Goal: Task Accomplishment & Management: Manage account settings

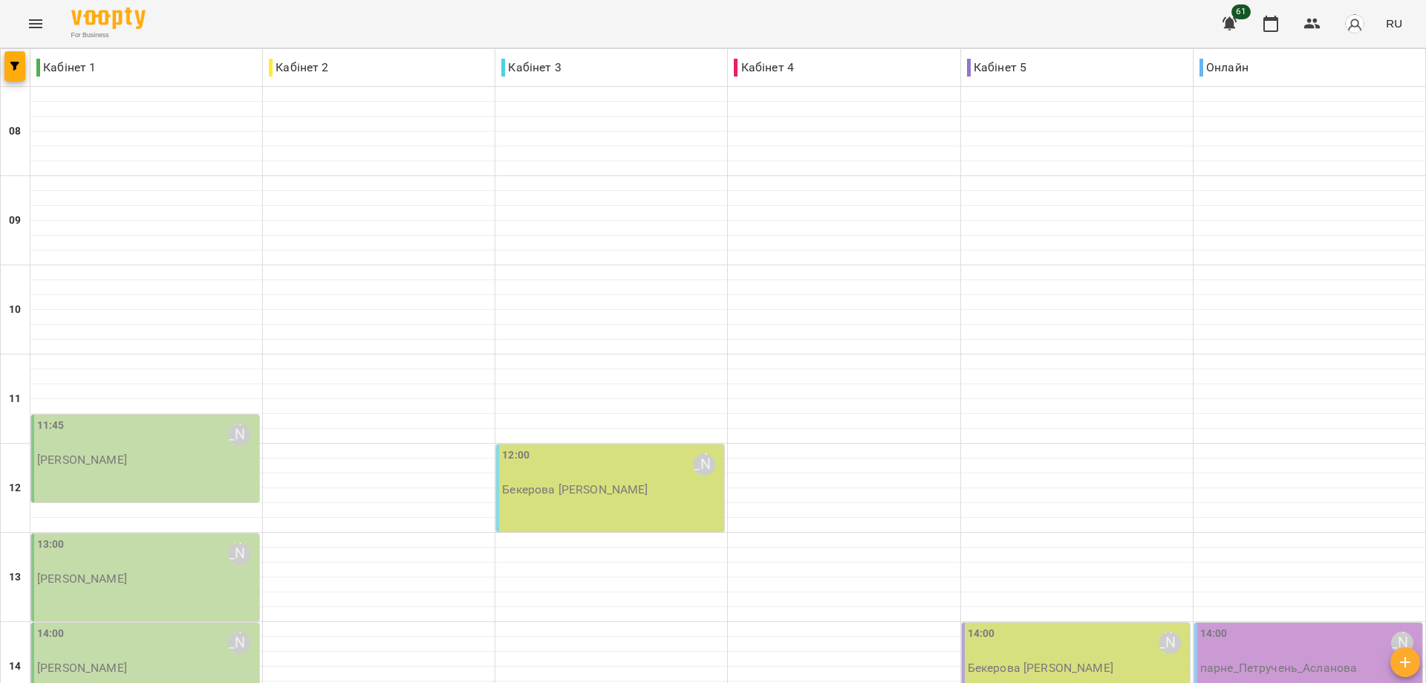
scroll to position [149, 0]
click at [127, 453] on p "[PERSON_NAME]" at bounding box center [82, 459] width 90 height 13
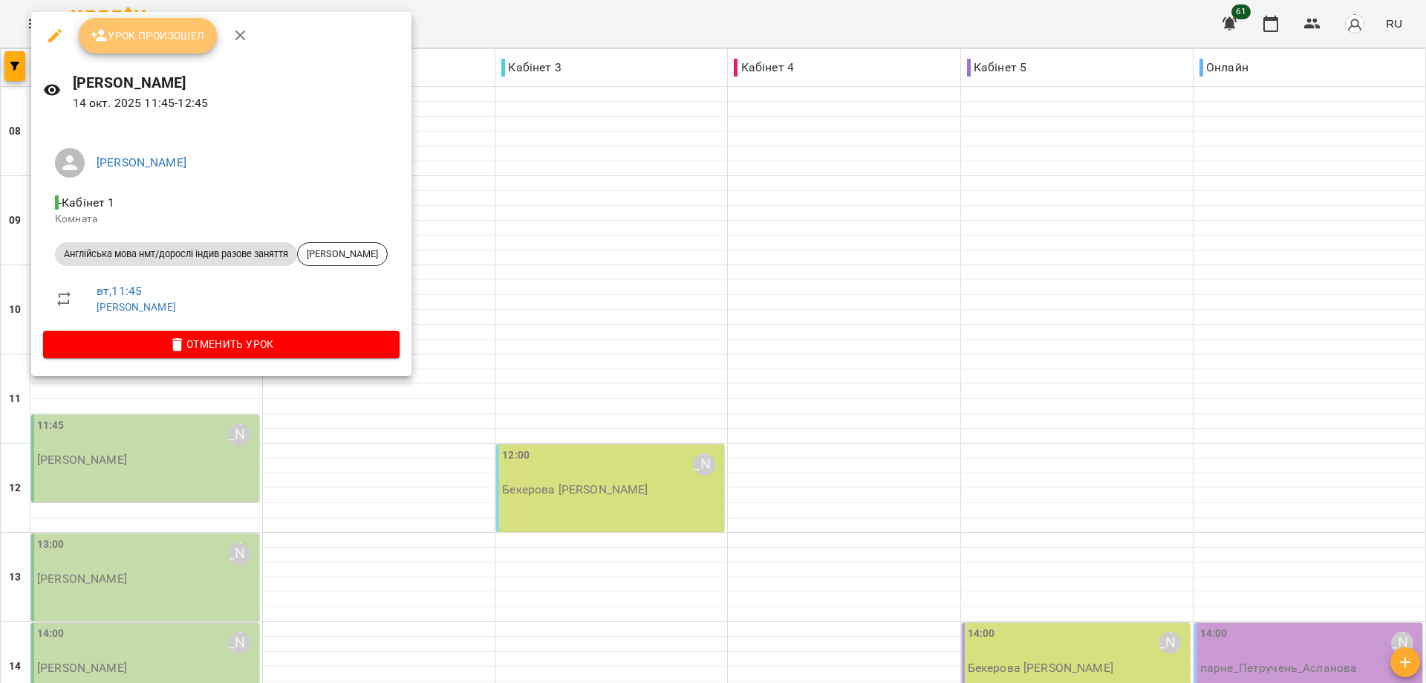
click at [146, 36] on span "Урок произошел" at bounding box center [148, 36] width 114 height 18
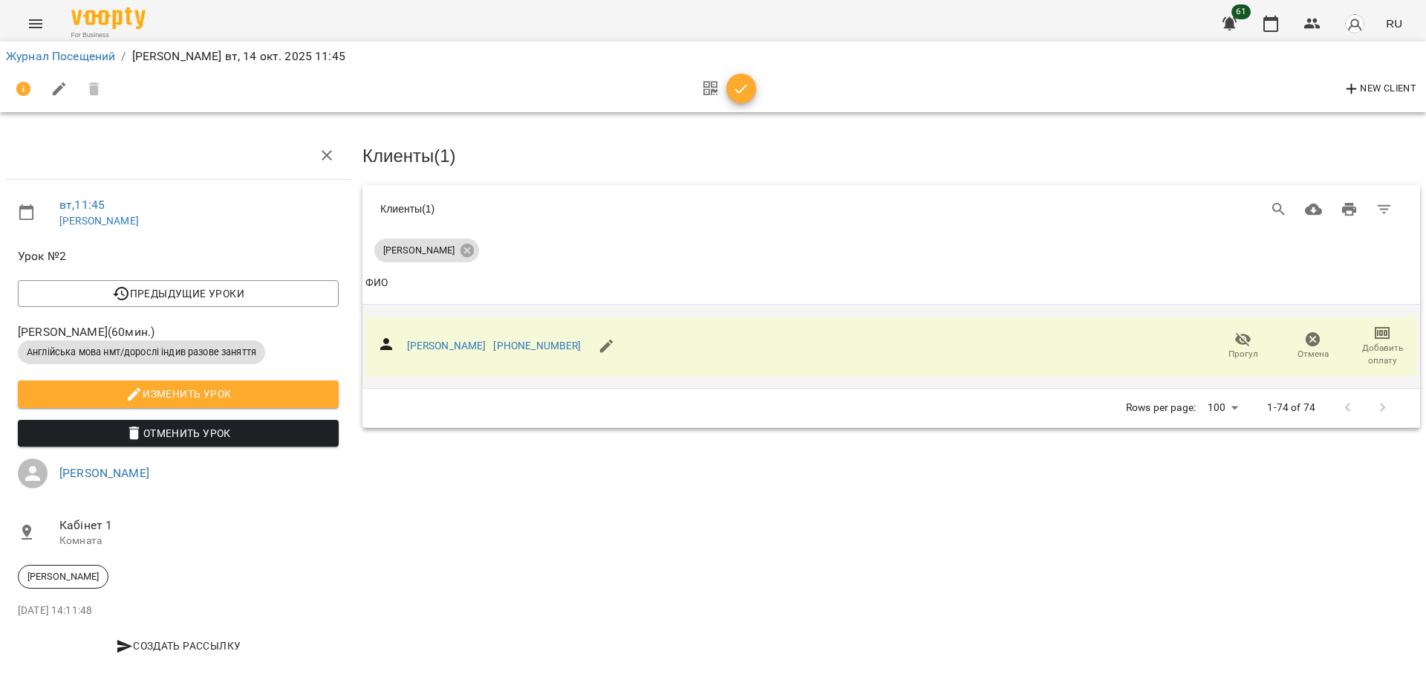
click at [1371, 342] on span "Добавить оплату" at bounding box center [1383, 354] width 52 height 25
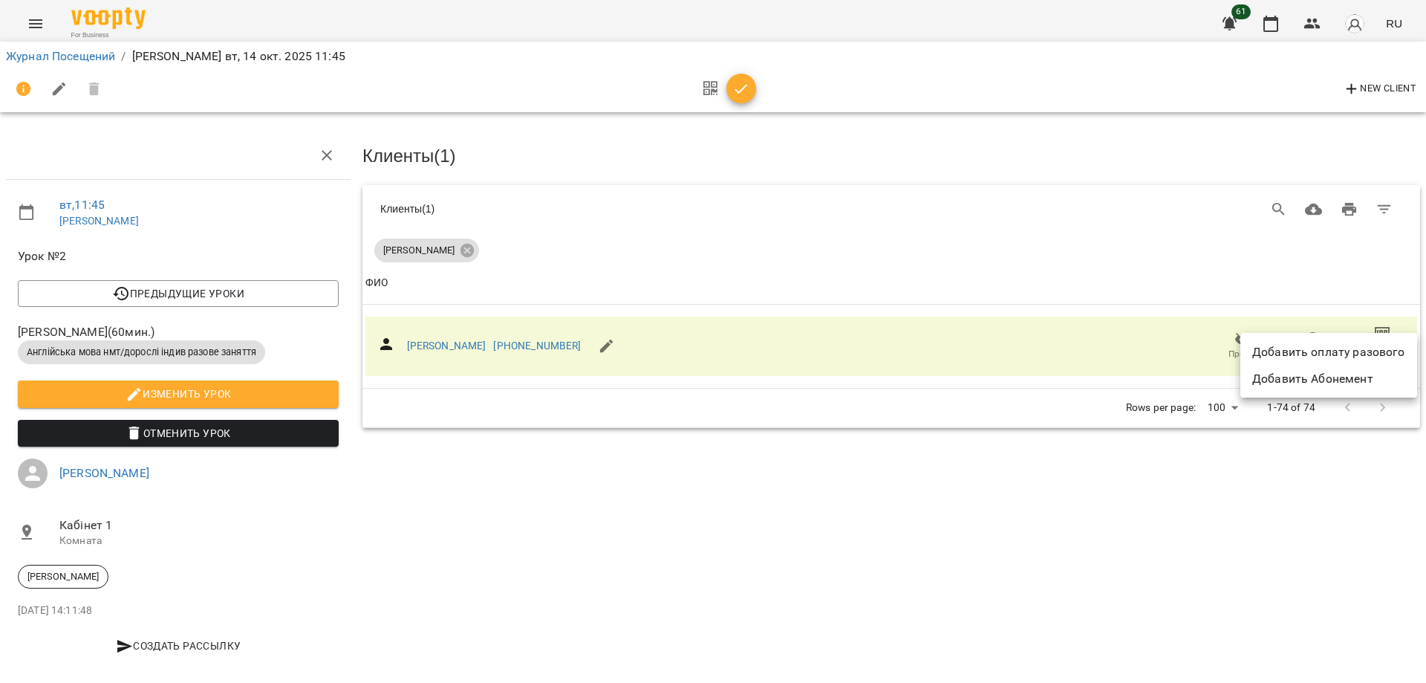
click at [1335, 352] on li "Добавить оплату разового" at bounding box center [1329, 352] width 177 height 27
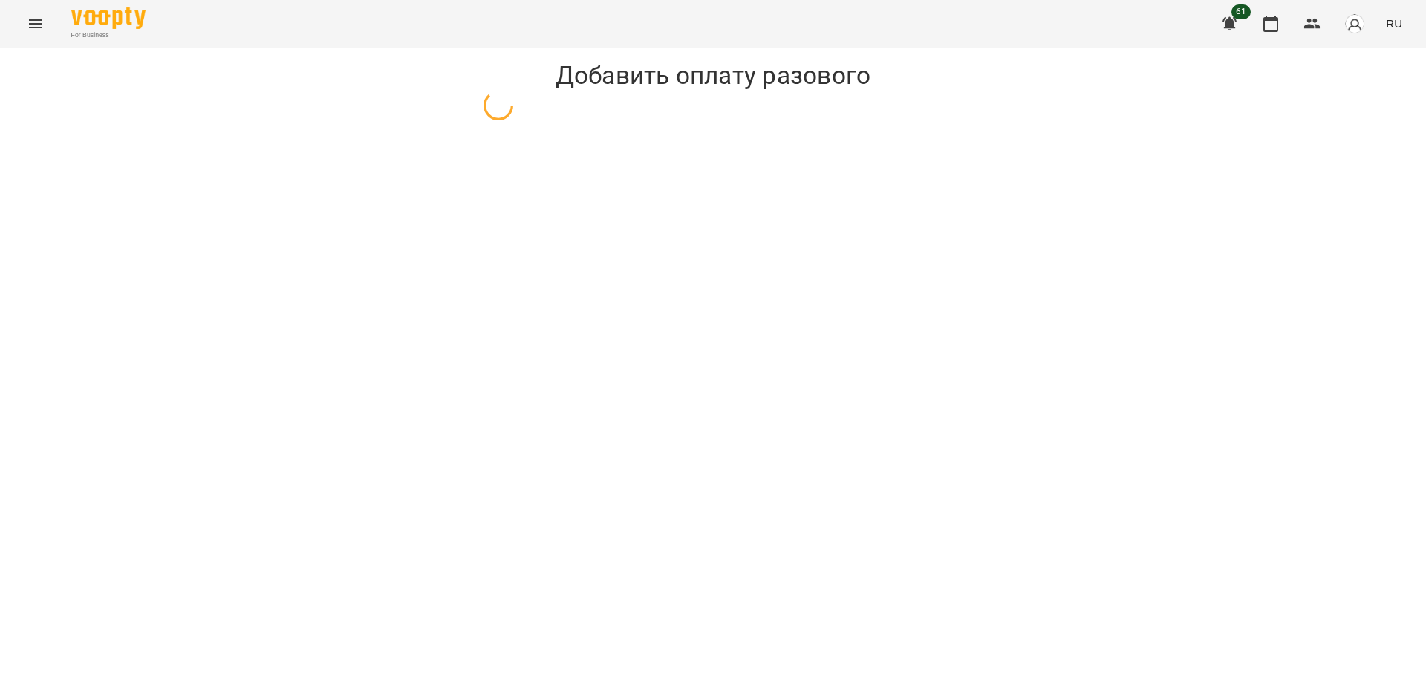
select select "**********"
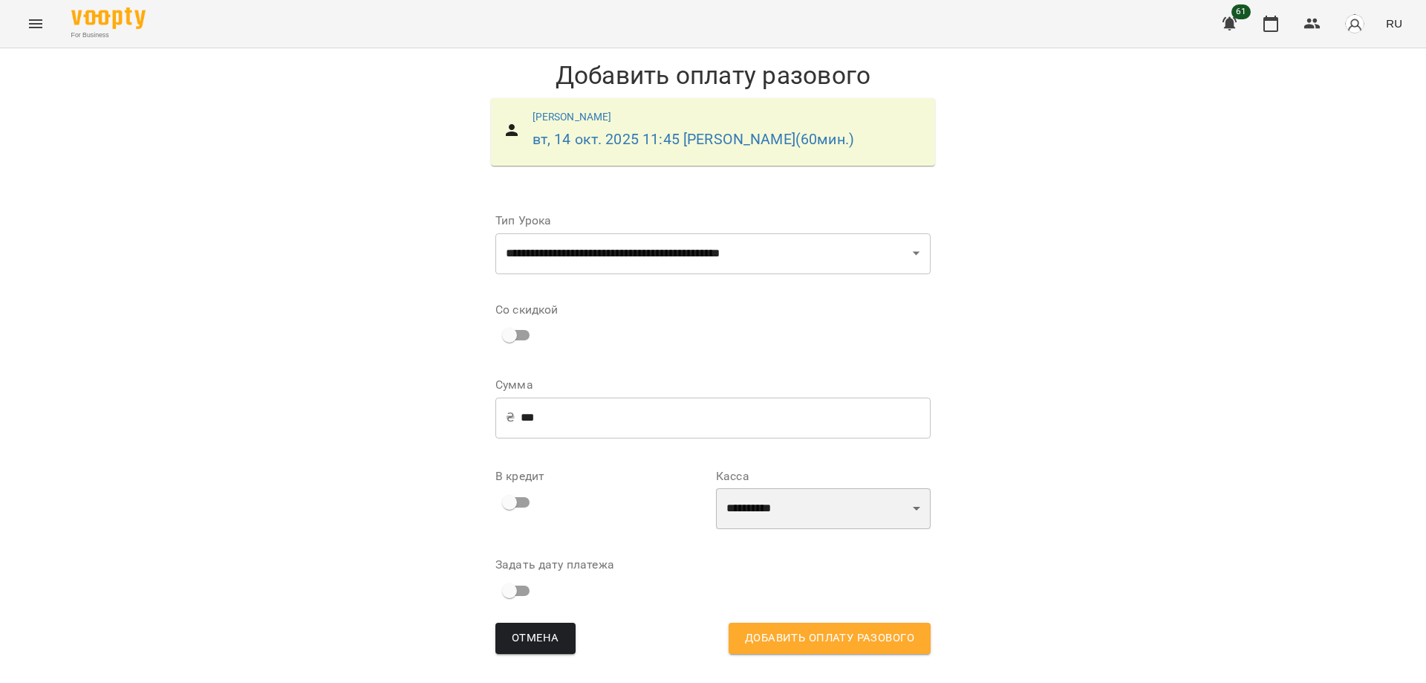
click at [910, 530] on select "**********" at bounding box center [823, 509] width 215 height 42
select select "****"
click at [716, 510] on select "**********" at bounding box center [823, 509] width 215 height 42
click at [862, 648] on span "Добавить оплату разового" at bounding box center [829, 637] width 169 height 19
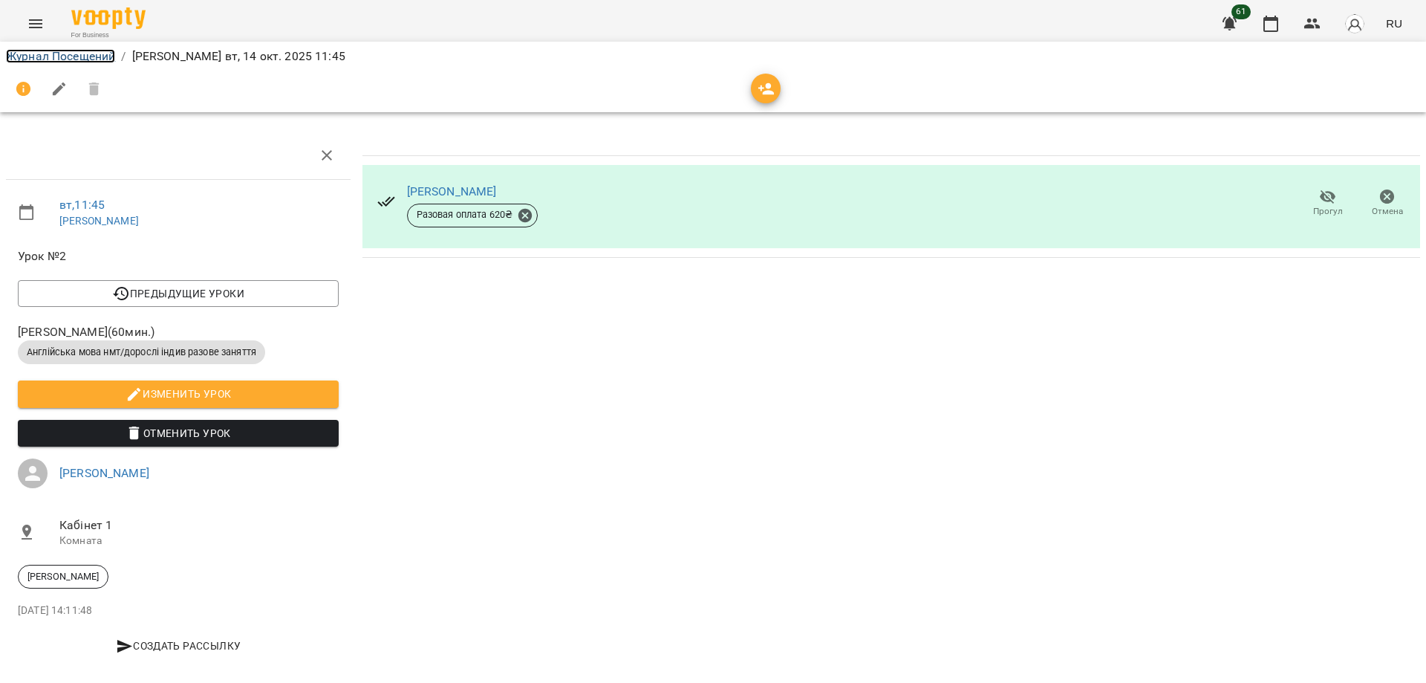
click at [71, 56] on link "Журнал Посещений" at bounding box center [60, 56] width 109 height 14
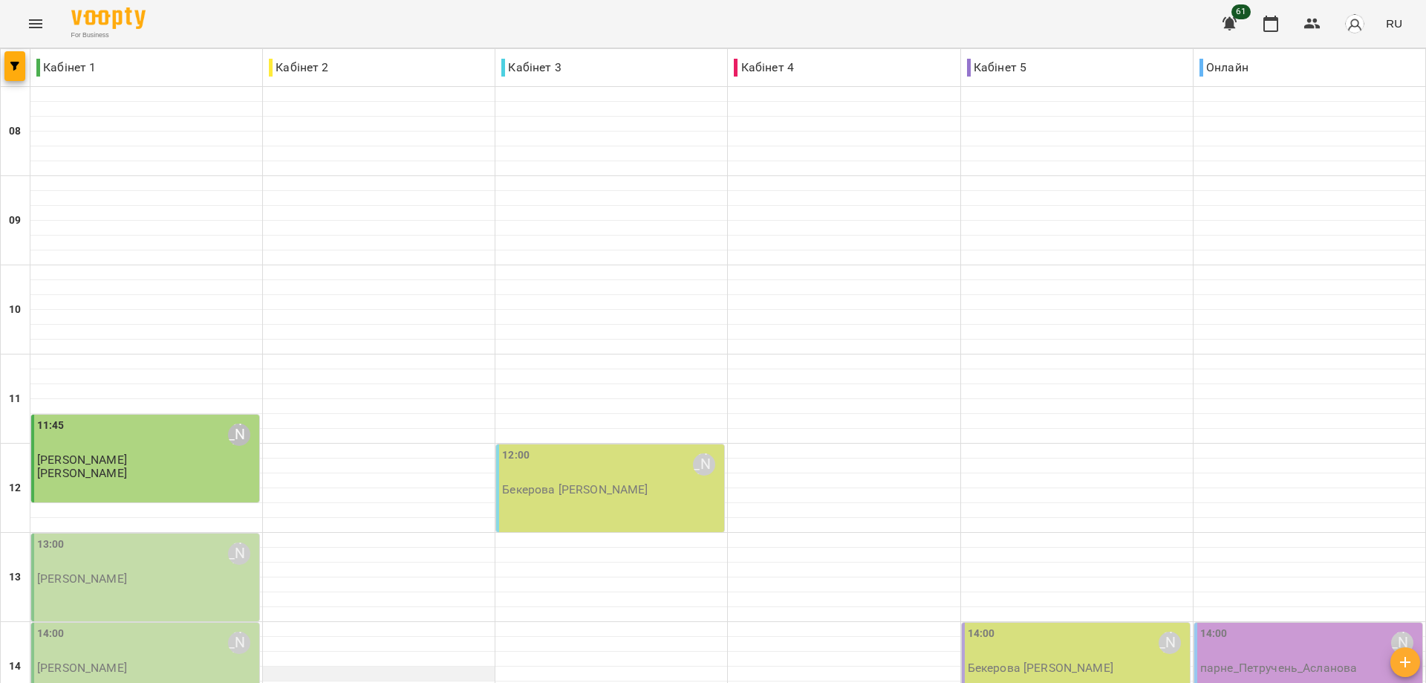
scroll to position [223, 0]
click at [588, 447] on div "12:00 Панченко Пелагія Юріївна" at bounding box center [611, 464] width 219 height 34
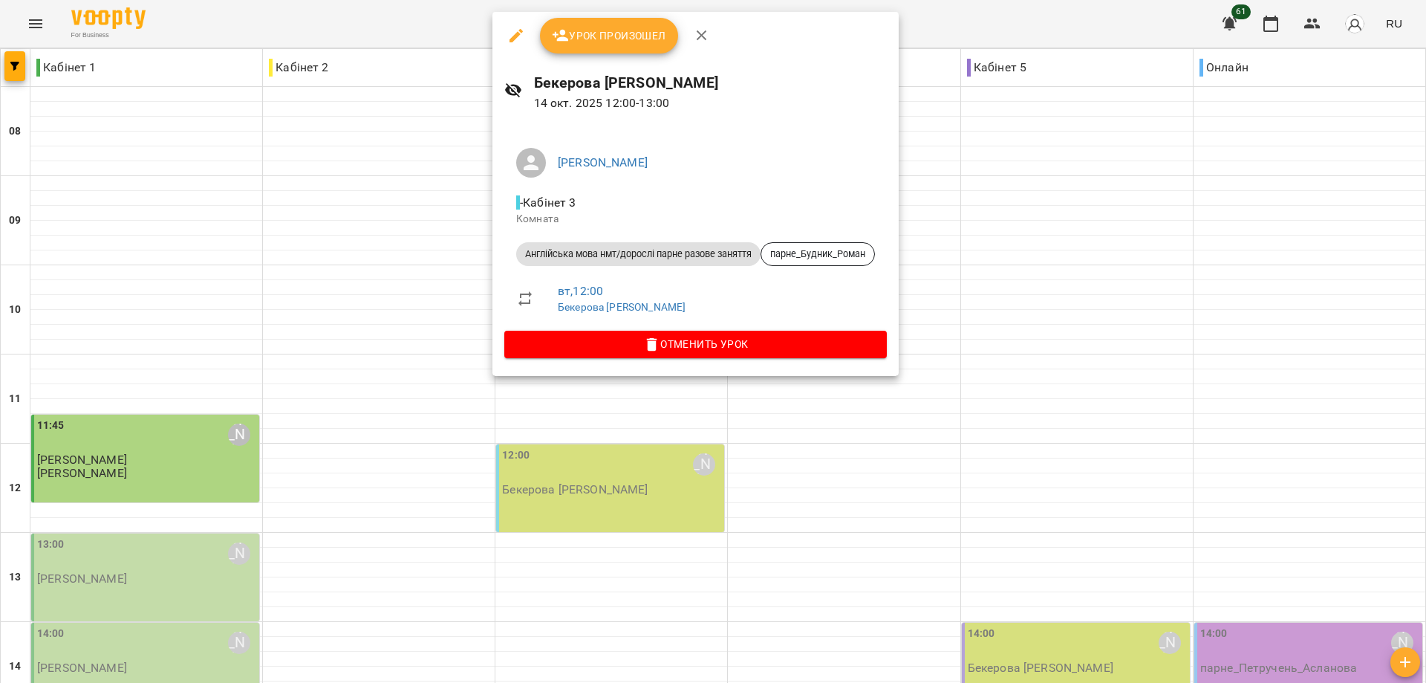
click at [616, 31] on span "Урок произошел" at bounding box center [609, 36] width 114 height 18
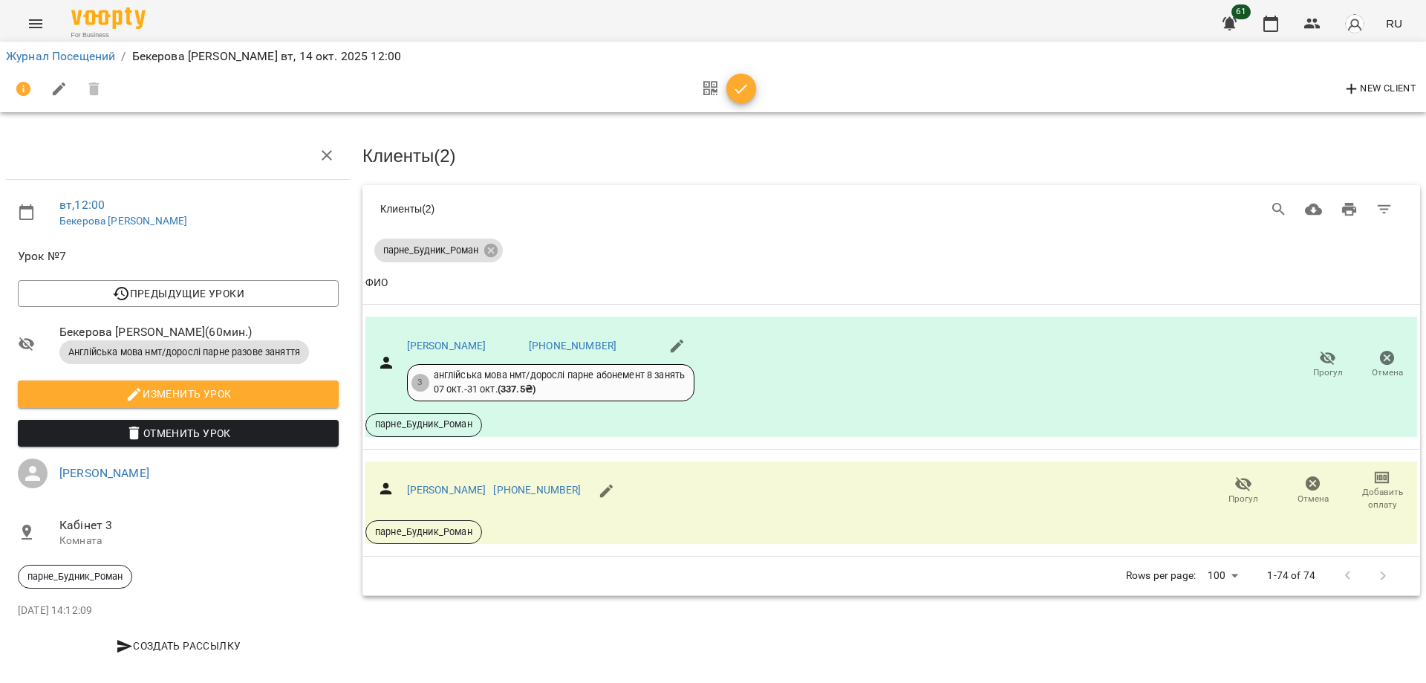
click at [748, 97] on icon "button" at bounding box center [742, 89] width 18 height 18
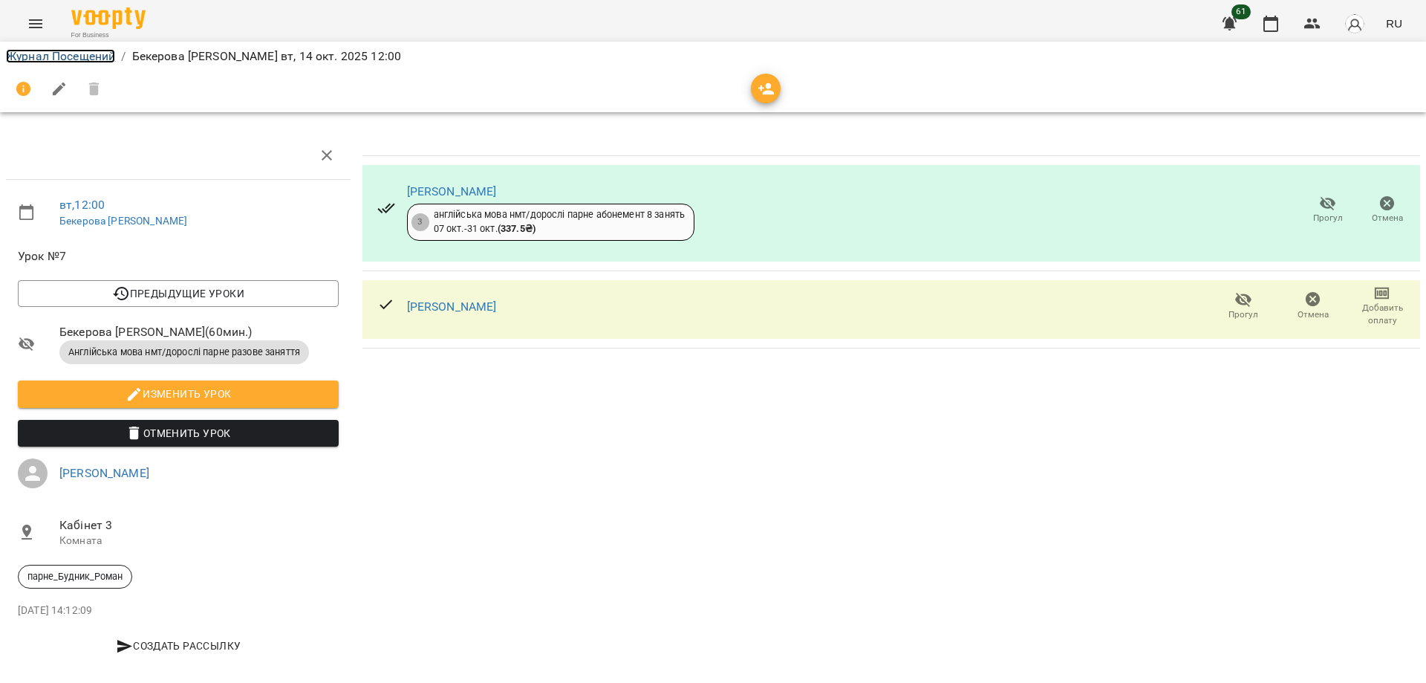
click at [69, 51] on link "Журнал Посещений" at bounding box center [60, 56] width 109 height 14
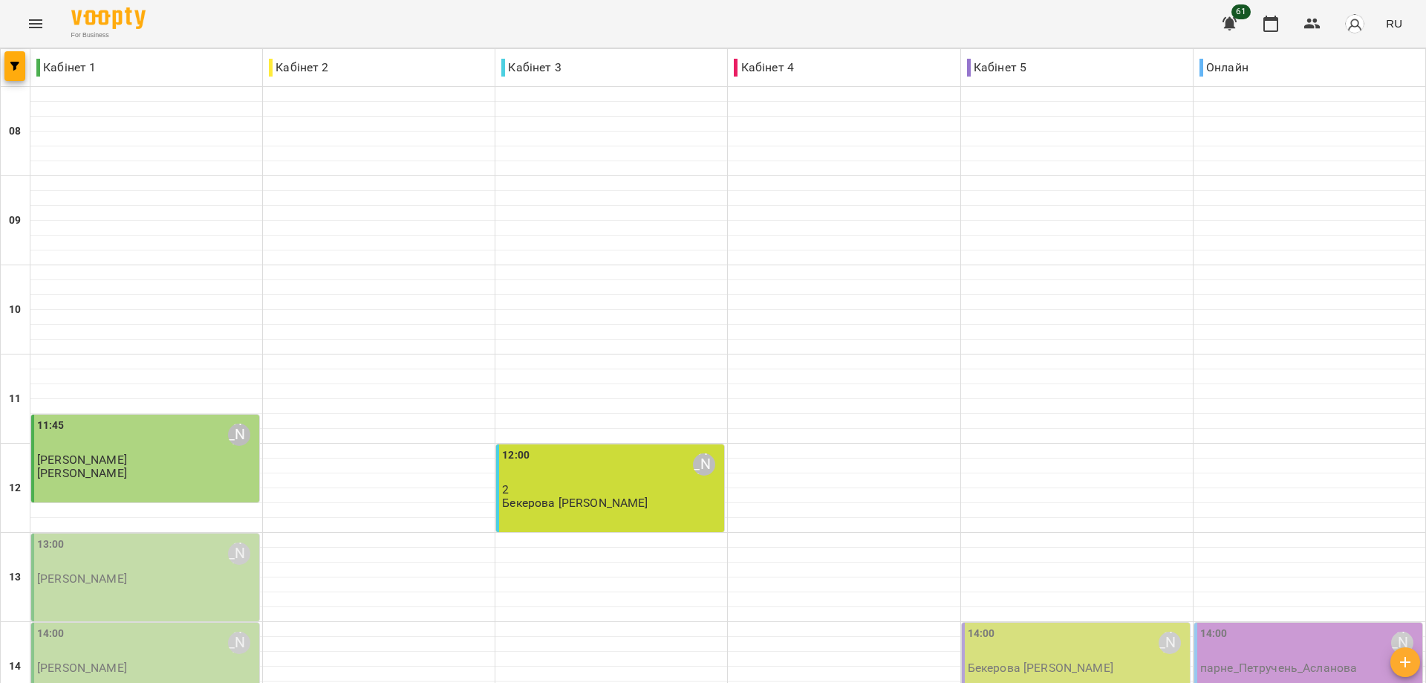
scroll to position [297, 0]
click at [127, 572] on p "[PERSON_NAME]" at bounding box center [82, 578] width 90 height 13
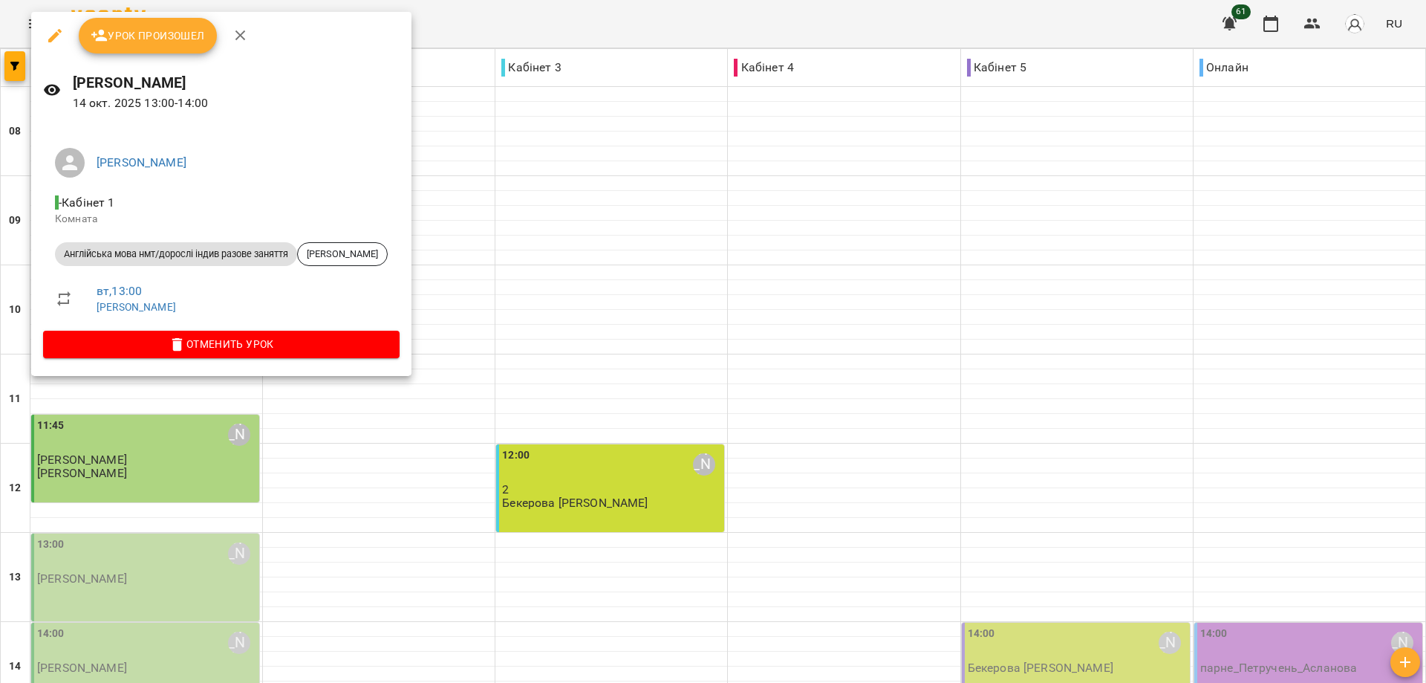
click at [143, 33] on span "Урок произошел" at bounding box center [148, 36] width 114 height 18
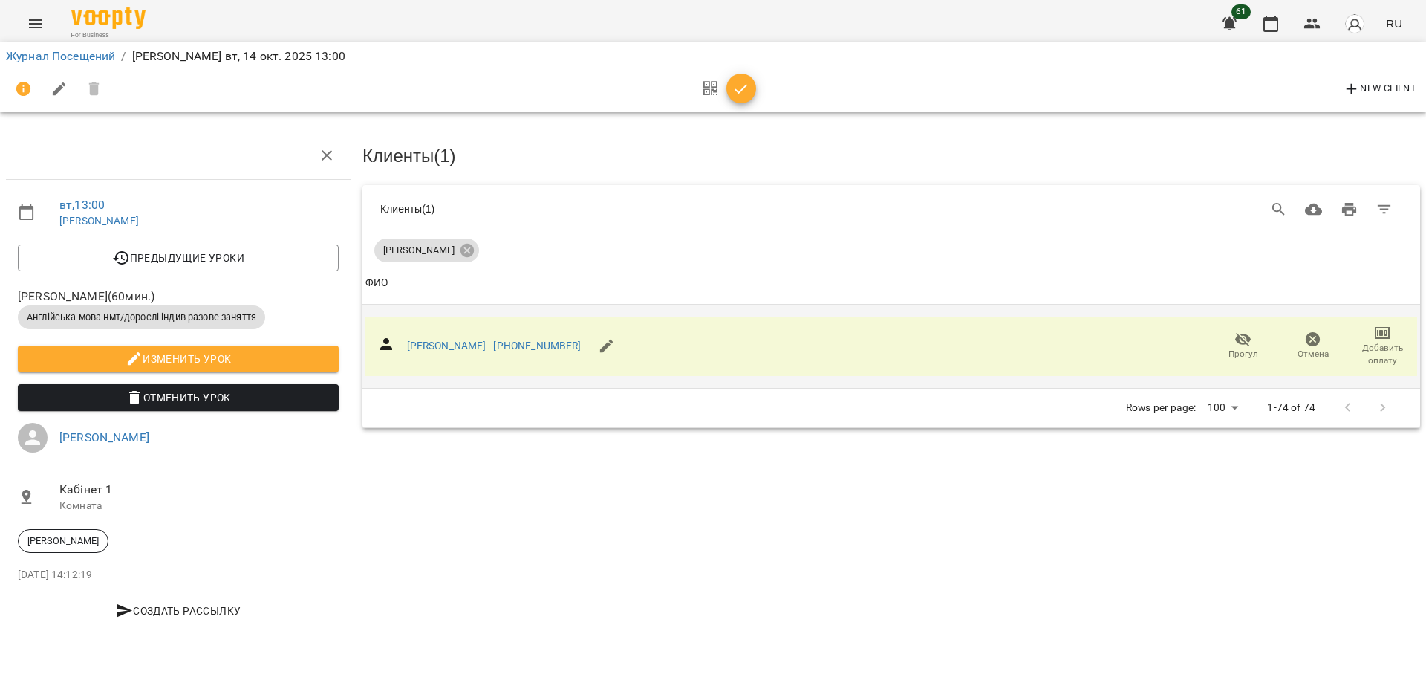
click at [1375, 337] on icon "button" at bounding box center [1383, 333] width 18 height 18
drag, startPoint x: 1333, startPoint y: 329, endPoint x: 1258, endPoint y: 313, distance: 76.8
click at [1333, 329] on li "Добавить оплату разового" at bounding box center [1329, 330] width 177 height 27
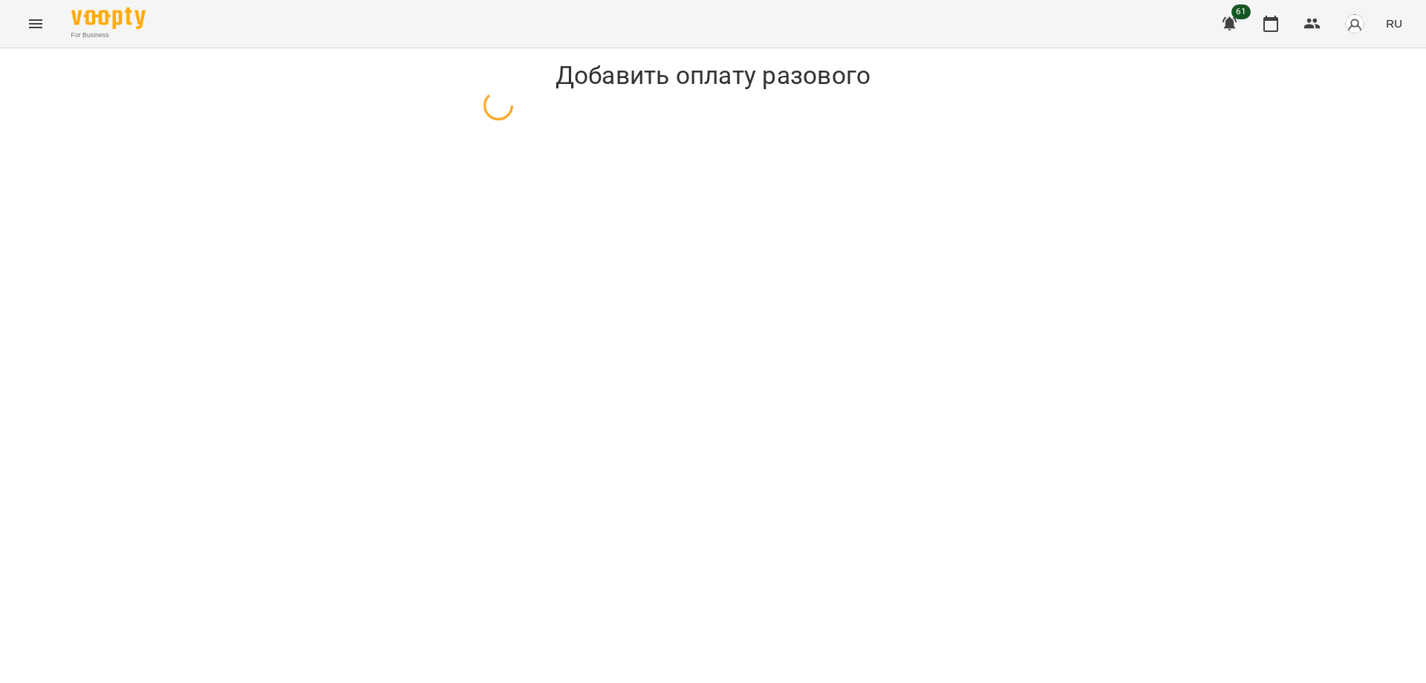
select select "**********"
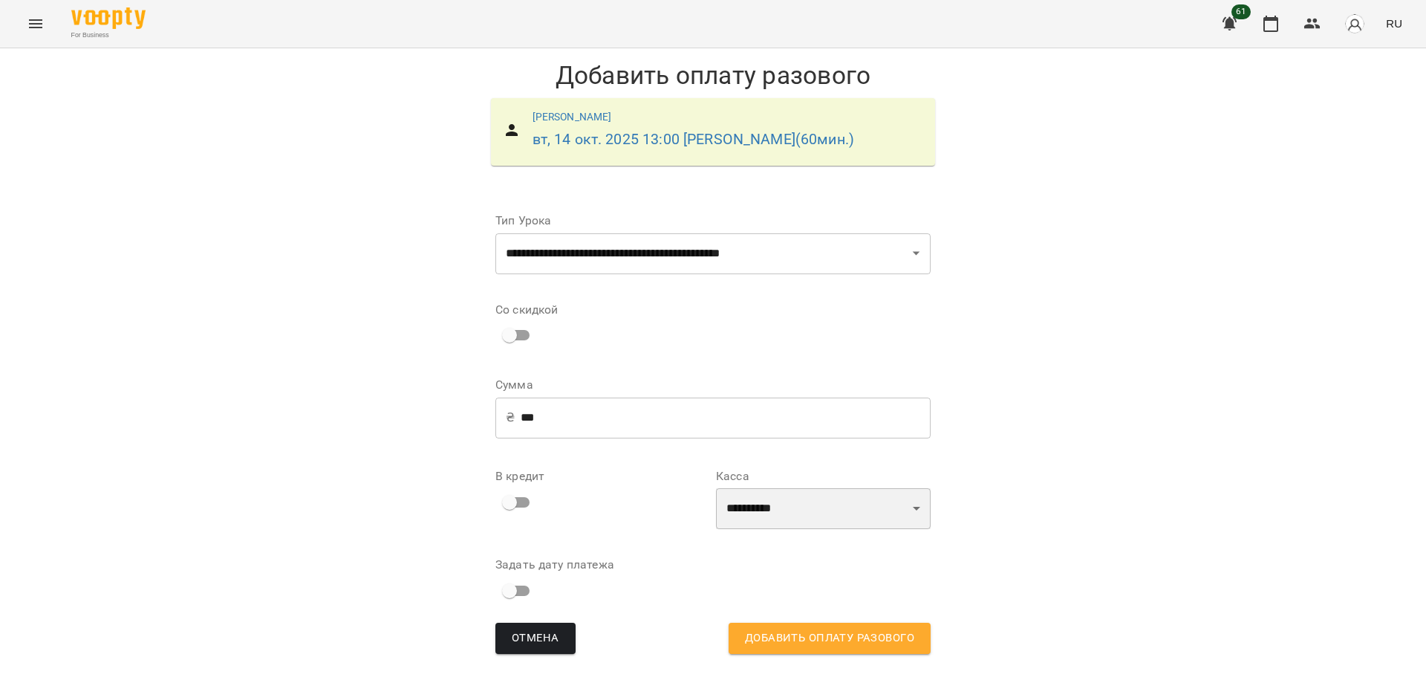
click at [916, 530] on select "**********" at bounding box center [823, 509] width 215 height 42
select select "****"
click at [716, 510] on select "**********" at bounding box center [823, 509] width 215 height 42
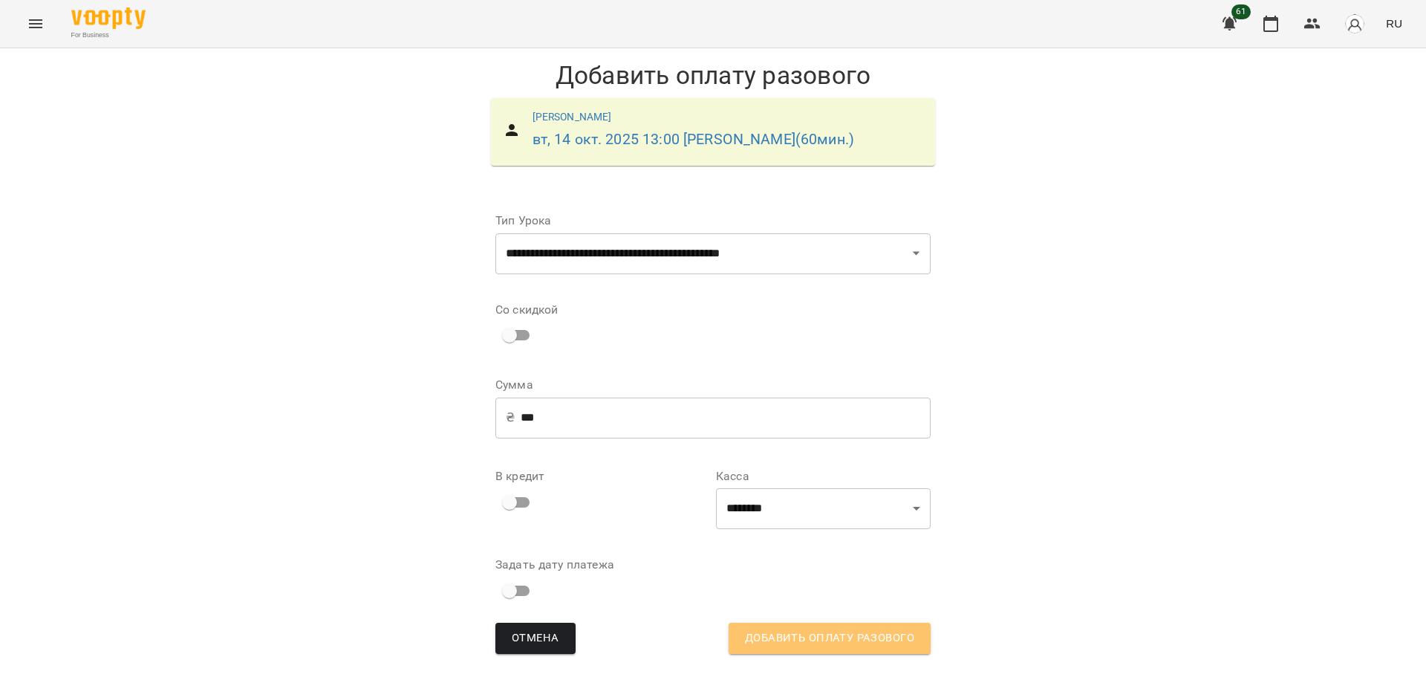
click at [877, 648] on span "Добавить оплату разового" at bounding box center [829, 637] width 169 height 19
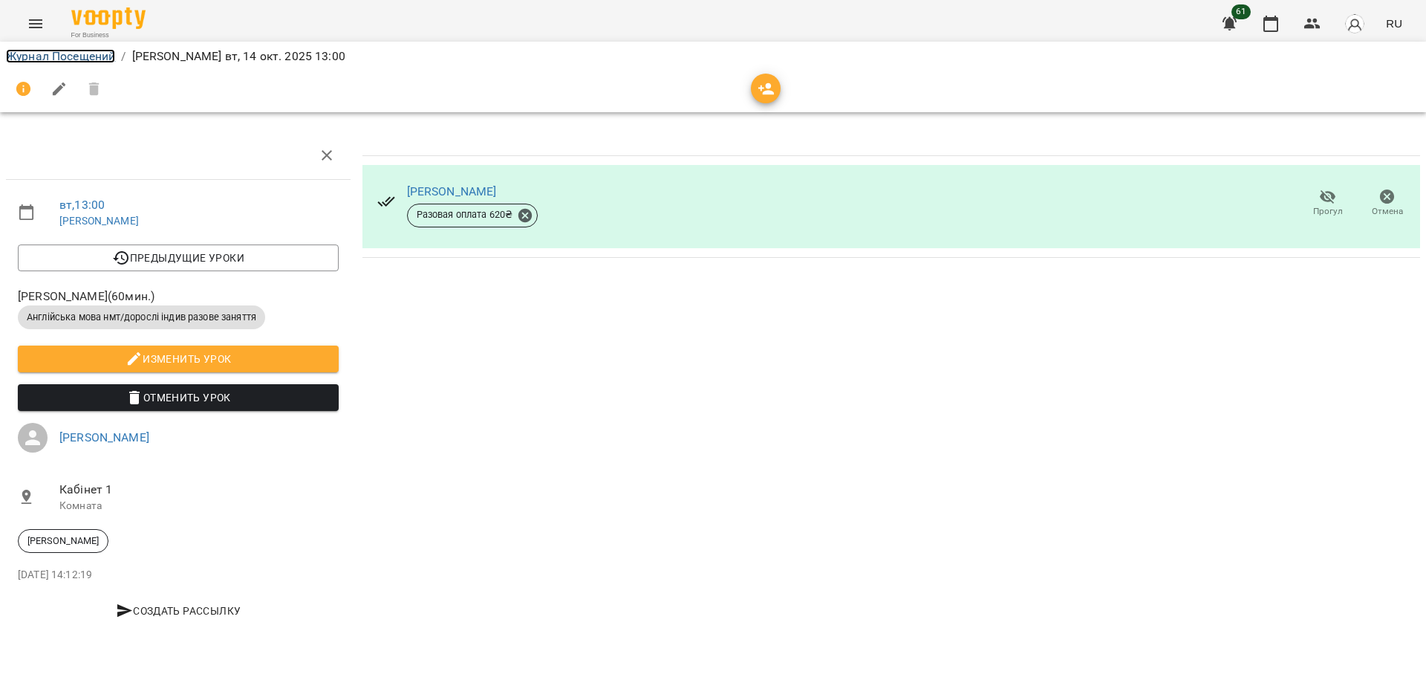
click at [64, 55] on link "Журнал Посещений" at bounding box center [60, 56] width 109 height 14
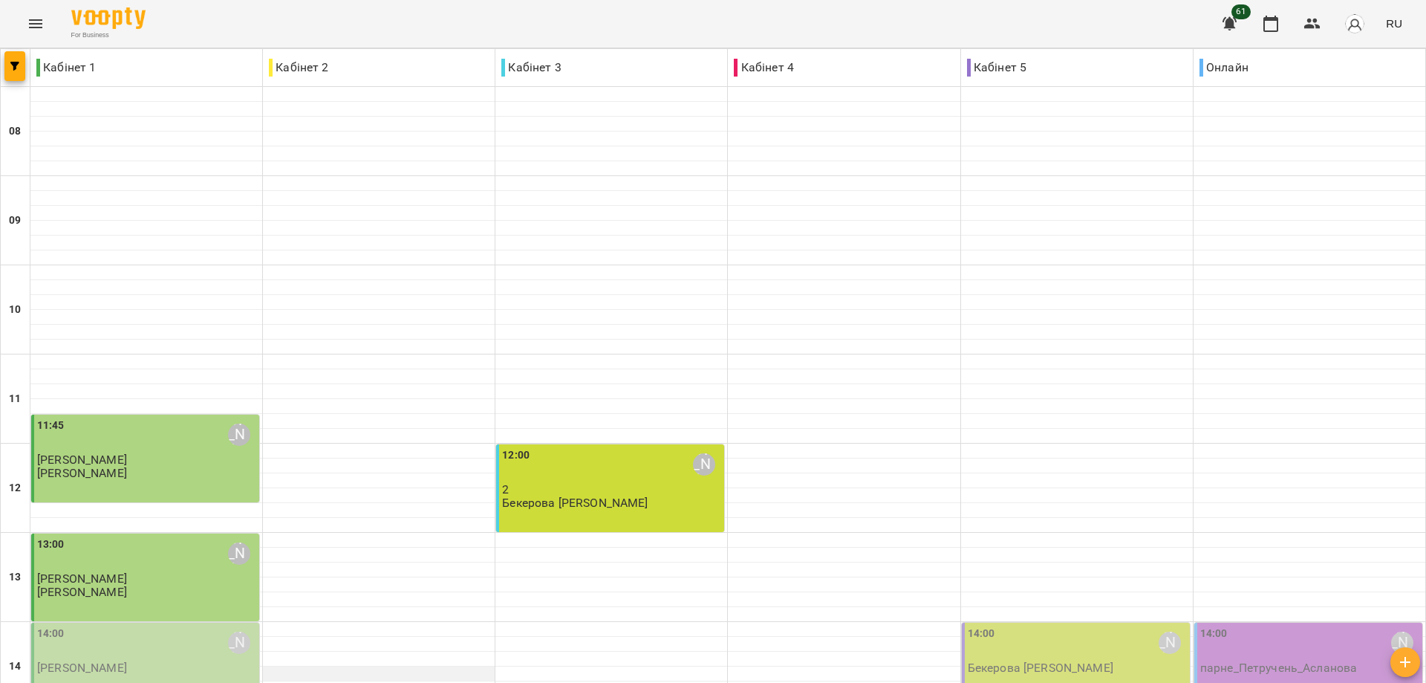
scroll to position [297, 0]
click at [145, 626] on div "14:00 Тагунова Анастасія Костянтинівна" at bounding box center [146, 643] width 219 height 34
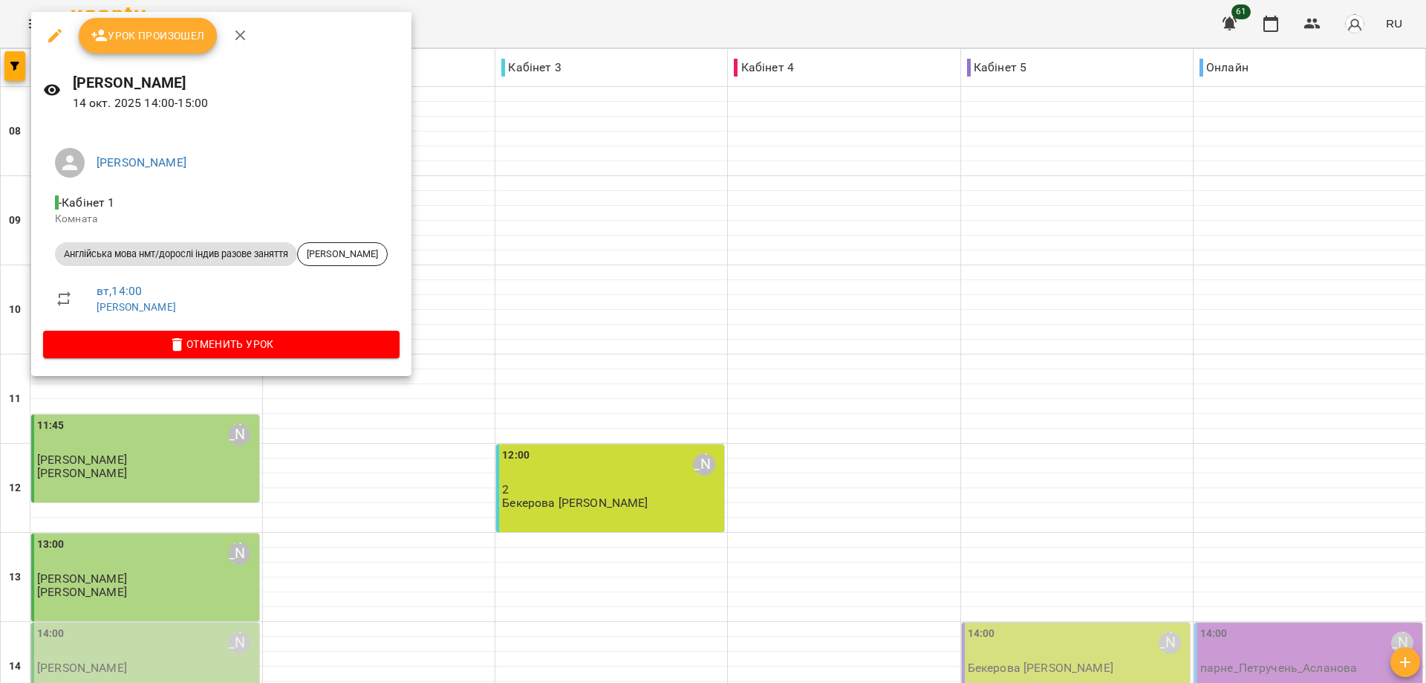
click at [146, 33] on span "Урок произошел" at bounding box center [148, 36] width 114 height 18
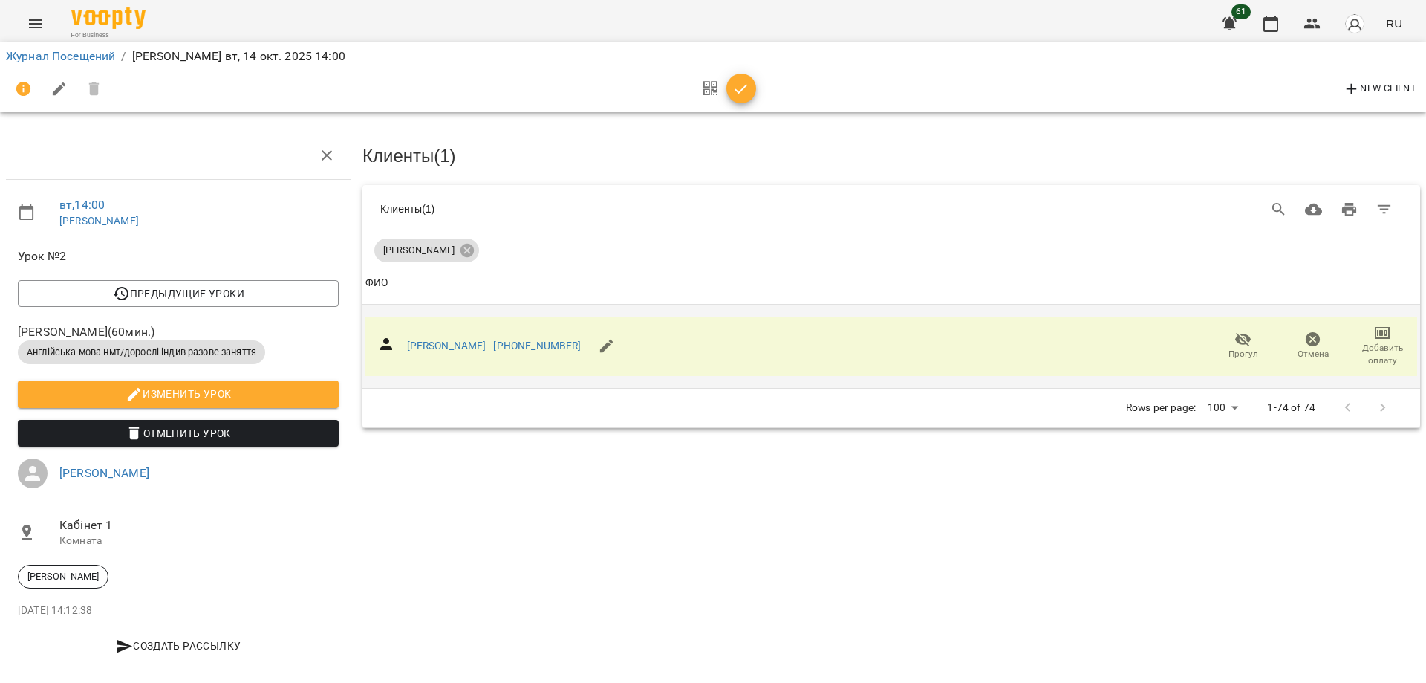
click at [1375, 336] on icon "button" at bounding box center [1382, 333] width 15 height 12
click at [1339, 328] on li "Добавить оплату разового" at bounding box center [1329, 330] width 177 height 27
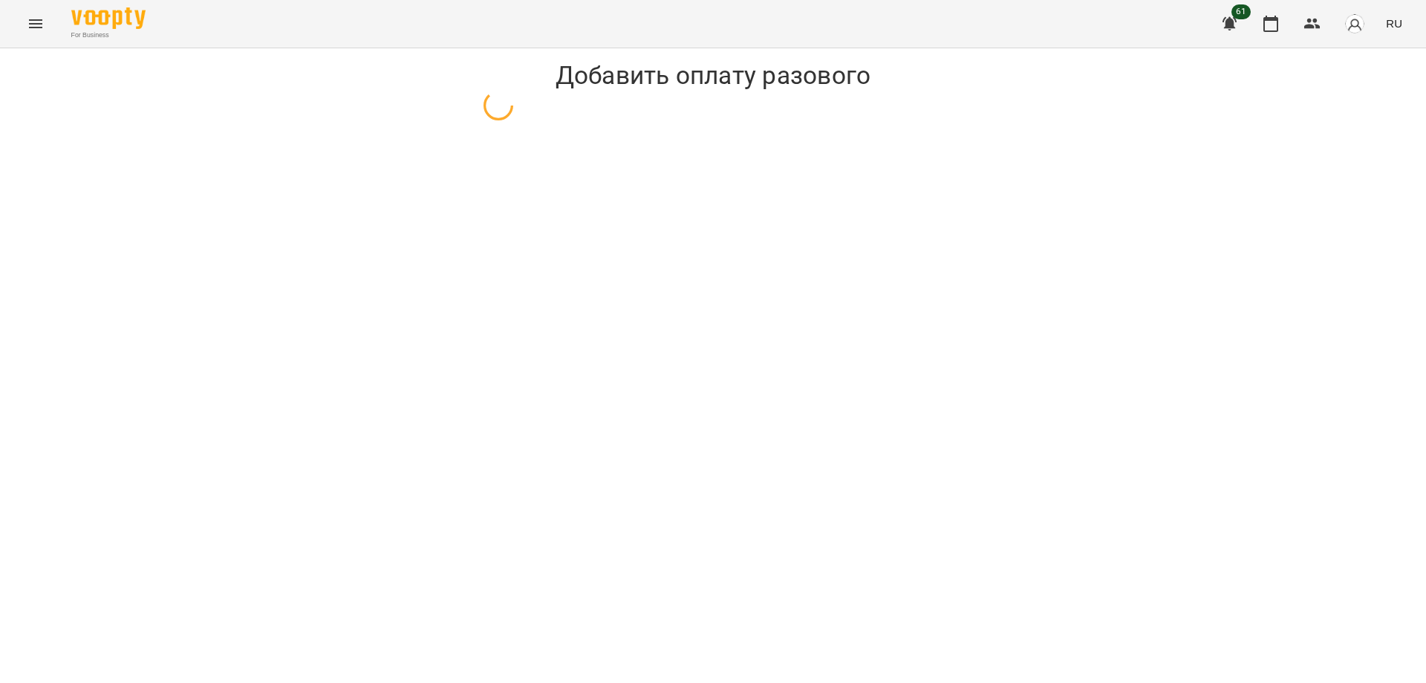
select select "**********"
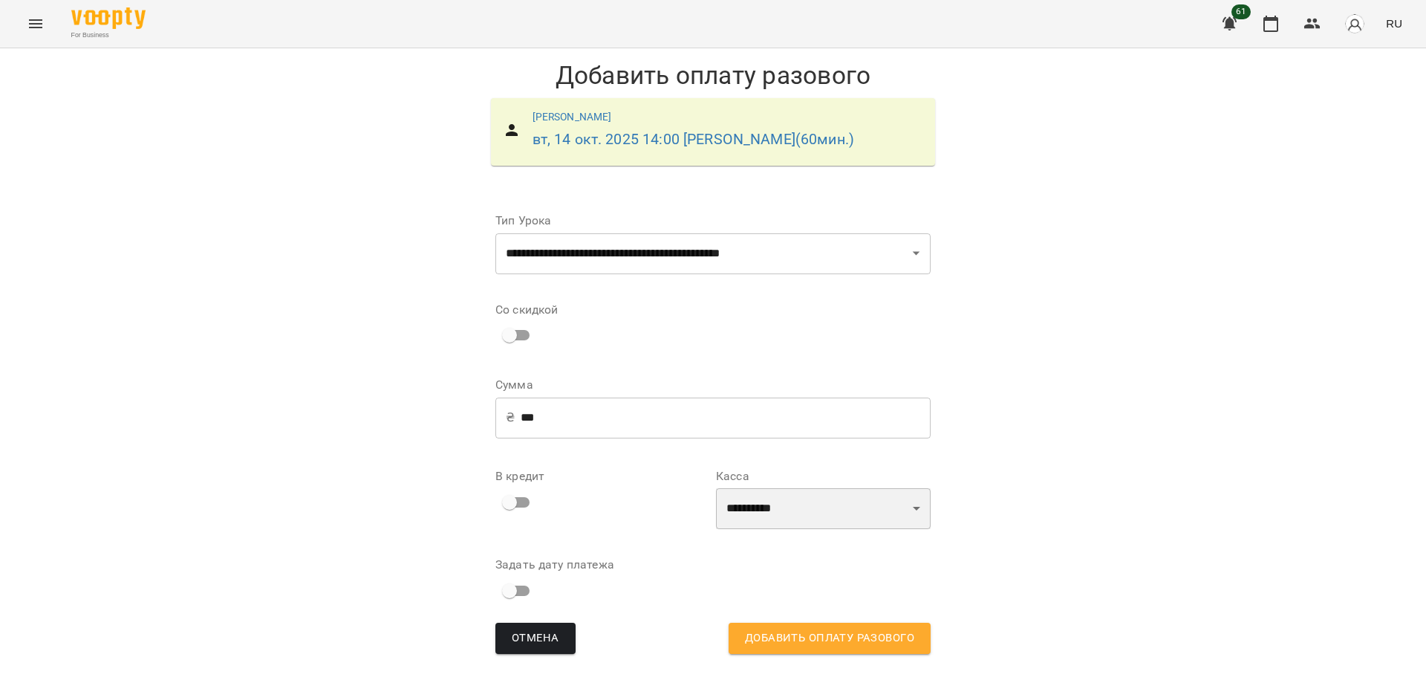
click at [904, 530] on select "**********" at bounding box center [823, 509] width 215 height 42
select select "****"
click at [716, 510] on select "**********" at bounding box center [823, 509] width 215 height 42
click at [852, 648] on span "Добавить оплату разового" at bounding box center [829, 637] width 169 height 19
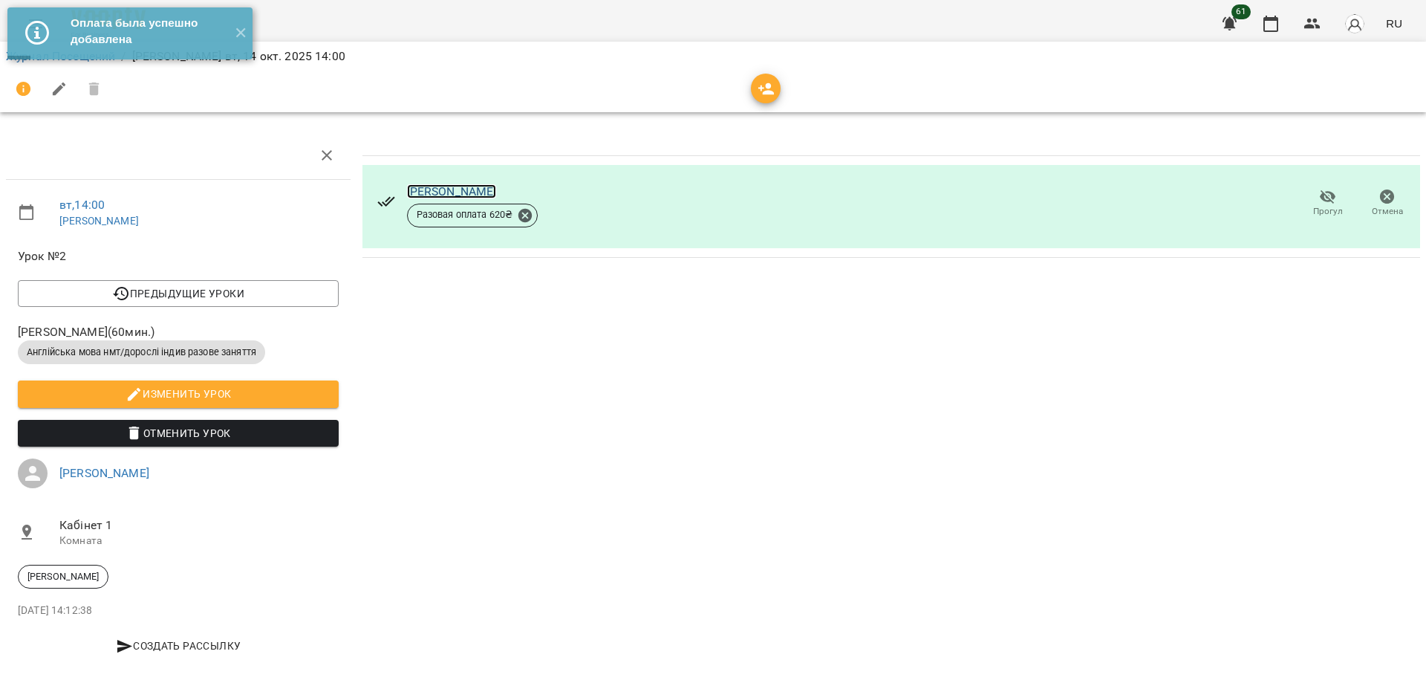
click at [470, 188] on link "Наривська Ганна" at bounding box center [452, 191] width 90 height 14
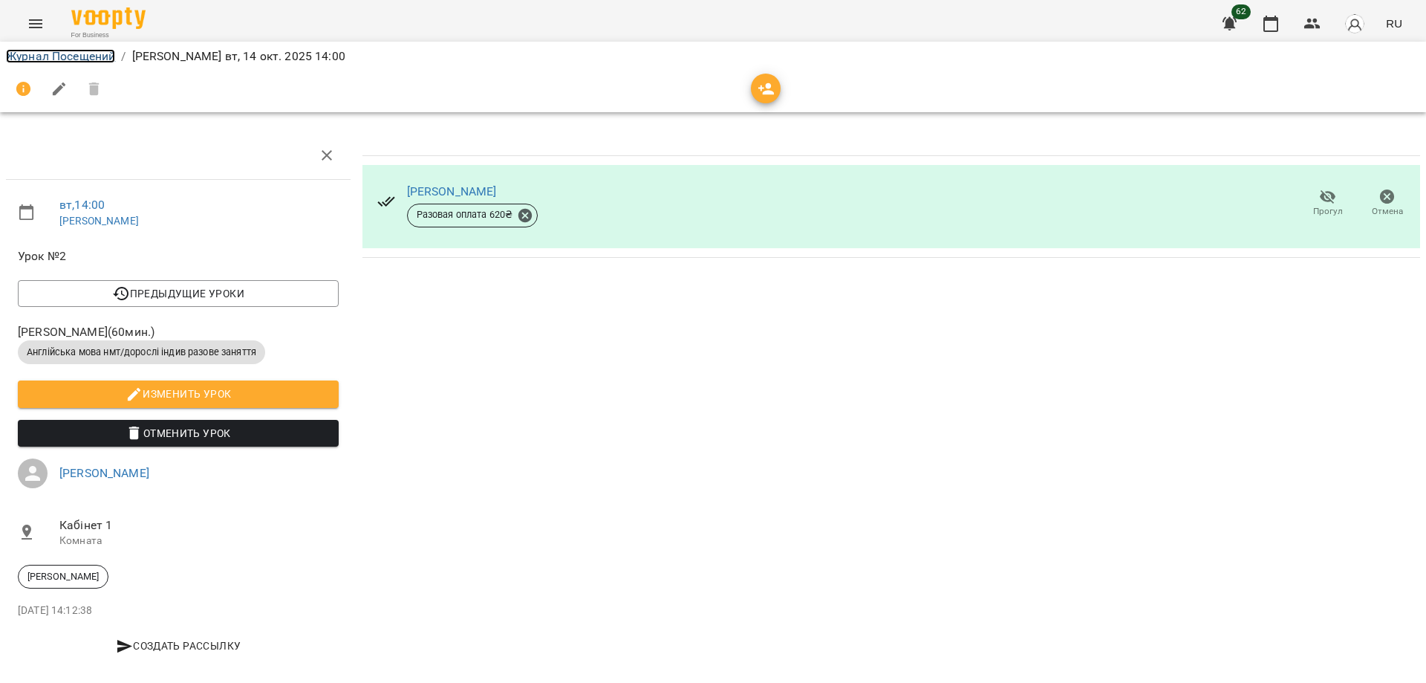
click at [71, 56] on link "Журнал Посещений" at bounding box center [60, 56] width 109 height 14
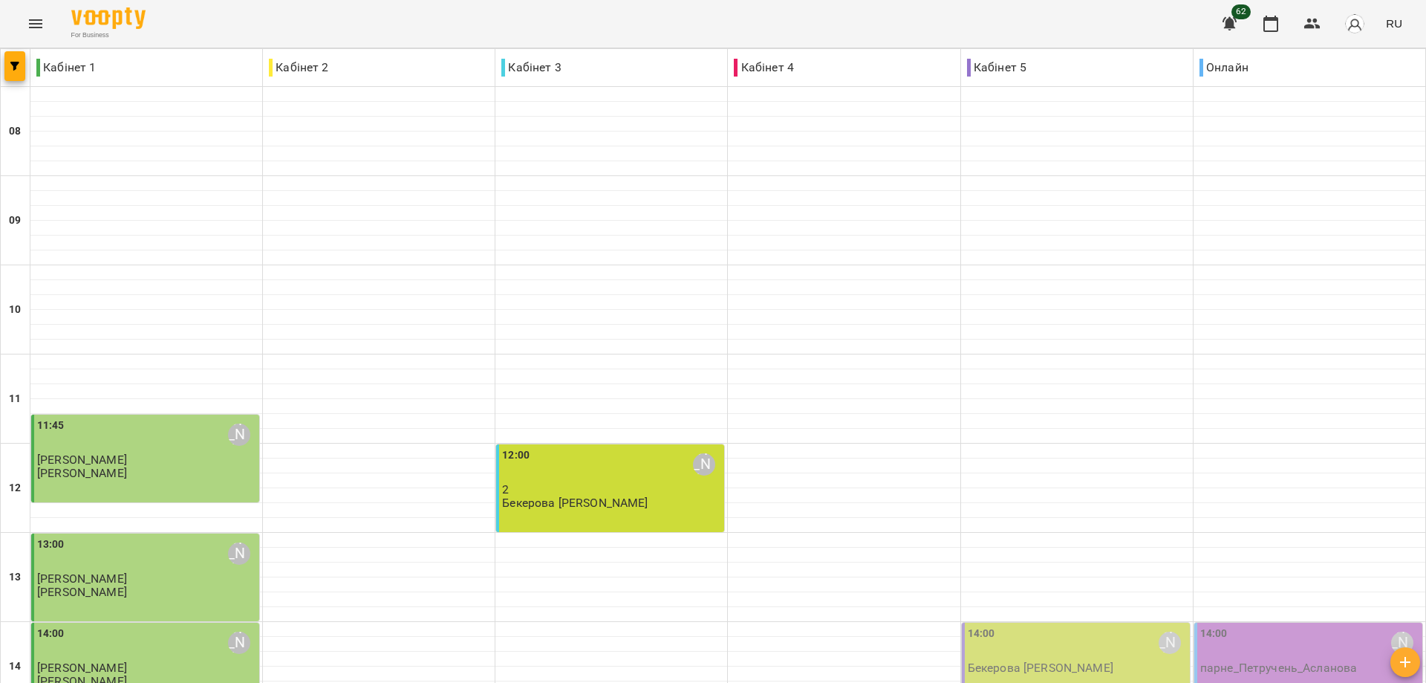
click at [34, 22] on icon "Menu" at bounding box center [36, 24] width 18 height 18
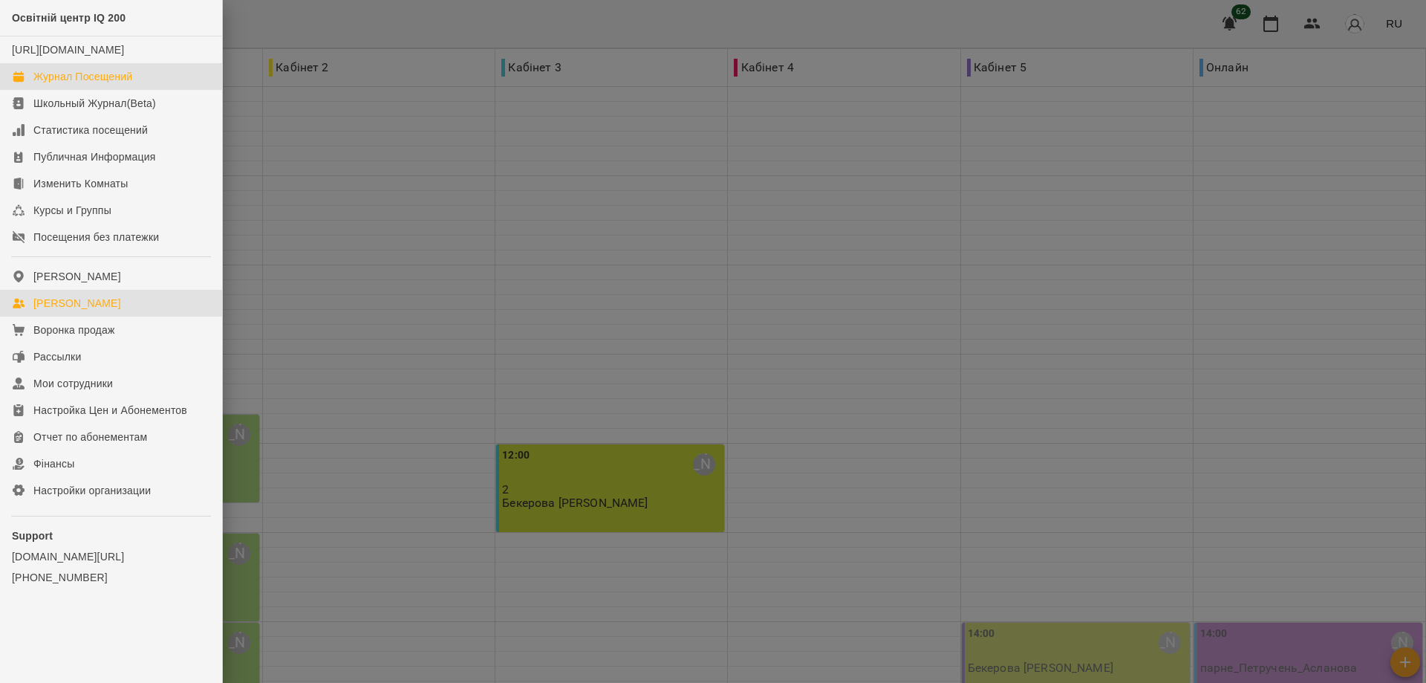
click at [95, 311] on div "[PERSON_NAME]" at bounding box center [77, 303] width 88 height 15
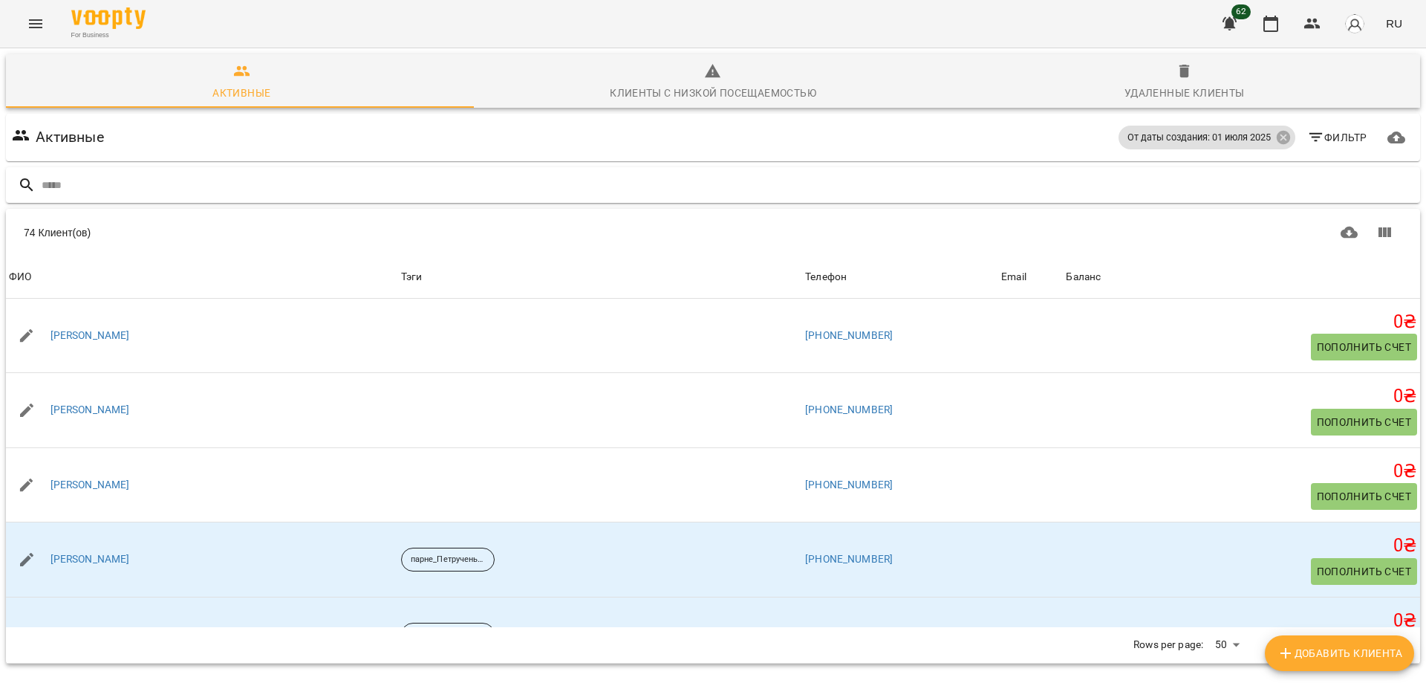
click at [57, 186] on input "text" at bounding box center [728, 185] width 1373 height 25
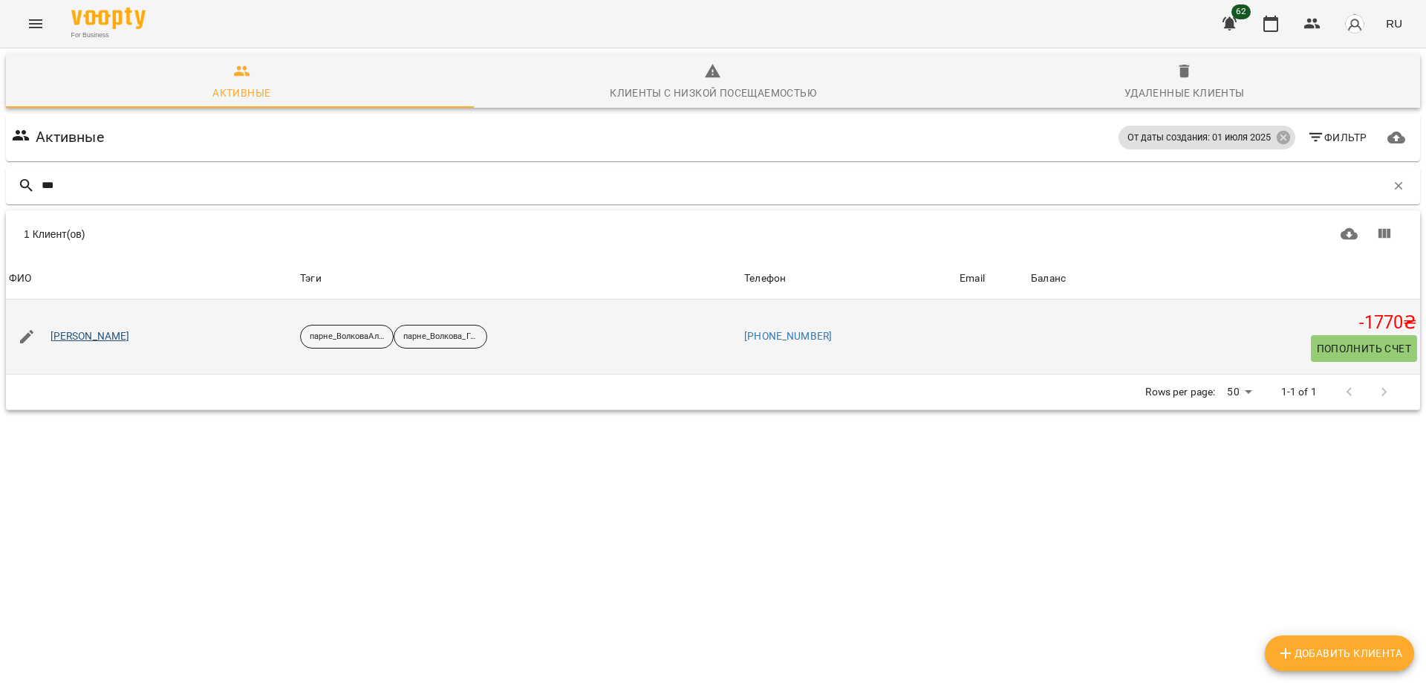
type input "***"
click at [111, 332] on link "[PERSON_NAME]" at bounding box center [90, 336] width 79 height 15
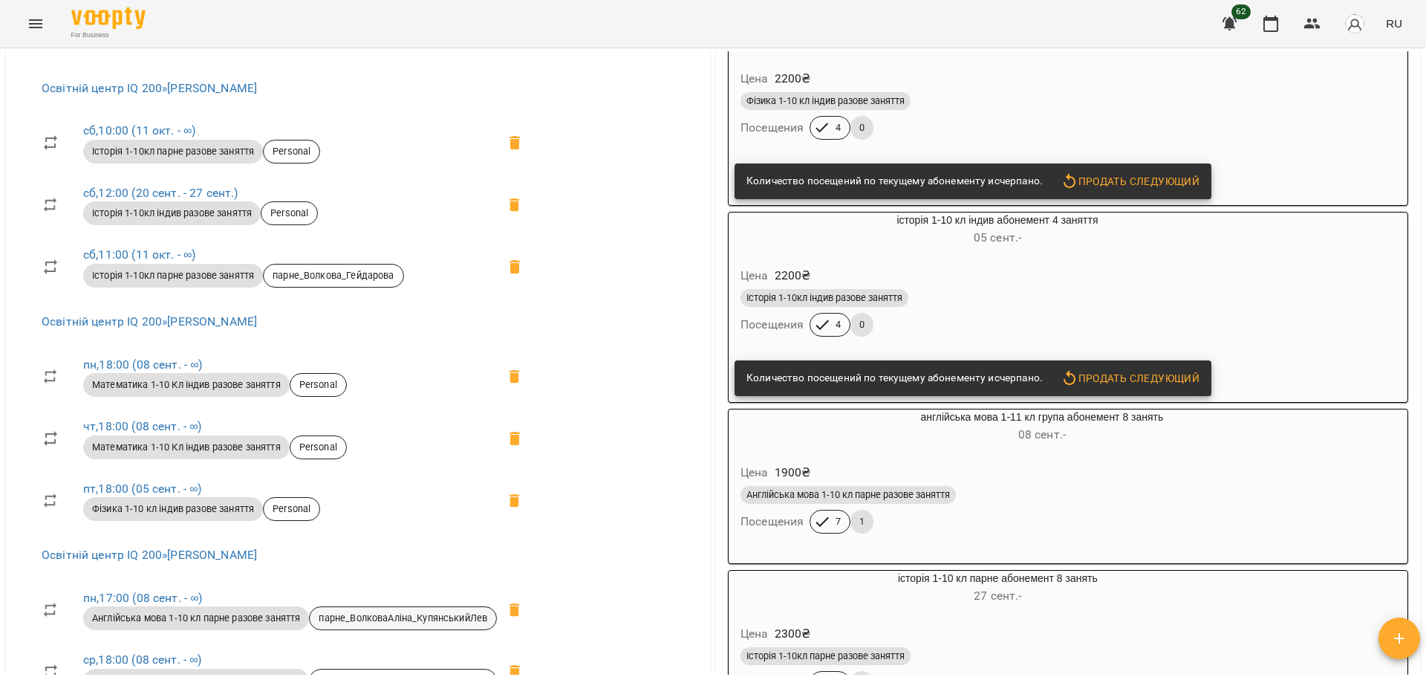
scroll to position [594, 0]
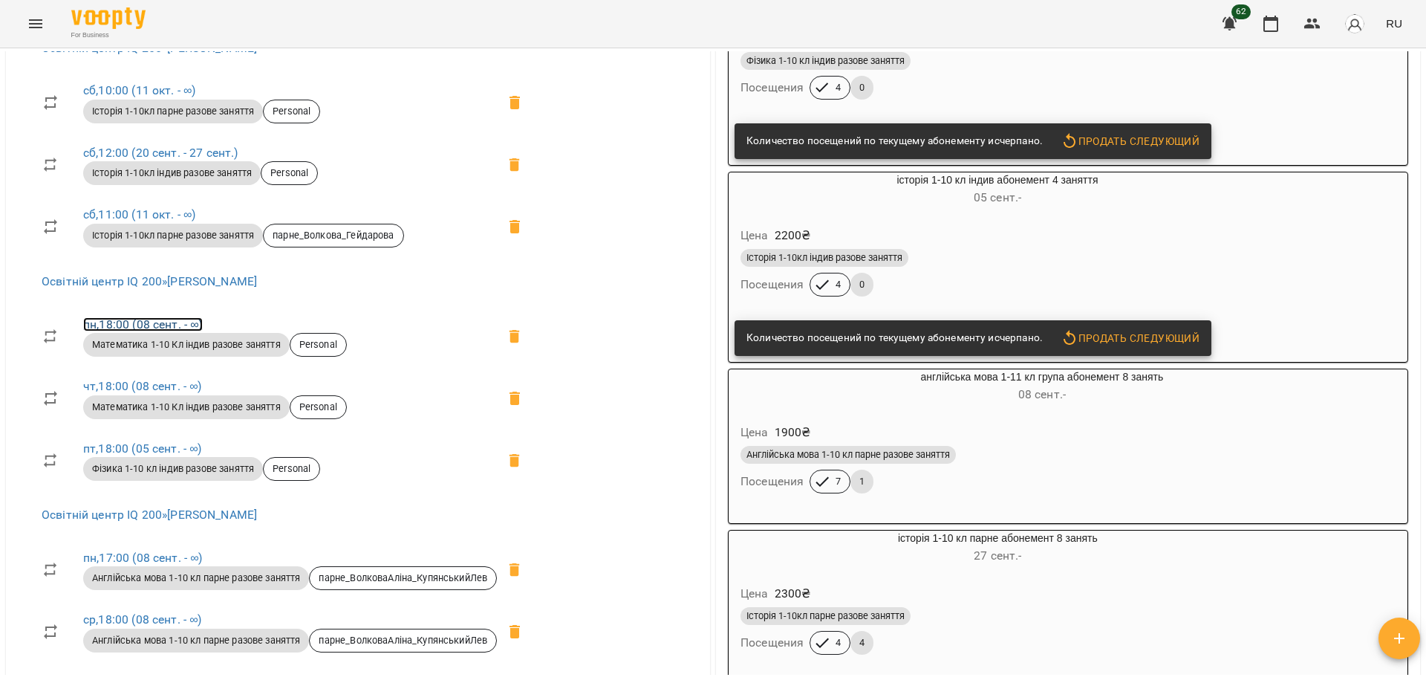
click at [167, 322] on link "пн , 18:00 (08 сент. - ∞)" at bounding box center [143, 324] width 120 height 14
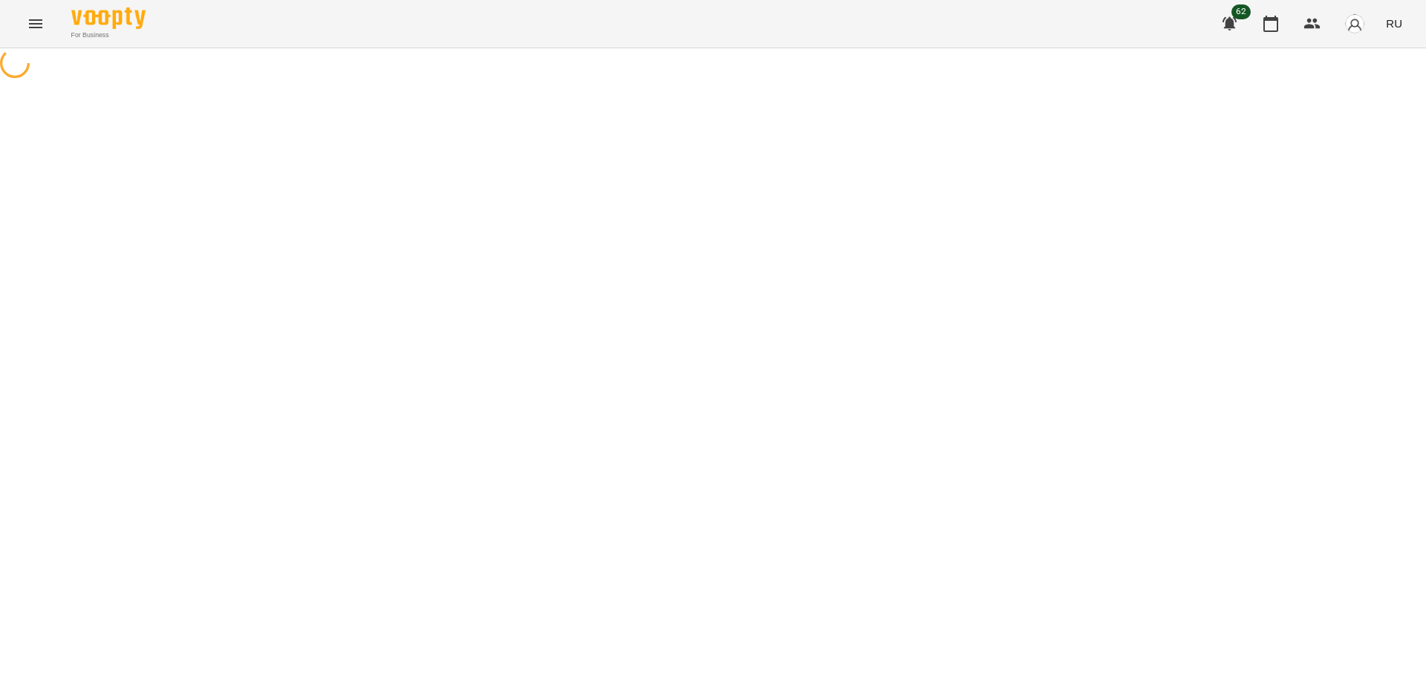
select select "*"
select select "**********"
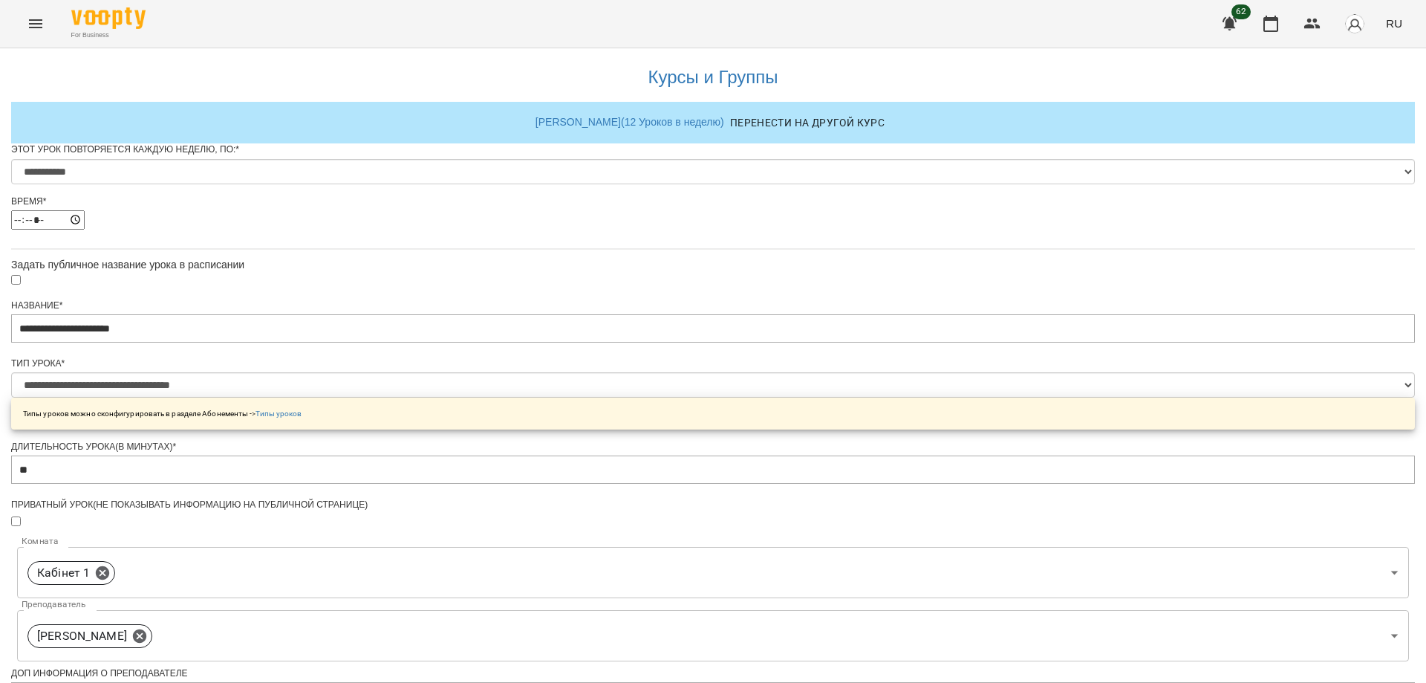
scroll to position [520, 0]
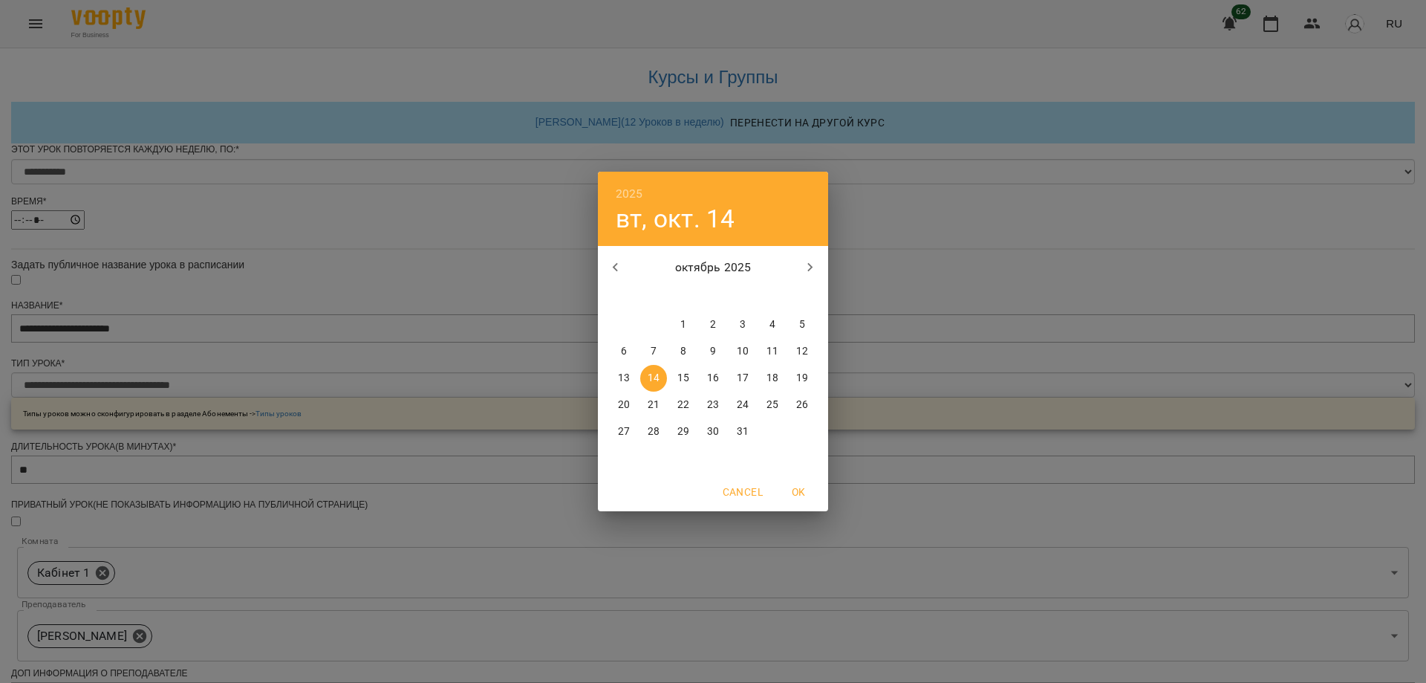
click at [649, 345] on span "7" at bounding box center [653, 351] width 27 height 15
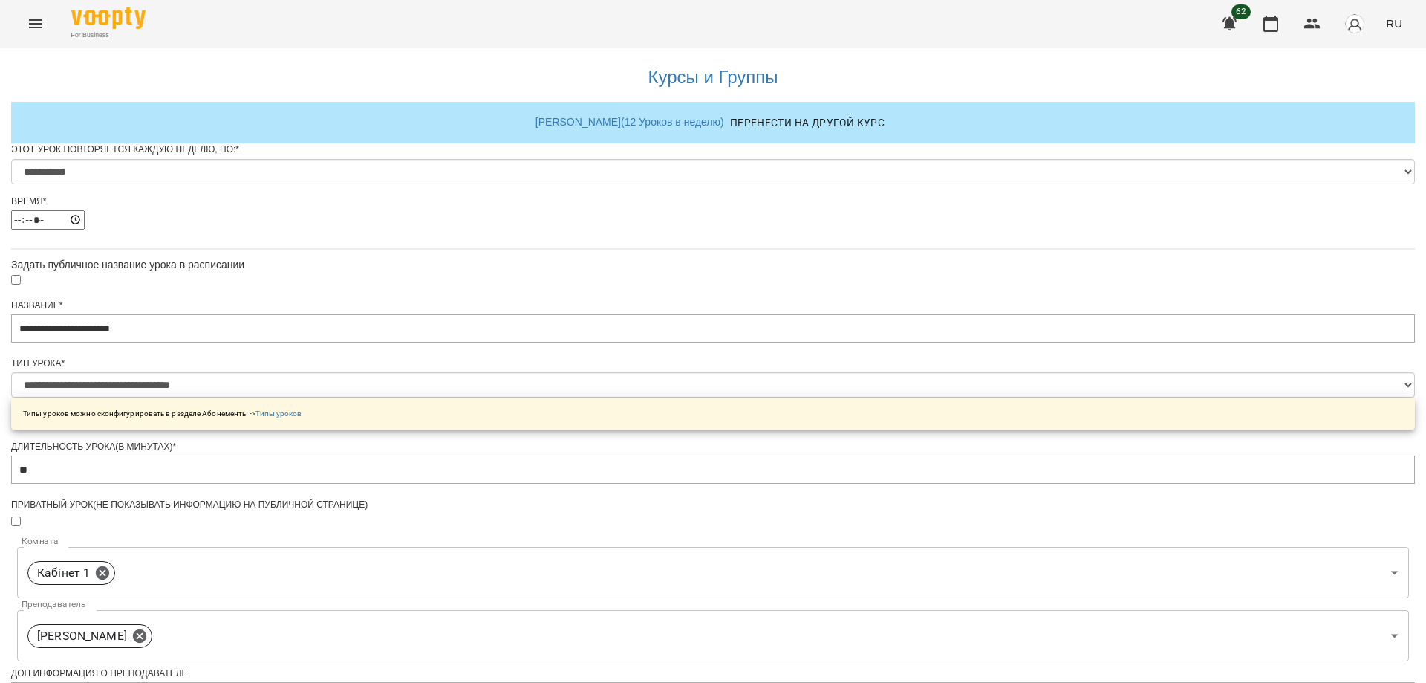
type input "**********"
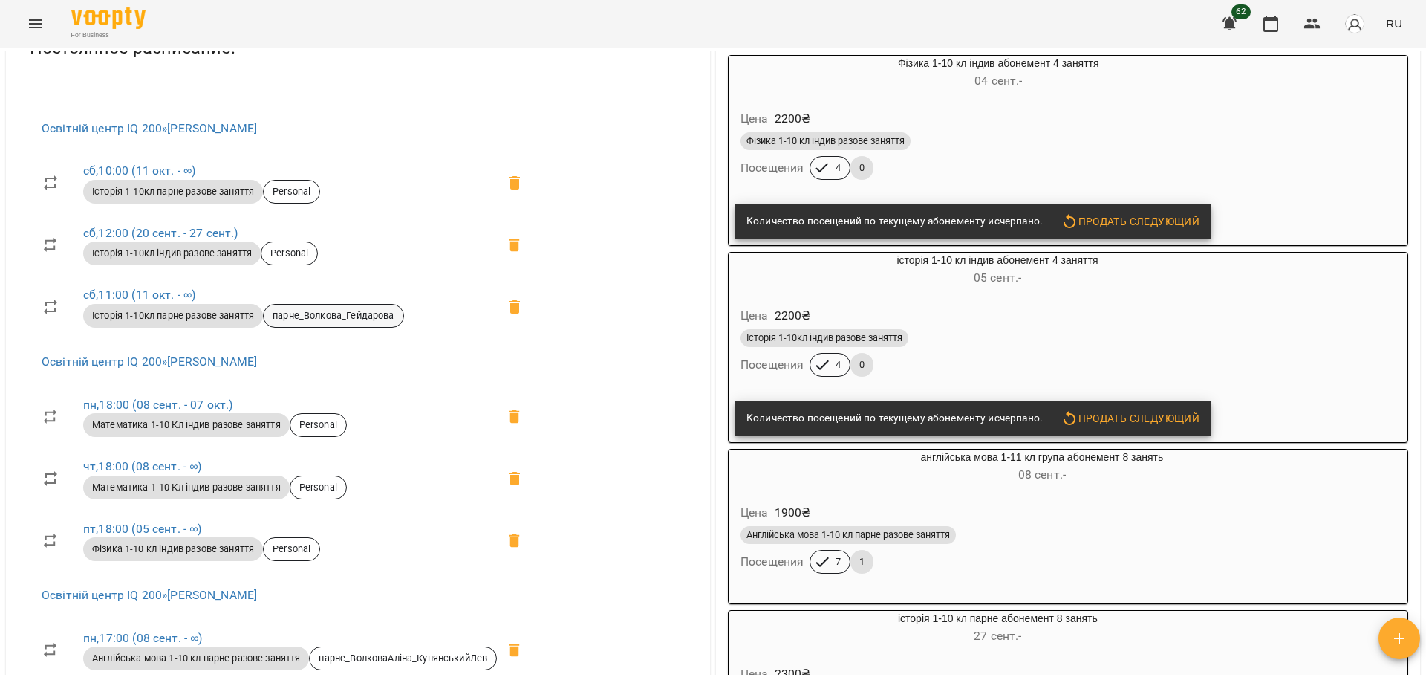
scroll to position [594, 0]
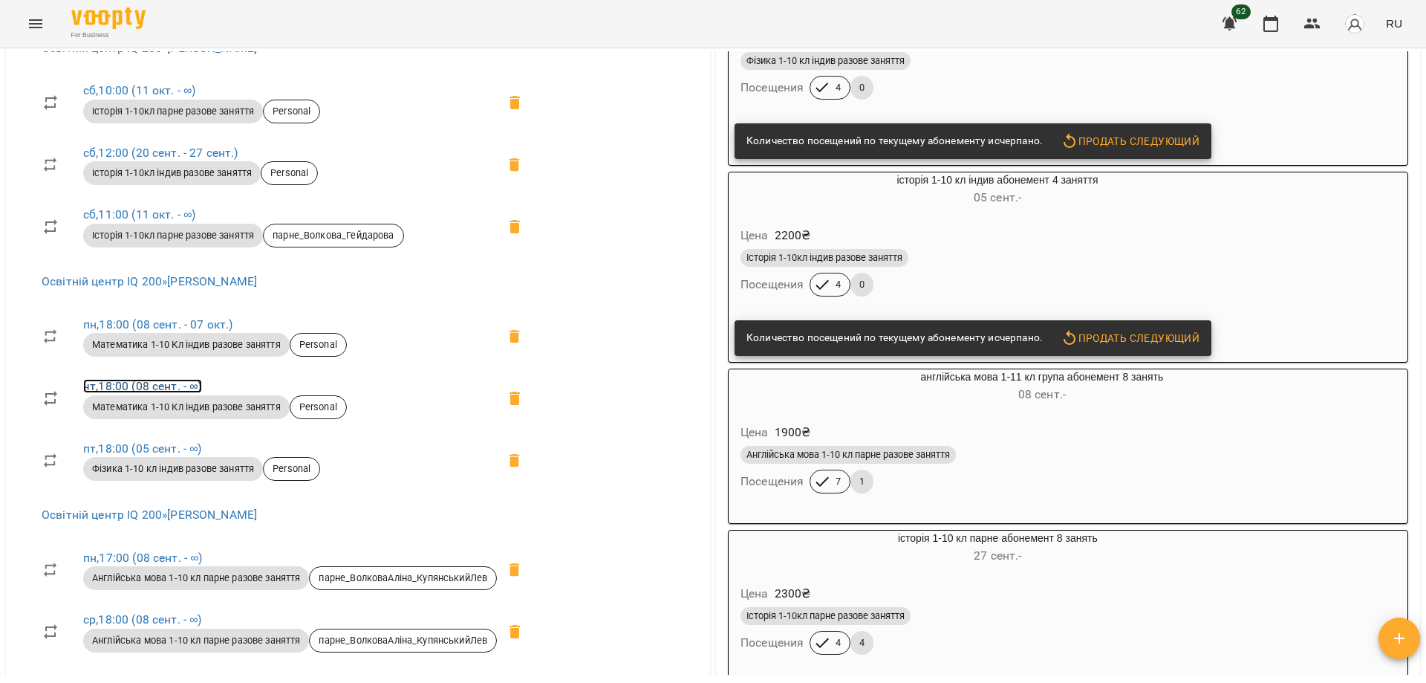
click at [175, 385] on link "чт , 18:00 (08 сент. - ∞)" at bounding box center [142, 386] width 119 height 14
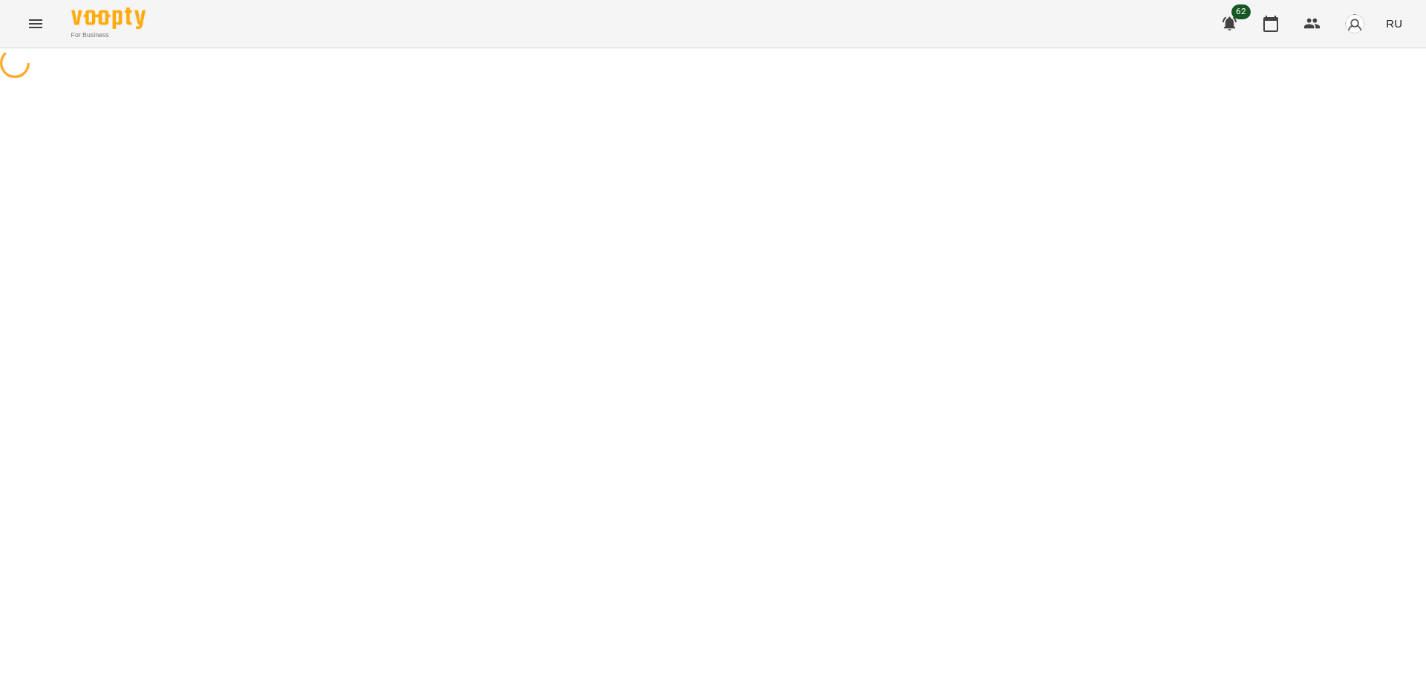
select select "*"
select select "**********"
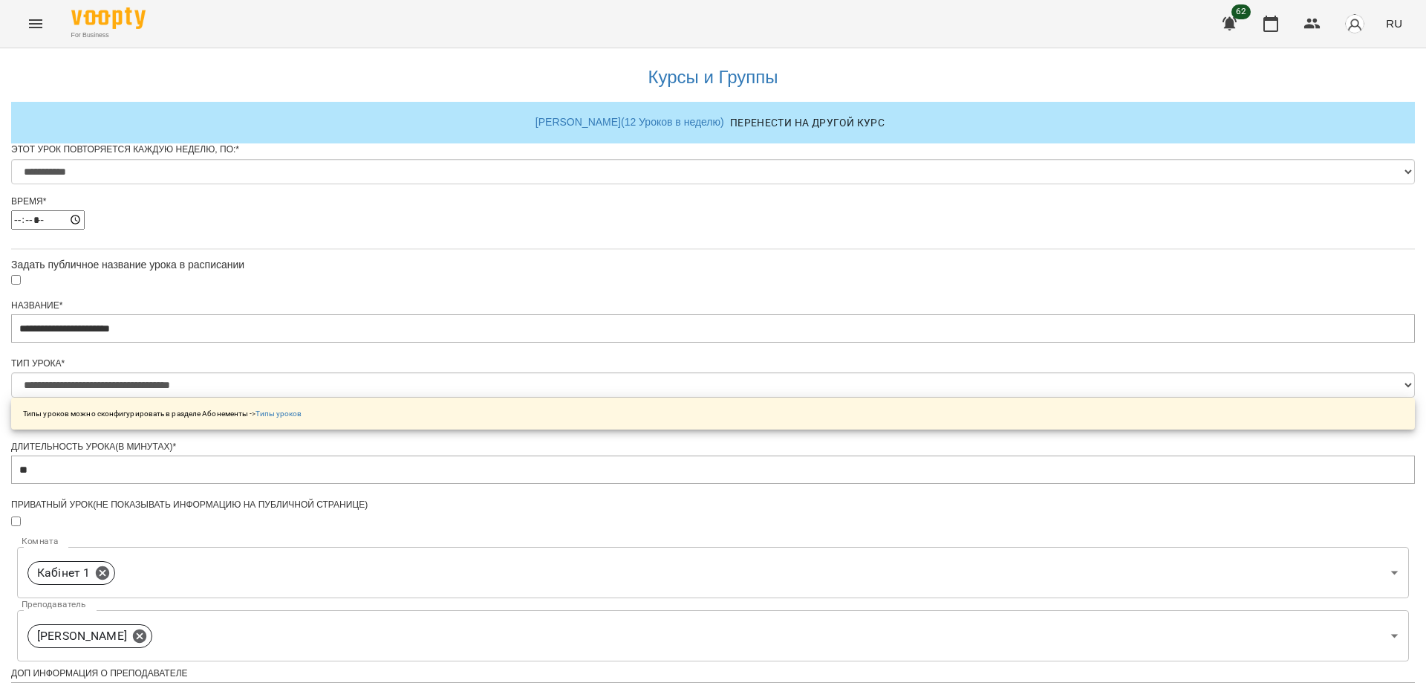
scroll to position [588, 0]
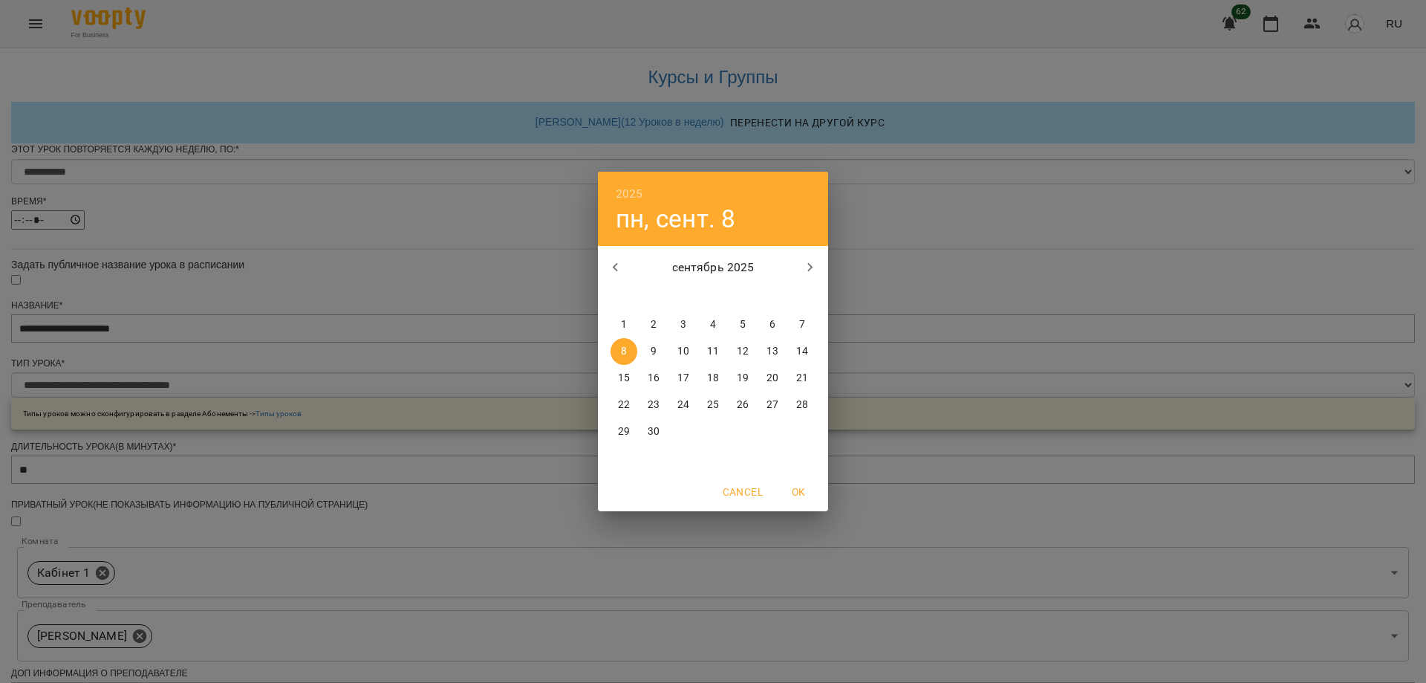
click at [808, 265] on icon "button" at bounding box center [811, 268] width 18 height 18
click at [651, 346] on p "7" at bounding box center [654, 351] width 6 height 15
type input "**********"
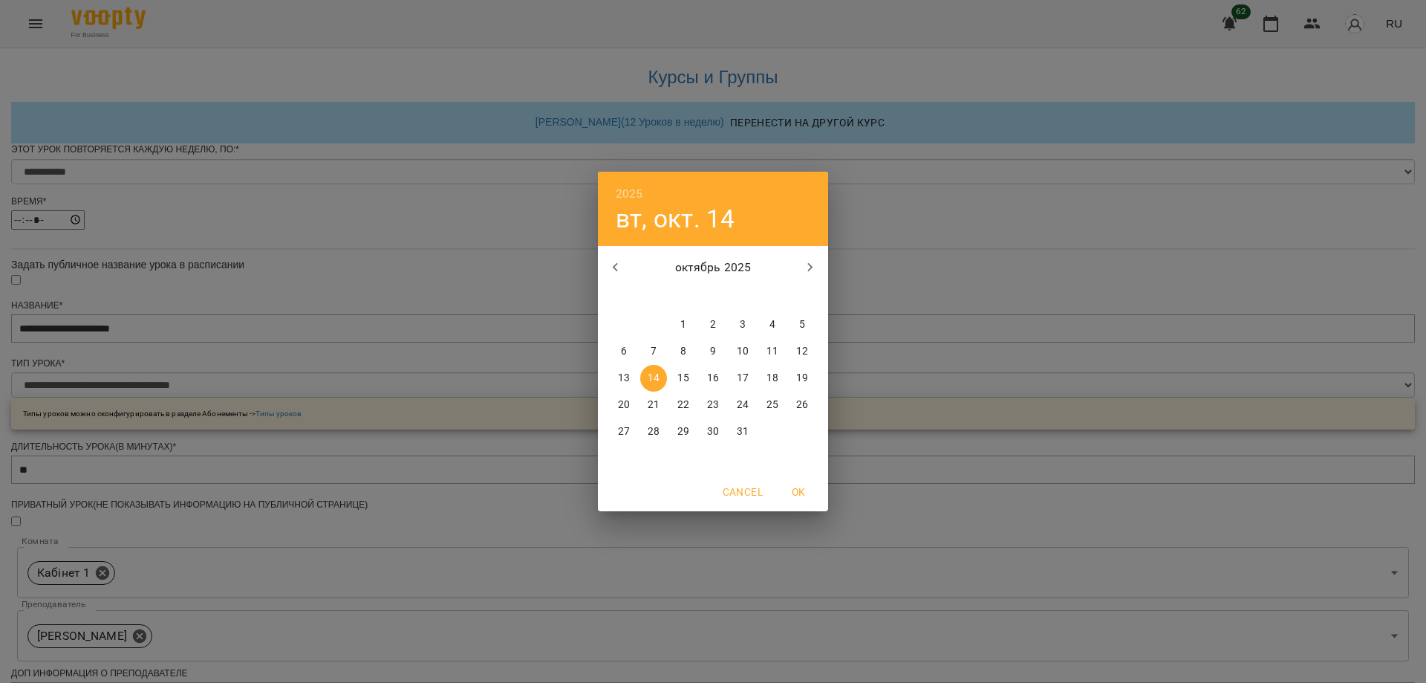
click at [614, 261] on icon "button" at bounding box center [616, 268] width 18 height 18
click at [800, 321] on p "7" at bounding box center [802, 324] width 6 height 15
type input "**********"
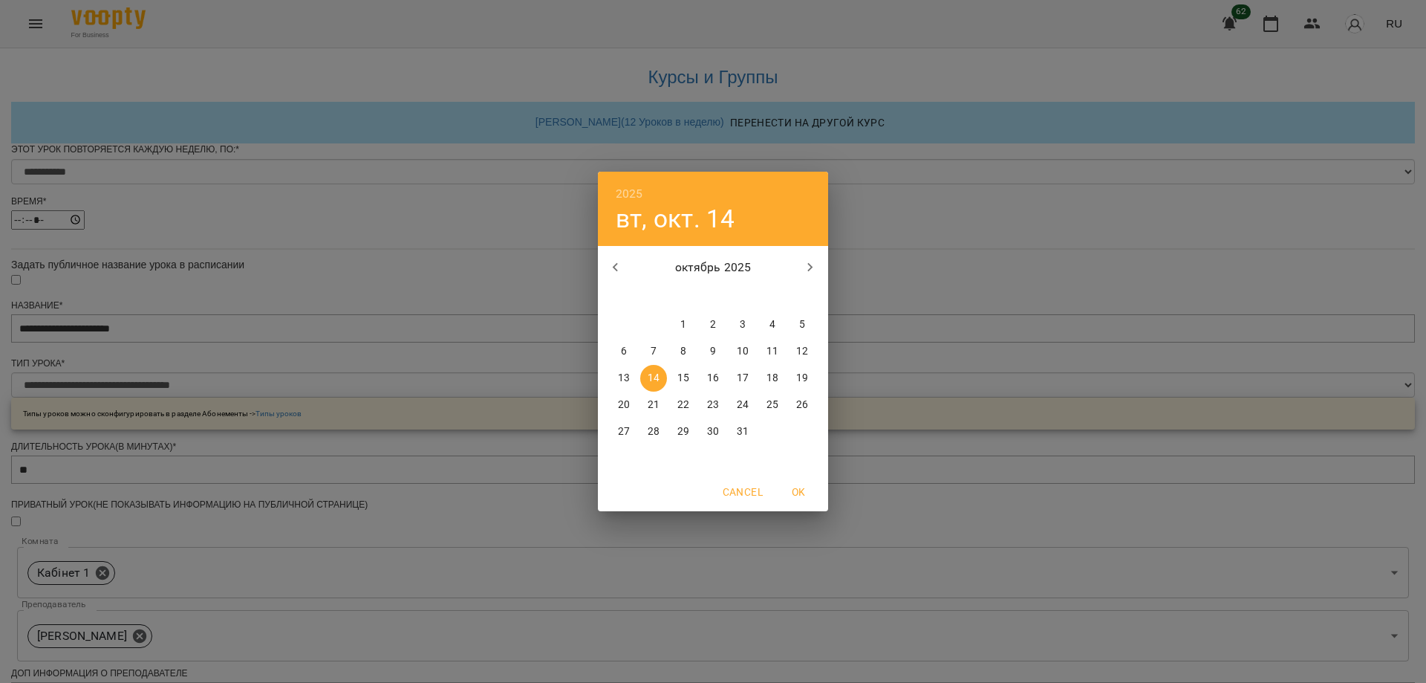
click at [649, 348] on span "7" at bounding box center [653, 351] width 27 height 15
type input "**********"
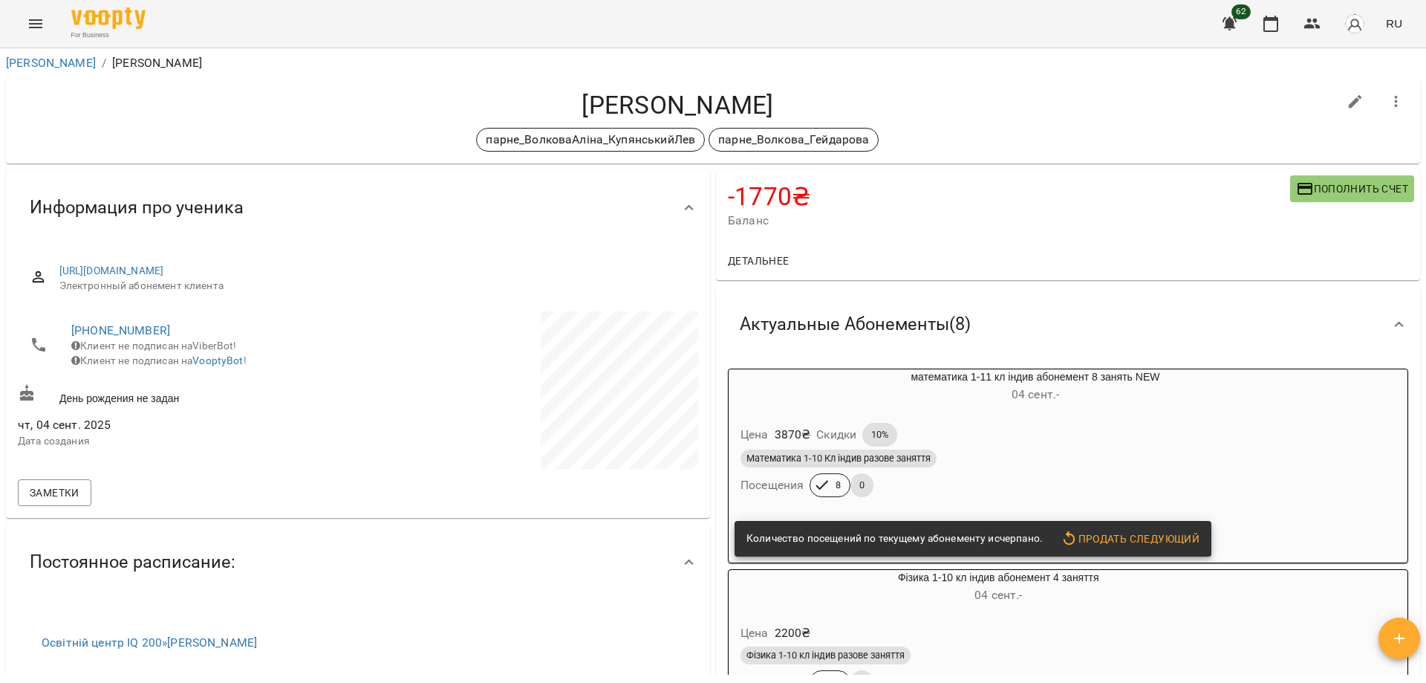
click at [33, 22] on icon "Menu" at bounding box center [36, 24] width 18 height 18
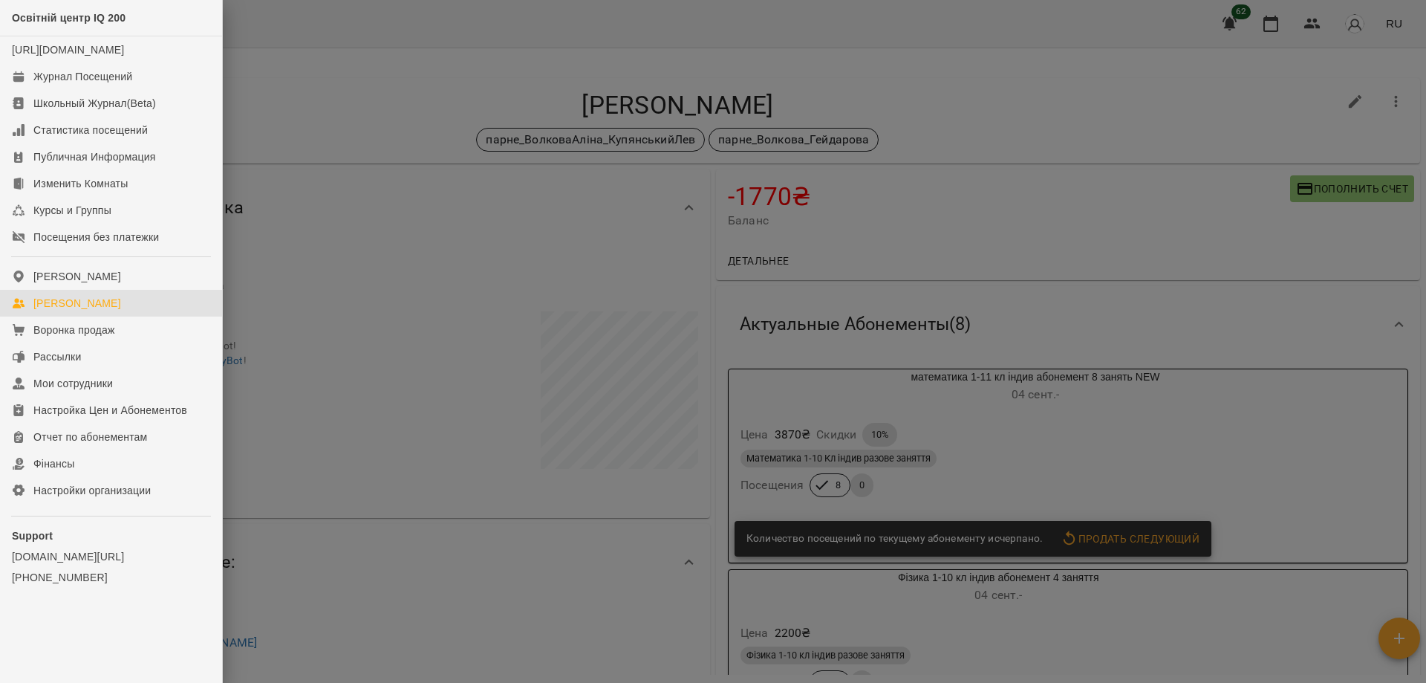
click at [91, 311] on div "[PERSON_NAME]" at bounding box center [77, 303] width 88 height 15
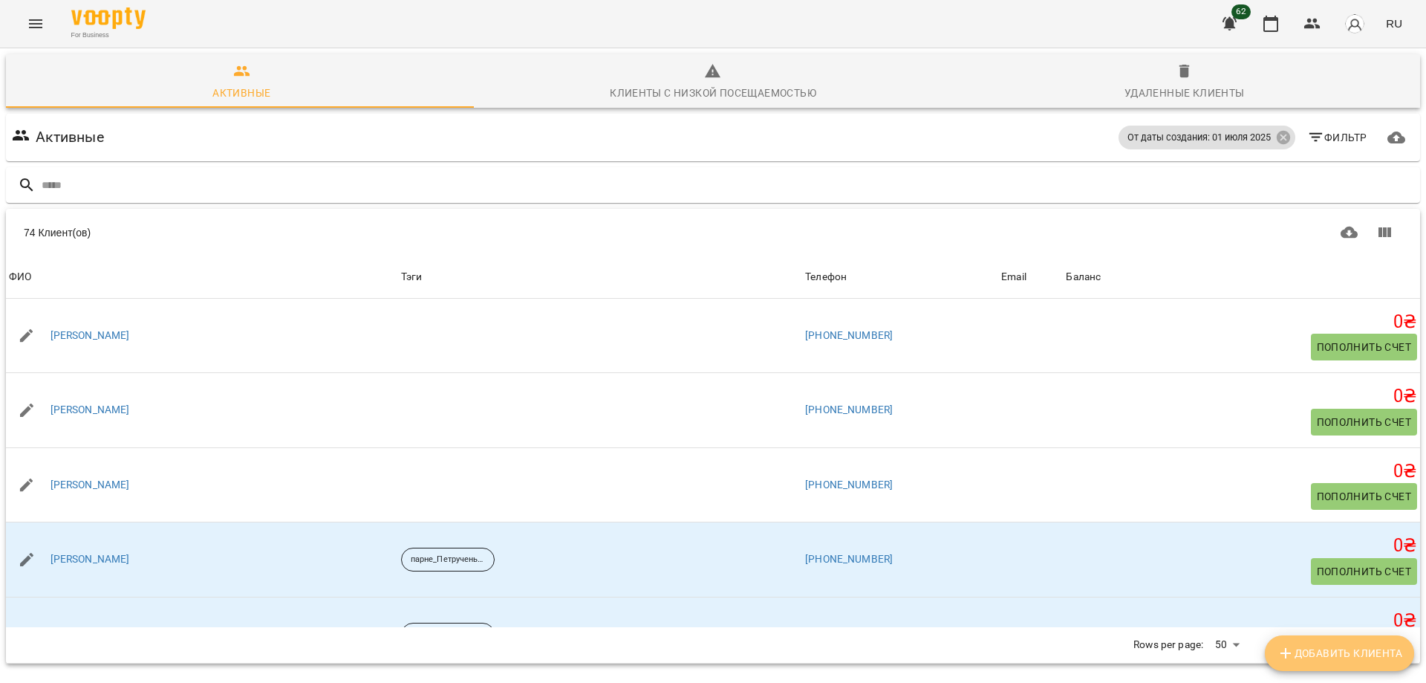
click at [1339, 654] on span "Добавить клиента" at bounding box center [1340, 653] width 126 height 18
select select "**"
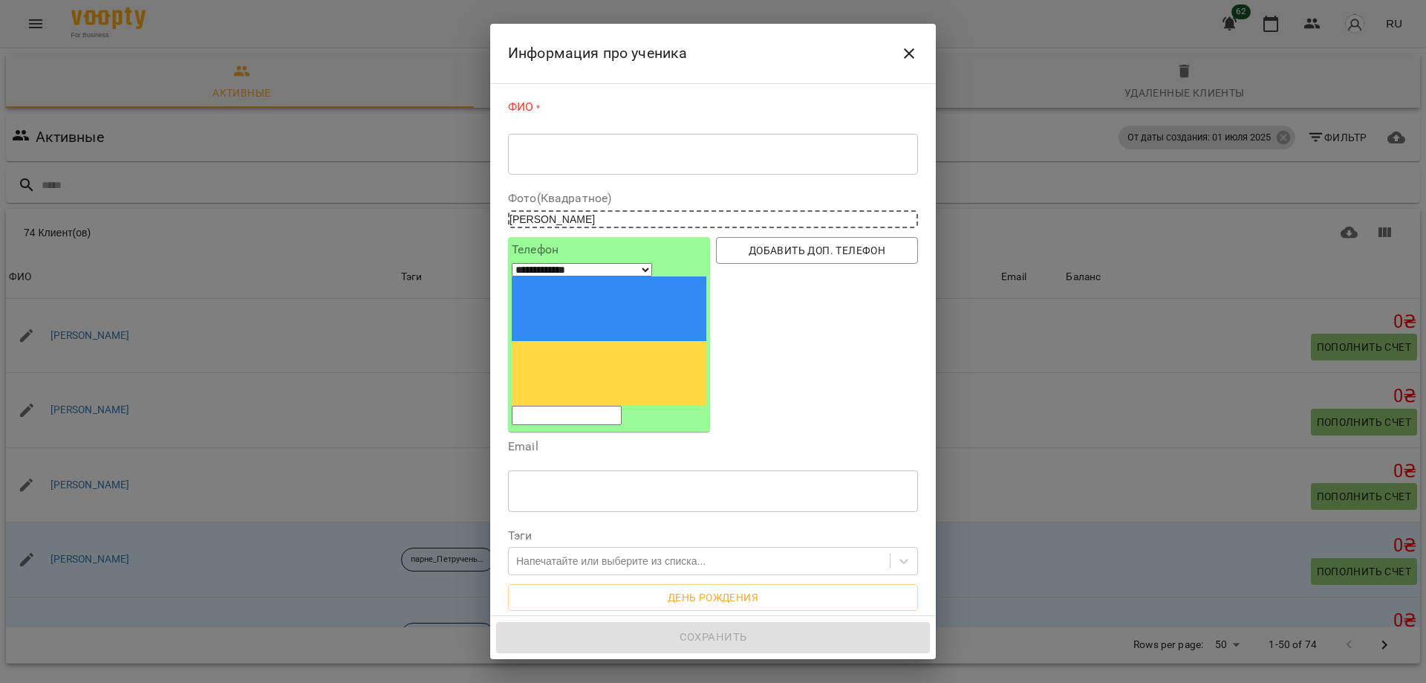
click at [567, 153] on textarea at bounding box center [713, 154] width 389 height 14
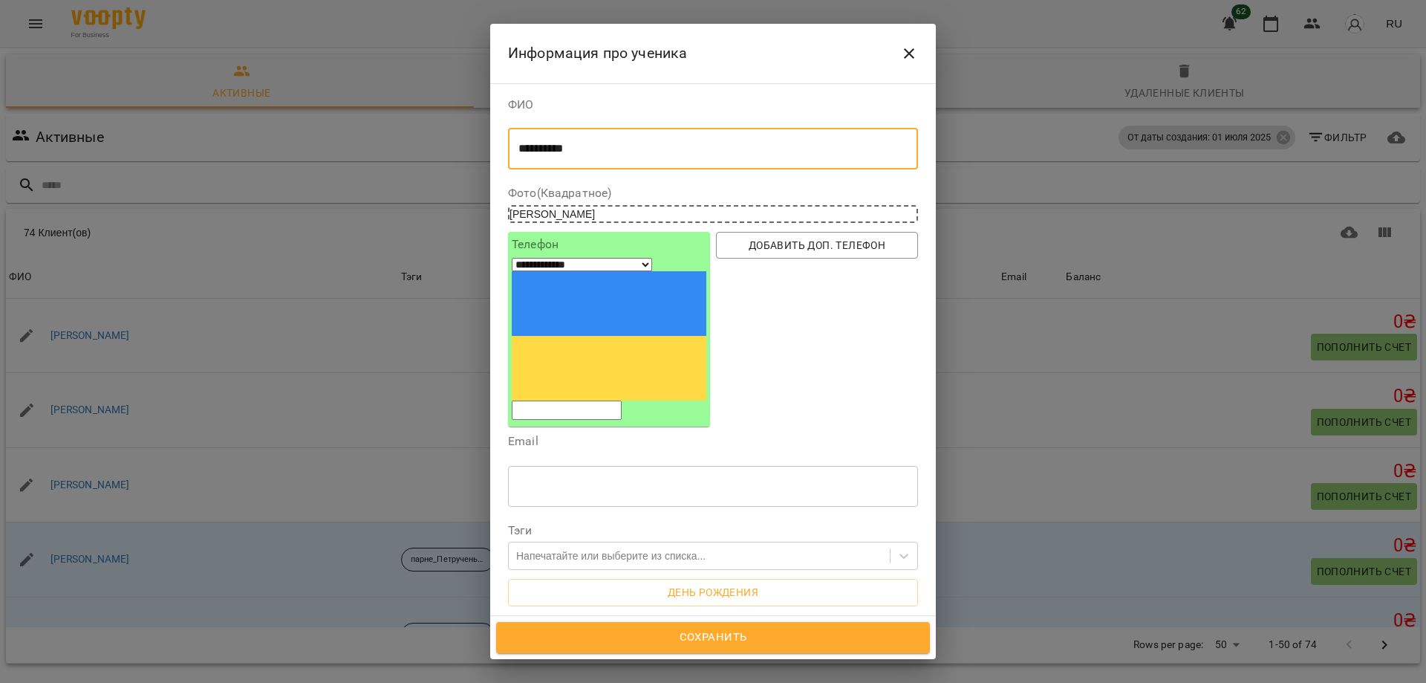
type textarea "**********"
click at [574, 400] on input "tel" at bounding box center [567, 409] width 110 height 19
paste input "**********"
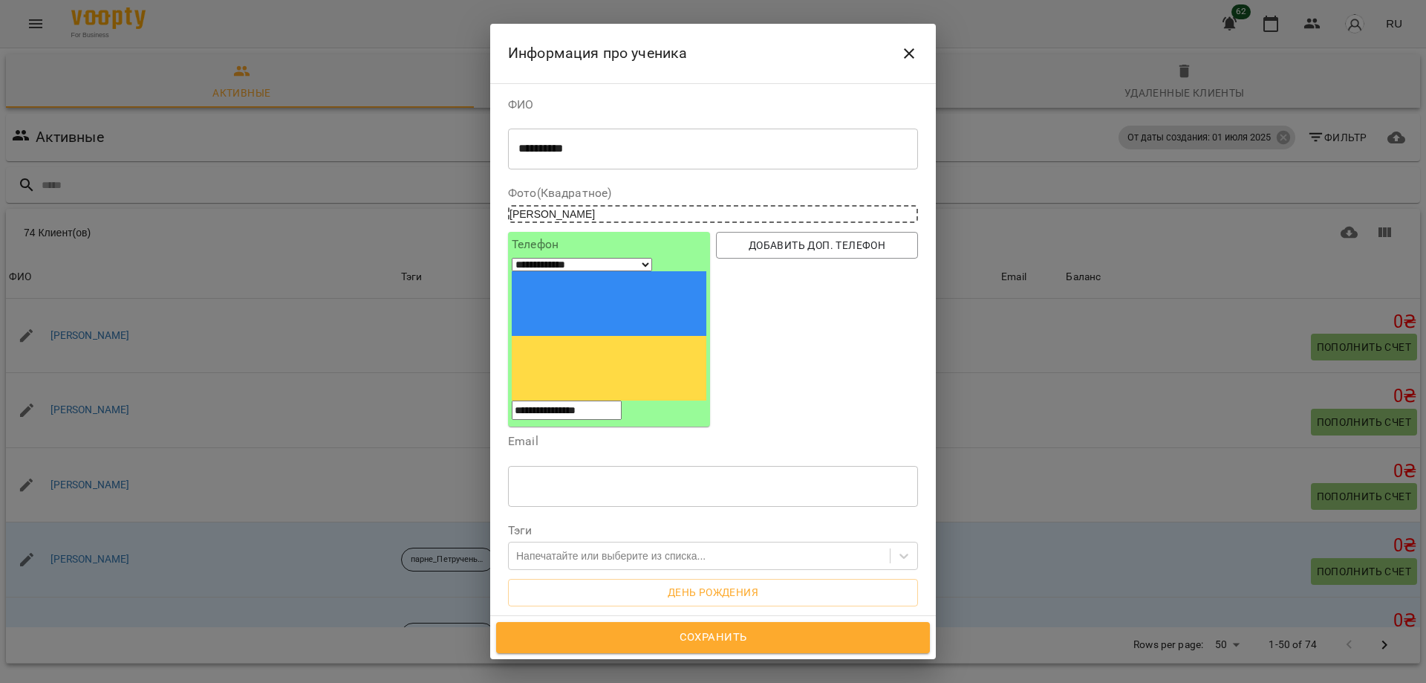
click at [622, 400] on input "**********" at bounding box center [567, 409] width 110 height 19
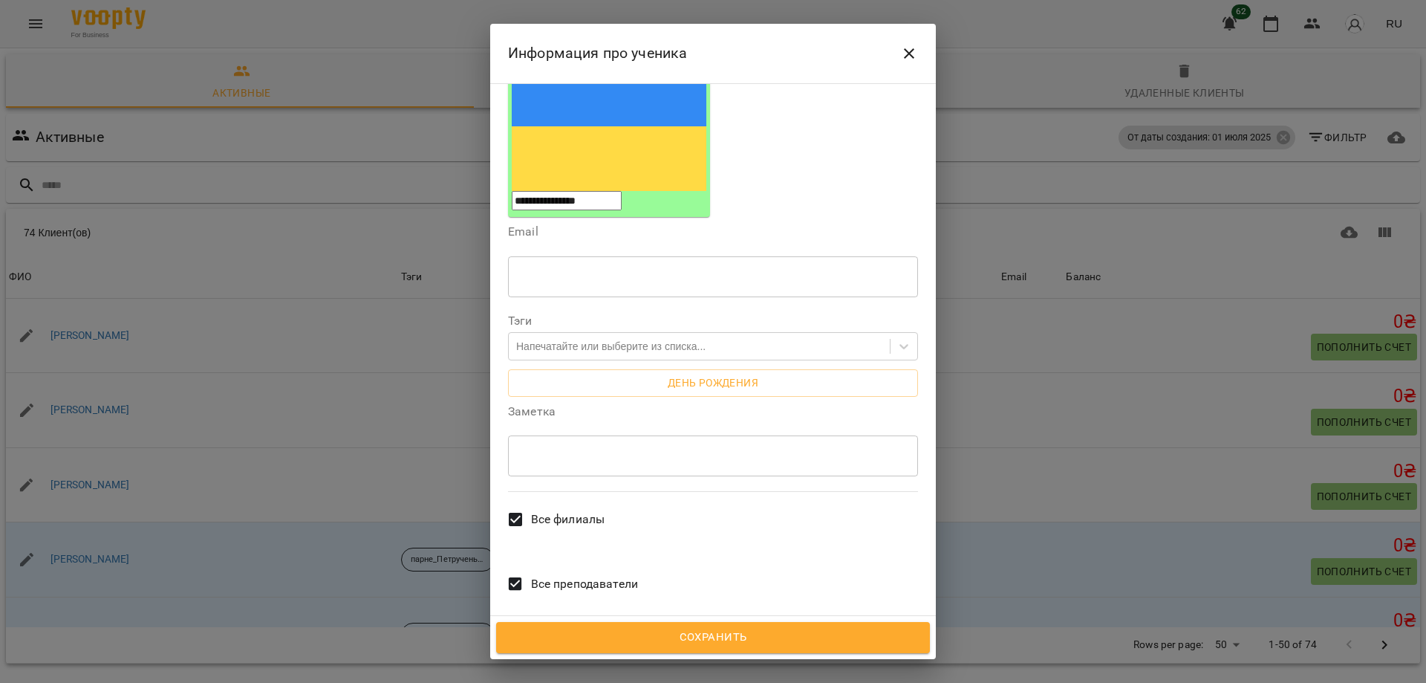
scroll to position [218, 0]
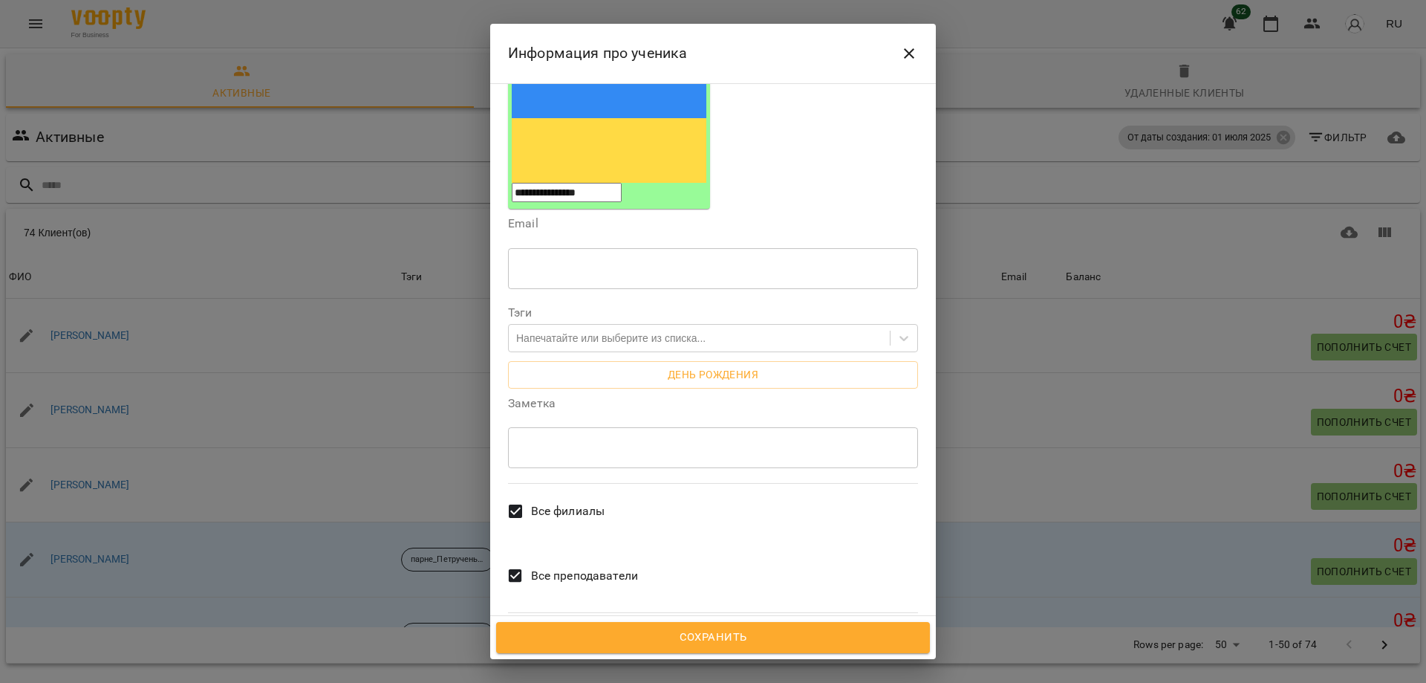
type input "**********"
click at [746, 637] on span "Сохранить" at bounding box center [713, 637] width 401 height 19
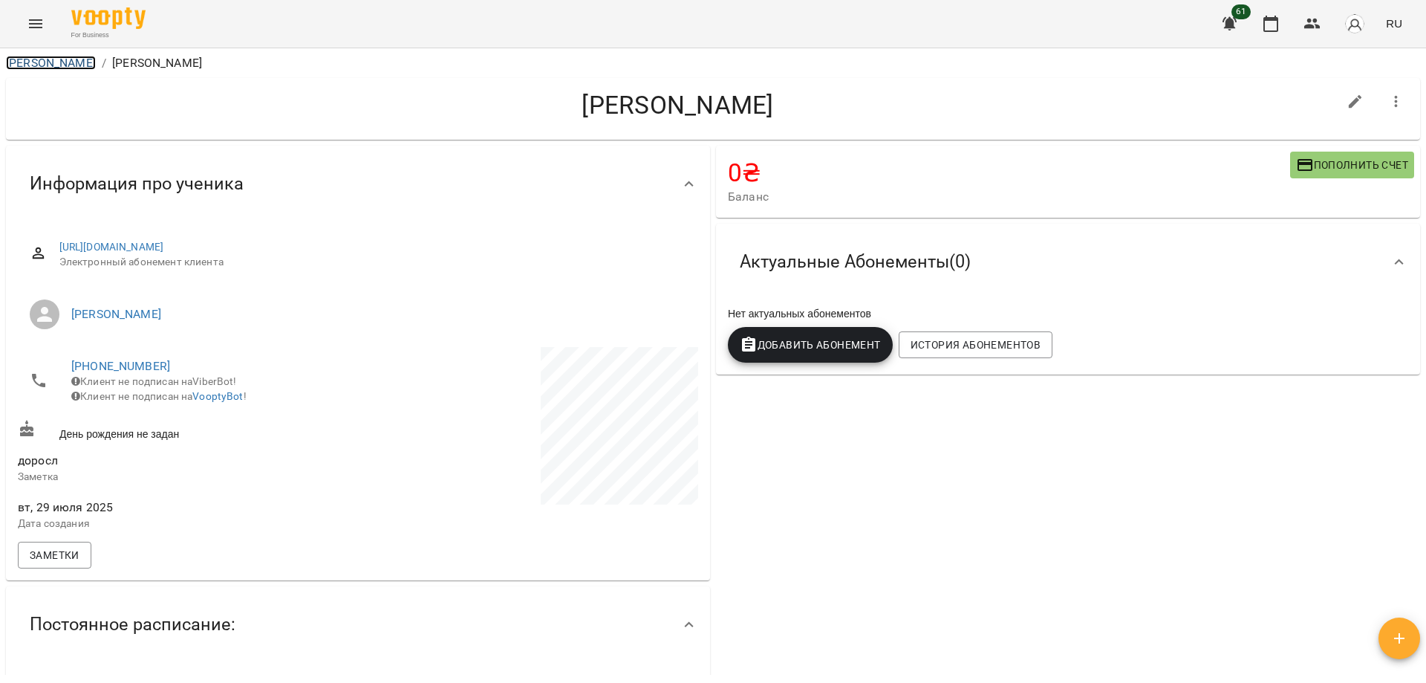
click at [37, 64] on link "[PERSON_NAME]" at bounding box center [51, 63] width 90 height 14
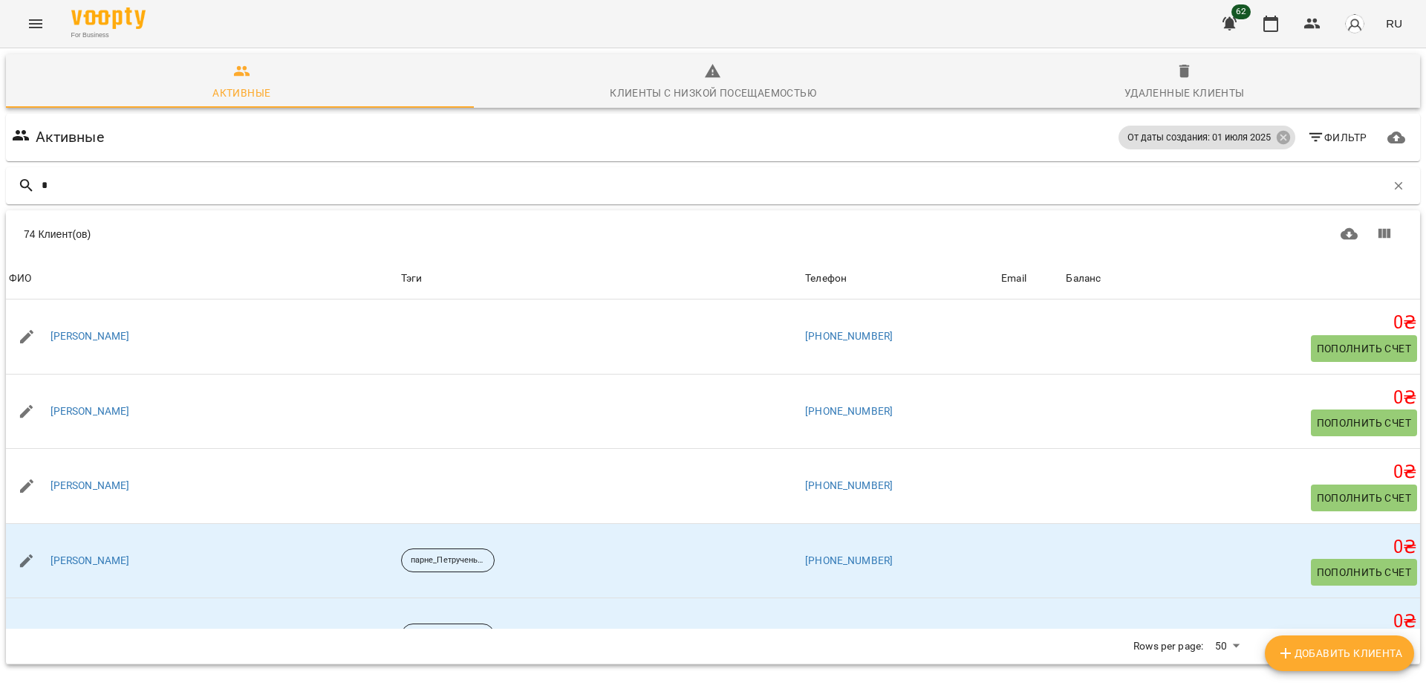
click at [48, 13] on button "Menu" at bounding box center [36, 24] width 36 height 36
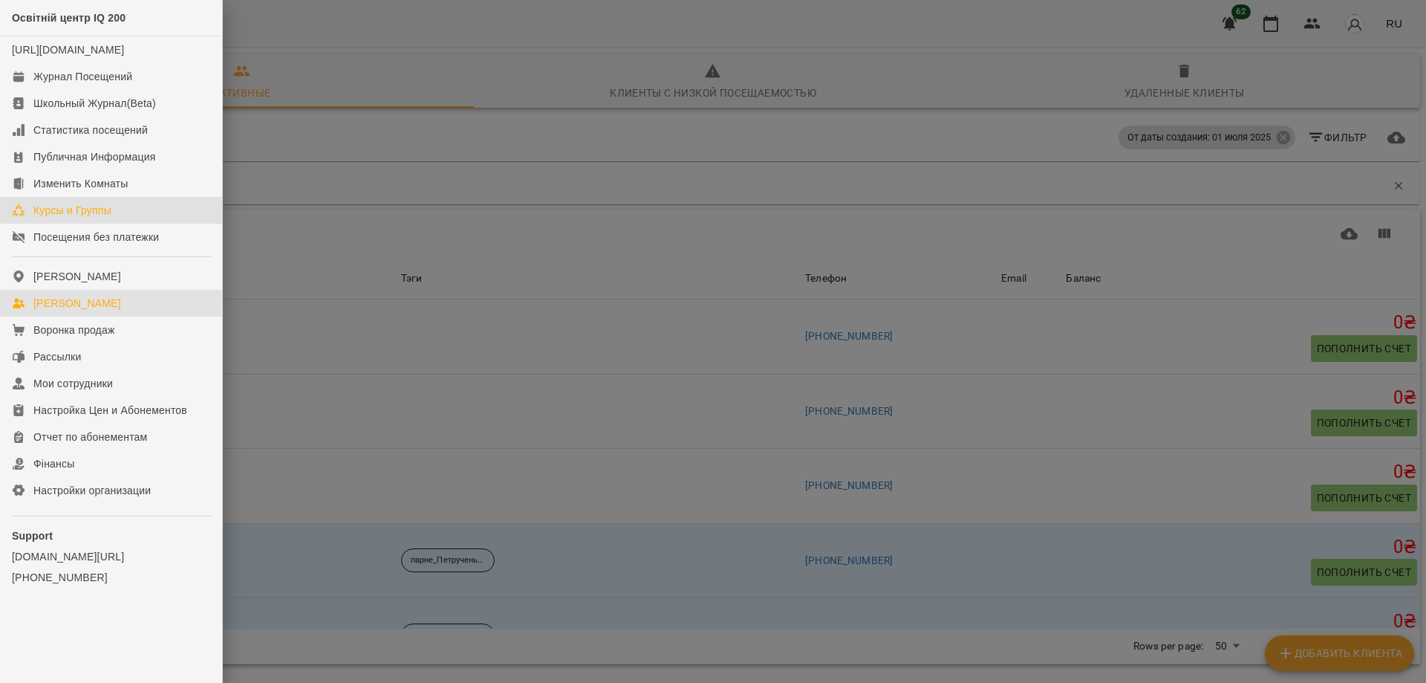
click at [84, 218] on div "Курсы и Группы" at bounding box center [72, 210] width 78 height 15
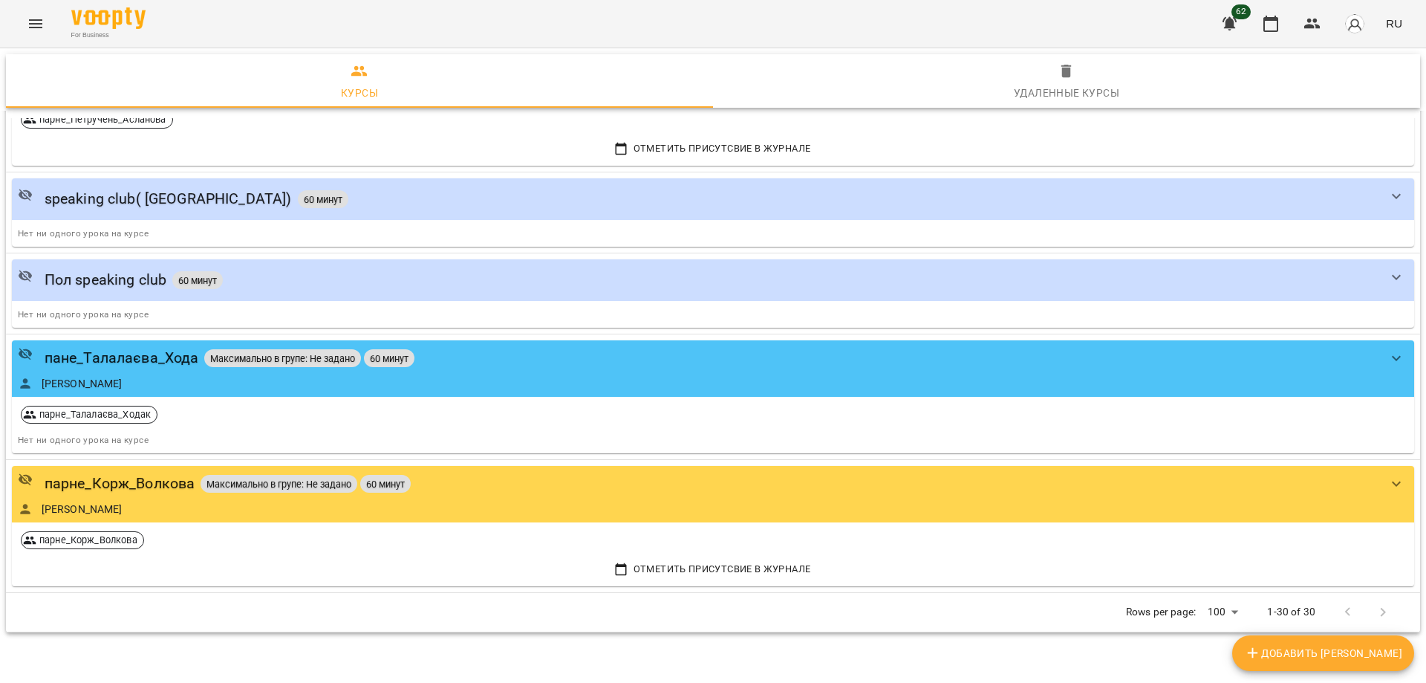
scroll to position [2995, 0]
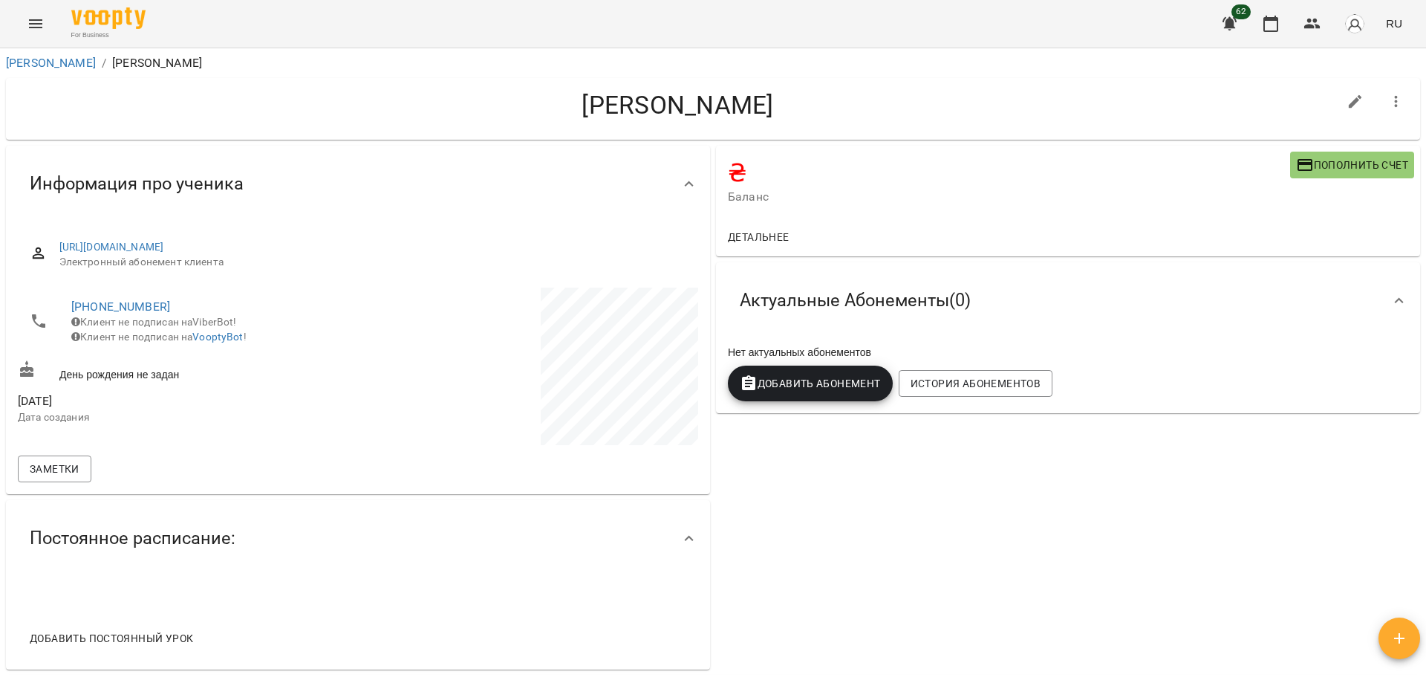
click at [37, 18] on icon "Menu" at bounding box center [36, 24] width 18 height 18
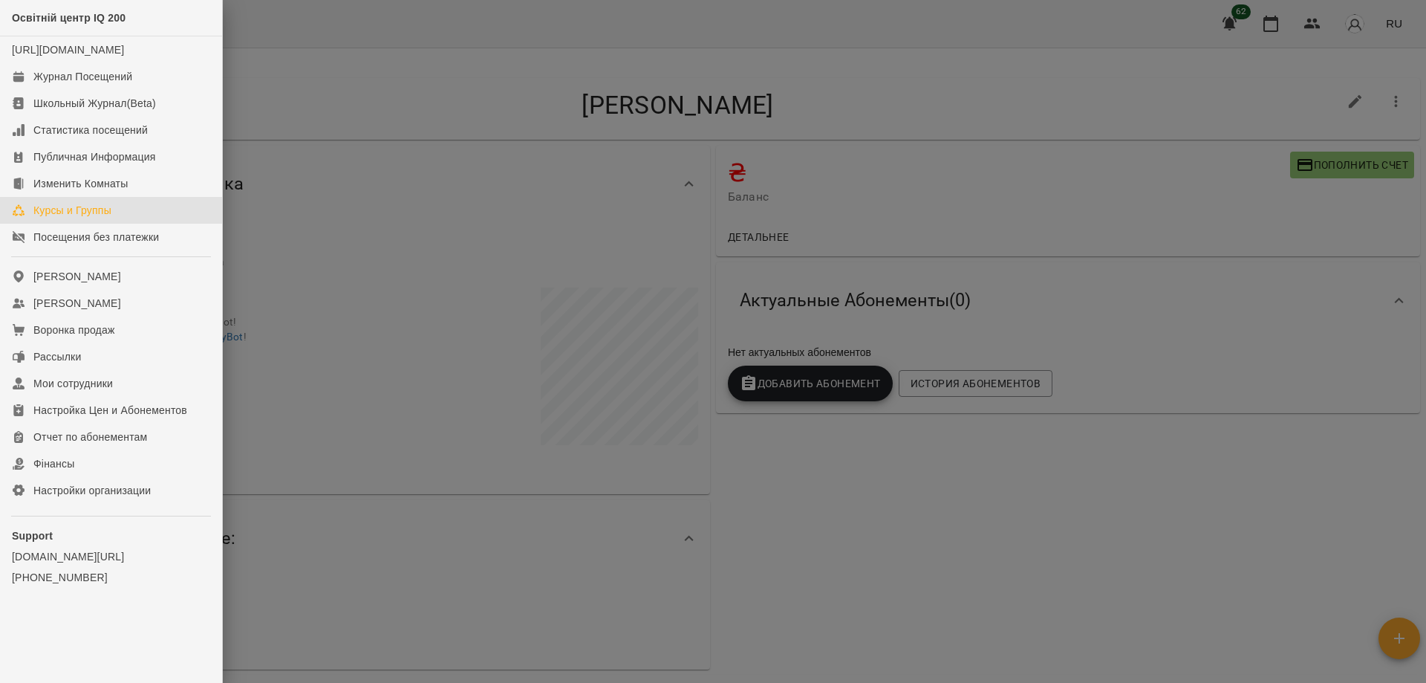
click at [63, 218] on div "Курсы и Группы" at bounding box center [72, 210] width 78 height 15
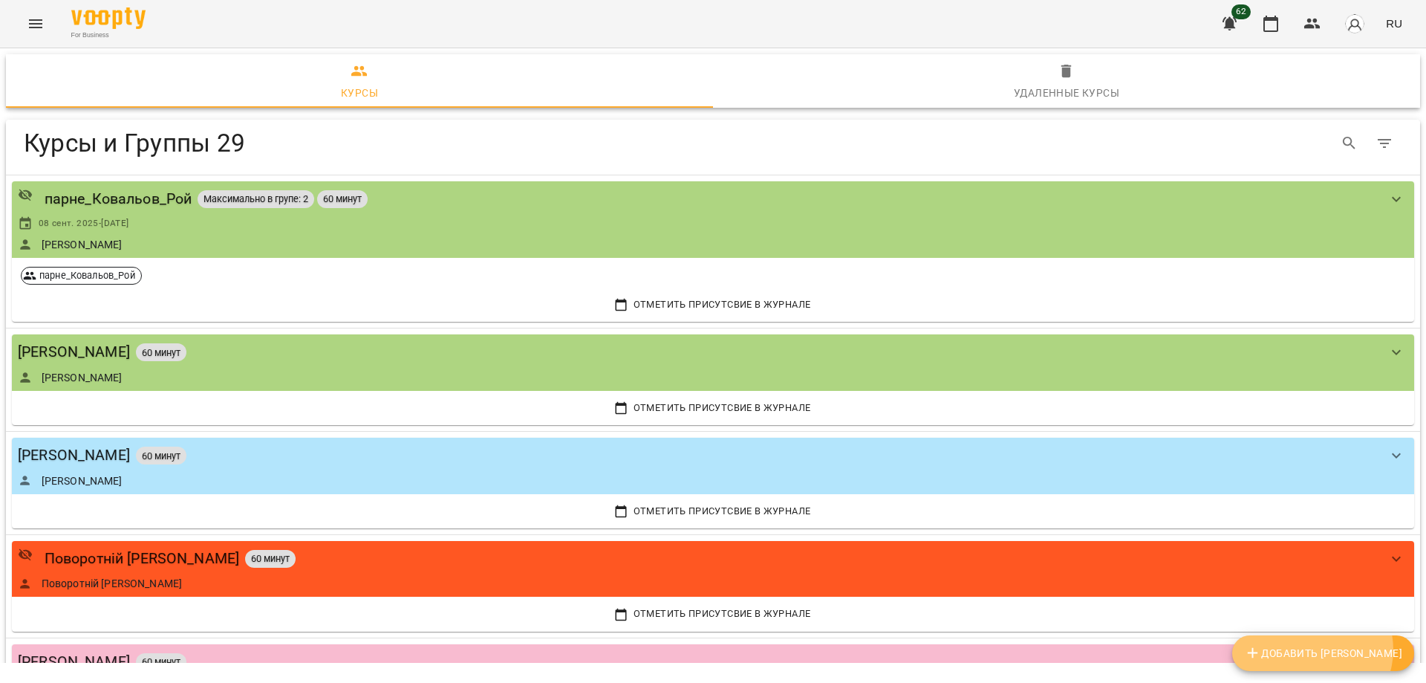
click at [1365, 649] on span "Добавить Курс" at bounding box center [1323, 653] width 158 height 18
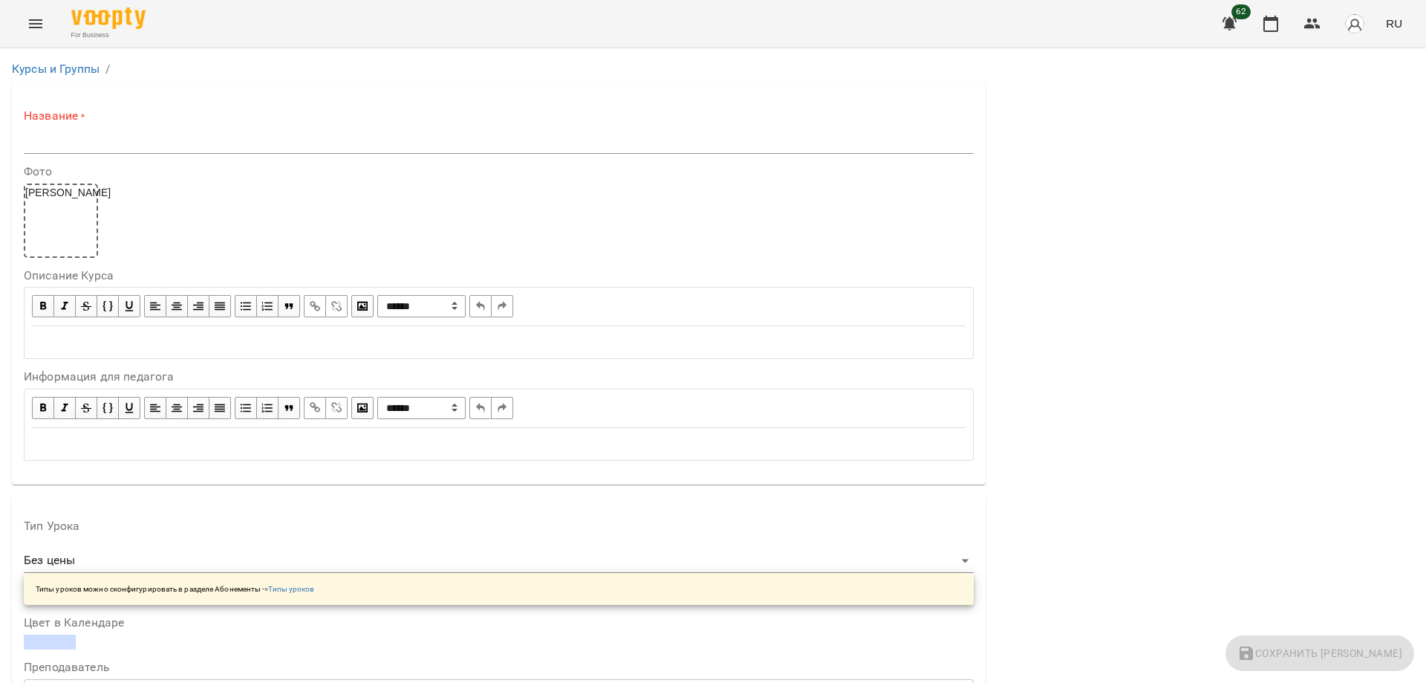
scroll to position [149, 0]
click at [62, 634] on span at bounding box center [50, 641] width 52 height 15
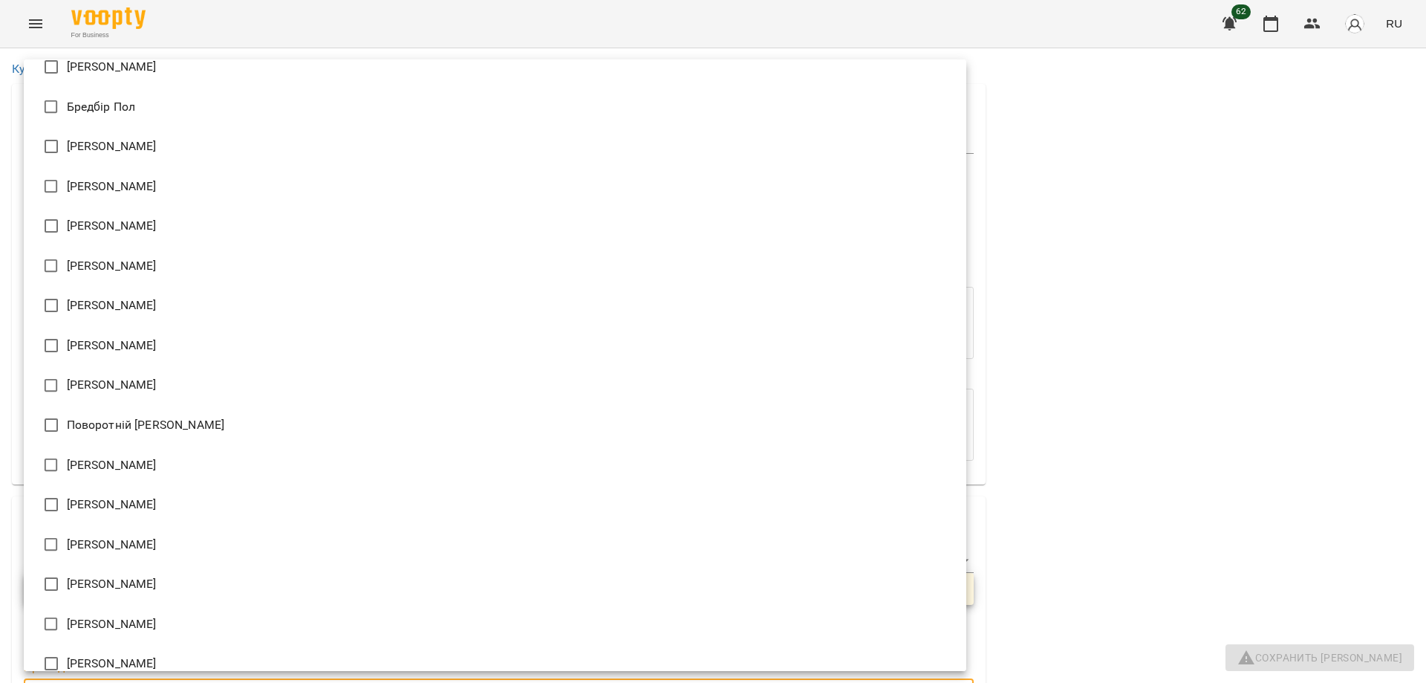
scroll to position [37, 0]
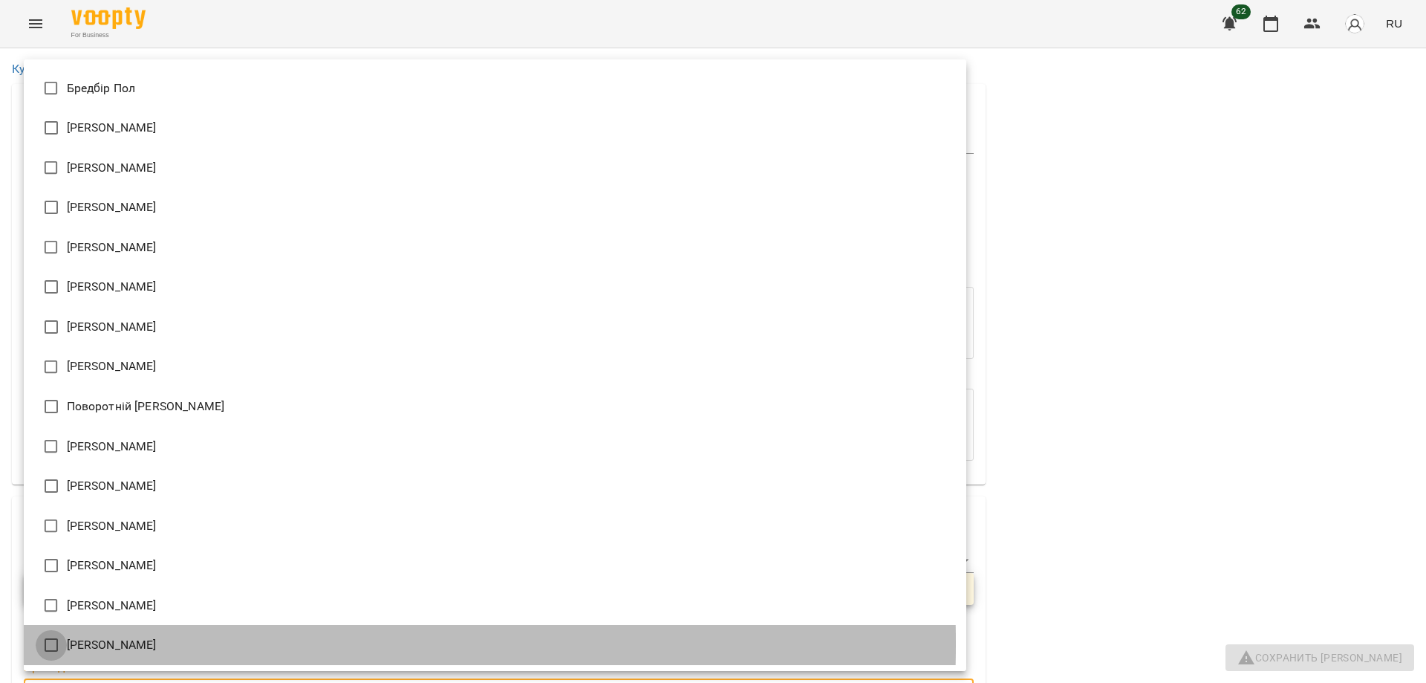
type input "**********"
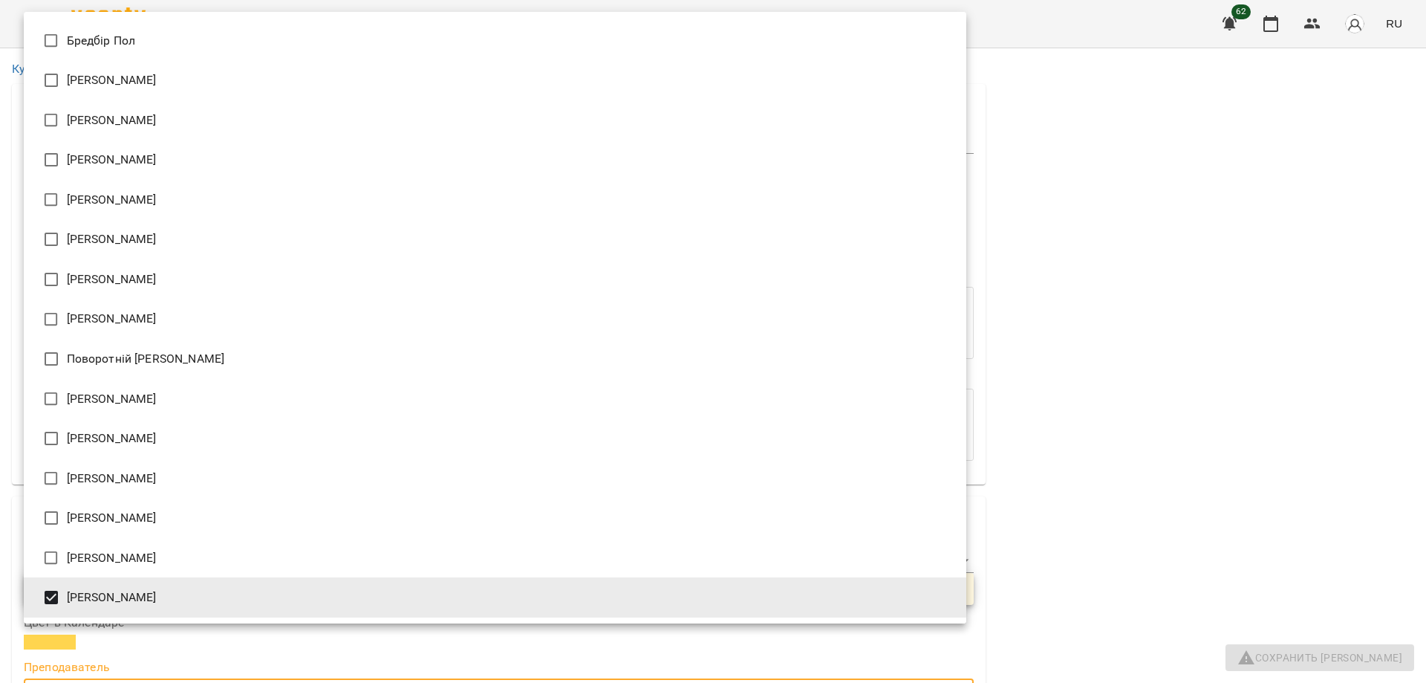
click at [1040, 406] on div at bounding box center [713, 341] width 1426 height 683
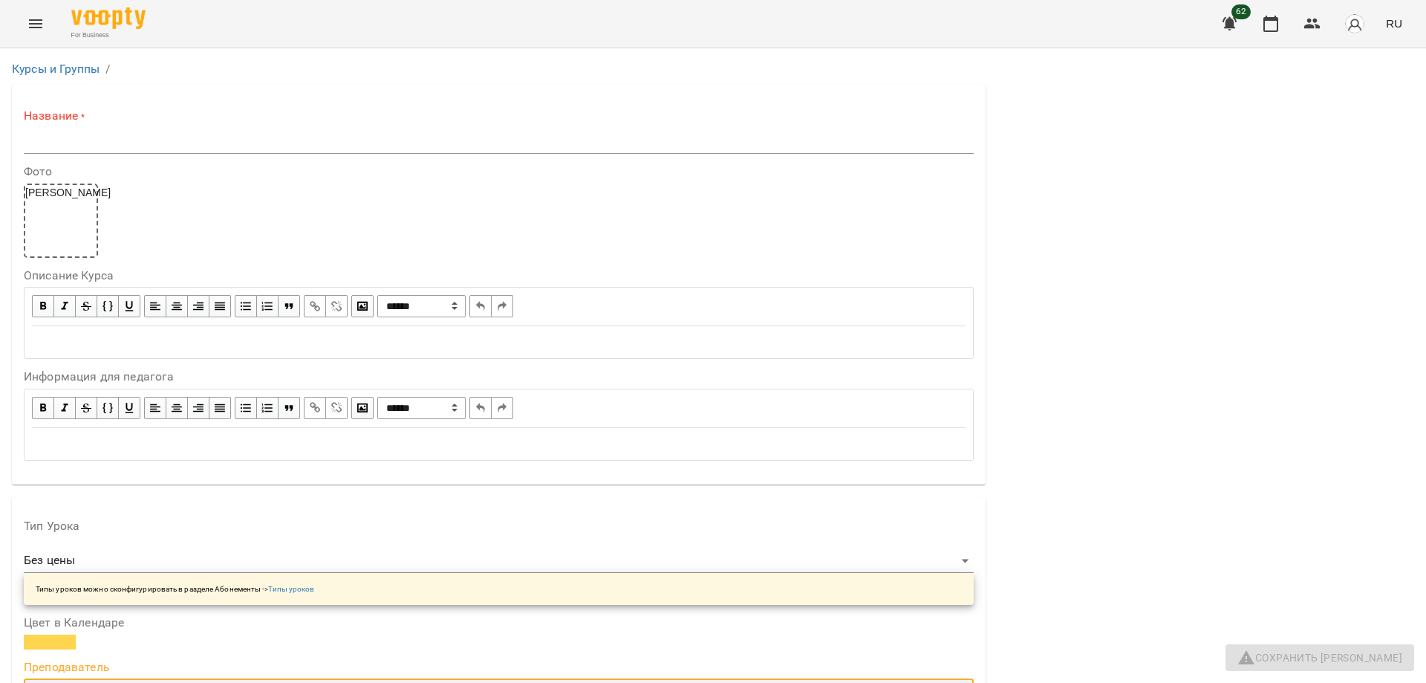
scroll to position [0, 0]
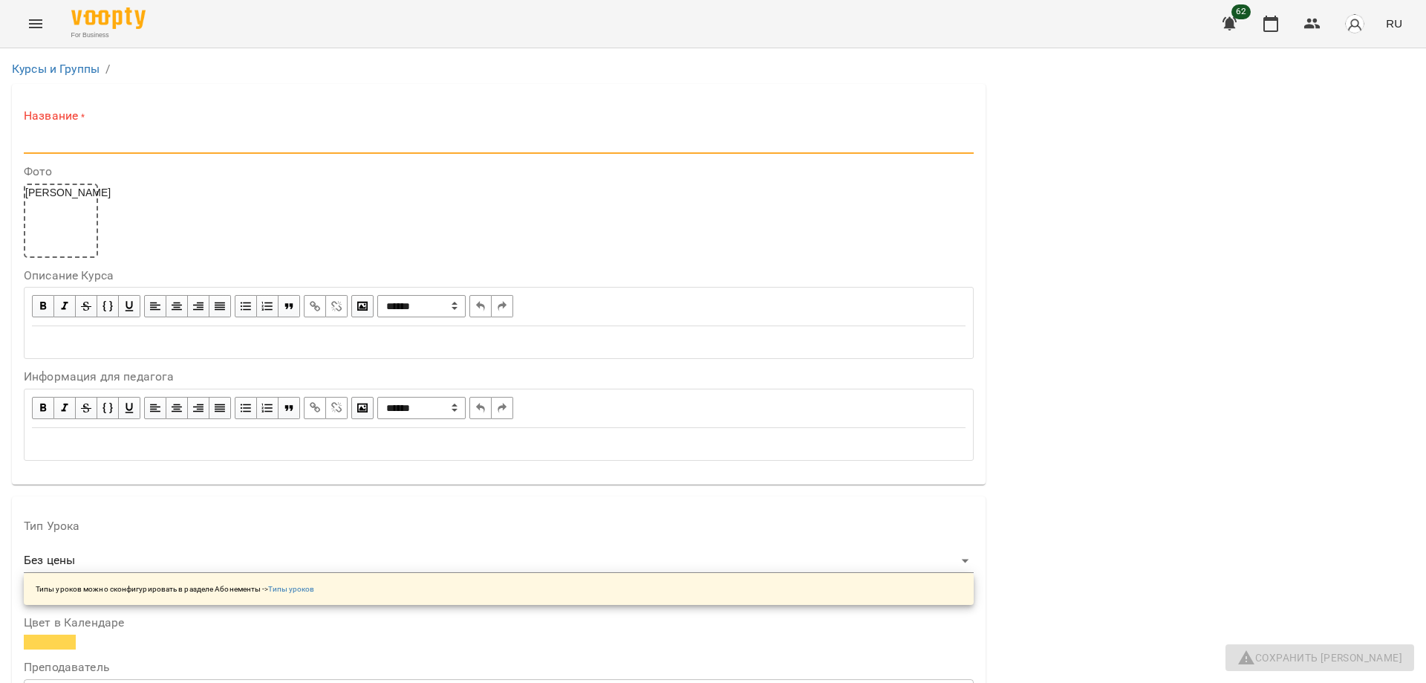
click at [88, 131] on input "text" at bounding box center [499, 142] width 950 height 24
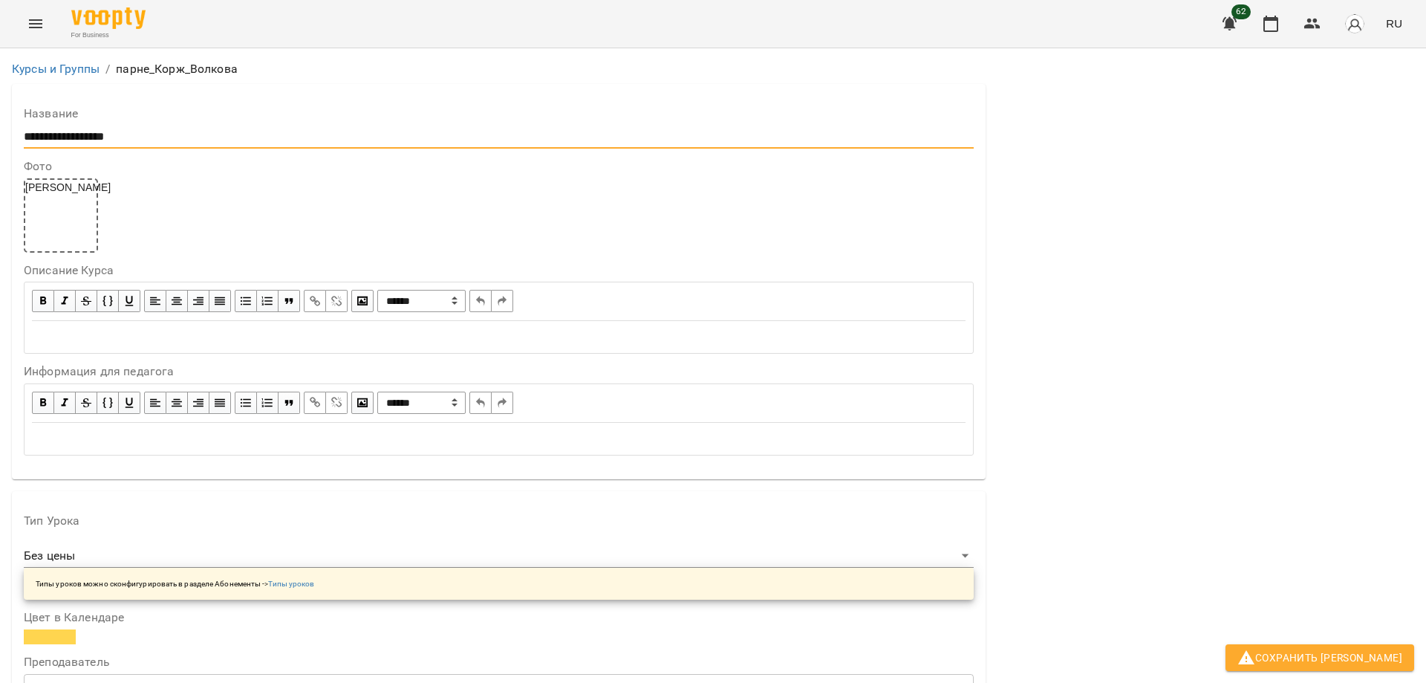
scroll to position [1040, 0]
type input "**********"
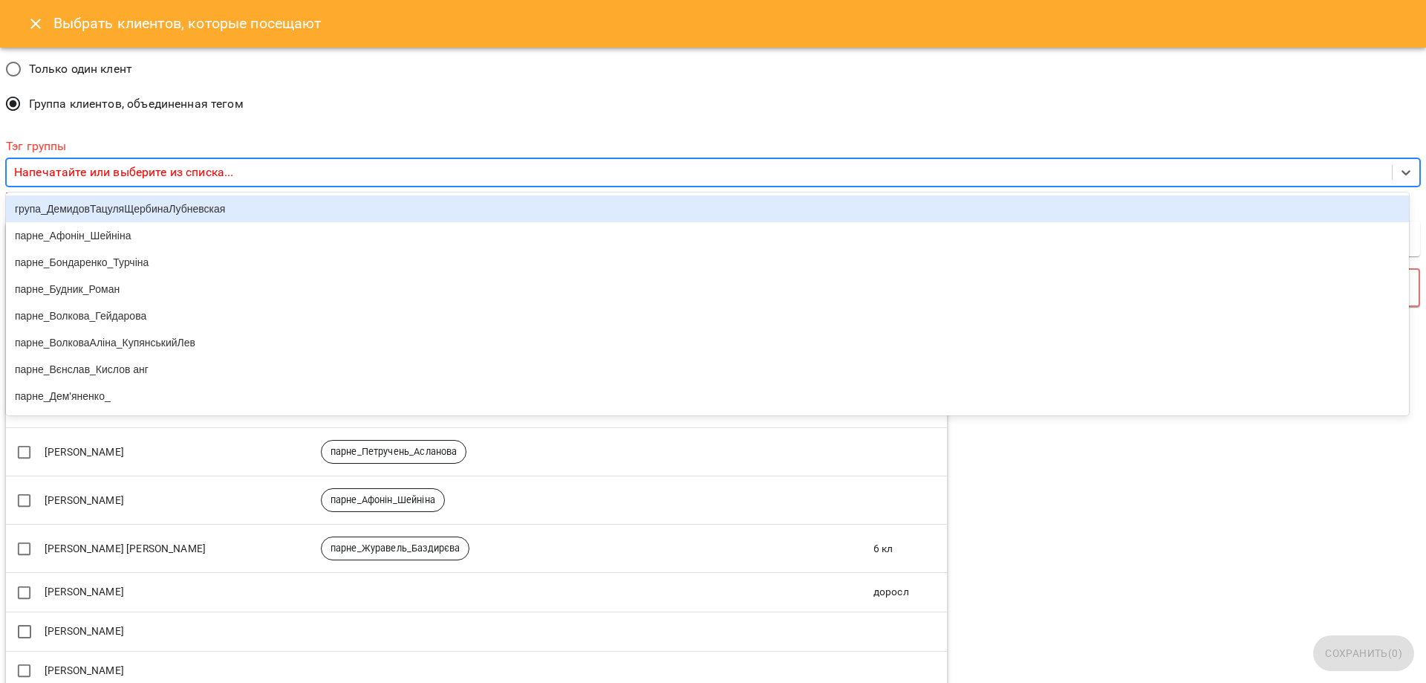
click at [88, 171] on p "Напечатайте или выберите из списка..." at bounding box center [123, 172] width 219 height 18
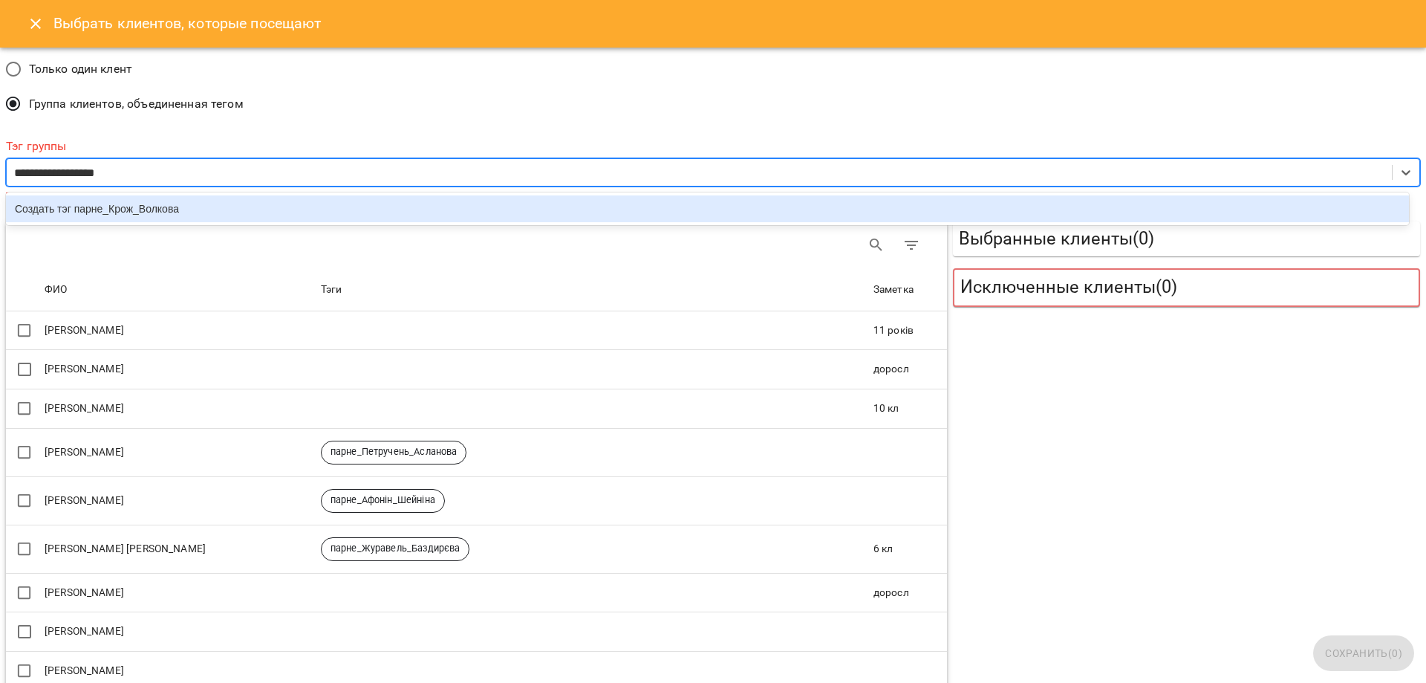
click at [73, 171] on input "**********" at bounding box center [74, 173] width 120 height 18
type input "**********"
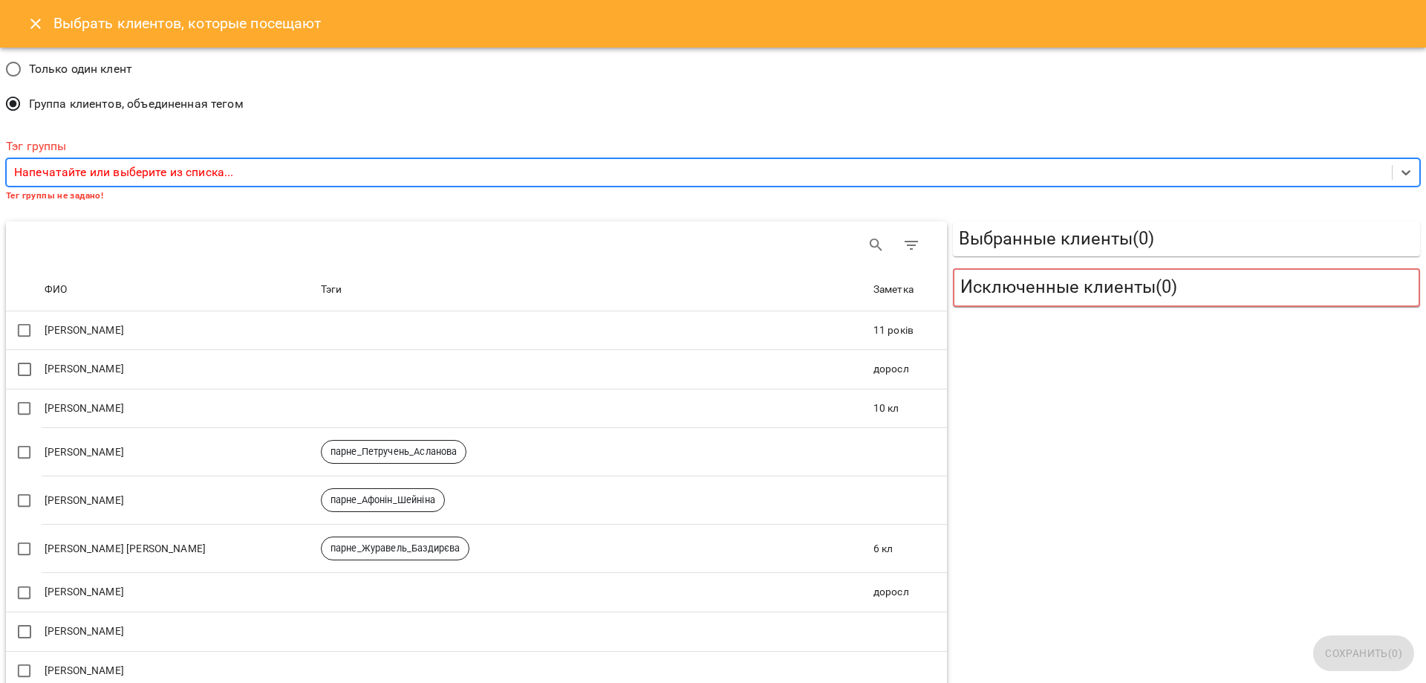
click at [145, 172] on div "Напечатайте или выберите из списка..." at bounding box center [700, 172] width 1386 height 27
click at [104, 173] on p "Напечатайте или выберите из списка..." at bounding box center [123, 172] width 219 height 18
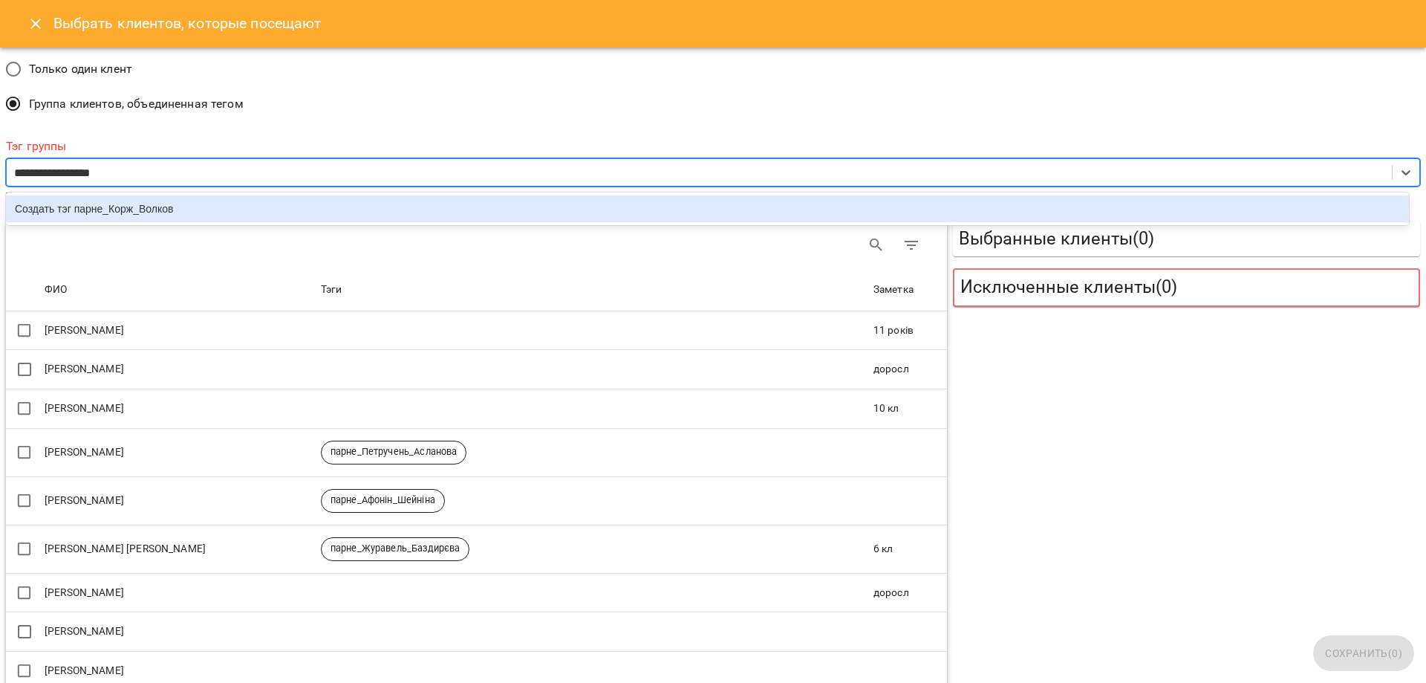
type input "**********"
click at [123, 207] on div "Создать тэг парне_Корж_Волкова" at bounding box center [707, 208] width 1403 height 27
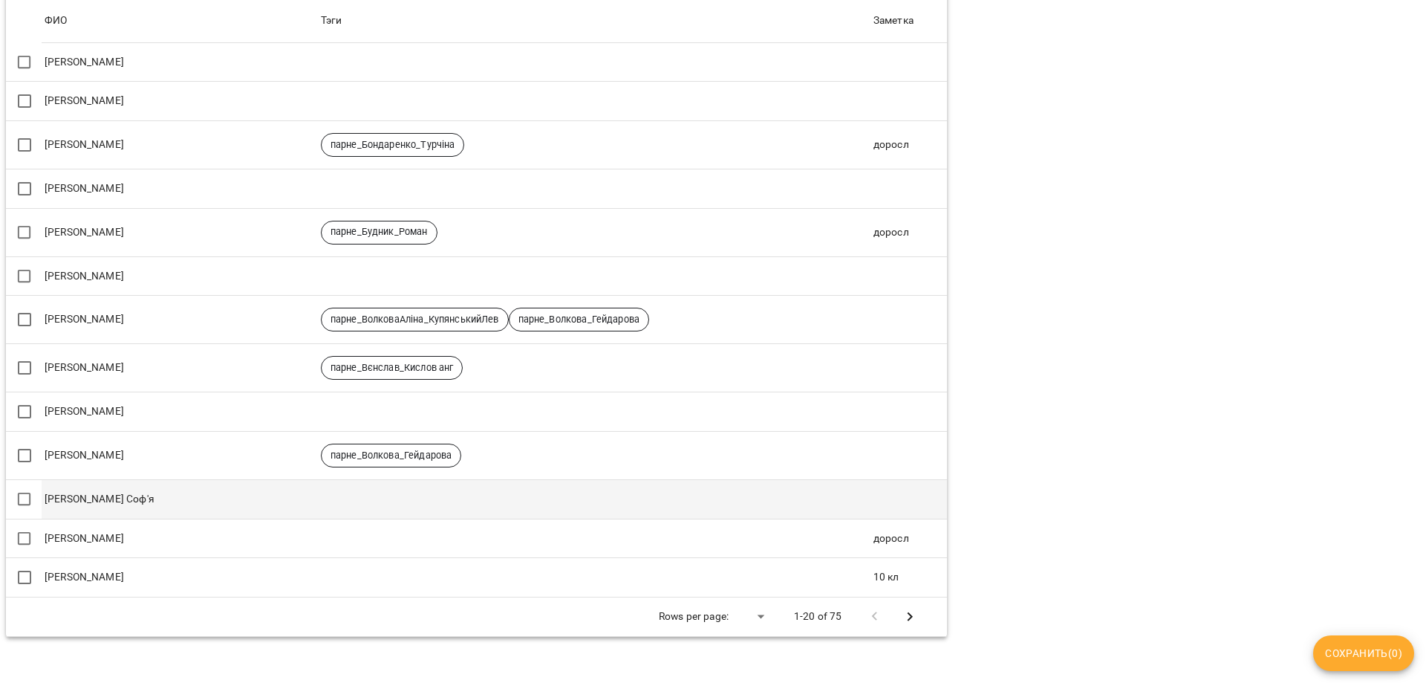
scroll to position [579, 0]
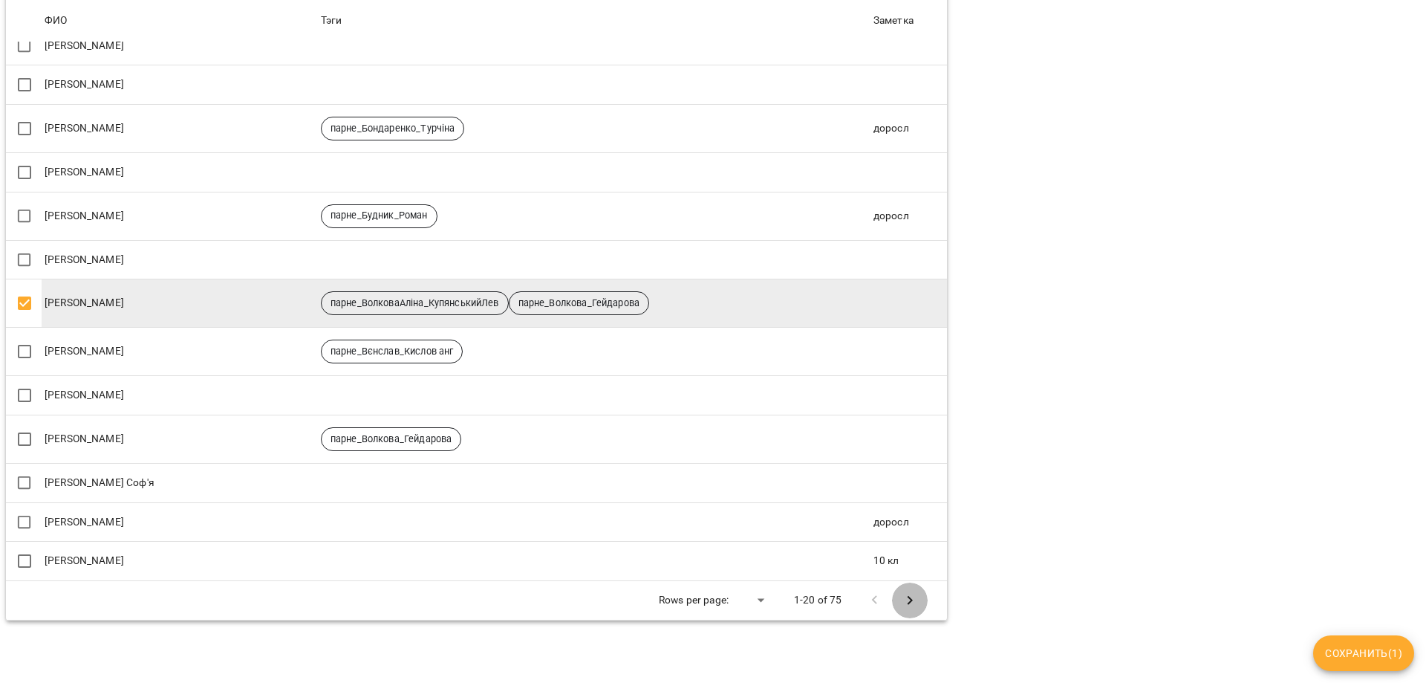
click at [901, 591] on icon "Next Page" at bounding box center [910, 600] width 18 height 18
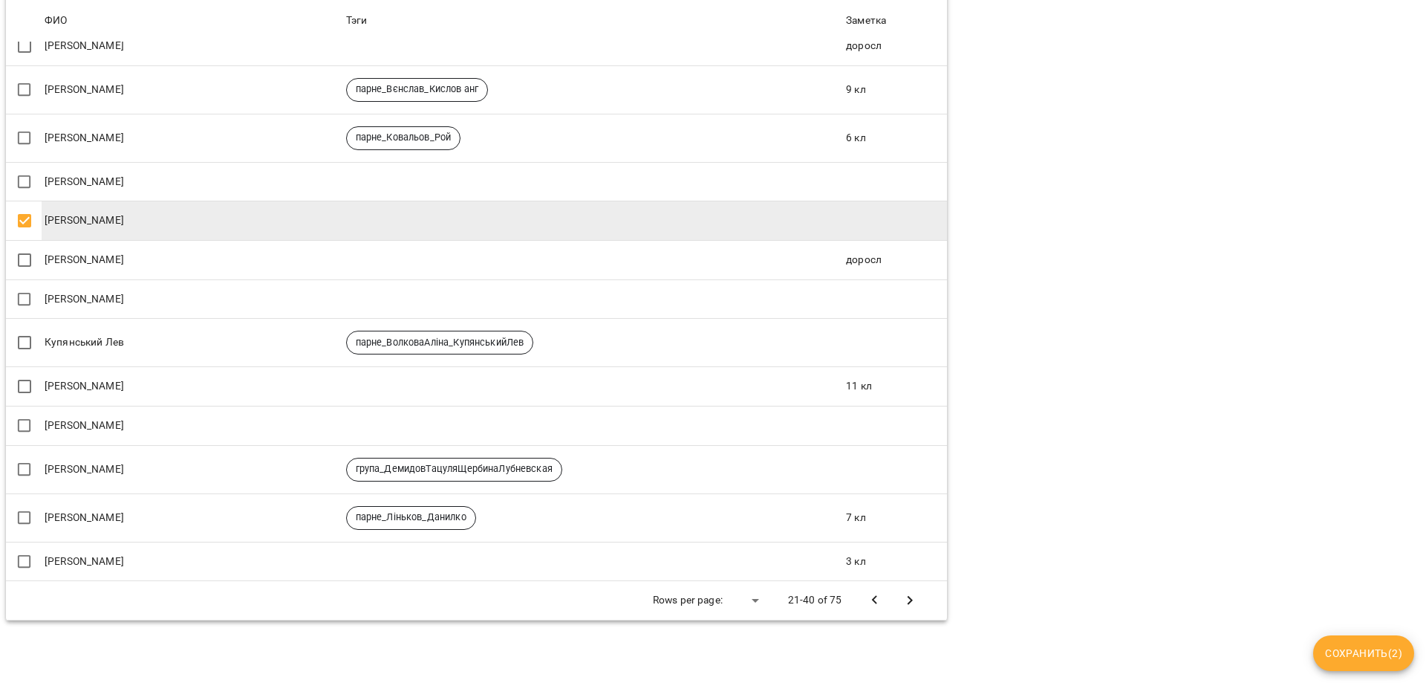
click at [1122, 601] on div "Выбранные клиенты ( 2 ) 1 Волкова Аліна 2 Корж Аліса Исключенные клиенты ( 0 )" at bounding box center [1186, 123] width 473 height 1000
click at [1365, 649] on span "Сохранить ( 2 )" at bounding box center [1363, 653] width 77 height 18
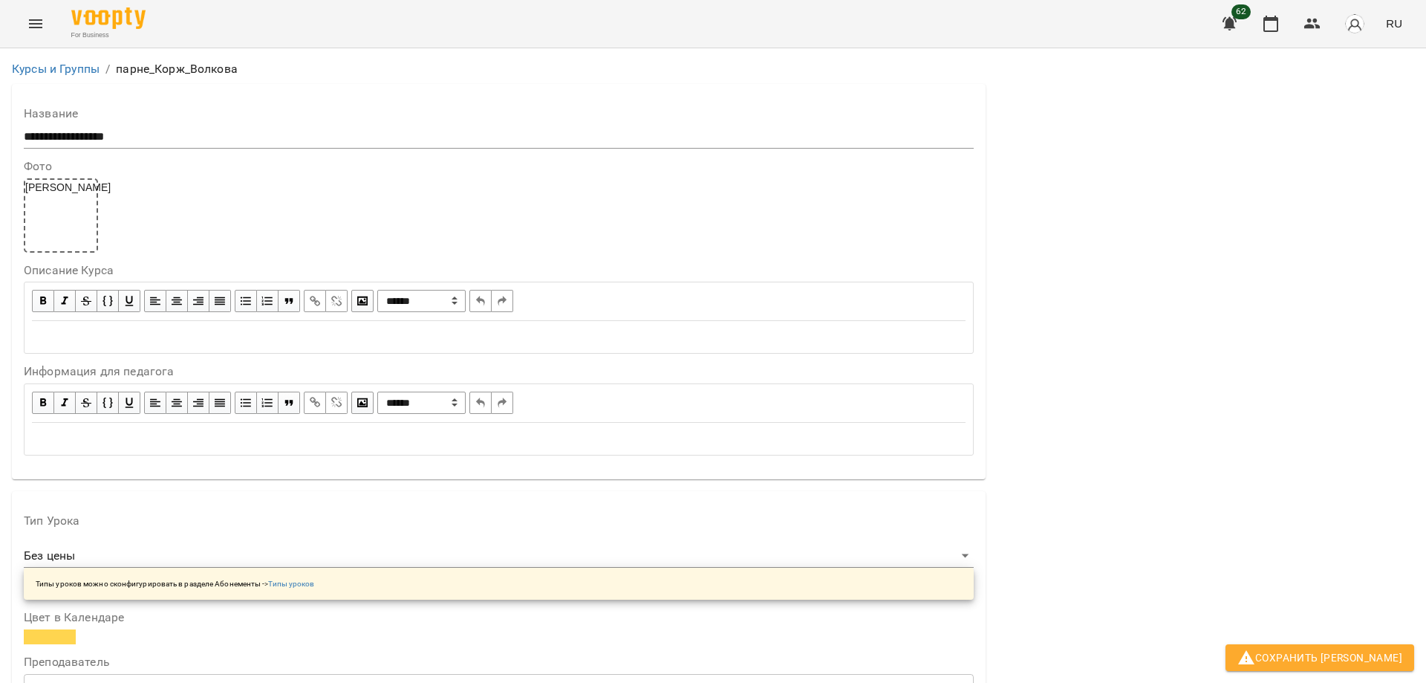
scroll to position [743, 0]
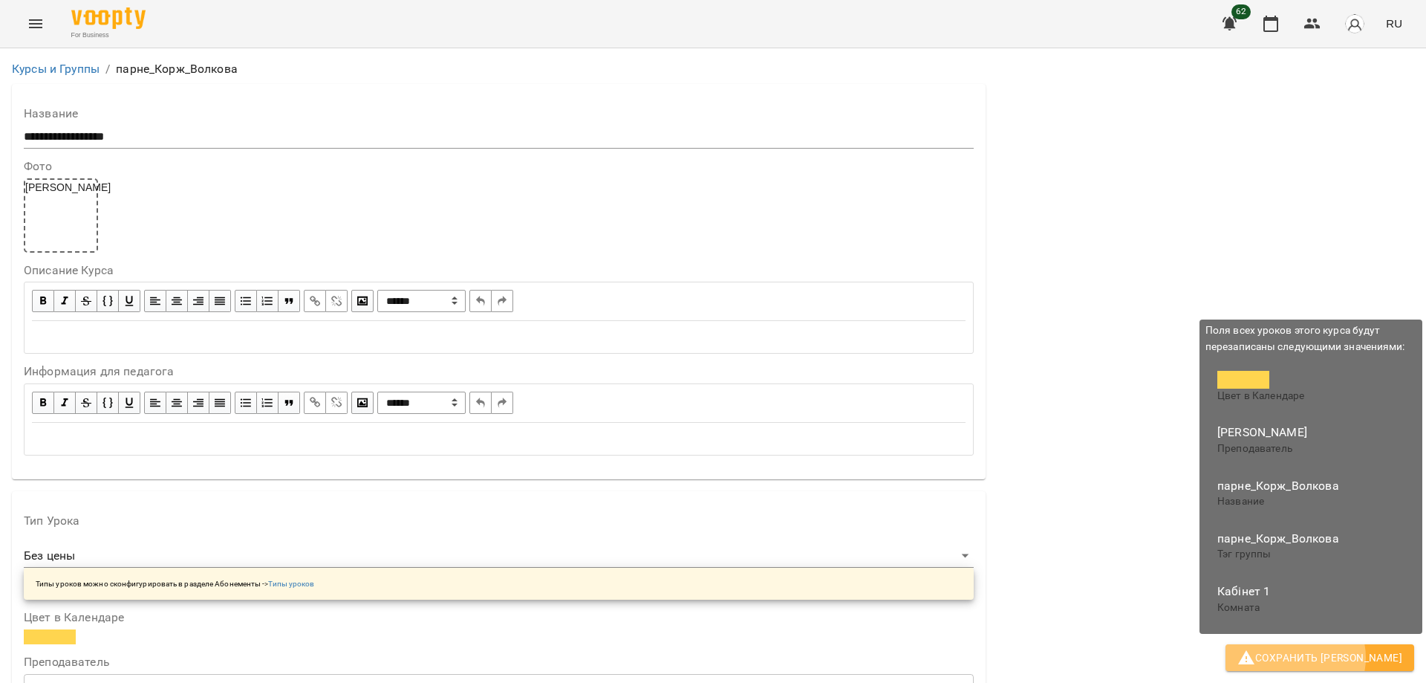
click at [1350, 657] on span "Сохранить [PERSON_NAME]" at bounding box center [1320, 658] width 165 height 18
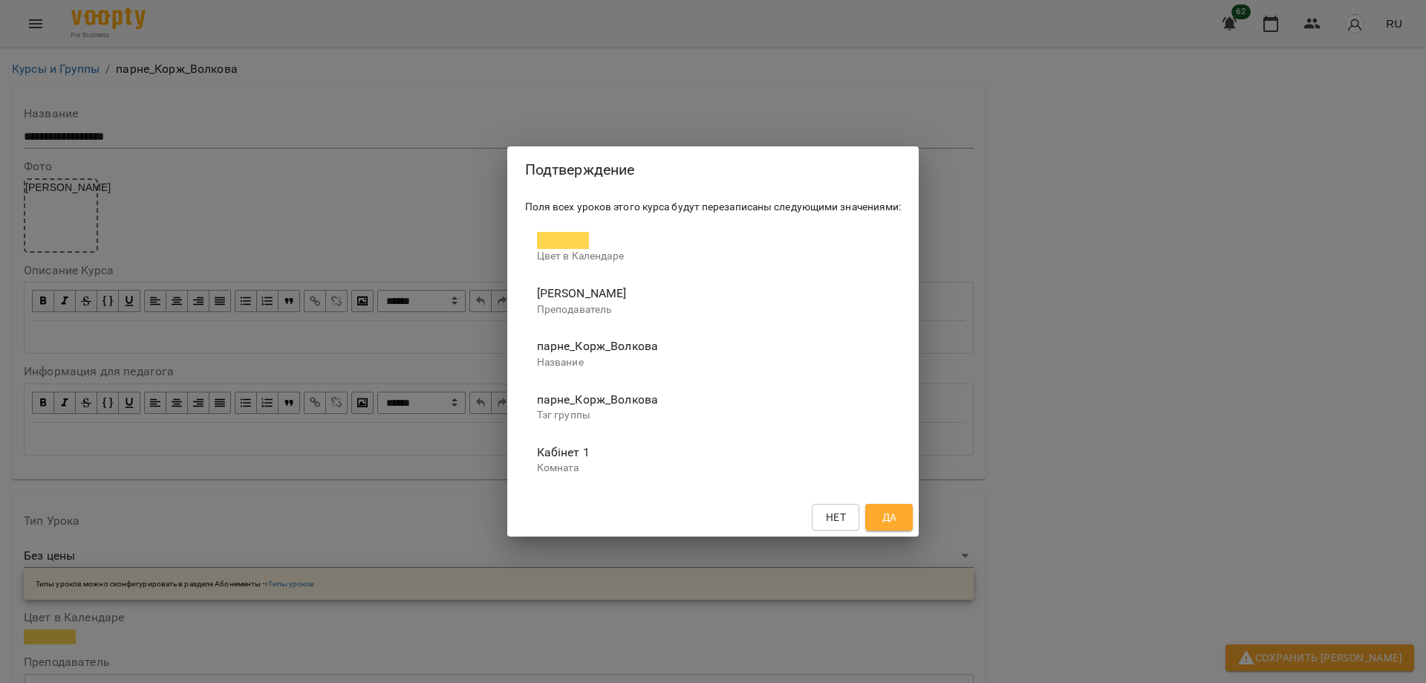
click at [909, 517] on button "Да" at bounding box center [889, 517] width 48 height 27
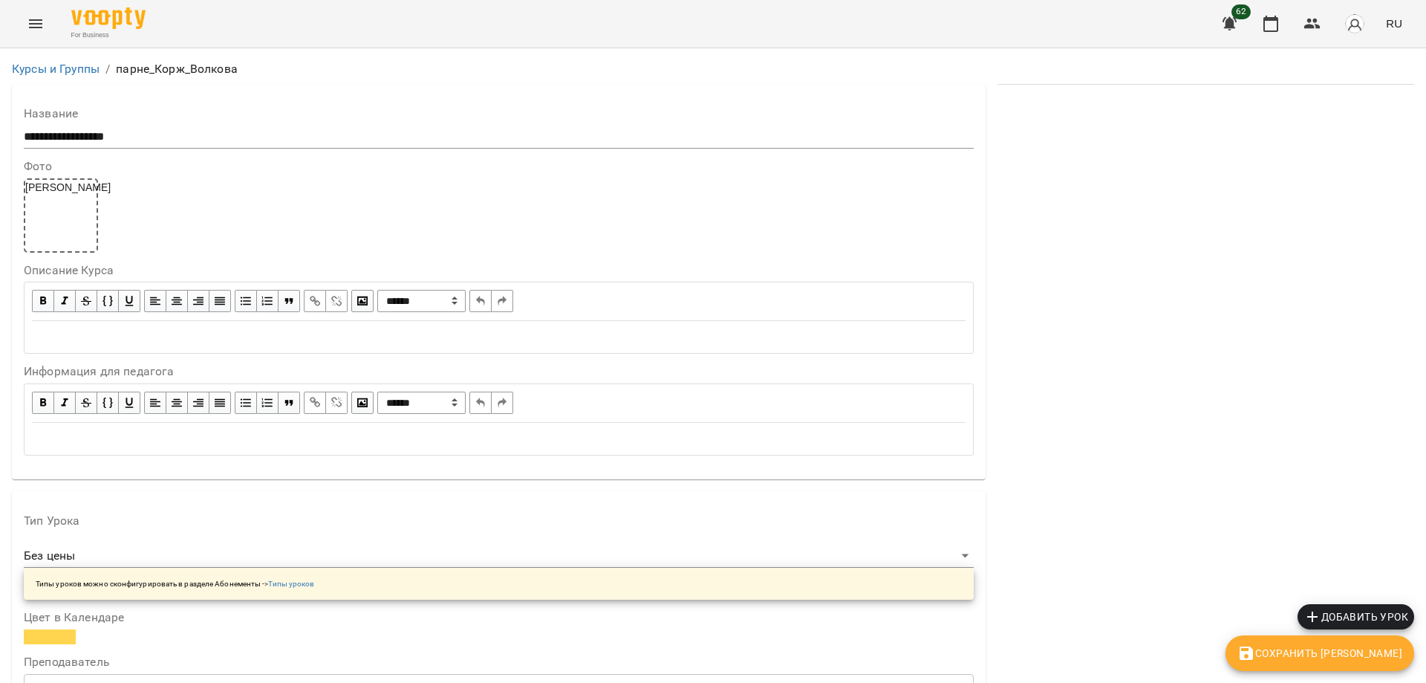
click at [1350, 613] on span "Добавить урок" at bounding box center [1356, 617] width 105 height 18
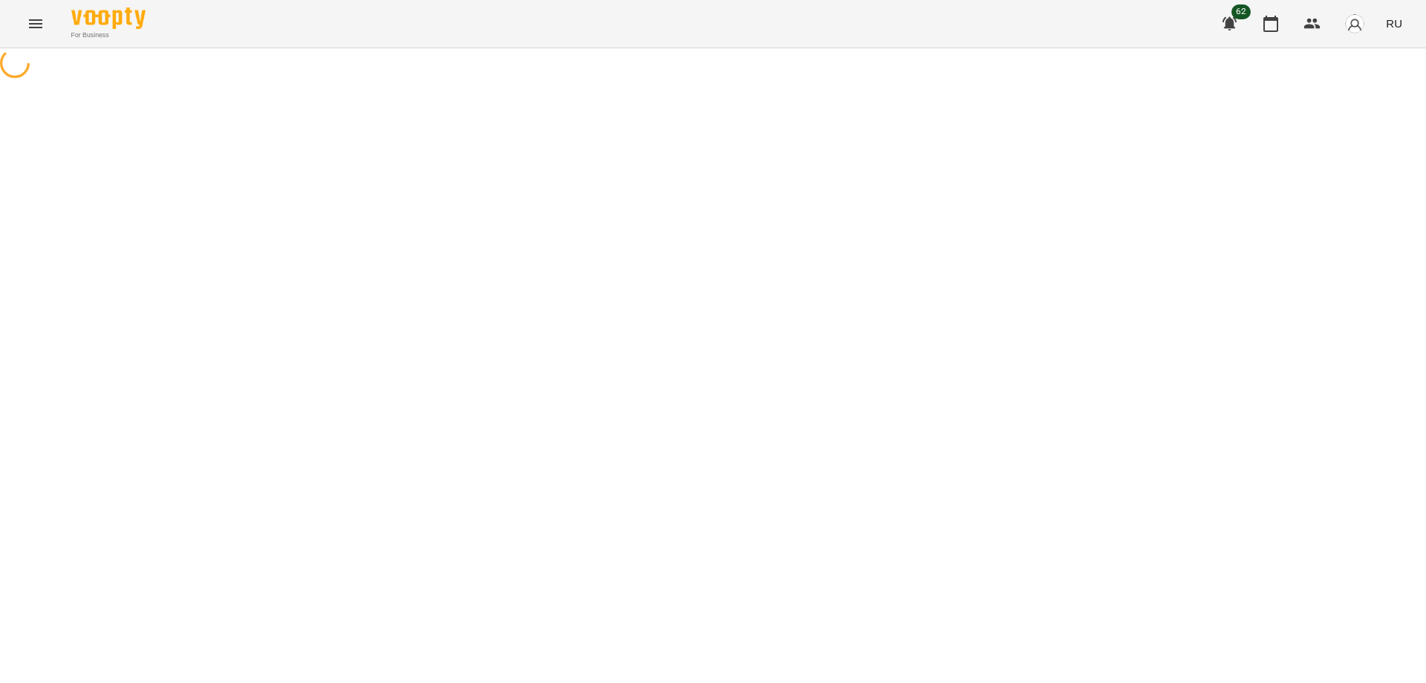
select select "********"
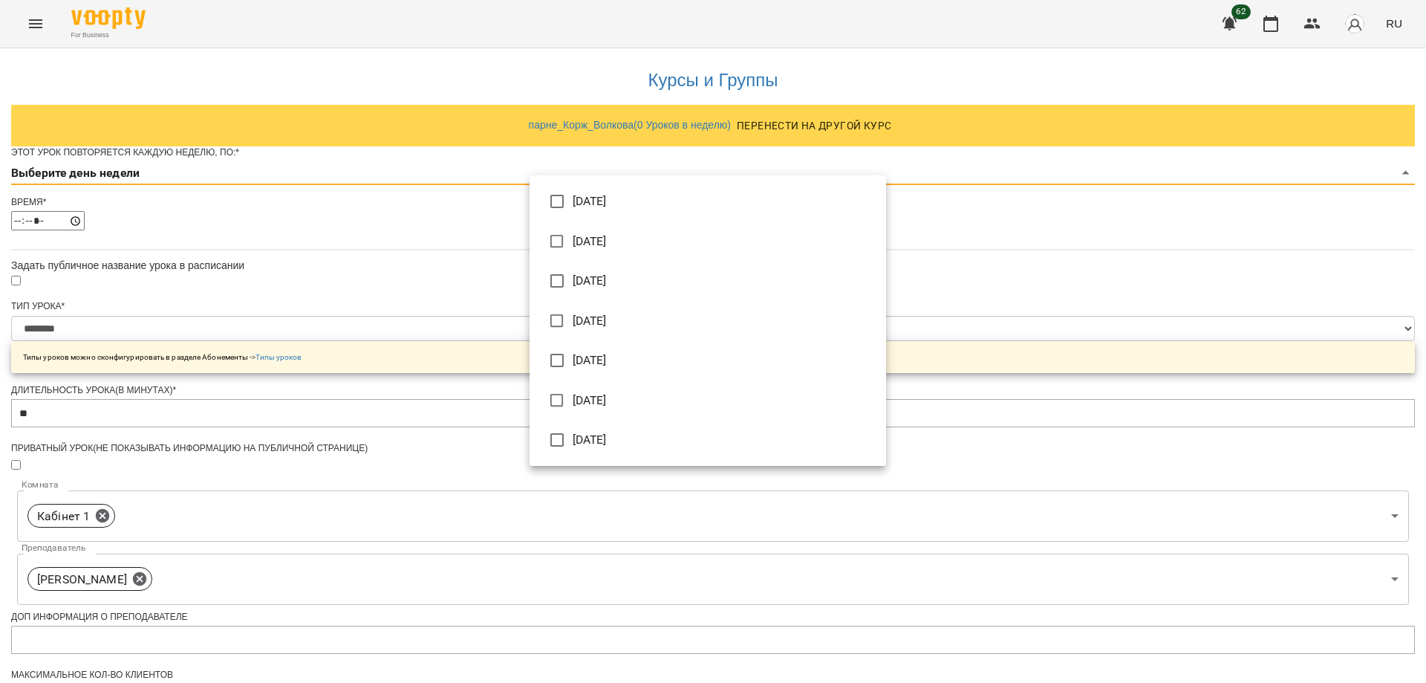
click at [879, 201] on body "**********" at bounding box center [713, 491] width 1426 height 982
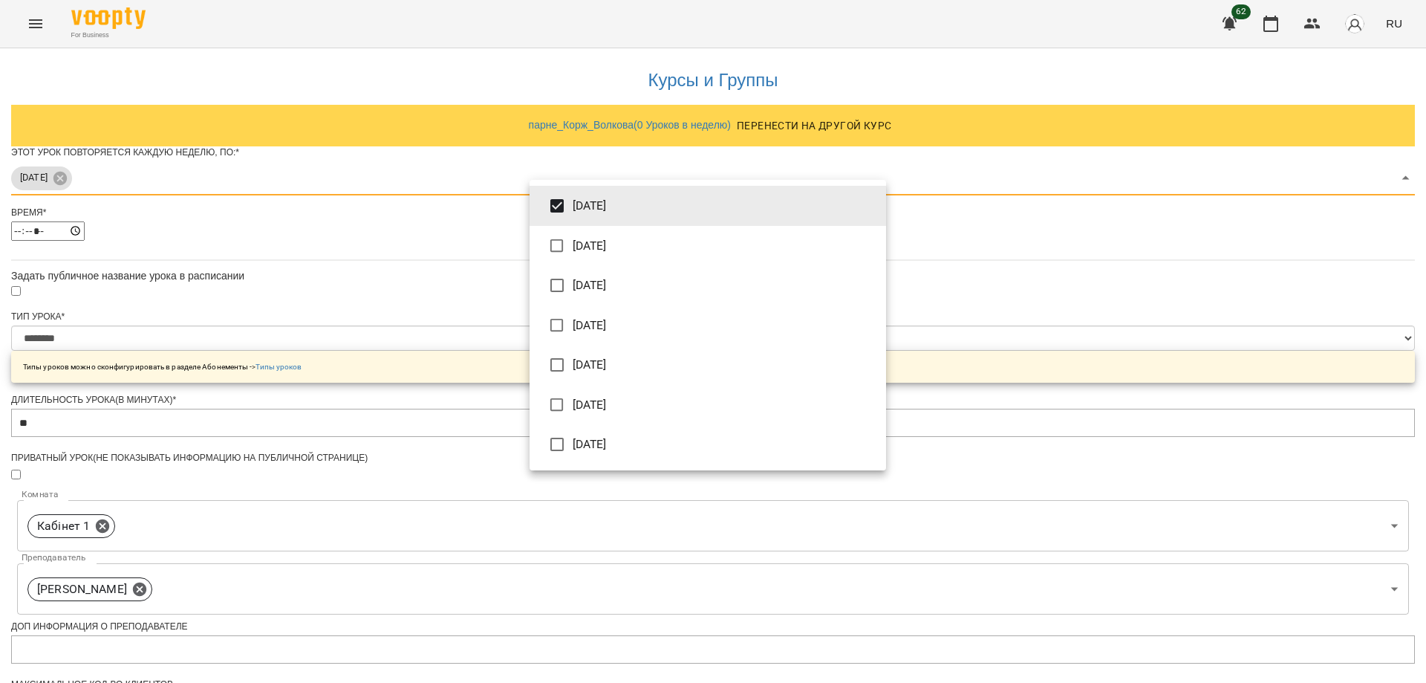
click at [992, 326] on div at bounding box center [713, 341] width 1426 height 683
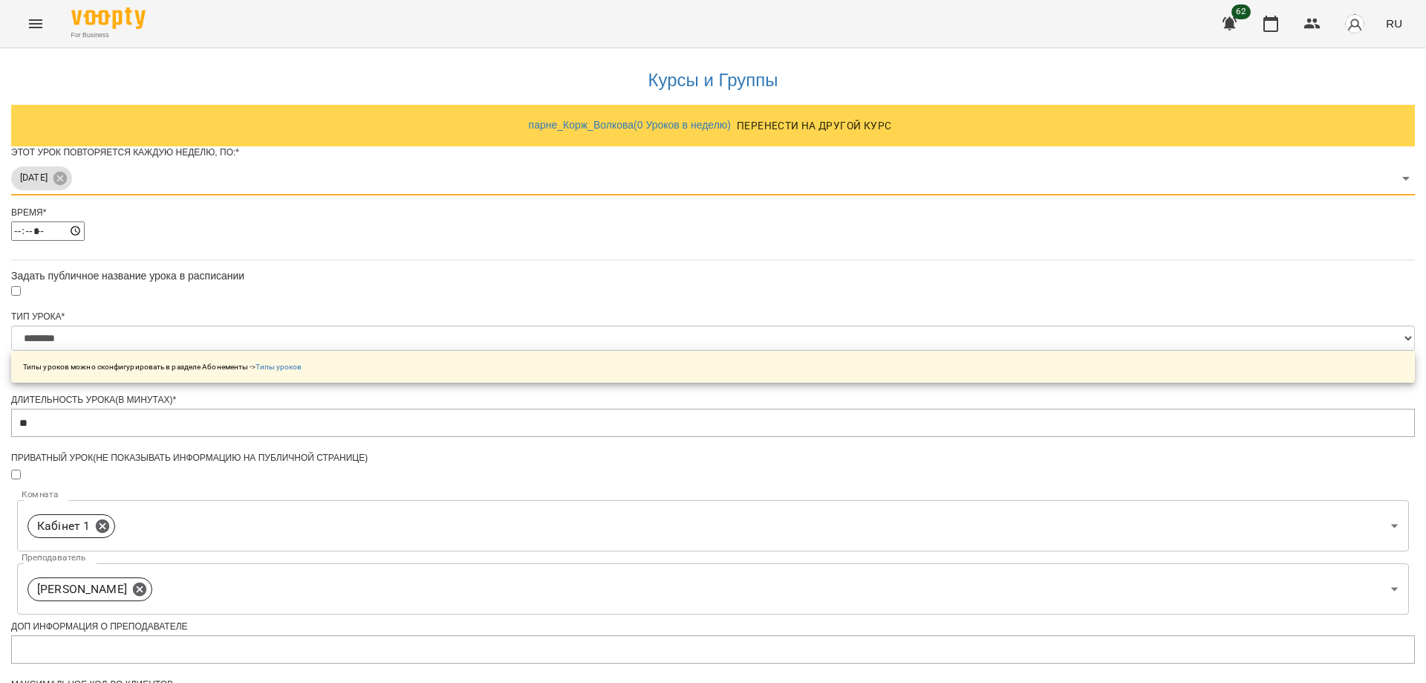
click at [880, 209] on body "**********" at bounding box center [713, 496] width 1426 height 992
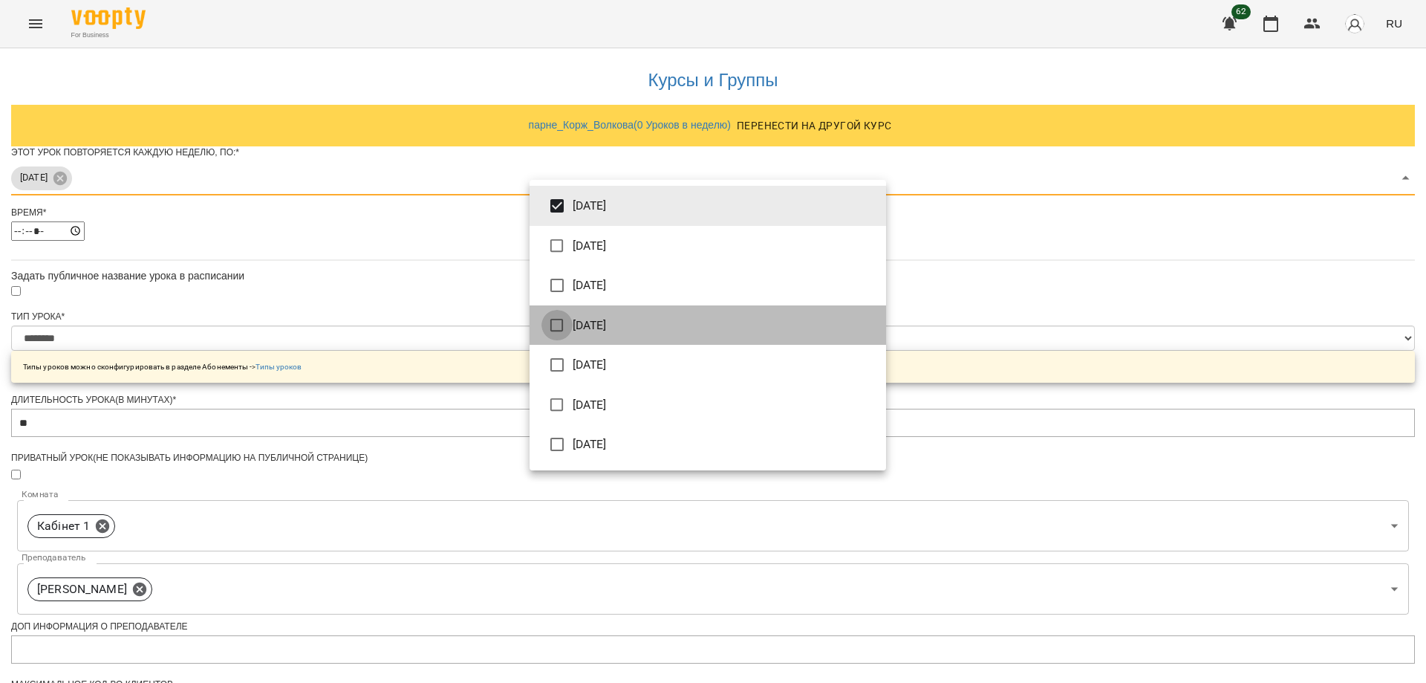
type input "***"
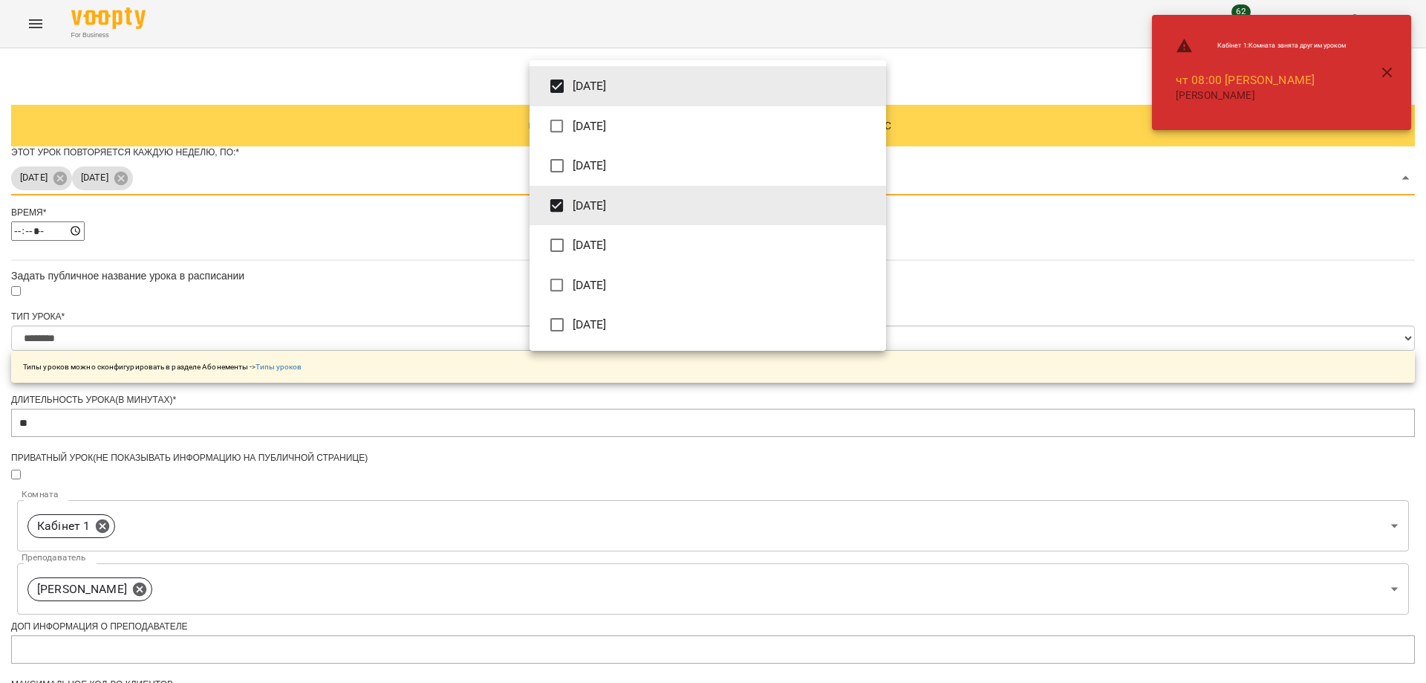
click at [1050, 394] on div at bounding box center [713, 341] width 1426 height 683
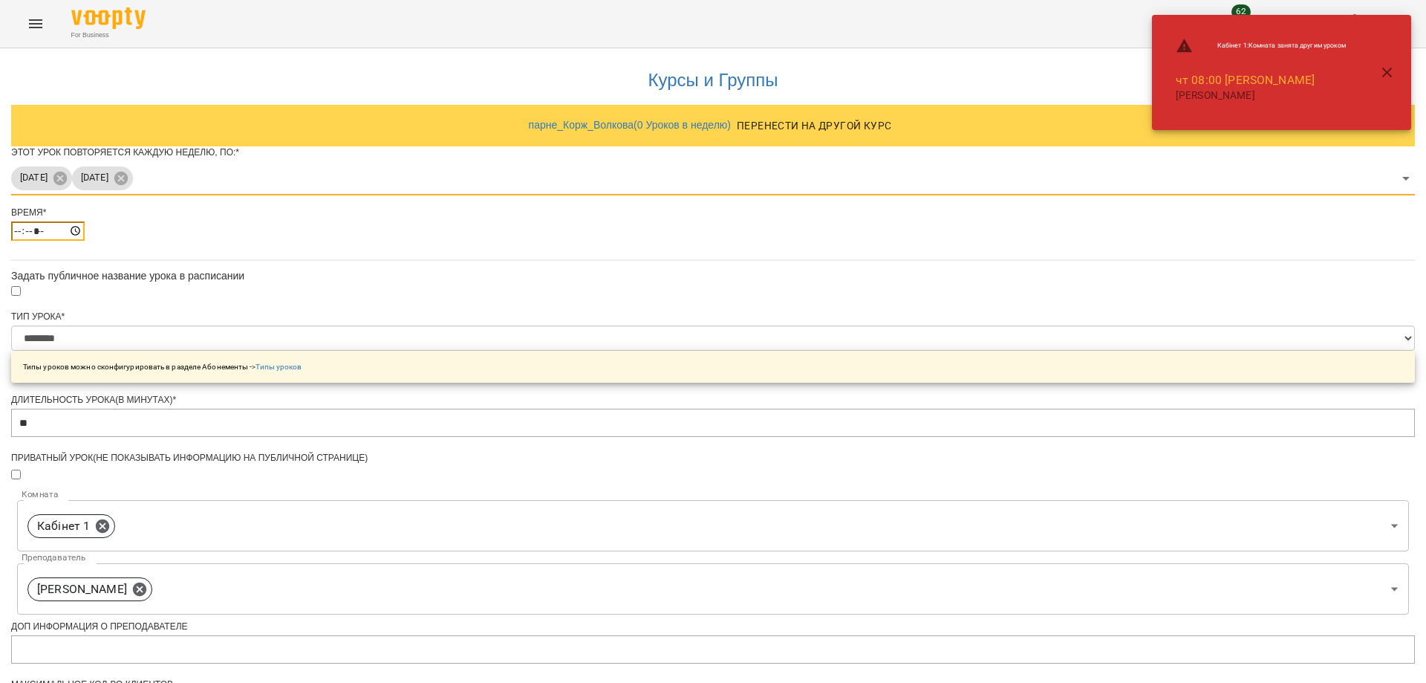
click at [85, 241] on input "*****" at bounding box center [48, 230] width 74 height 19
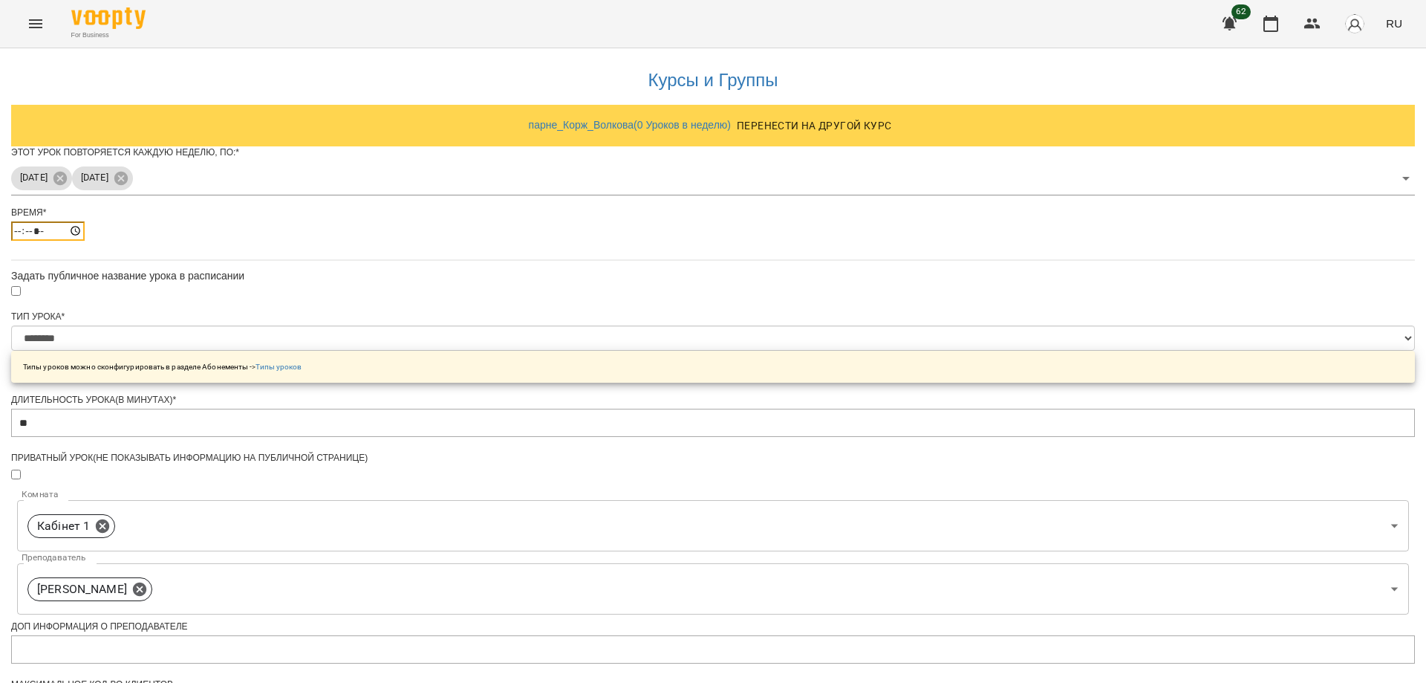
type input "*****"
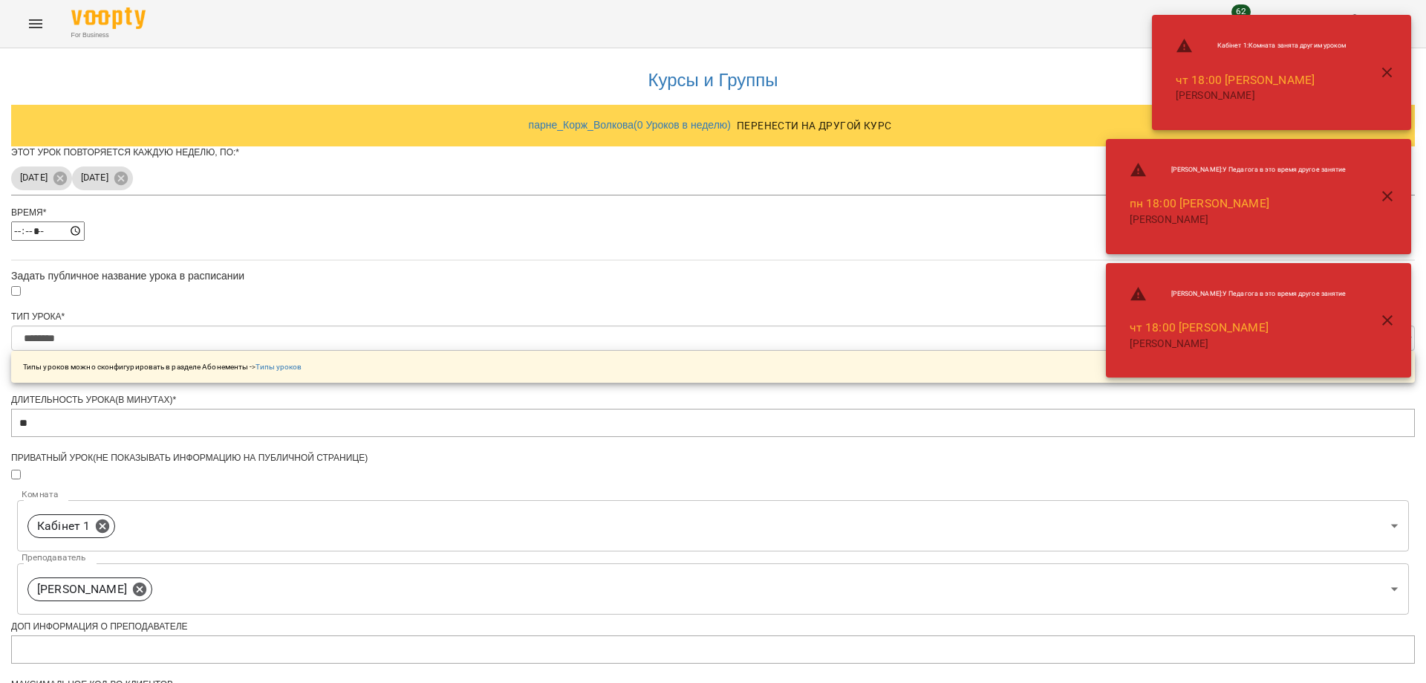
click at [1029, 411] on div "**********" at bounding box center [713, 521] width 1404 height 946
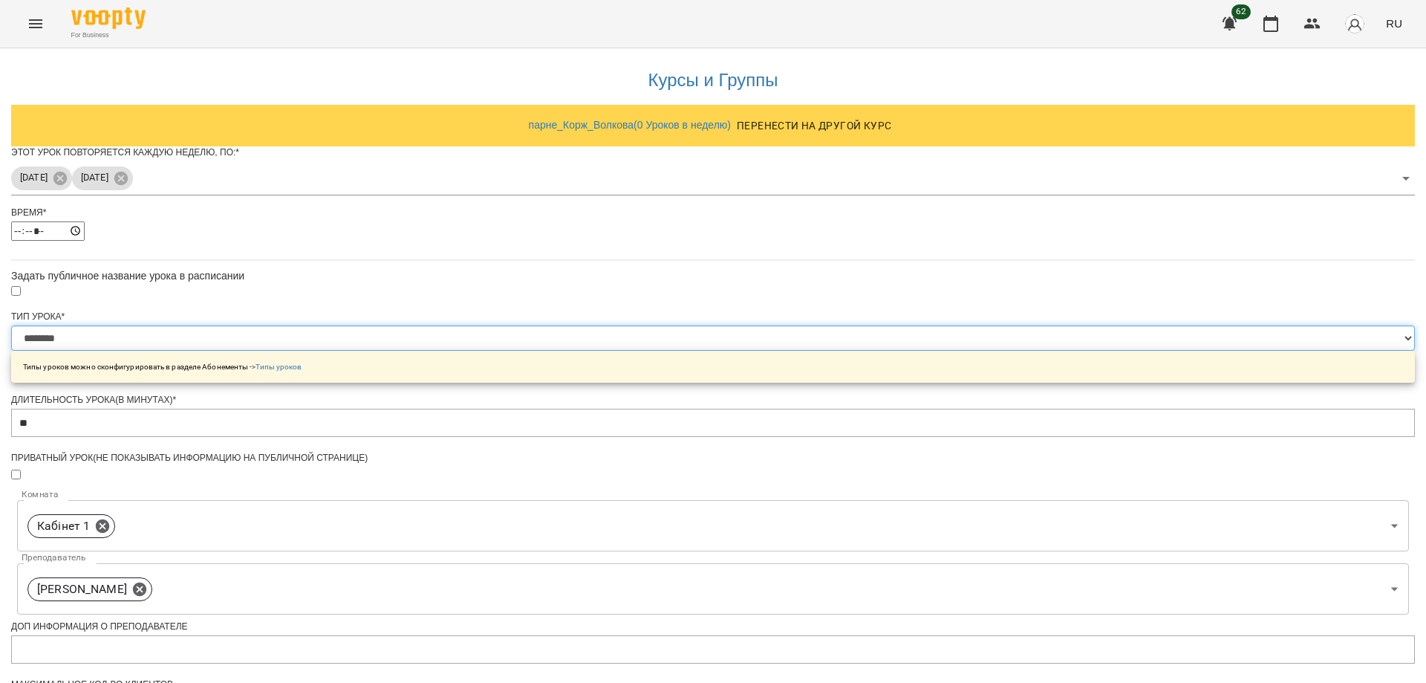
click at [879, 351] on select "**********" at bounding box center [713, 337] width 1404 height 25
select select "**********"
click at [529, 351] on select "**********" at bounding box center [713, 337] width 1404 height 25
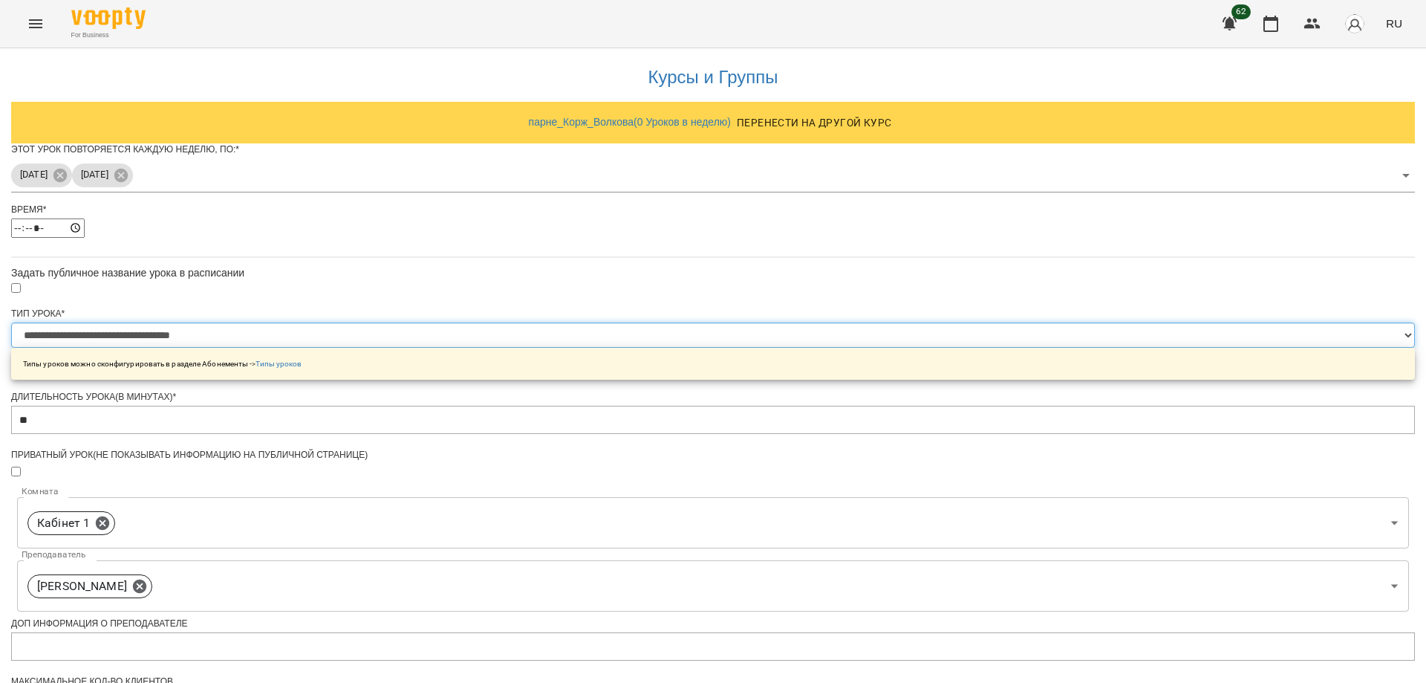
scroll to position [223, 0]
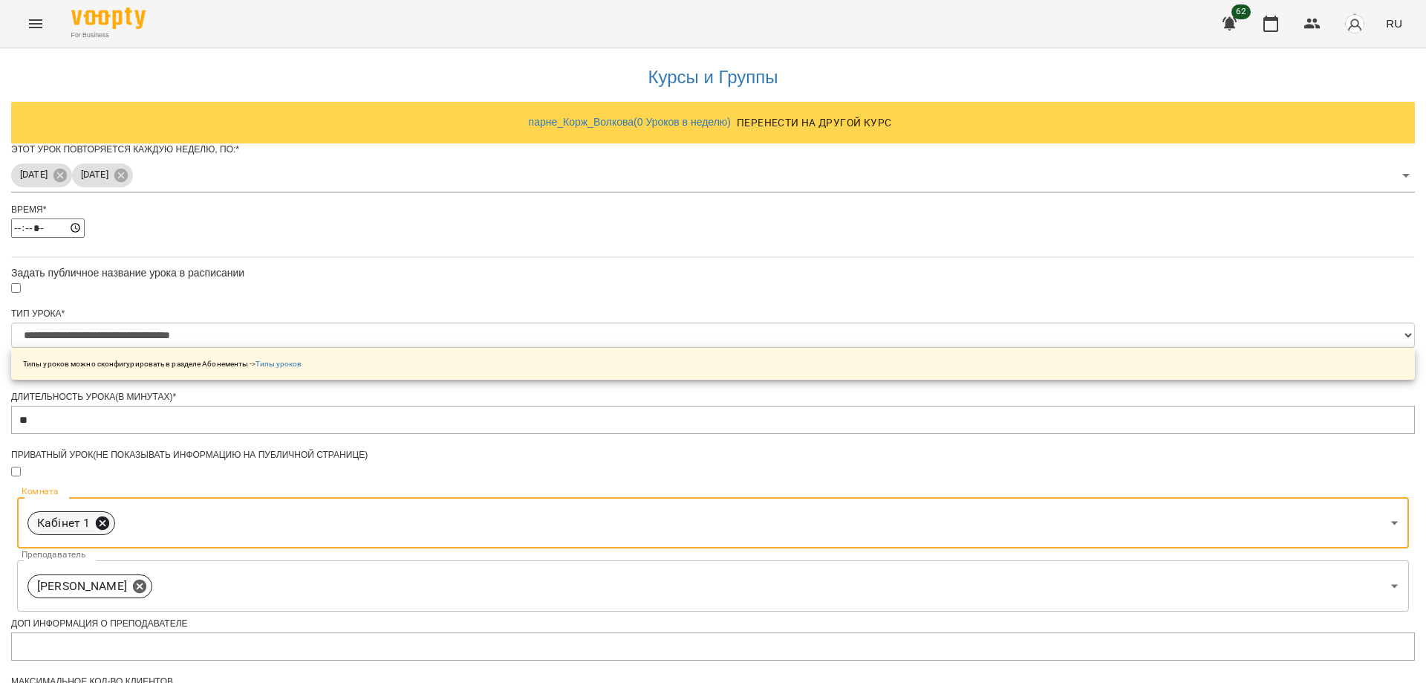
click at [111, 515] on icon at bounding box center [102, 523] width 16 height 16
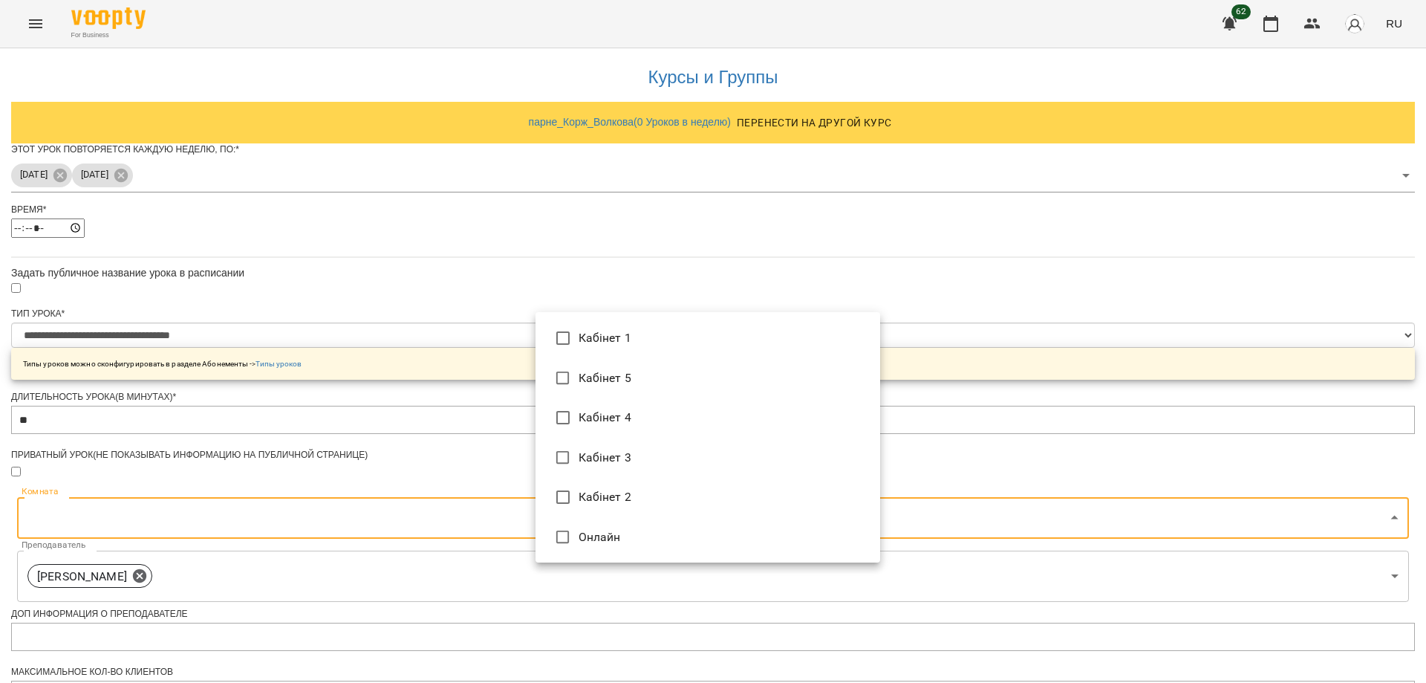
click at [874, 338] on body "**********" at bounding box center [713, 491] width 1426 height 982
type input "**********"
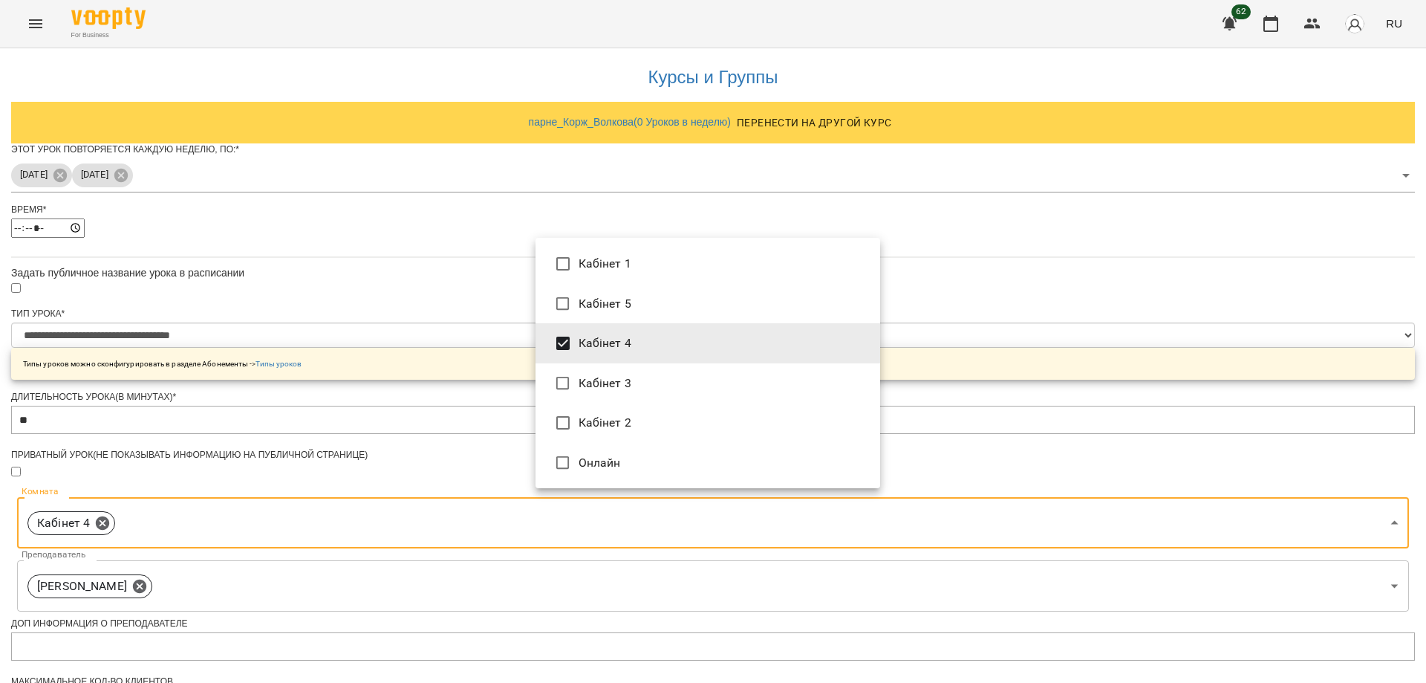
click at [984, 416] on div at bounding box center [713, 341] width 1426 height 683
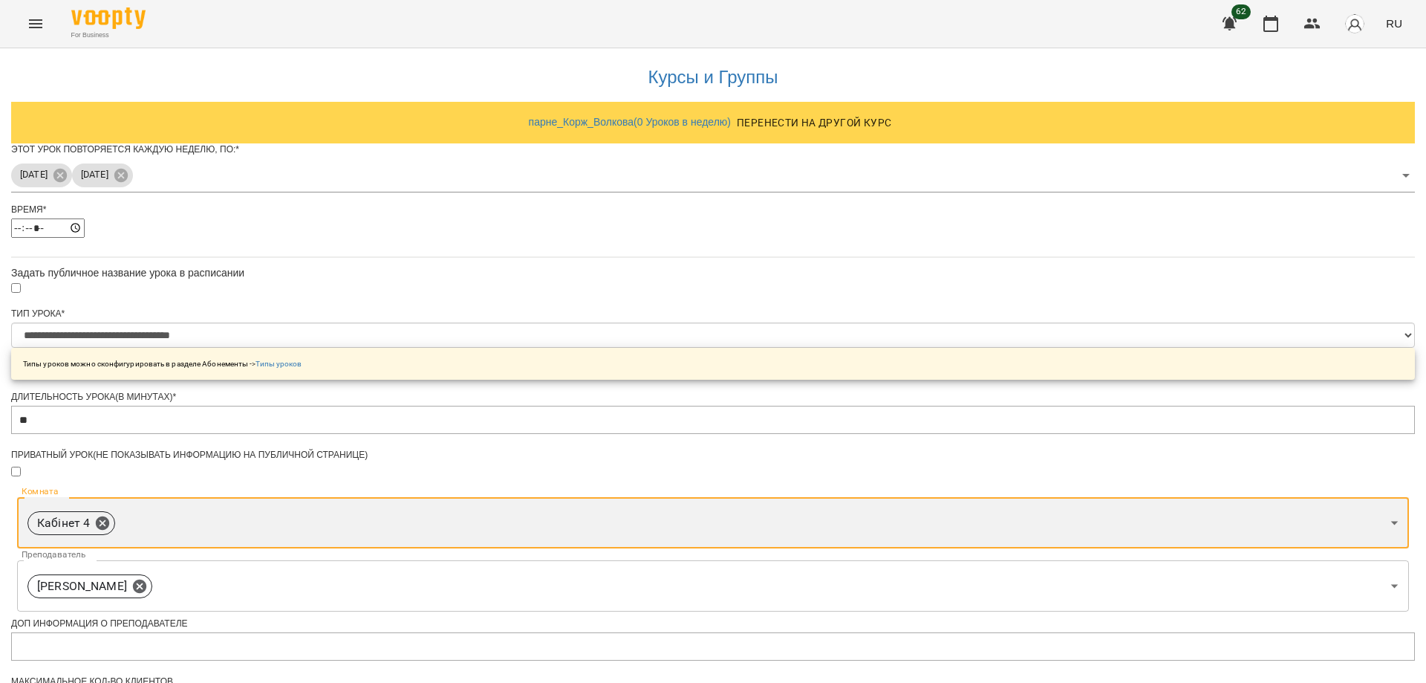
scroll to position [389, 0]
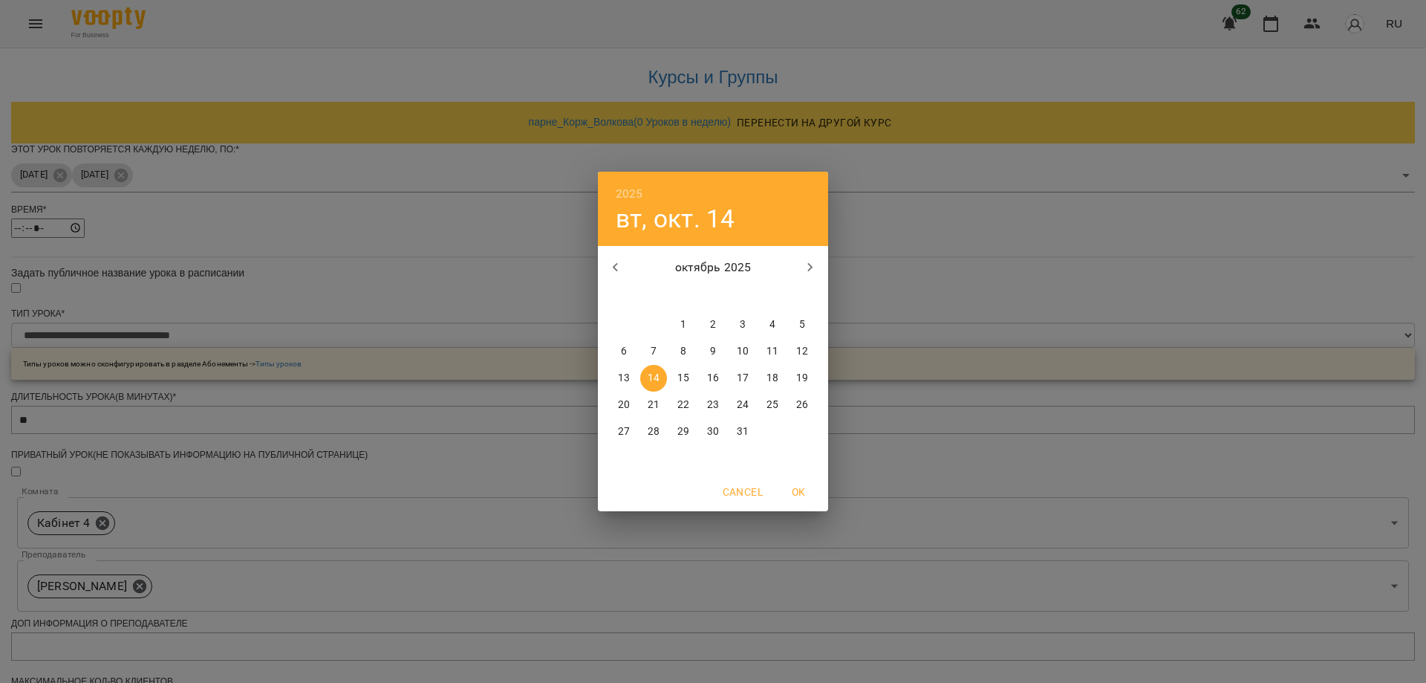
click at [653, 349] on p "7" at bounding box center [654, 351] width 6 height 15
type input "**********"
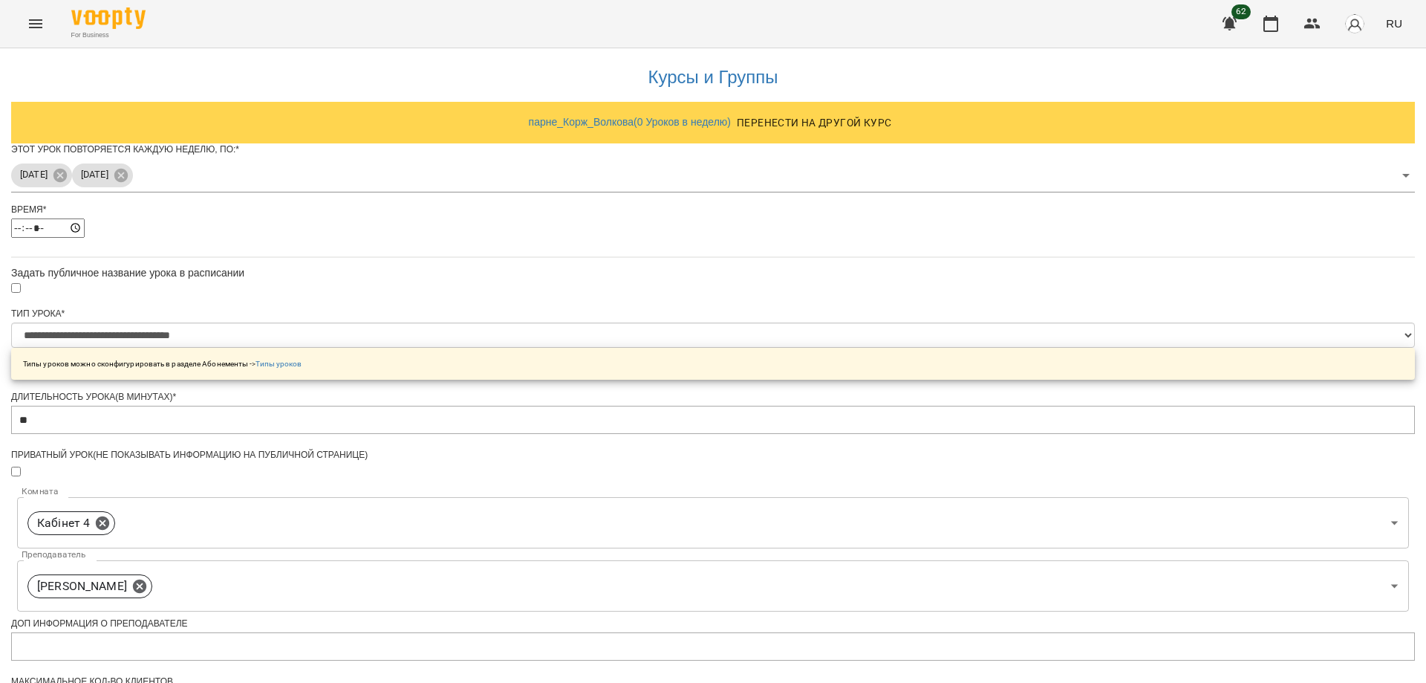
scroll to position [430, 0]
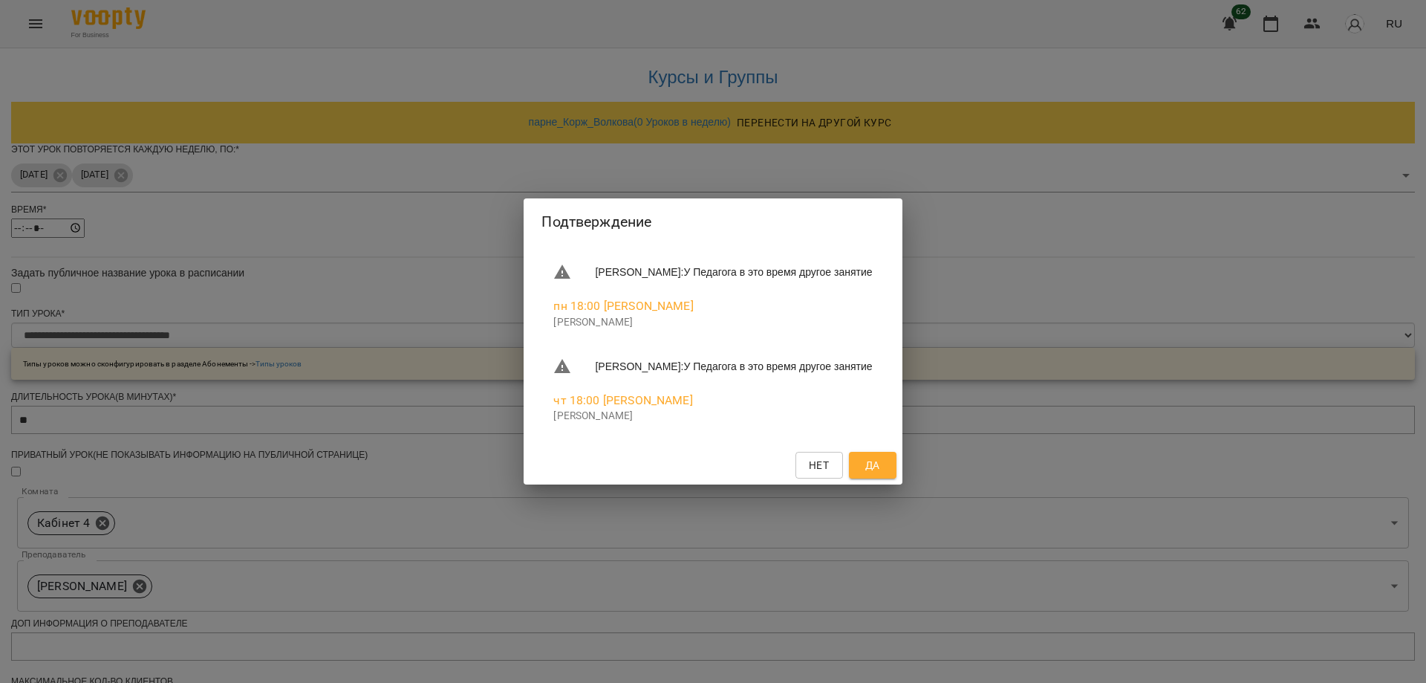
click at [880, 474] on span "Да" at bounding box center [872, 465] width 15 height 18
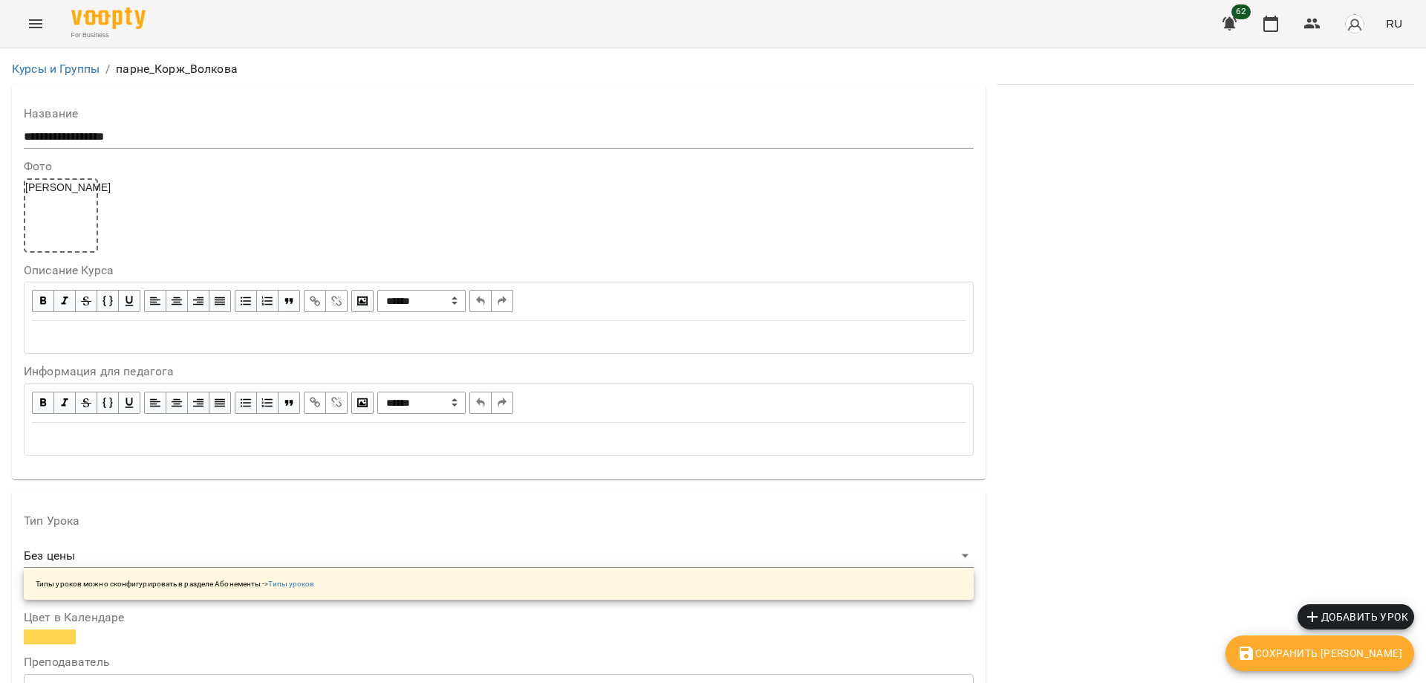
scroll to position [223, 0]
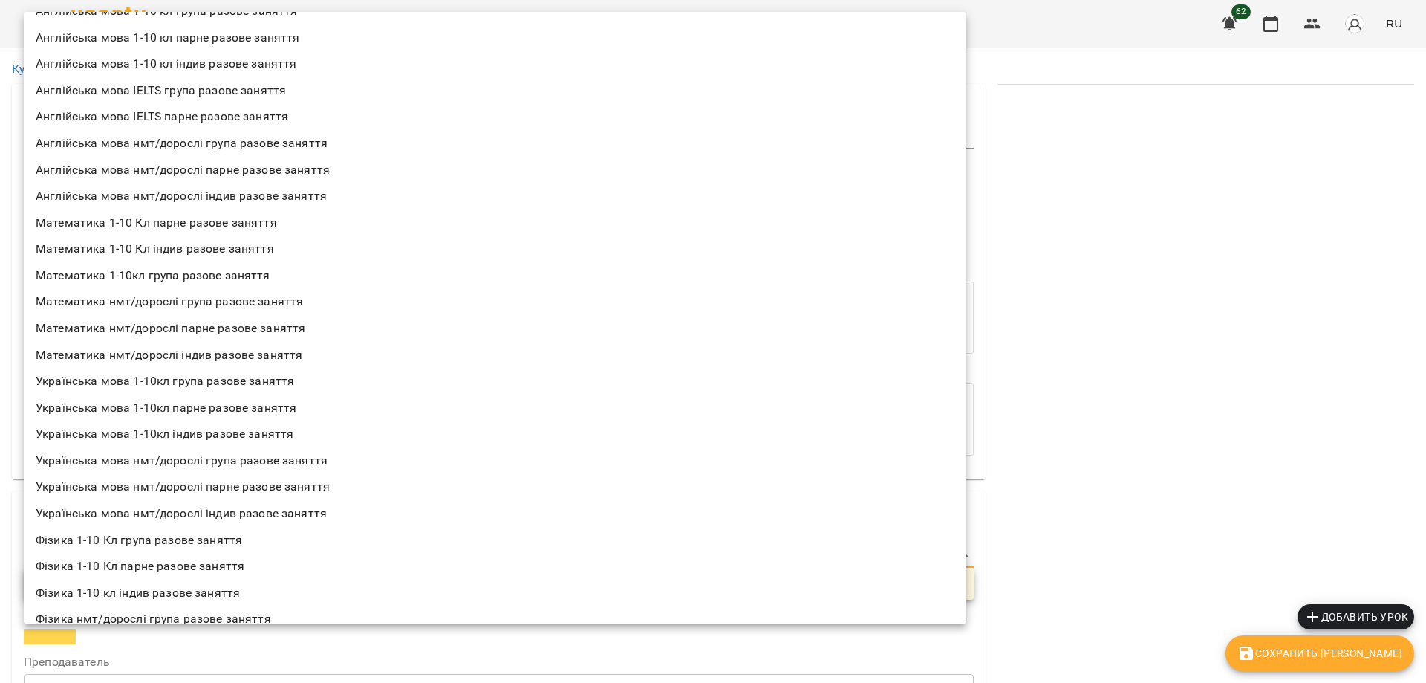
scroll to position [146, 0]
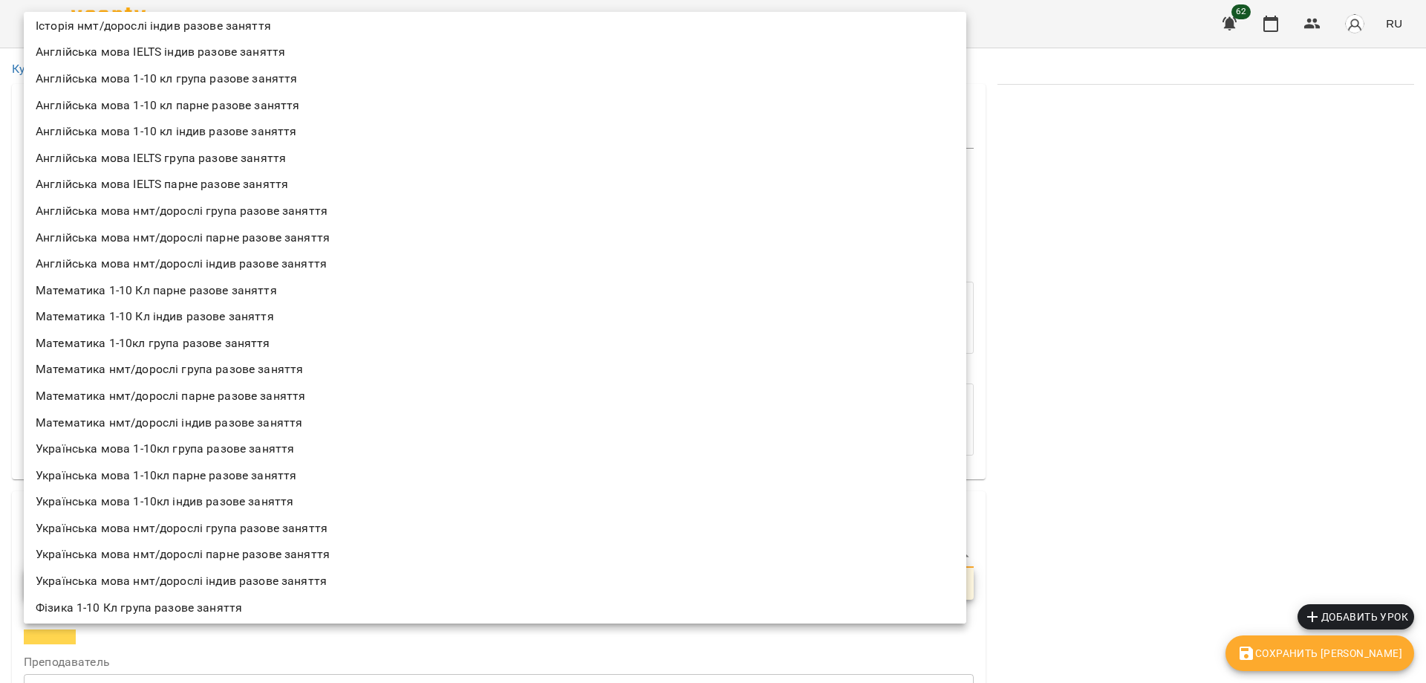
click at [270, 287] on li "Математика 1-10 Кл парне разове заняття" at bounding box center [495, 290] width 943 height 27
type input "**********"
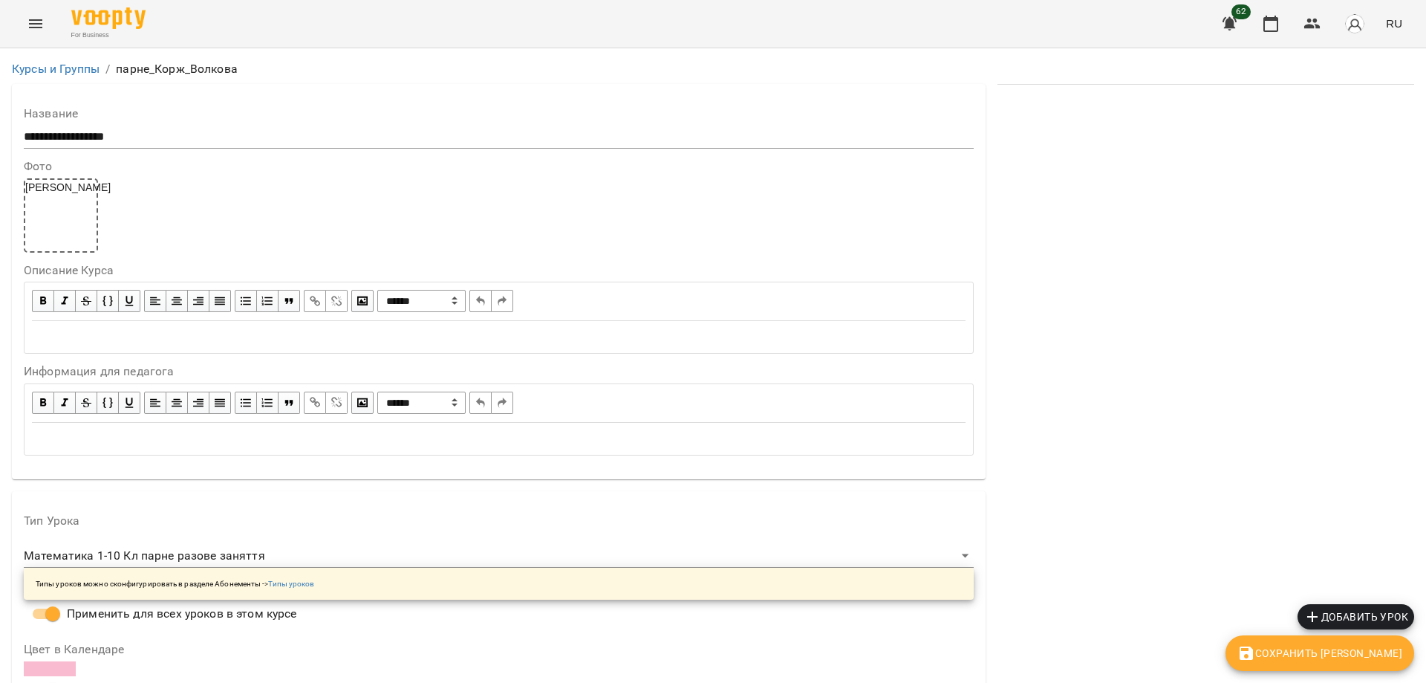
scroll to position [1306, 0]
click at [1319, 649] on span "Сохранить Курс" at bounding box center [1320, 653] width 165 height 18
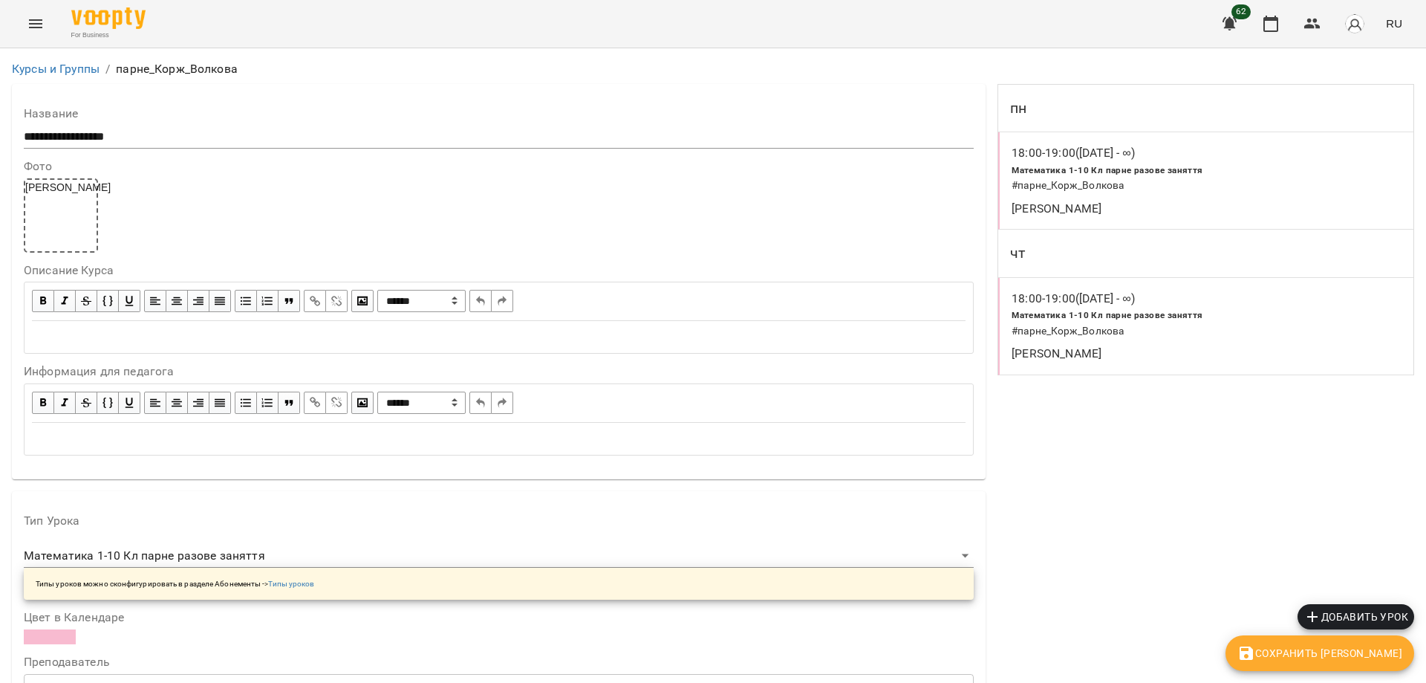
scroll to position [0, 0]
click at [35, 15] on icon "Menu" at bounding box center [36, 24] width 18 height 18
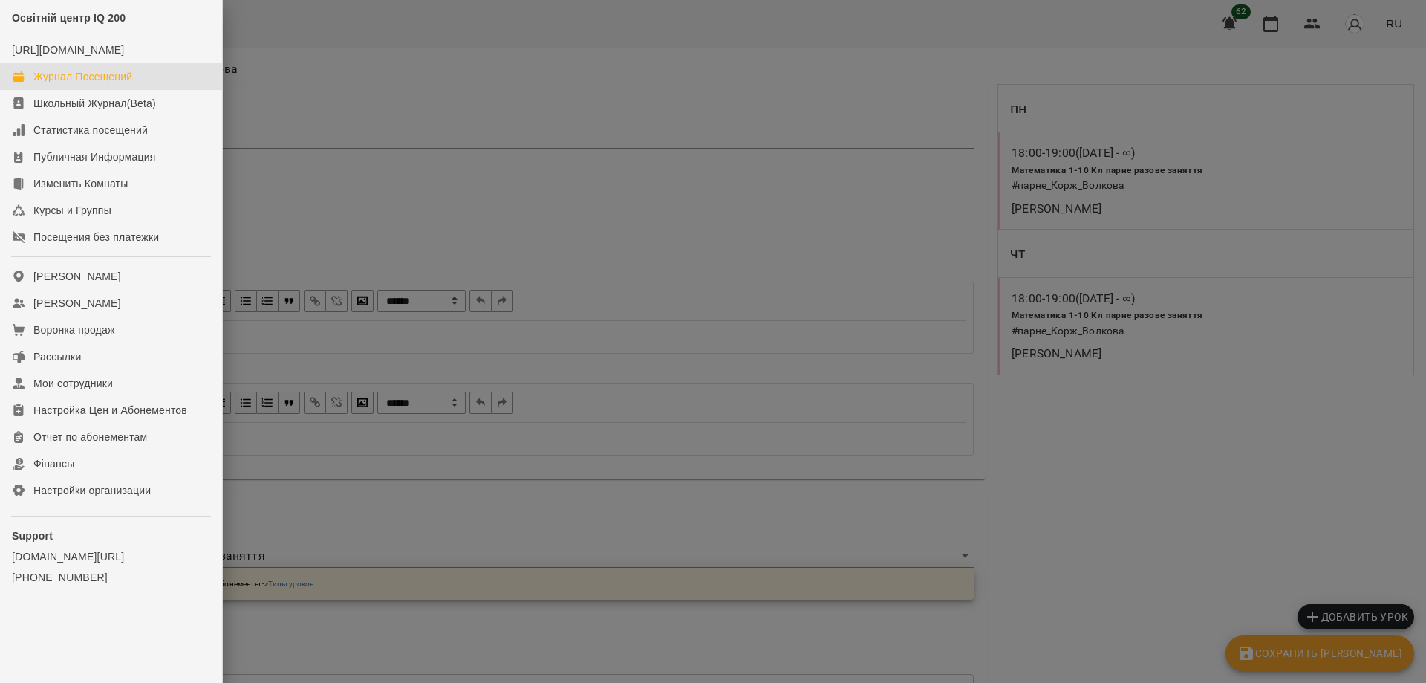
click at [72, 84] on div "Журнал Посещений" at bounding box center [82, 76] width 99 height 15
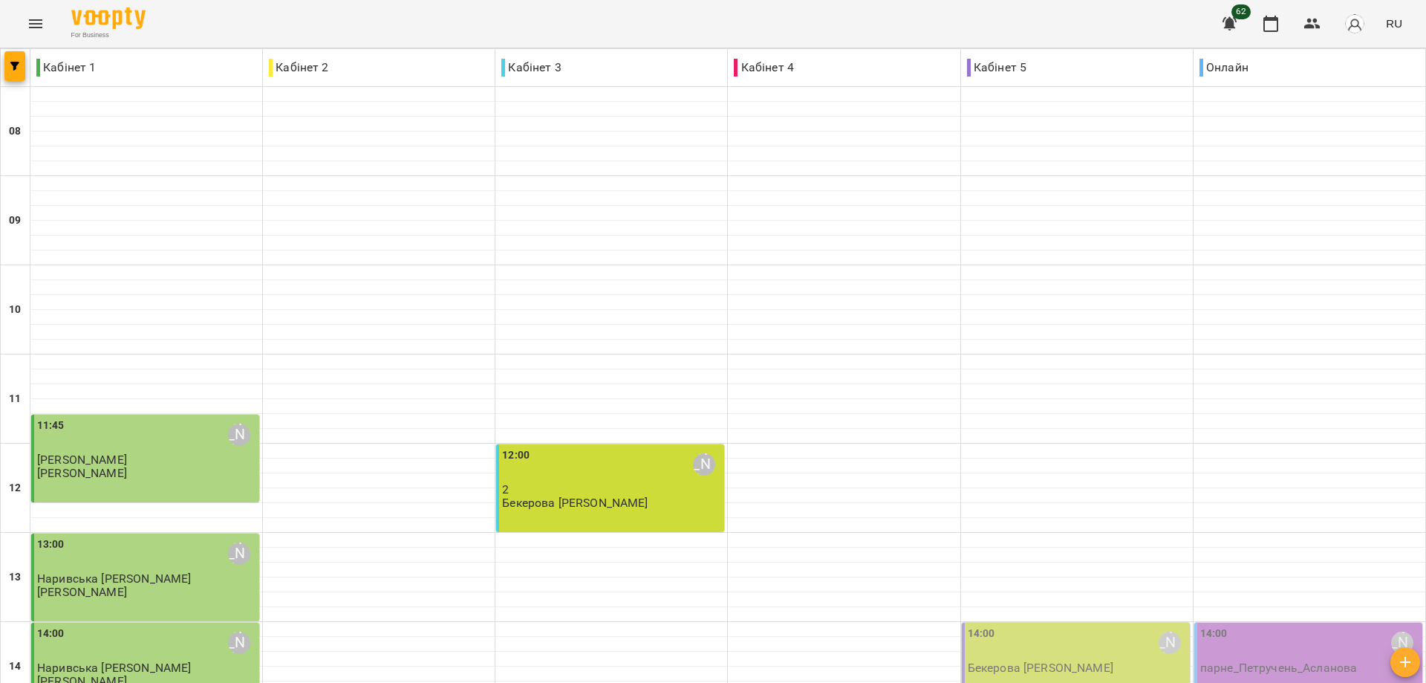
scroll to position [573, 0]
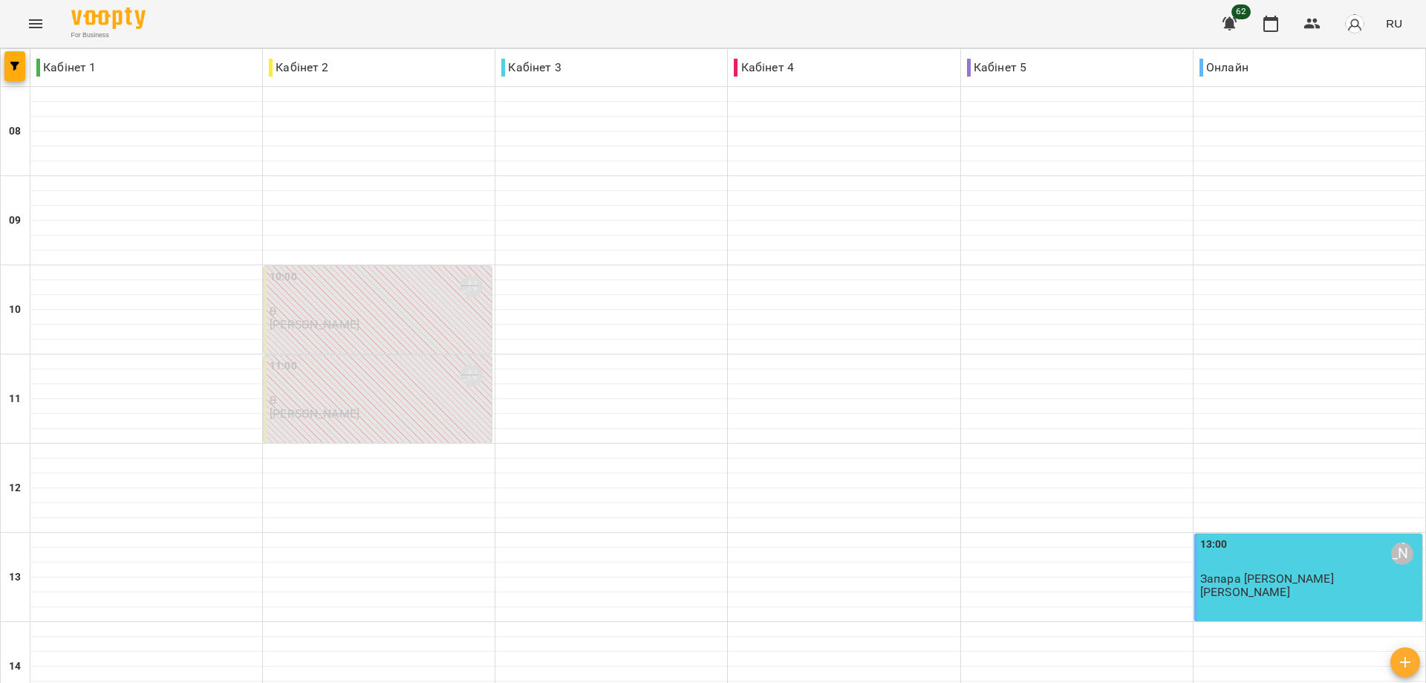
type input "**********"
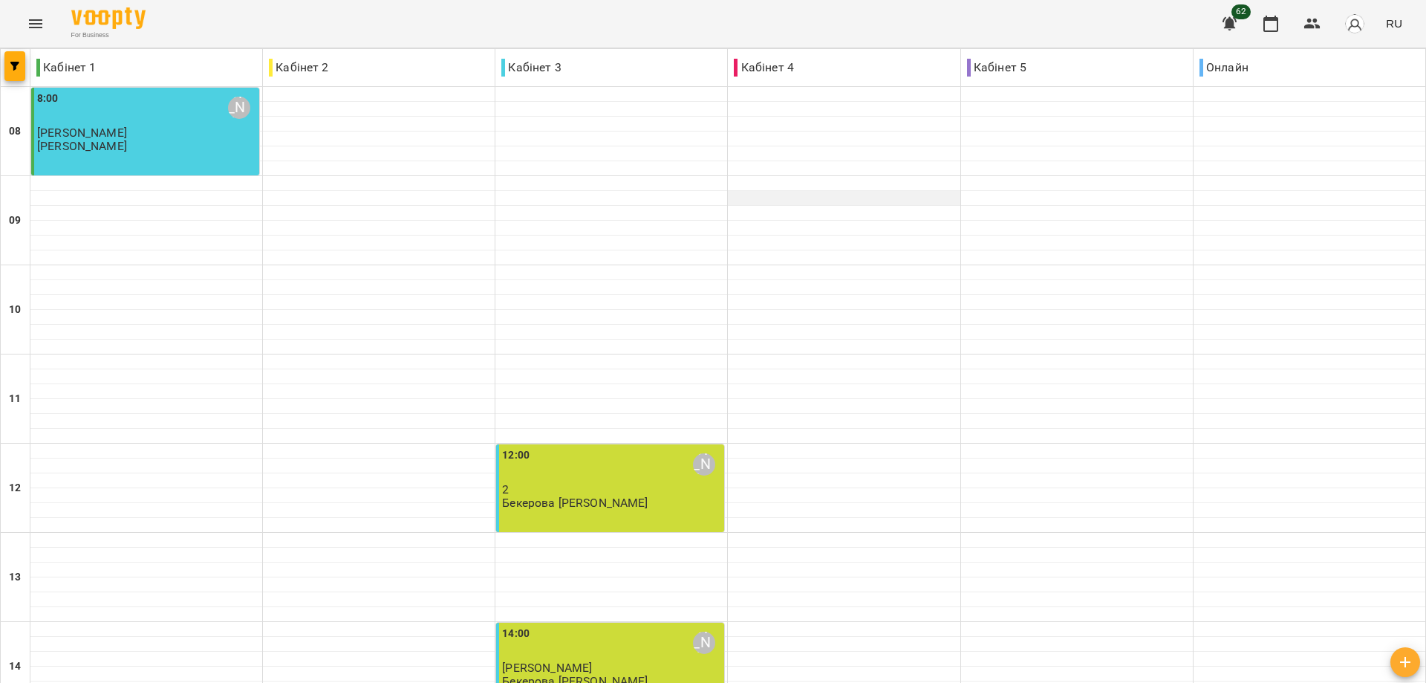
scroll to position [0, 0]
click at [36, 27] on icon "Menu" at bounding box center [35, 23] width 13 height 9
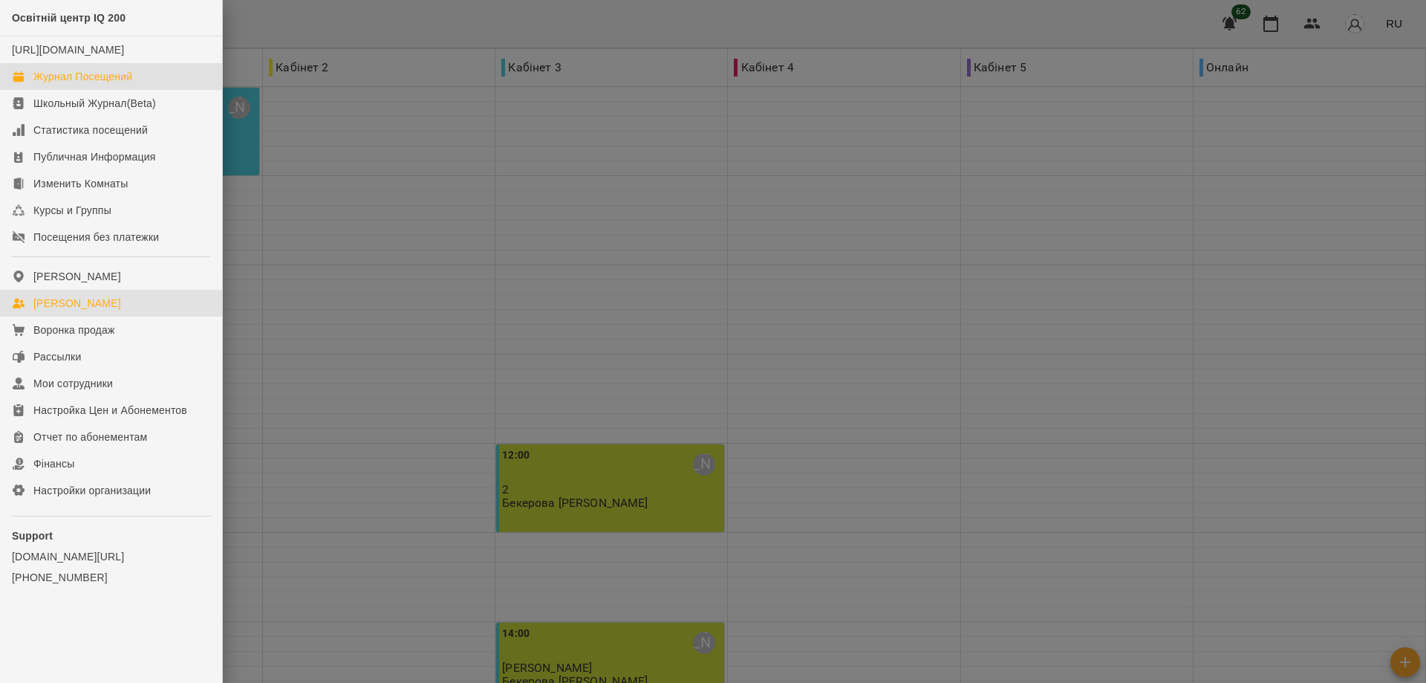
click at [63, 311] on div "[PERSON_NAME]" at bounding box center [77, 303] width 88 height 15
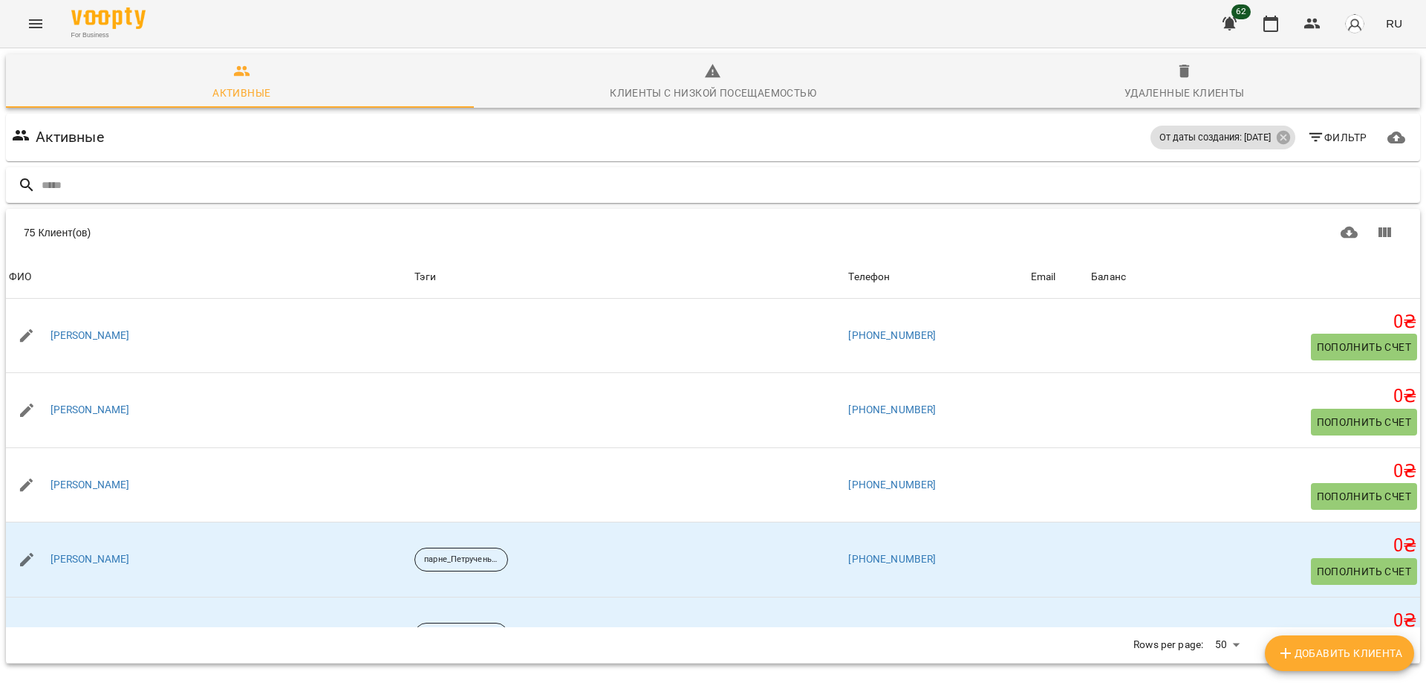
click at [53, 186] on input "text" at bounding box center [728, 185] width 1373 height 25
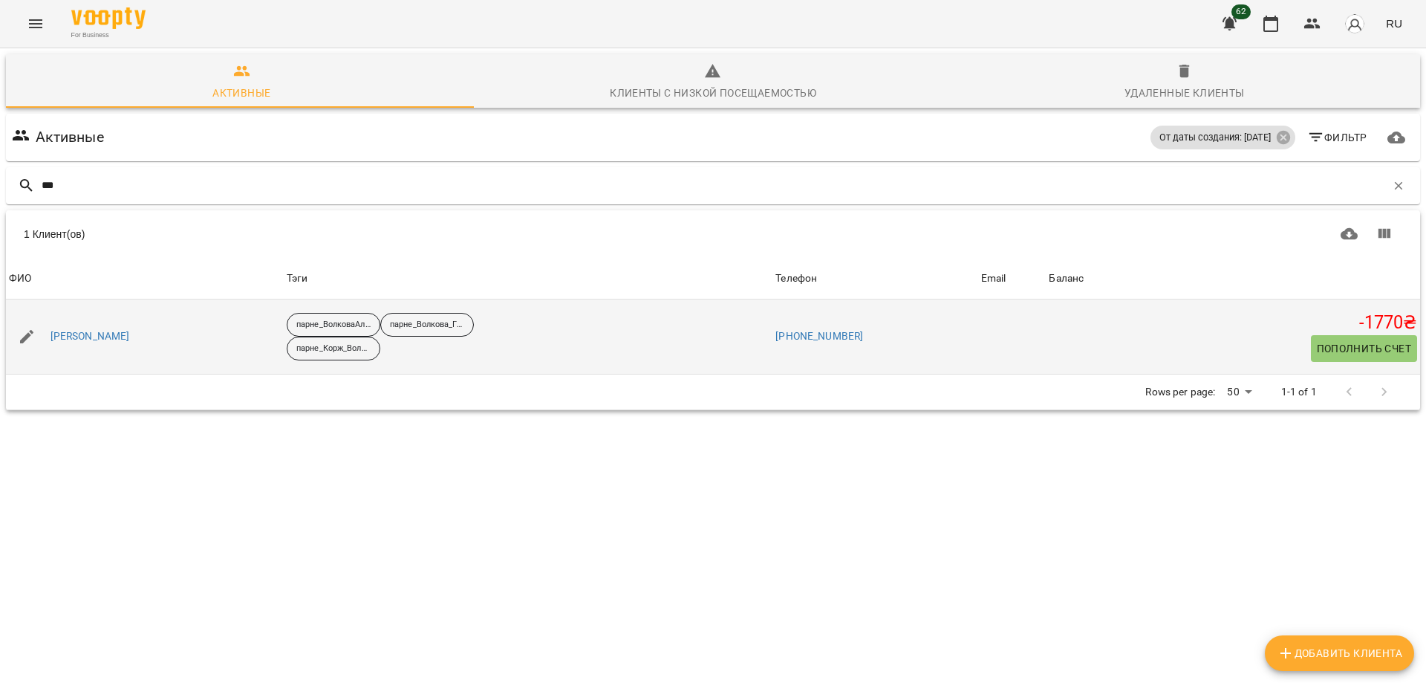
type input "***"
click at [93, 344] on div "[PERSON_NAME]" at bounding box center [90, 336] width 85 height 21
click at [69, 332] on link "[PERSON_NAME]" at bounding box center [90, 336] width 79 height 15
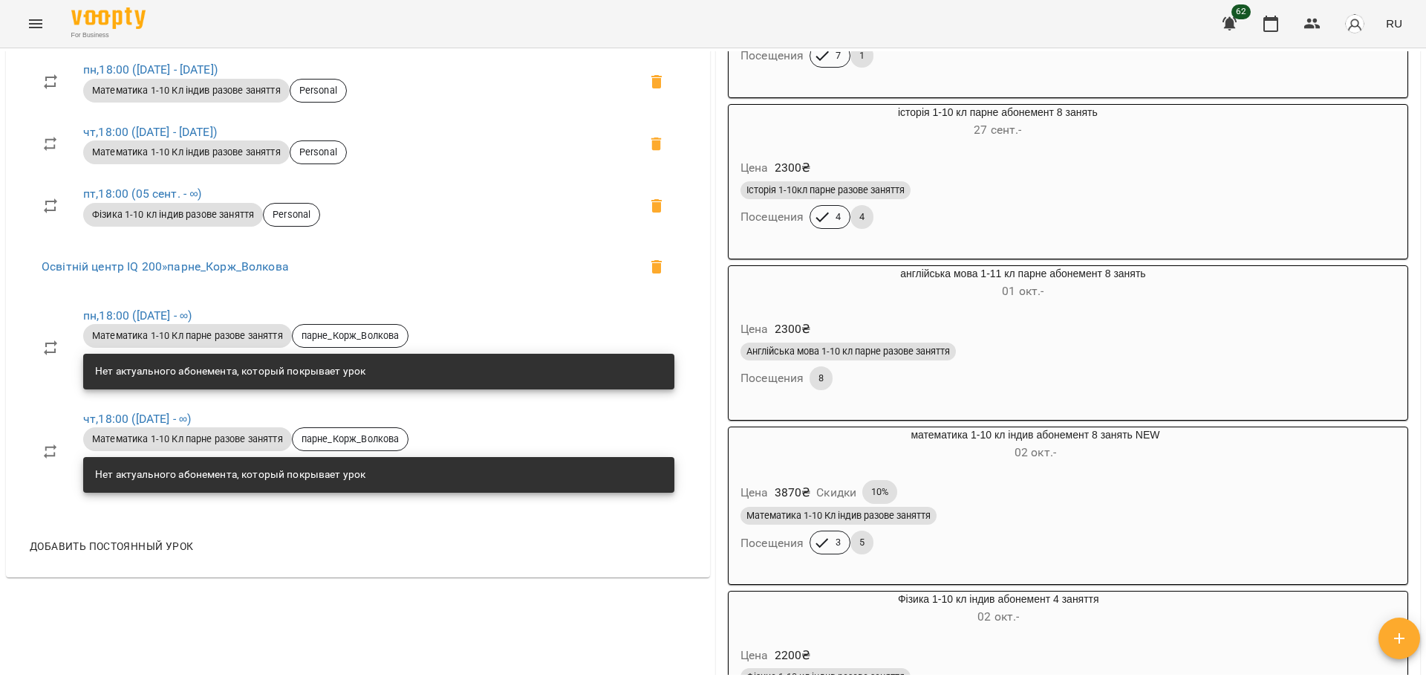
scroll to position [1114, 0]
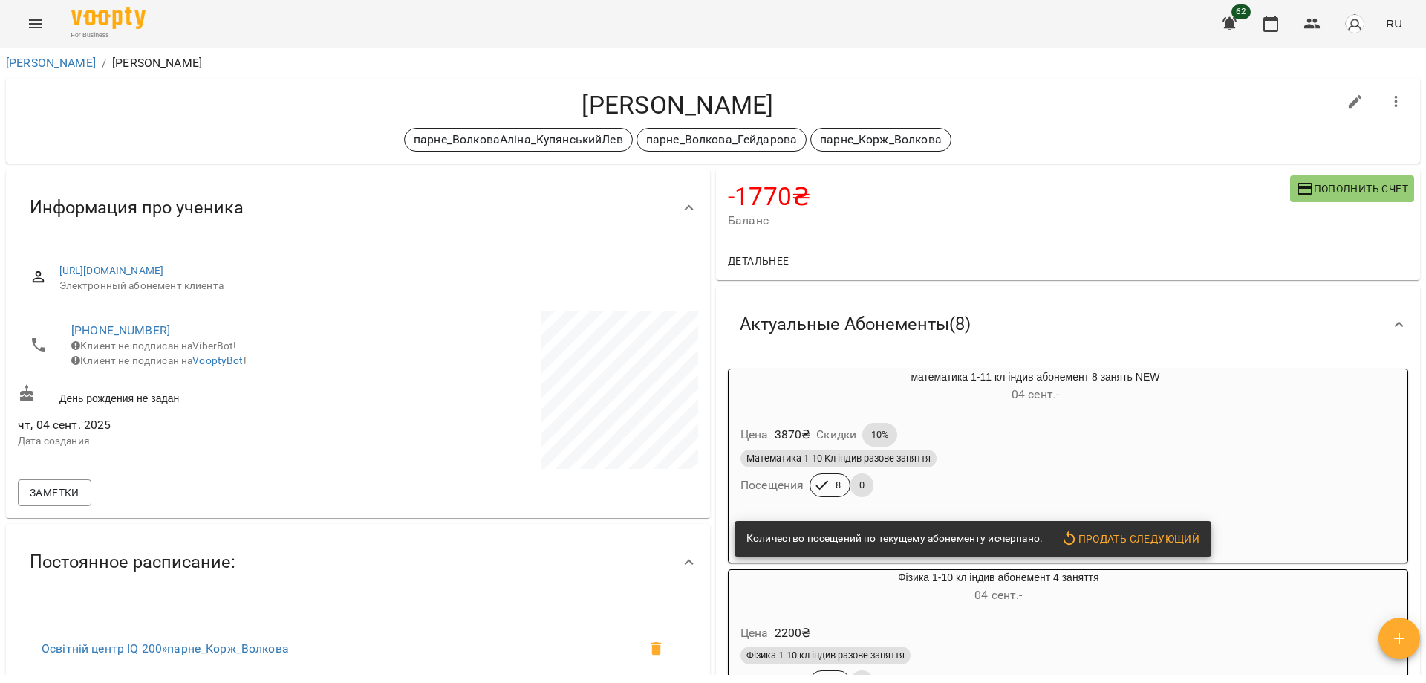
click at [30, 23] on icon "Menu" at bounding box center [36, 24] width 18 height 18
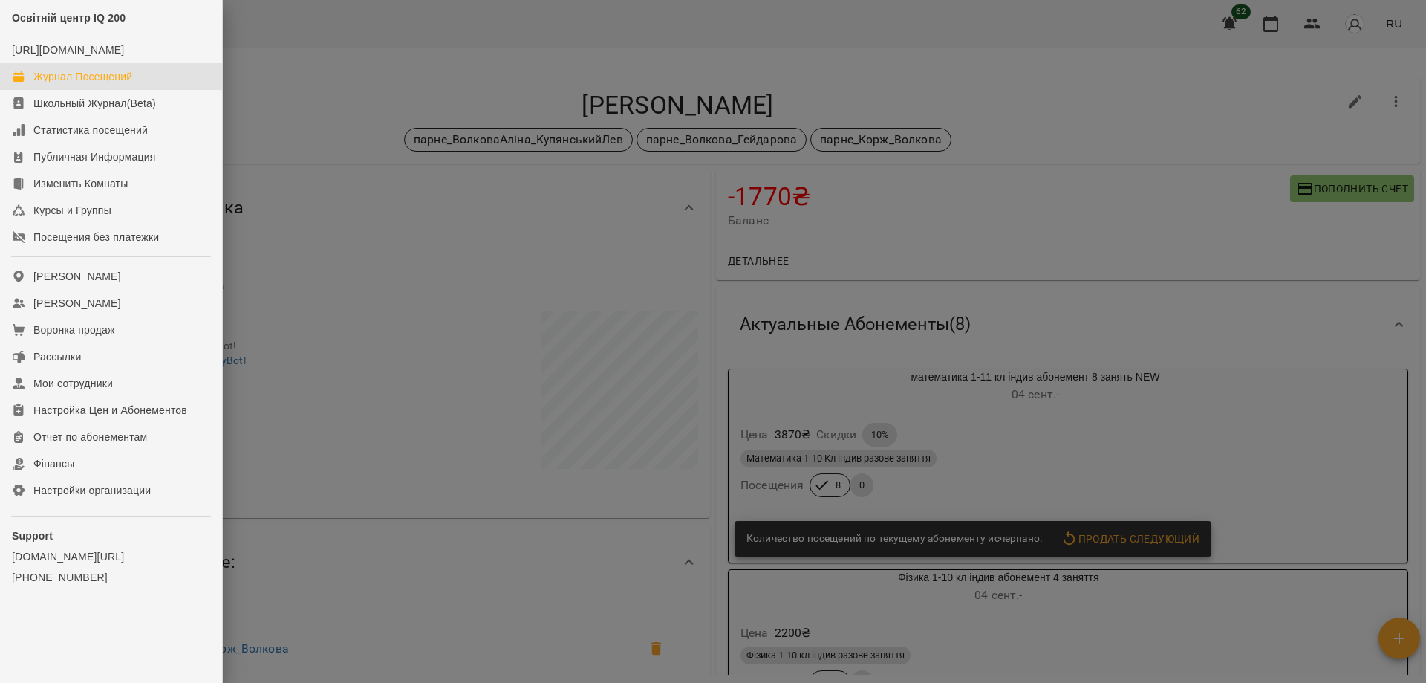
click at [79, 84] on div "Журнал Посещений" at bounding box center [82, 76] width 99 height 15
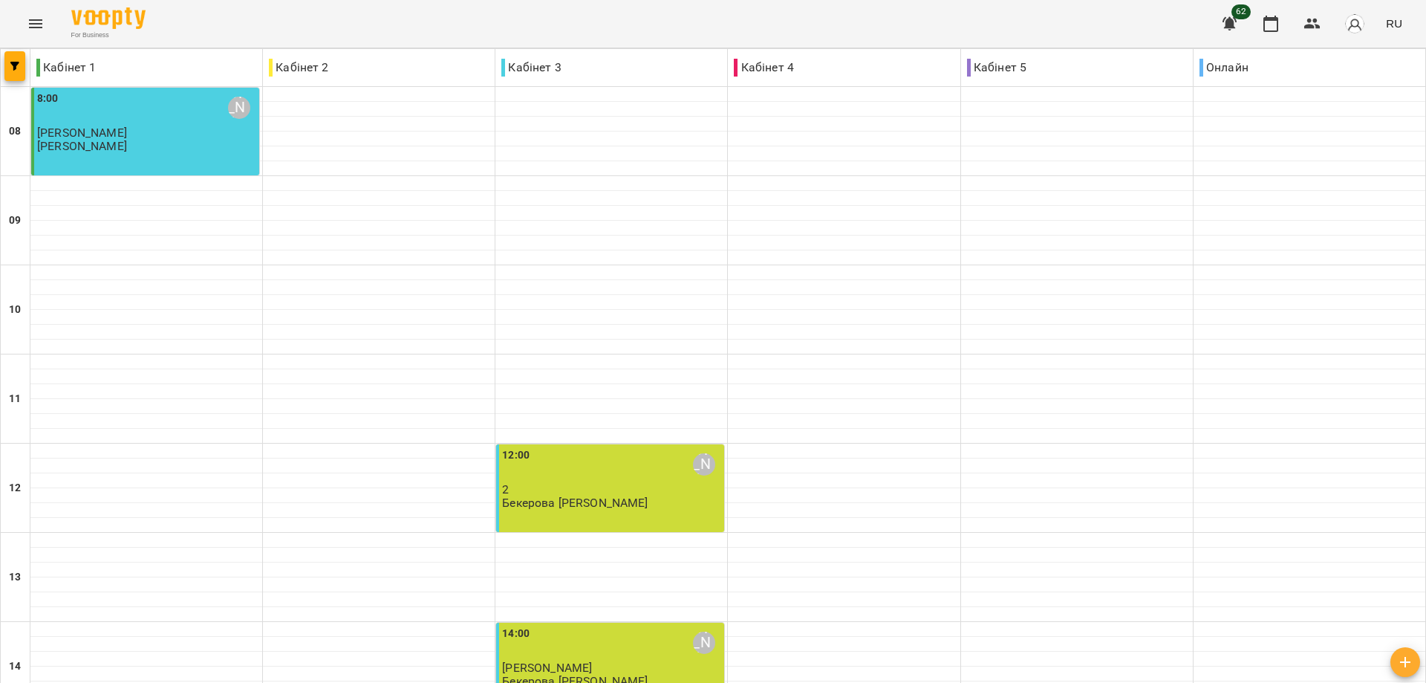
type input "**********"
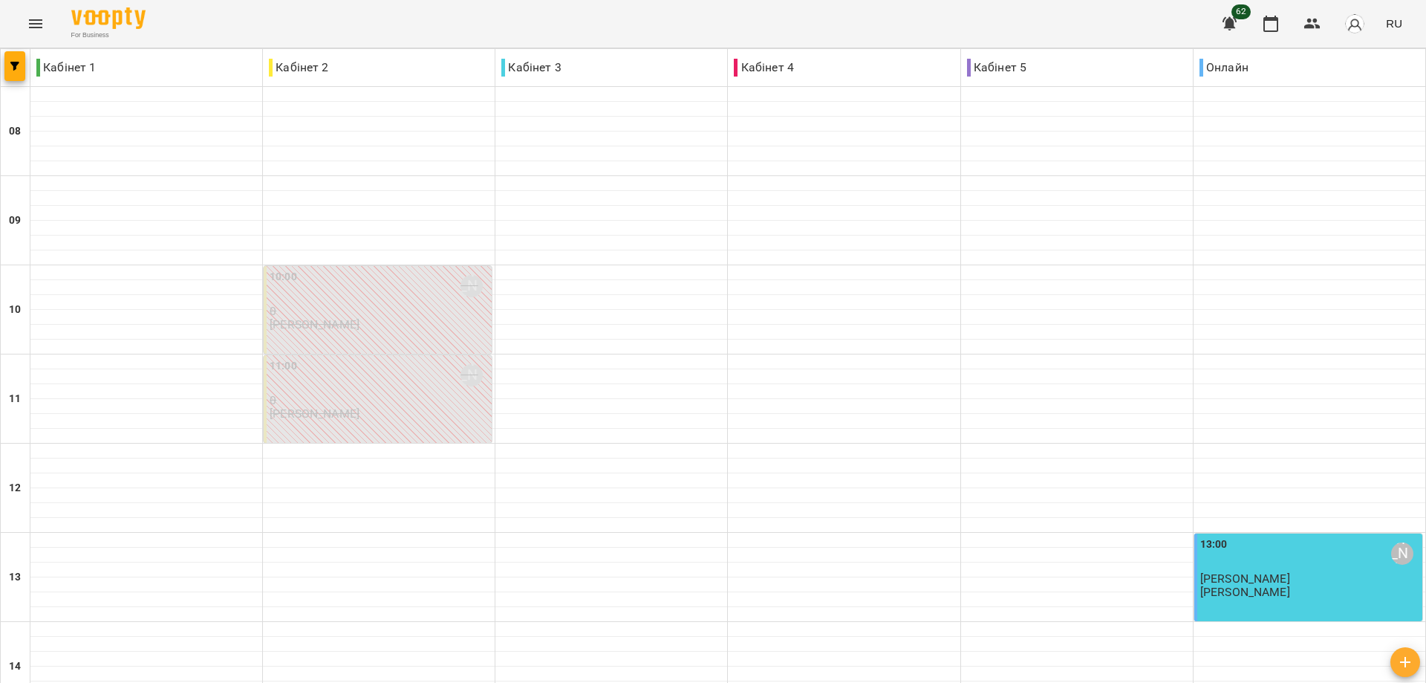
scroll to position [573, 0]
type input "**********"
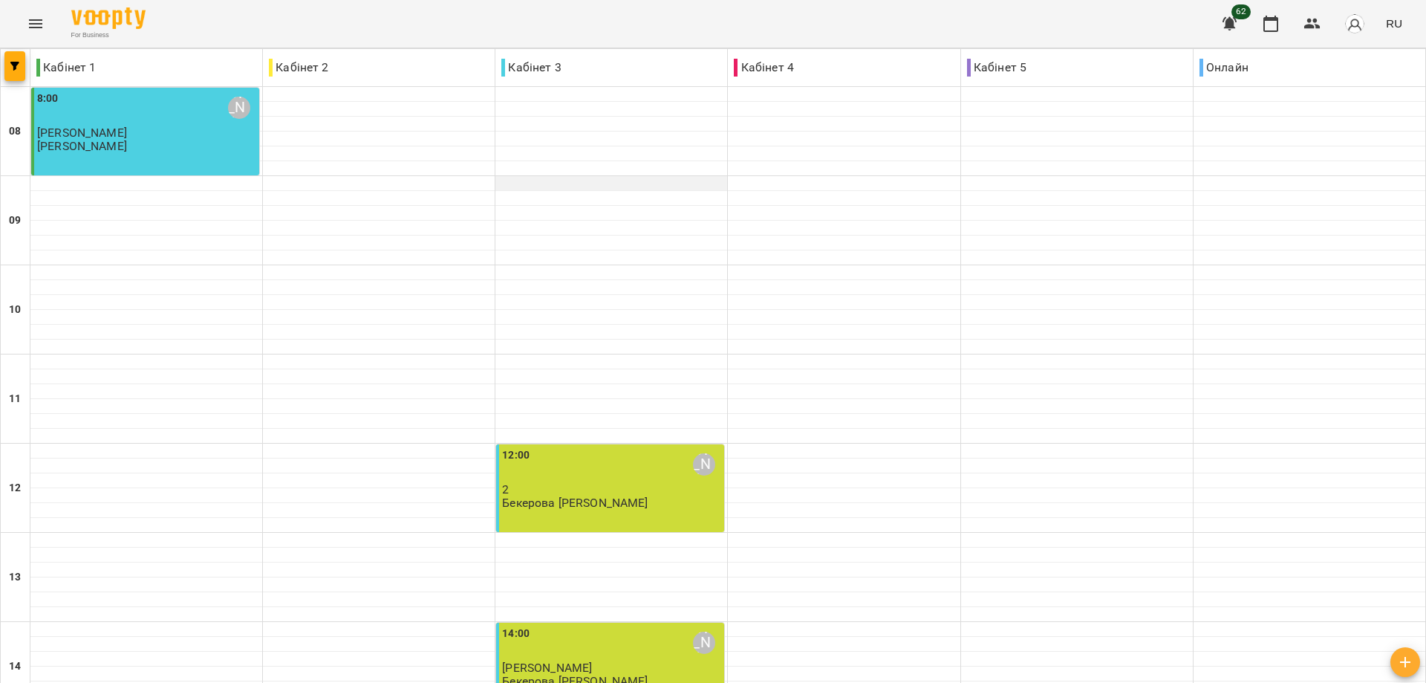
scroll to position [0, 0]
click at [35, 22] on icon "Menu" at bounding box center [36, 24] width 18 height 18
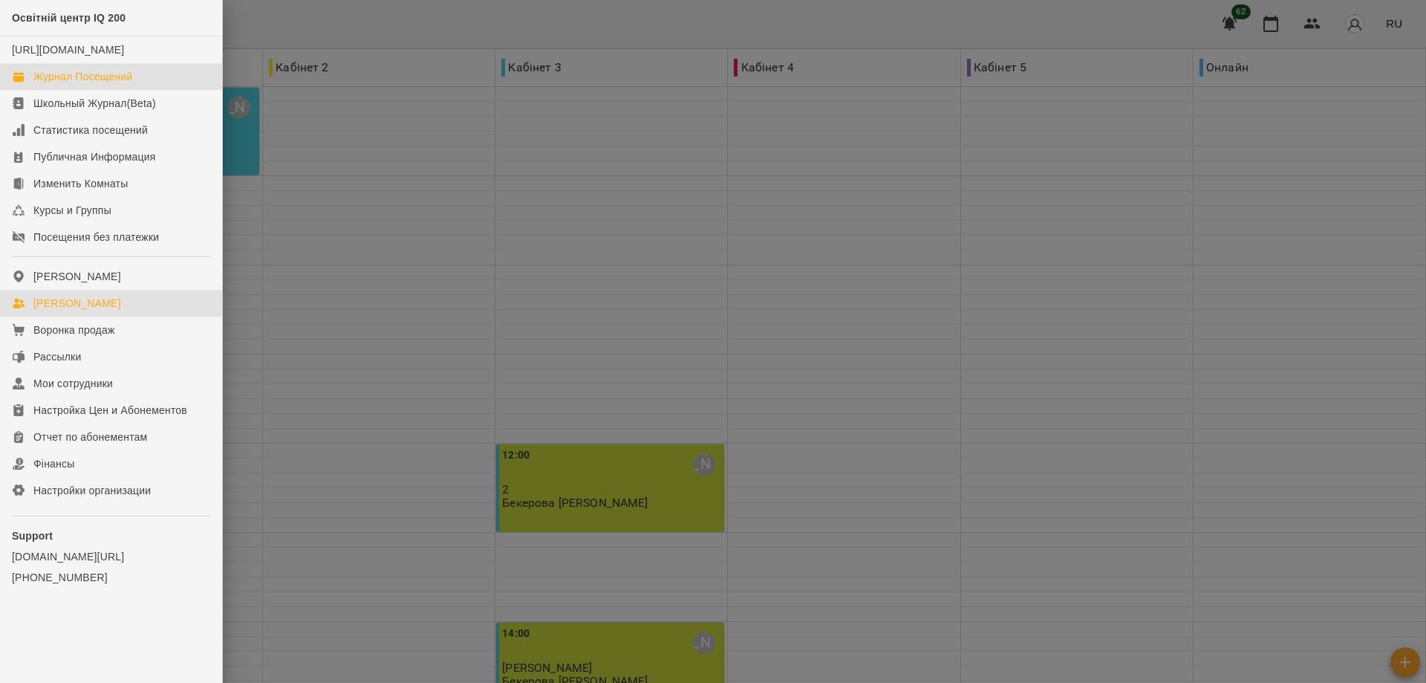
click at [88, 311] on div "[PERSON_NAME]" at bounding box center [77, 303] width 88 height 15
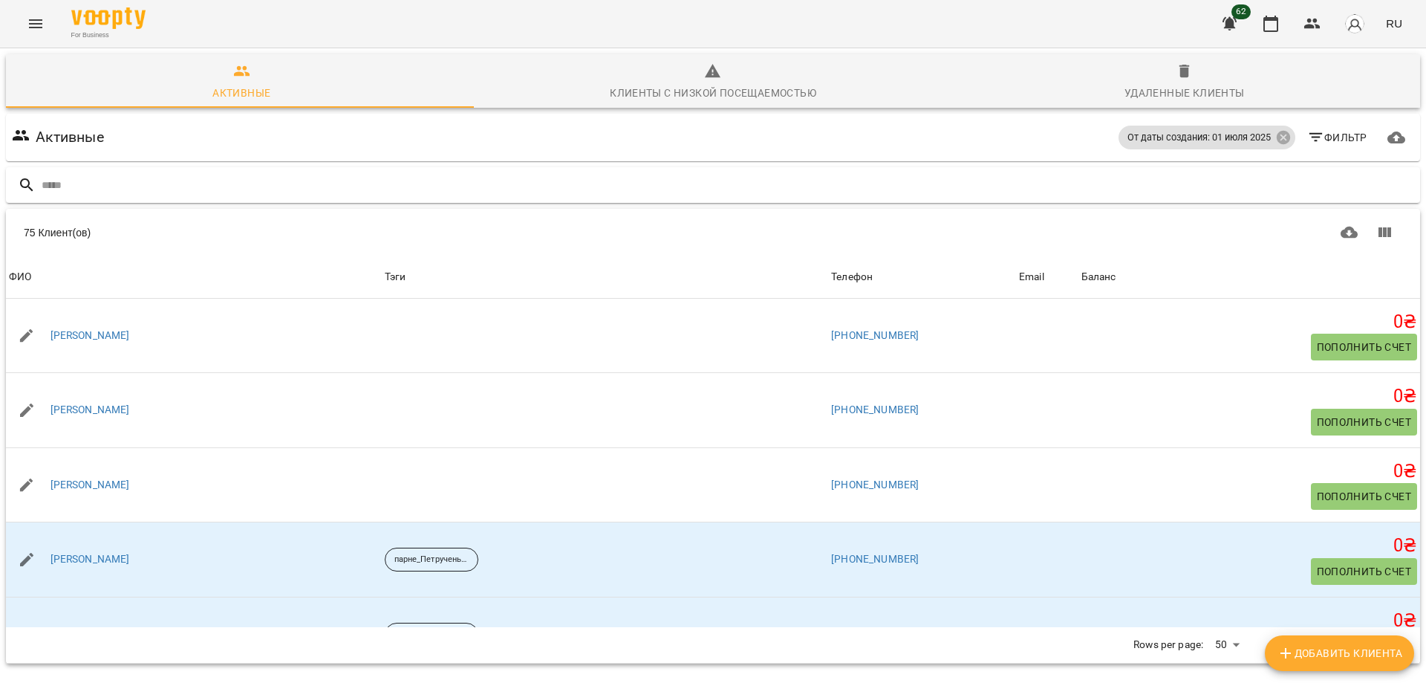
click at [58, 178] on input "text" at bounding box center [728, 185] width 1373 height 25
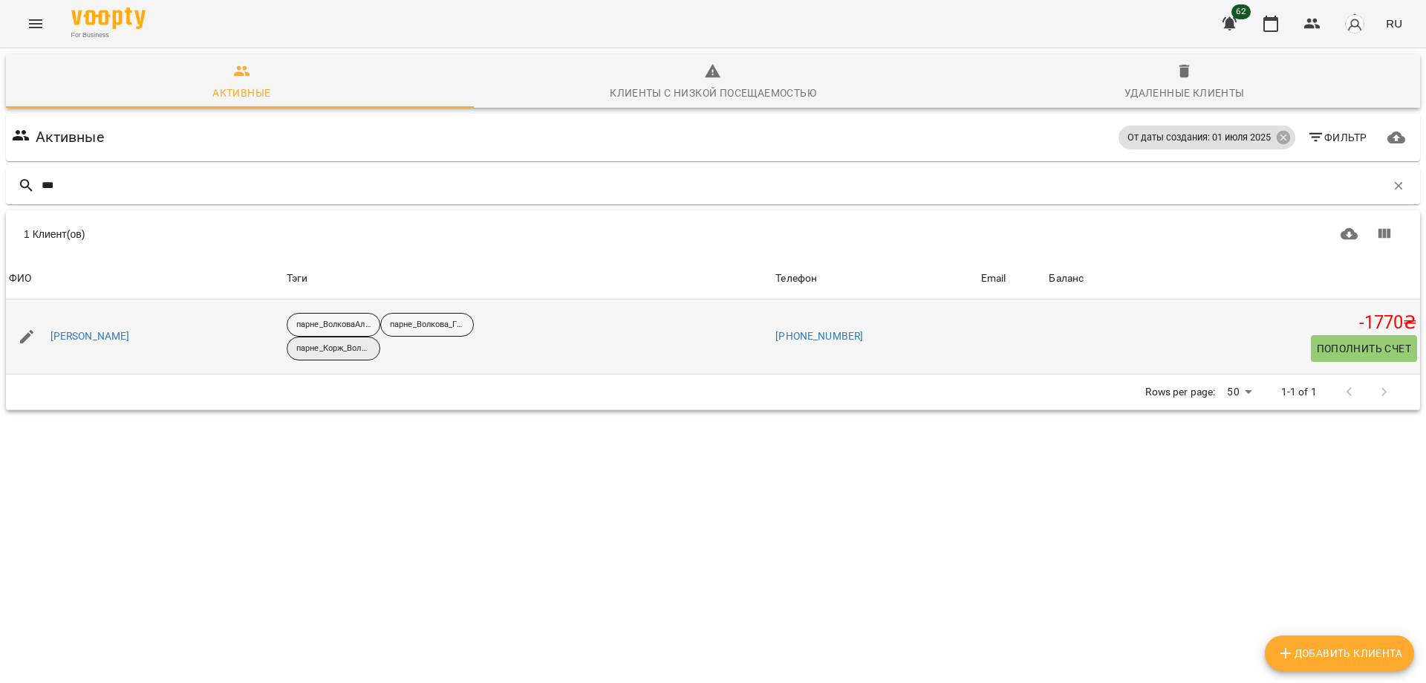
type input "***"
click at [333, 346] on p "парне_Корж_Волкова" at bounding box center [333, 348] width 74 height 13
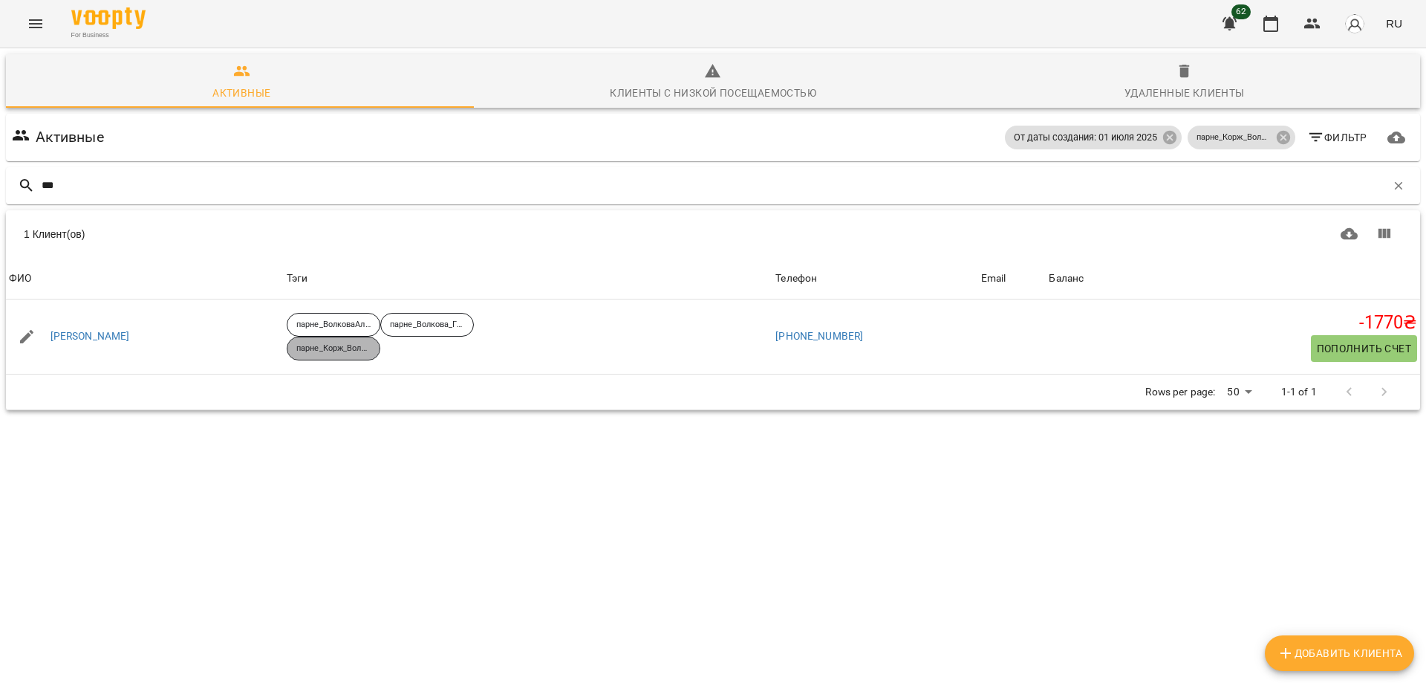
click at [334, 346] on p "парне_Корж_Волкова" at bounding box center [333, 348] width 74 height 13
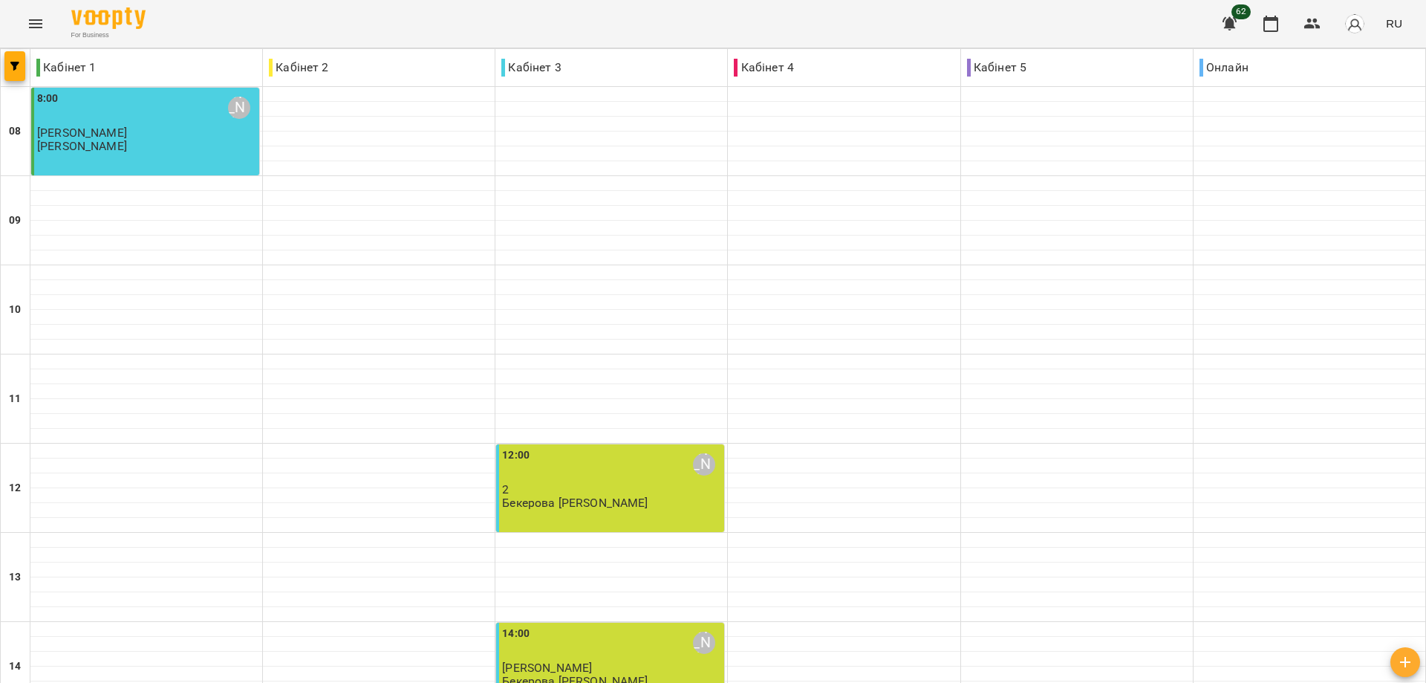
click at [39, 22] on icon "Menu" at bounding box center [36, 24] width 18 height 18
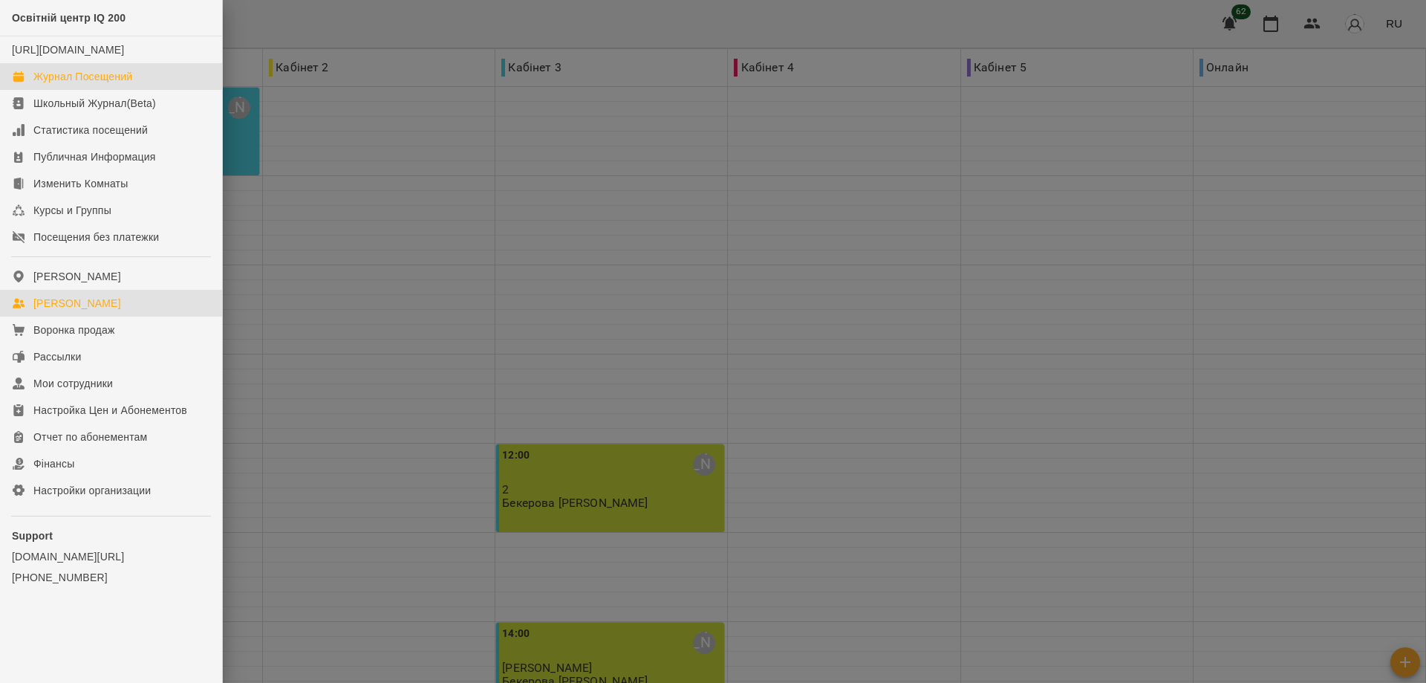
click at [51, 311] on div "[PERSON_NAME]" at bounding box center [77, 303] width 88 height 15
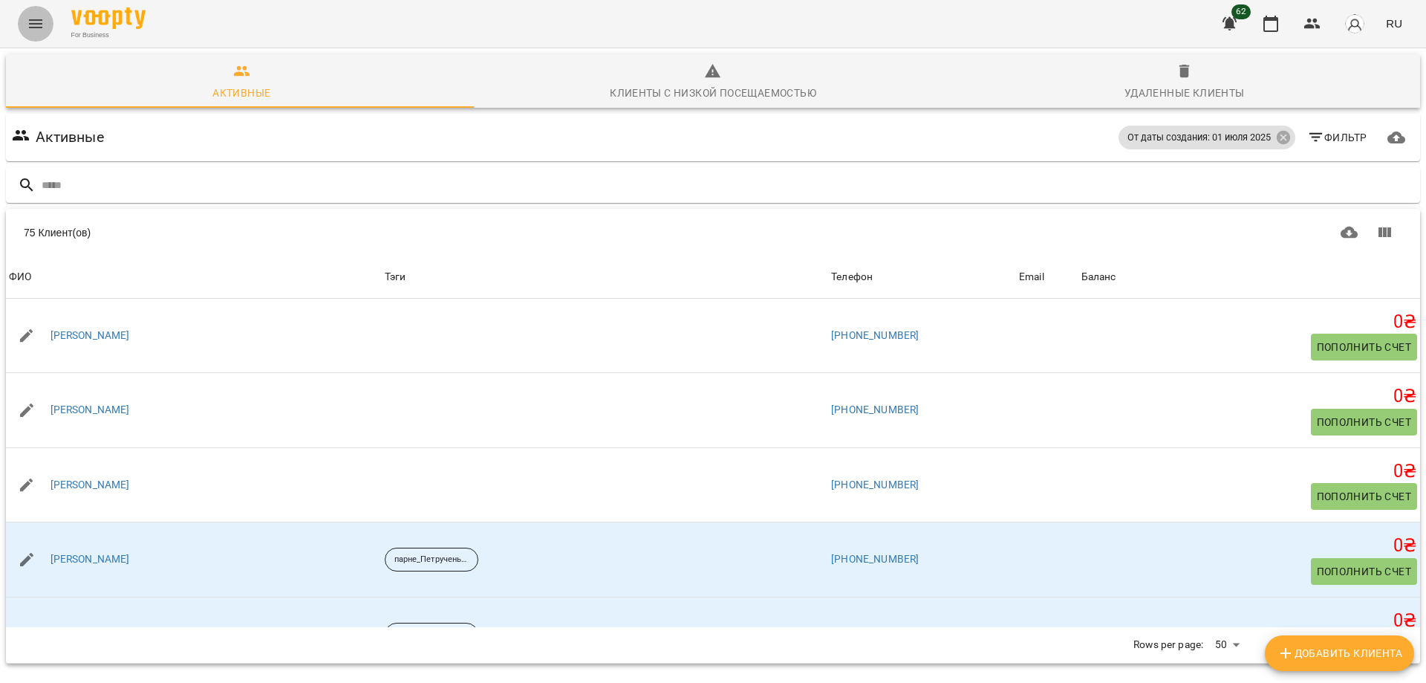
click at [36, 22] on icon "Menu" at bounding box center [36, 24] width 18 height 18
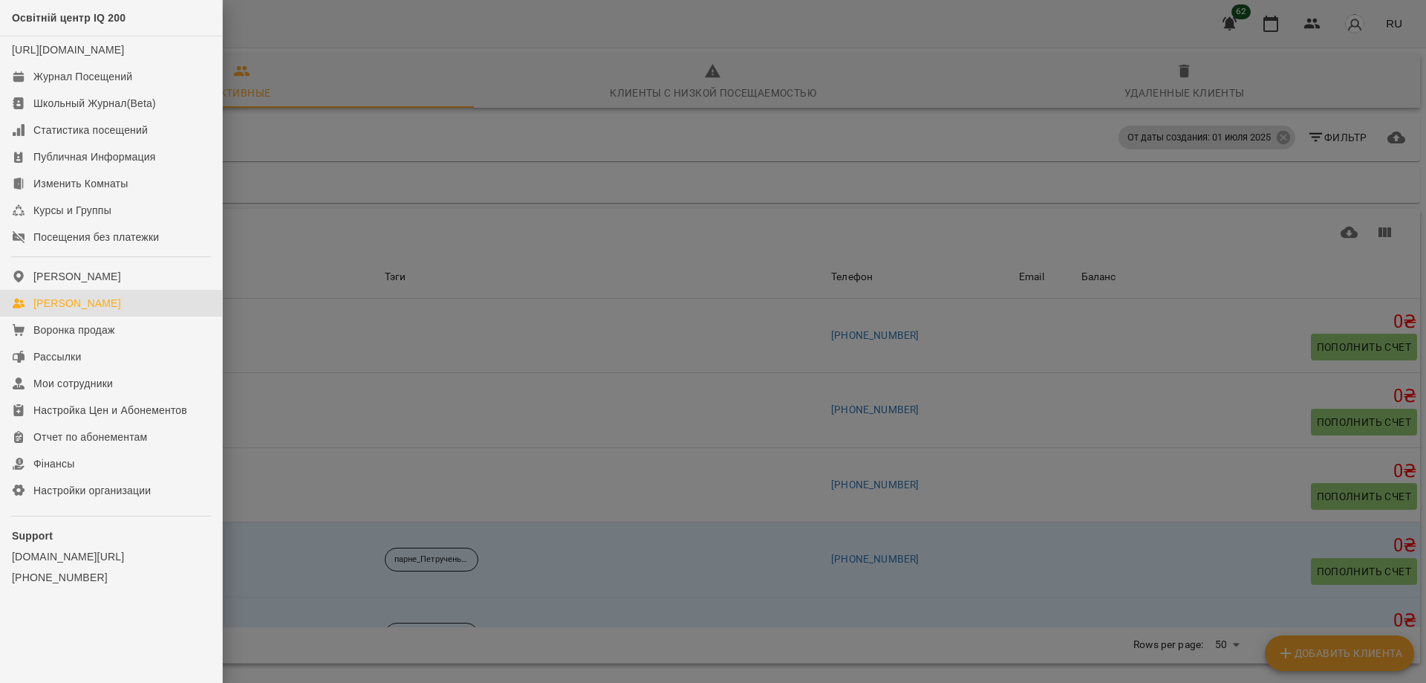
click at [62, 311] on div "[PERSON_NAME]" at bounding box center [77, 303] width 88 height 15
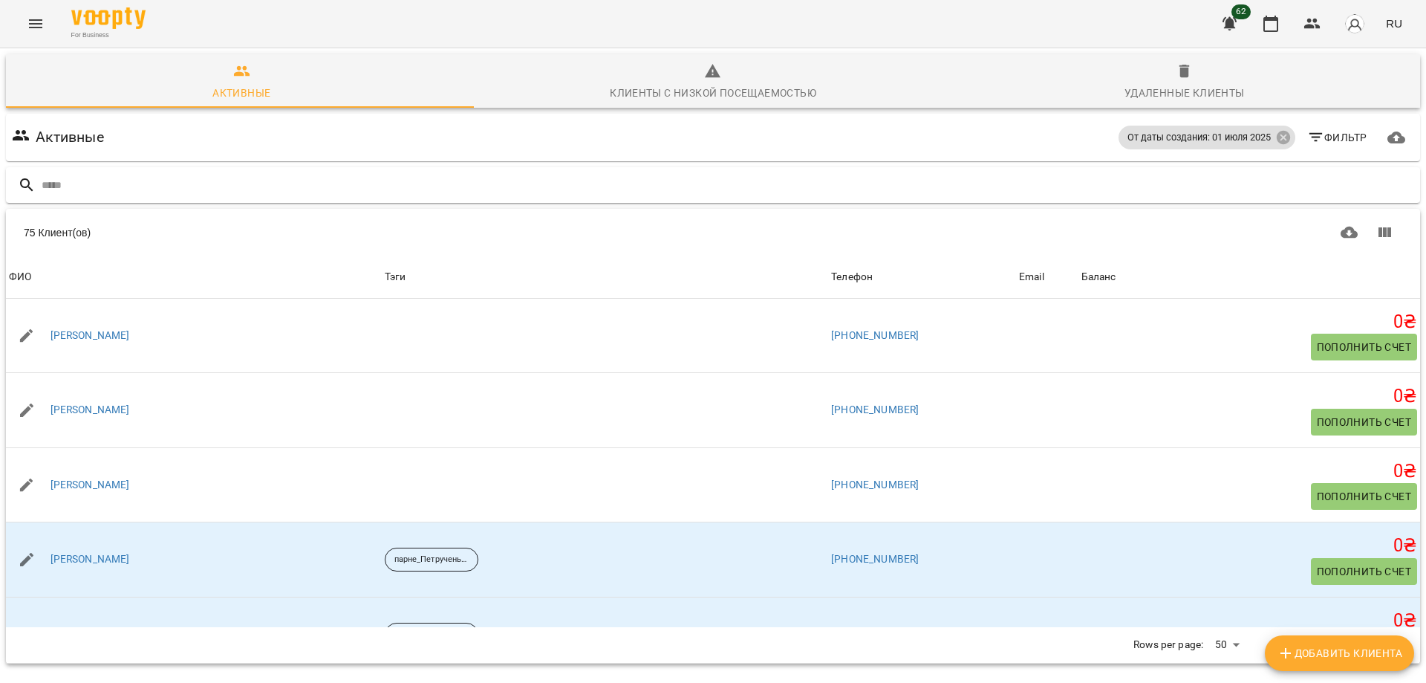
click at [55, 183] on input "text" at bounding box center [728, 185] width 1373 height 25
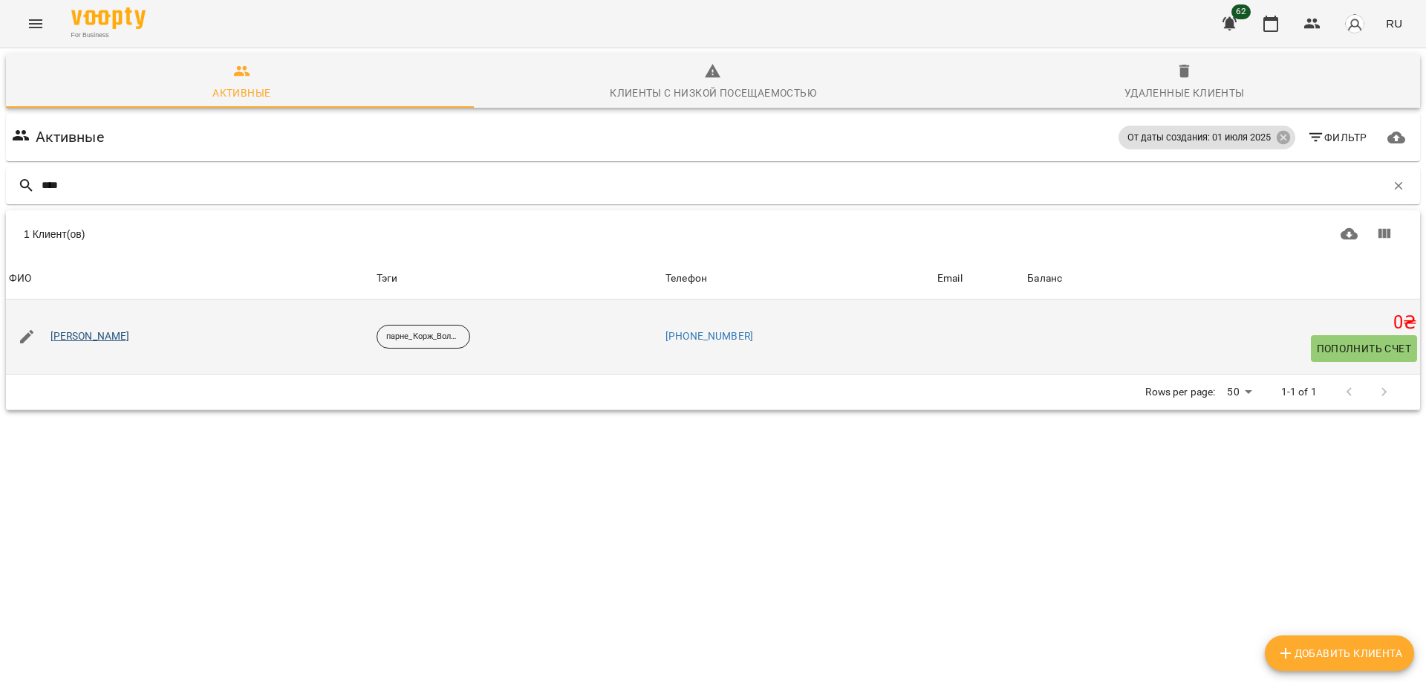
type input "****"
click at [95, 331] on link "[PERSON_NAME]" at bounding box center [90, 336] width 79 height 15
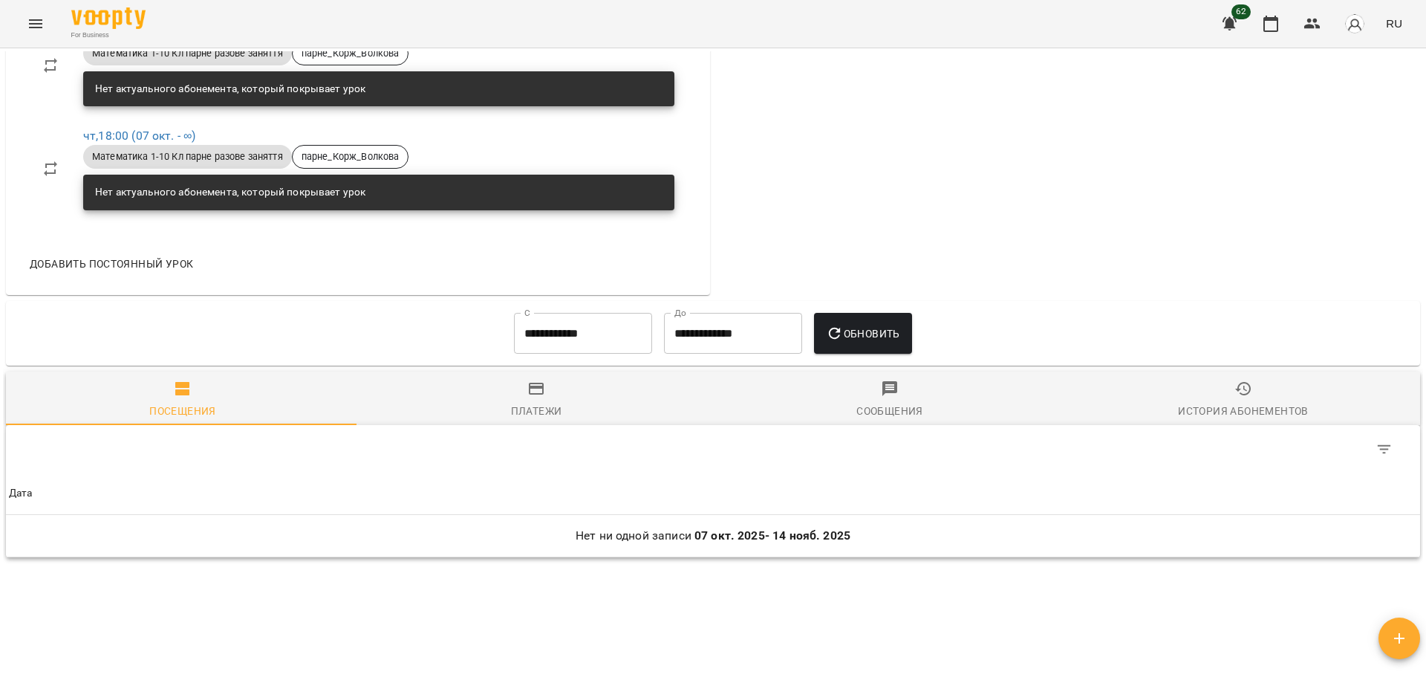
scroll to position [728, 0]
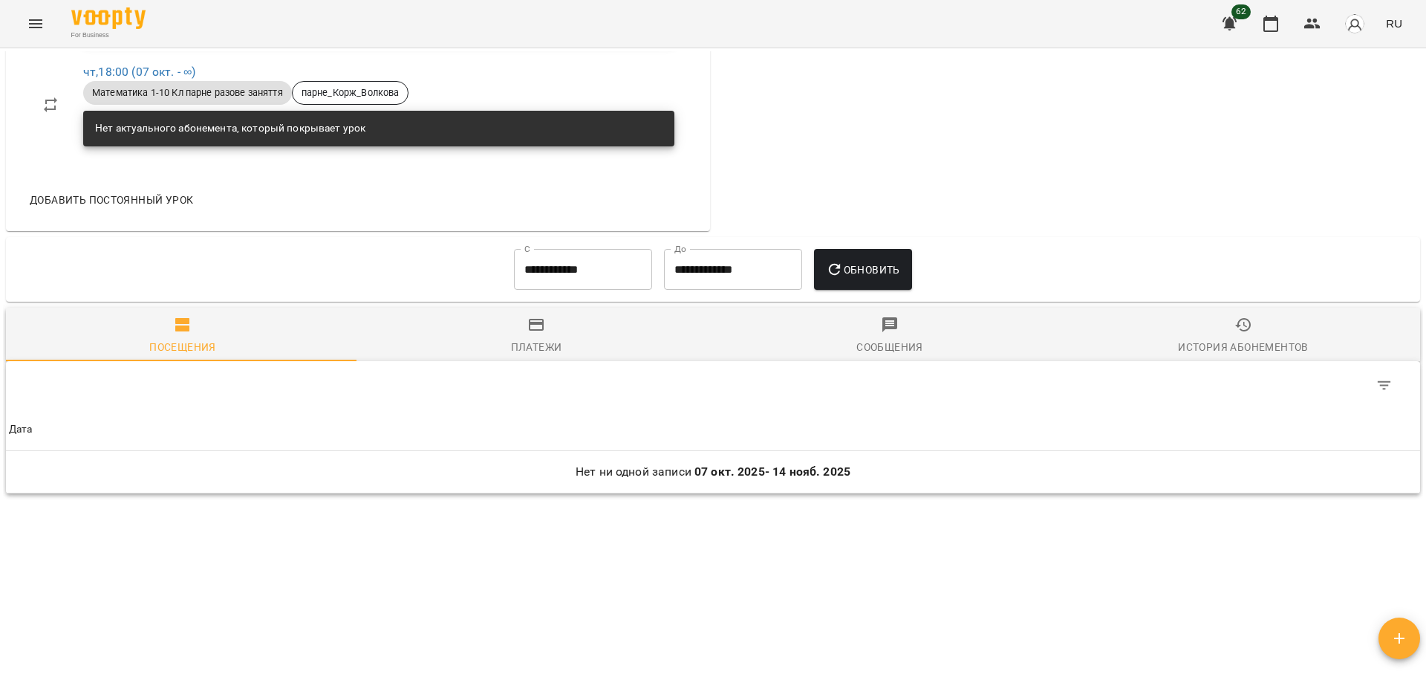
click at [857, 267] on span "Обновить" at bounding box center [863, 270] width 74 height 18
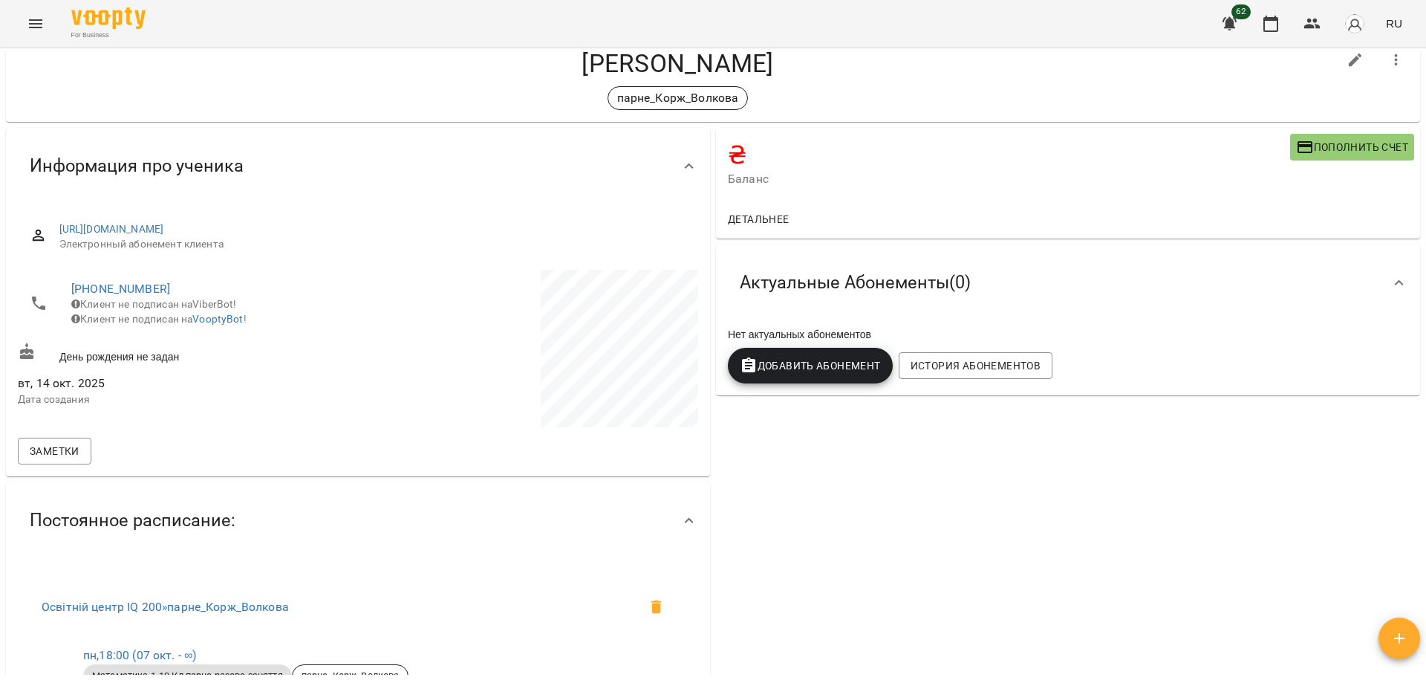
scroll to position [0, 0]
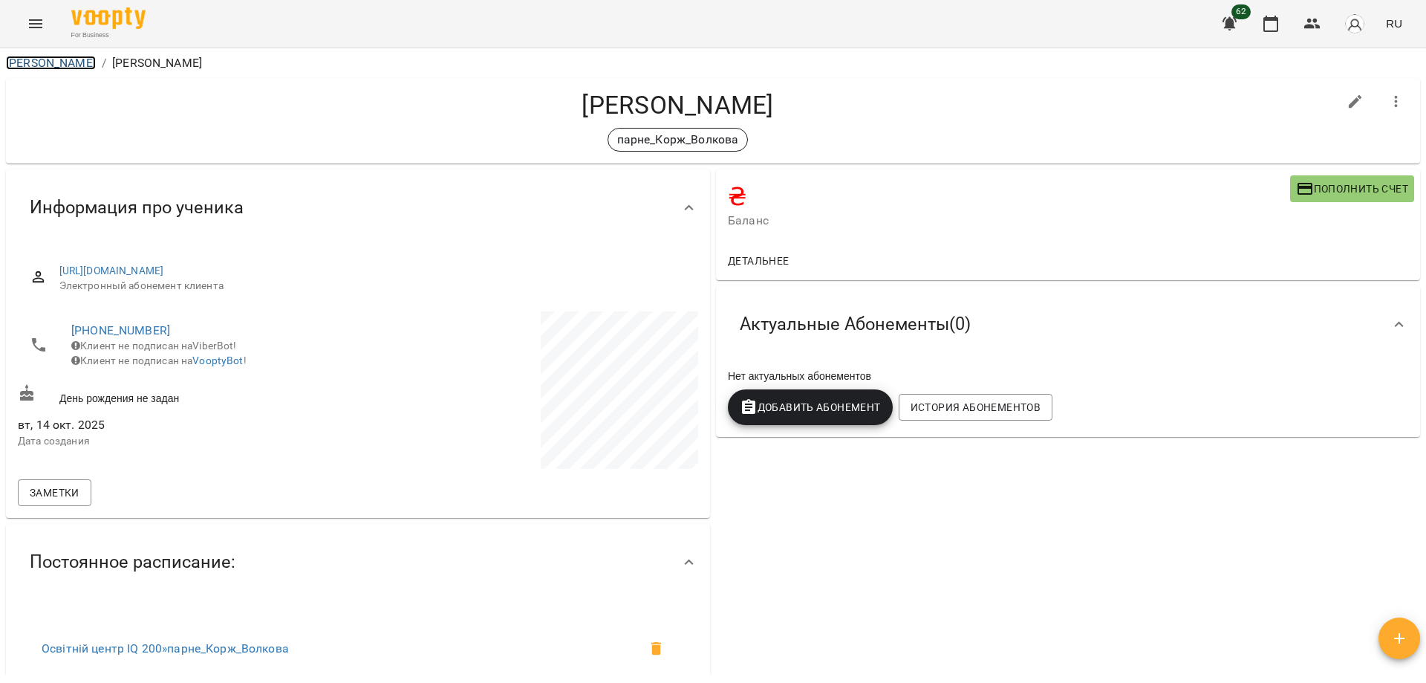
click at [45, 56] on link "[PERSON_NAME]" at bounding box center [51, 63] width 90 height 14
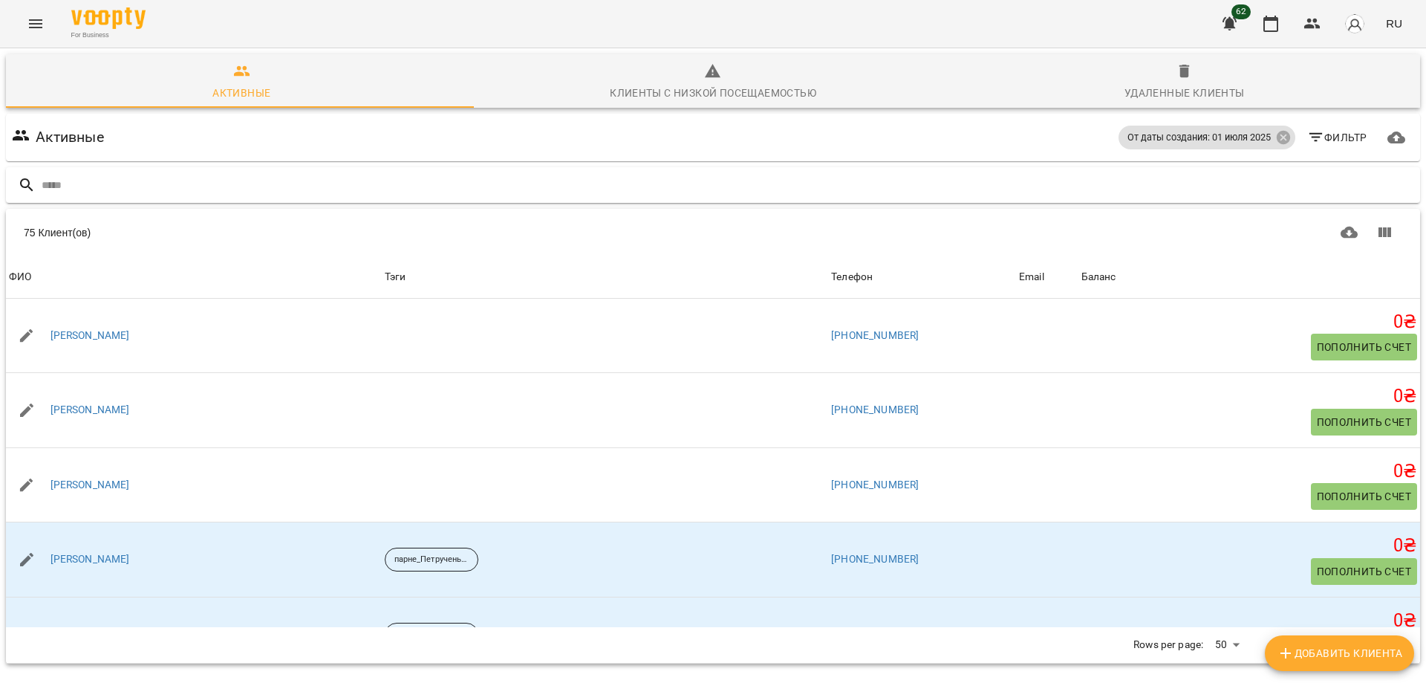
click at [65, 188] on input "text" at bounding box center [728, 185] width 1373 height 25
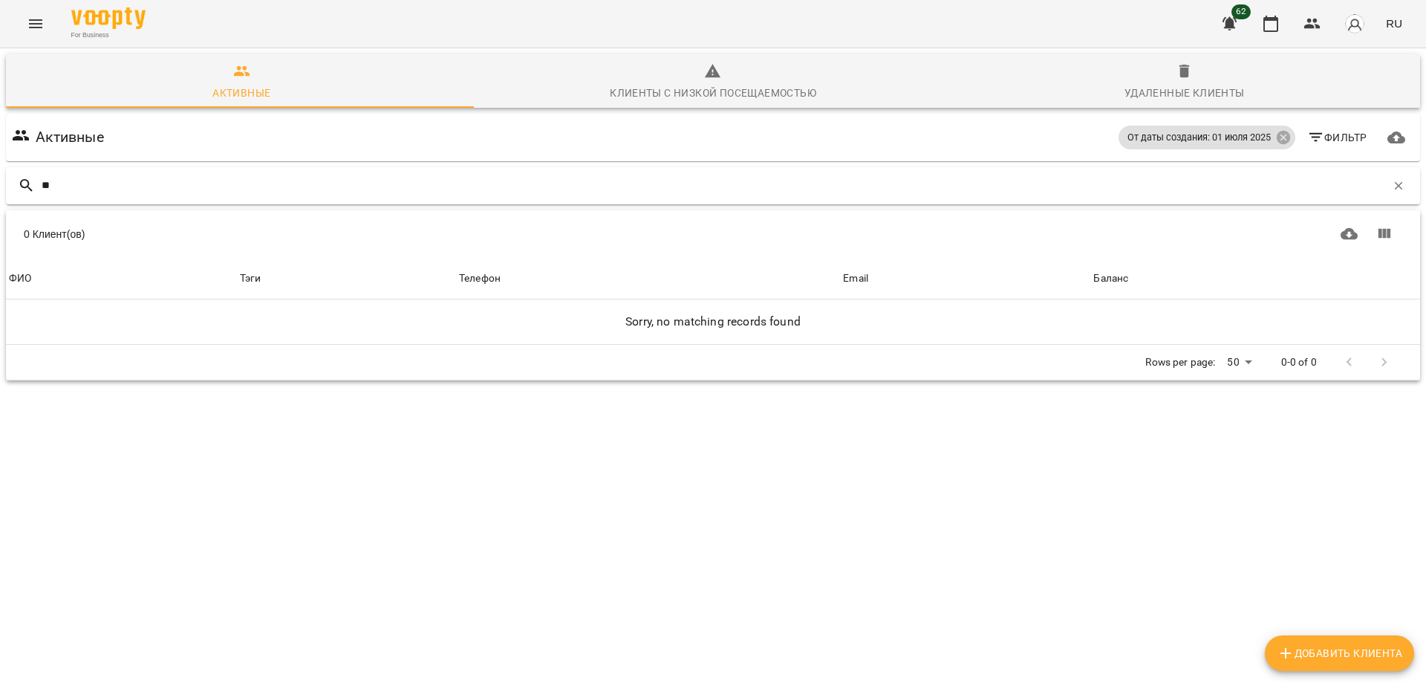
type input "*"
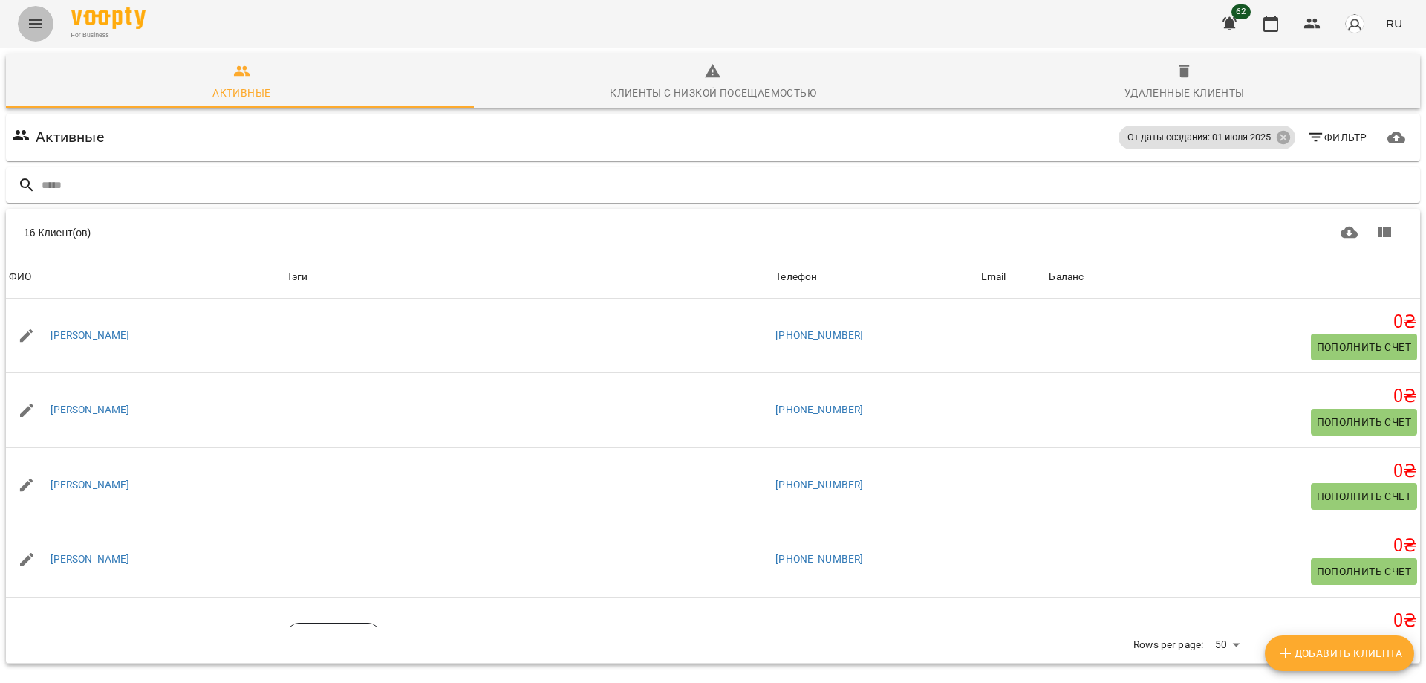
click at [40, 22] on icon "Menu" at bounding box center [36, 24] width 18 height 18
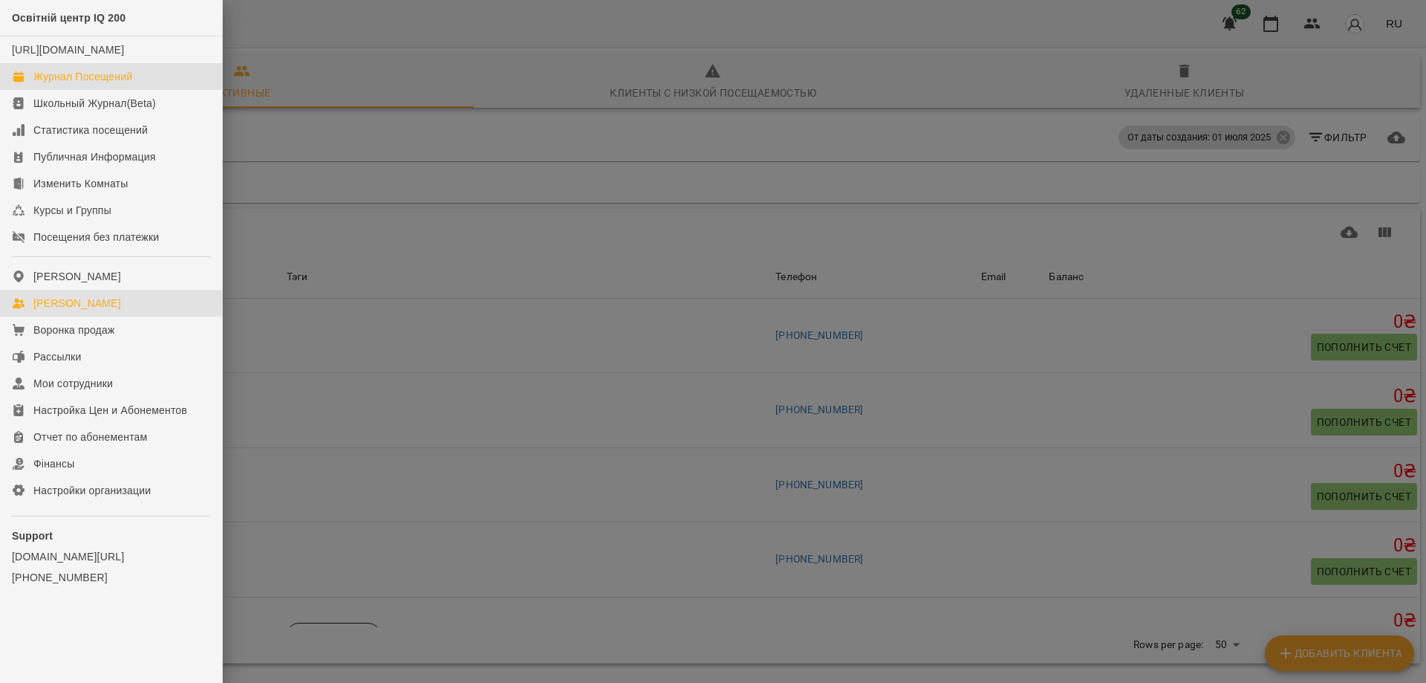
click at [79, 82] on link "Журнал Посещений" at bounding box center [111, 76] width 222 height 27
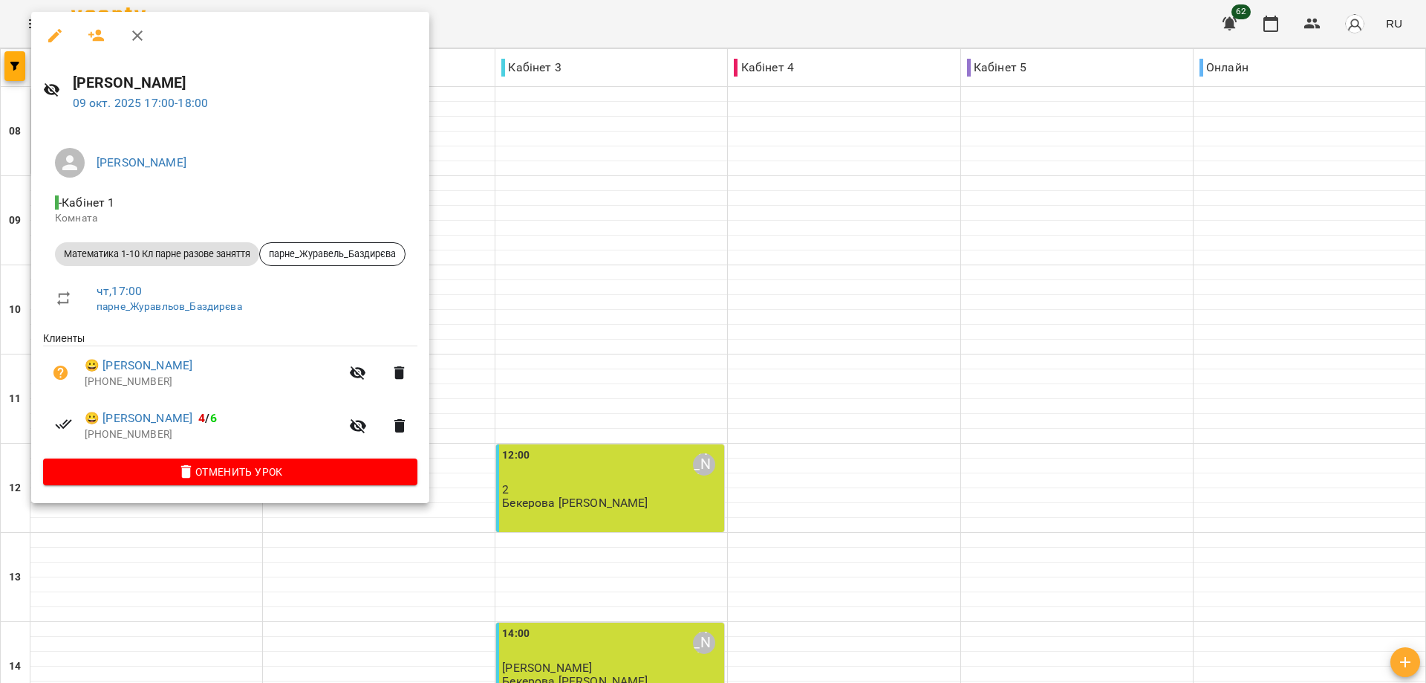
click at [878, 452] on div at bounding box center [713, 341] width 1426 height 683
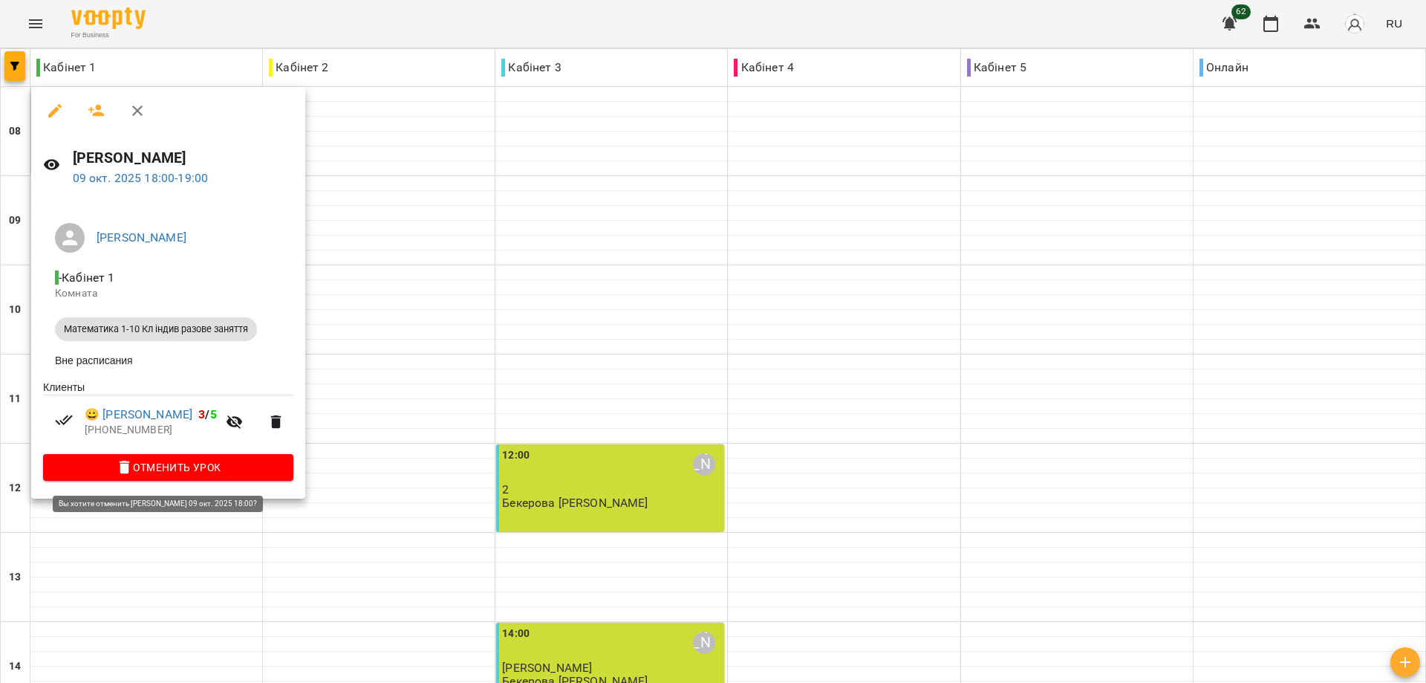
click at [171, 464] on span "Отменить Урок" at bounding box center [168, 467] width 227 height 18
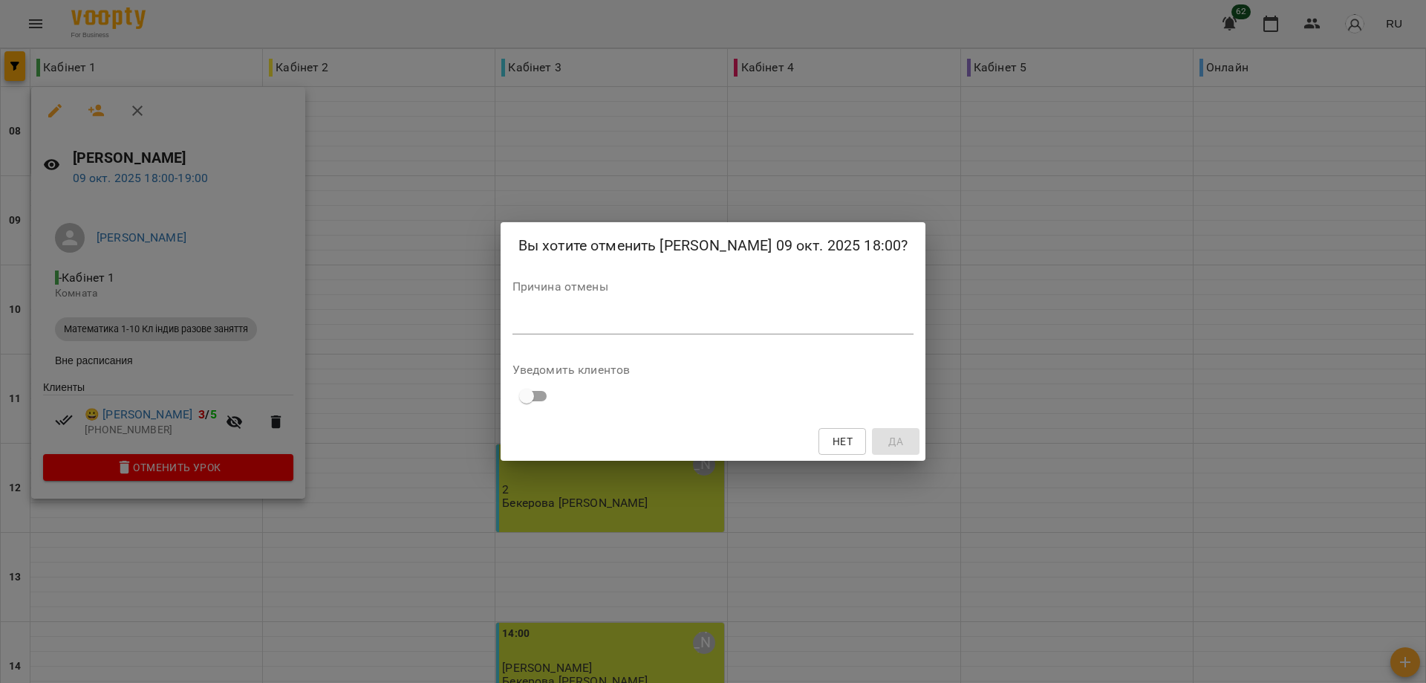
click at [527, 329] on textarea at bounding box center [714, 322] width 402 height 14
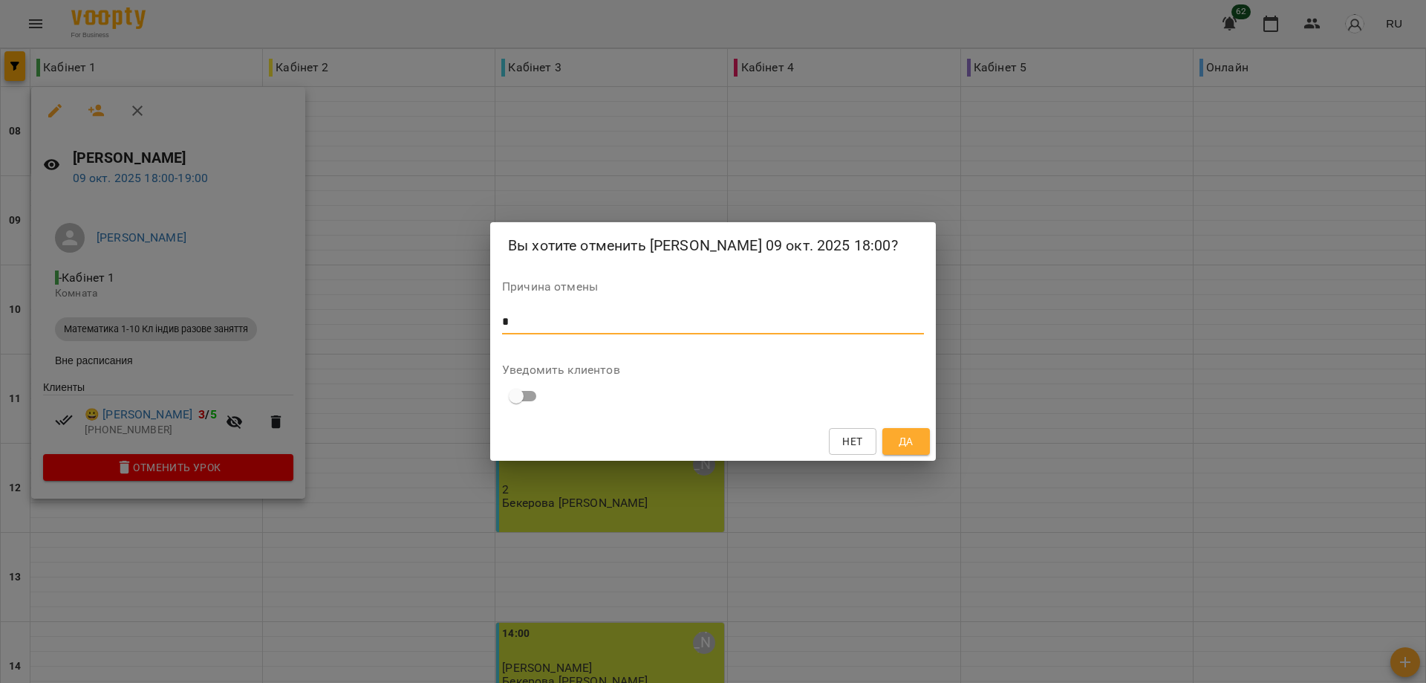
type textarea "*"
click at [920, 455] on button "Да" at bounding box center [907, 441] width 48 height 27
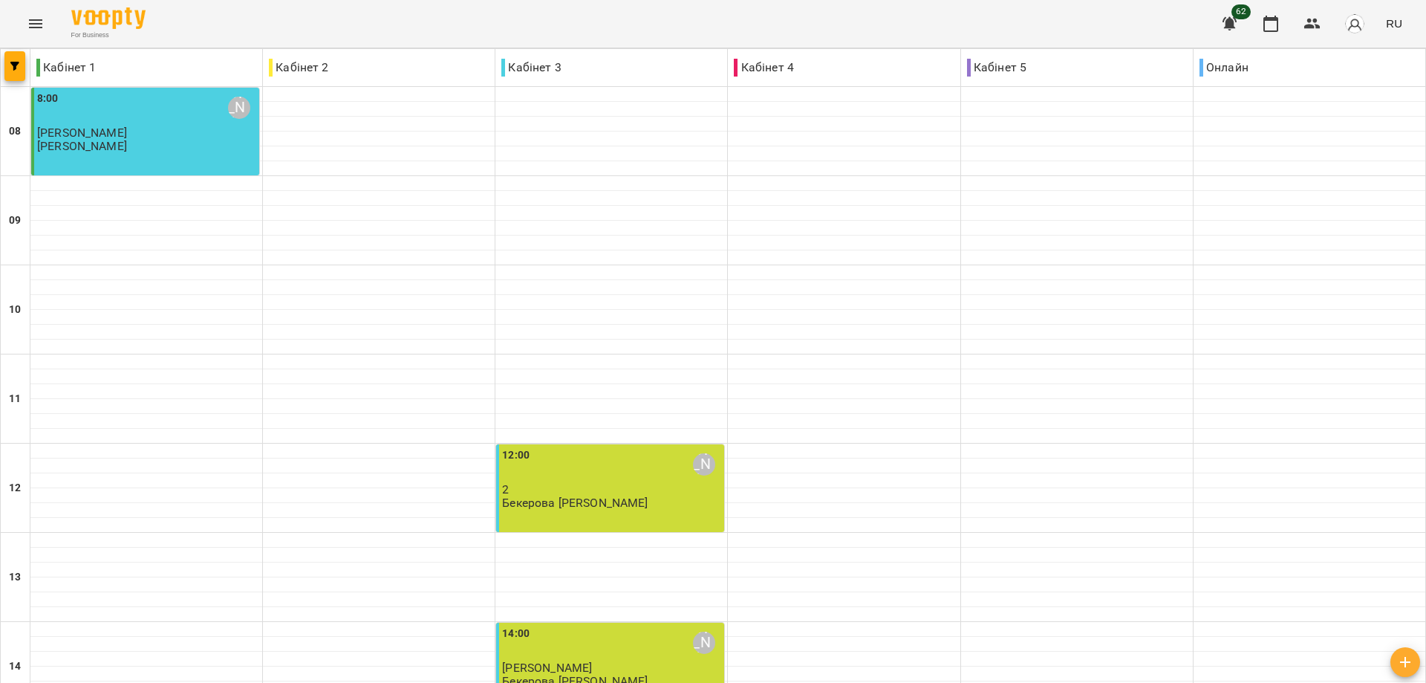
scroll to position [498, 0]
type input "**********"
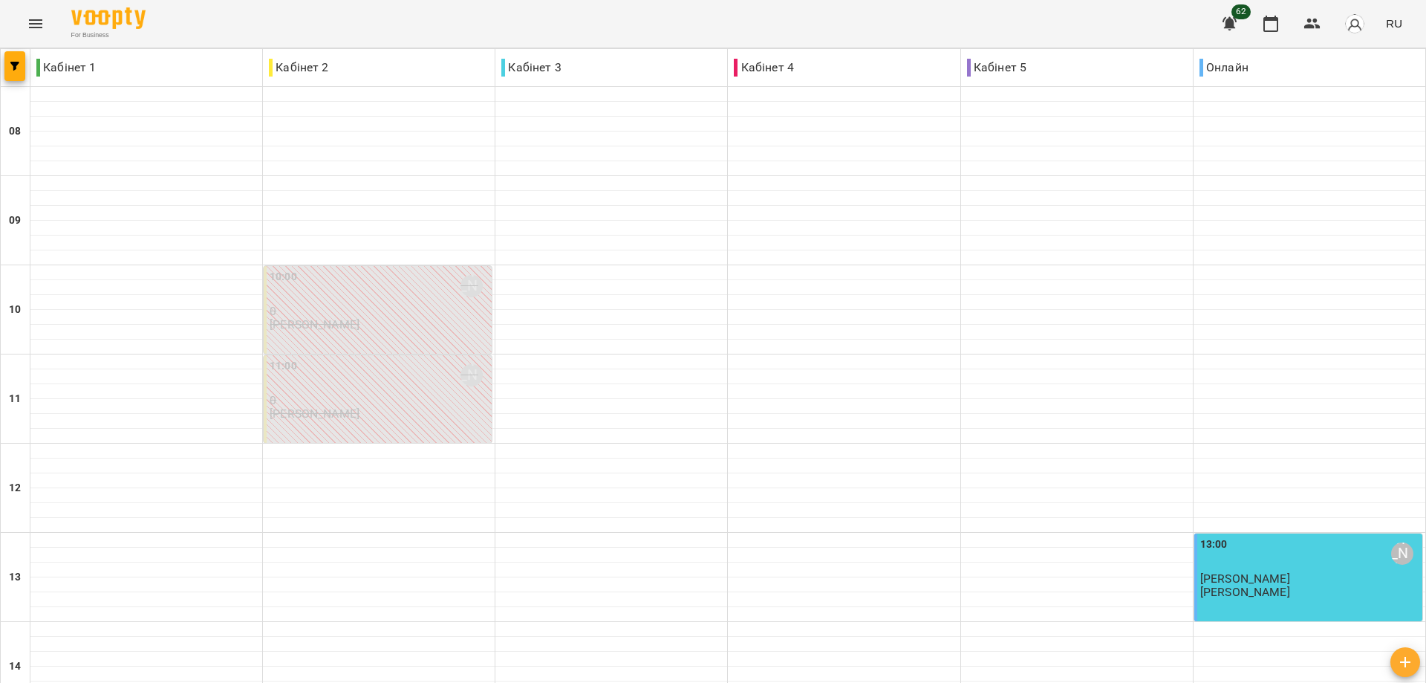
scroll to position [573, 0]
click at [30, 21] on icon "Menu" at bounding box center [35, 23] width 13 height 9
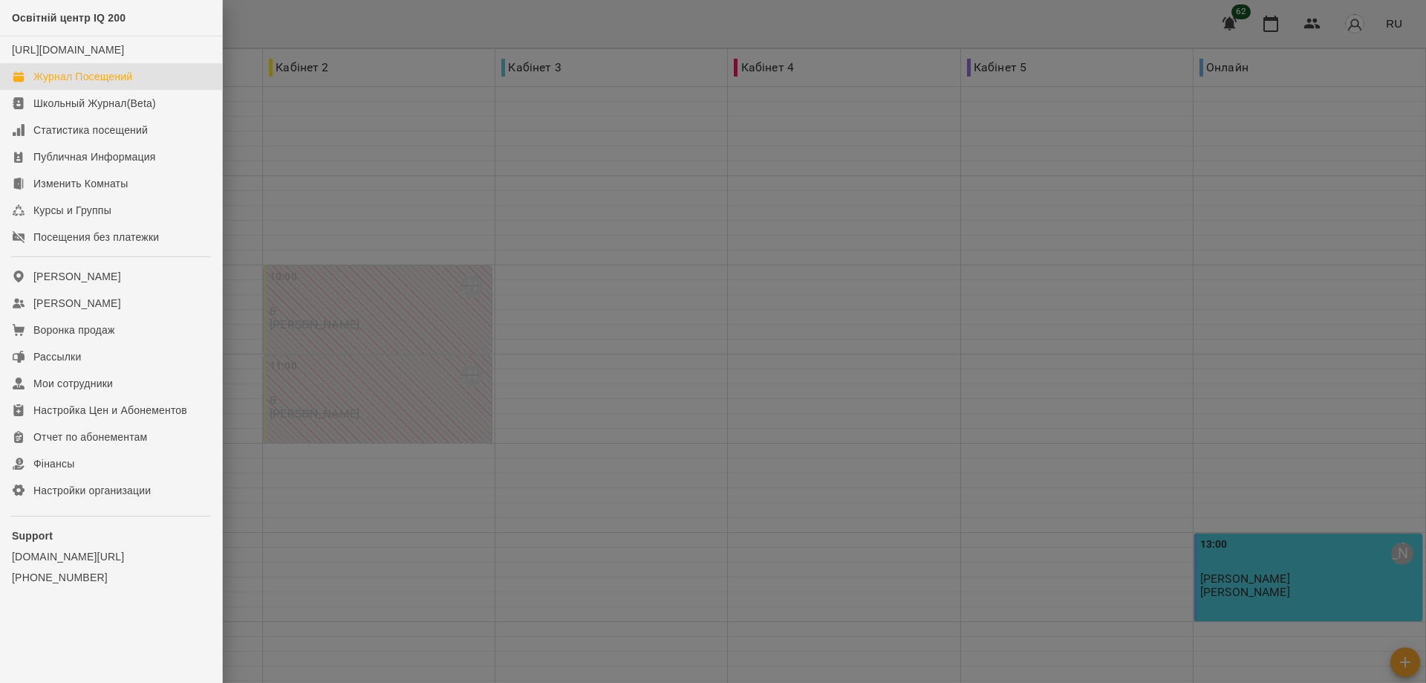
click at [255, 131] on div at bounding box center [713, 341] width 1426 height 683
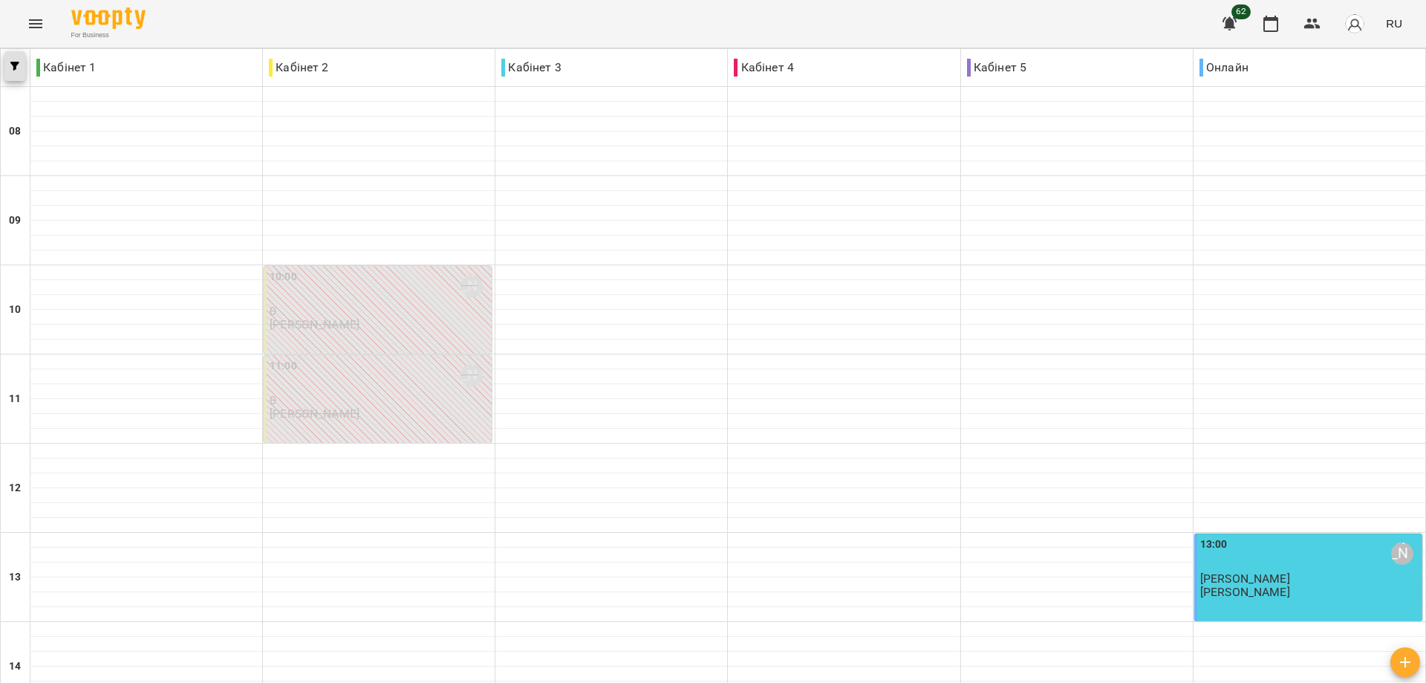
click at [10, 64] on span "button" at bounding box center [14, 66] width 21 height 9
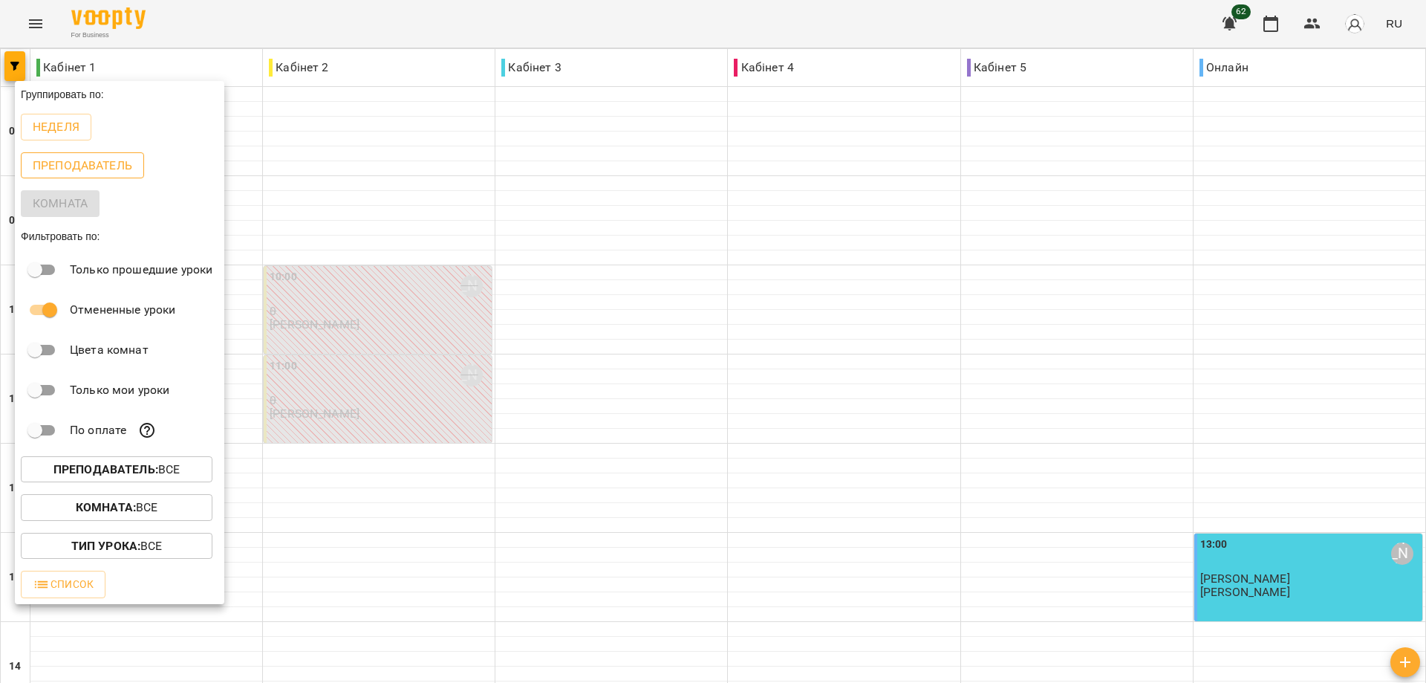
click at [75, 158] on p "Преподаватель" at bounding box center [83, 166] width 100 height 18
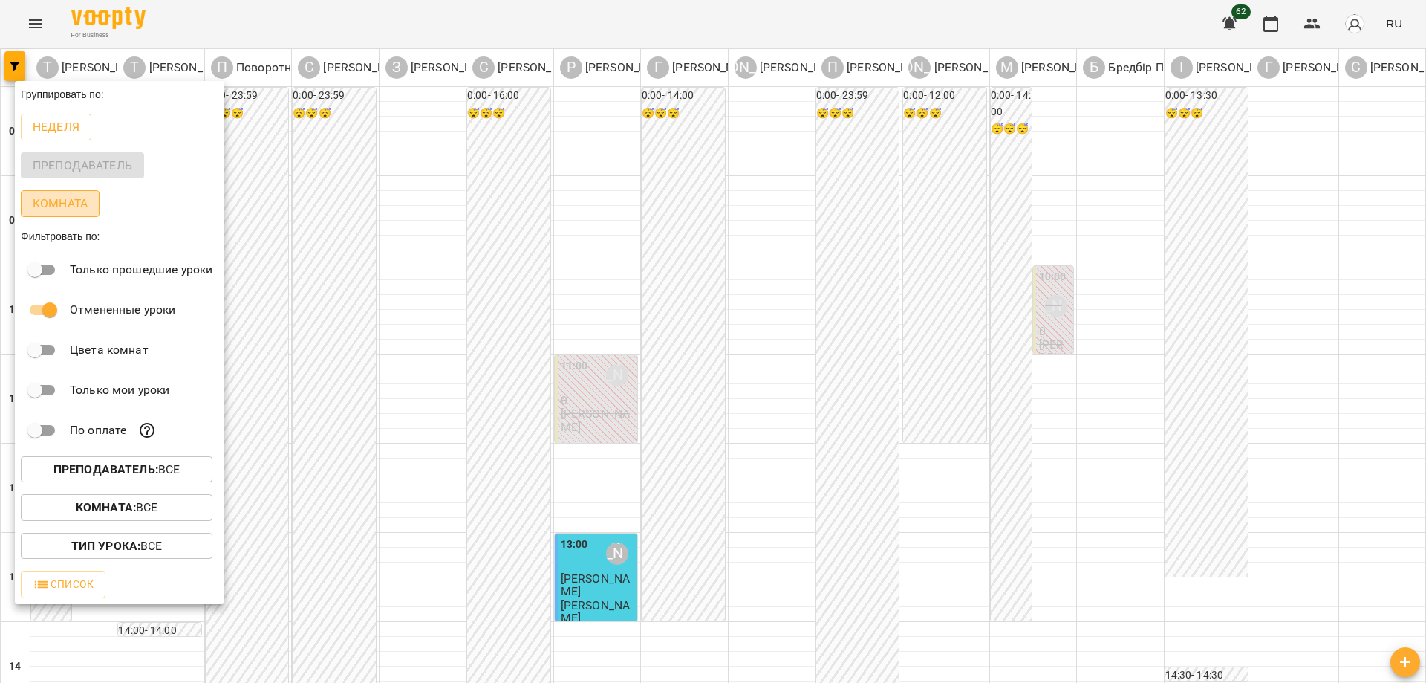
click at [69, 202] on p "Комната" at bounding box center [60, 204] width 55 height 18
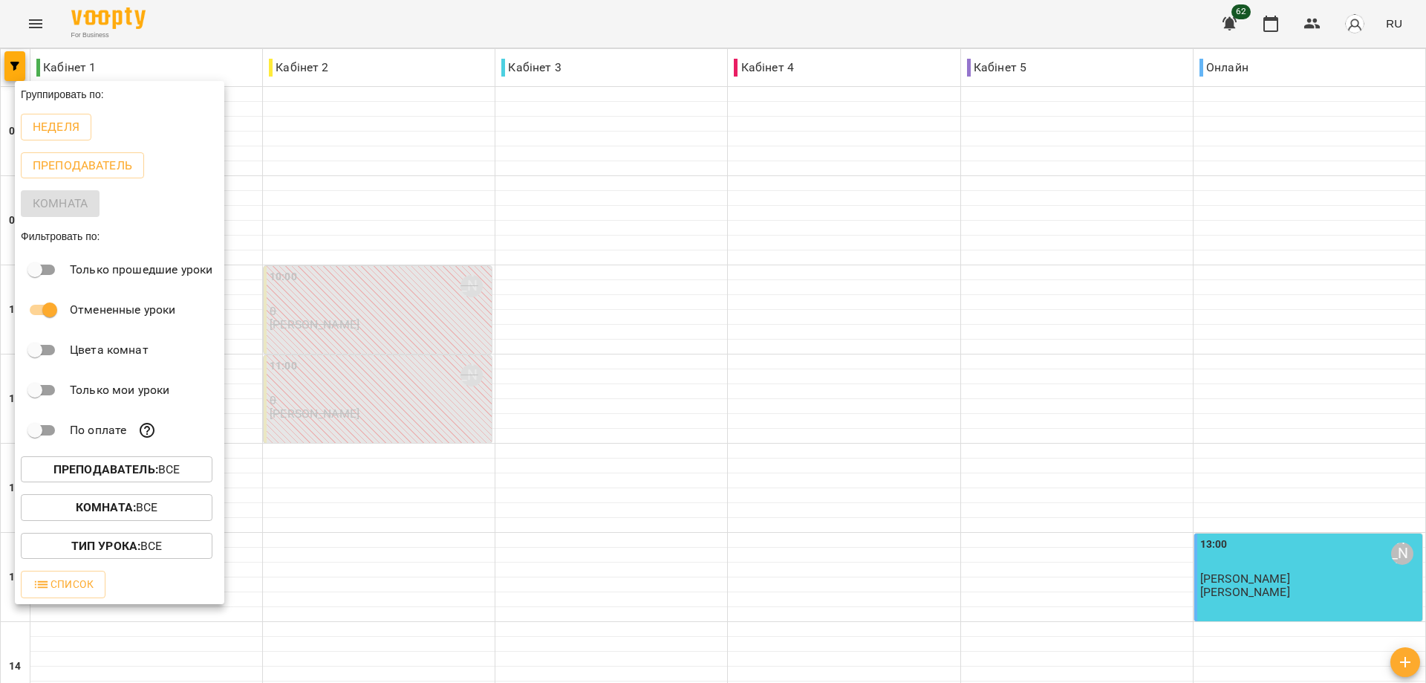
click at [264, 183] on div at bounding box center [713, 341] width 1426 height 683
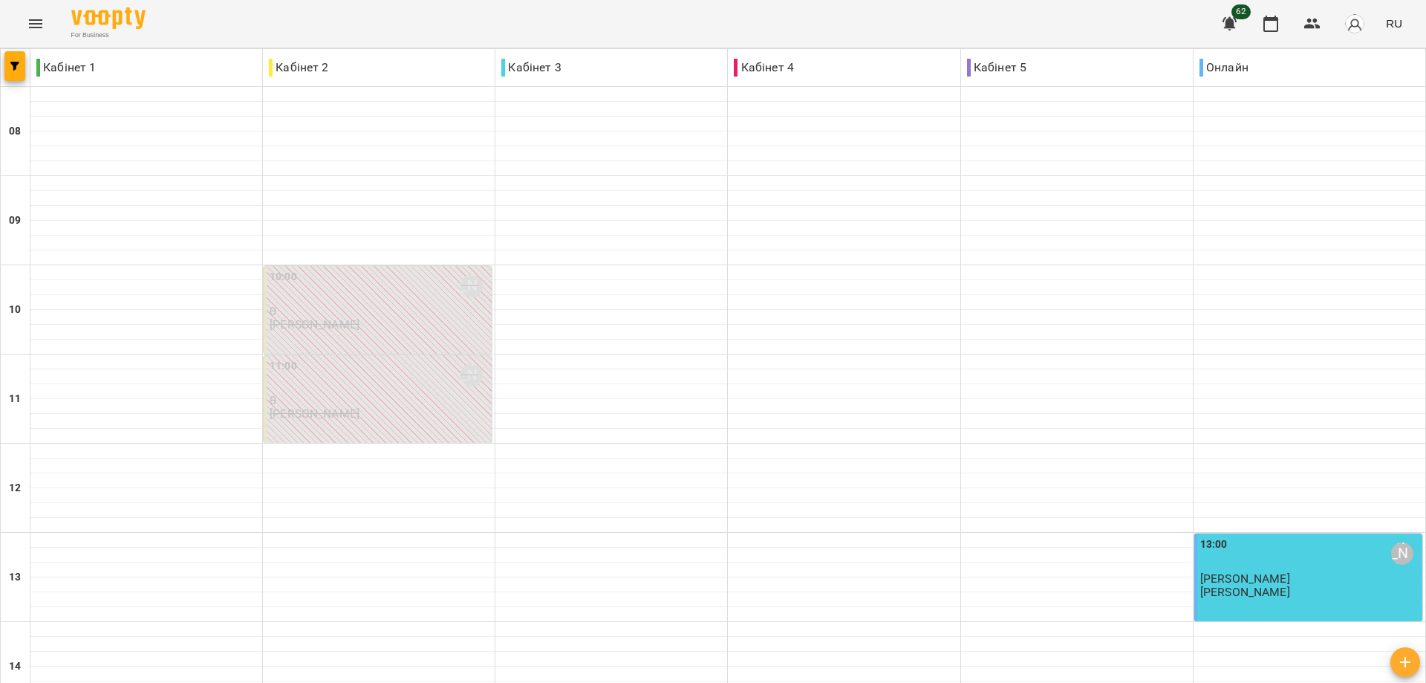
scroll to position [573, 0]
type input "**********"
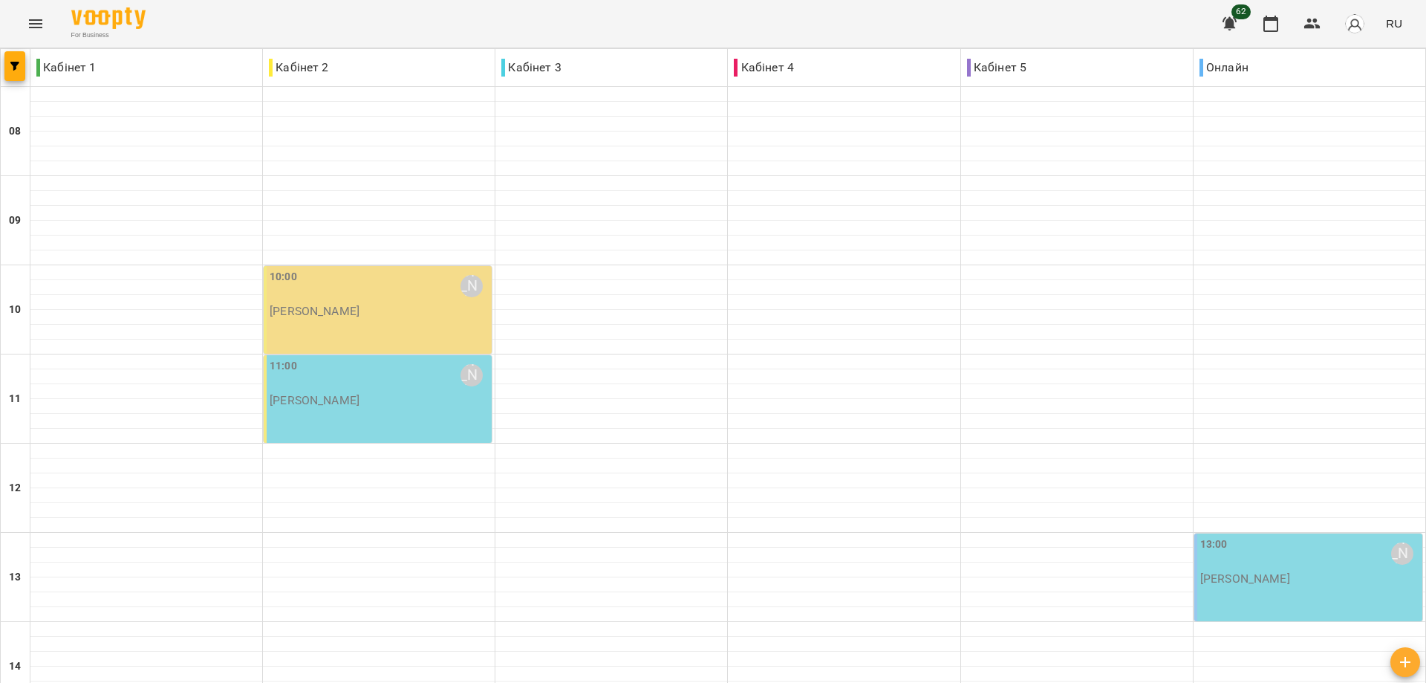
type input "**********"
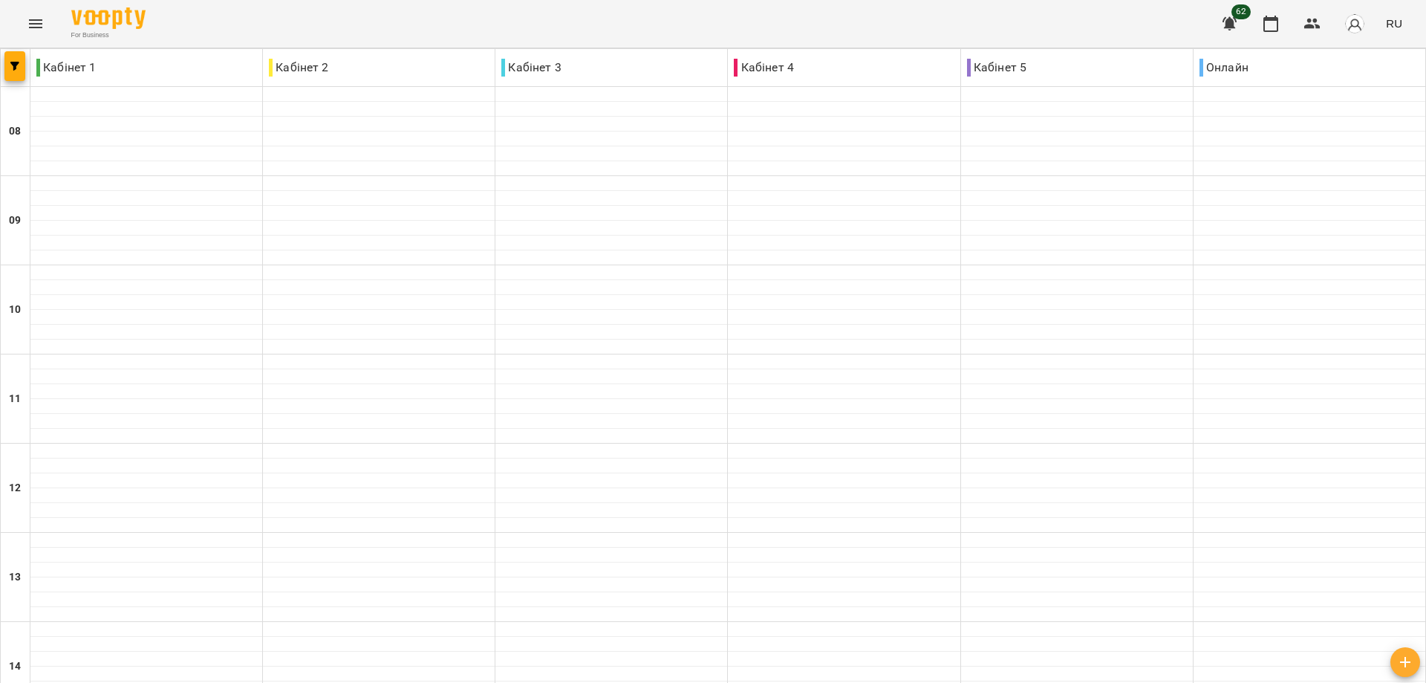
drag, startPoint x: 841, startPoint y: 608, endPoint x: 817, endPoint y: 608, distance: 23.8
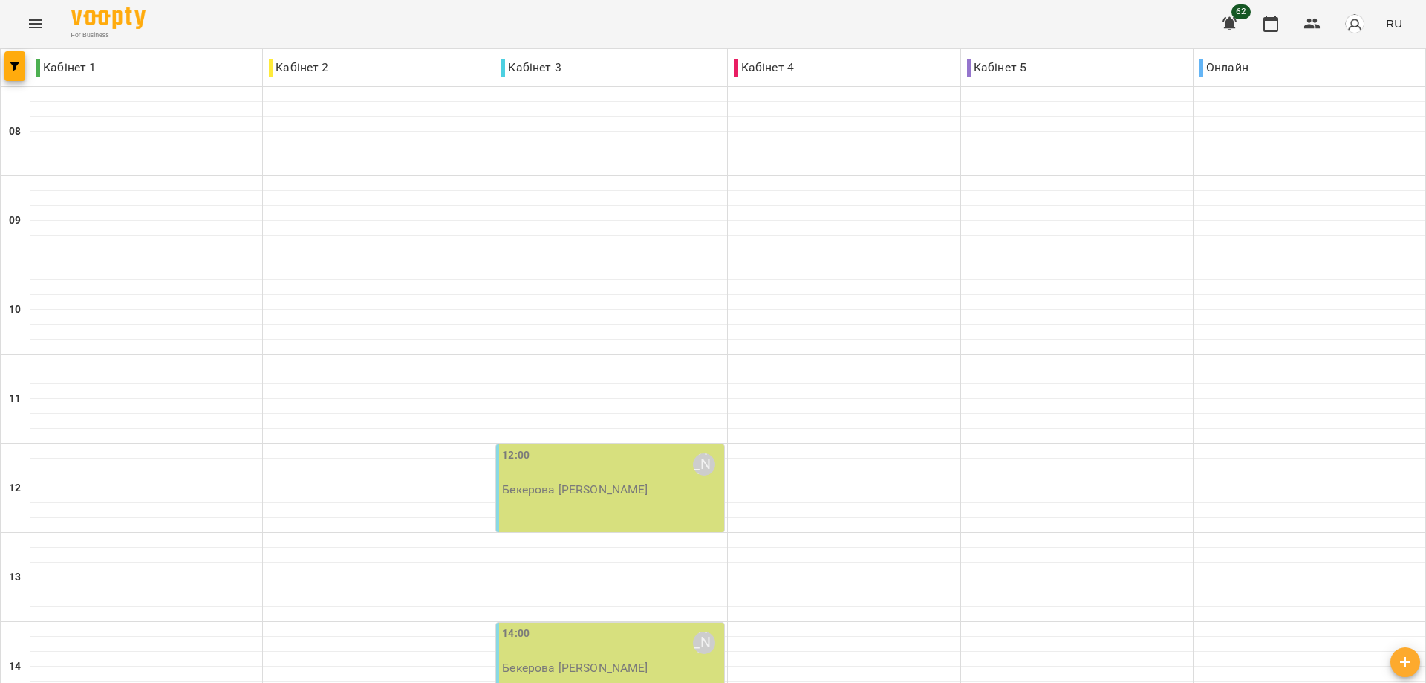
scroll to position [498, 0]
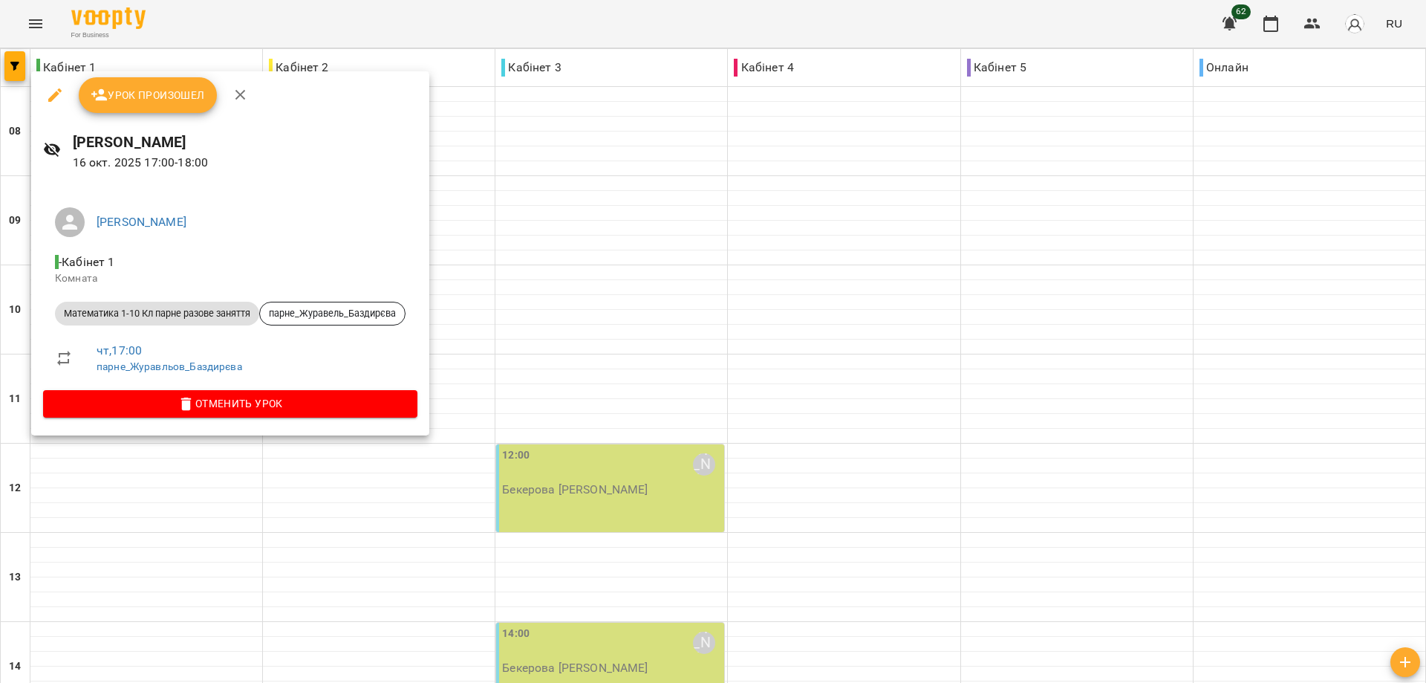
click at [943, 507] on div at bounding box center [713, 341] width 1426 height 683
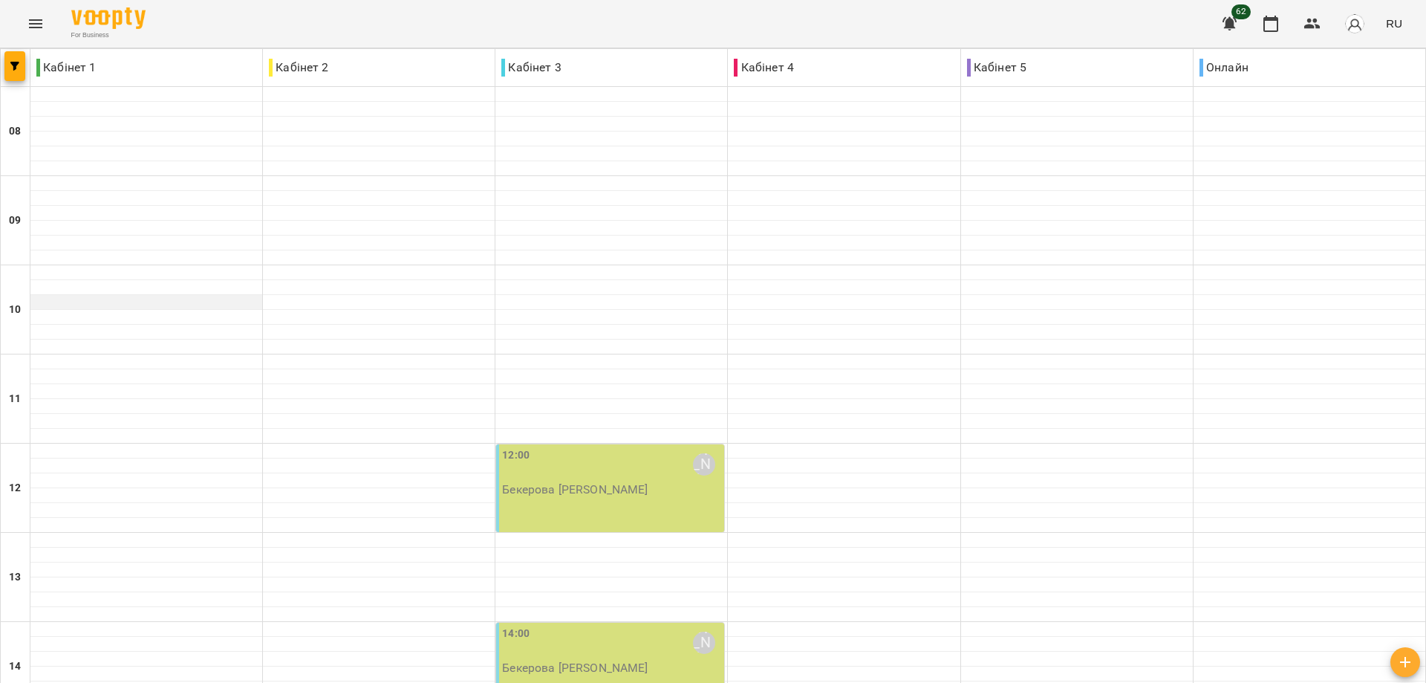
scroll to position [0, 0]
click at [32, 13] on button "Menu" at bounding box center [36, 24] width 36 height 36
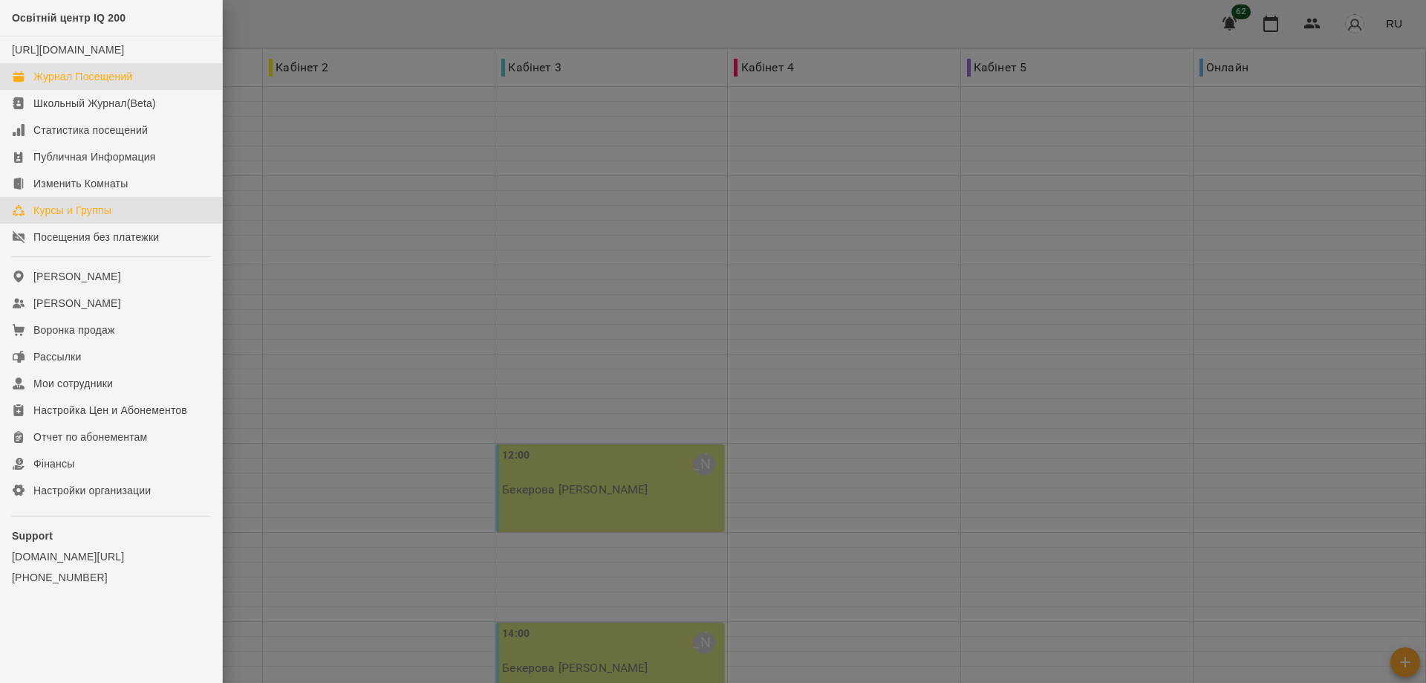
click at [85, 218] on div "Курсы и Группы" at bounding box center [72, 210] width 78 height 15
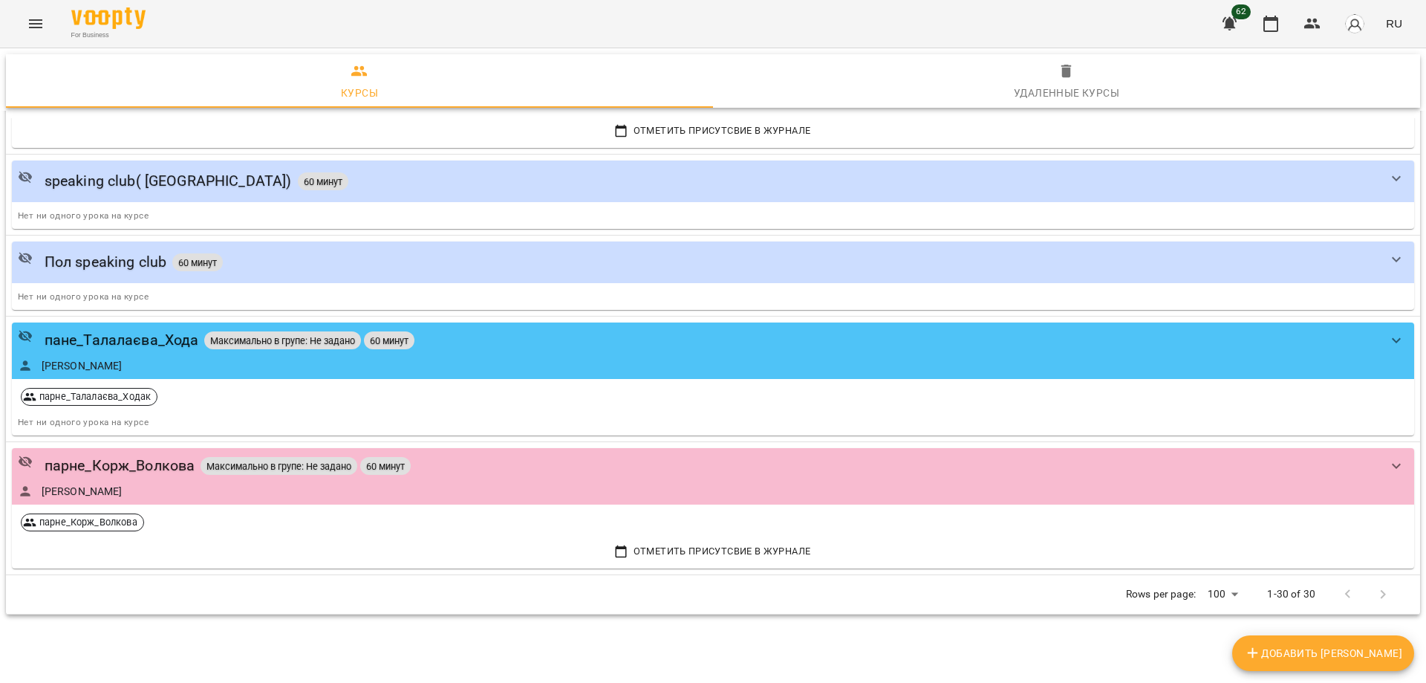
scroll to position [2995, 0]
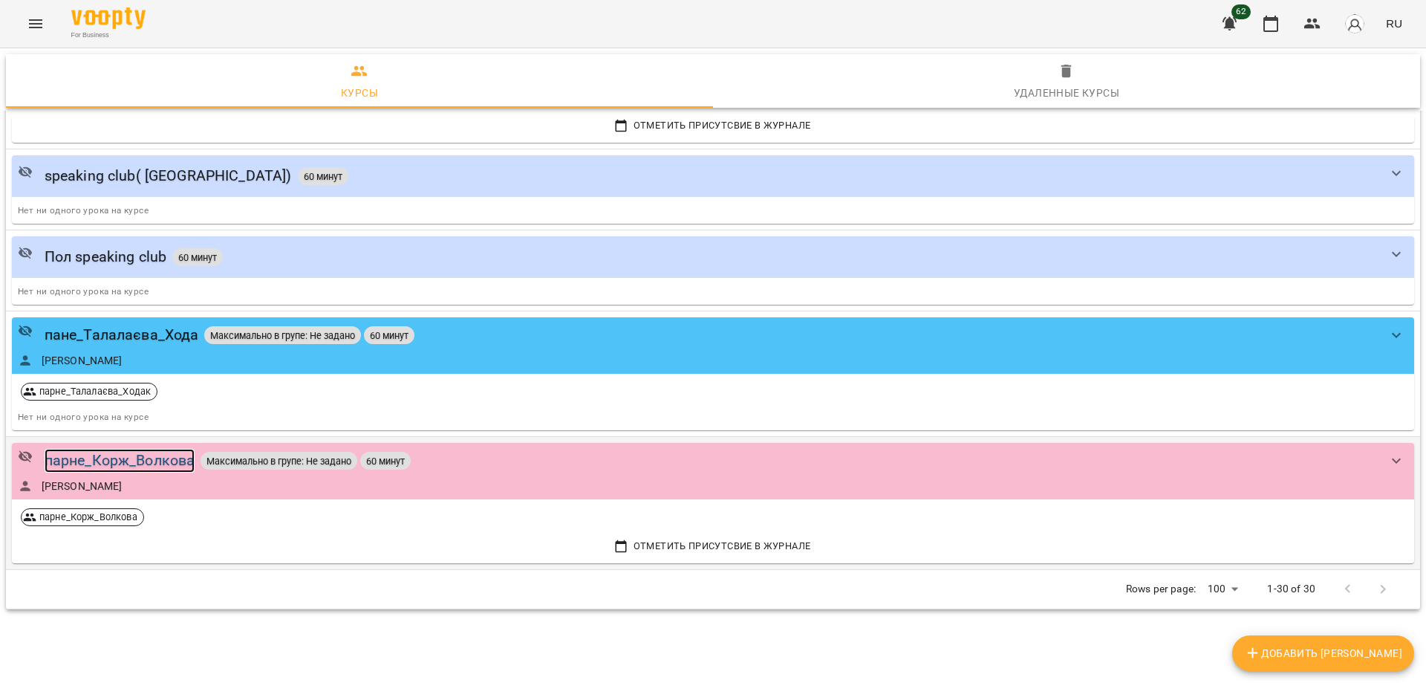
click at [117, 455] on div "парне_Корж_Волкова" at bounding box center [120, 460] width 151 height 23
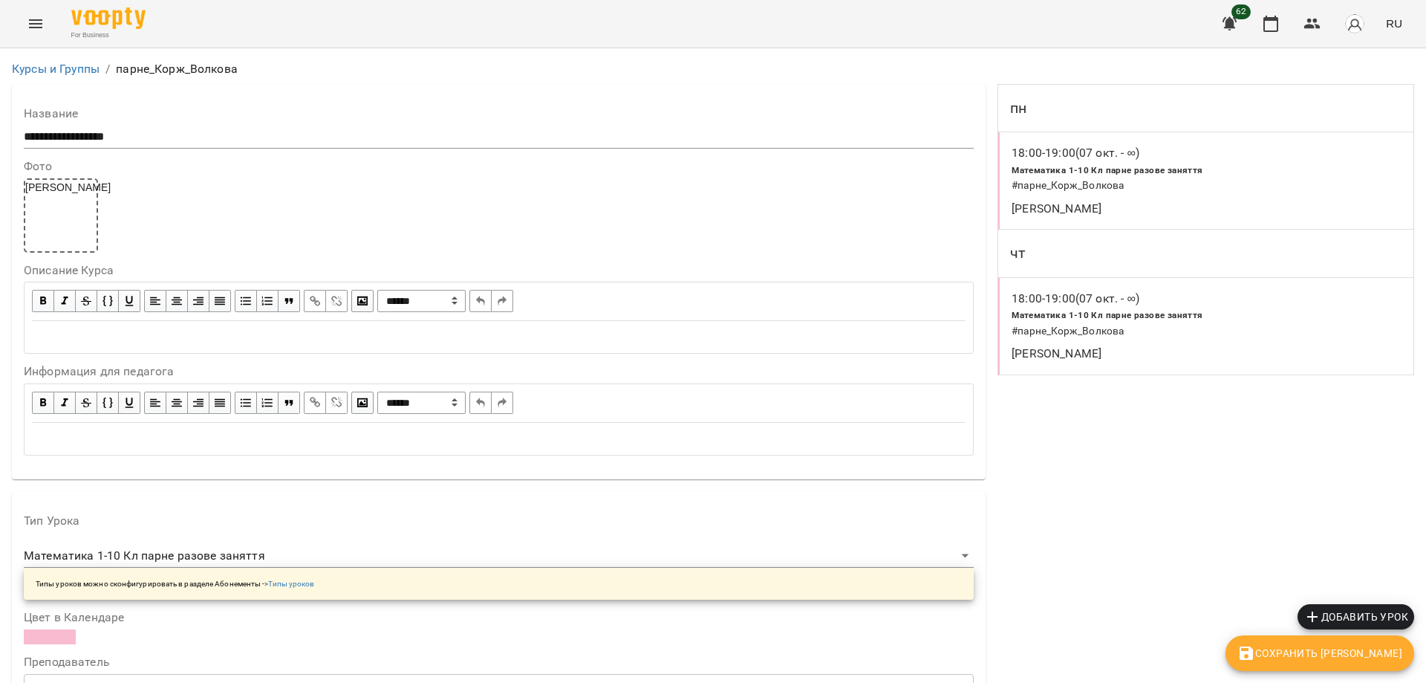
click at [33, 21] on icon "Menu" at bounding box center [35, 23] width 13 height 9
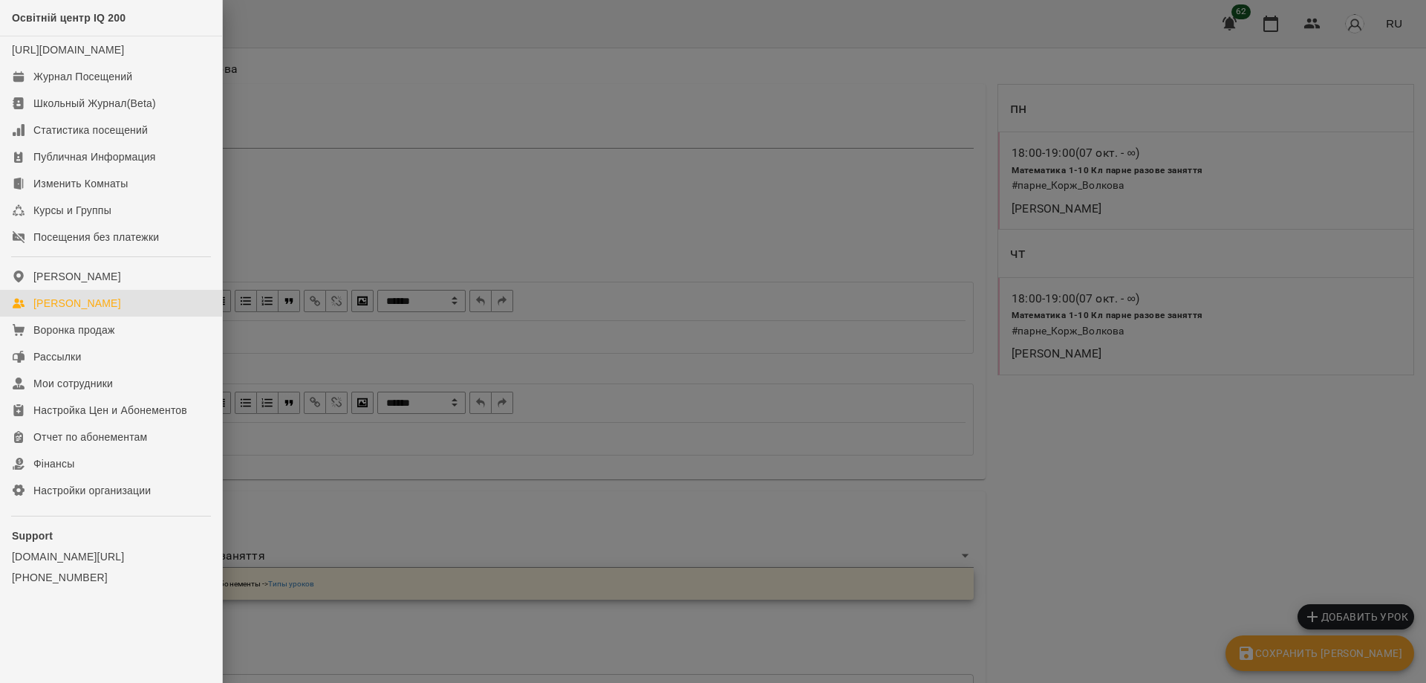
click at [65, 311] on div "[PERSON_NAME]" at bounding box center [77, 303] width 88 height 15
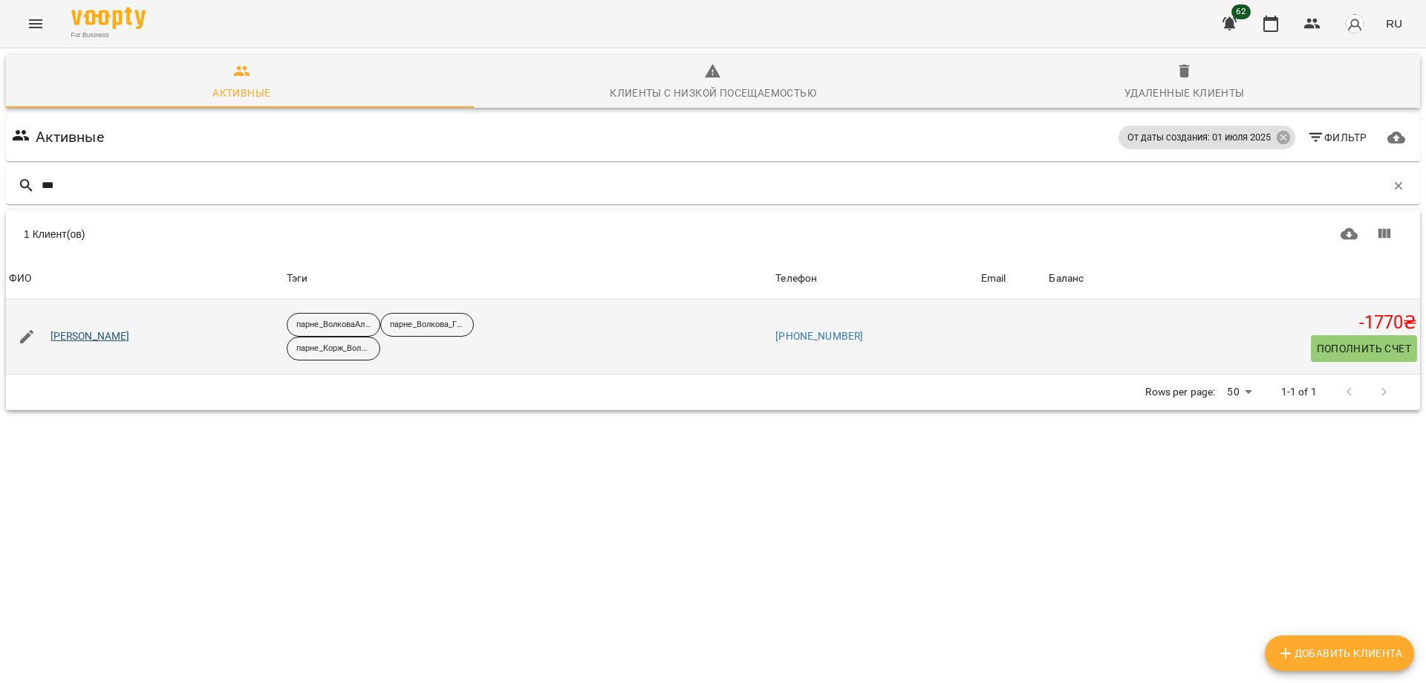
type input "***"
click at [105, 334] on link "[PERSON_NAME]" at bounding box center [90, 336] width 79 height 15
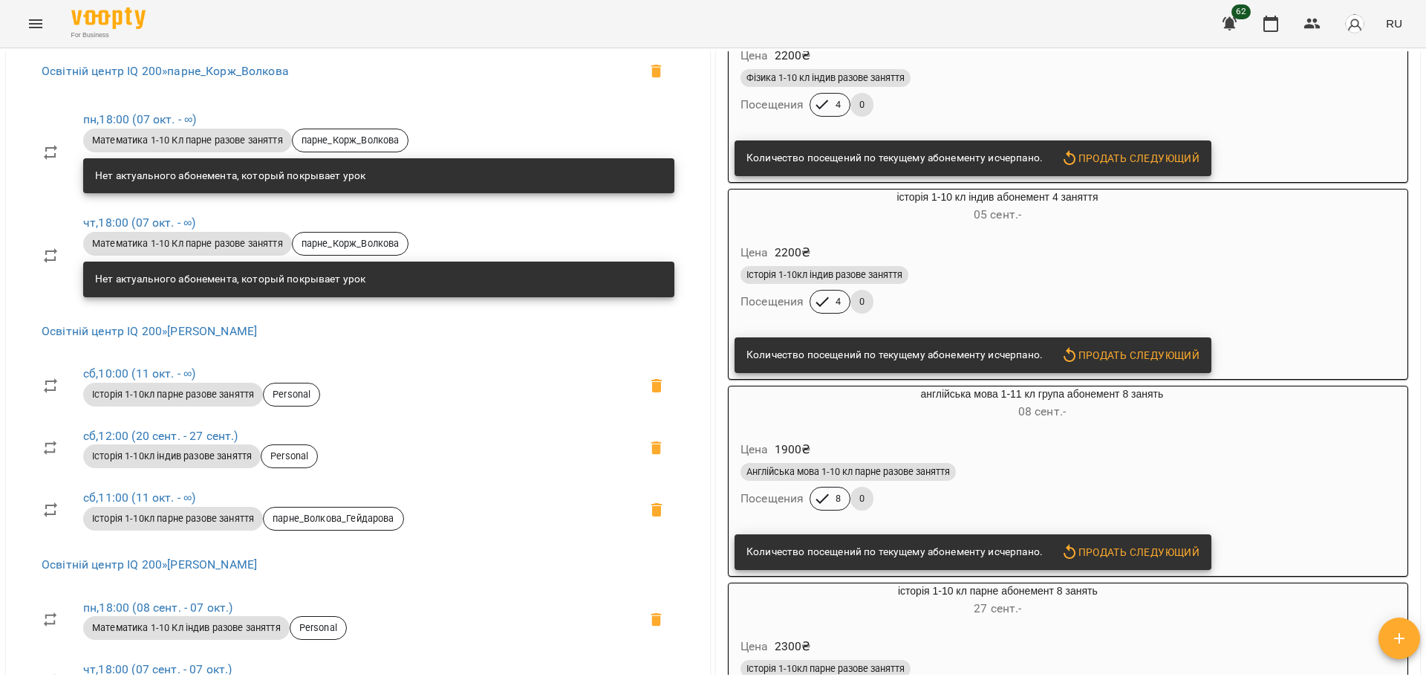
scroll to position [669, 0]
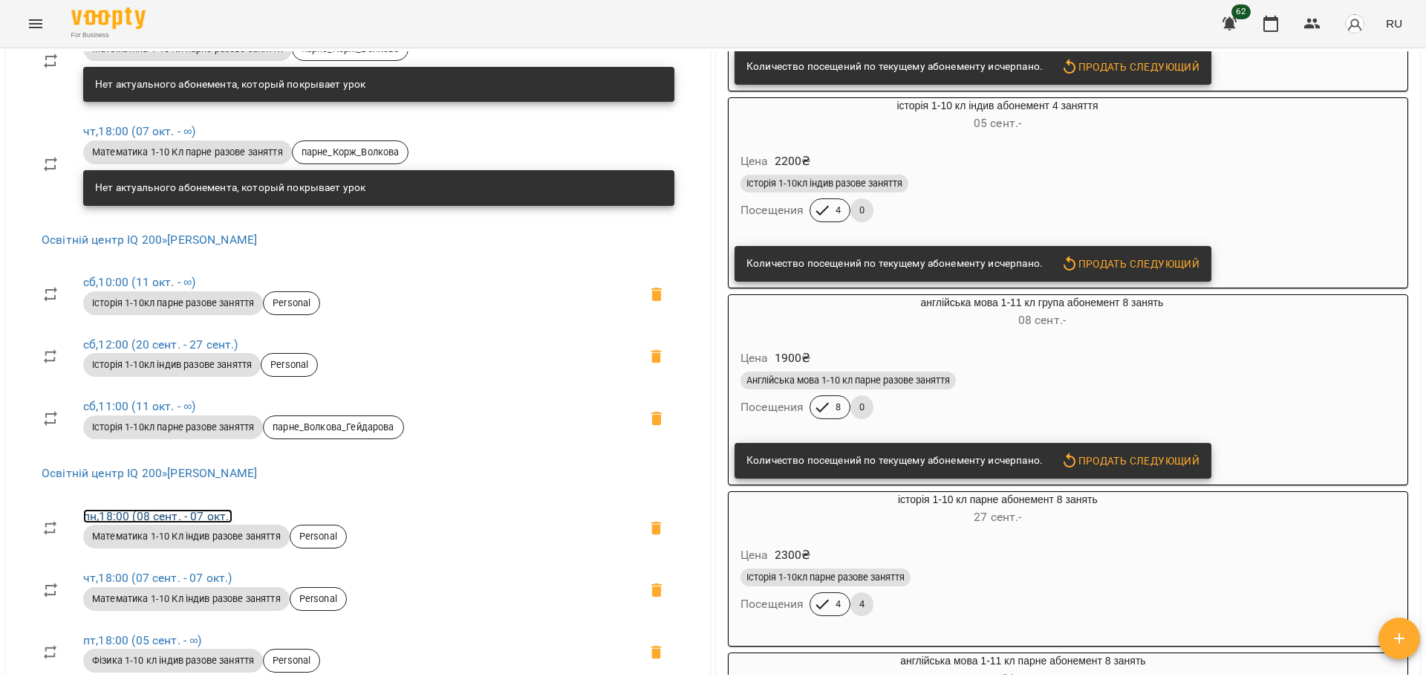
click at [197, 509] on link "пн , 18:00 (08 сент. - 07 окт.)" at bounding box center [157, 516] width 149 height 14
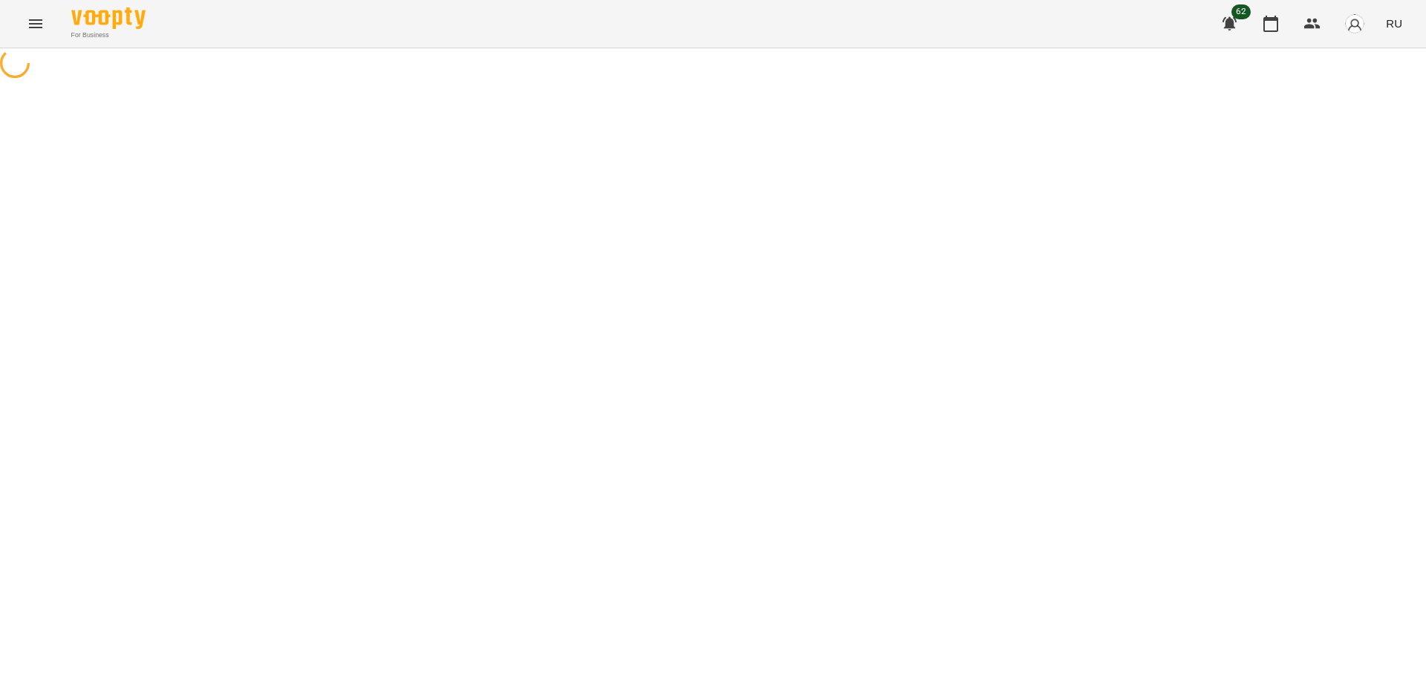
select select "*"
select select "**********"
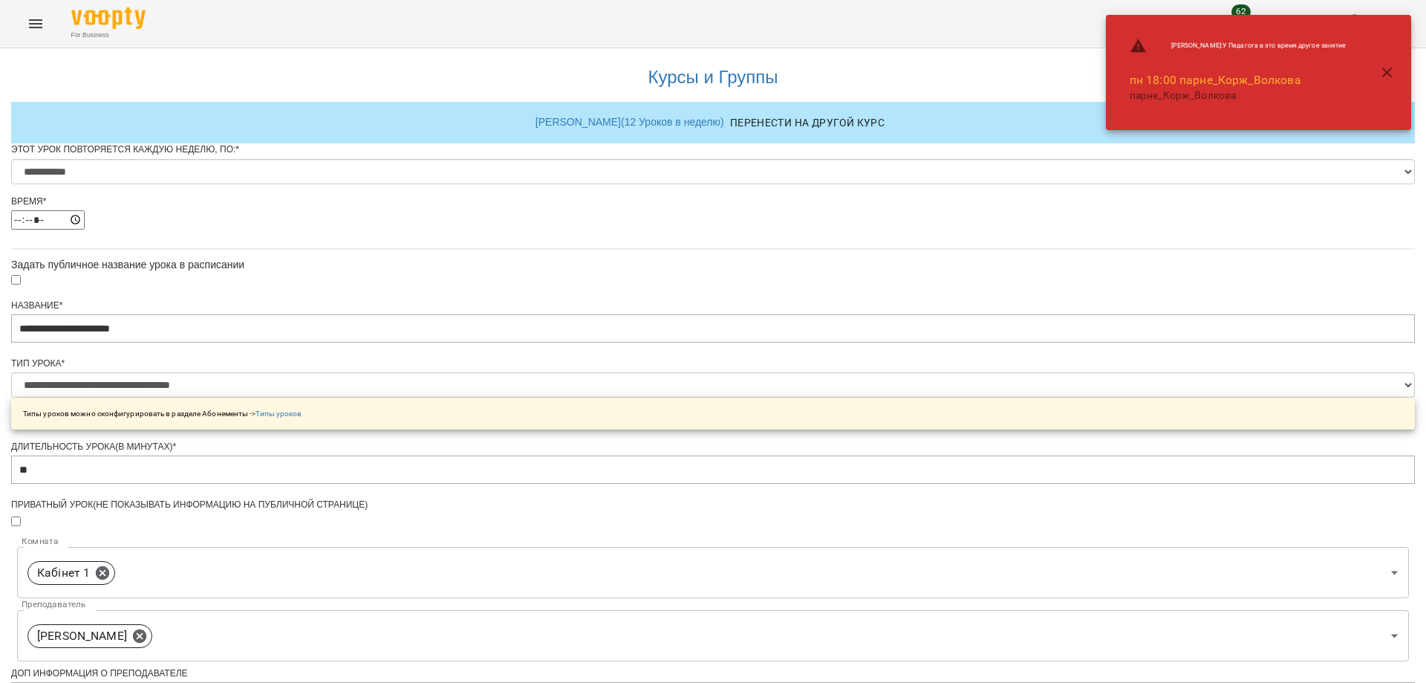
scroll to position [594, 0]
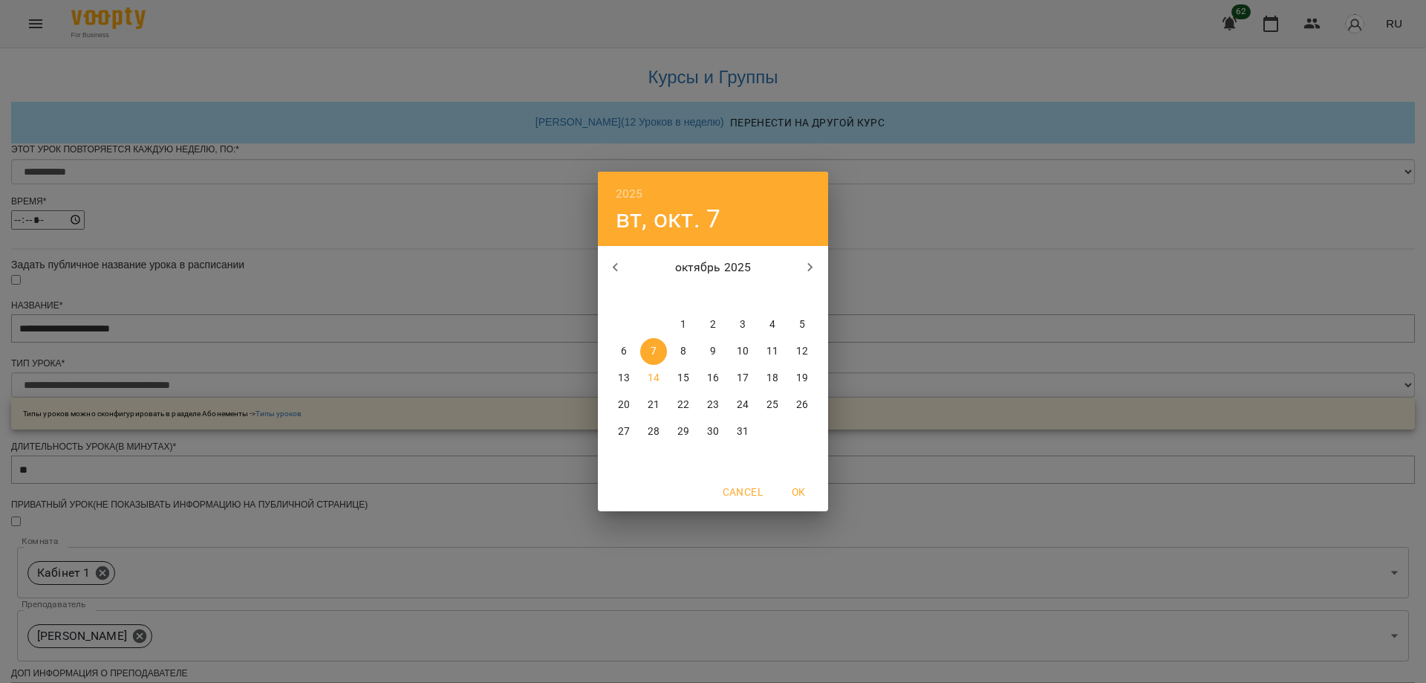
click at [626, 350] on p "6" at bounding box center [624, 351] width 6 height 15
type input "**********"
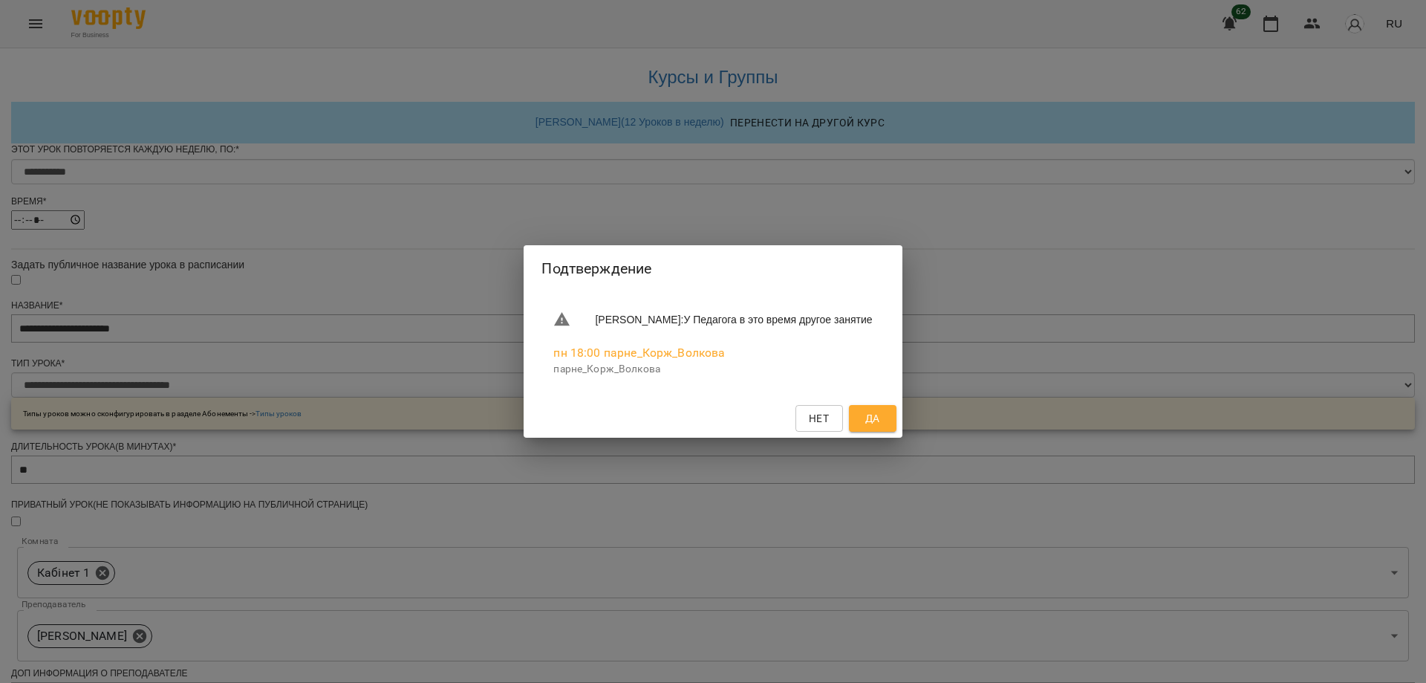
click at [880, 422] on span "Да" at bounding box center [872, 418] width 15 height 18
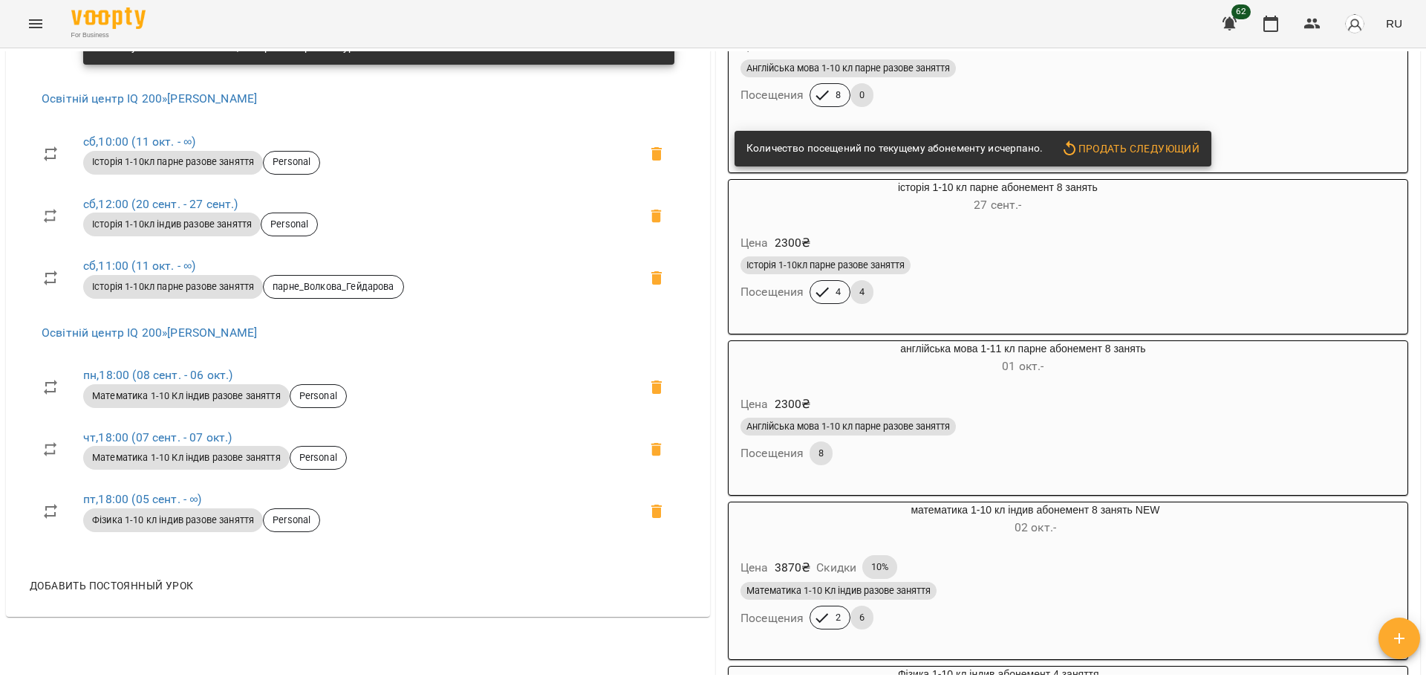
scroll to position [1040, 0]
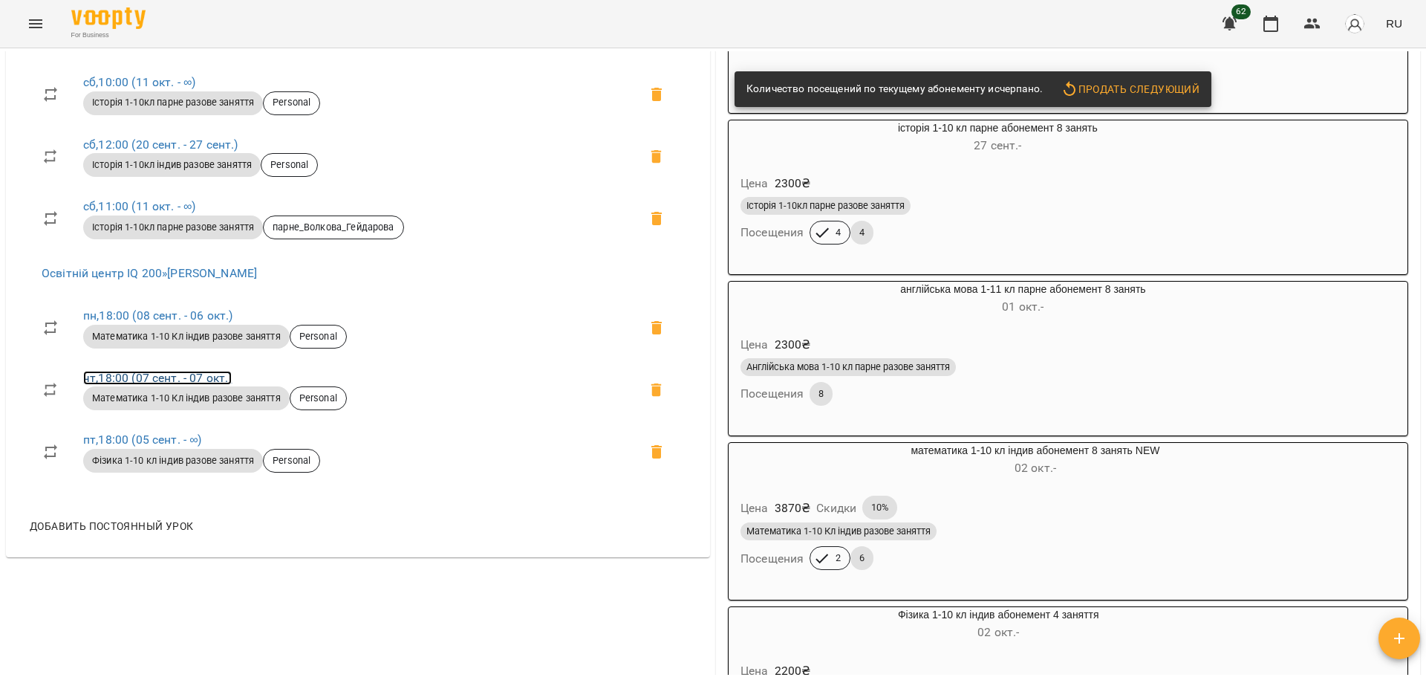
click at [164, 374] on link "чт , 18:00 (07 сент. - 07 окт.)" at bounding box center [157, 378] width 149 height 14
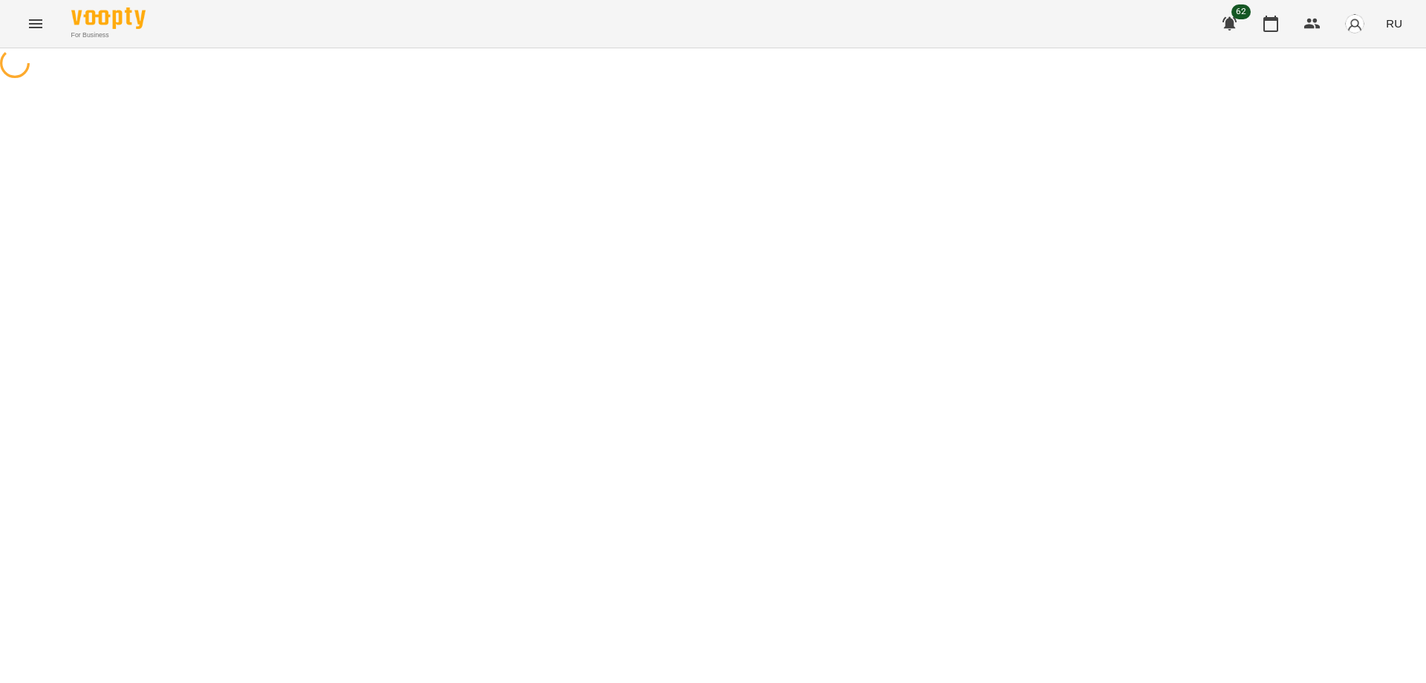
select select "*"
select select "**********"
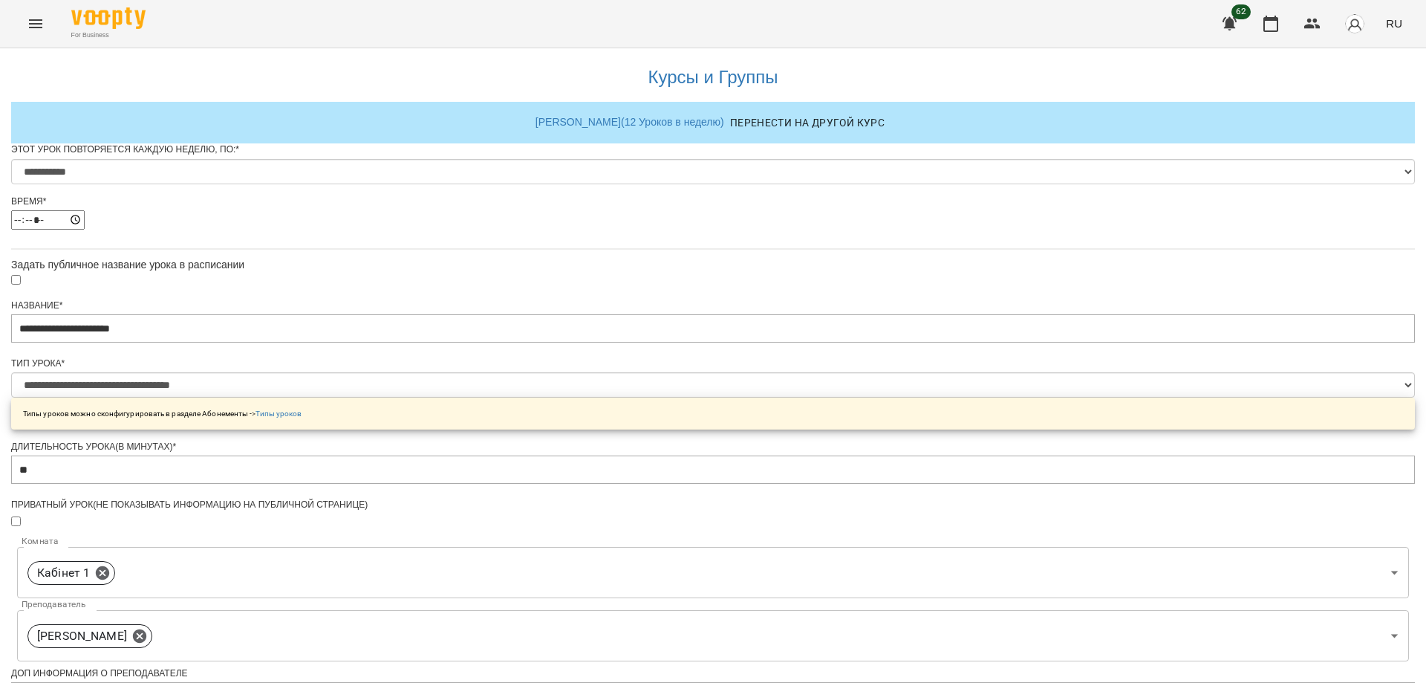
scroll to position [594, 0]
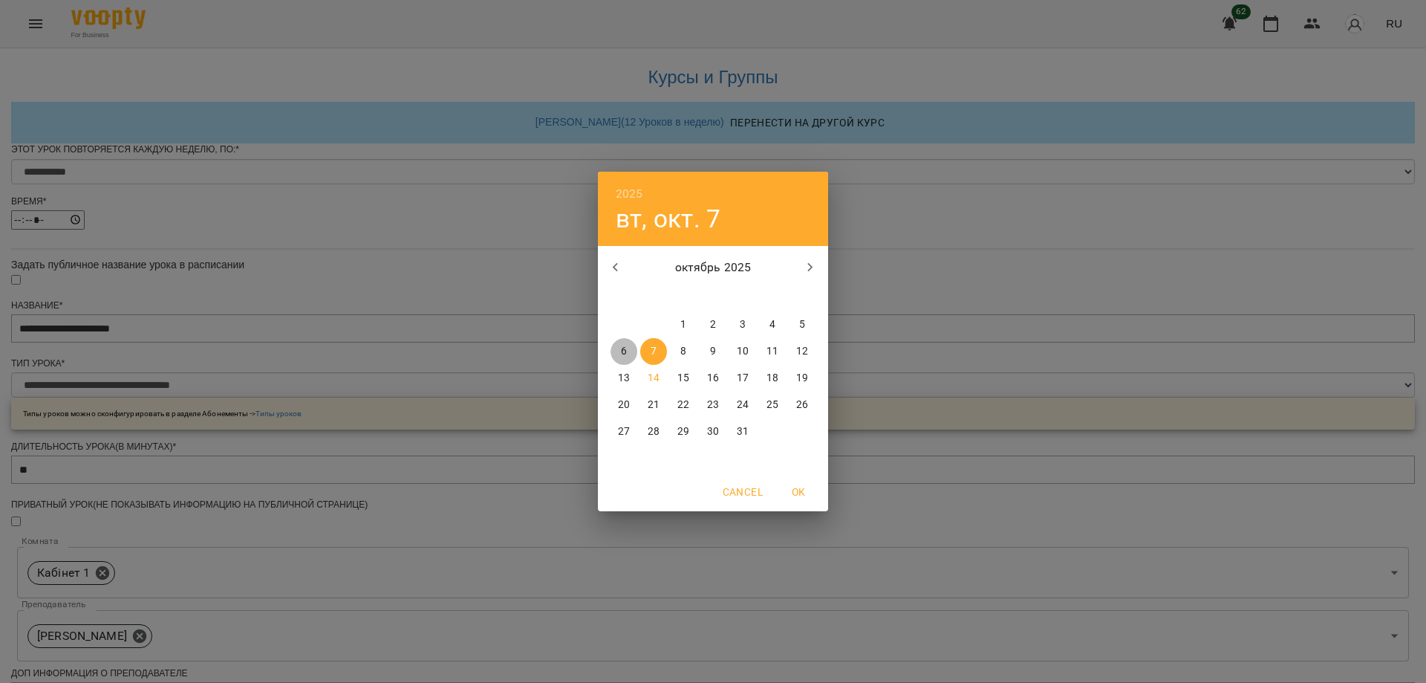
click at [620, 351] on span "6" at bounding box center [624, 351] width 27 height 15
type input "**********"
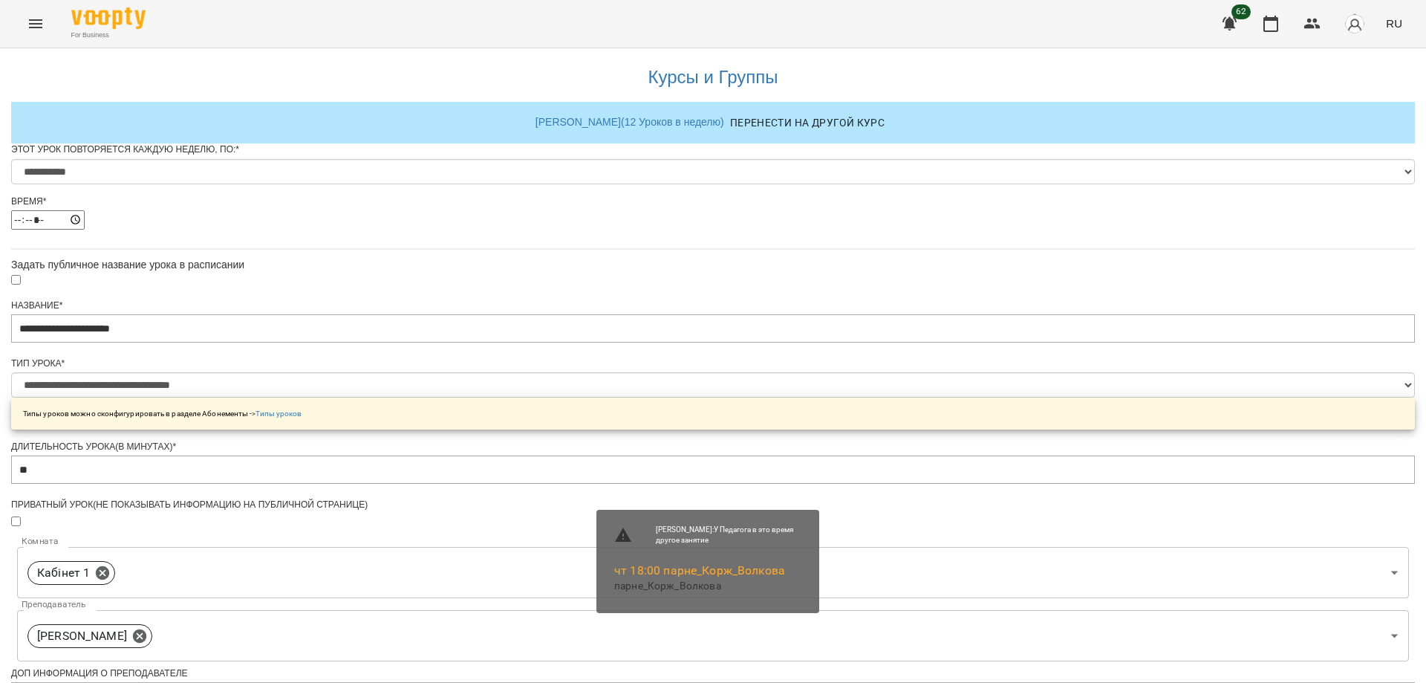
scroll to position [640, 0]
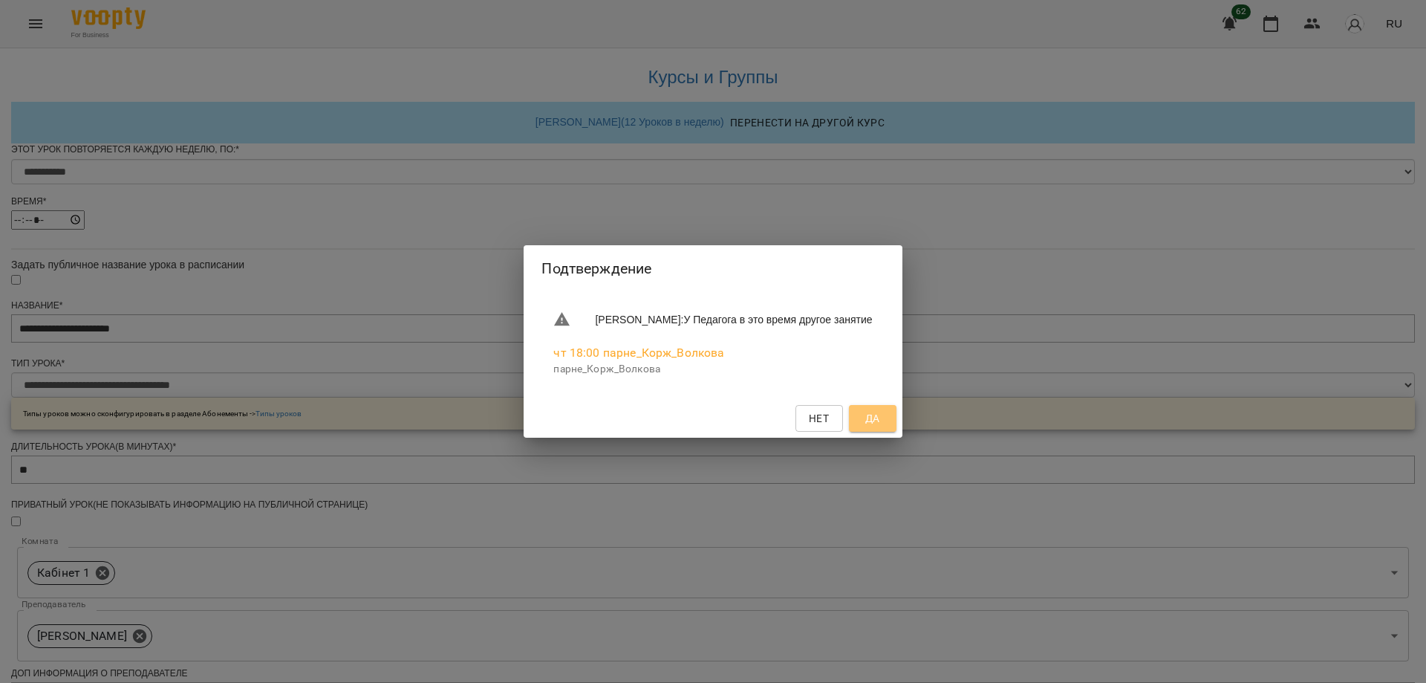
click at [880, 426] on span "Да" at bounding box center [872, 418] width 15 height 18
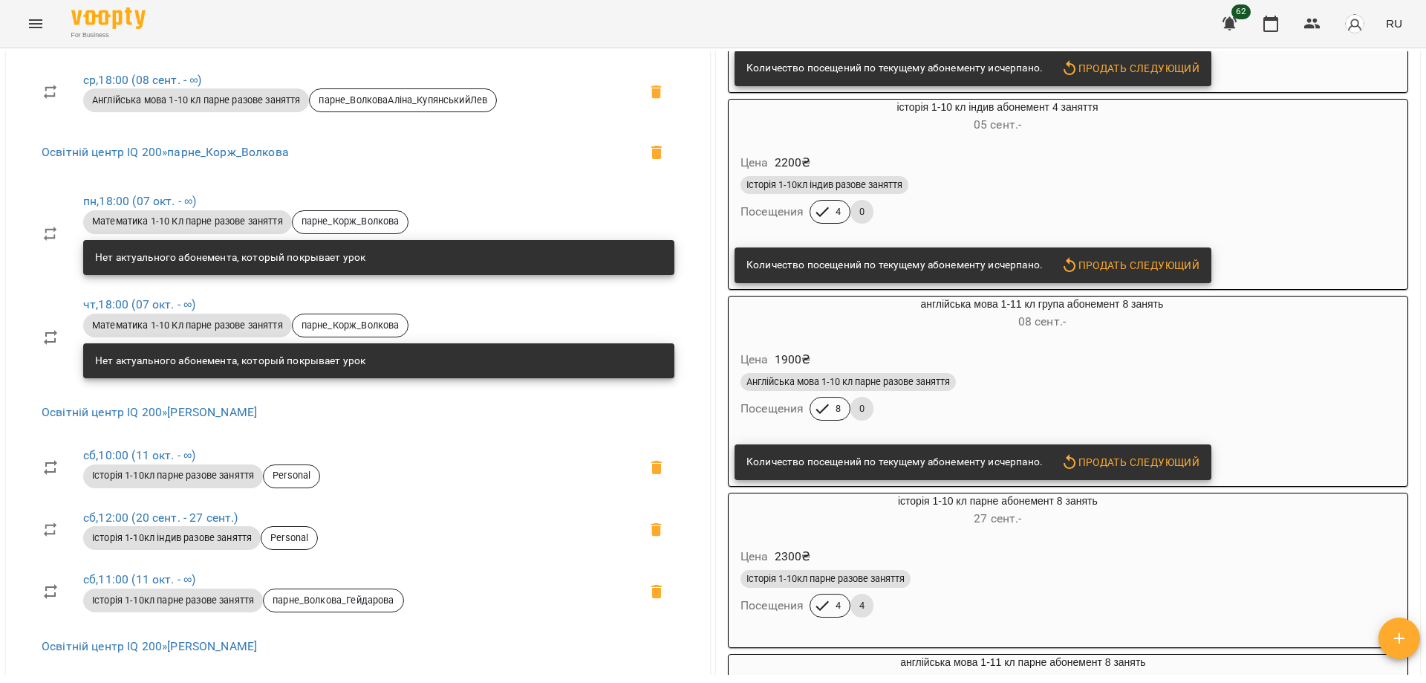
scroll to position [743, 0]
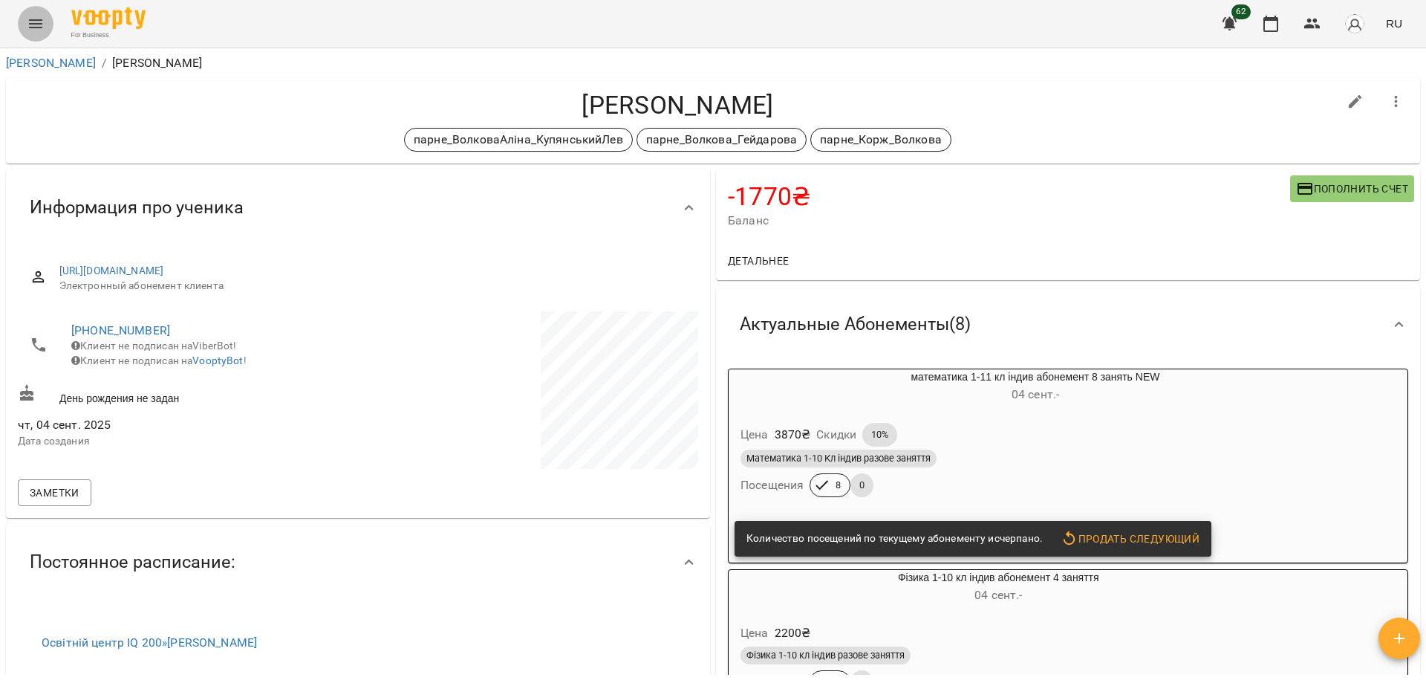
click at [37, 25] on icon "Menu" at bounding box center [36, 24] width 18 height 18
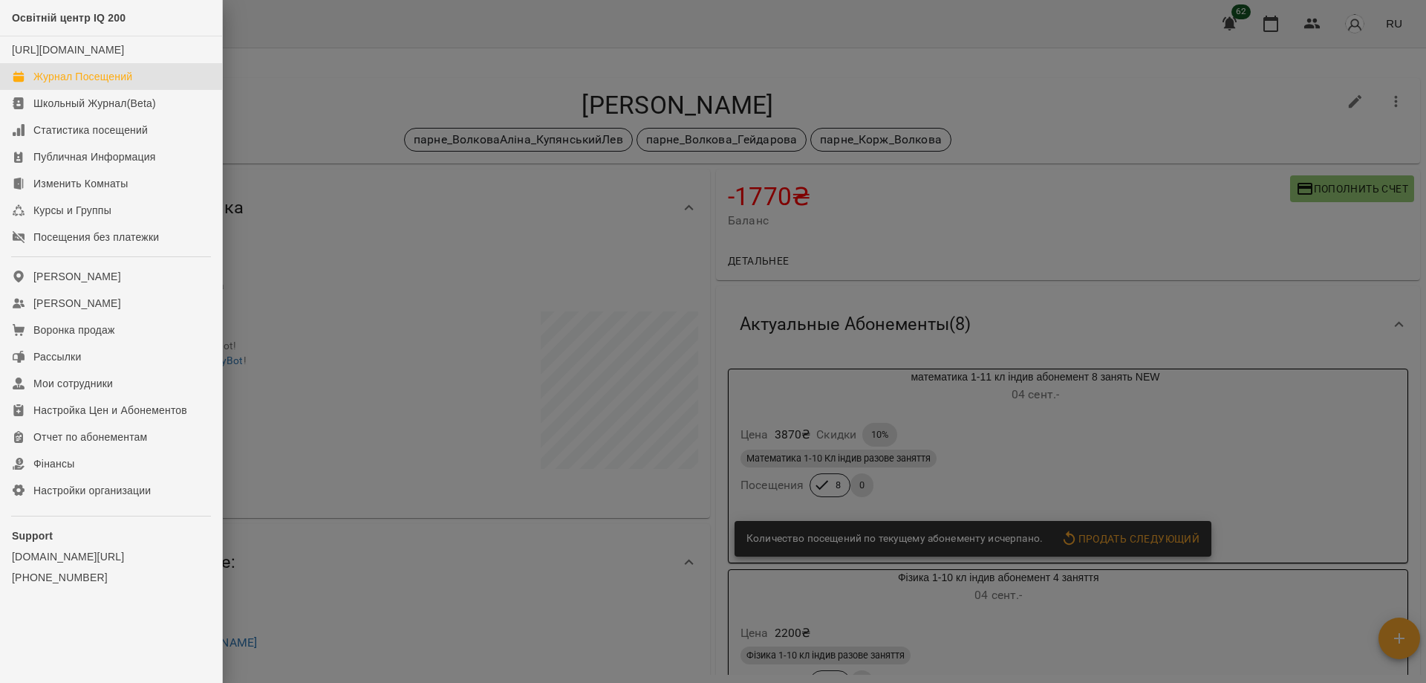
click at [86, 84] on div "Журнал Посещений" at bounding box center [82, 76] width 99 height 15
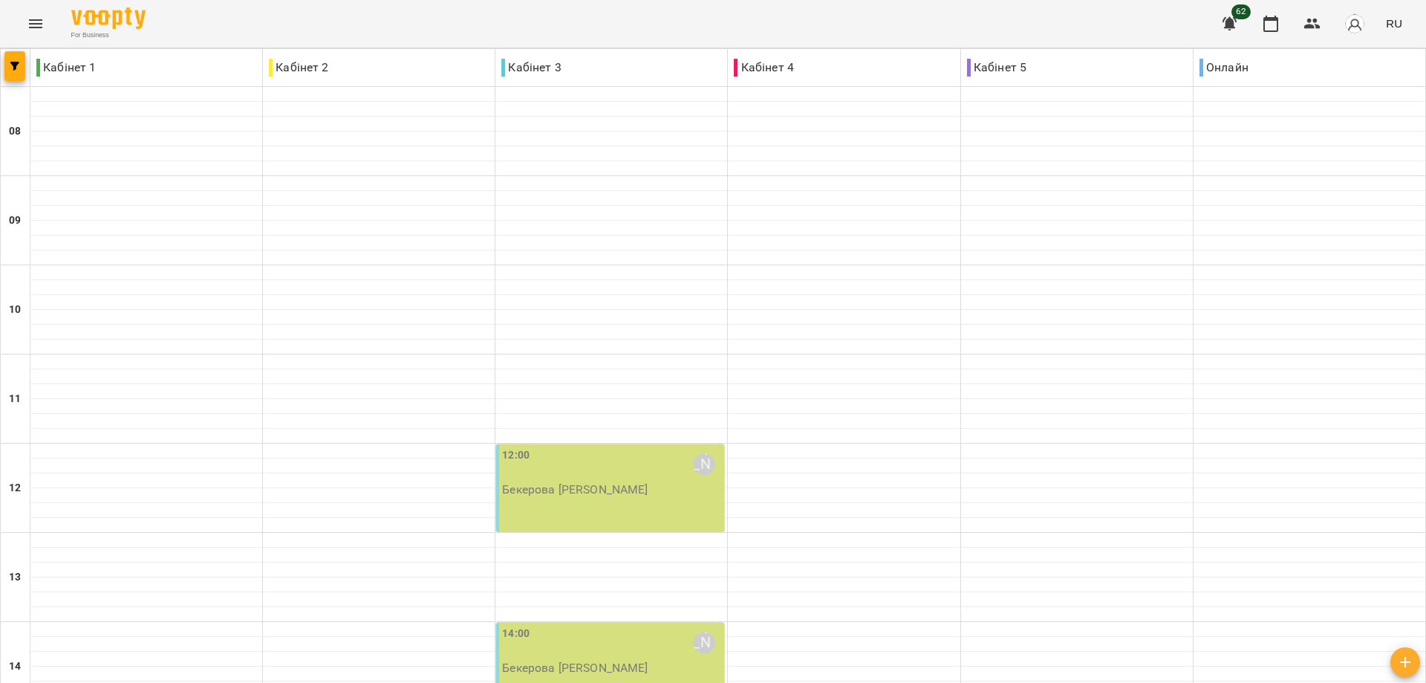
scroll to position [573, 0]
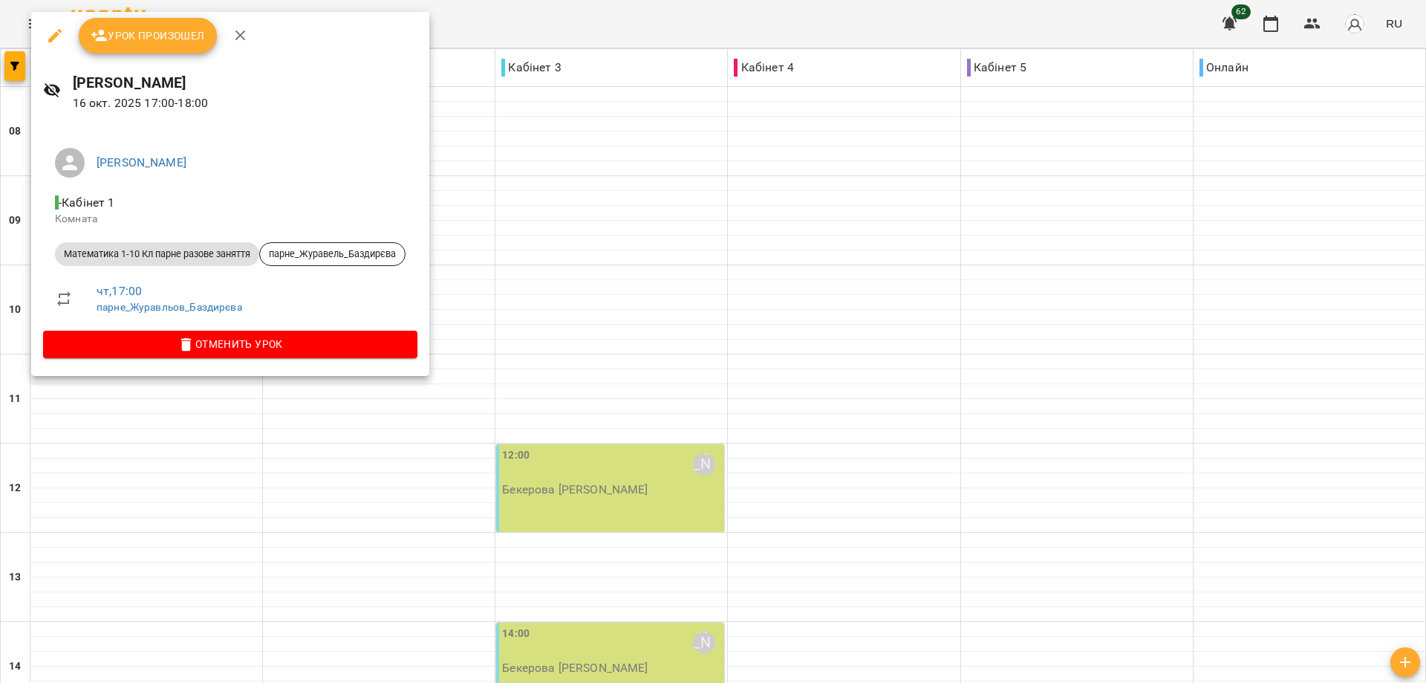
click at [107, 454] on div at bounding box center [713, 341] width 1426 height 683
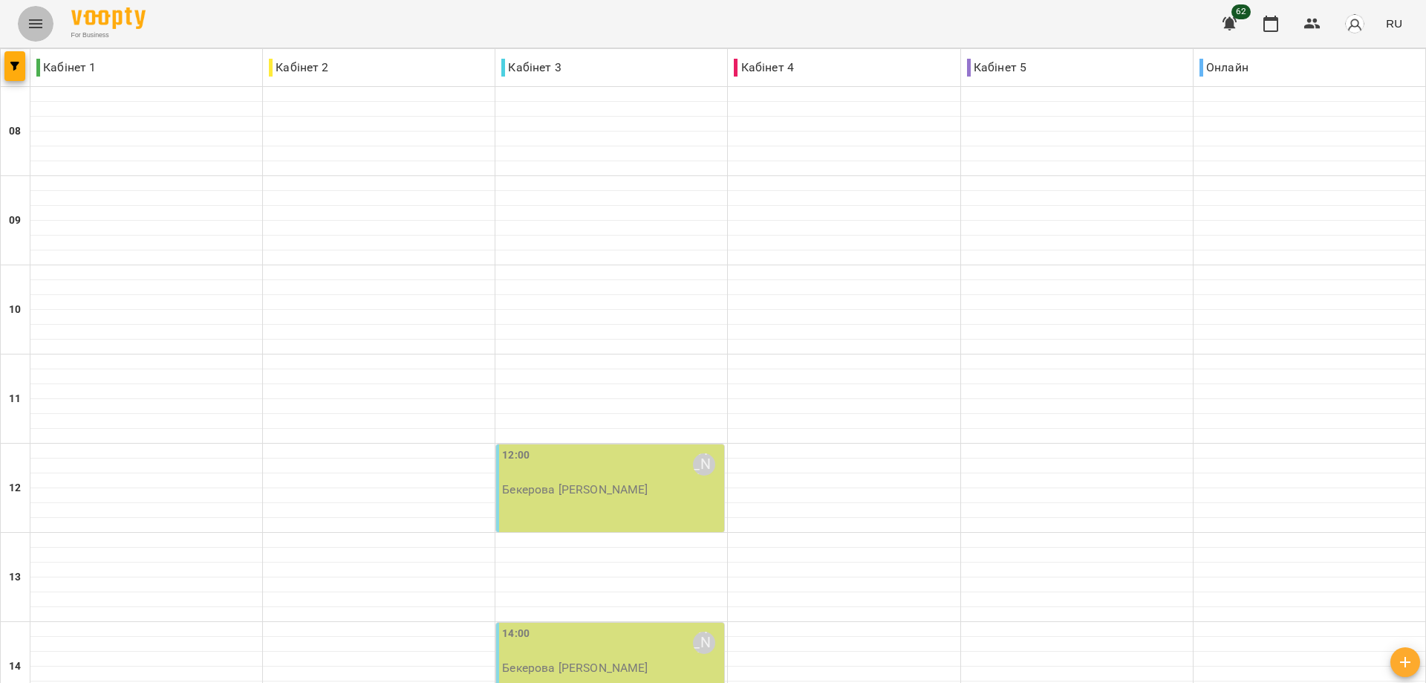
click at [29, 23] on icon "Menu" at bounding box center [36, 24] width 18 height 18
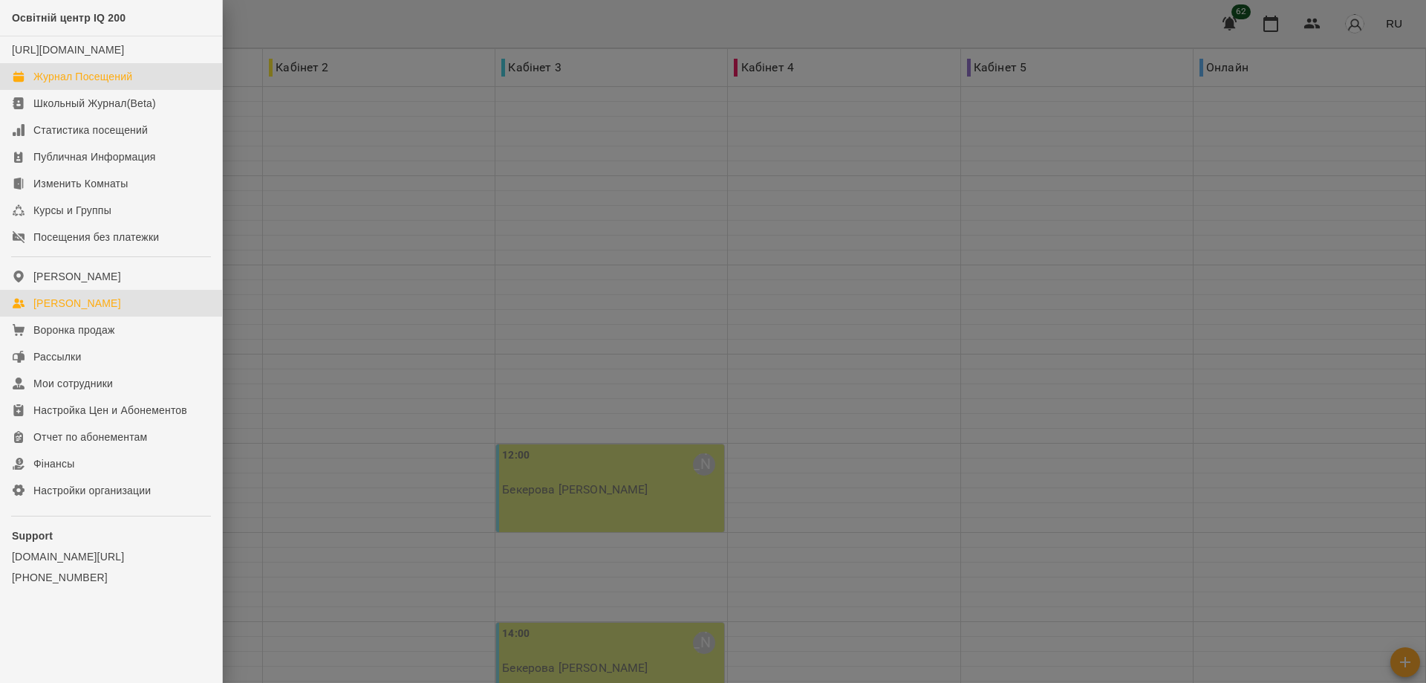
click at [66, 311] on div "[PERSON_NAME]" at bounding box center [77, 303] width 88 height 15
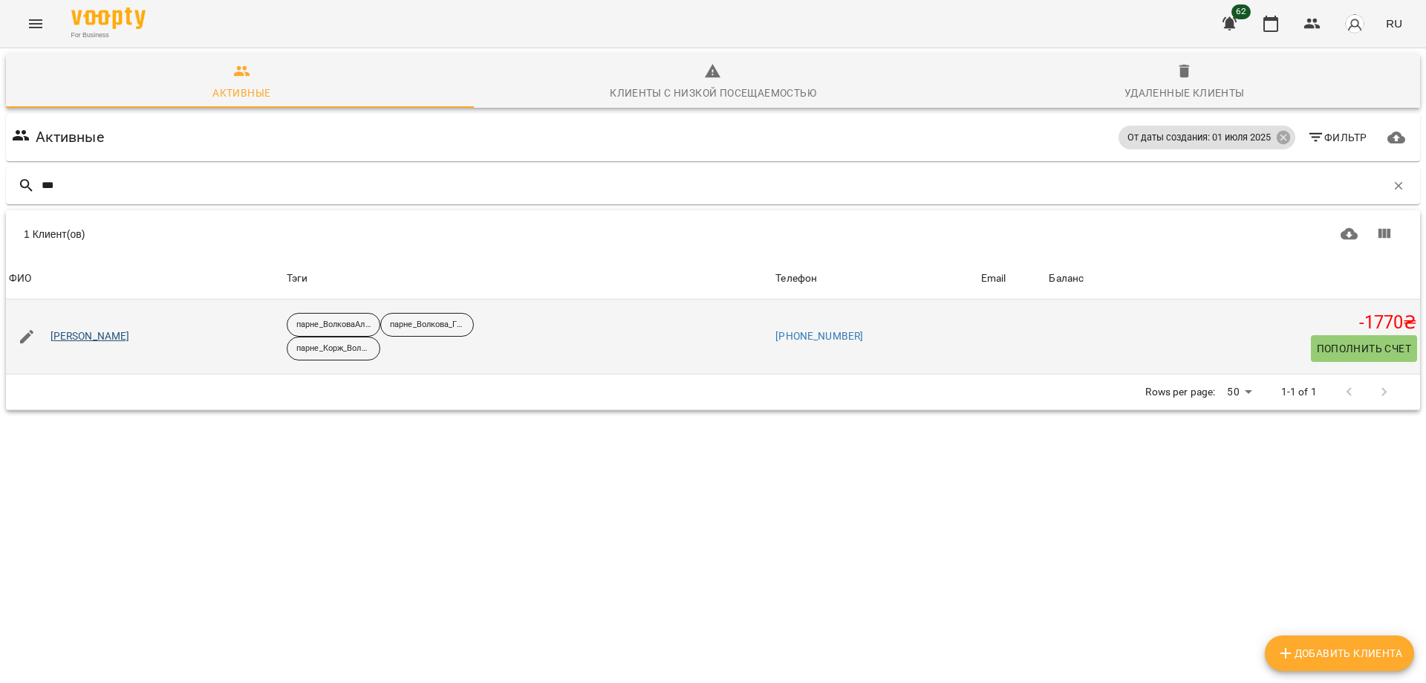
type input "***"
click at [89, 334] on link "[PERSON_NAME]" at bounding box center [90, 336] width 79 height 15
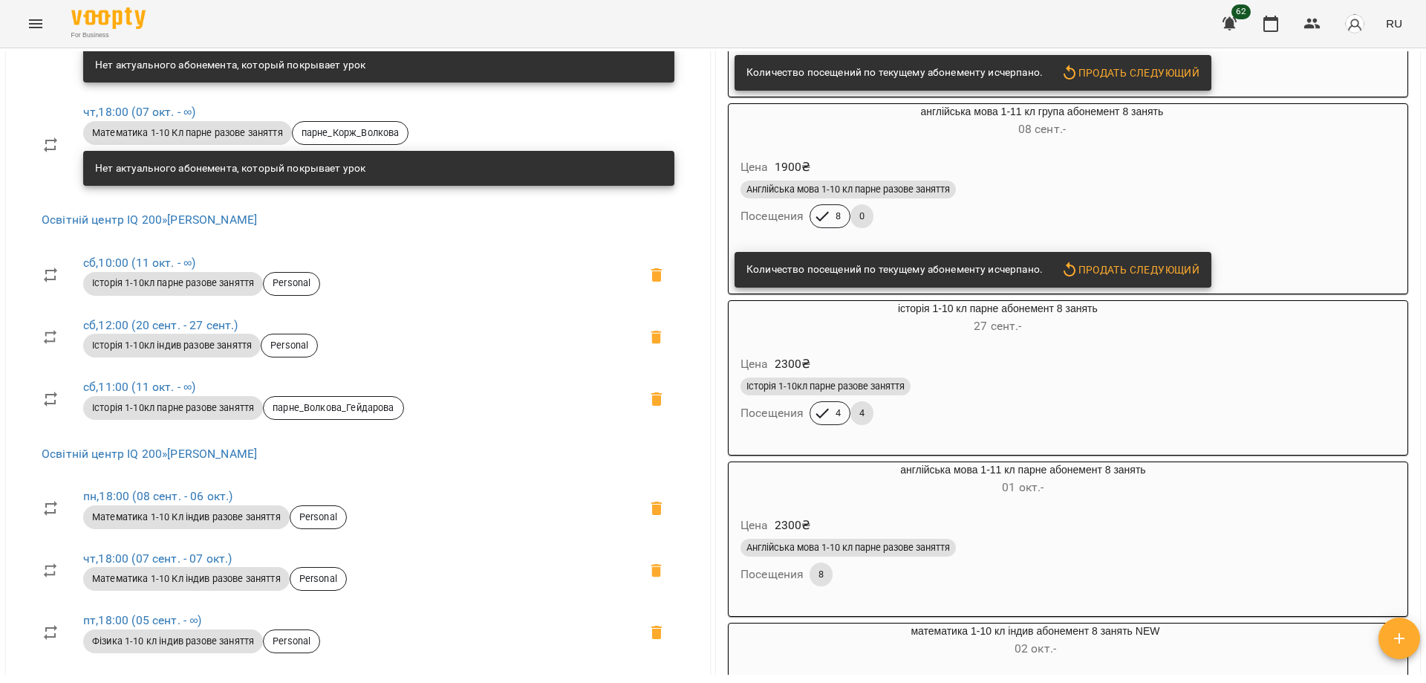
scroll to position [891, 0]
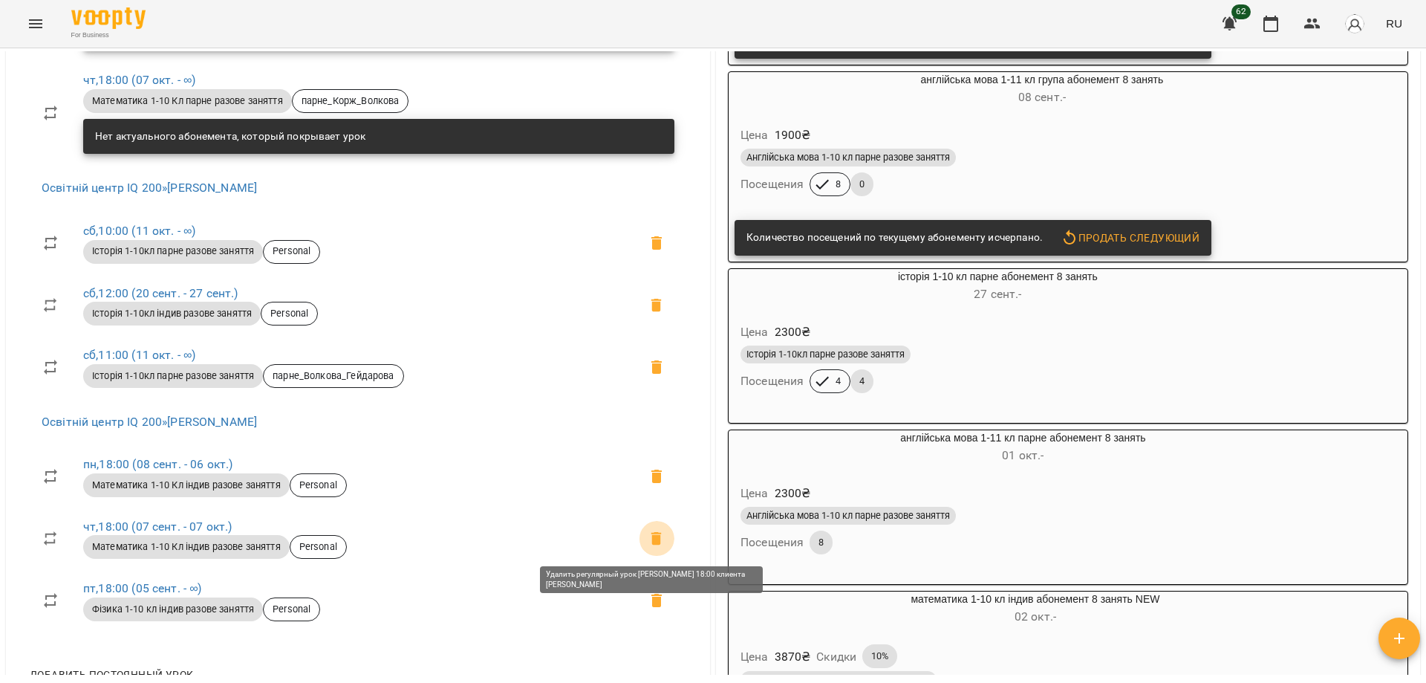
click at [652, 535] on icon at bounding box center [657, 538] width 10 height 13
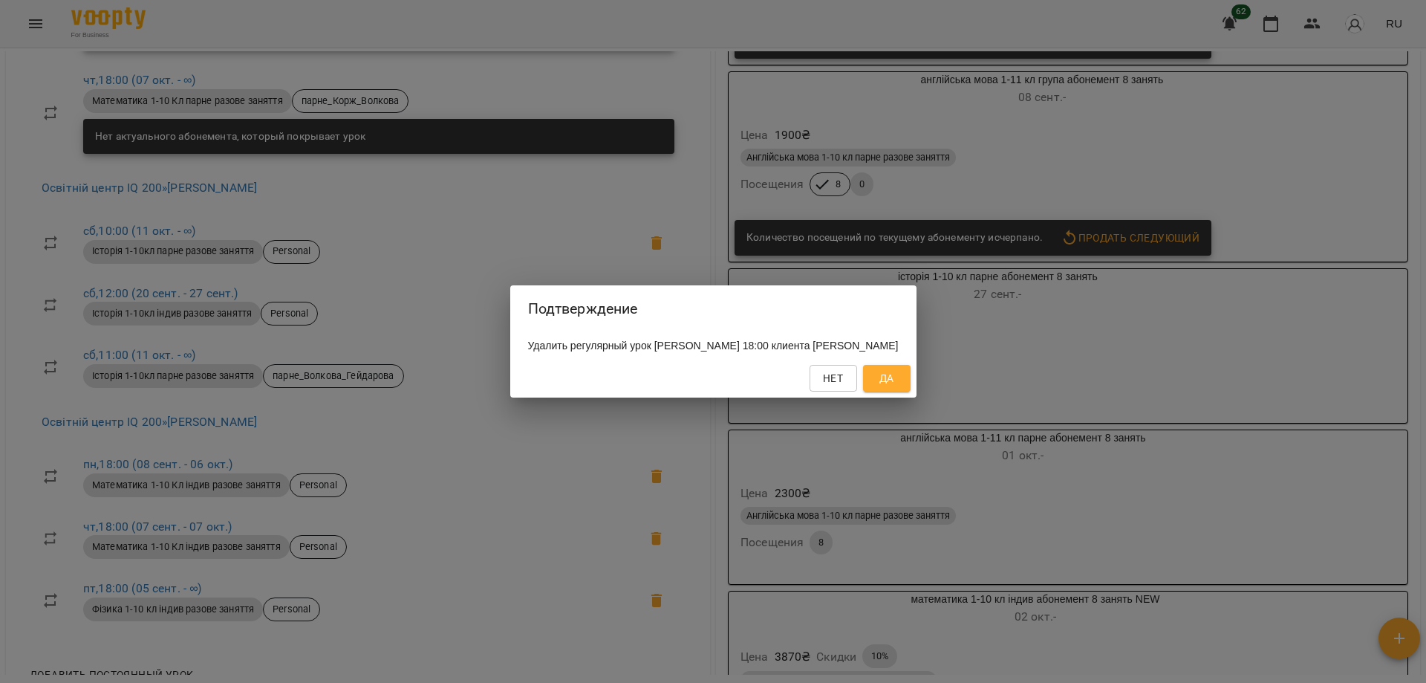
click at [894, 380] on span "Да" at bounding box center [887, 378] width 15 height 18
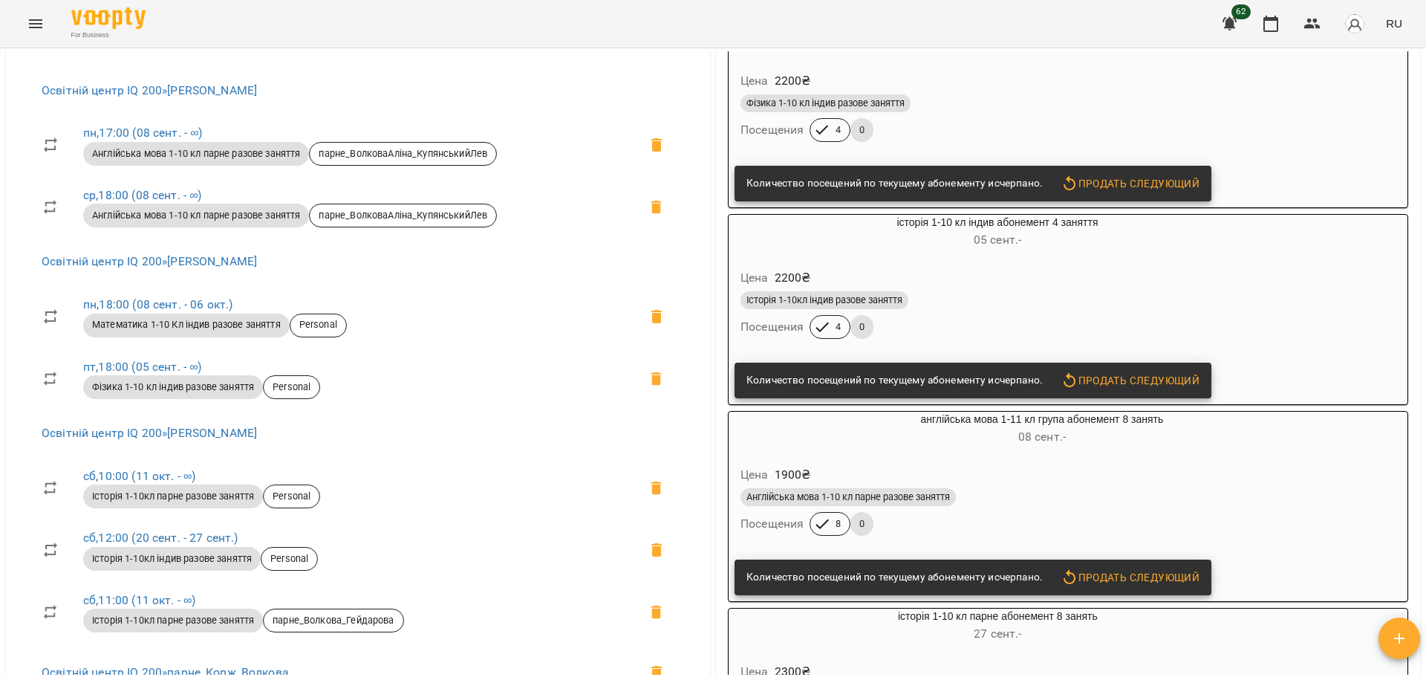
scroll to position [520, 0]
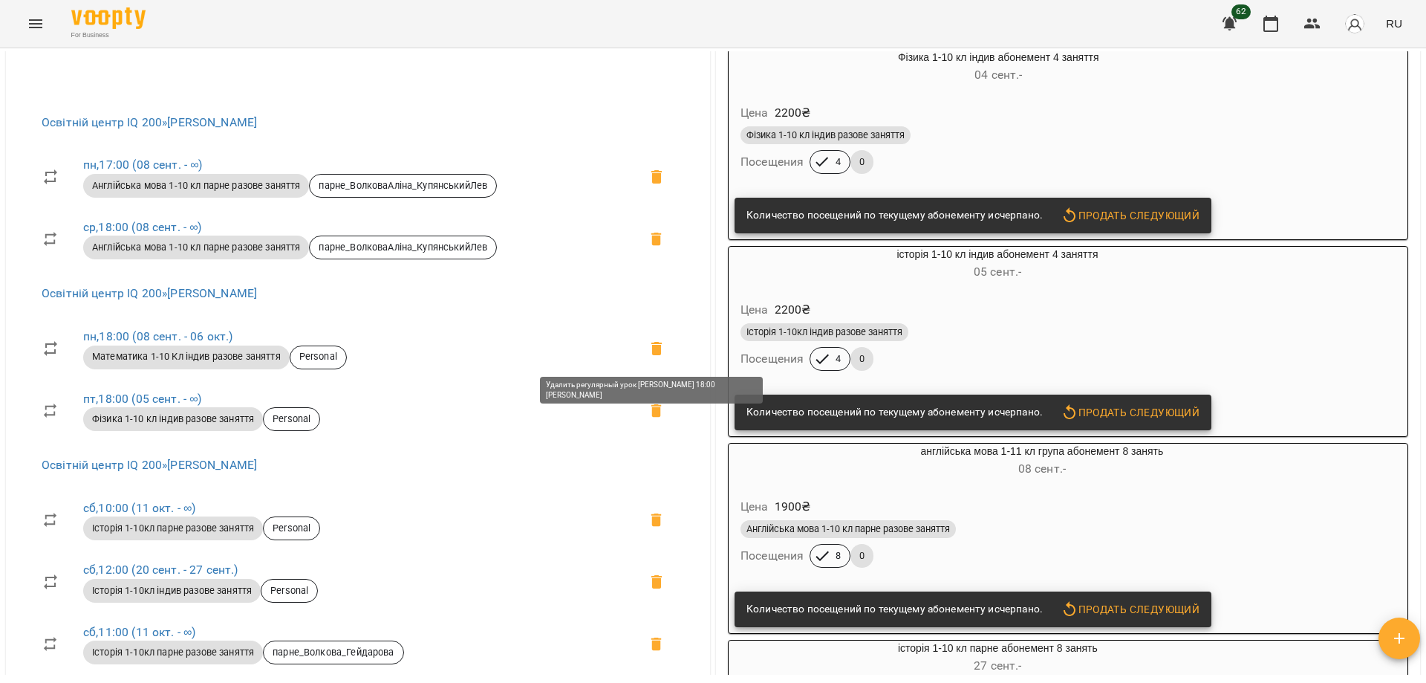
click at [652, 348] on icon at bounding box center [657, 348] width 10 height 13
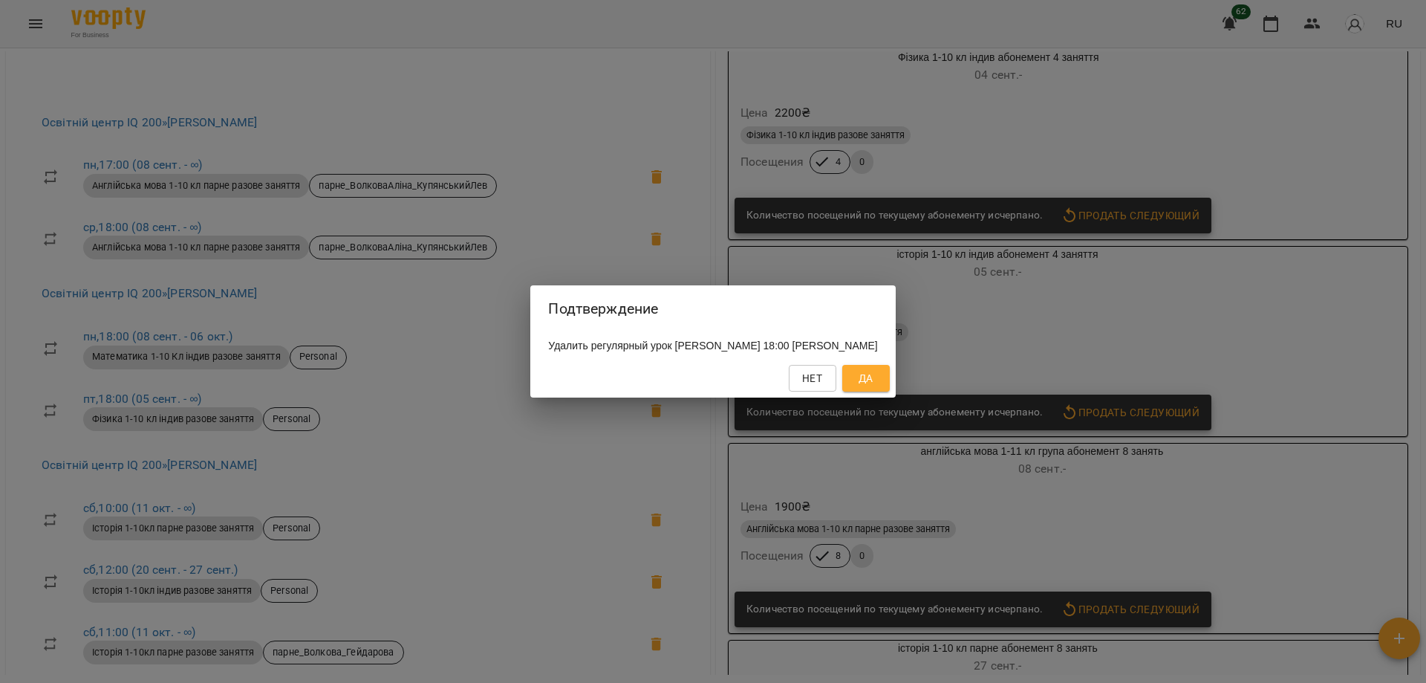
click at [878, 387] on span "Да" at bounding box center [866, 378] width 24 height 18
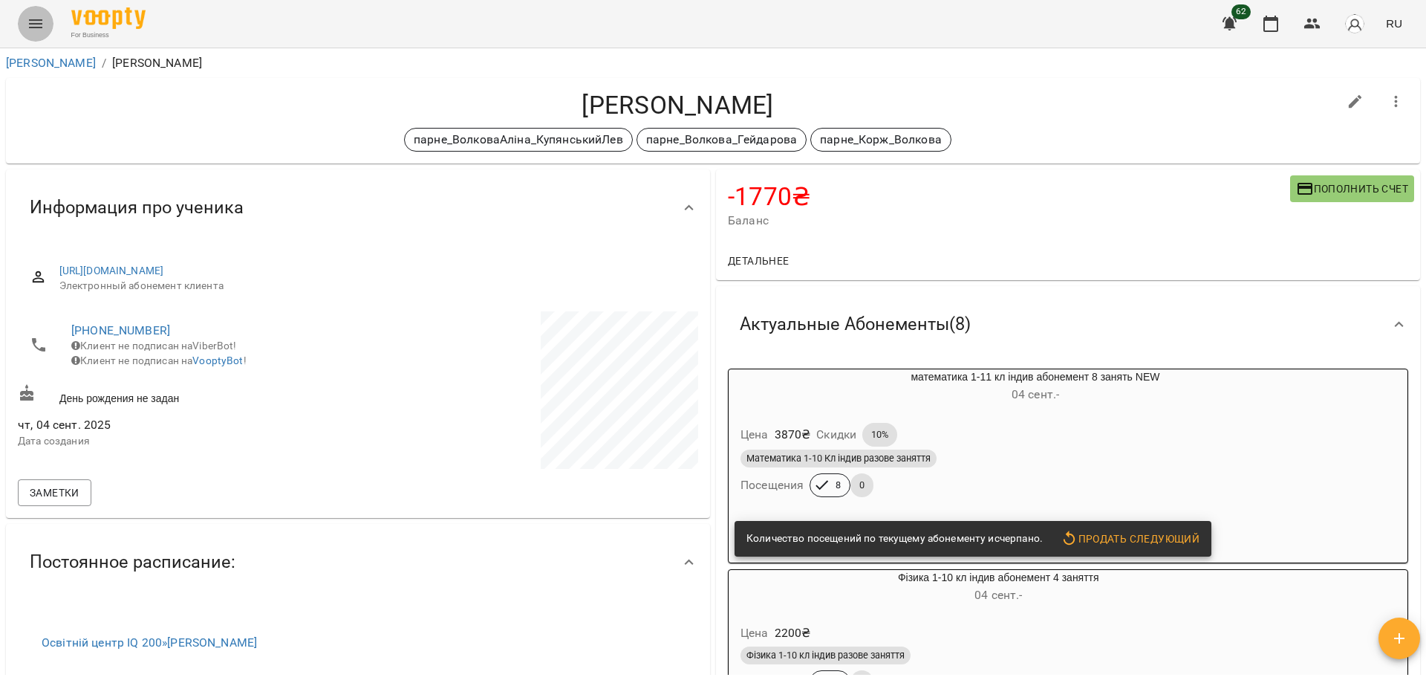
click at [38, 19] on icon "Menu" at bounding box center [36, 24] width 18 height 18
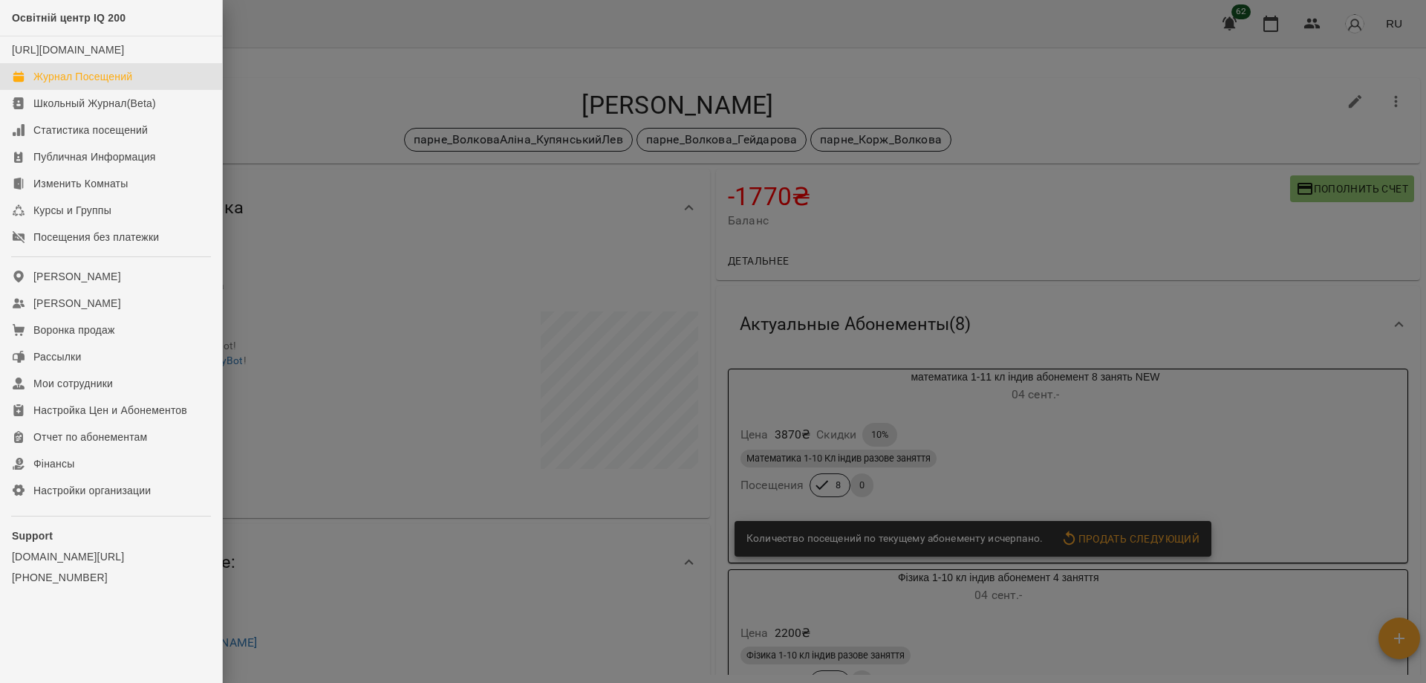
click at [60, 84] on div "Журнал Посещений" at bounding box center [82, 76] width 99 height 15
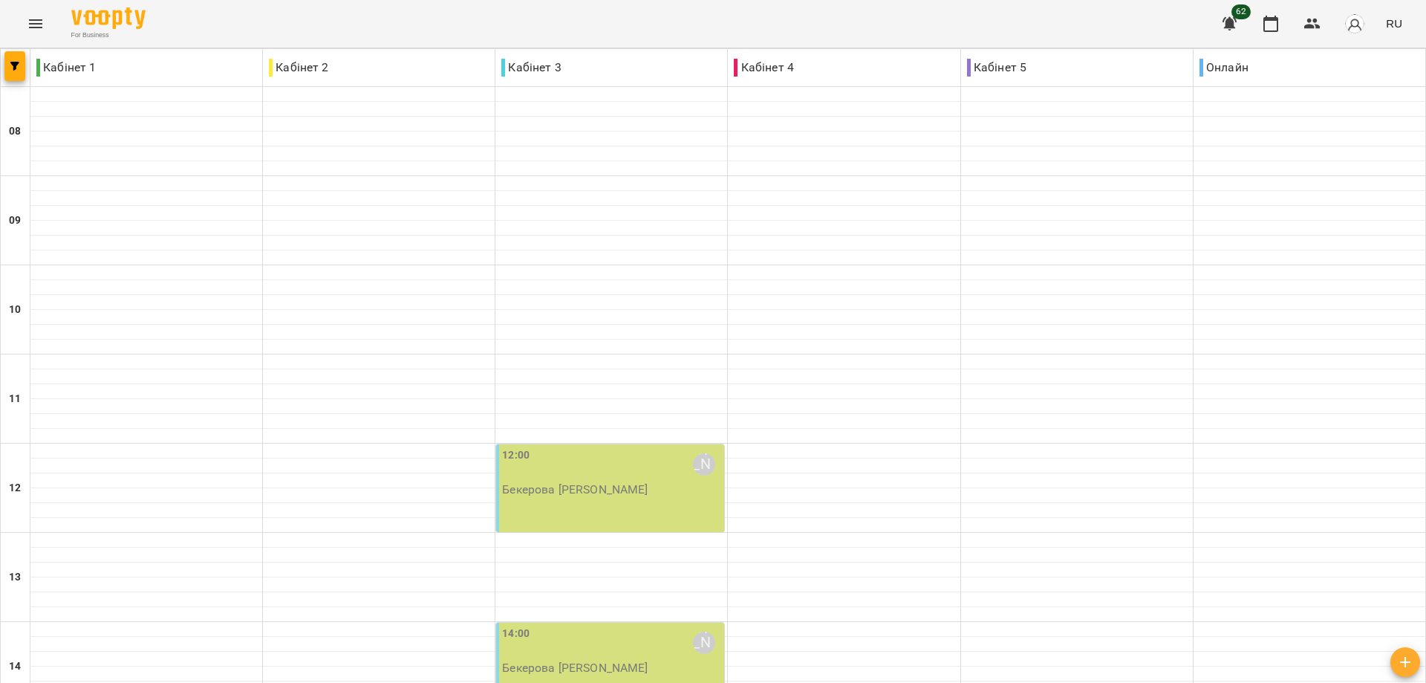
scroll to position [573, 0]
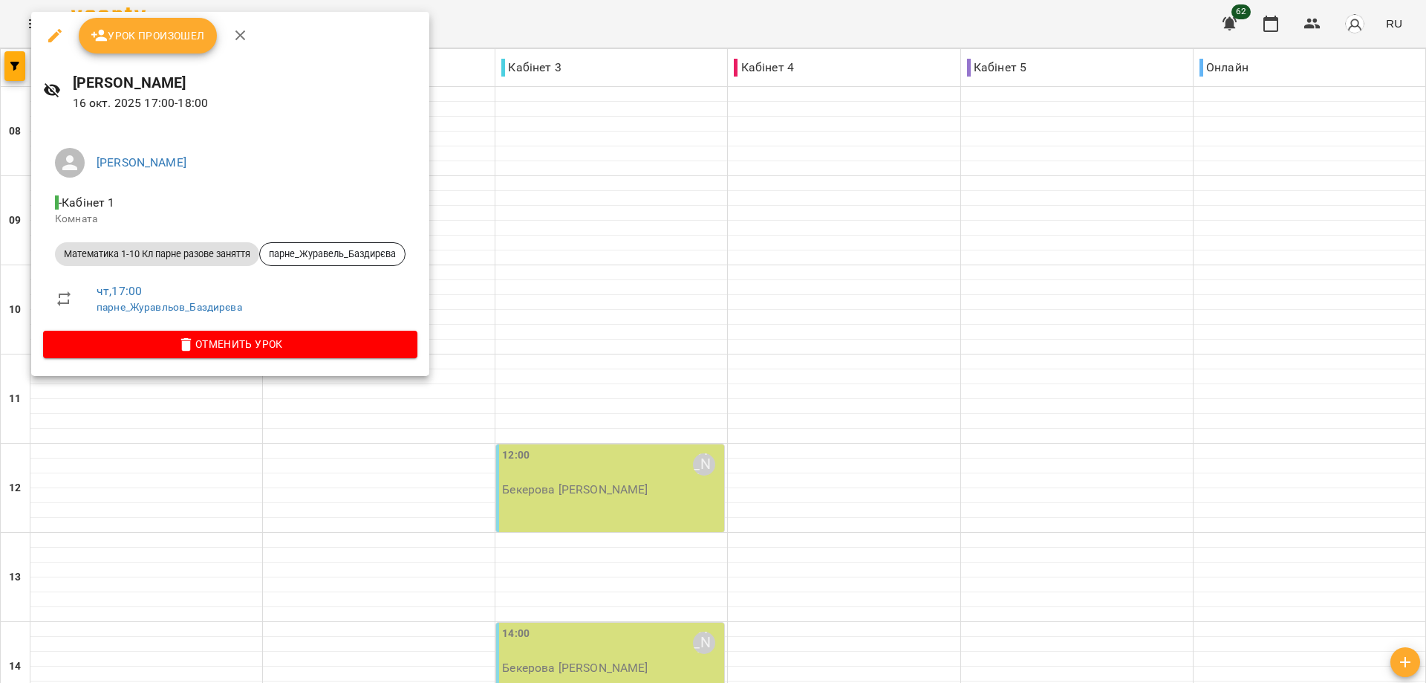
click at [189, 464] on div at bounding box center [713, 341] width 1426 height 683
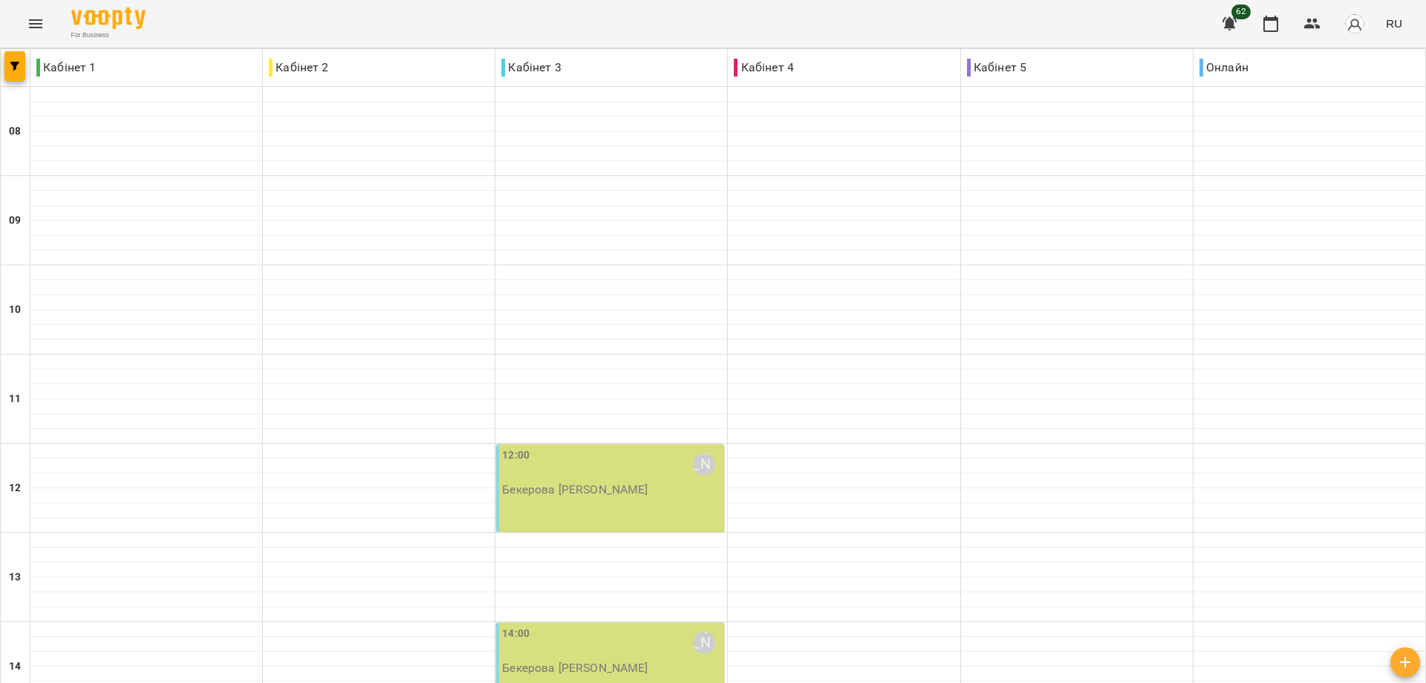
click at [36, 17] on icon "Menu" at bounding box center [36, 24] width 18 height 18
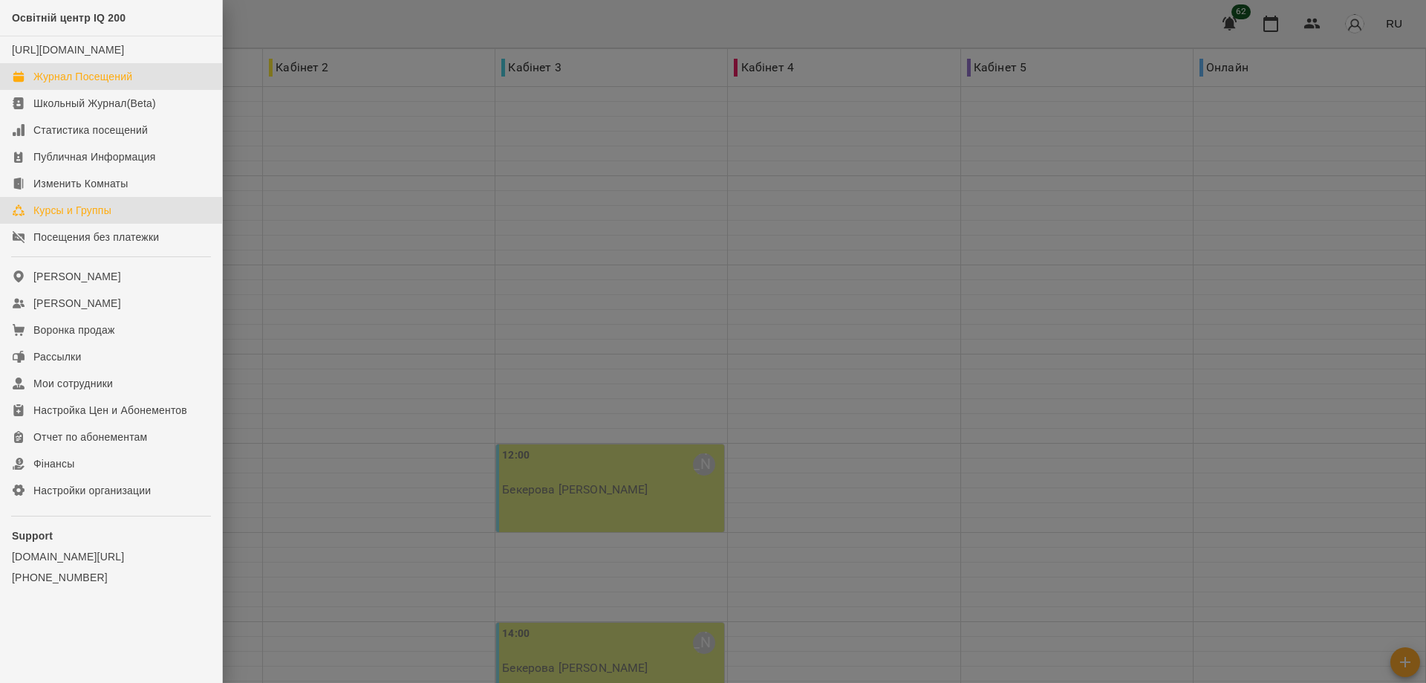
click at [64, 218] on div "Курсы и Группы" at bounding box center [72, 210] width 78 height 15
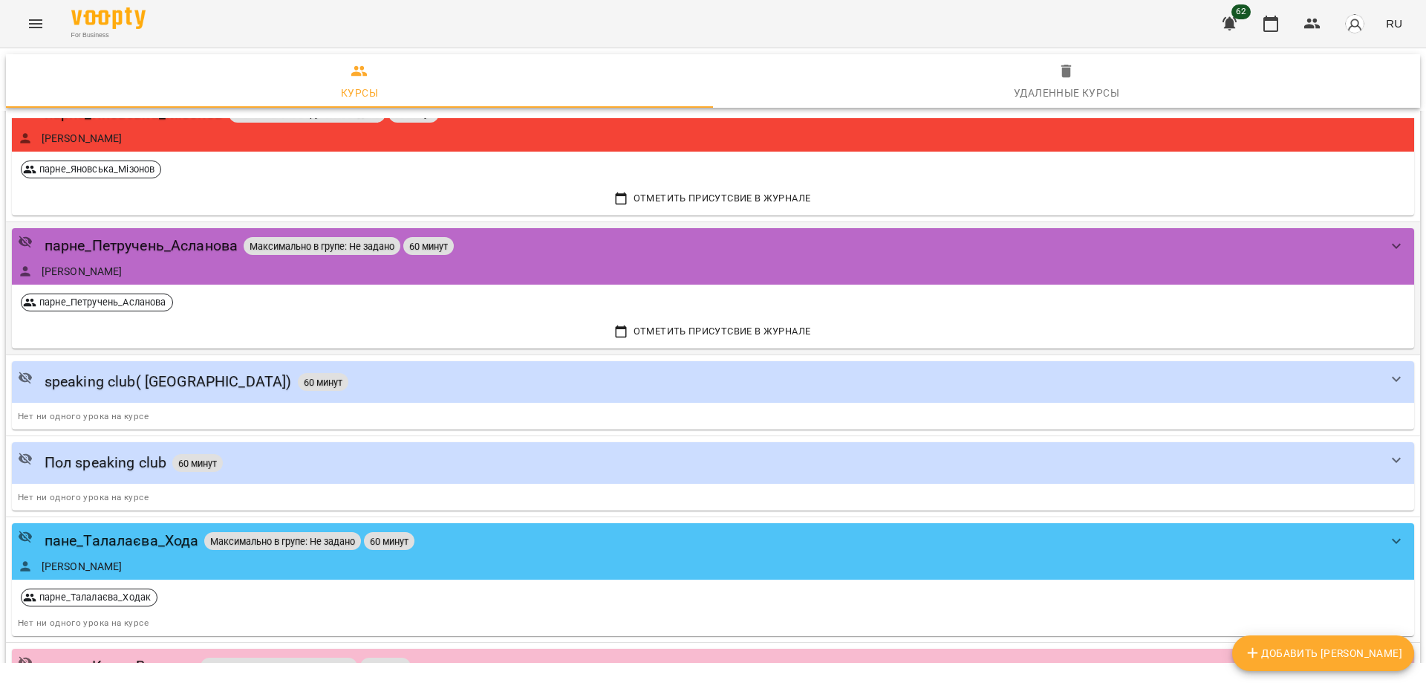
scroll to position [2972, 0]
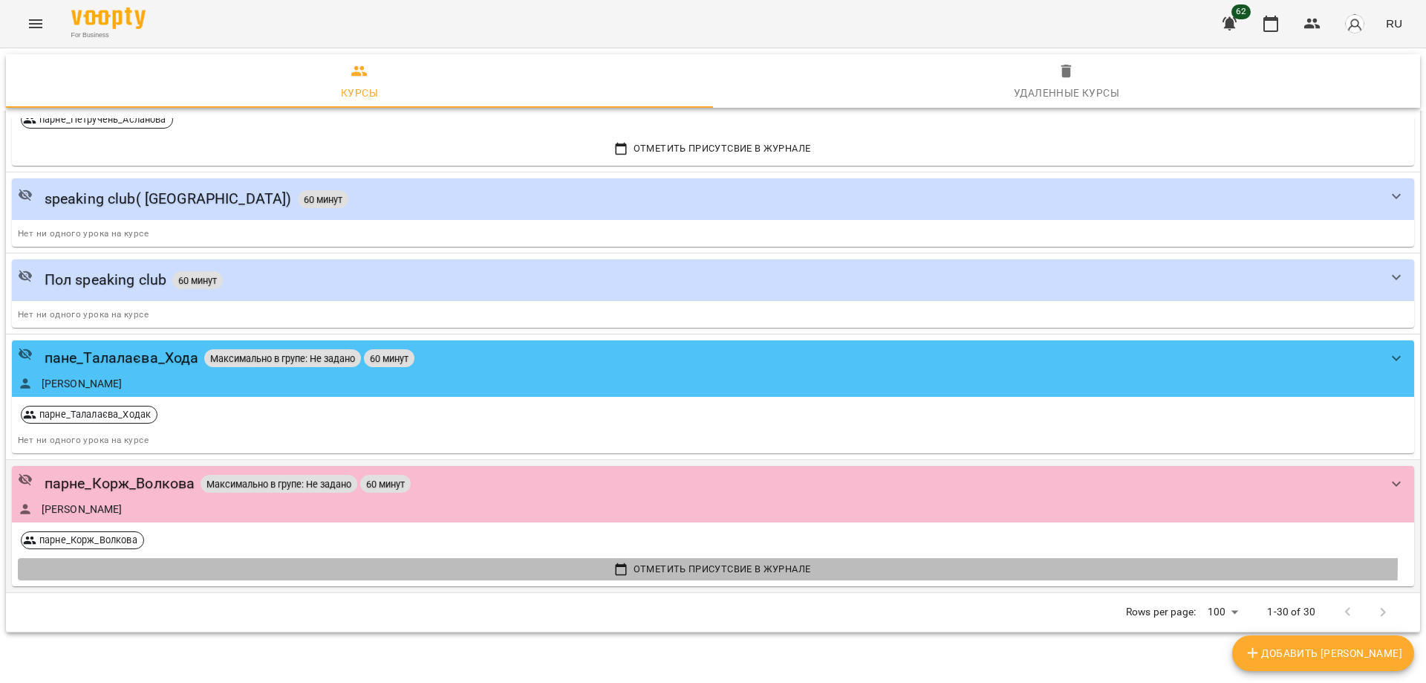
click at [643, 562] on span "Отметить присутсвие в Журнале" at bounding box center [713, 569] width 1383 height 16
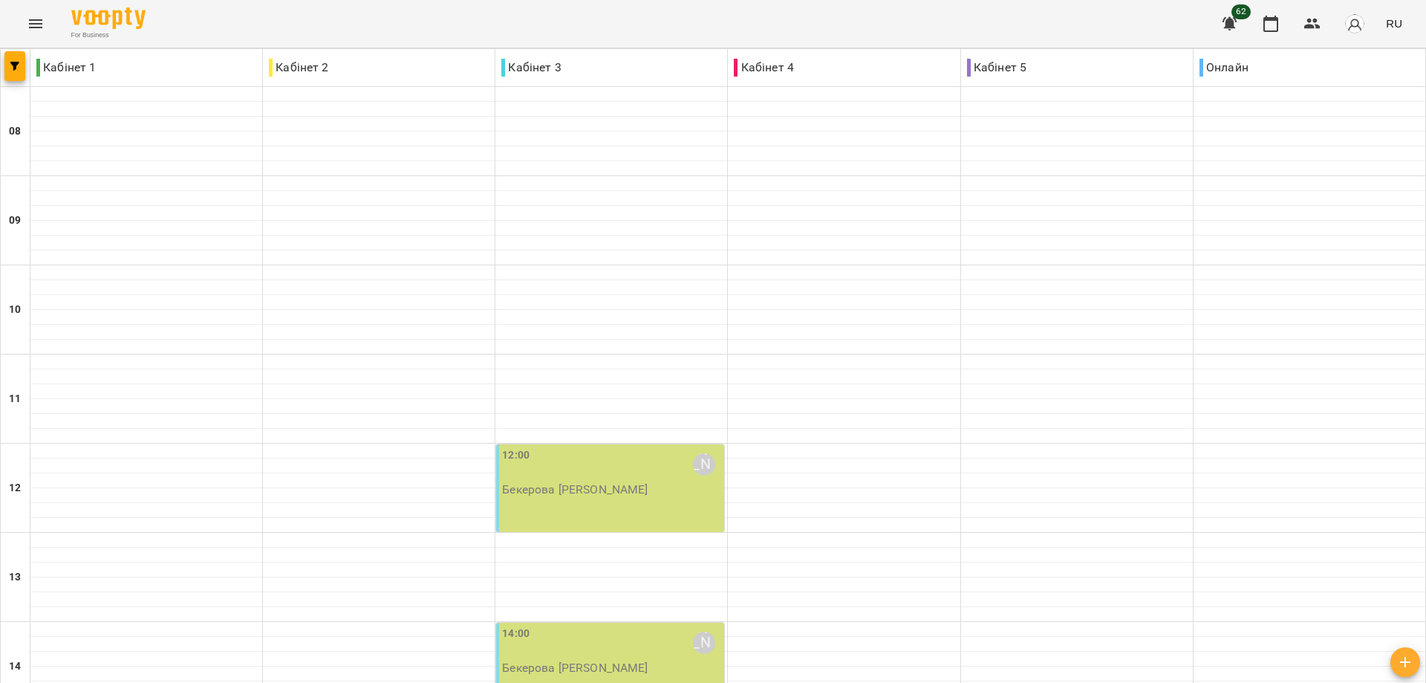
scroll to position [573, 0]
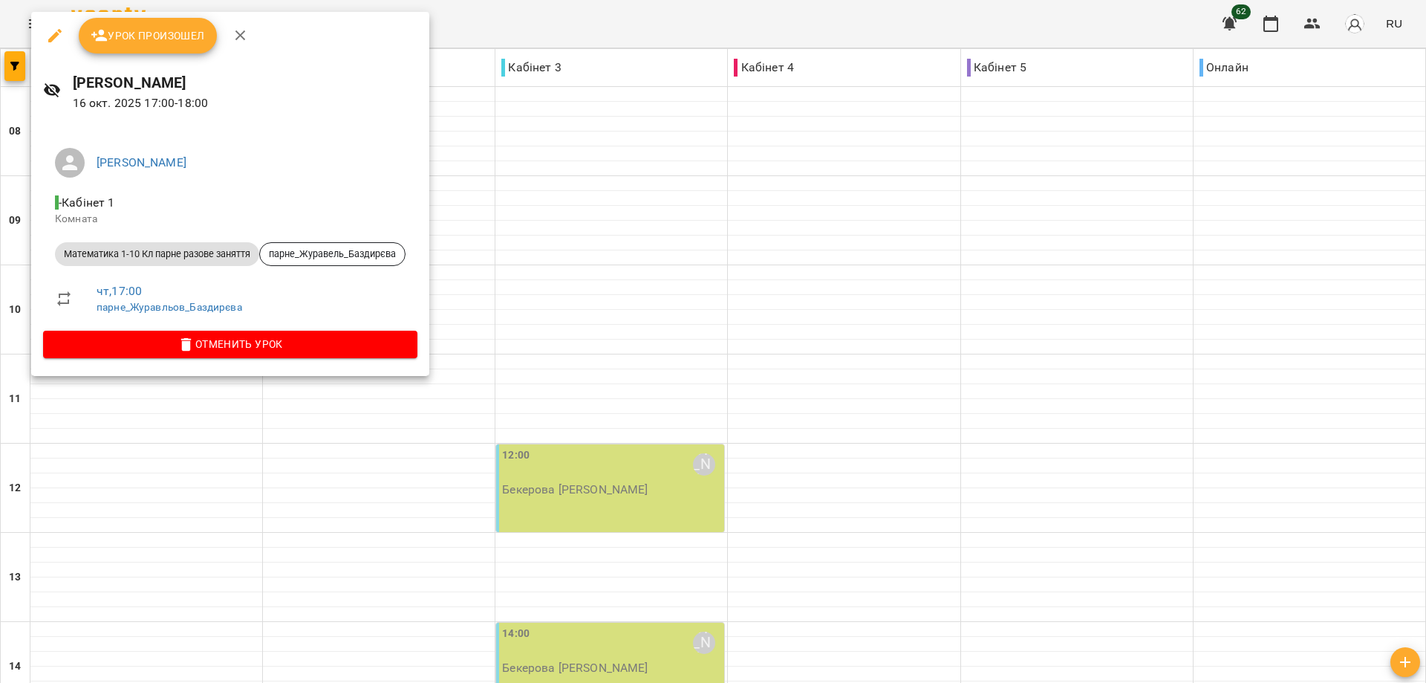
click at [138, 458] on div at bounding box center [713, 341] width 1426 height 683
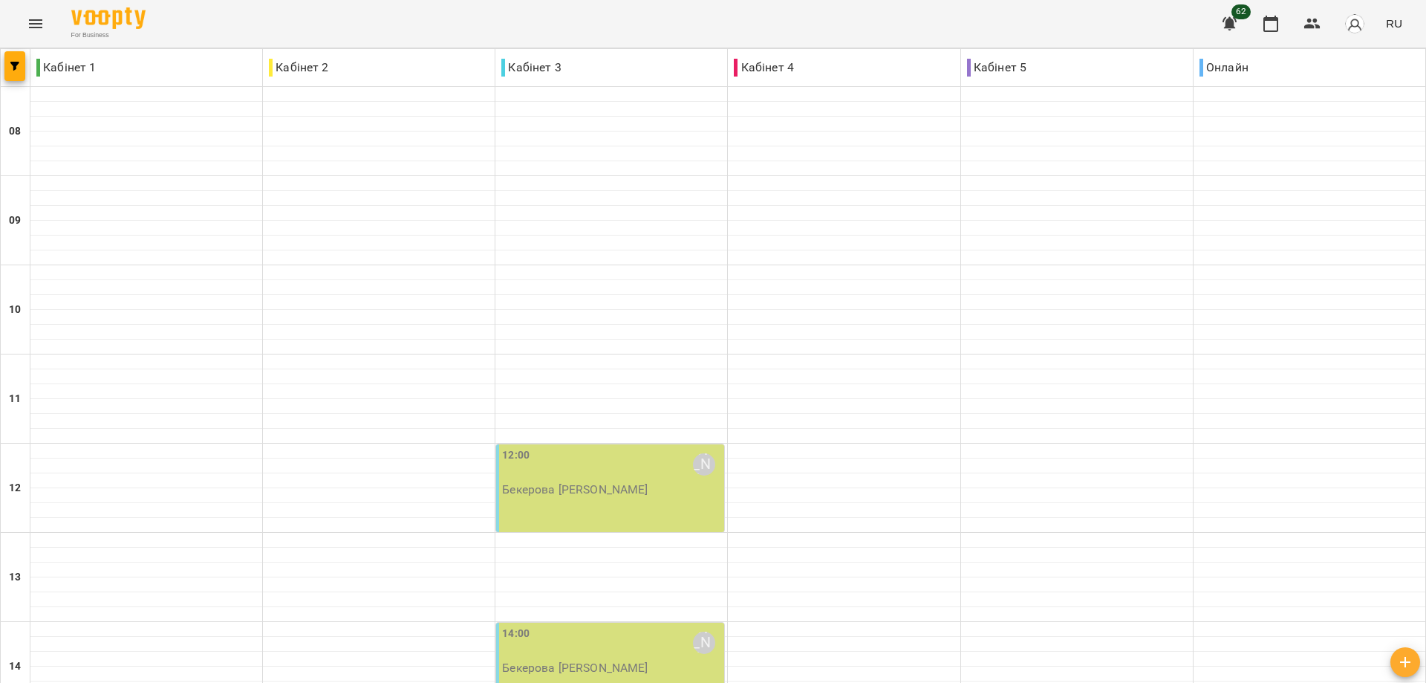
scroll to position [498, 0]
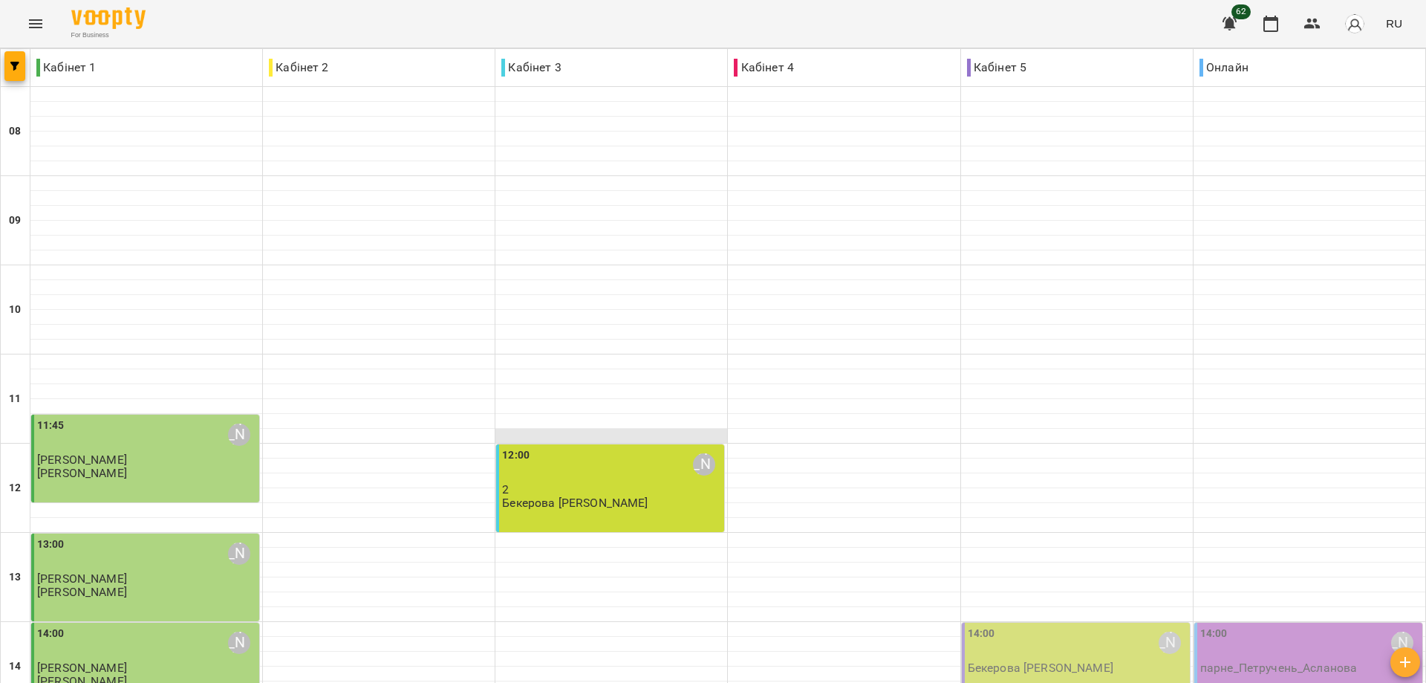
scroll to position [371, 0]
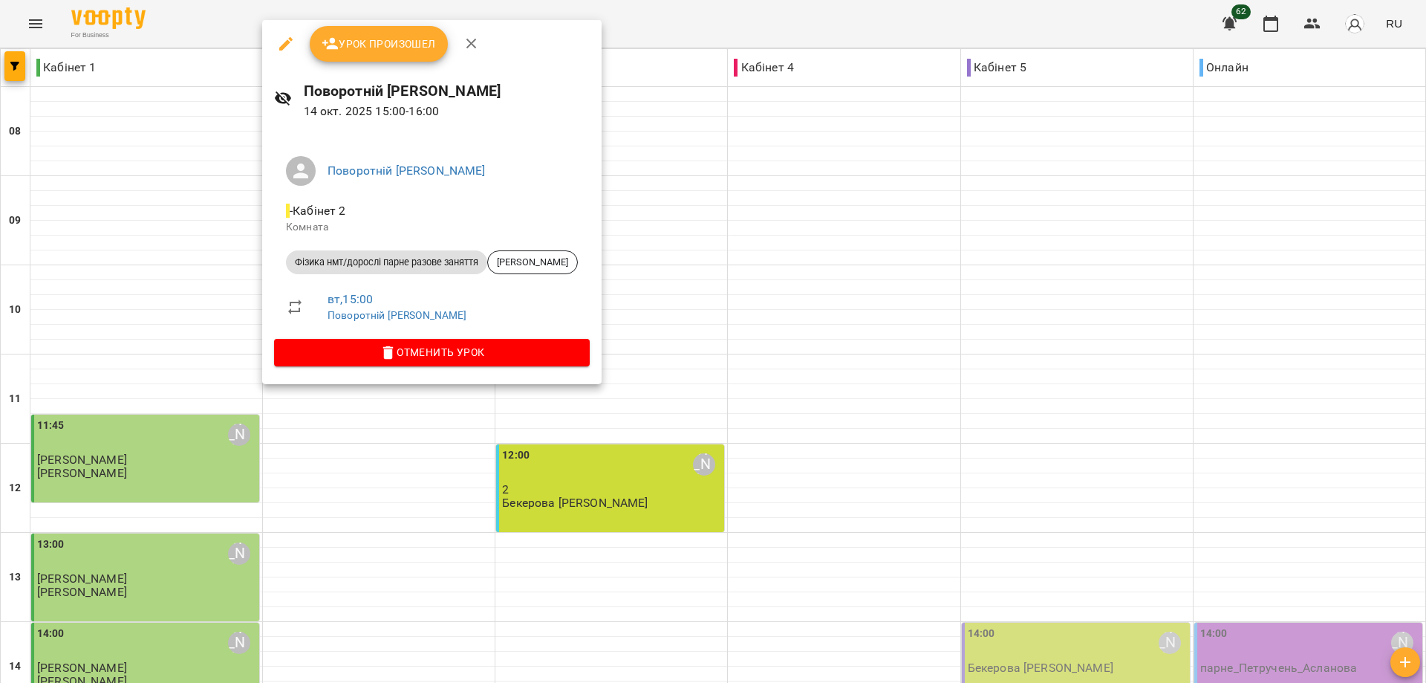
click at [394, 42] on span "Урок произошел" at bounding box center [379, 44] width 114 height 18
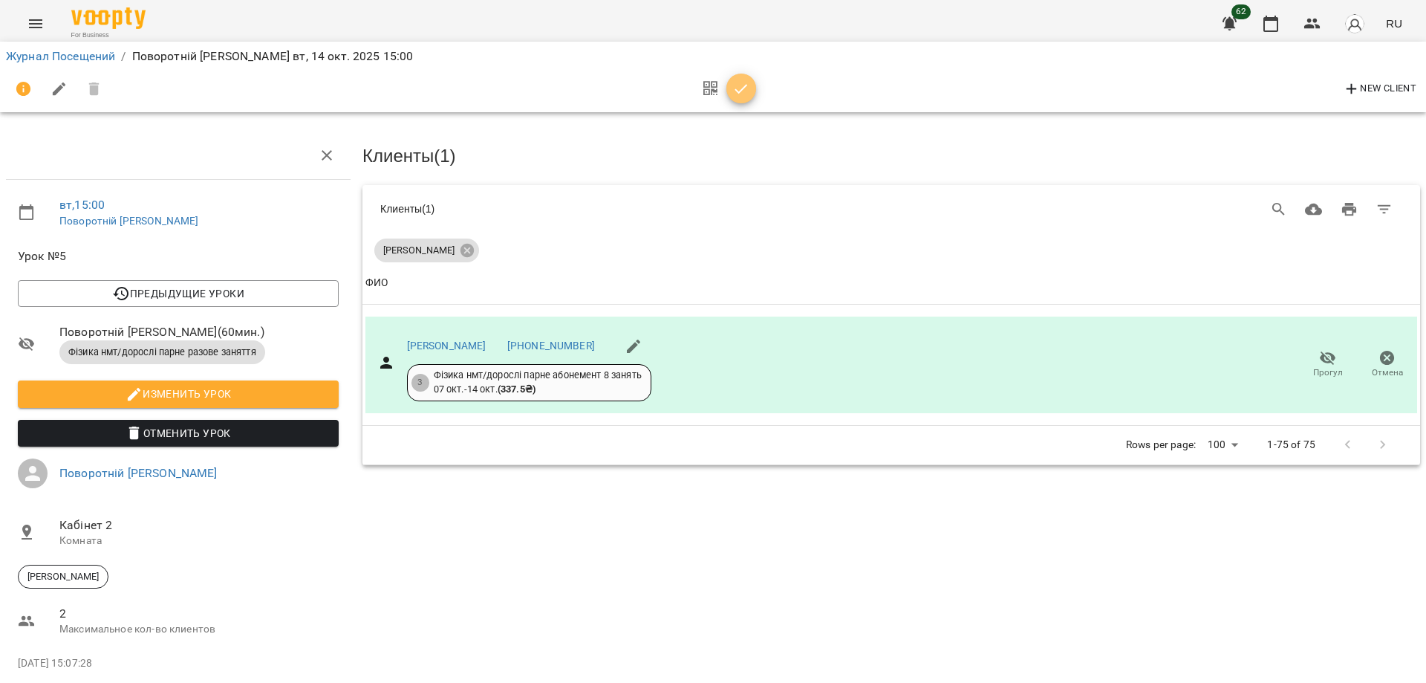
click at [747, 88] on icon "button" at bounding box center [742, 89] width 18 height 18
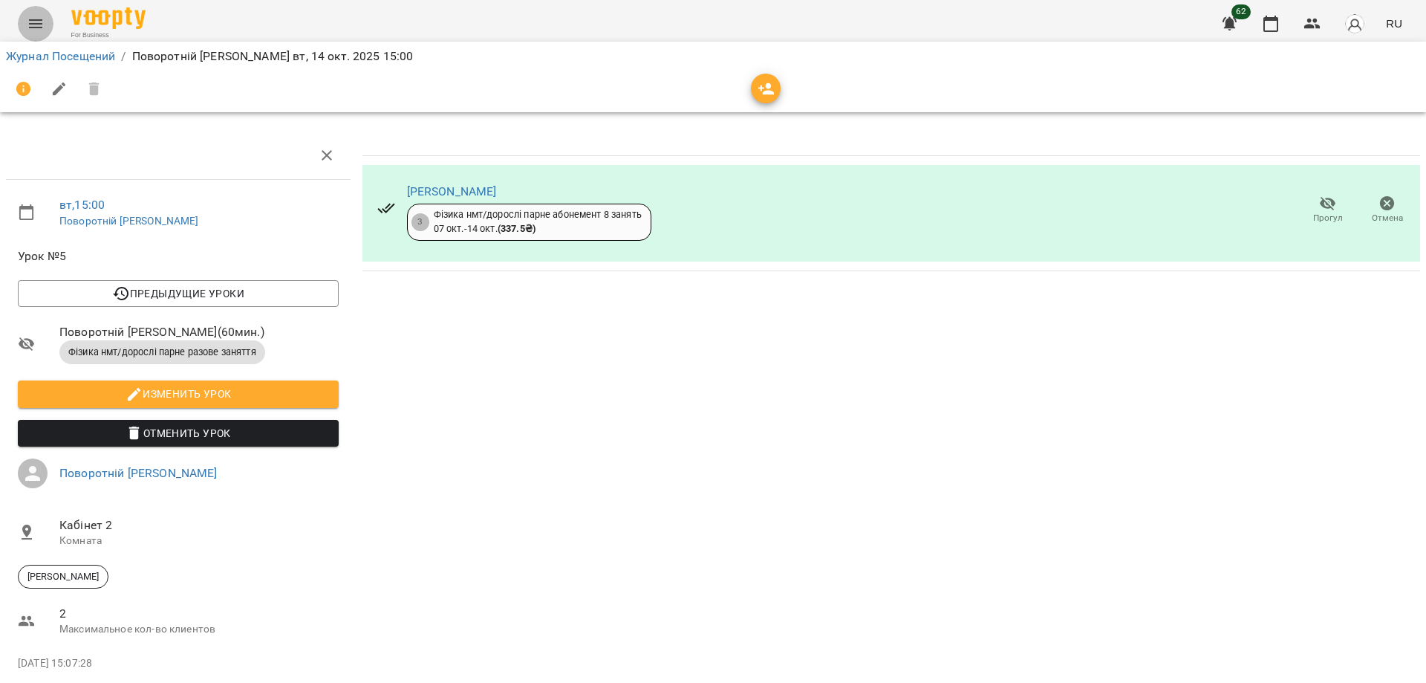
click at [35, 20] on icon "Menu" at bounding box center [35, 23] width 13 height 9
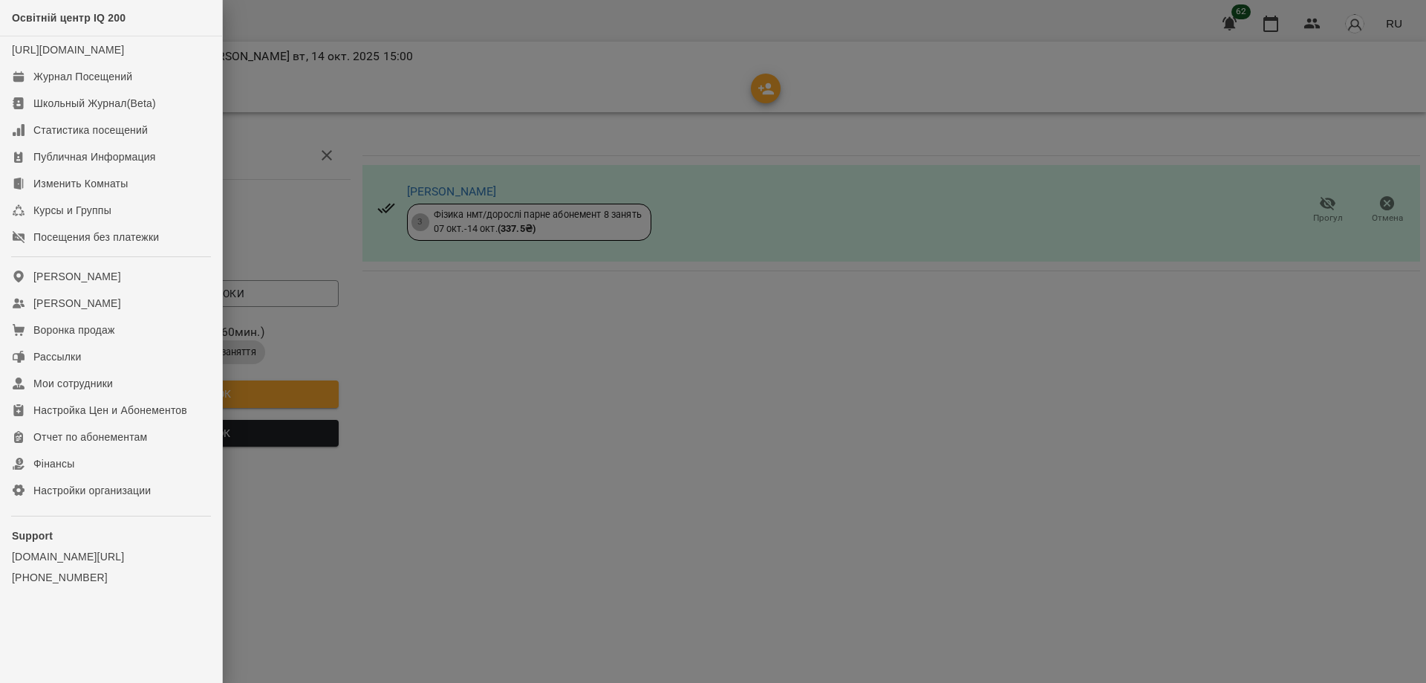
click at [457, 566] on div at bounding box center [713, 341] width 1426 height 683
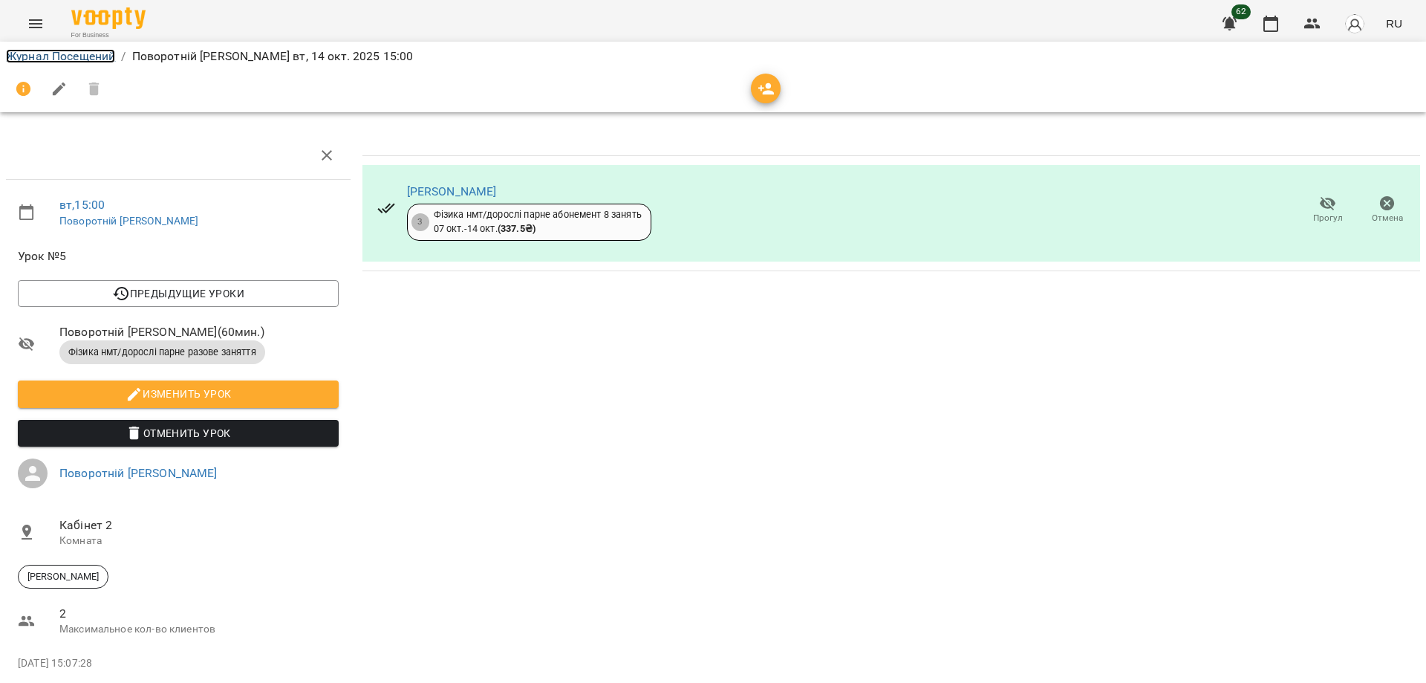
drag, startPoint x: 54, startPoint y: 55, endPoint x: 81, endPoint y: 107, distance: 58.5
click at [53, 55] on link "Журнал Посещений" at bounding box center [60, 56] width 109 height 14
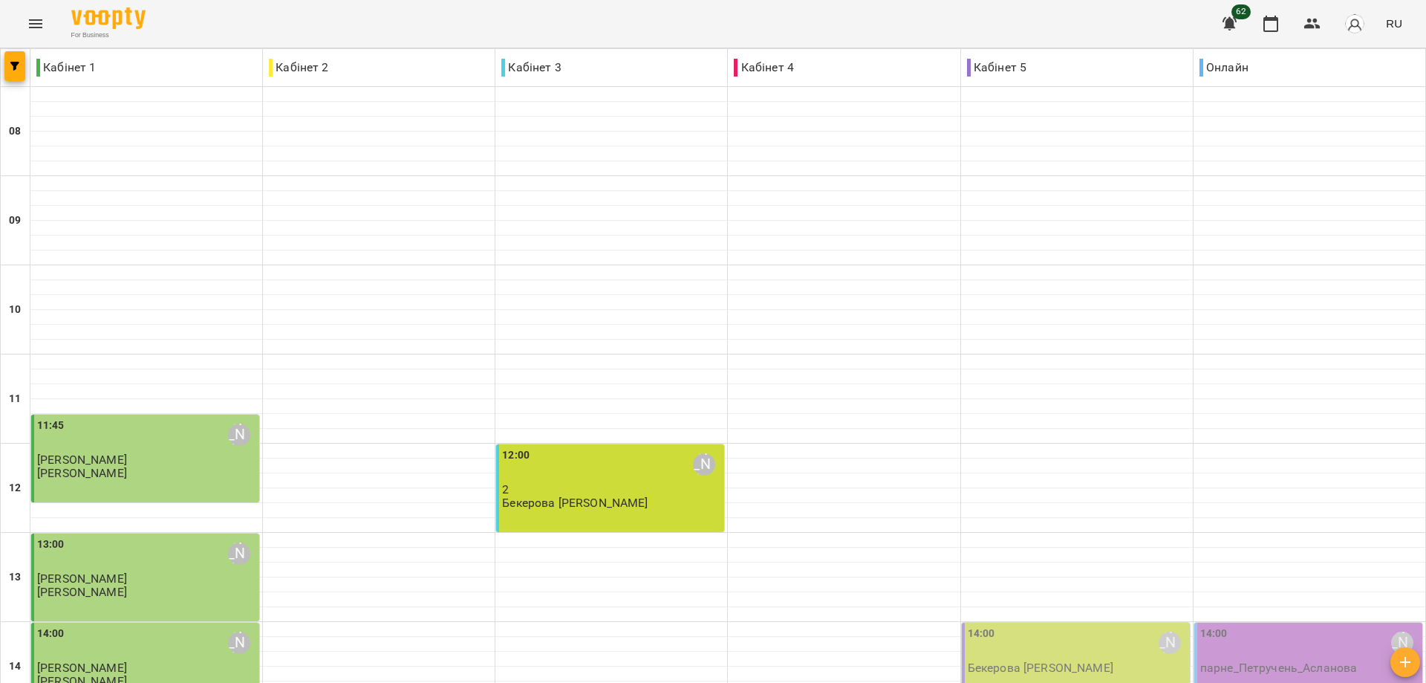
scroll to position [446, 0]
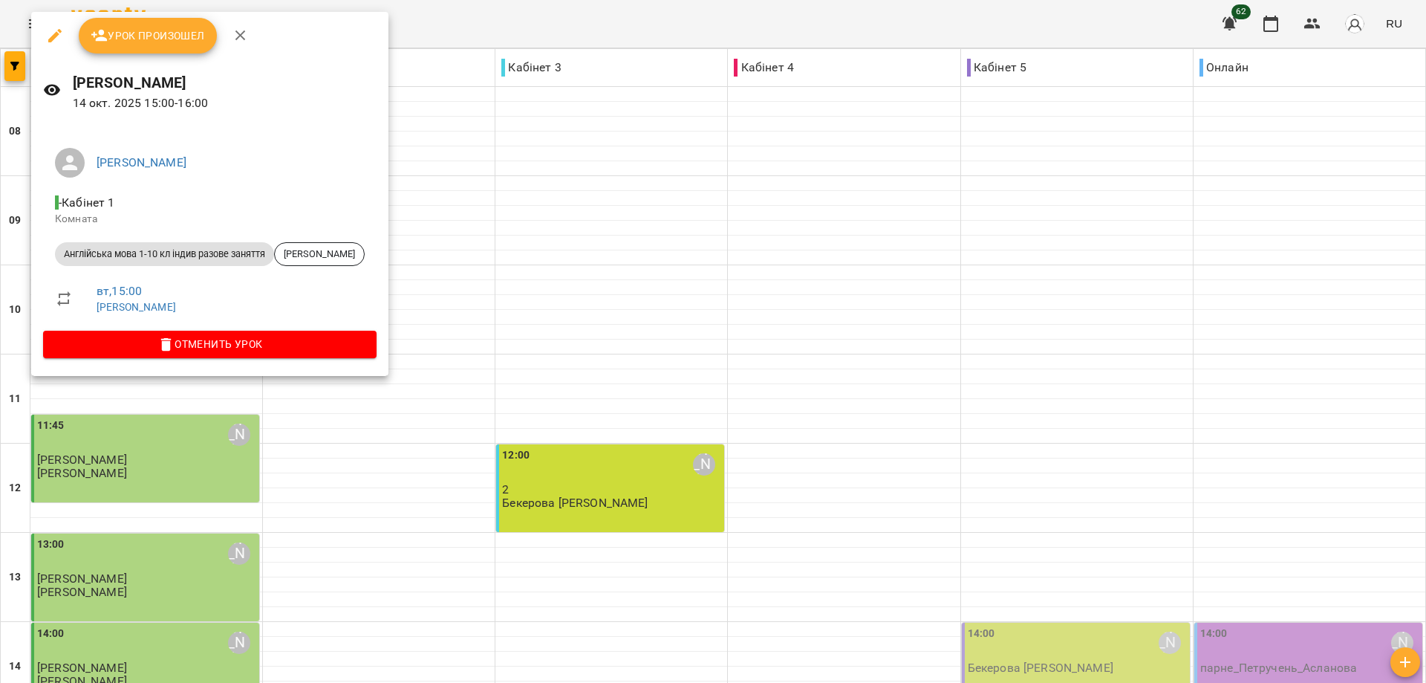
click at [146, 30] on span "Урок произошел" at bounding box center [148, 36] width 114 height 18
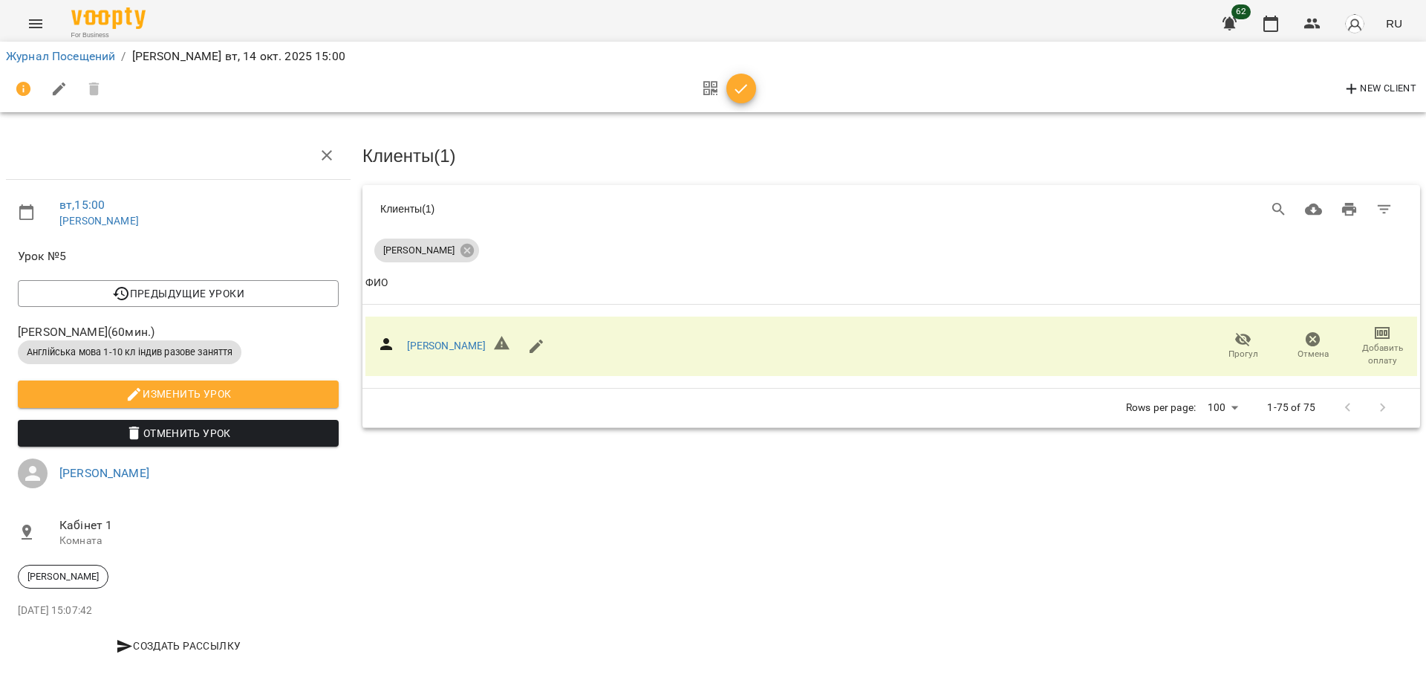
click at [744, 90] on icon "button" at bounding box center [742, 89] width 18 height 18
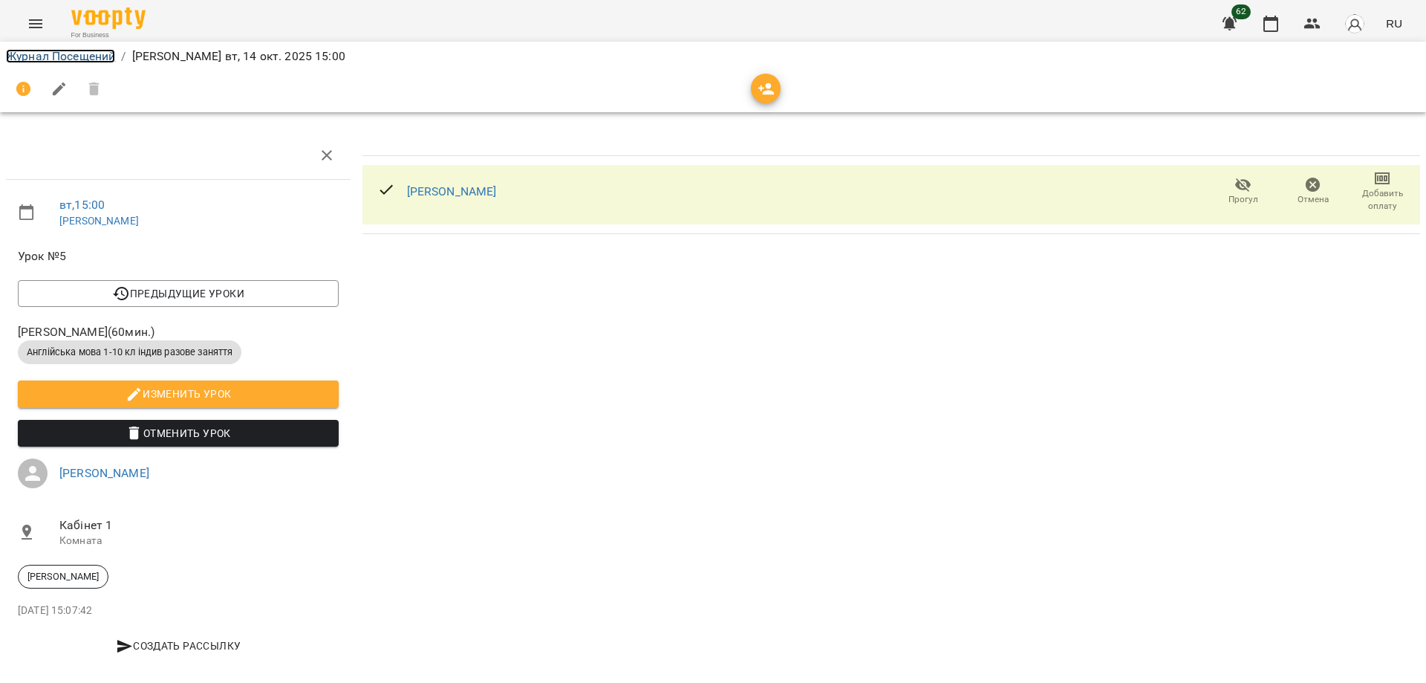
click at [42, 56] on link "Журнал Посещений" at bounding box center [60, 56] width 109 height 14
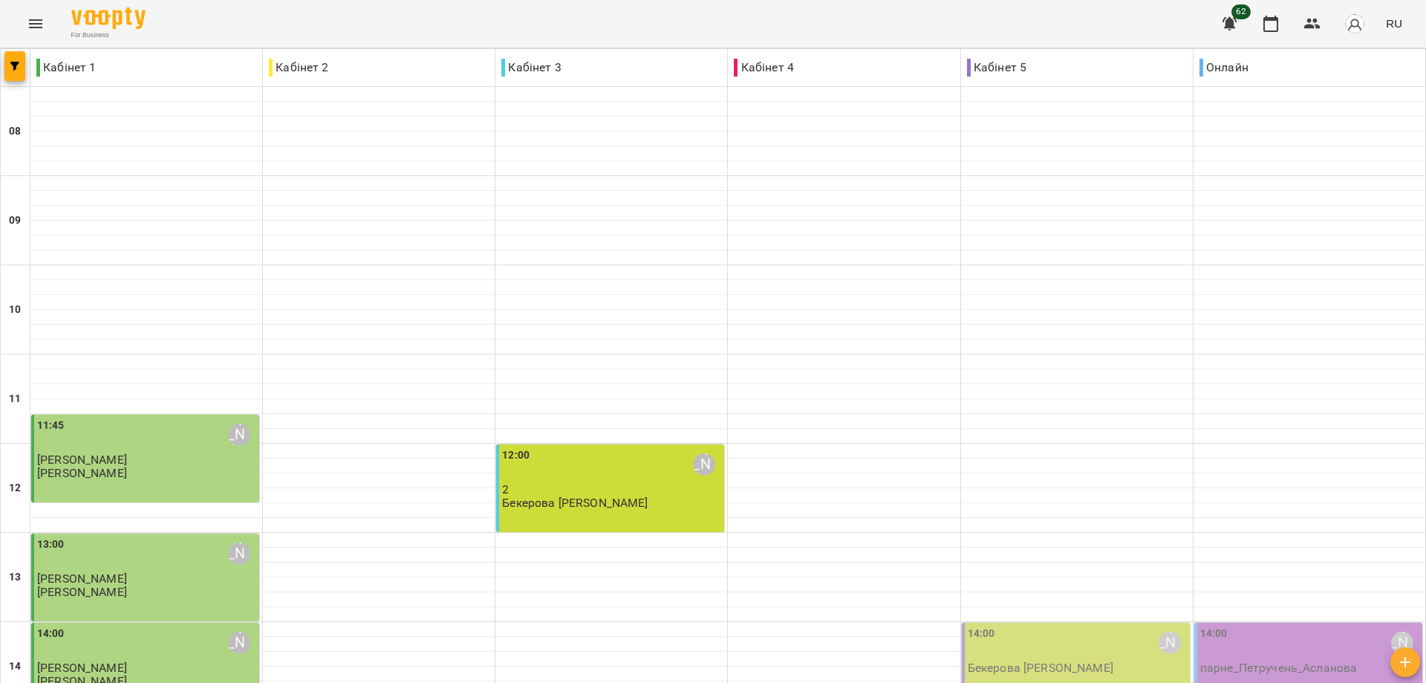
scroll to position [424, 0]
click at [1291, 626] on div "14:00 Костєєва Марина Станіславівна" at bounding box center [1310, 644] width 219 height 36
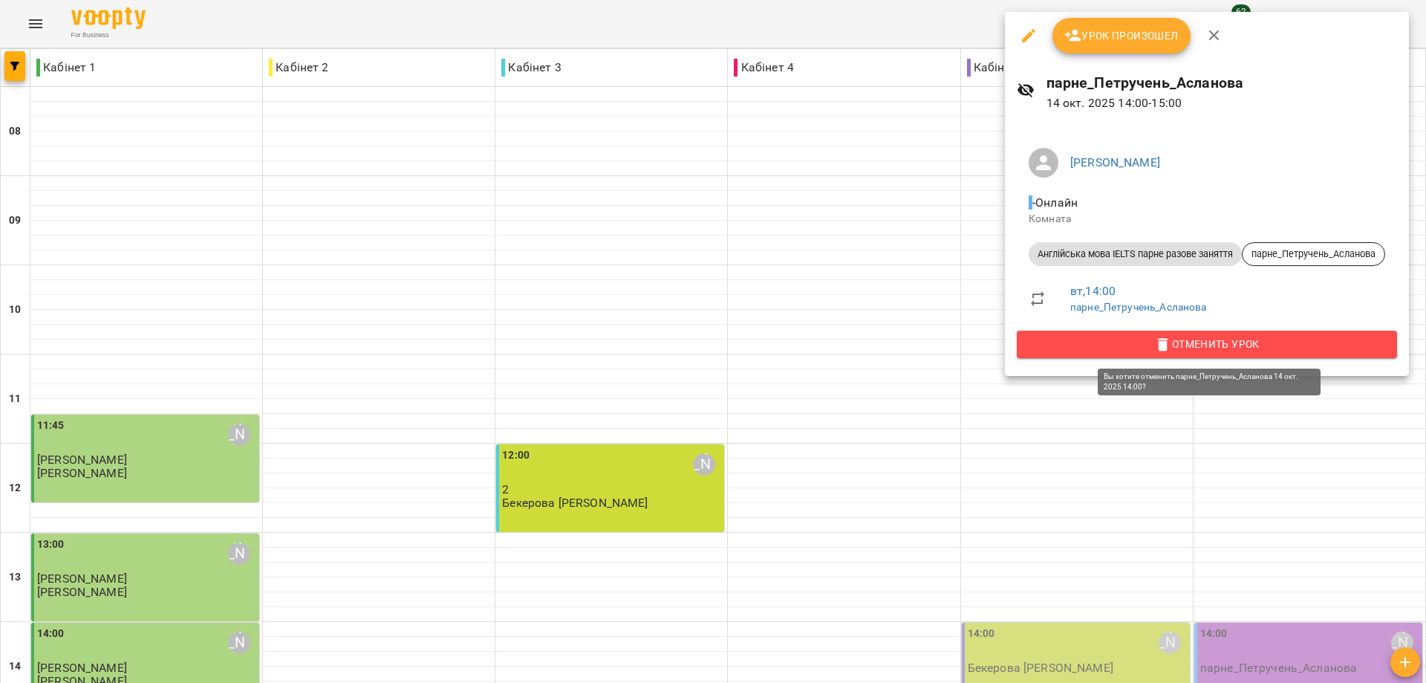
click at [1223, 338] on span "Отменить Урок" at bounding box center [1207, 344] width 357 height 18
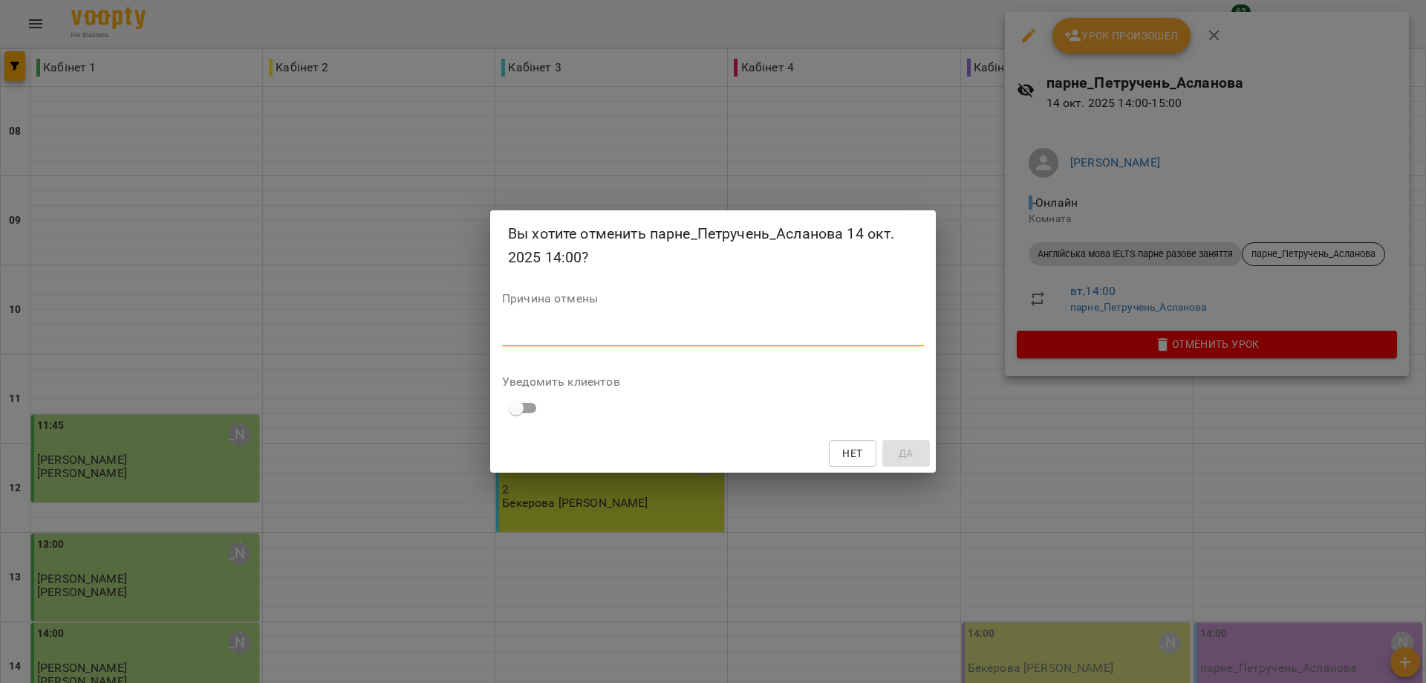
click at [631, 327] on textarea at bounding box center [713, 334] width 422 height 14
type textarea "*"
click at [906, 454] on span "Да" at bounding box center [906, 453] width 15 height 18
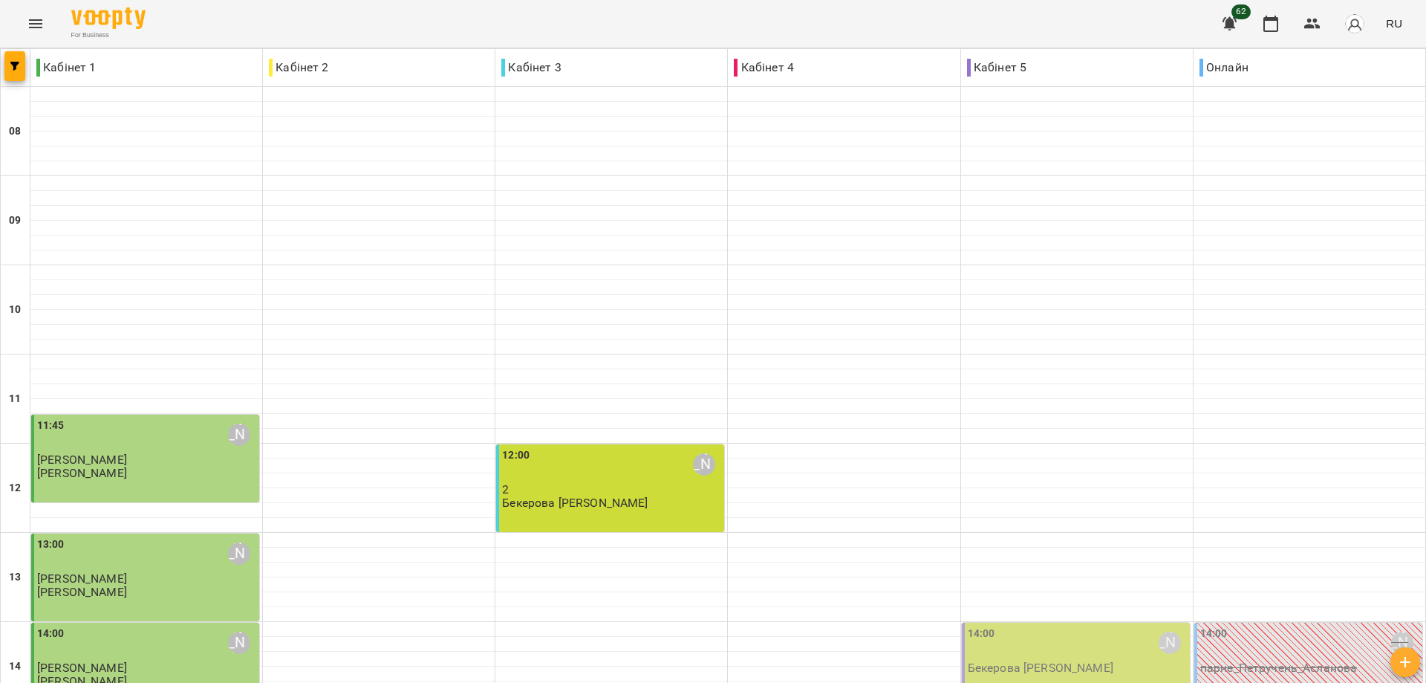
click at [1067, 661] on p "Бекерова [PERSON_NAME]" at bounding box center [1041, 667] width 146 height 13
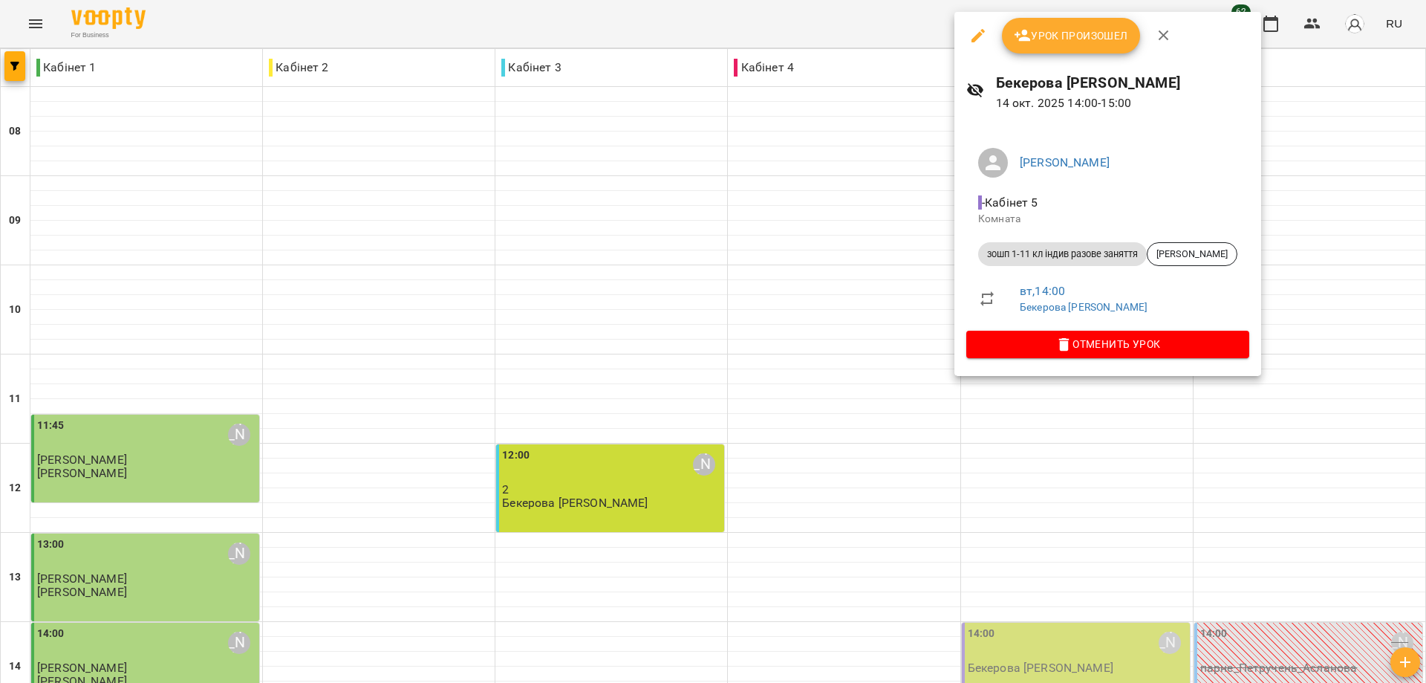
click at [843, 221] on div at bounding box center [713, 341] width 1426 height 683
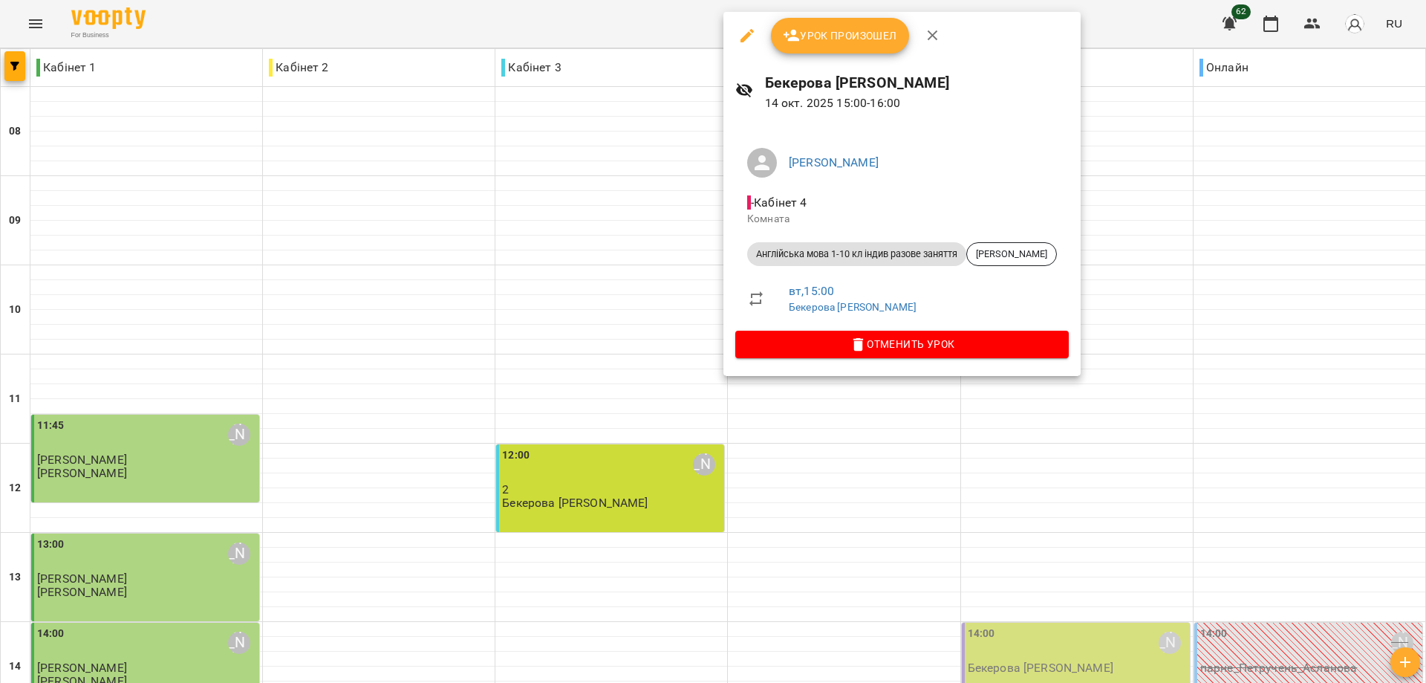
click at [857, 39] on span "Урок произошел" at bounding box center [840, 36] width 114 height 18
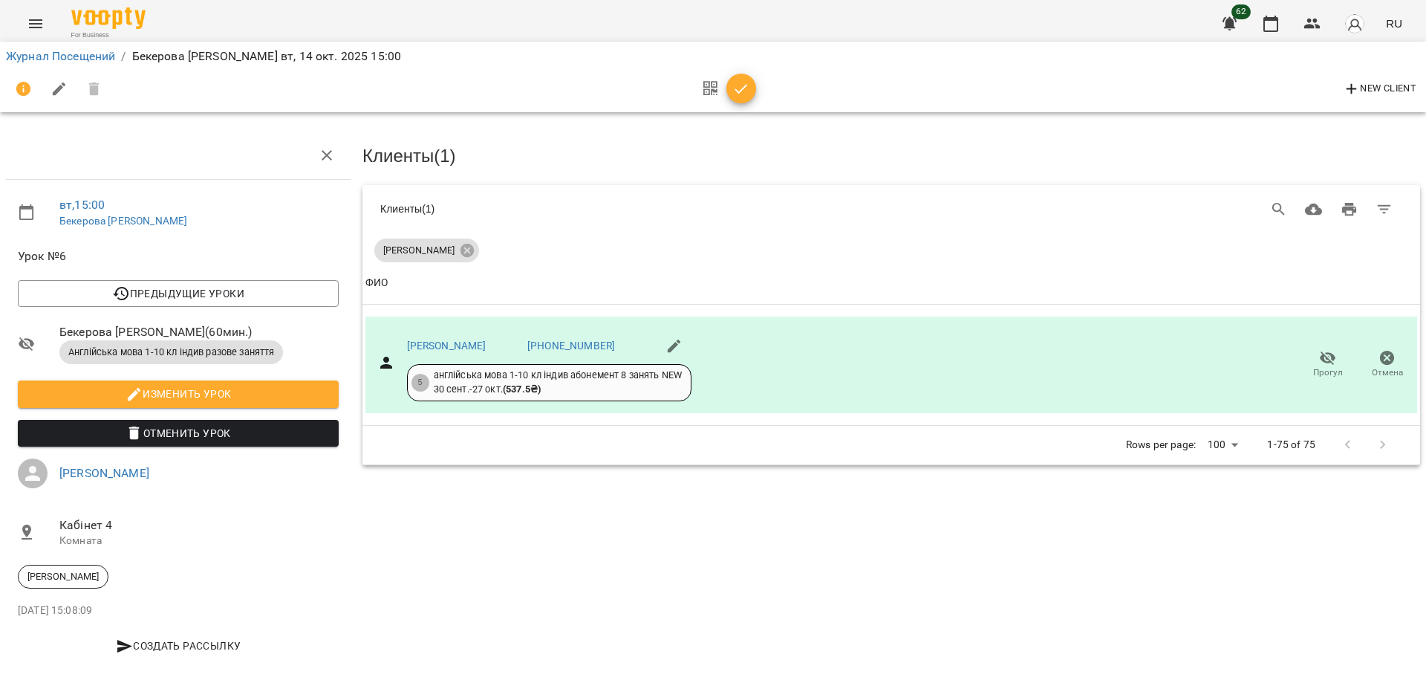
click at [735, 85] on icon "button" at bounding box center [742, 89] width 18 height 18
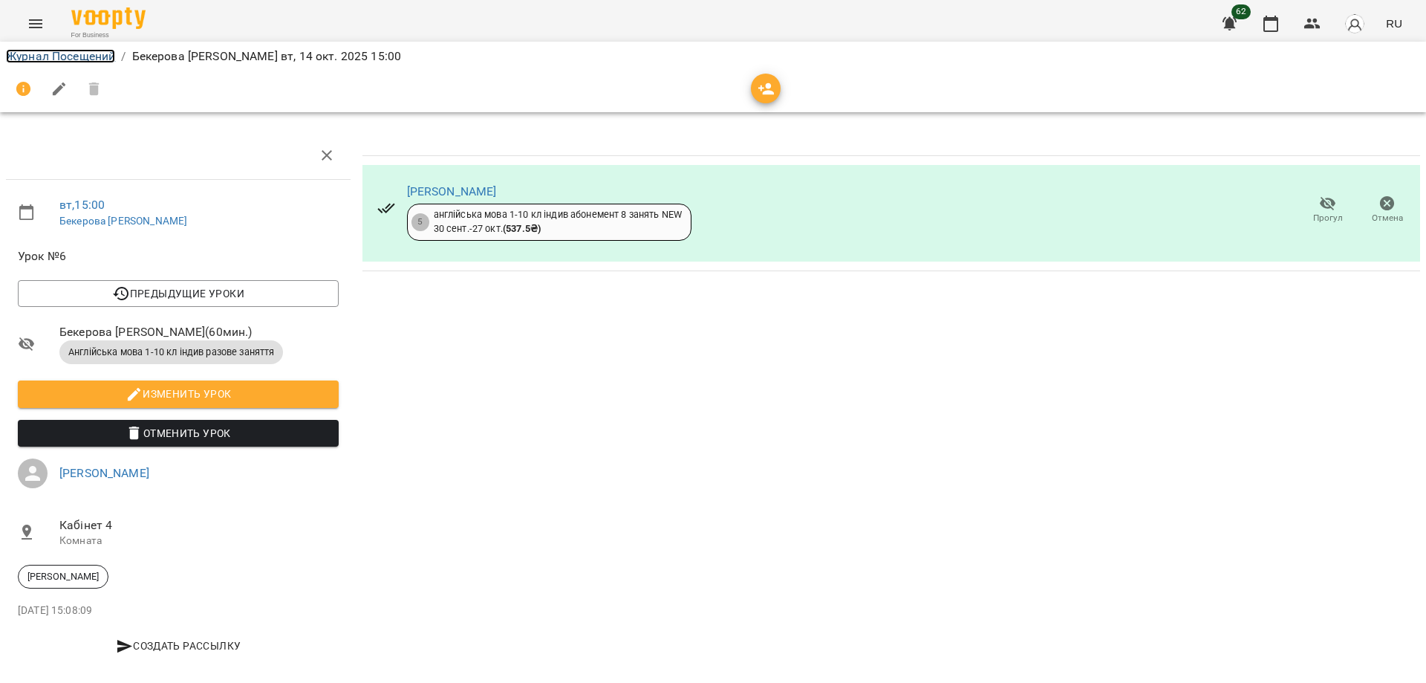
click at [70, 52] on link "Журнал Посещений" at bounding box center [60, 56] width 109 height 14
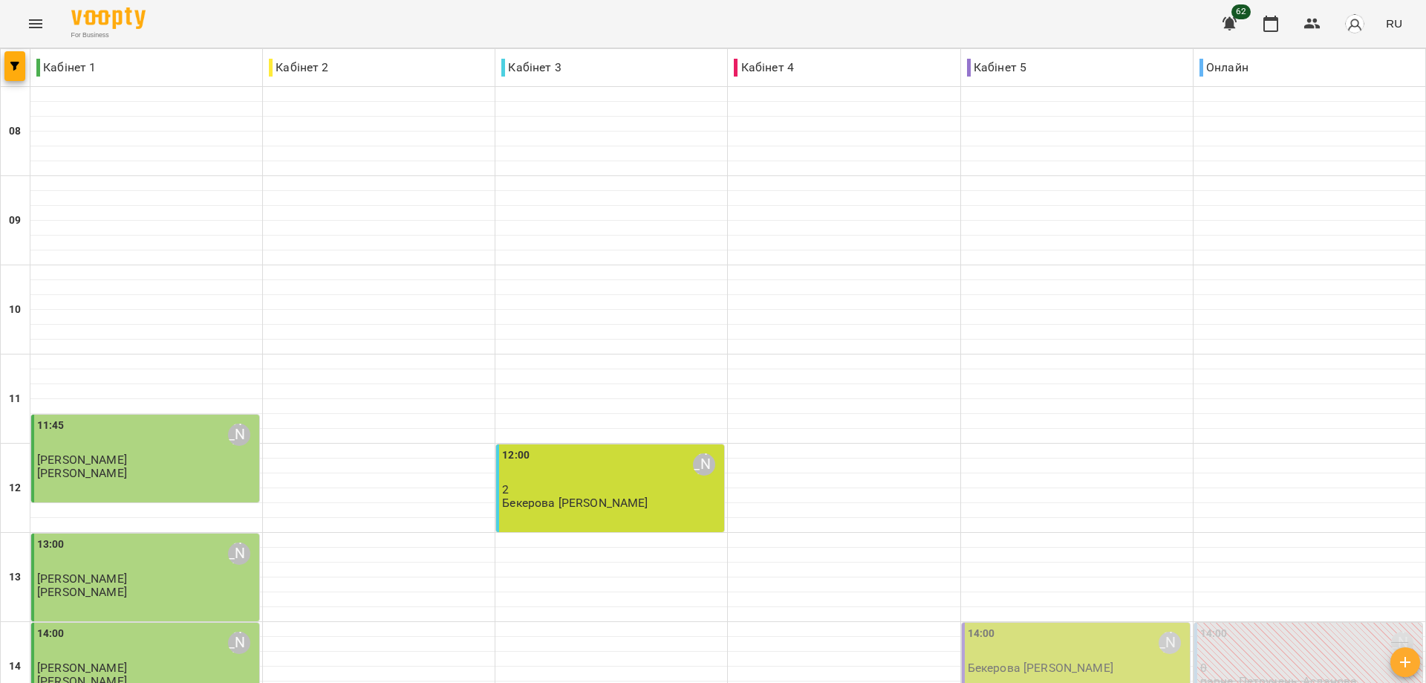
scroll to position [573, 0]
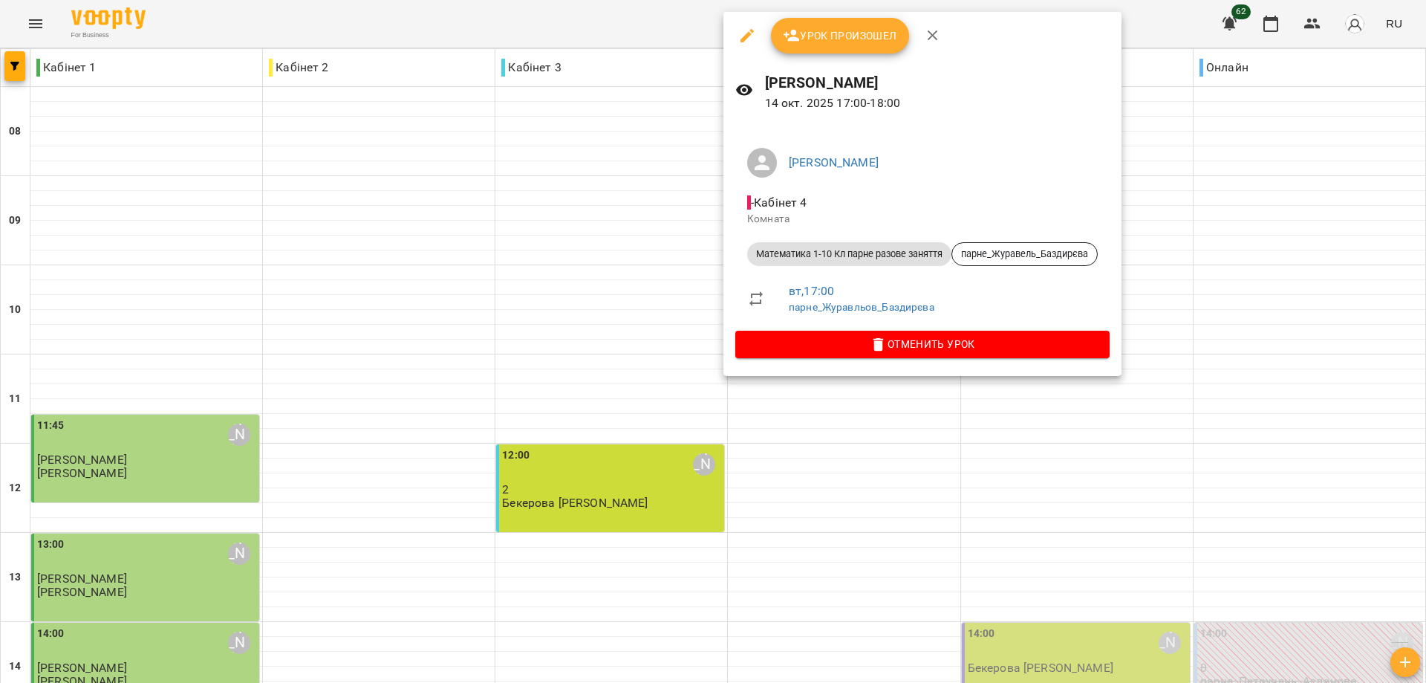
click at [844, 479] on div at bounding box center [713, 341] width 1426 height 683
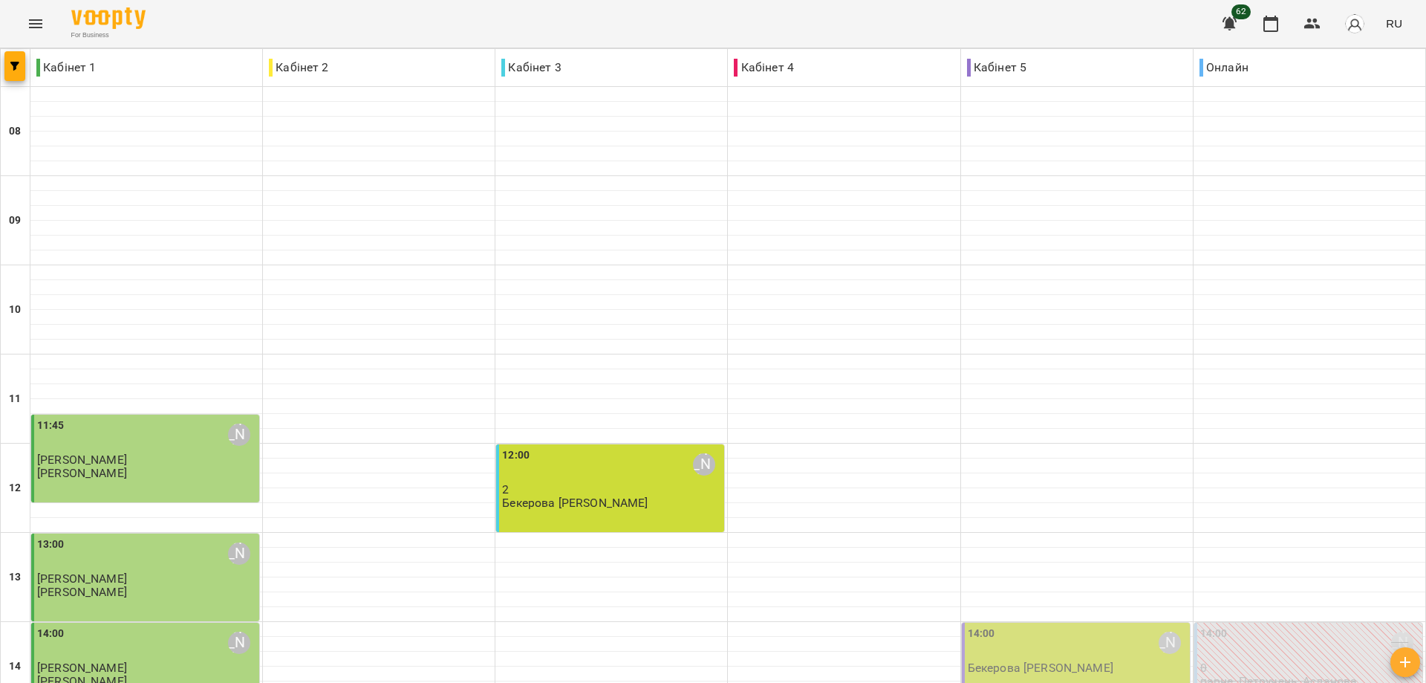
click at [37, 25] on icon "Menu" at bounding box center [36, 24] width 18 height 18
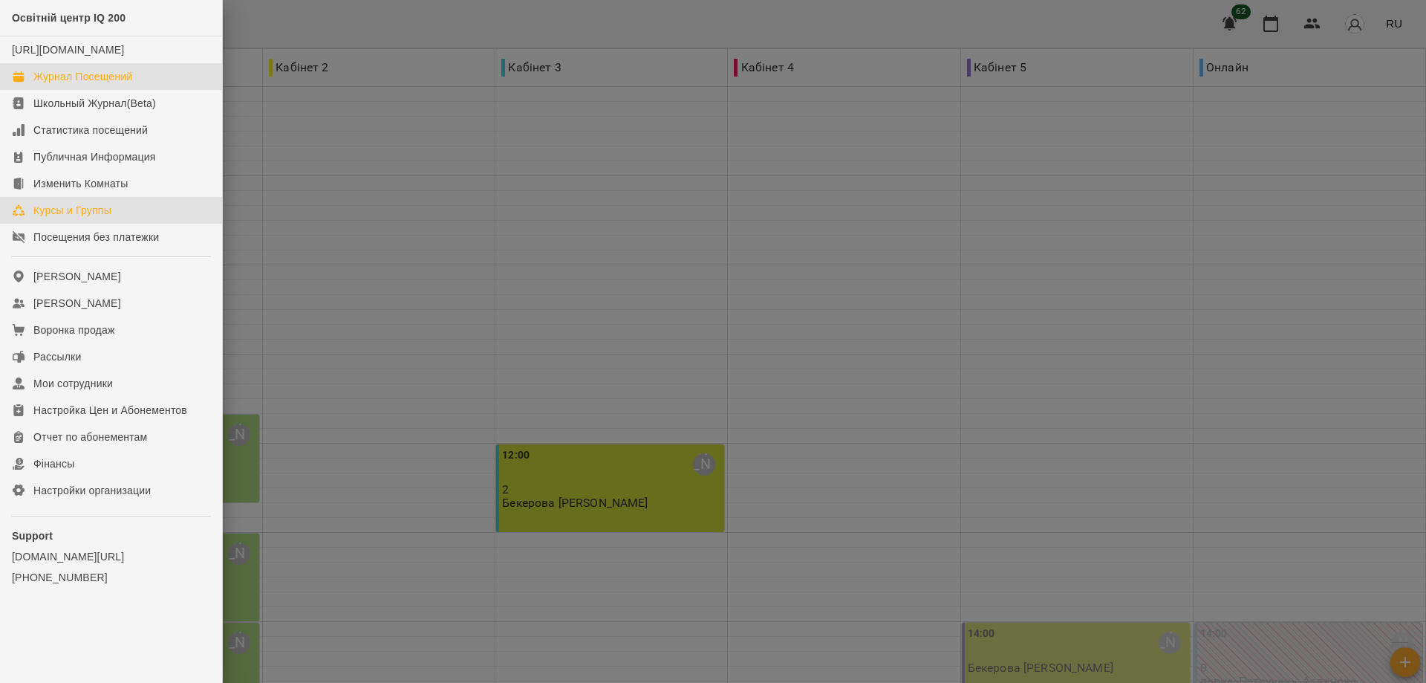
click at [56, 218] on div "Курсы и Группы" at bounding box center [72, 210] width 78 height 15
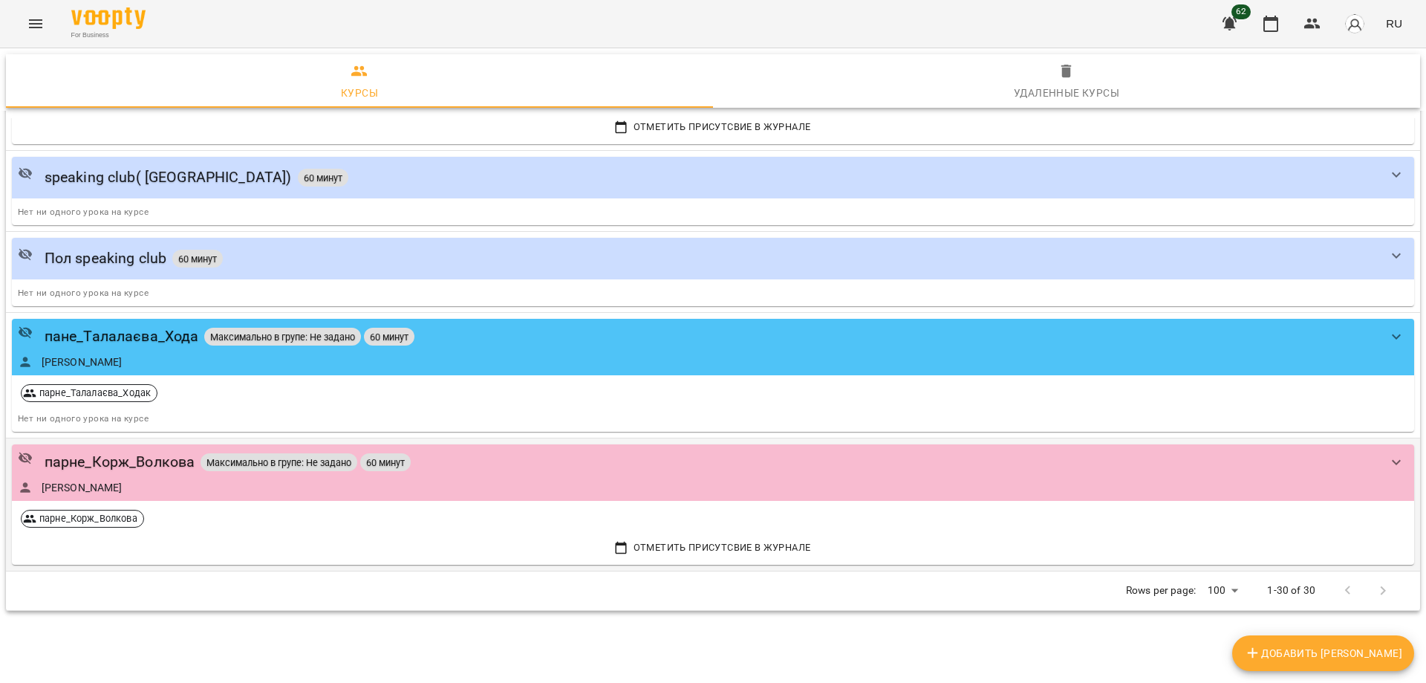
scroll to position [2995, 0]
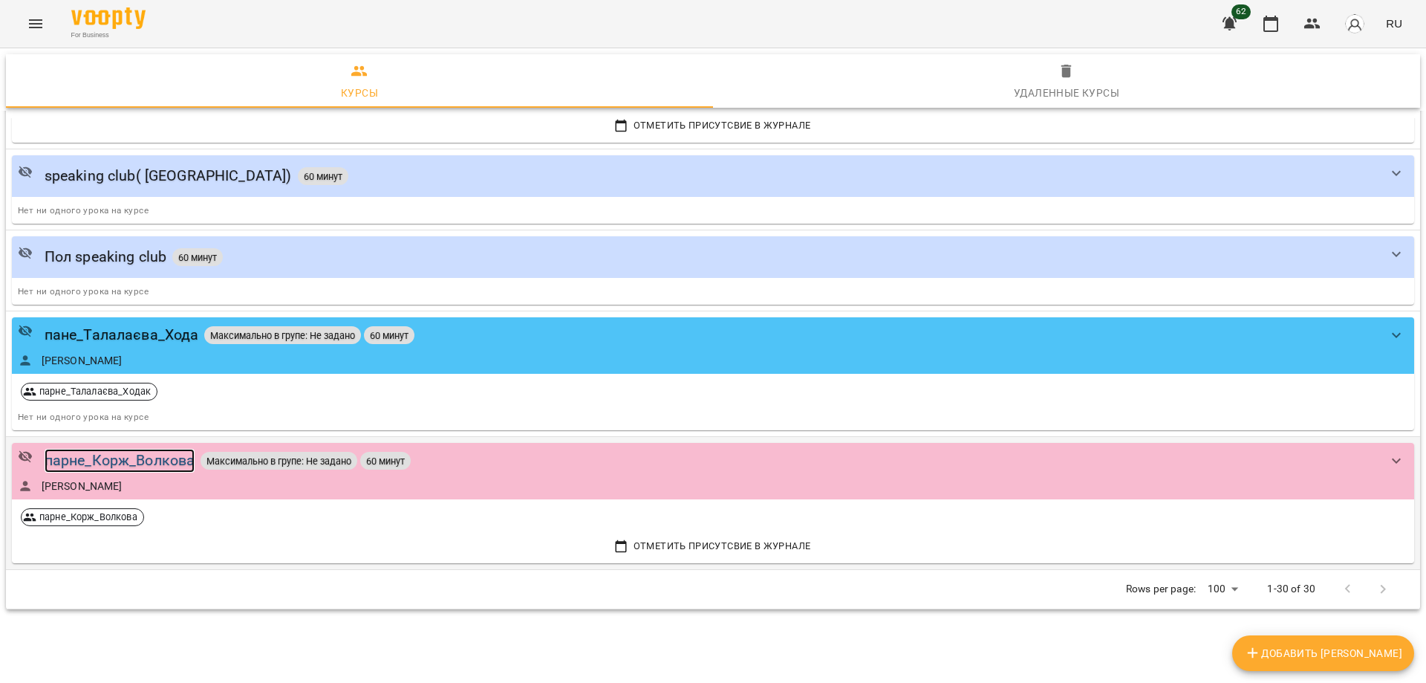
click at [129, 455] on div "парне_Корж_Волкова" at bounding box center [120, 460] width 151 height 23
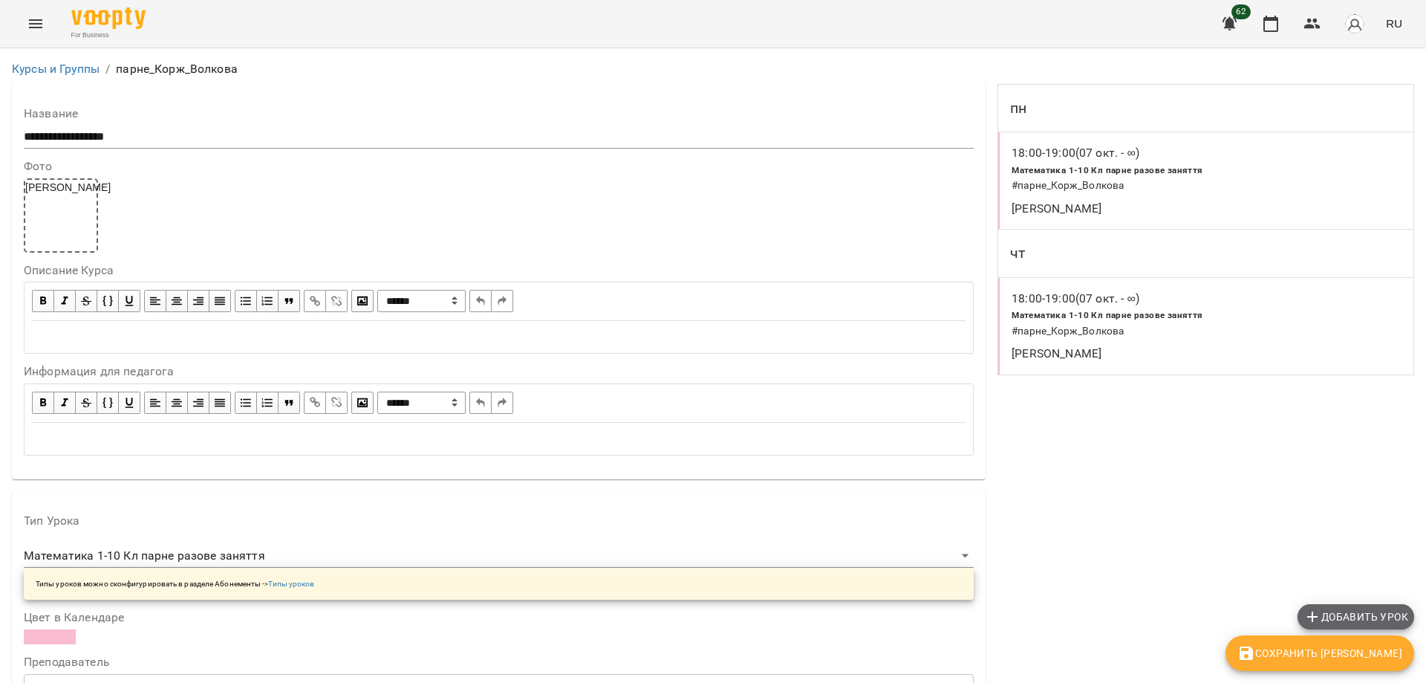
click at [1354, 614] on span "Добавить урок" at bounding box center [1356, 617] width 105 height 18
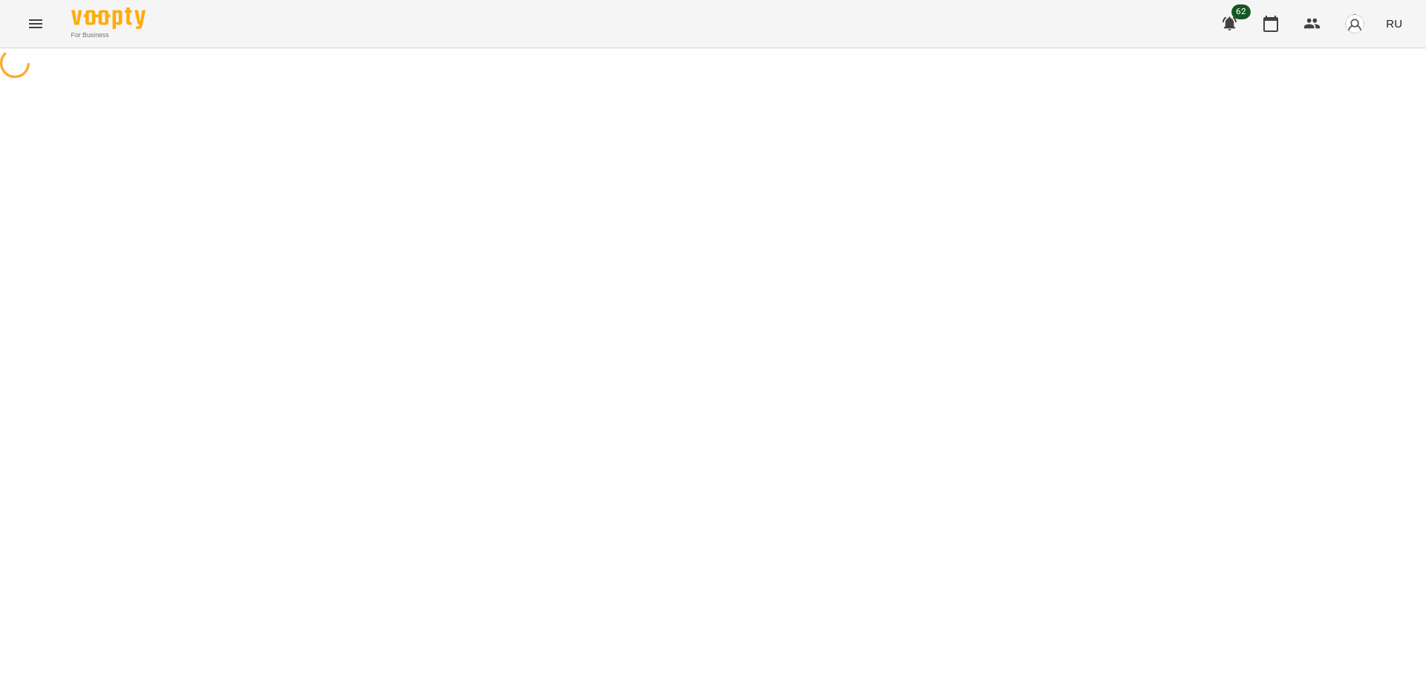
select select "**********"
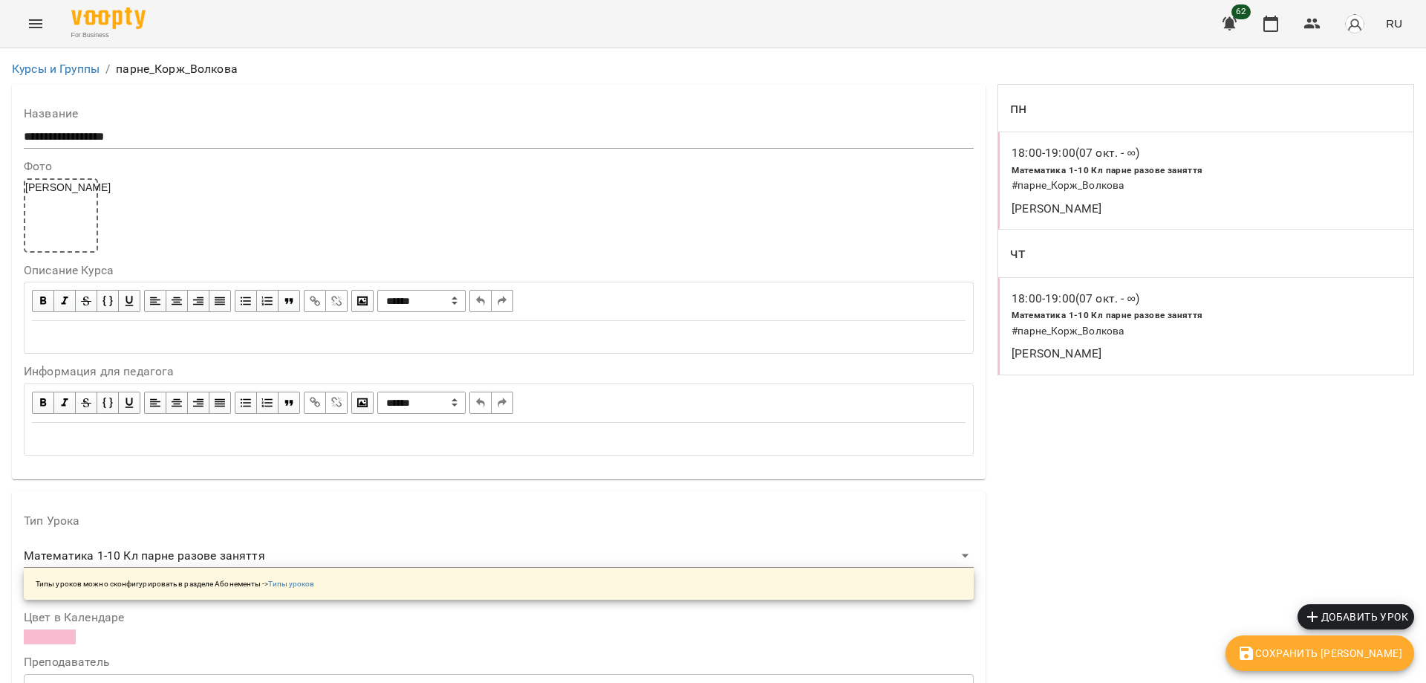
click at [1363, 656] on span "Сохранить Курс" at bounding box center [1320, 653] width 165 height 18
click at [38, 23] on icon "Menu" at bounding box center [36, 24] width 18 height 18
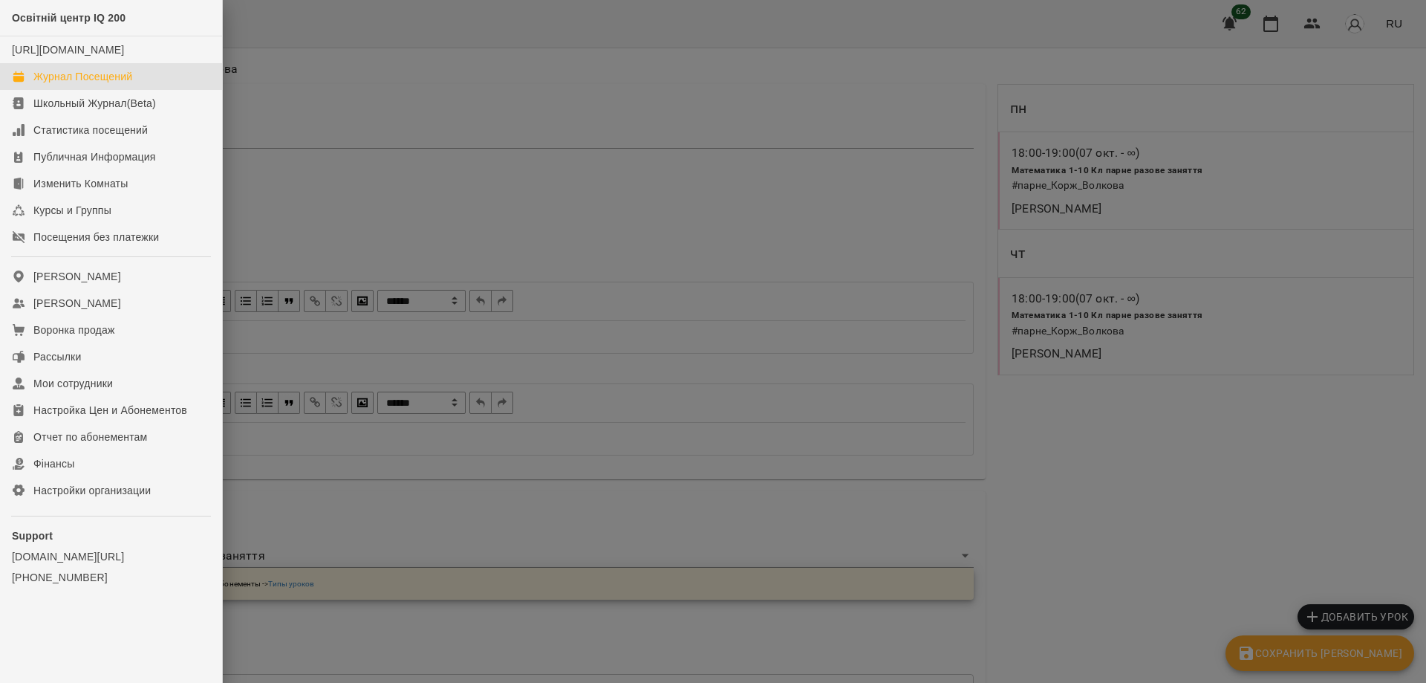
click at [68, 82] on link "Журнал Посещений" at bounding box center [111, 76] width 222 height 27
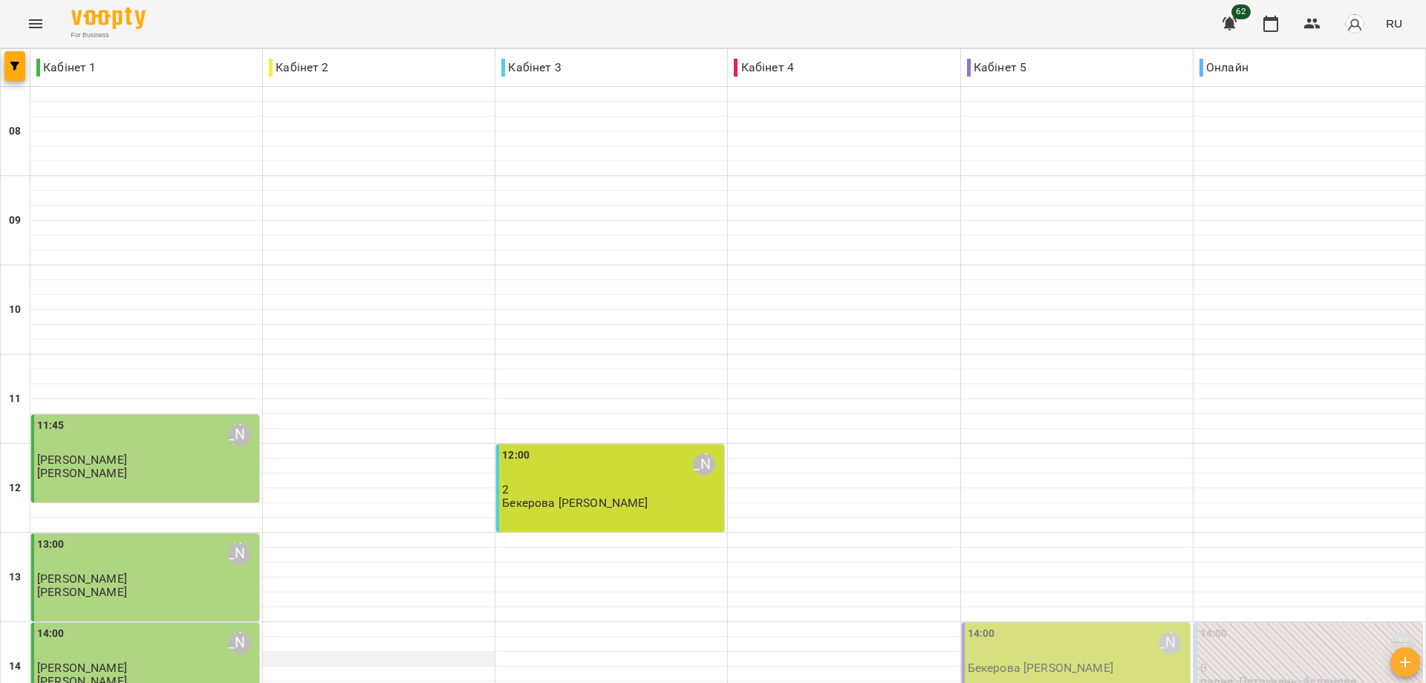
scroll to position [573, 0]
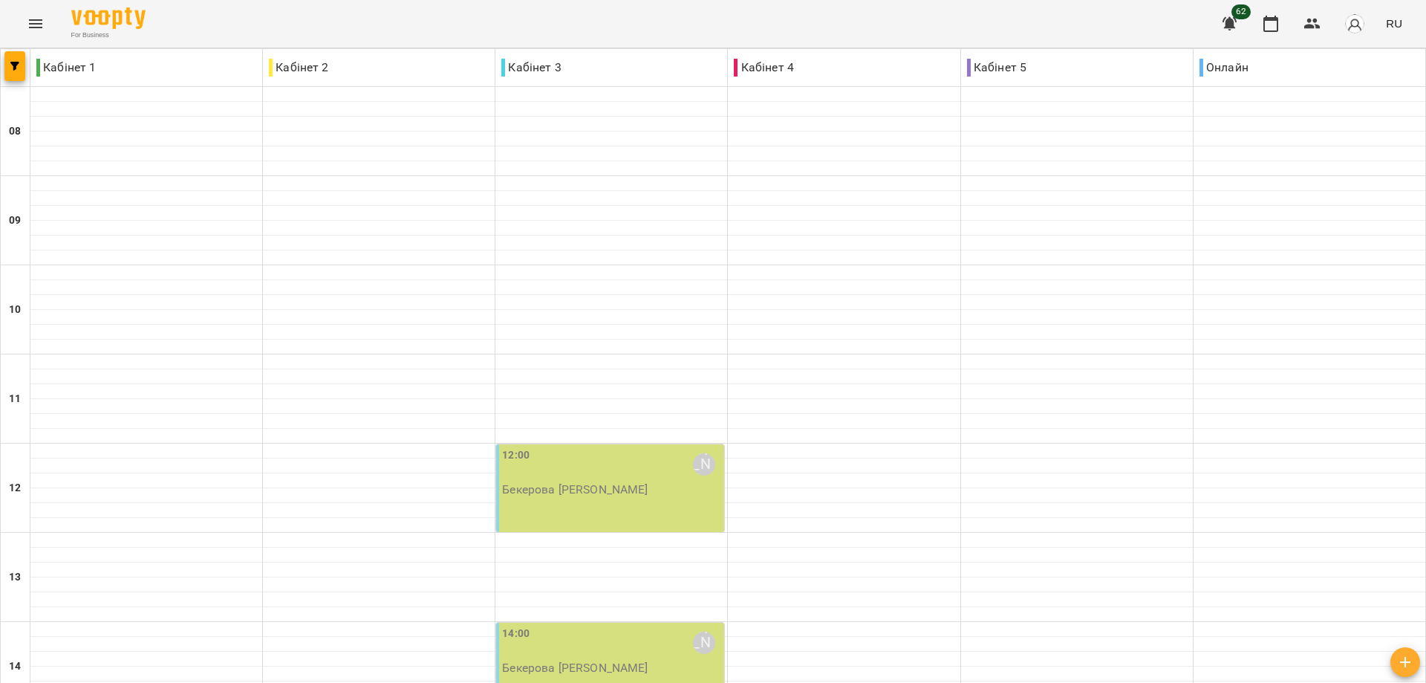
scroll to position [350, 0]
click at [36, 16] on icon "Menu" at bounding box center [36, 24] width 18 height 18
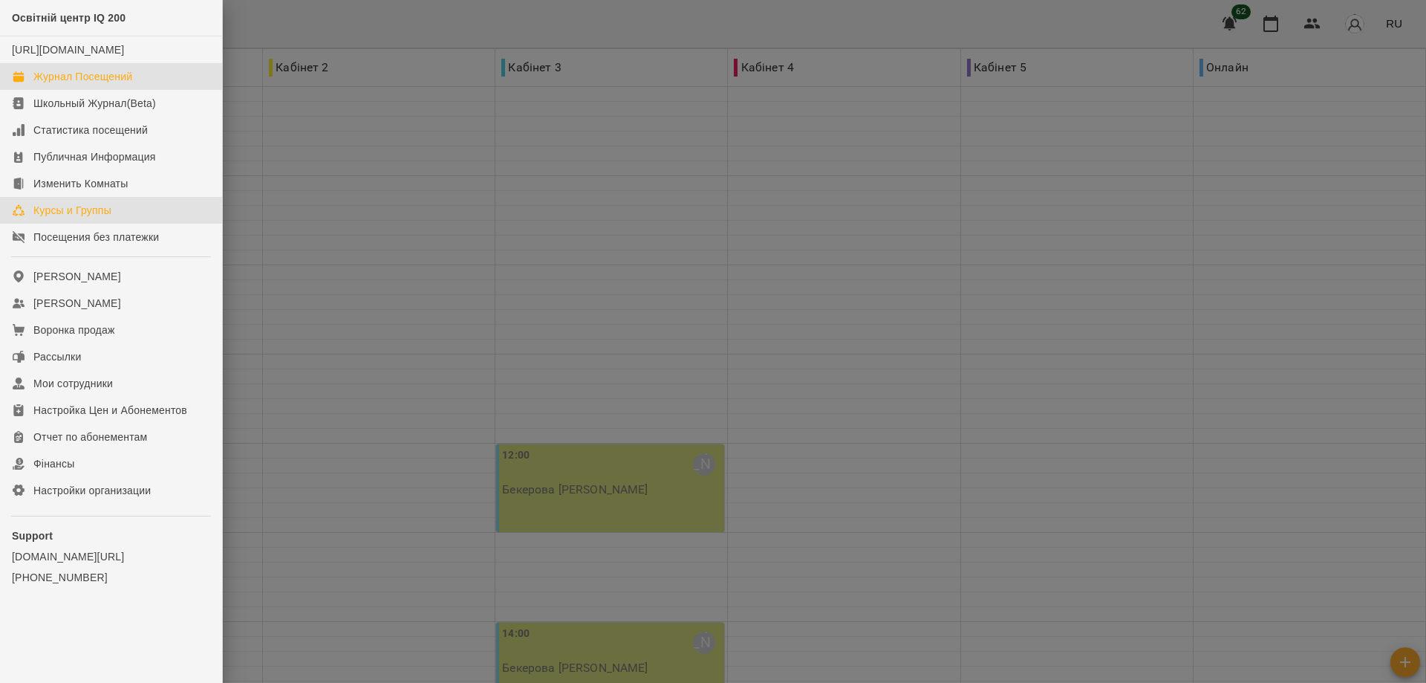
click at [67, 218] on div "Курсы и Группы" at bounding box center [72, 210] width 78 height 15
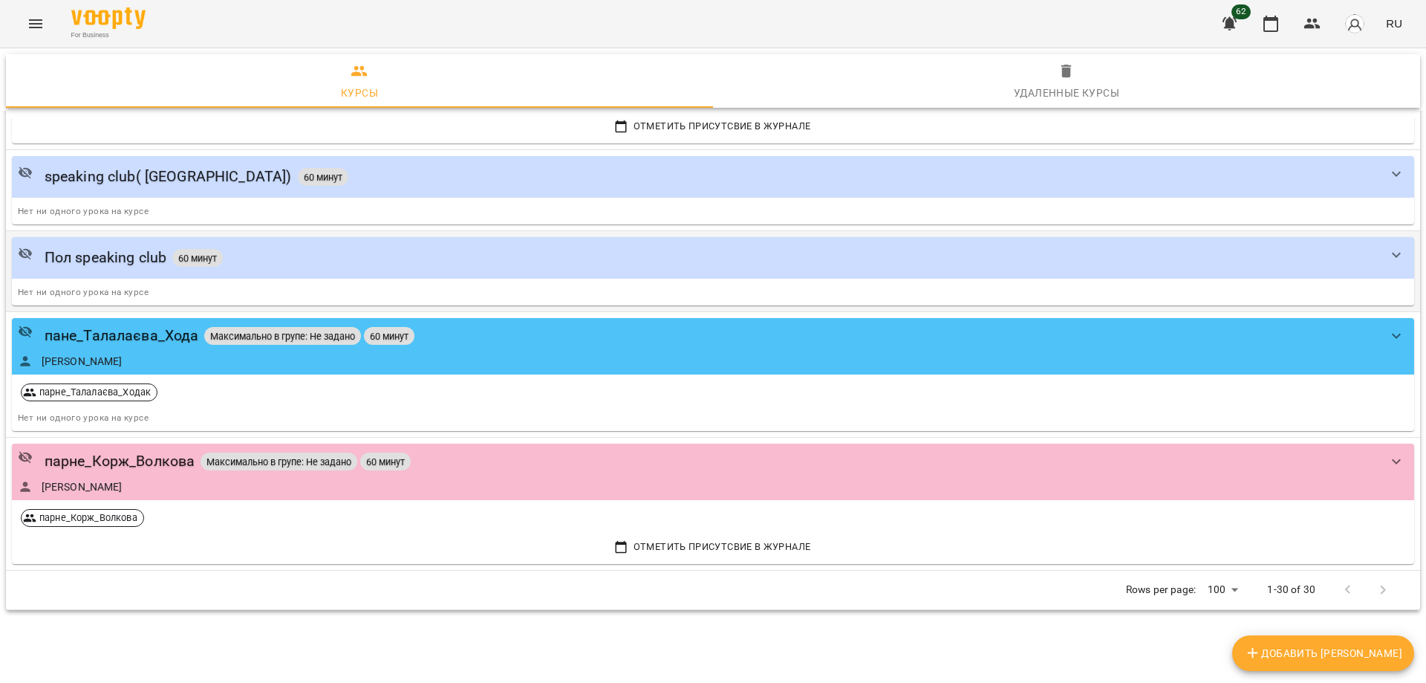
scroll to position [2995, 0]
click at [1392, 459] on icon "show more" at bounding box center [1396, 460] width 9 height 5
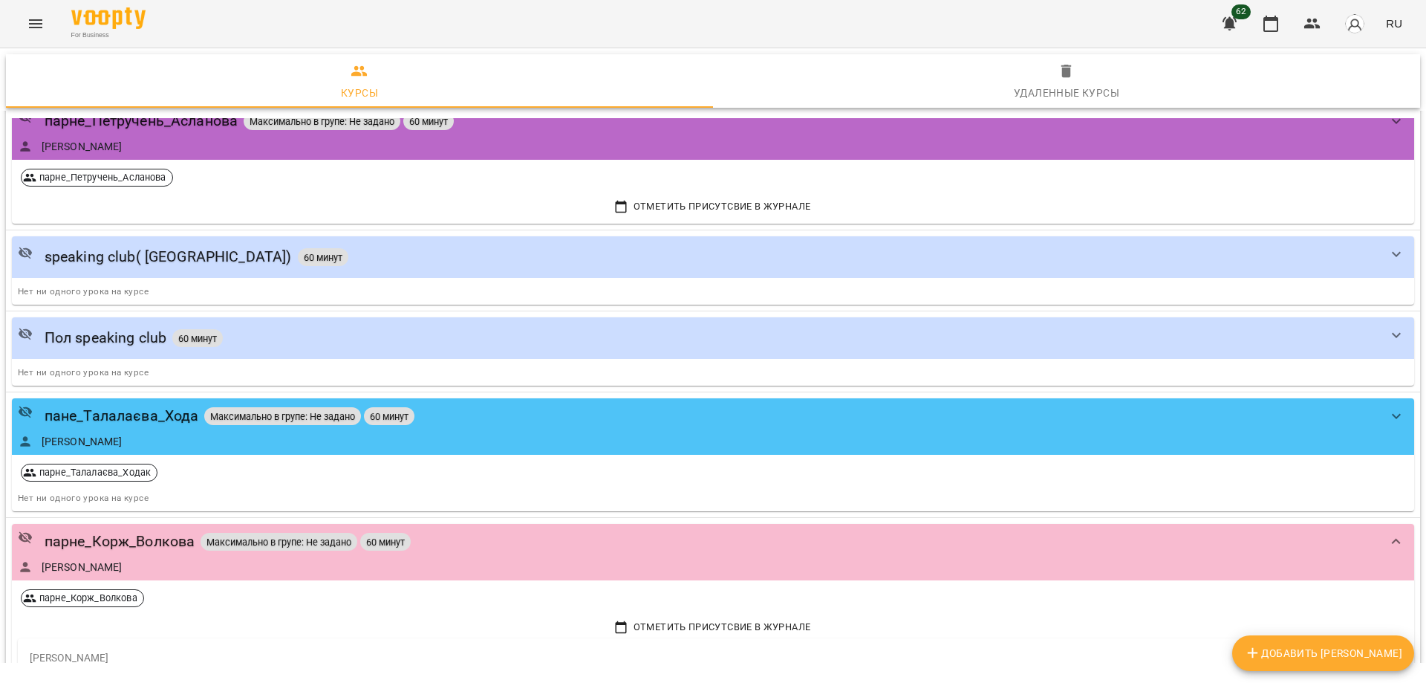
scroll to position [2912, 0]
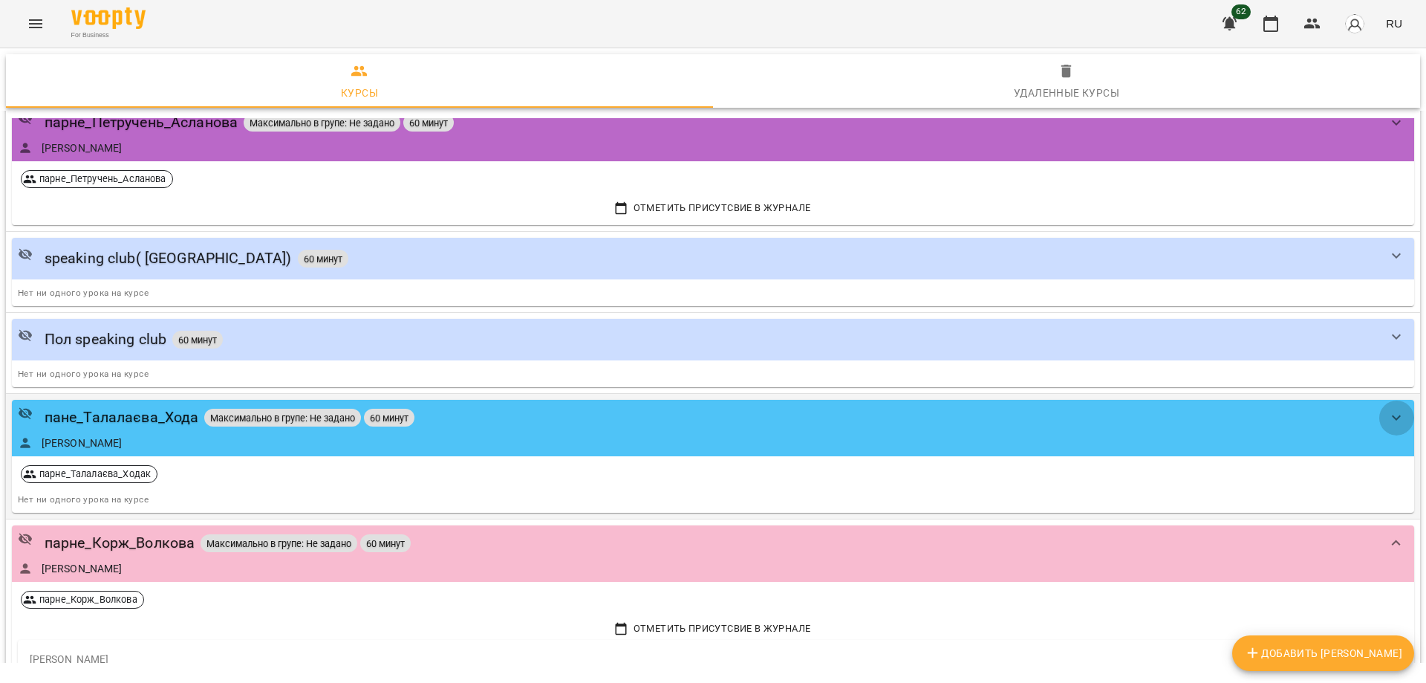
click at [1388, 416] on icon "show more" at bounding box center [1397, 418] width 18 height 18
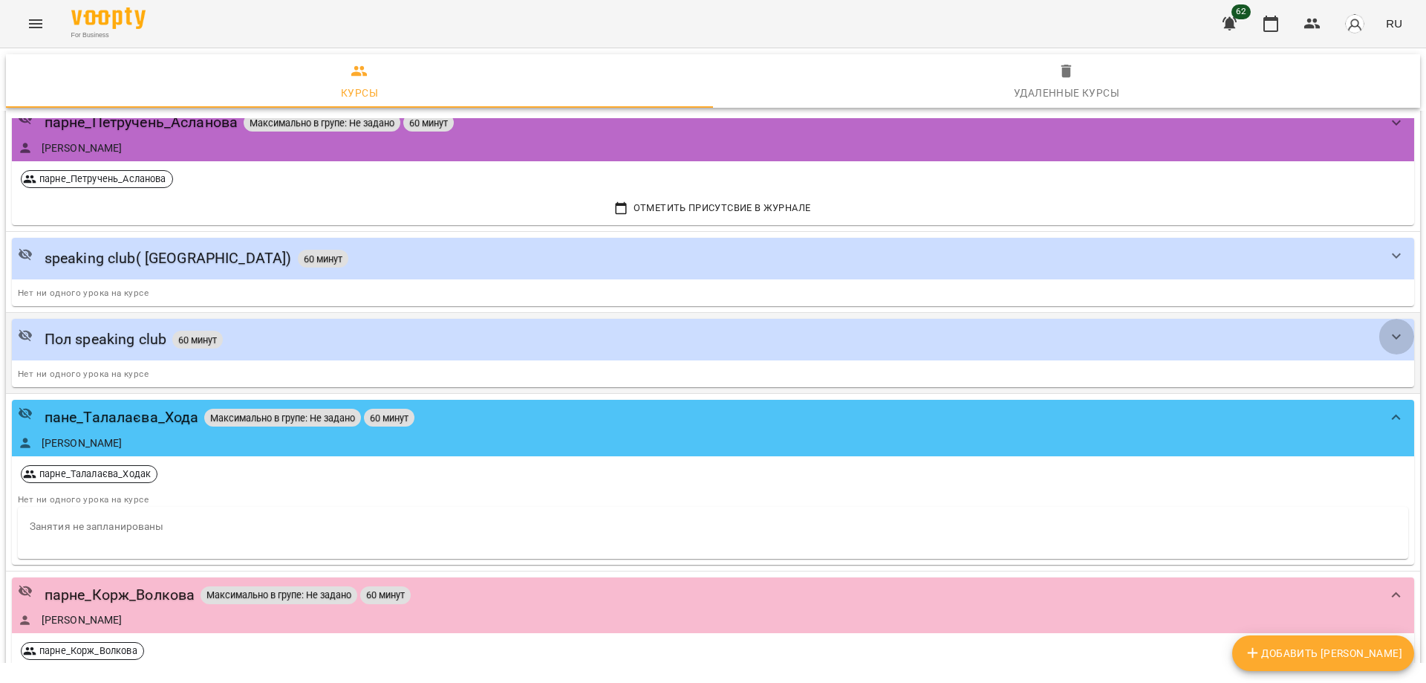
click at [1388, 332] on icon "show more" at bounding box center [1397, 337] width 18 height 18
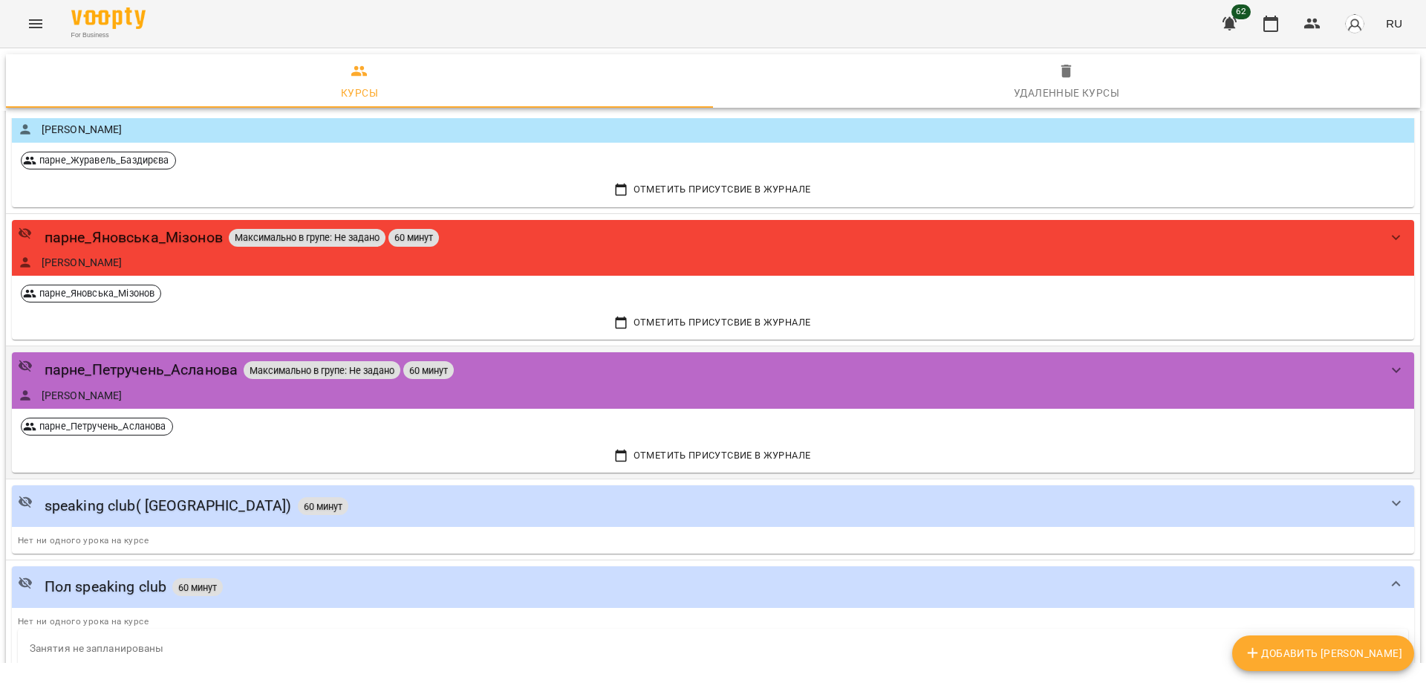
scroll to position [2615, 0]
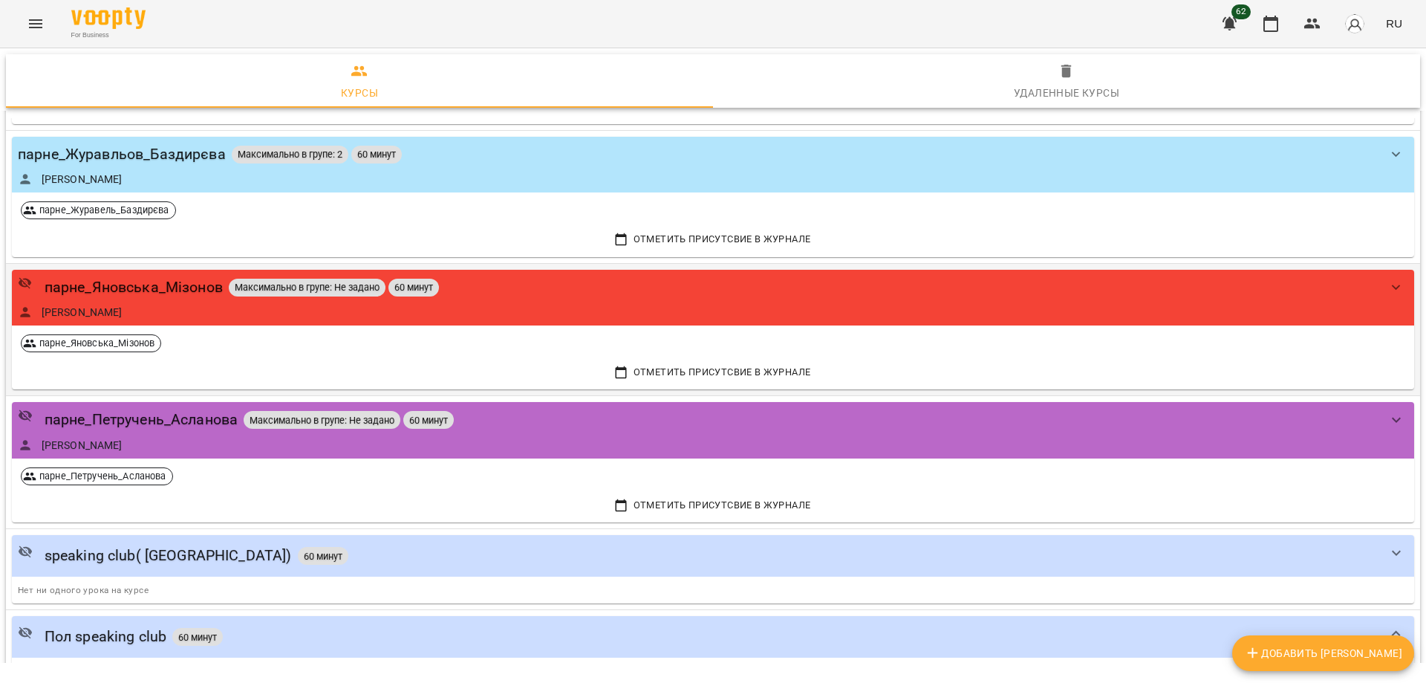
click at [1388, 288] on icon "show more" at bounding box center [1397, 288] width 18 height 18
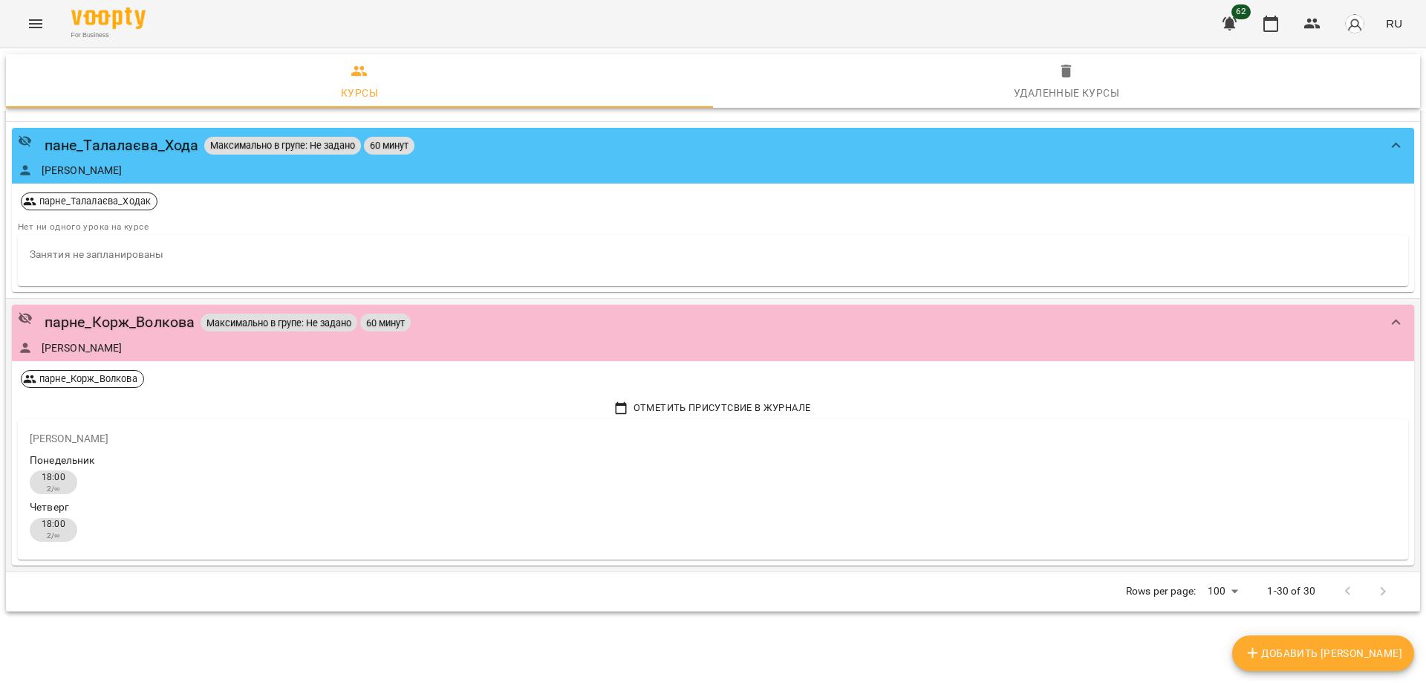
scroll to position [3379, 0]
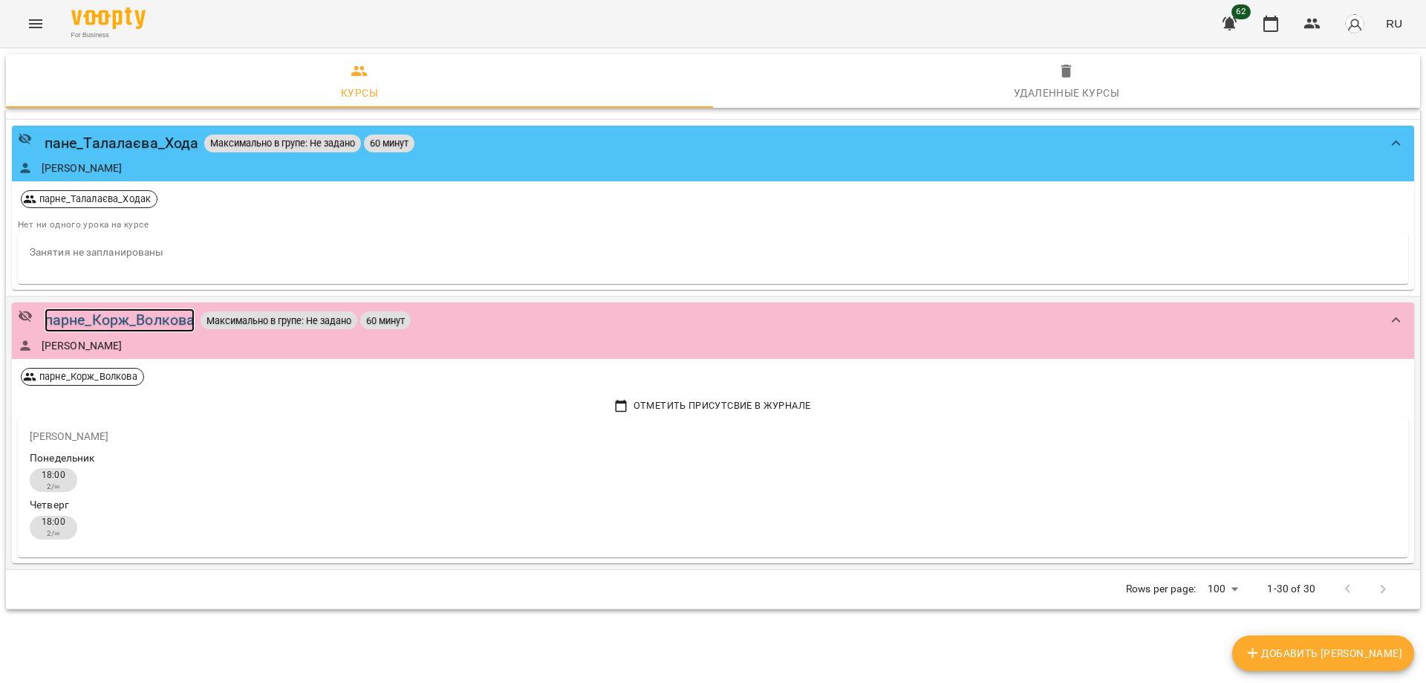
click at [126, 317] on div "парне_Корж_Волкова" at bounding box center [120, 319] width 151 height 23
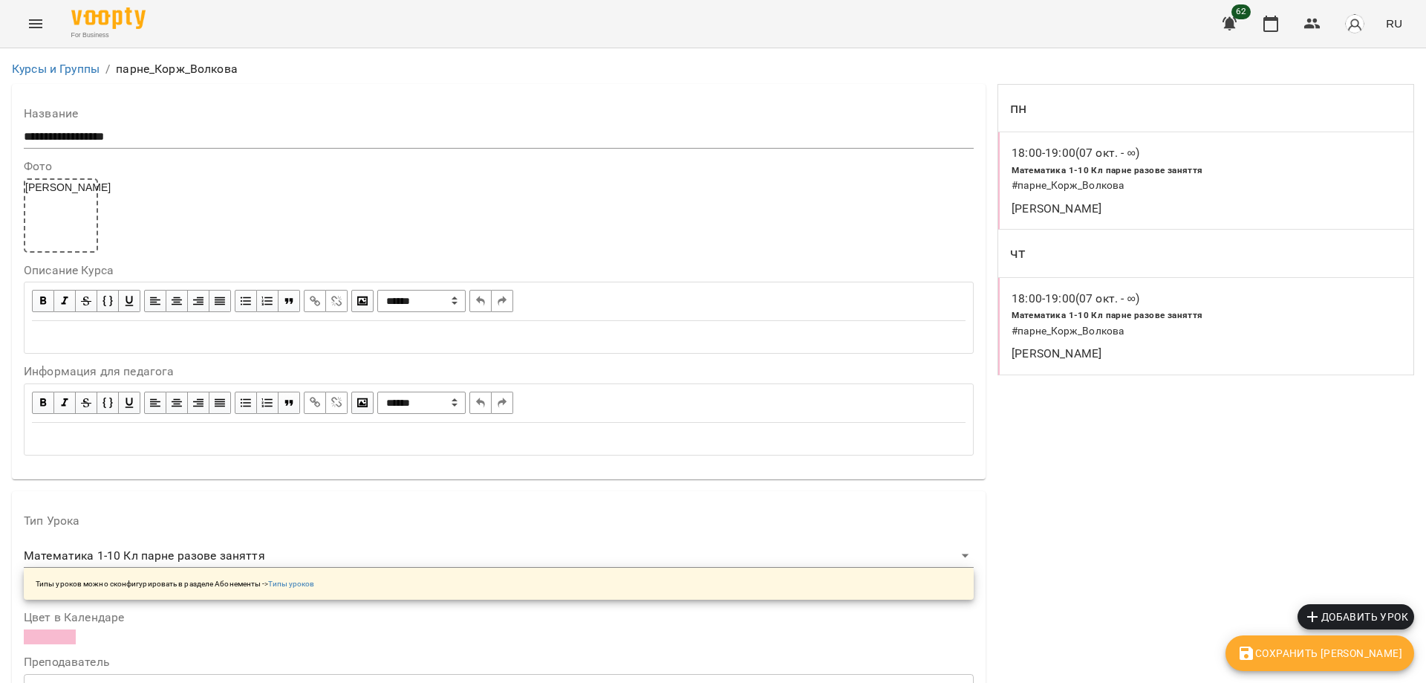
click at [34, 19] on icon "Menu" at bounding box center [36, 24] width 18 height 18
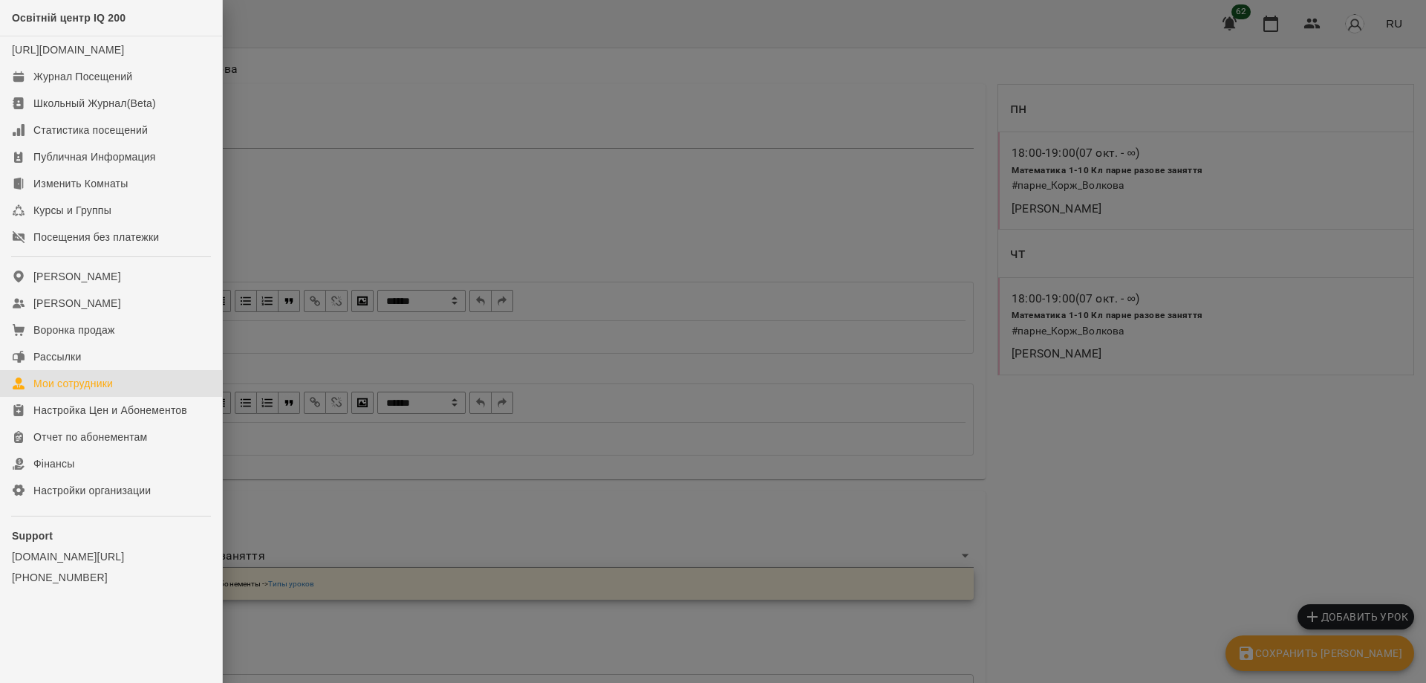
click at [79, 391] on div "Мои сотрудники" at bounding box center [72, 383] width 79 height 15
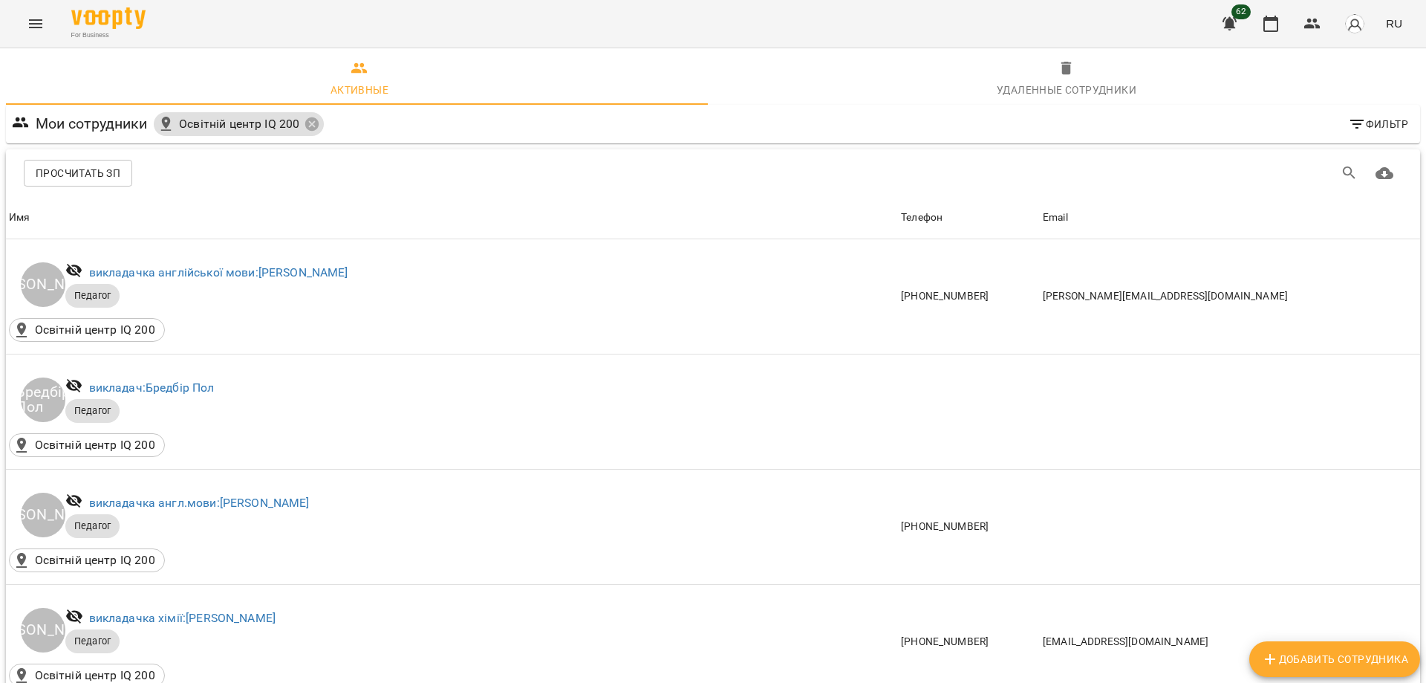
scroll to position [1486, 0]
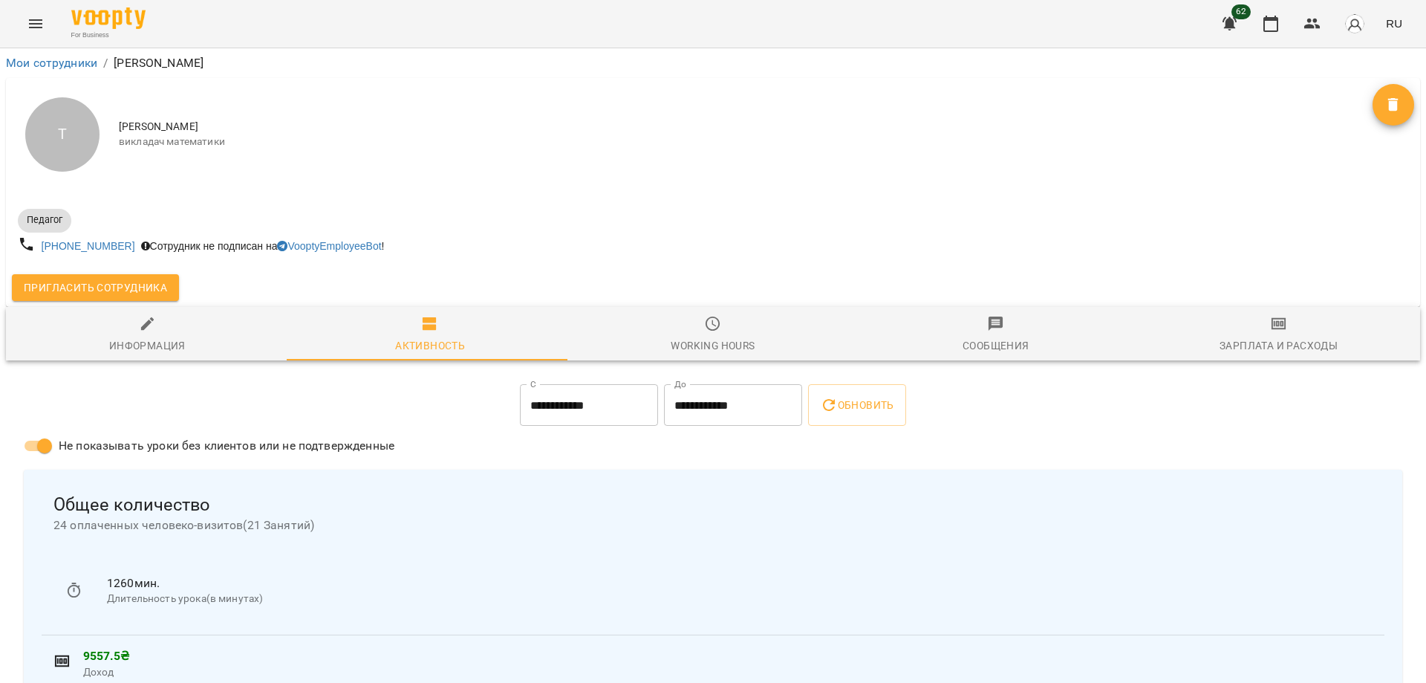
click at [157, 337] on span "Информация" at bounding box center [147, 335] width 265 height 40
select select "**"
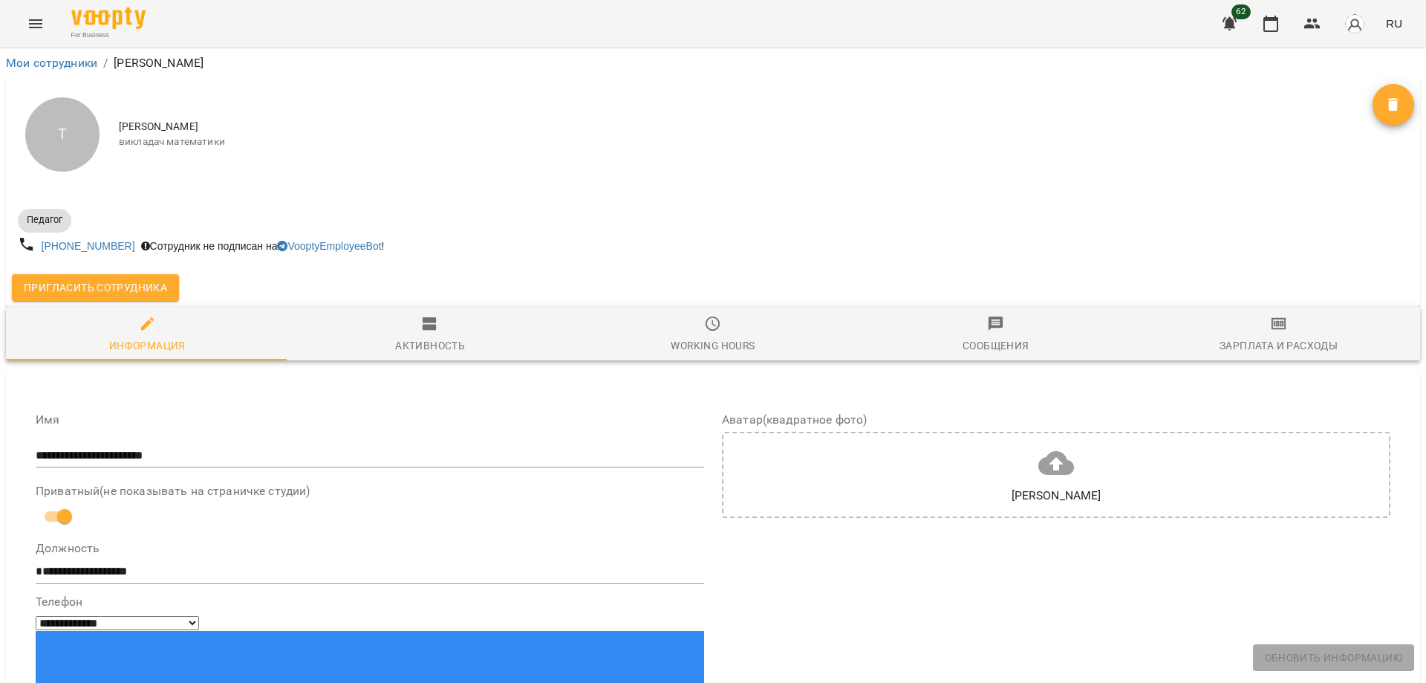
click at [441, 339] on div "Активность" at bounding box center [430, 346] width 70 height 18
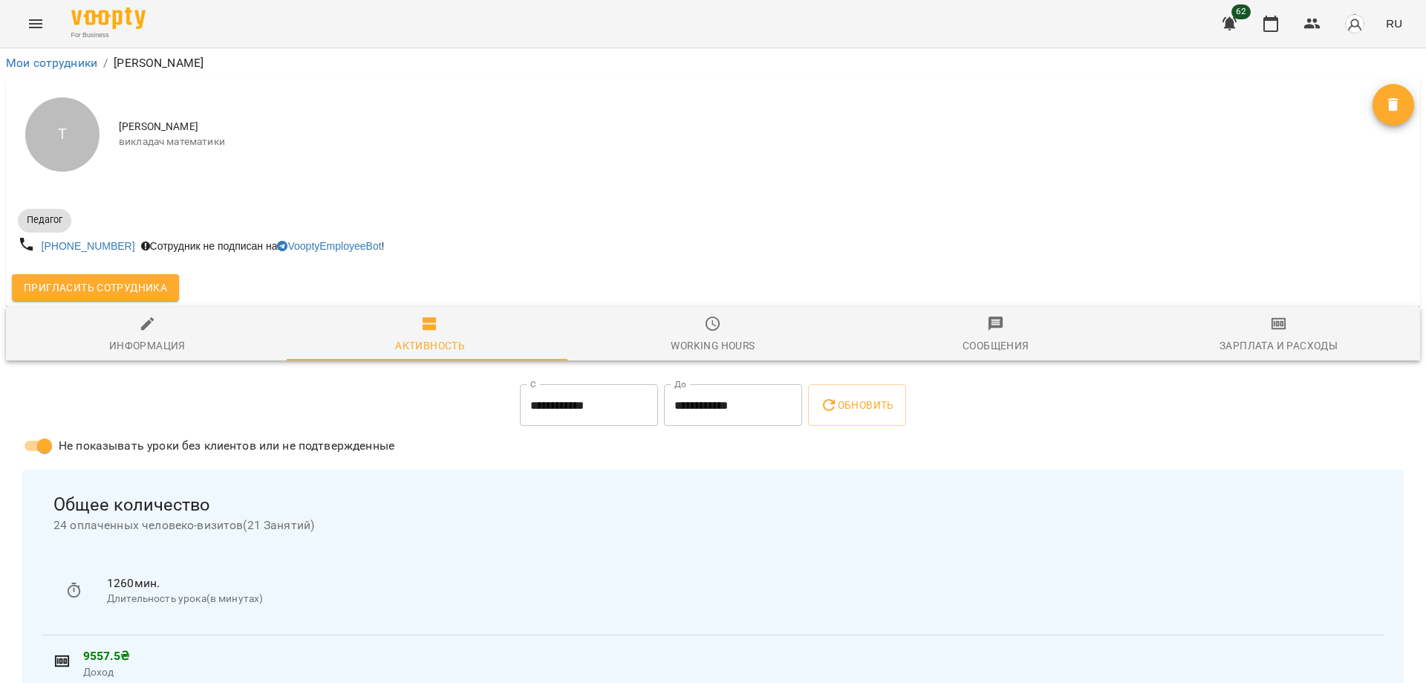
click at [36, 21] on icon "Menu" at bounding box center [35, 23] width 13 height 9
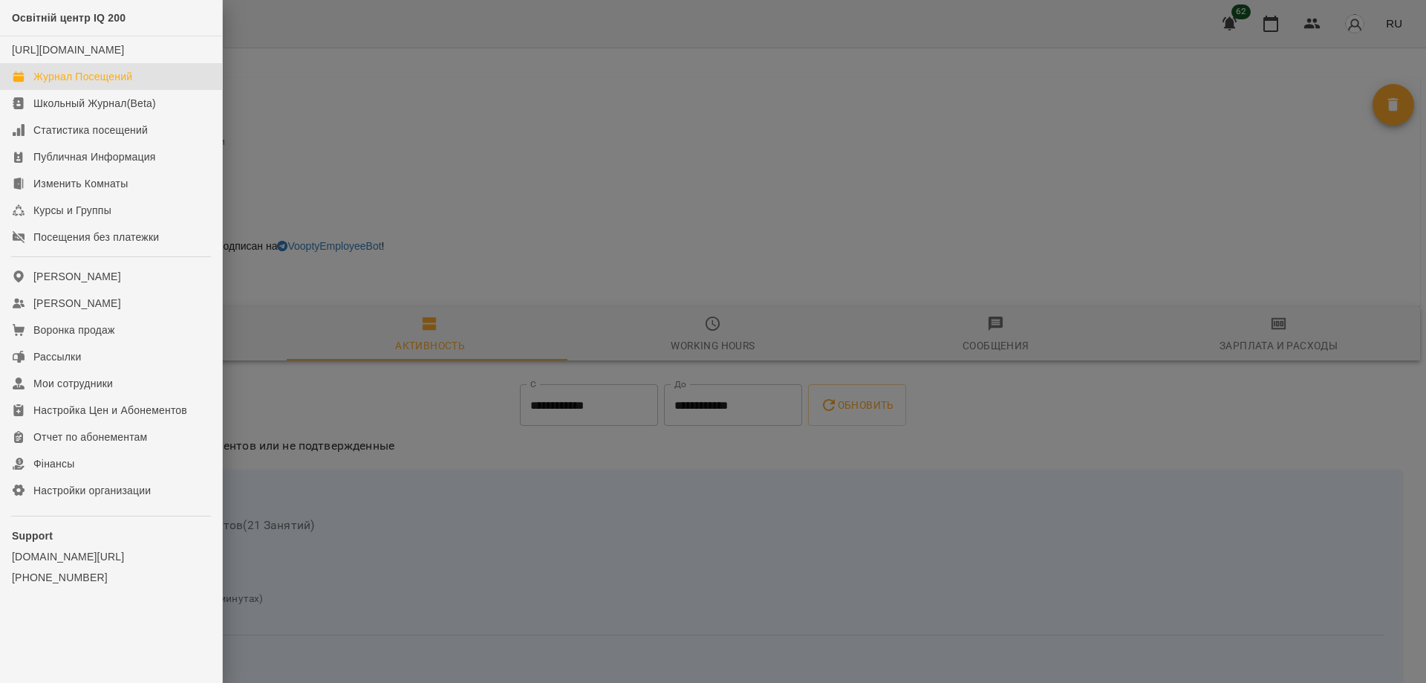
click at [81, 84] on div "Журнал Посещений" at bounding box center [82, 76] width 99 height 15
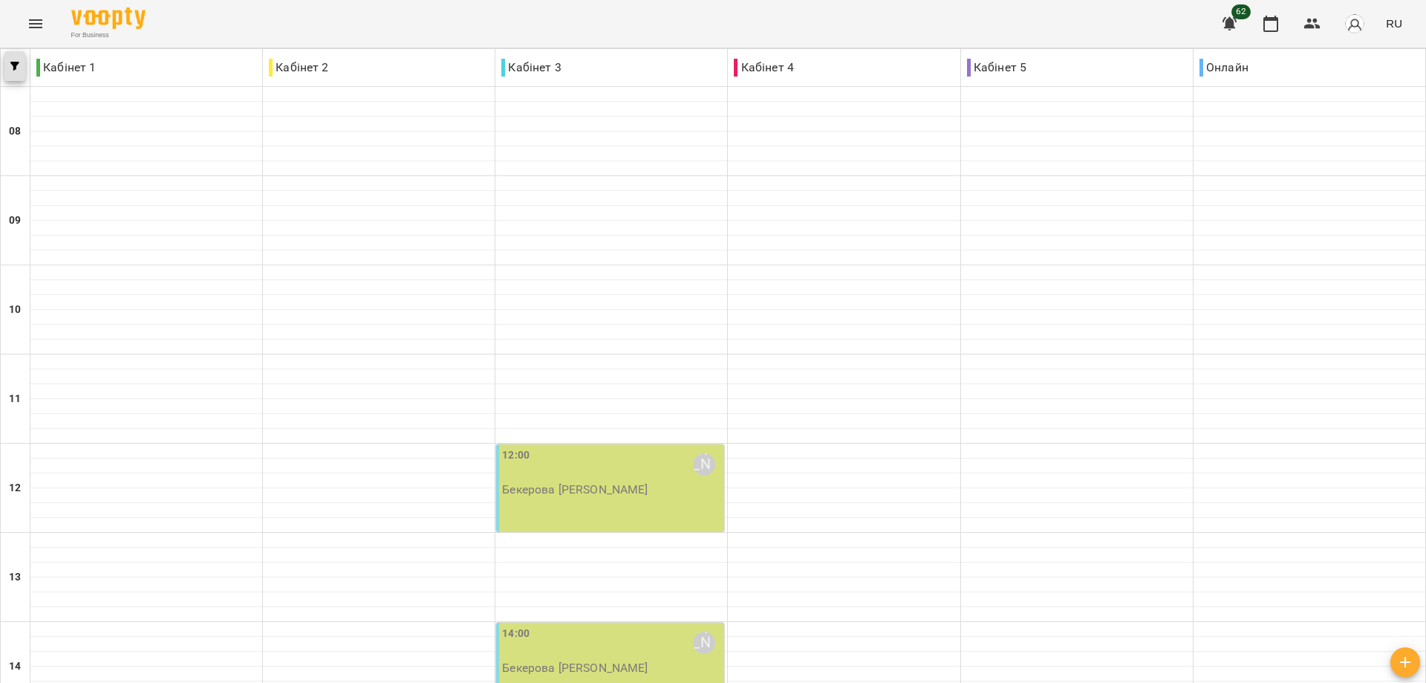
click at [9, 61] on button "button" at bounding box center [14, 66] width 21 height 30
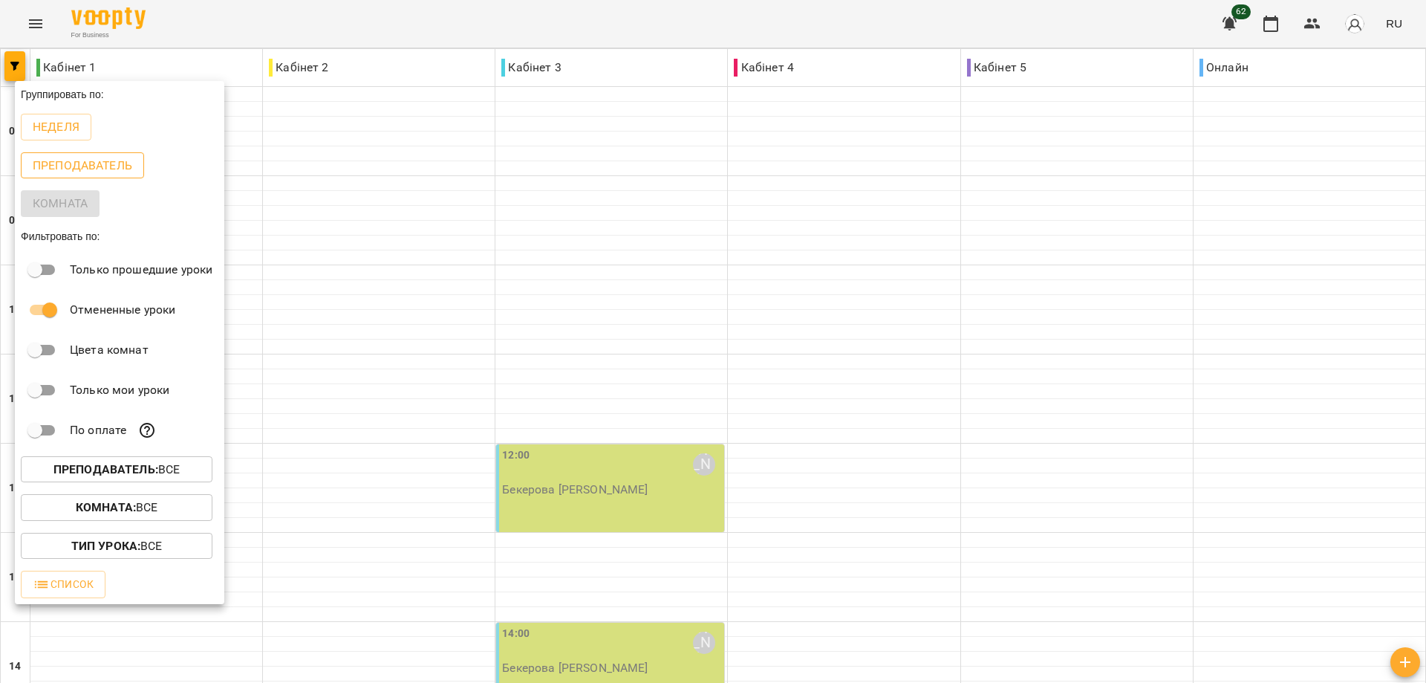
click at [90, 161] on p "Преподаватель" at bounding box center [83, 166] width 100 height 18
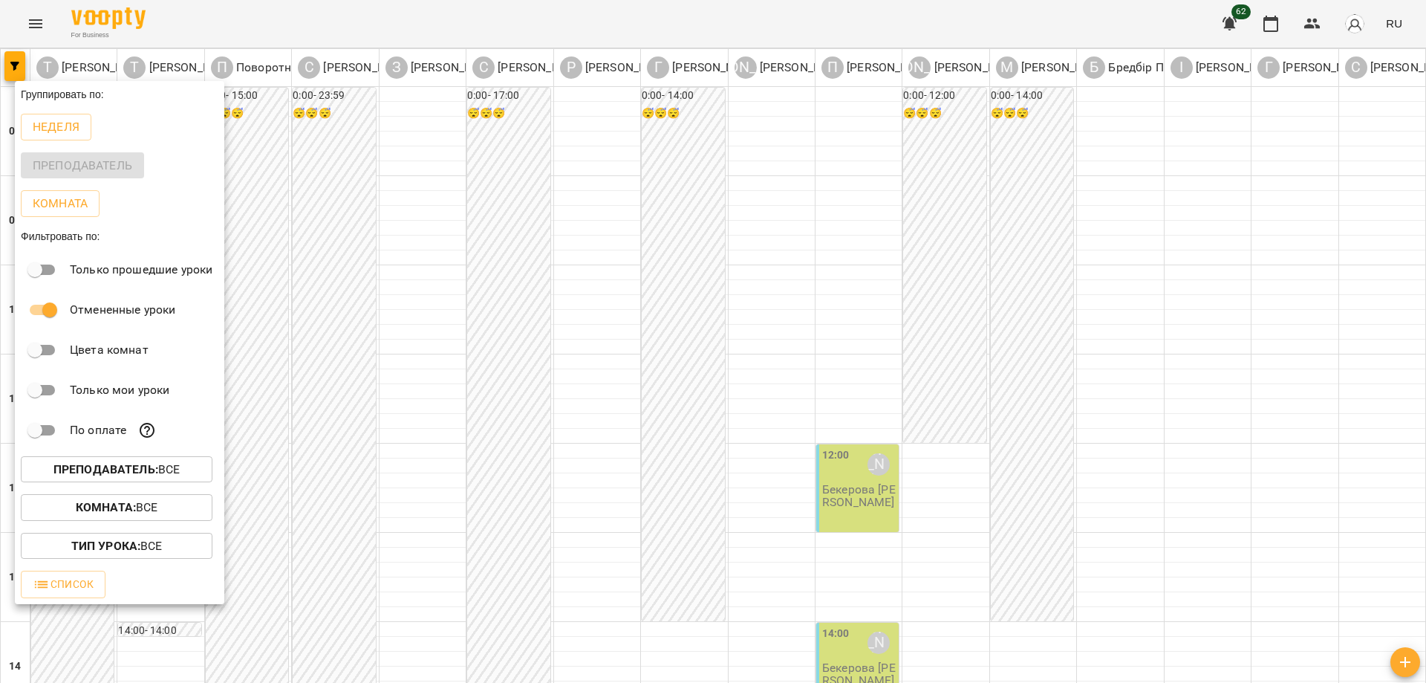
click at [760, 405] on div at bounding box center [713, 341] width 1426 height 683
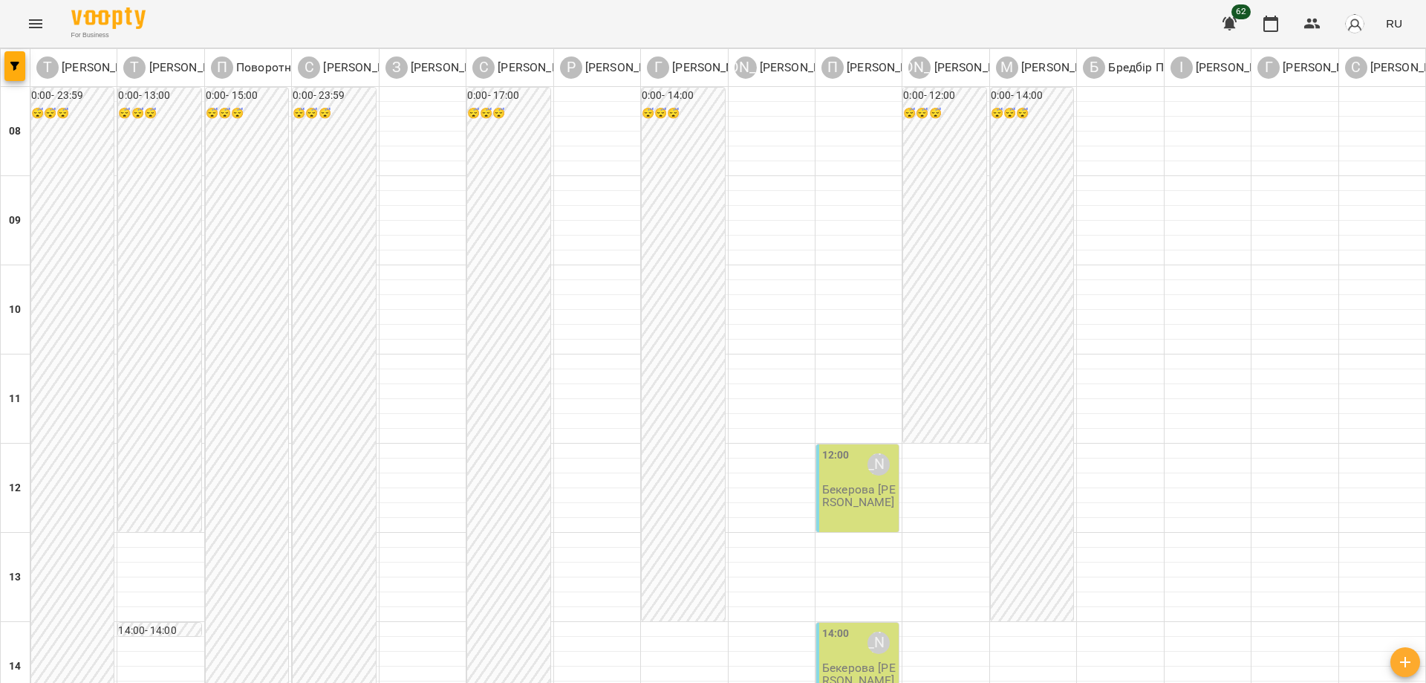
scroll to position [573, 0]
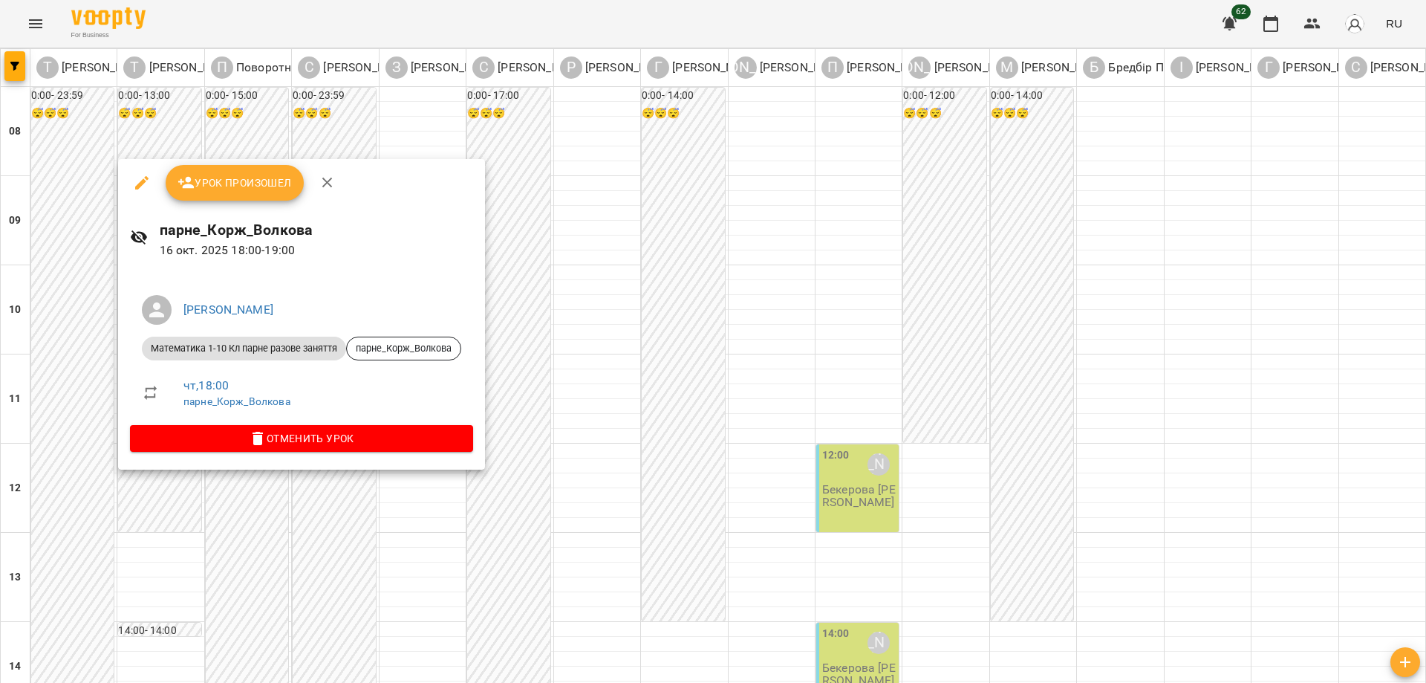
click at [39, 358] on div at bounding box center [713, 341] width 1426 height 683
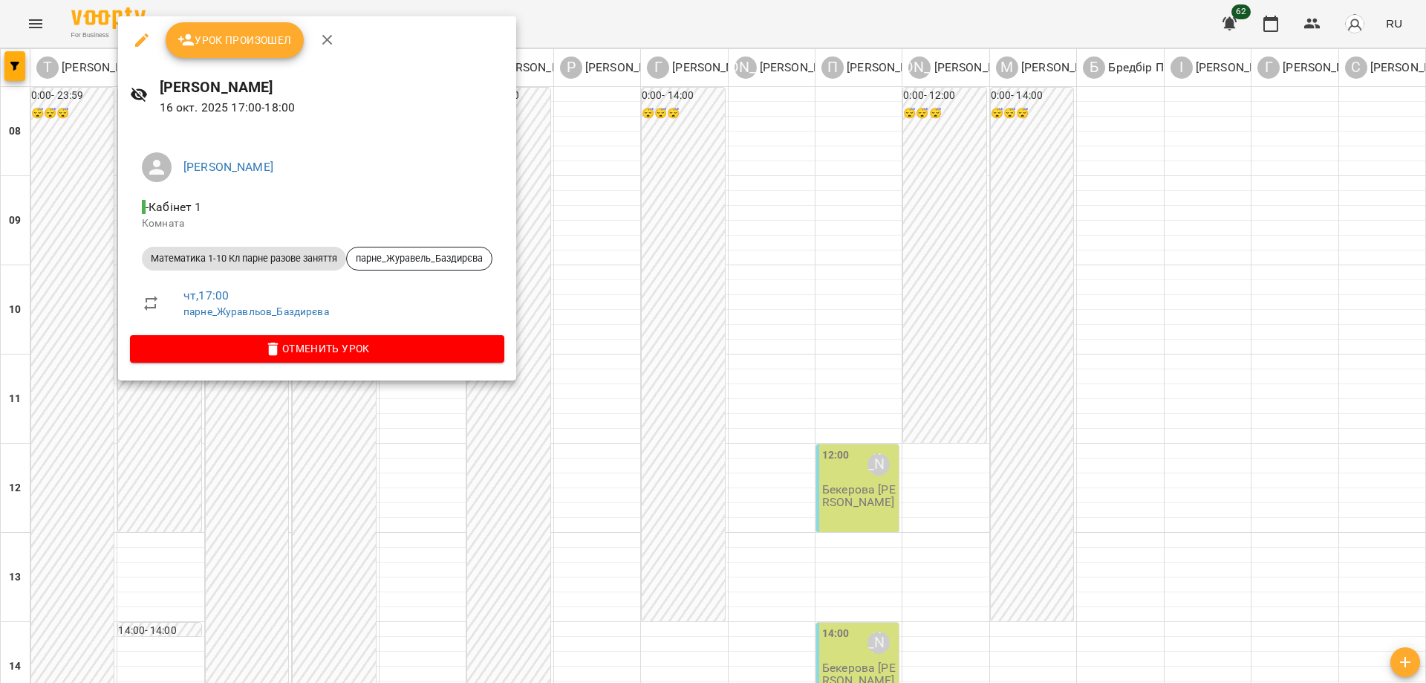
click at [25, 360] on div at bounding box center [713, 341] width 1426 height 683
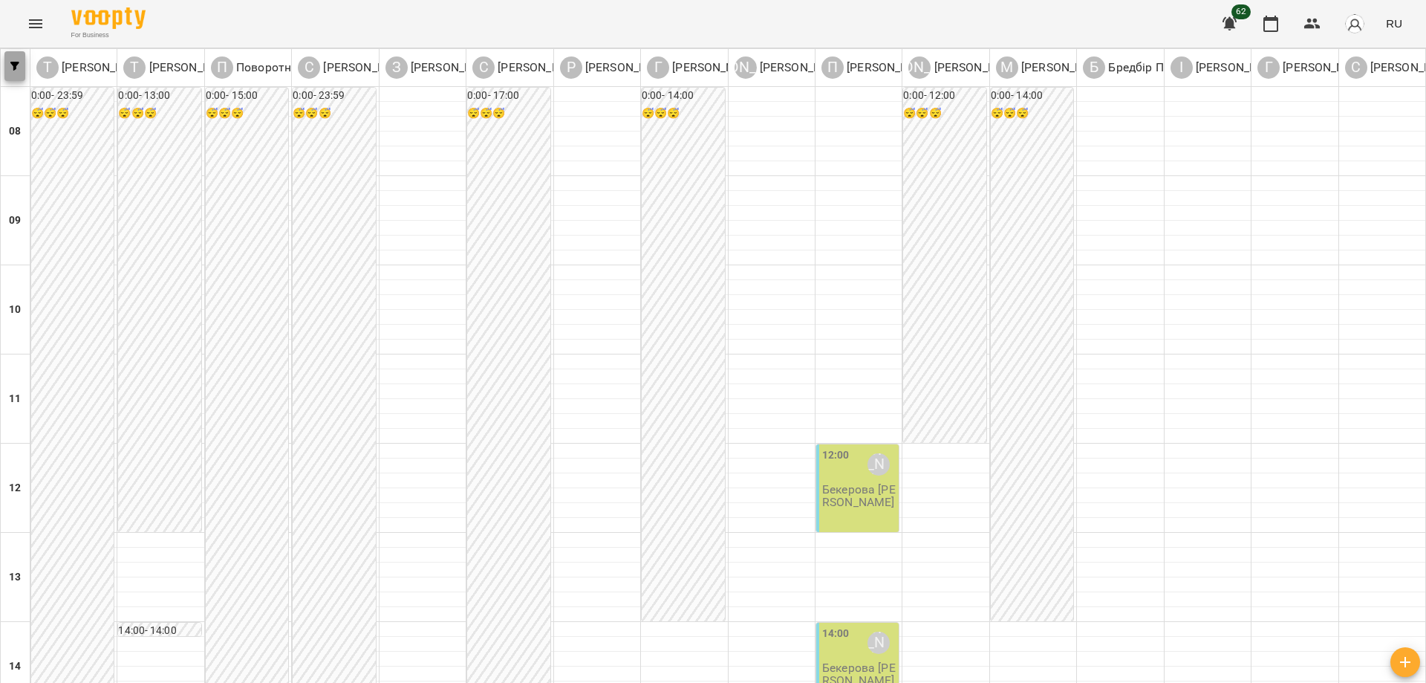
click at [16, 59] on button "button" at bounding box center [14, 66] width 21 height 30
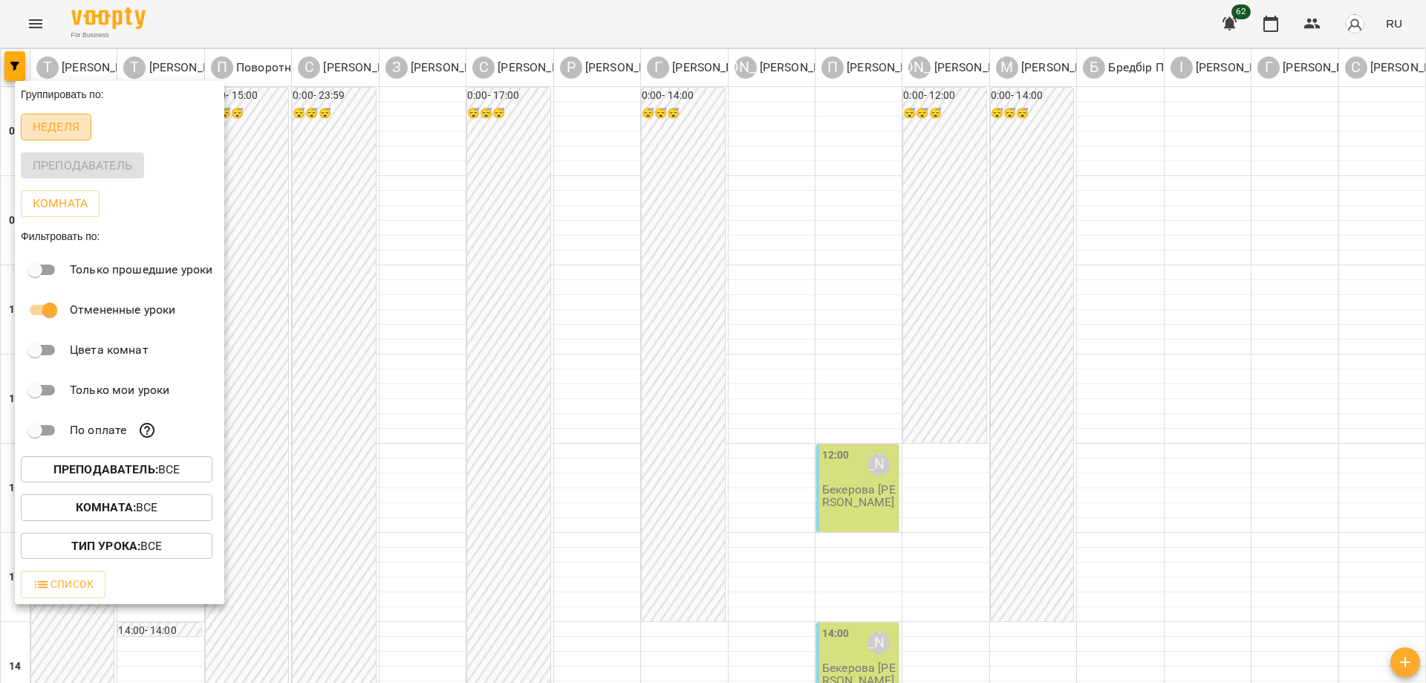
click at [53, 121] on p "Неделя" at bounding box center [56, 127] width 47 height 18
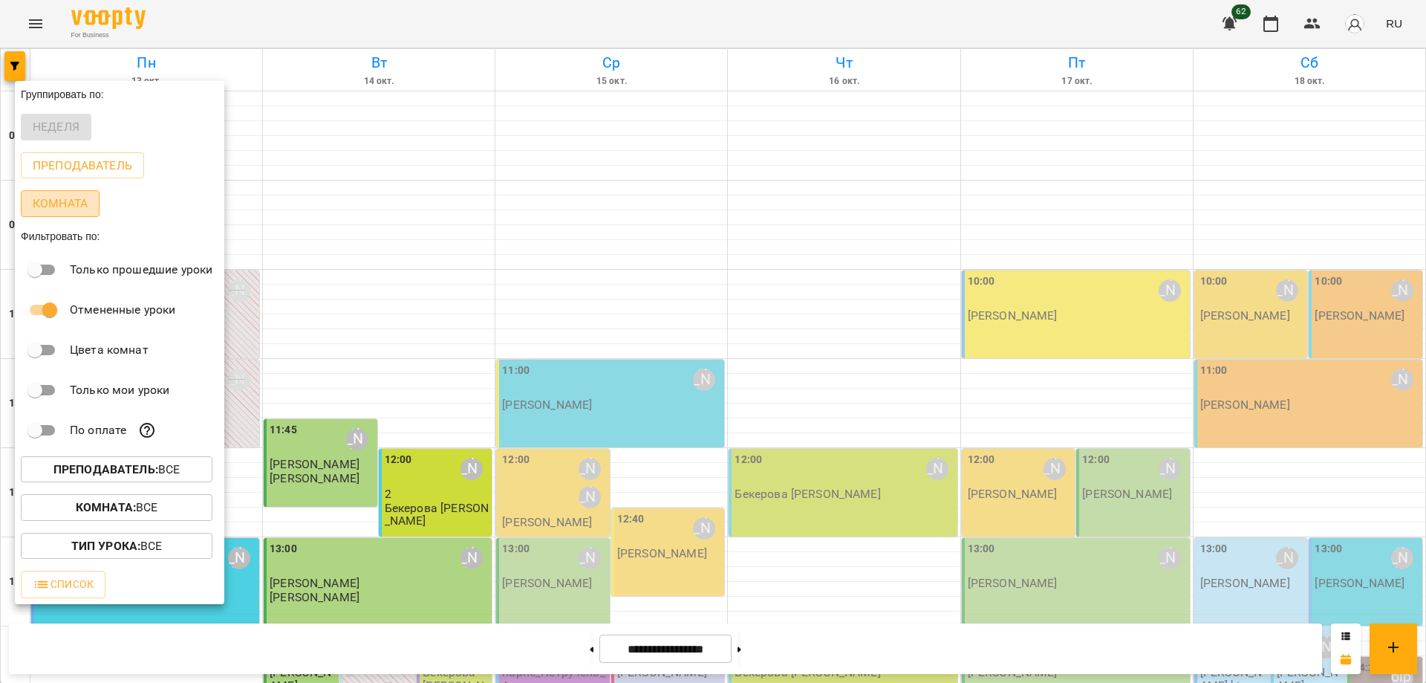
click at [65, 201] on p "Комната" at bounding box center [60, 204] width 55 height 18
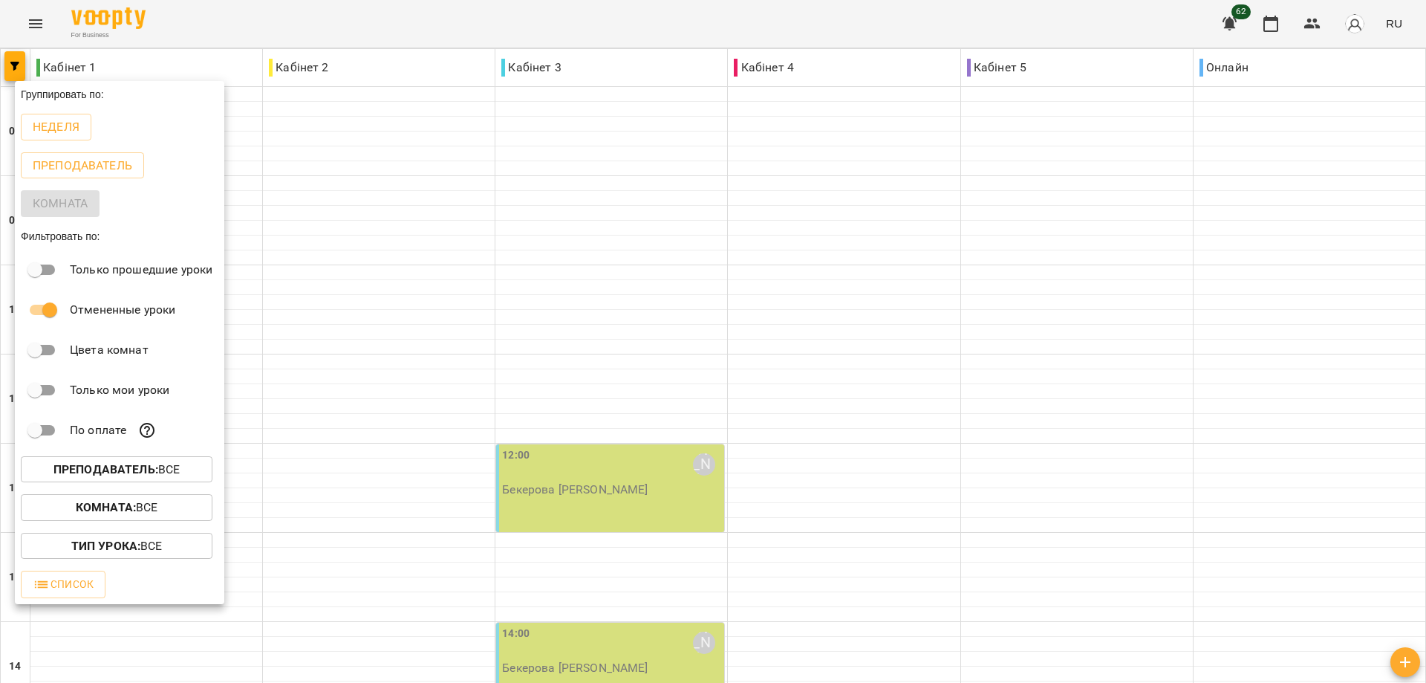
drag, startPoint x: 285, startPoint y: 186, endPoint x: 229, endPoint y: 205, distance: 58.7
click at [284, 186] on div at bounding box center [713, 341] width 1426 height 683
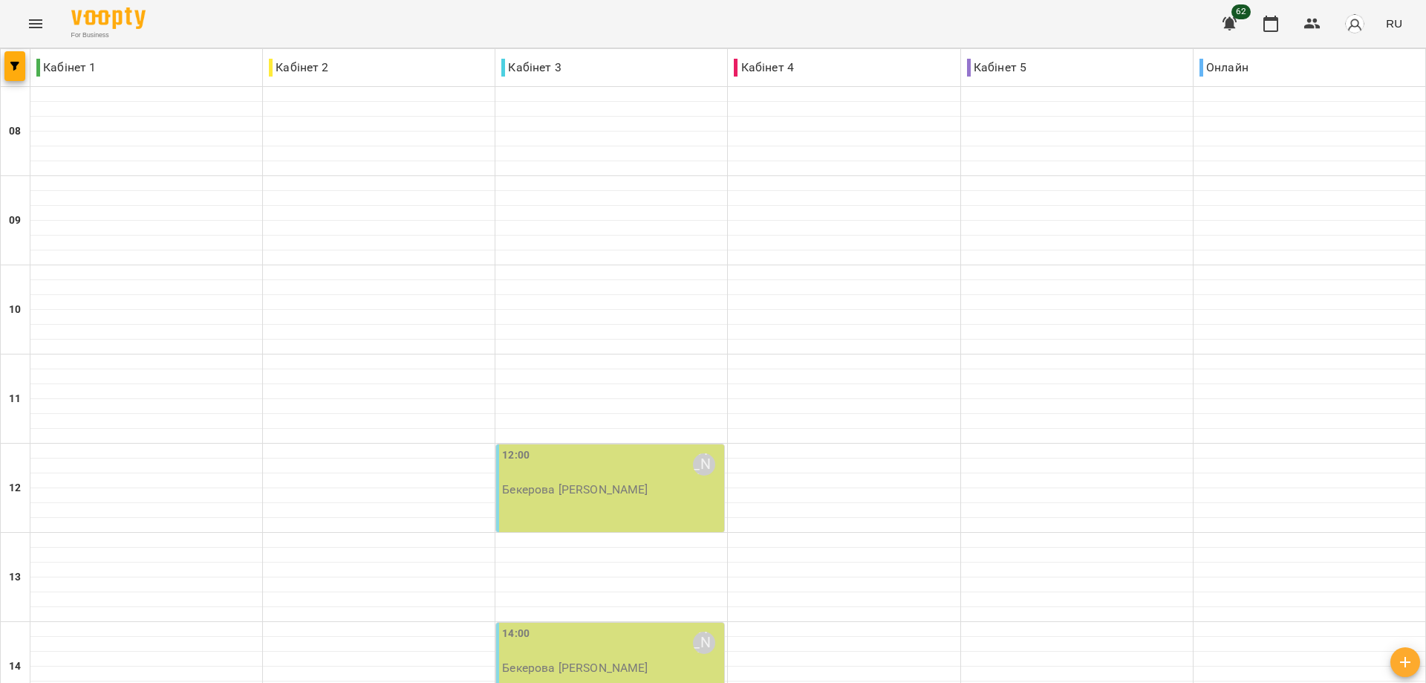
click at [39, 25] on icon "Menu" at bounding box center [36, 24] width 18 height 18
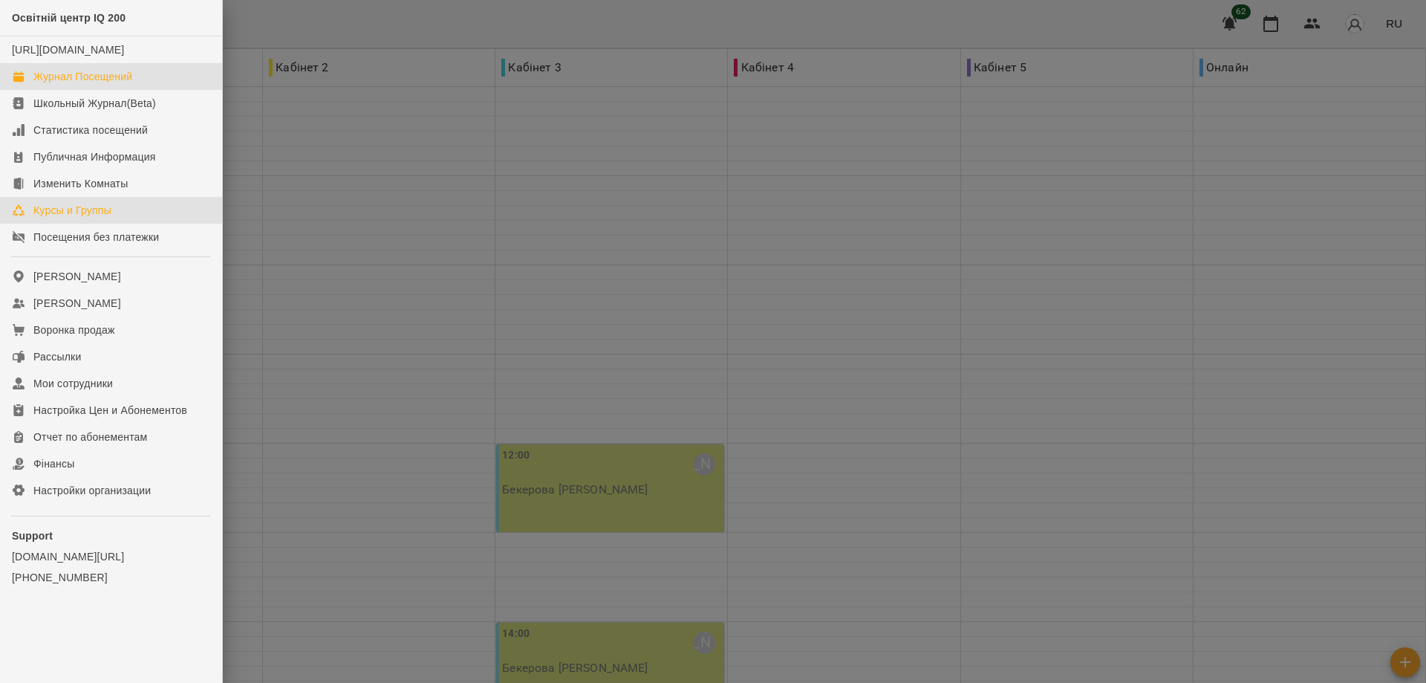
click at [75, 218] on div "Курсы и Группы" at bounding box center [72, 210] width 78 height 15
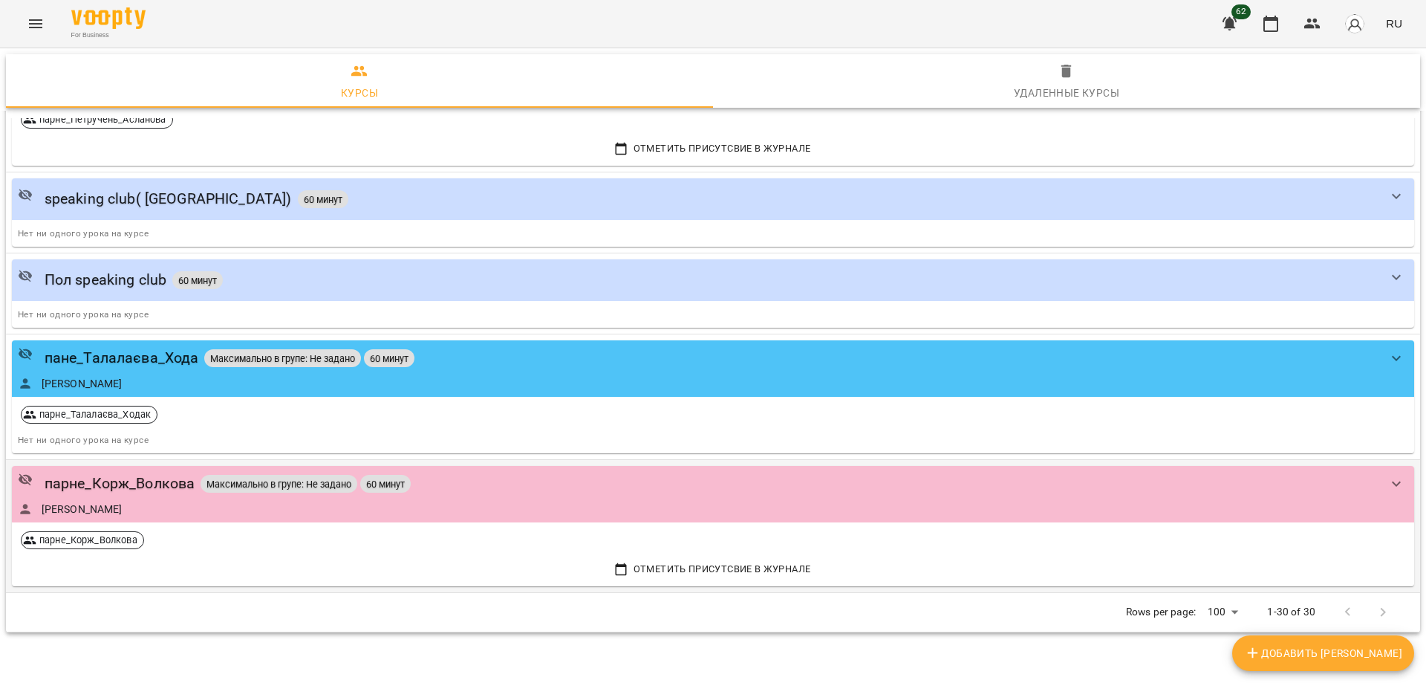
scroll to position [2995, 0]
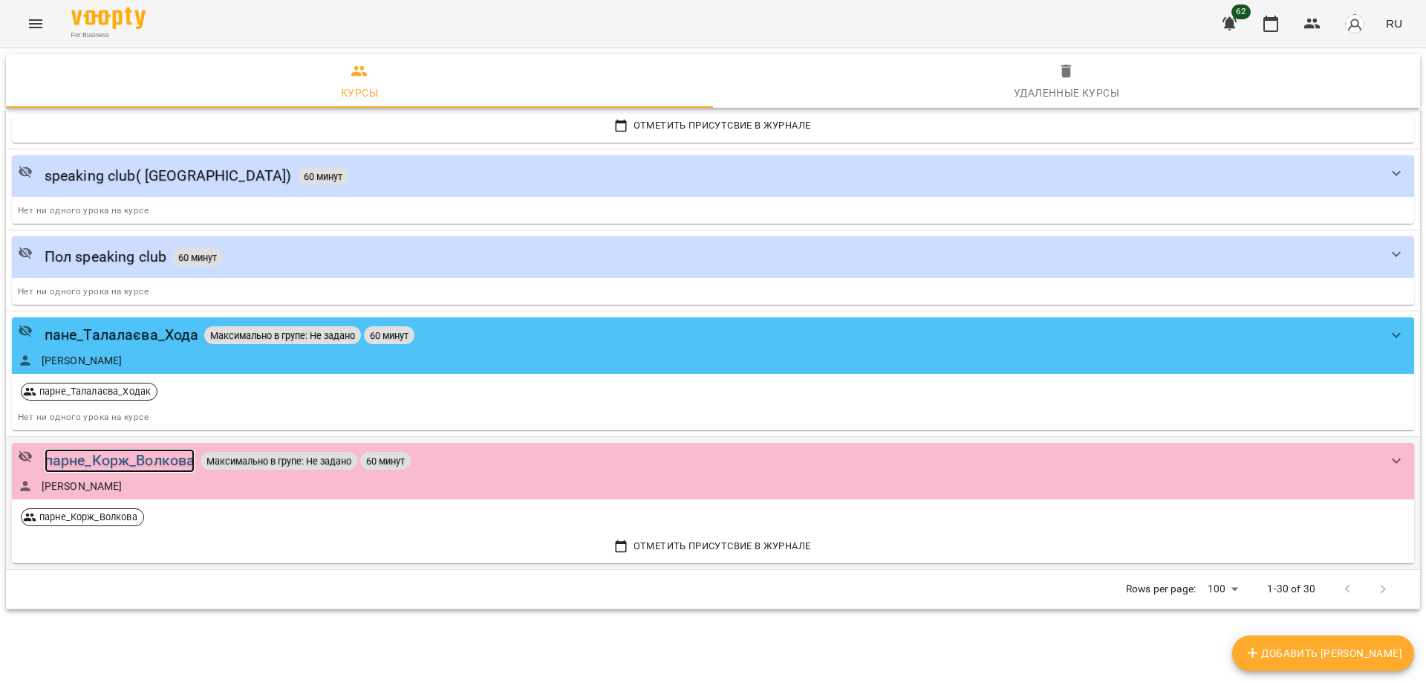
click at [110, 458] on div "парне_Корж_Волкова" at bounding box center [120, 460] width 151 height 23
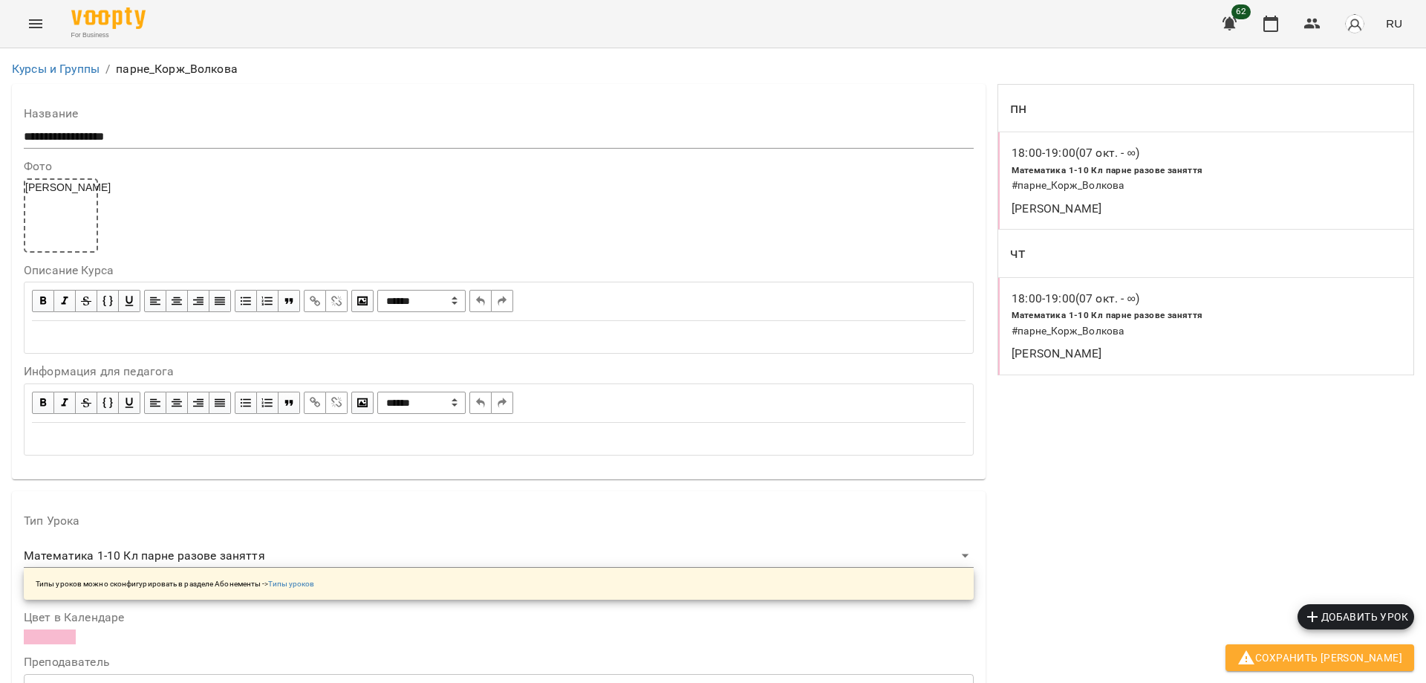
scroll to position [966, 0]
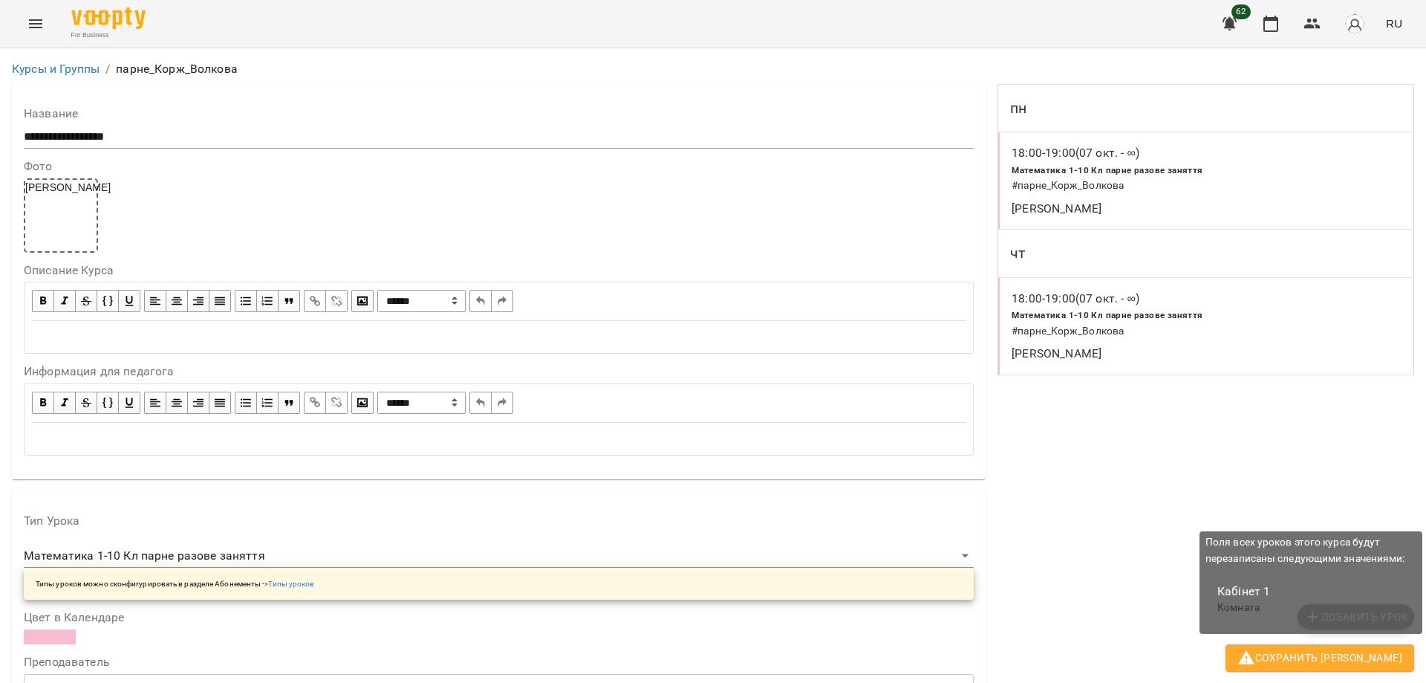
click at [1352, 660] on span "Сохранить [PERSON_NAME]" at bounding box center [1320, 658] width 165 height 18
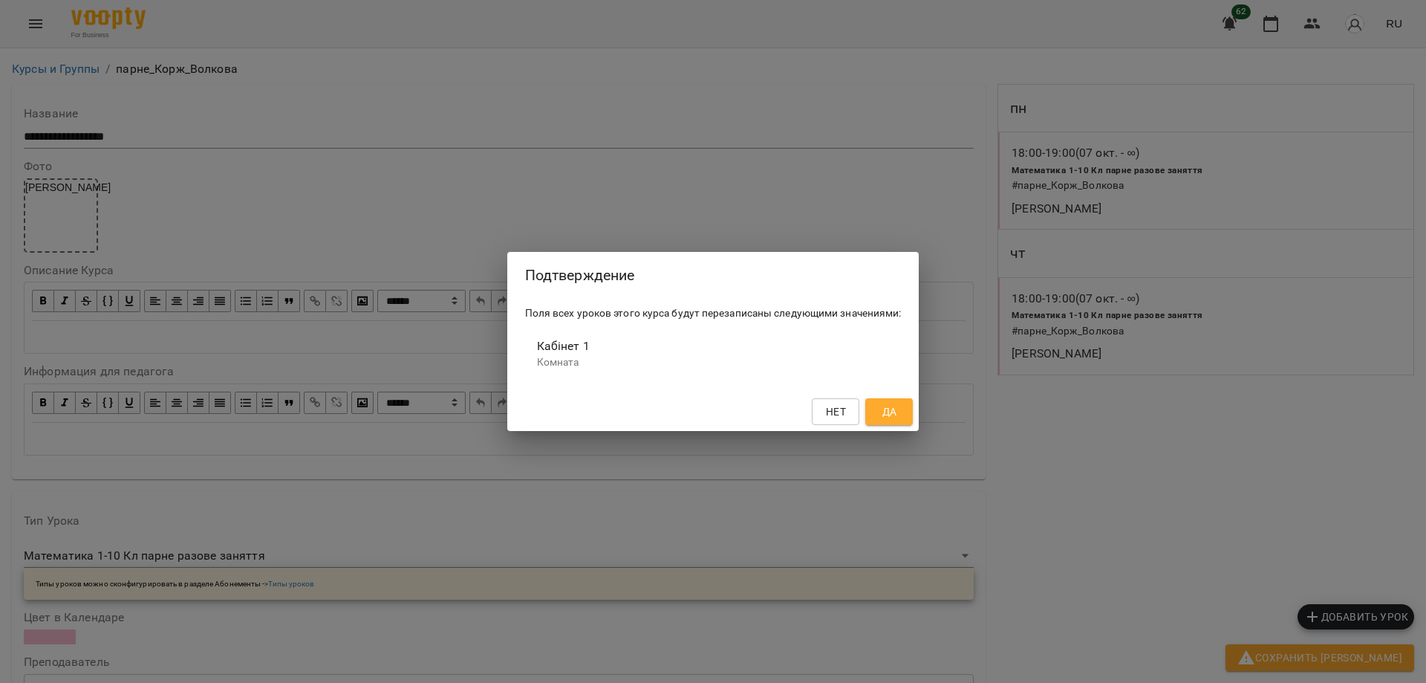
click at [891, 408] on span "Да" at bounding box center [890, 412] width 15 height 18
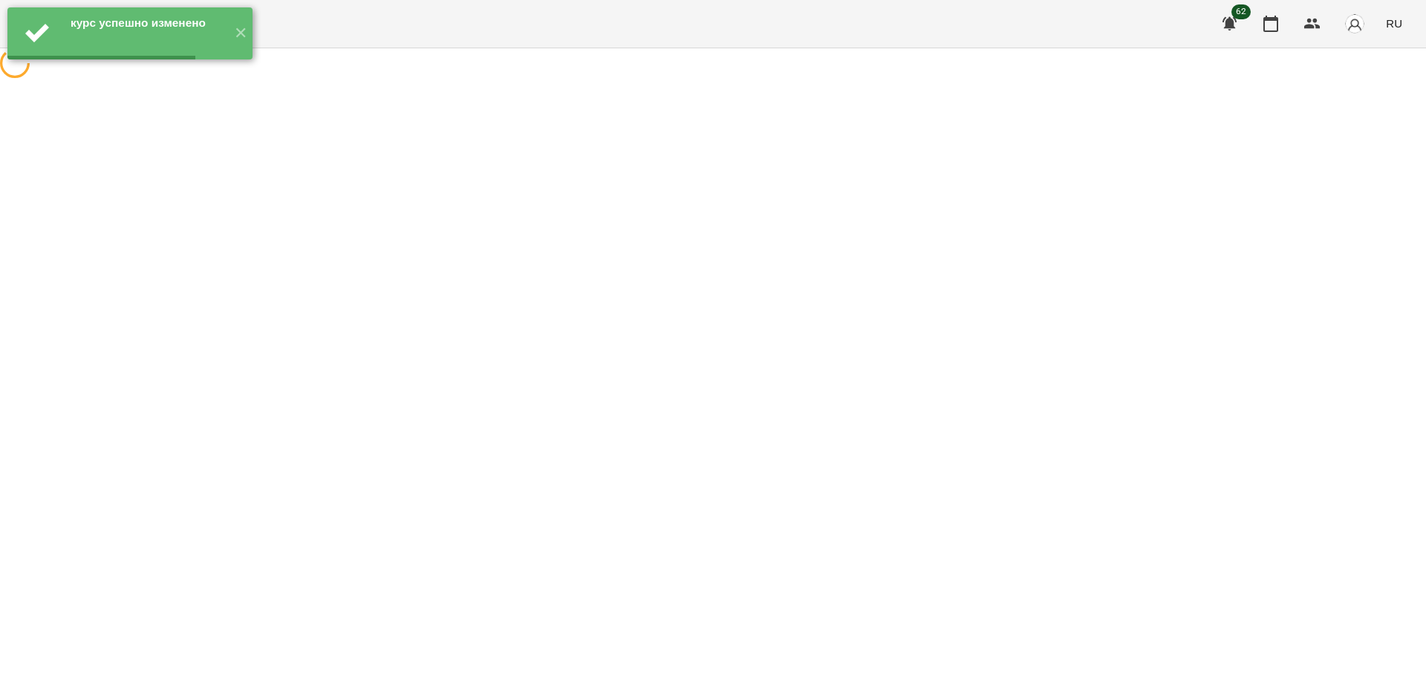
scroll to position [0, 0]
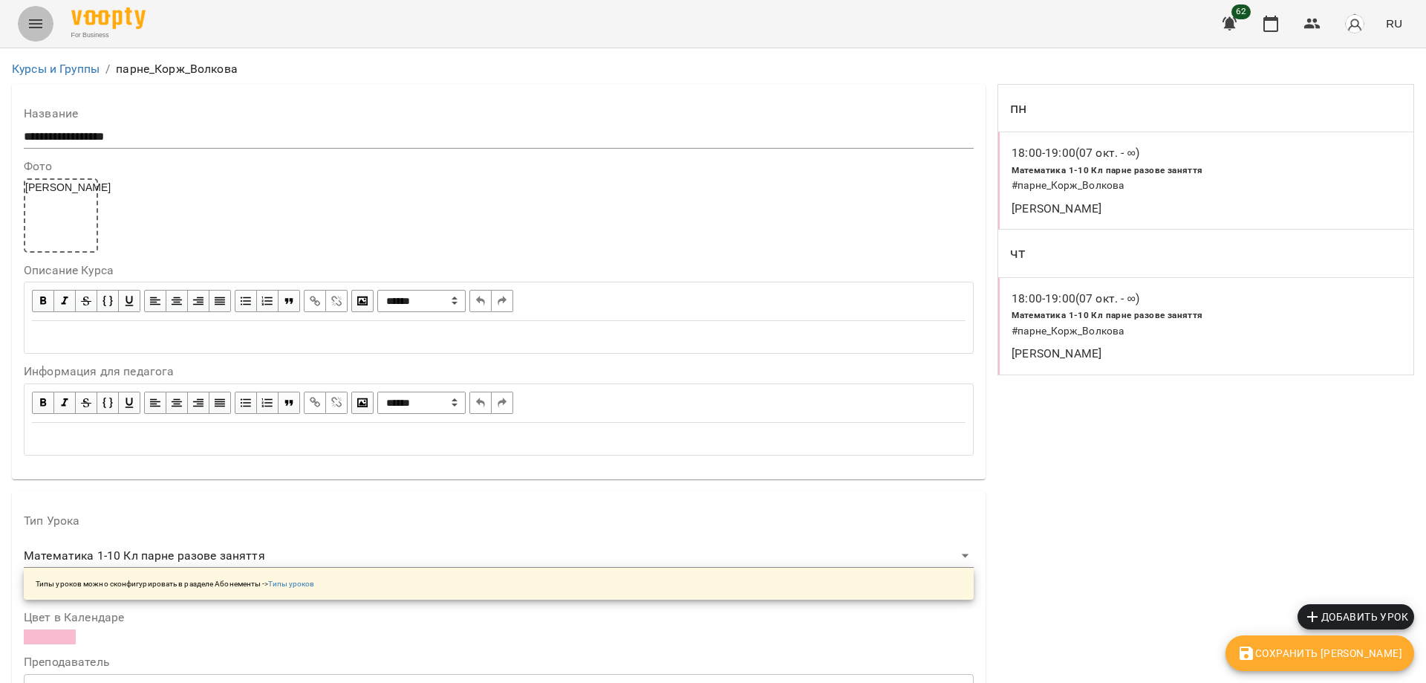
click at [38, 20] on icon "Menu" at bounding box center [35, 23] width 13 height 9
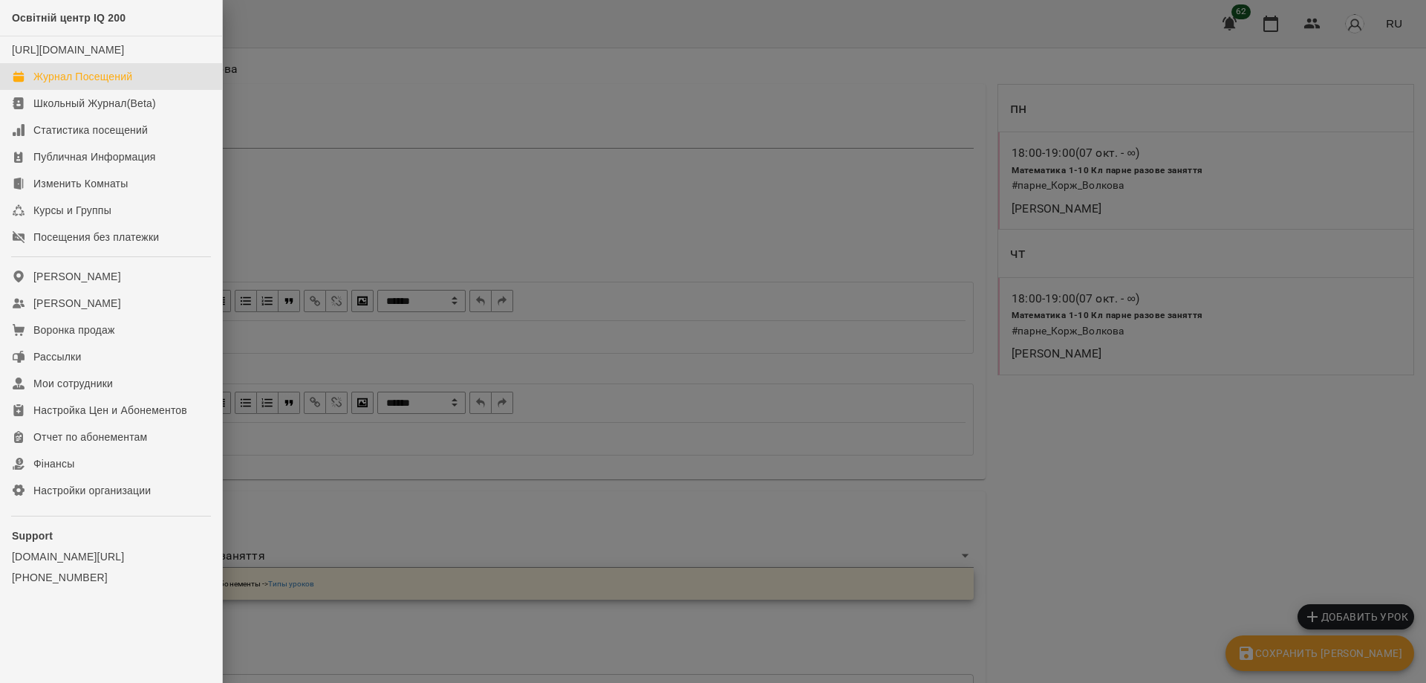
click at [66, 84] on div "Журнал Посещений" at bounding box center [82, 76] width 99 height 15
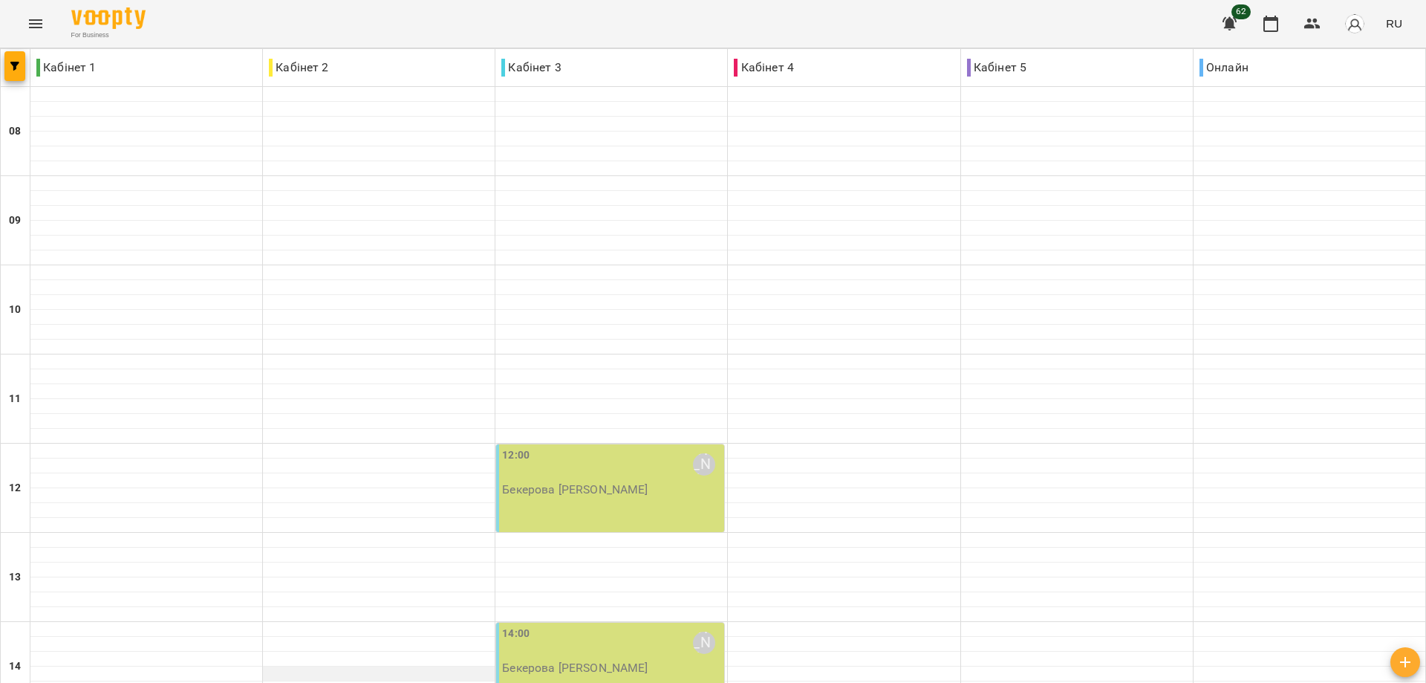
scroll to position [573, 0]
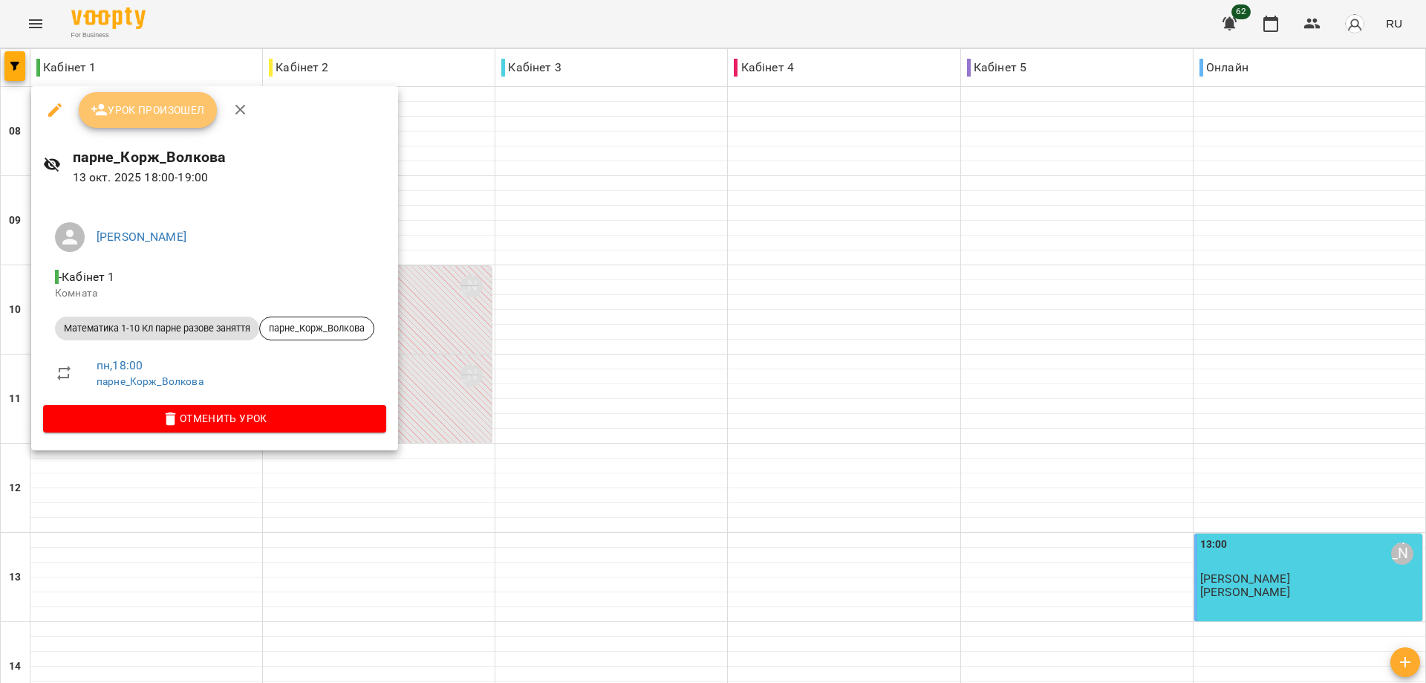
click at [143, 103] on span "Урок произошел" at bounding box center [148, 110] width 114 height 18
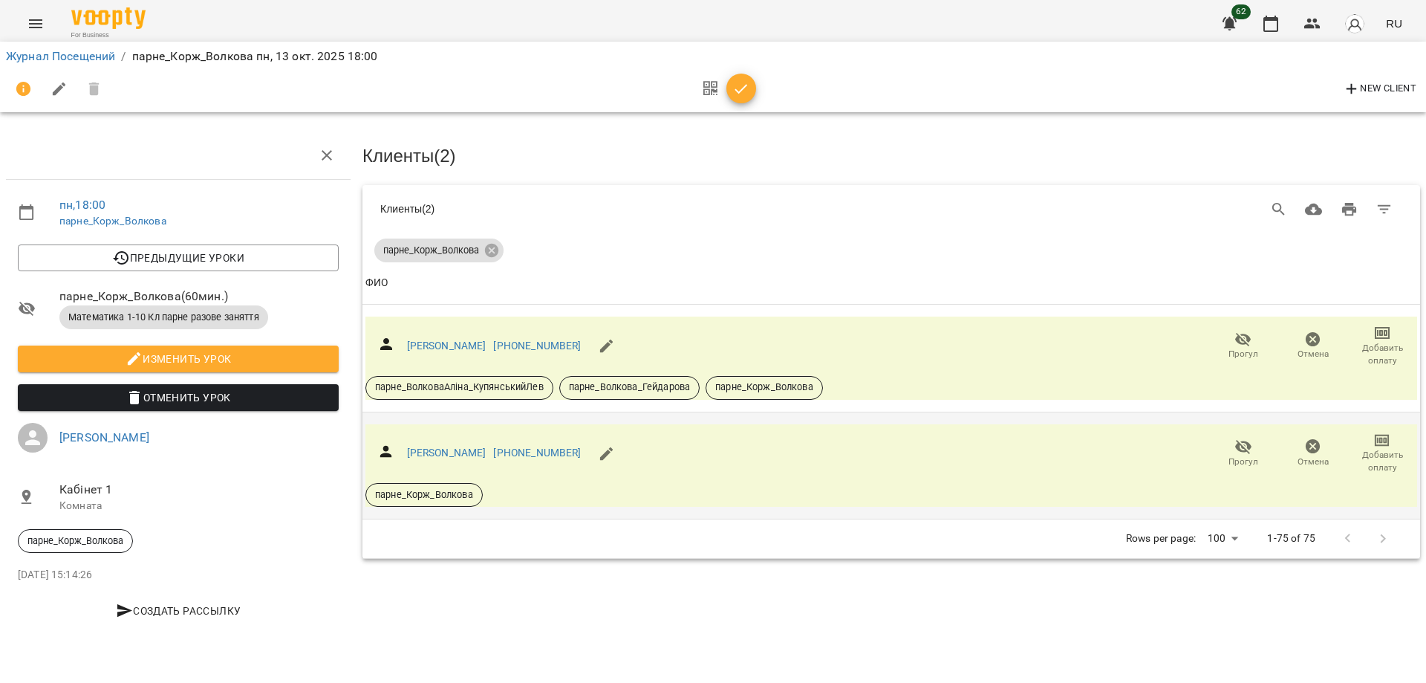
click at [1377, 449] on span "Добавить оплату" at bounding box center [1383, 461] width 52 height 25
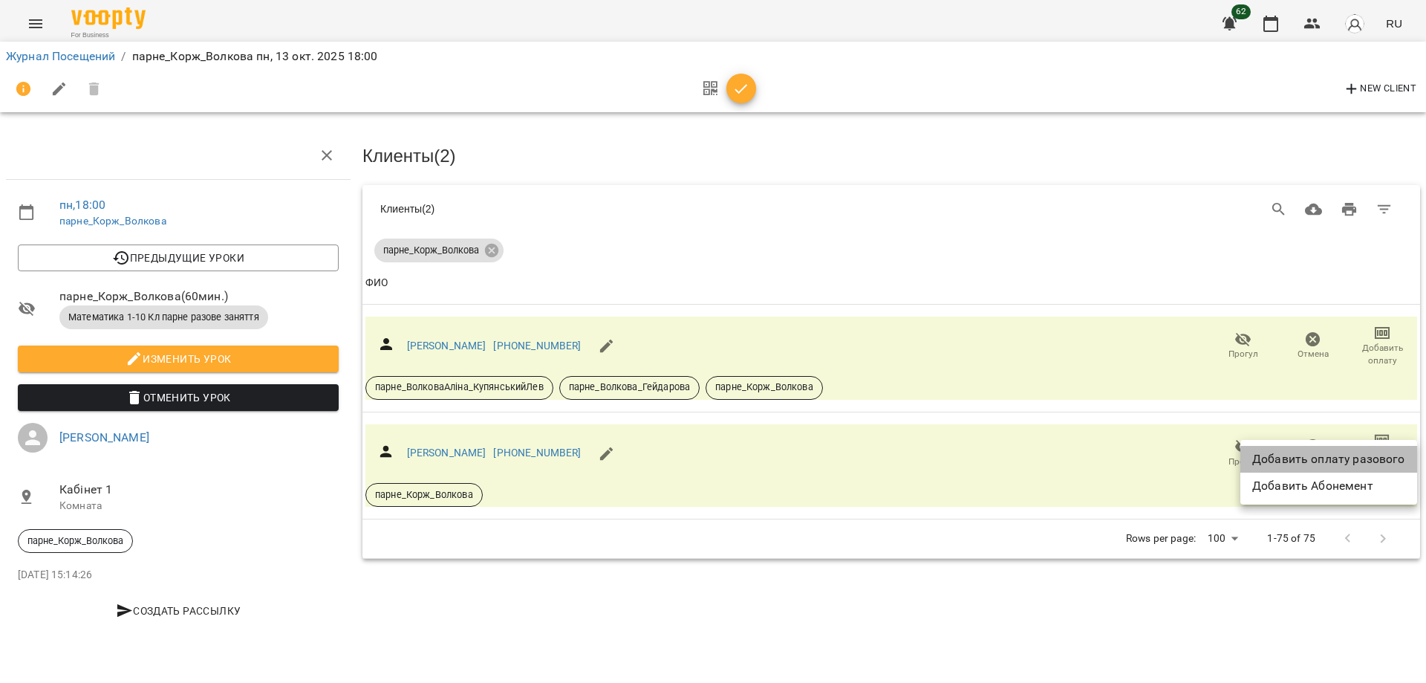
click at [1332, 453] on li "Добавить оплату разового" at bounding box center [1329, 459] width 177 height 27
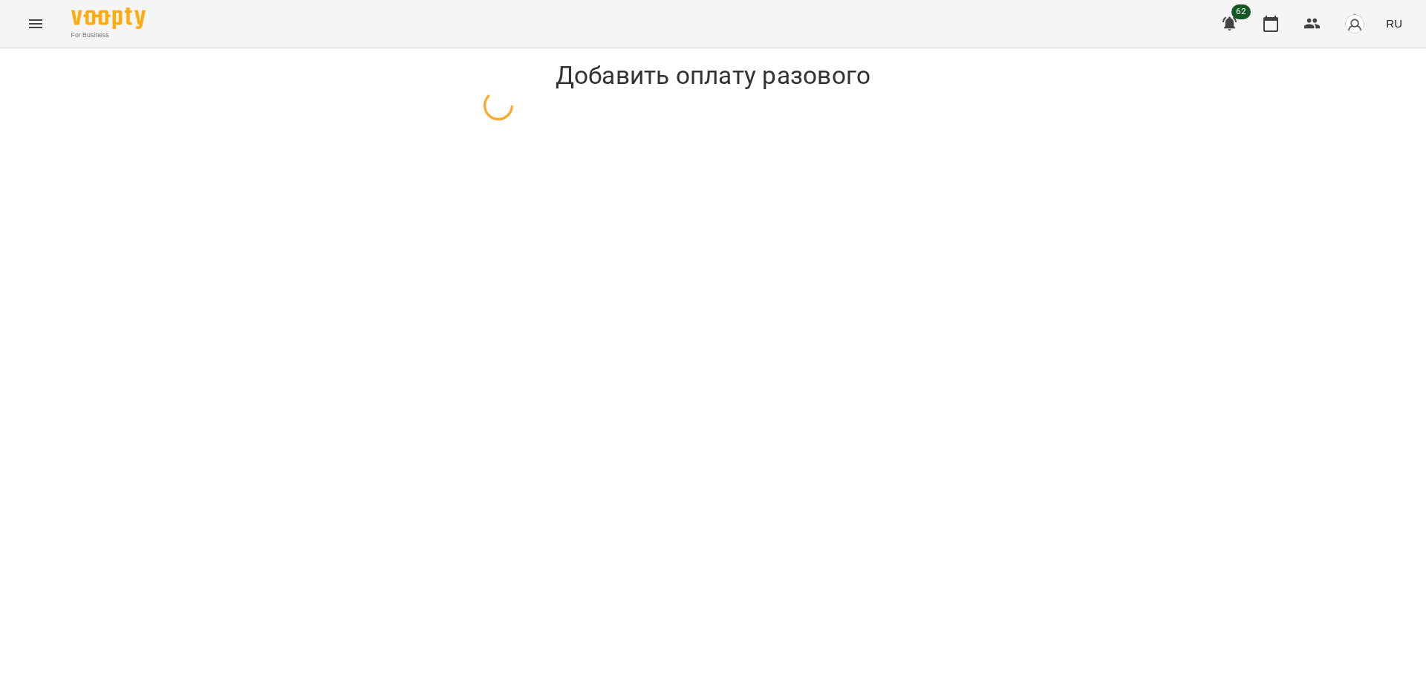
select select "**********"
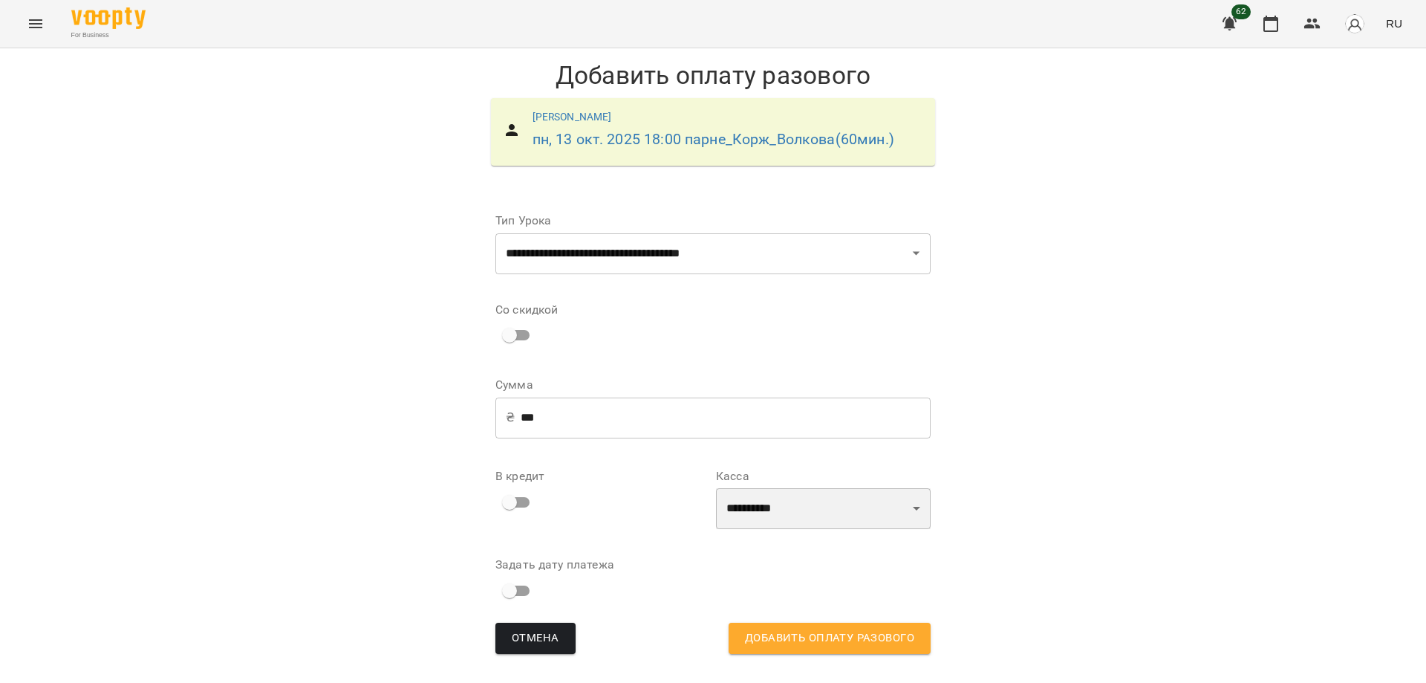
click at [925, 513] on select "**********" at bounding box center [823, 509] width 215 height 42
select select "****"
click at [716, 488] on select "**********" at bounding box center [823, 509] width 215 height 42
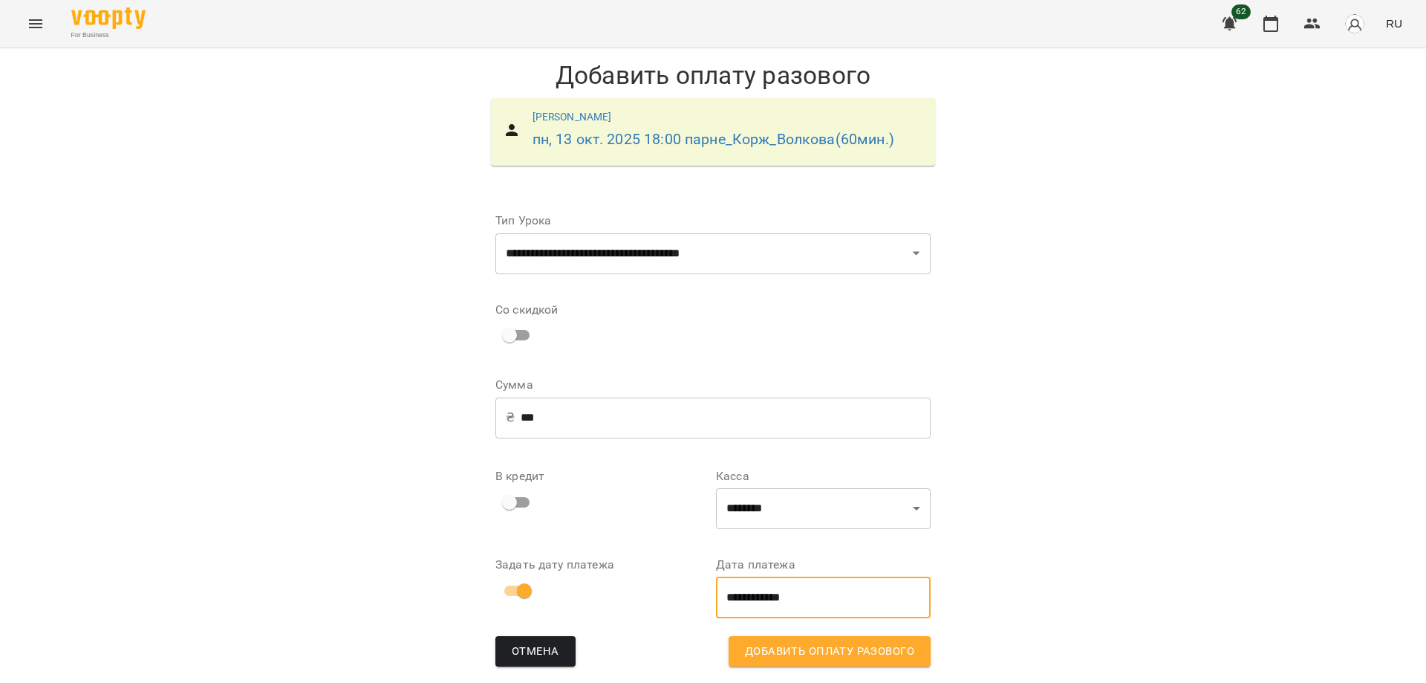
click at [771, 594] on input "**********" at bounding box center [823, 597] width 215 height 42
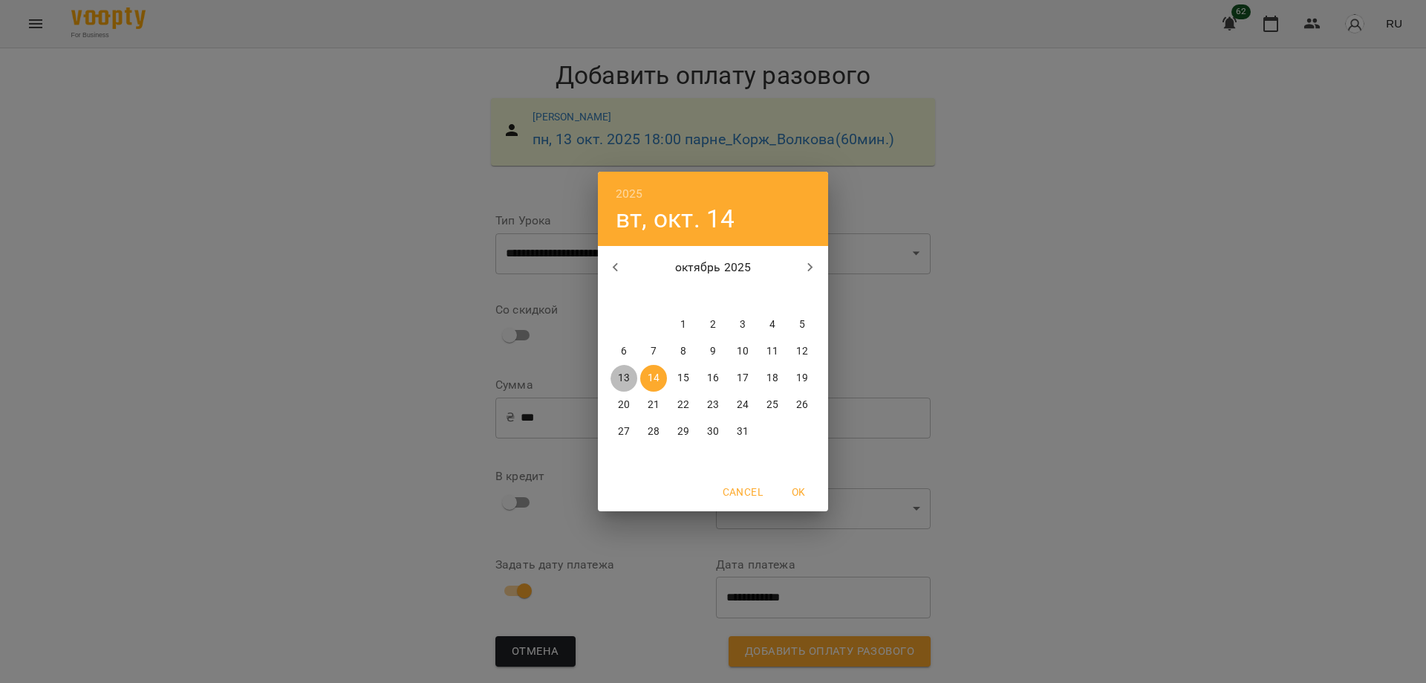
click at [620, 374] on p "13" at bounding box center [624, 378] width 12 height 15
type input "**********"
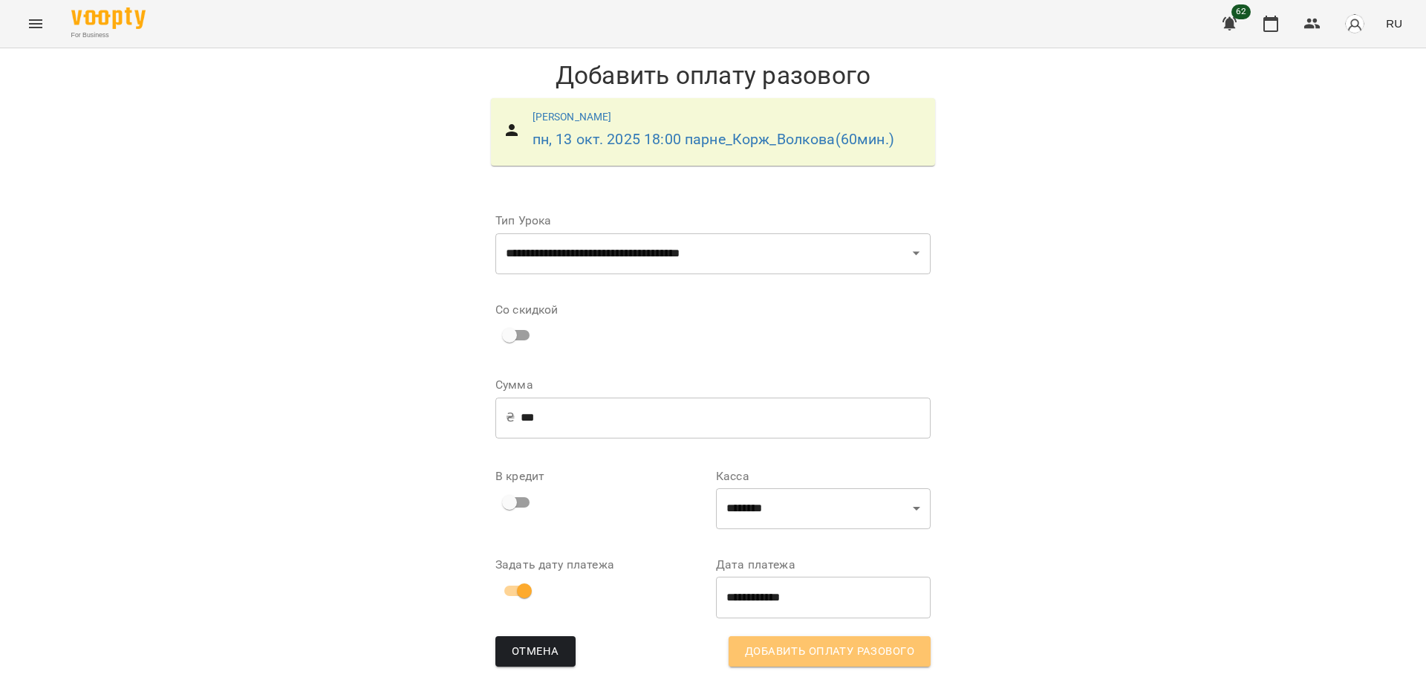
click at [823, 652] on span "Добавить оплату разового" at bounding box center [829, 651] width 169 height 19
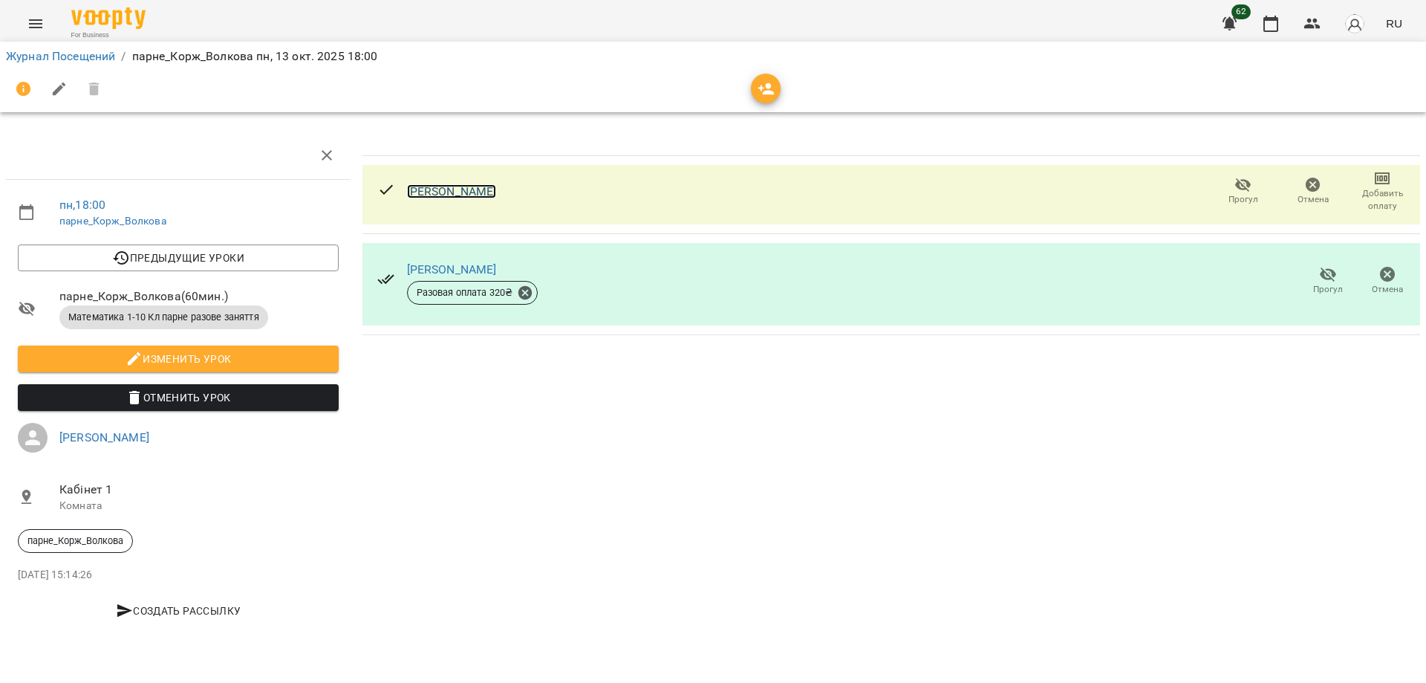
click at [443, 188] on link "[PERSON_NAME]" at bounding box center [452, 191] width 90 height 14
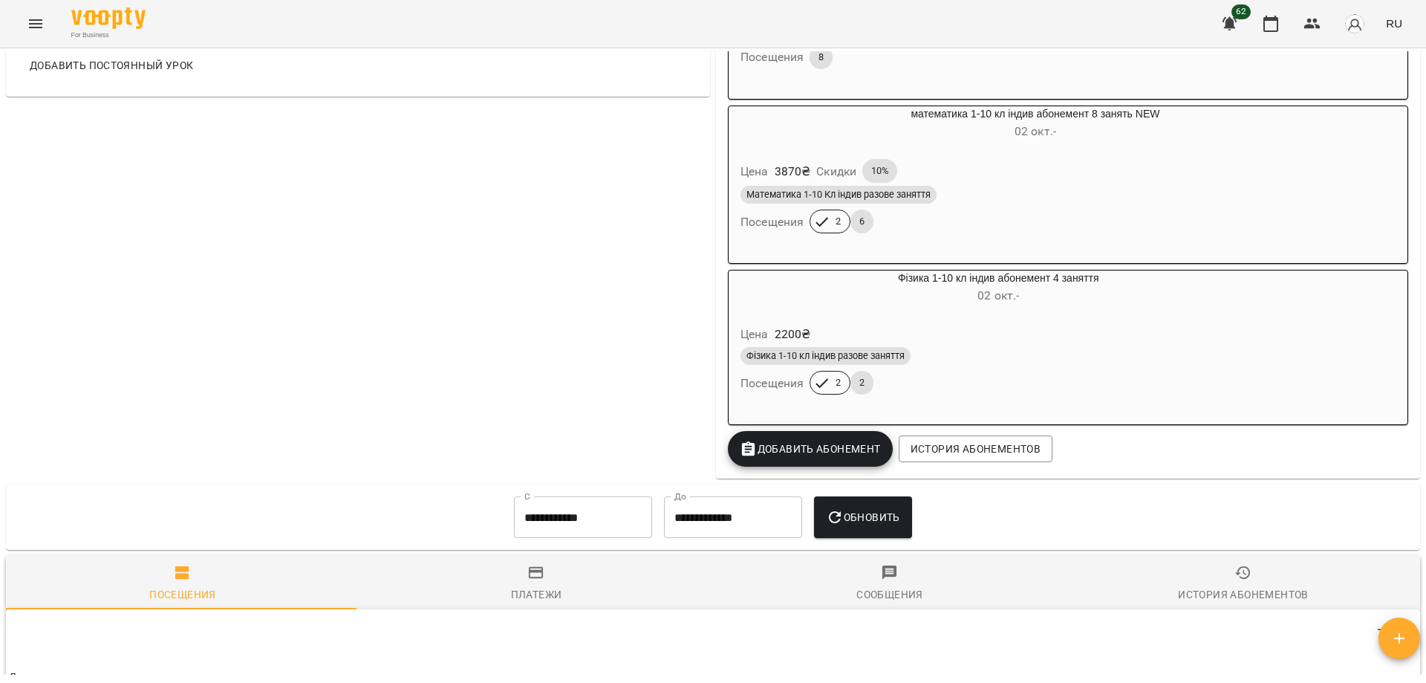
scroll to position [1196, 0]
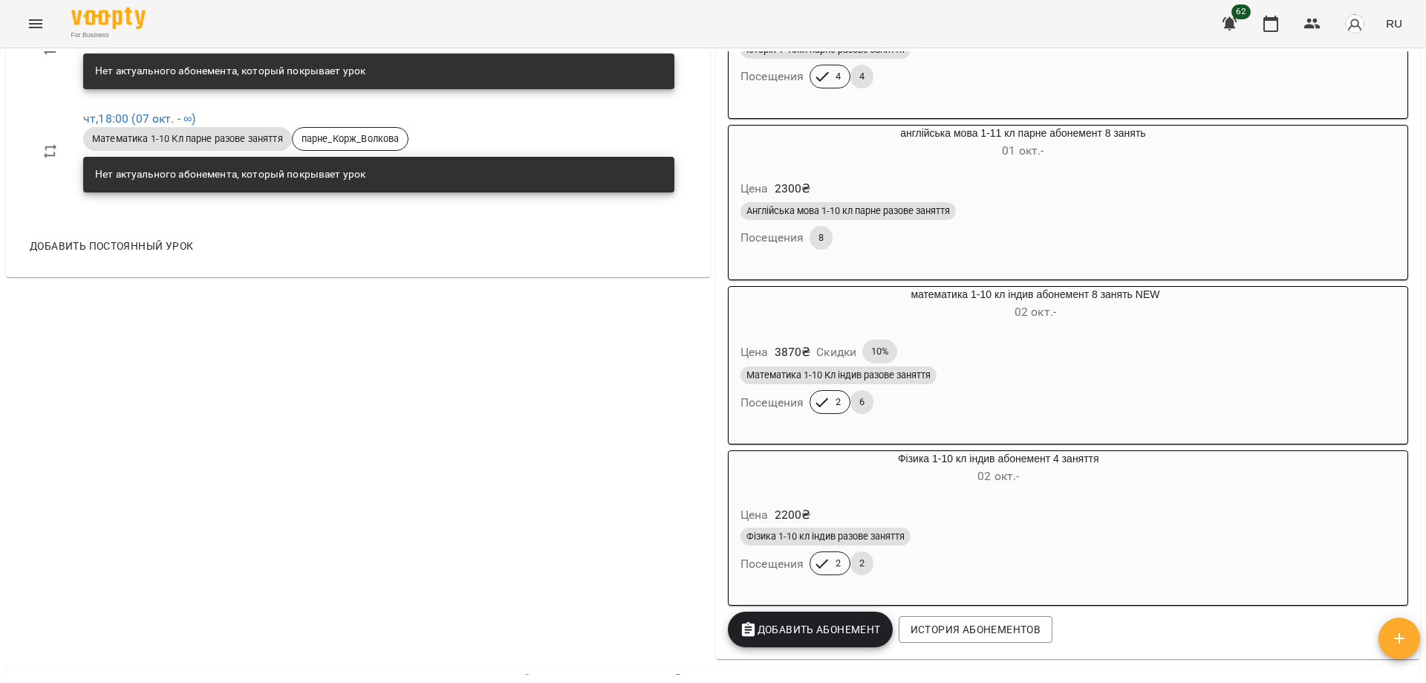
click at [1016, 366] on div "Цена 3870 ₴ Скидки 10%" at bounding box center [1036, 352] width 596 height 30
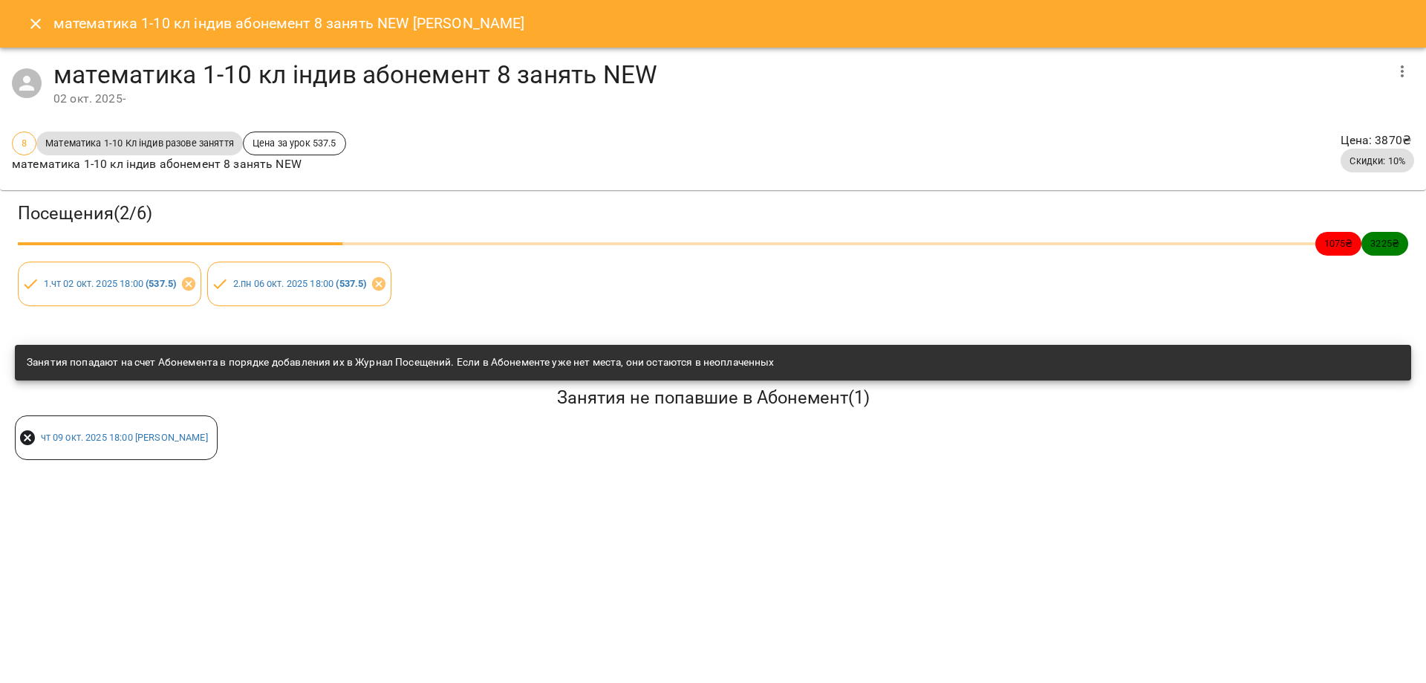
click at [1409, 68] on icon "button" at bounding box center [1403, 71] width 18 height 18
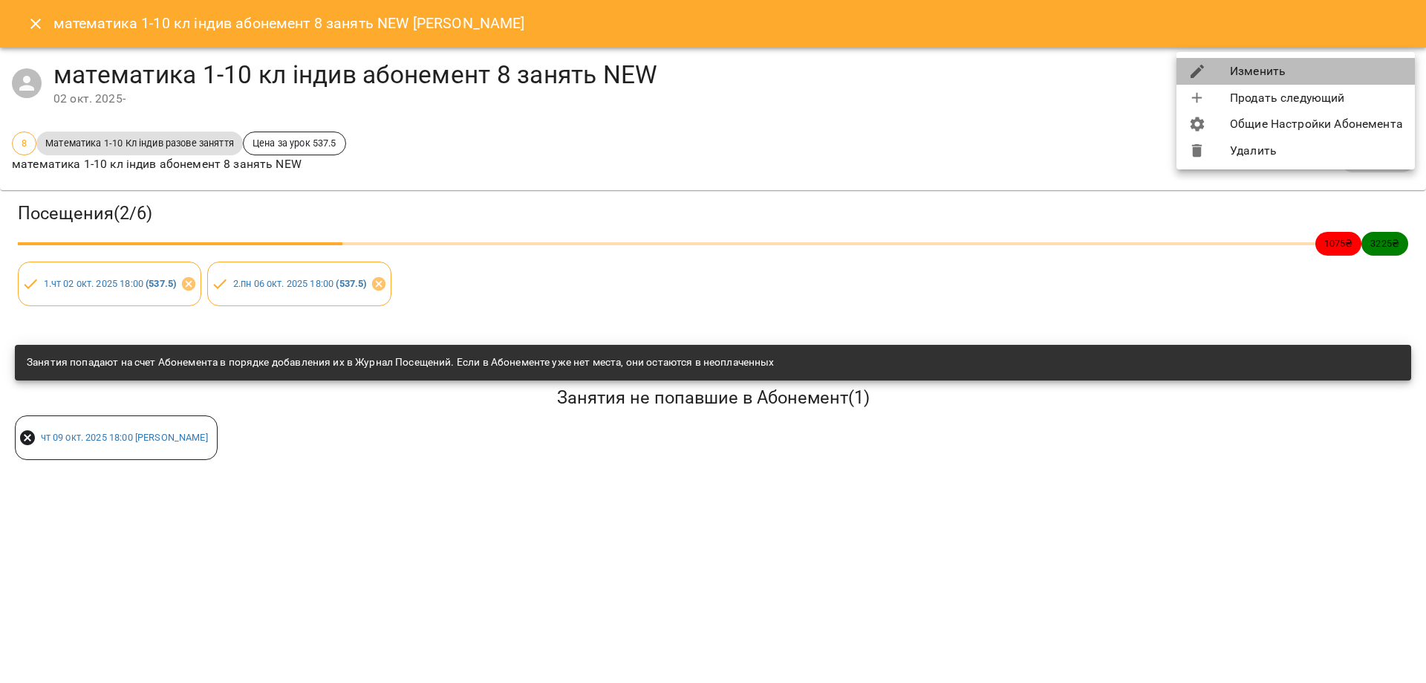
click at [1289, 75] on li "Изменить" at bounding box center [1296, 71] width 238 height 27
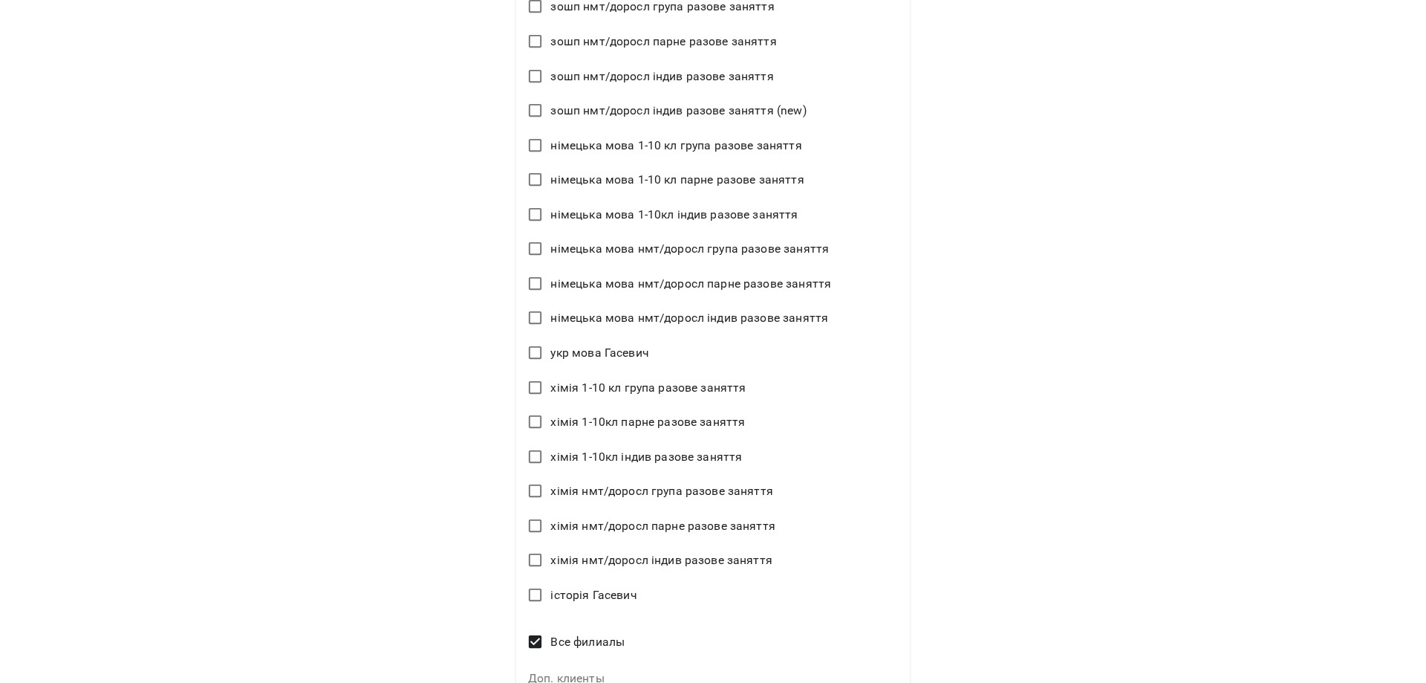
scroll to position [1955, 0]
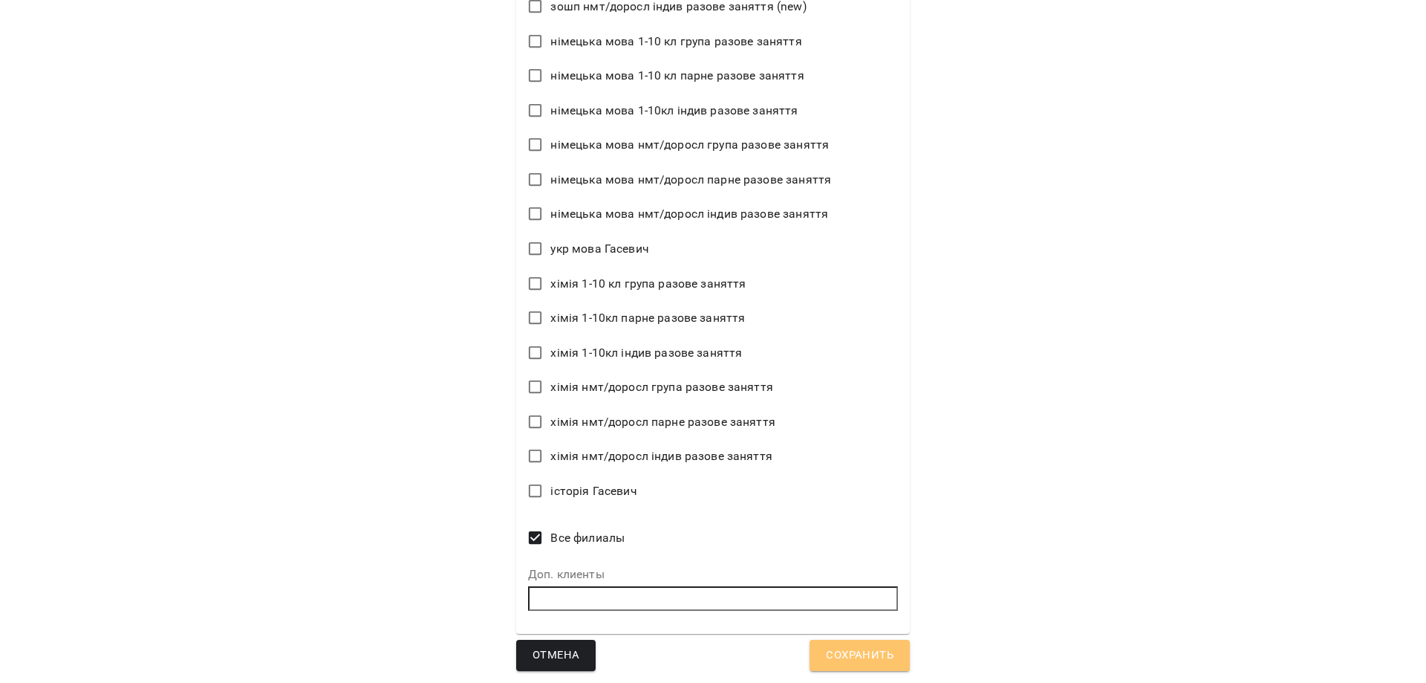
click at [855, 650] on span "Сохранить" at bounding box center [860, 655] width 68 height 19
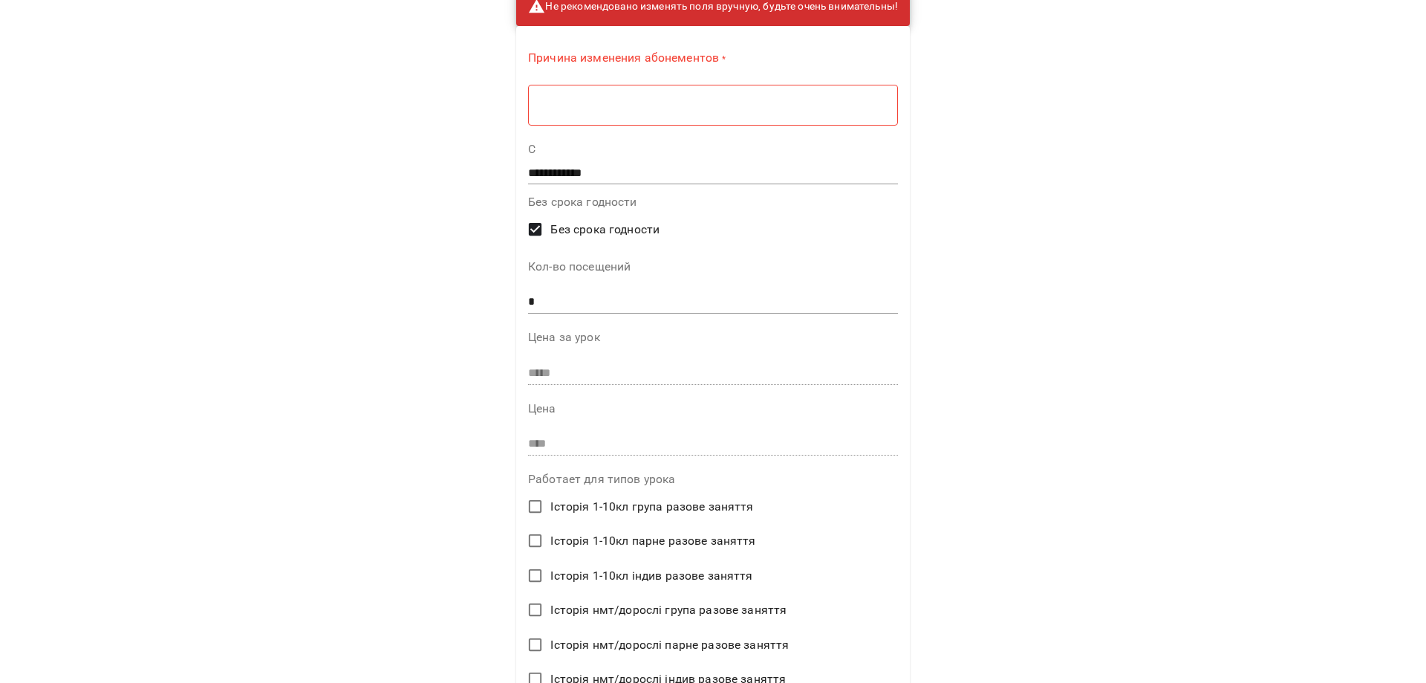
scroll to position [24, 0]
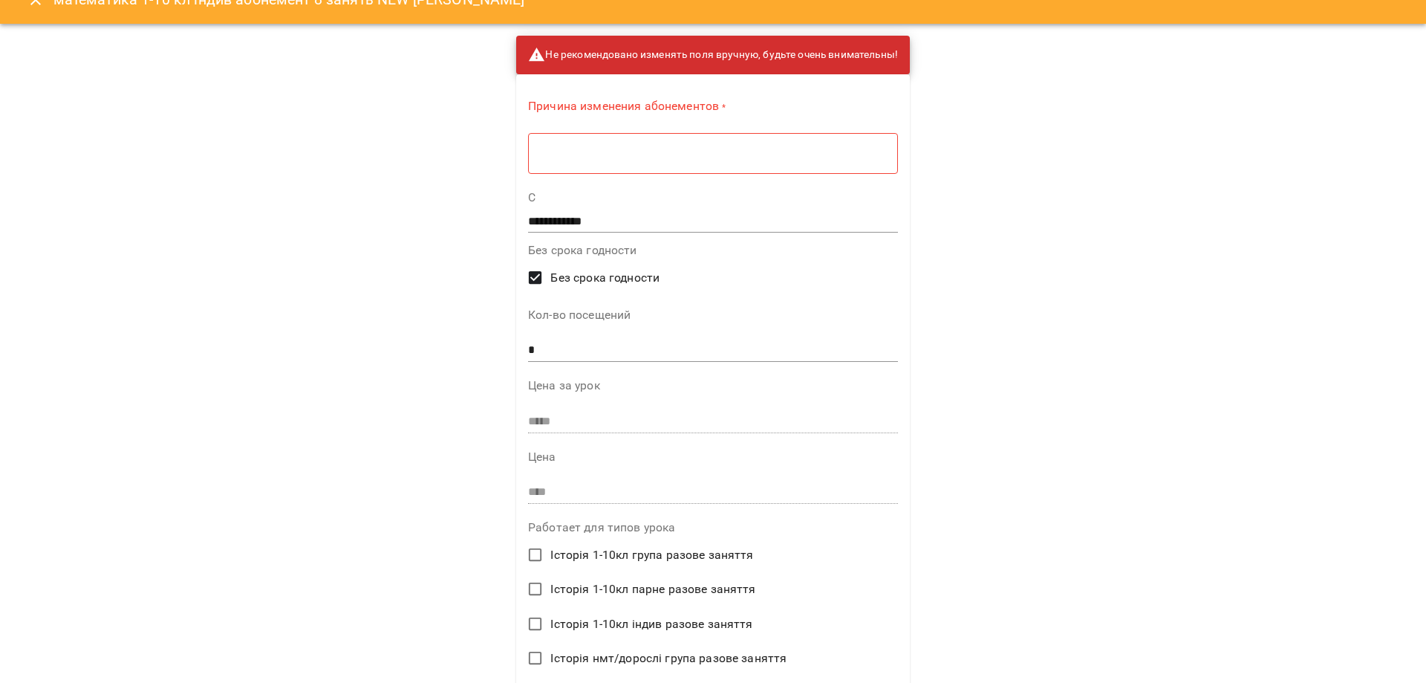
click at [541, 154] on textarea at bounding box center [713, 153] width 349 height 14
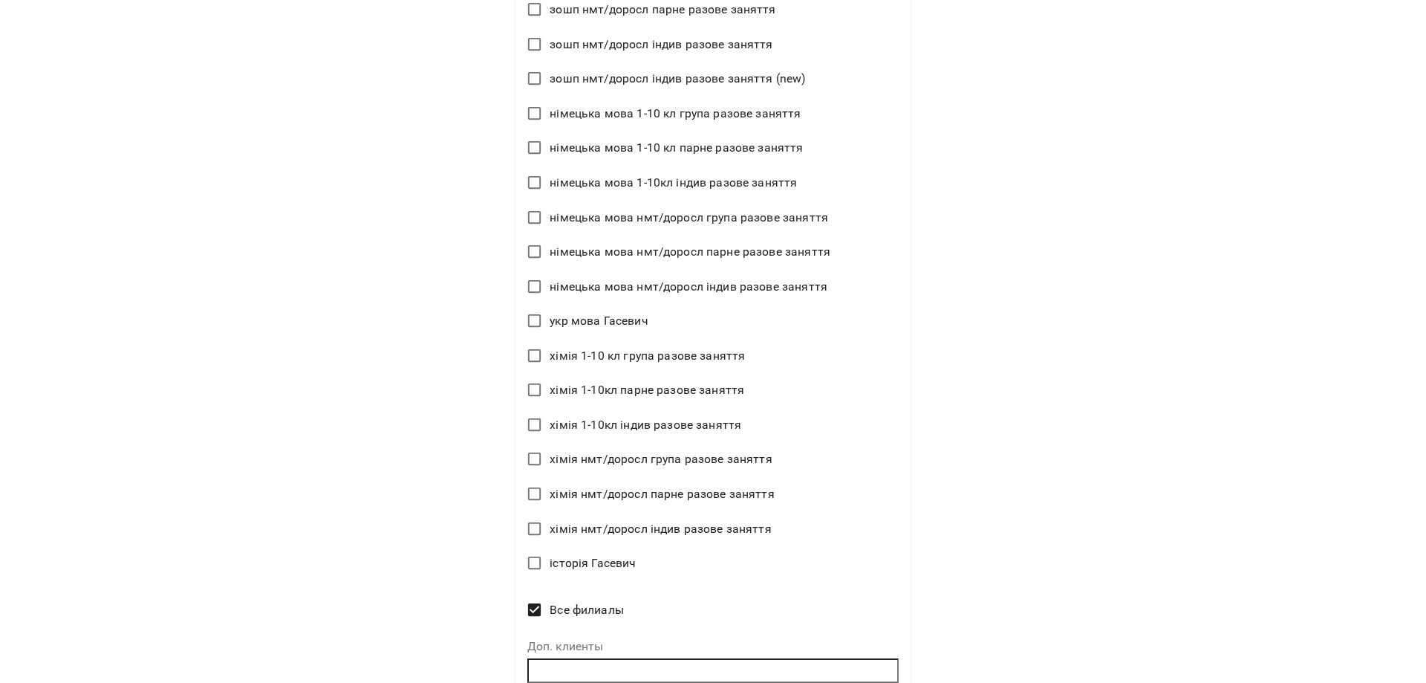
scroll to position [1950, 0]
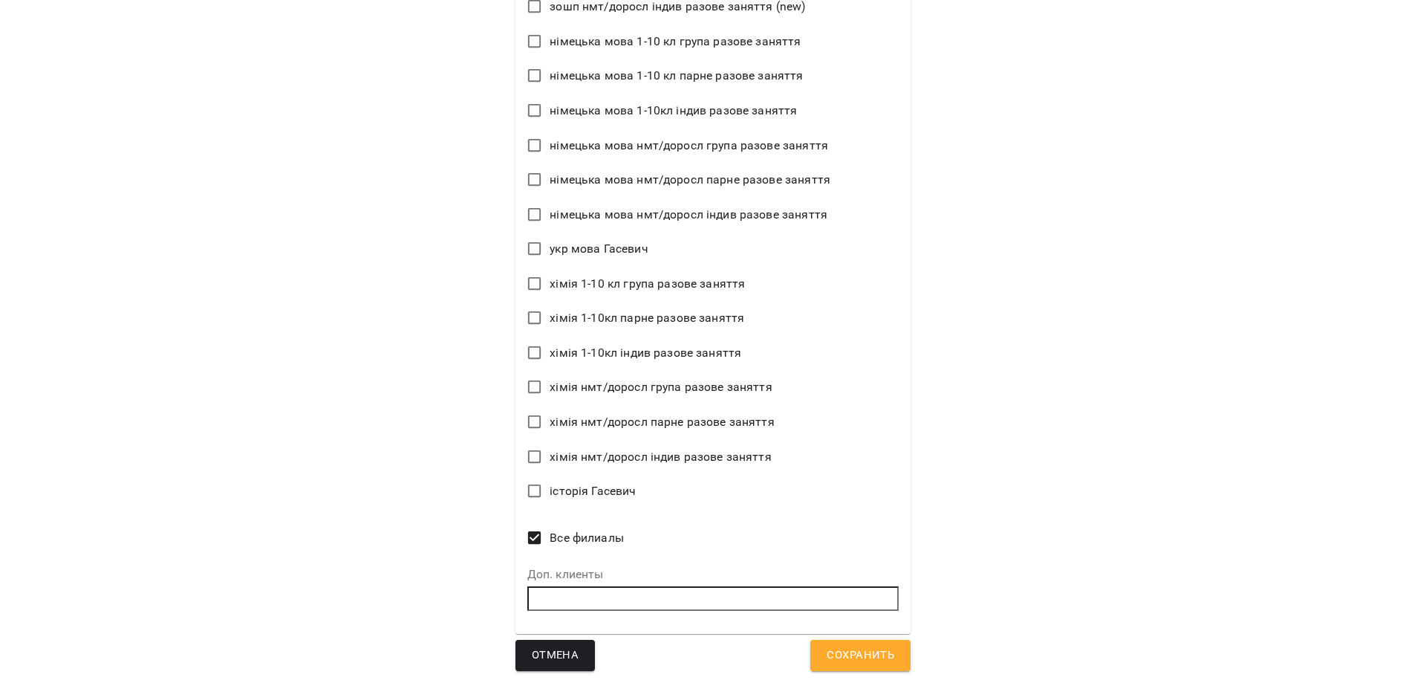
type textarea "*"
click at [861, 646] on span "Сохранить" at bounding box center [861, 655] width 68 height 19
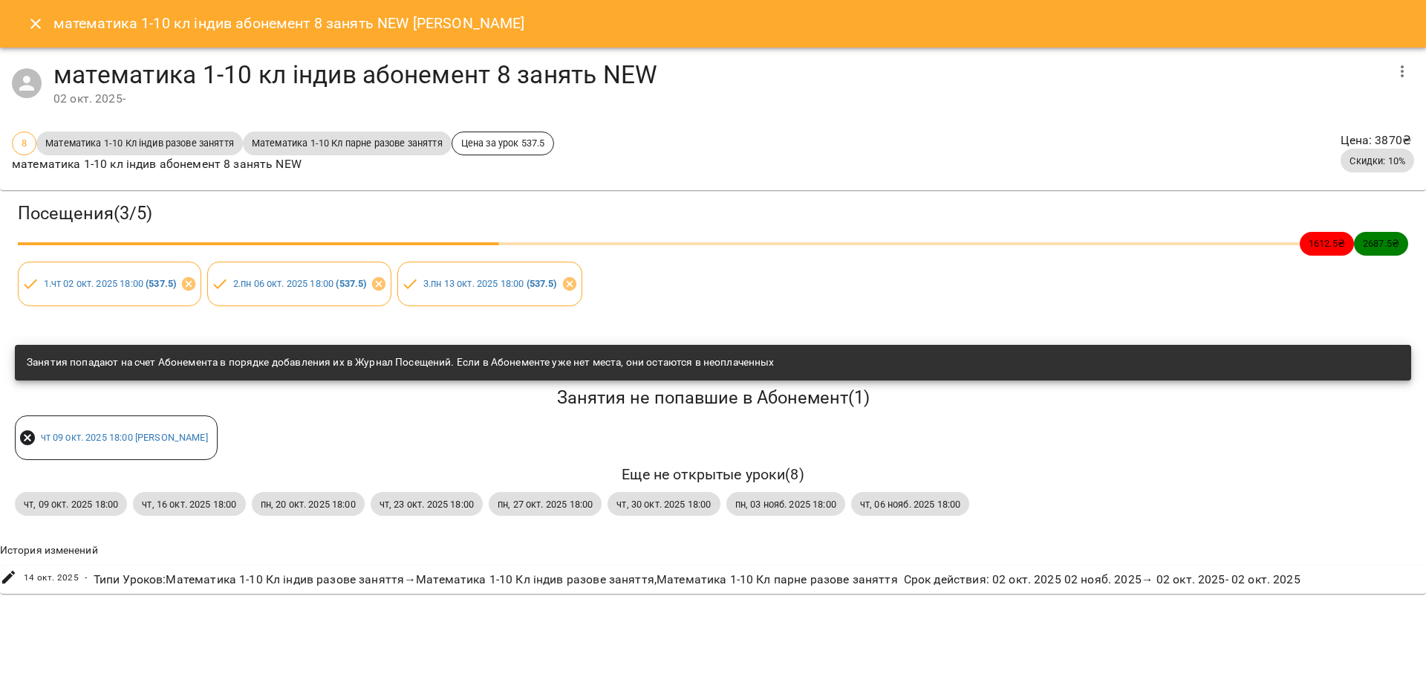
click at [1399, 68] on icon "button" at bounding box center [1403, 71] width 18 height 18
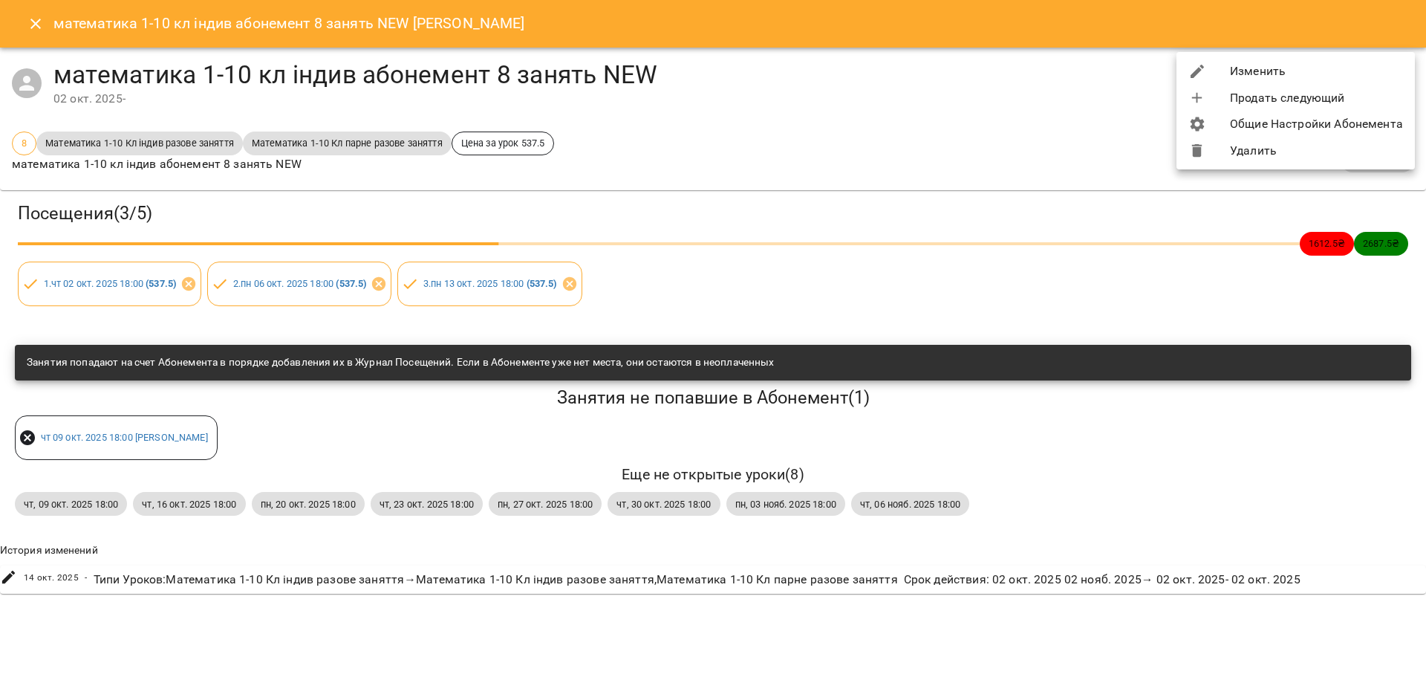
click at [1297, 68] on li "Изменить" at bounding box center [1296, 71] width 238 height 27
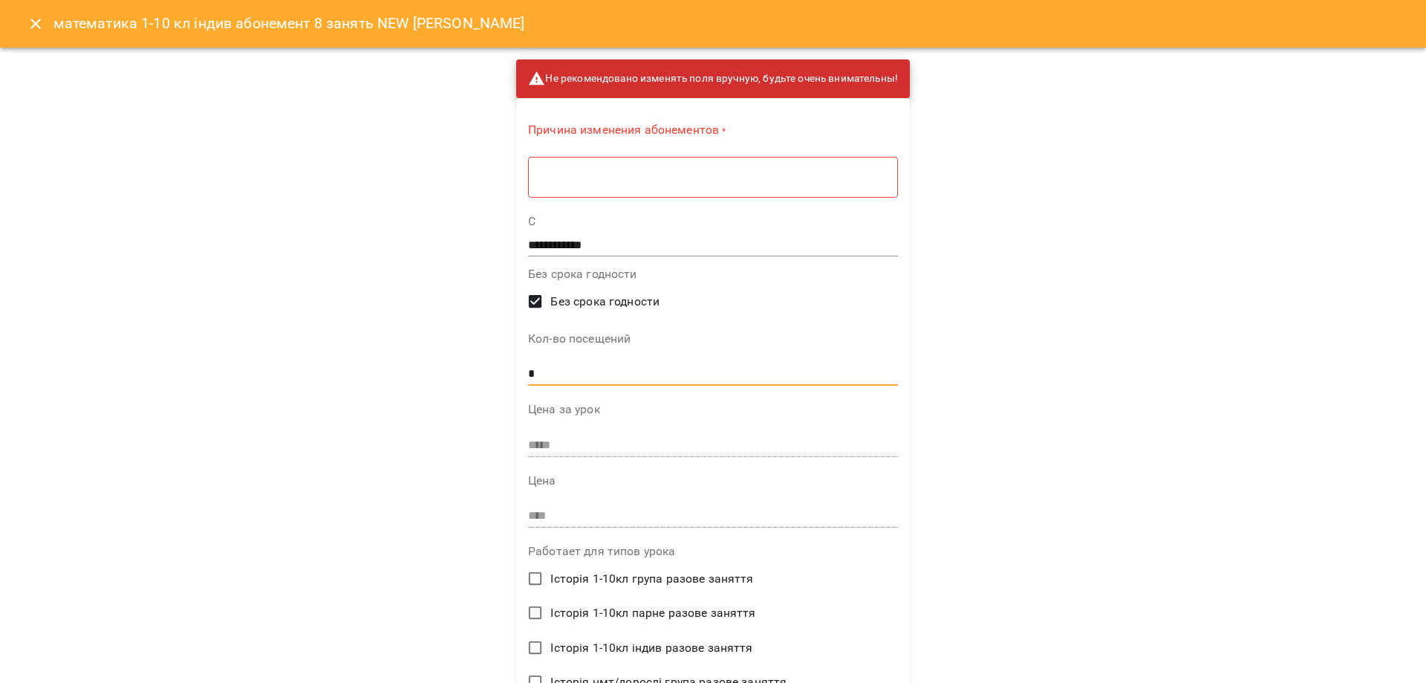
click at [554, 368] on input "*" at bounding box center [713, 374] width 370 height 24
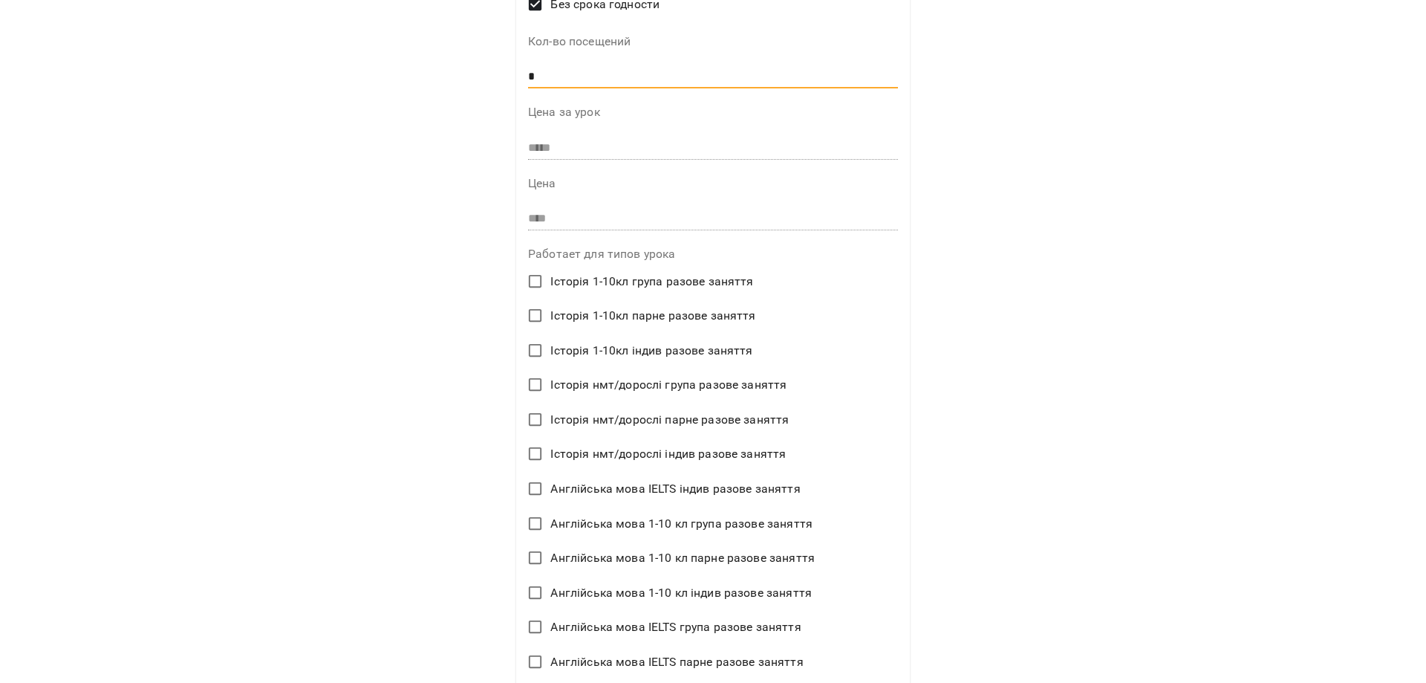
scroll to position [0, 0]
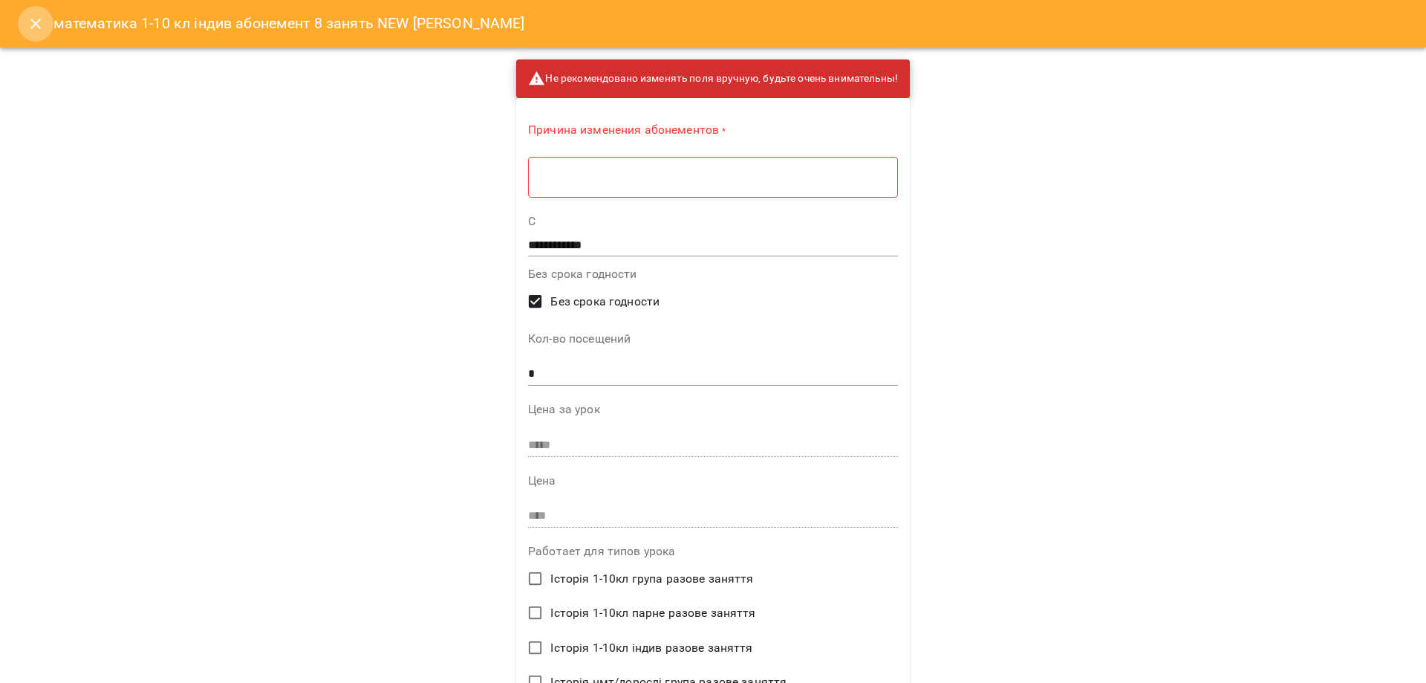
click at [36, 16] on icon "Close" at bounding box center [36, 24] width 18 height 18
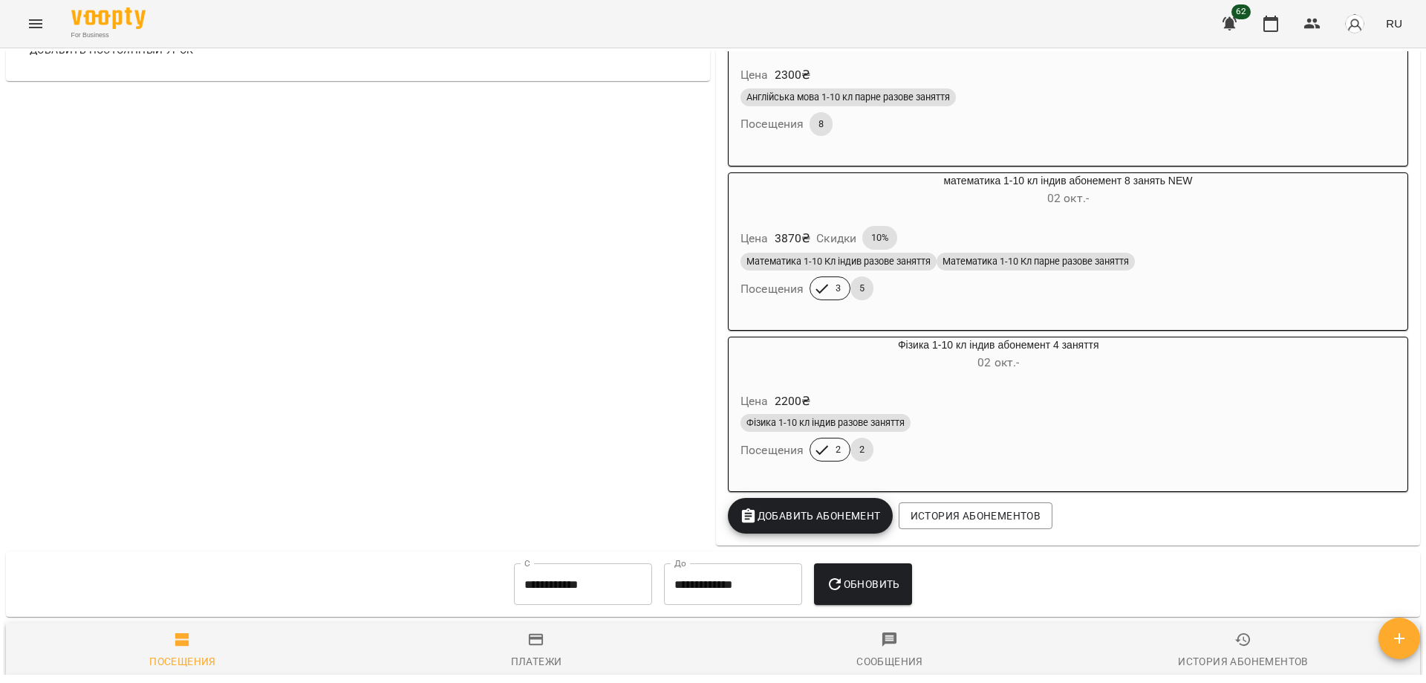
scroll to position [1345, 0]
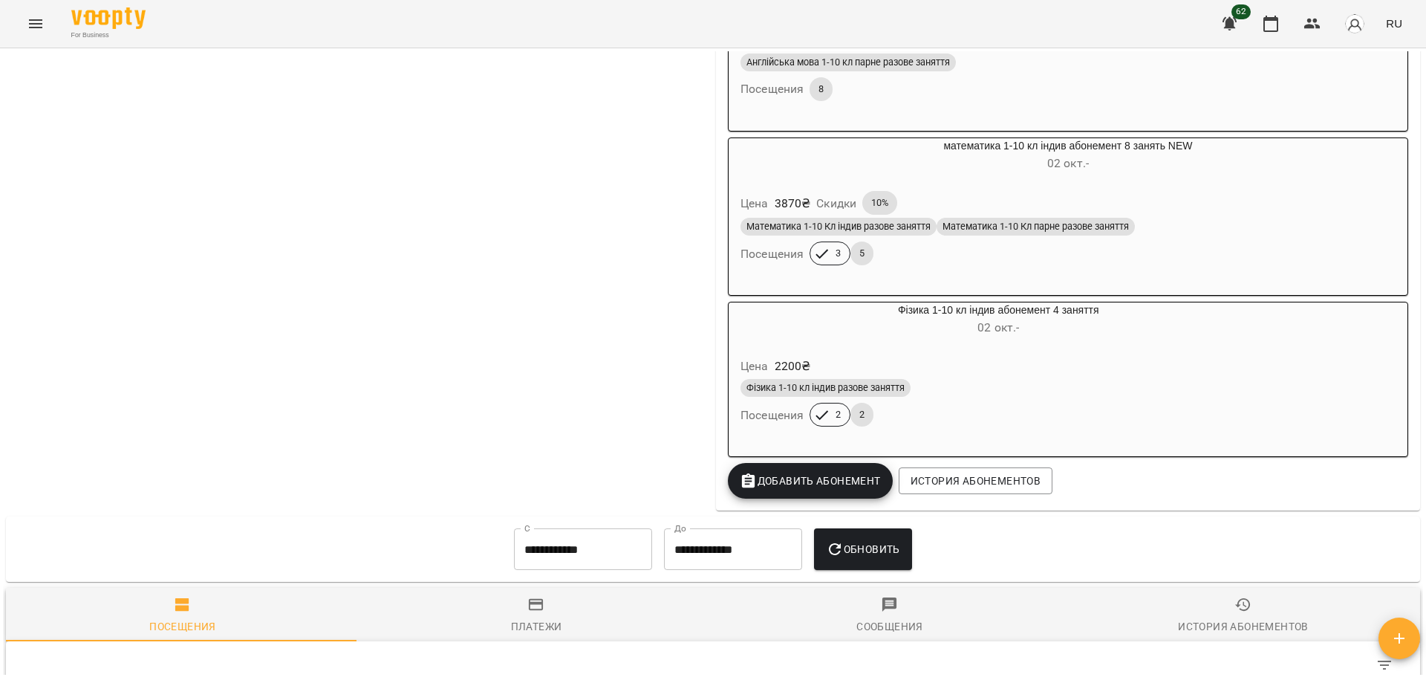
click at [1209, 199] on div "Цена 3870 ₴ Скидки 10% Математика 1-10 Кл індив разове заняття Математика 1-10 …" at bounding box center [1068, 231] width 679 height 104
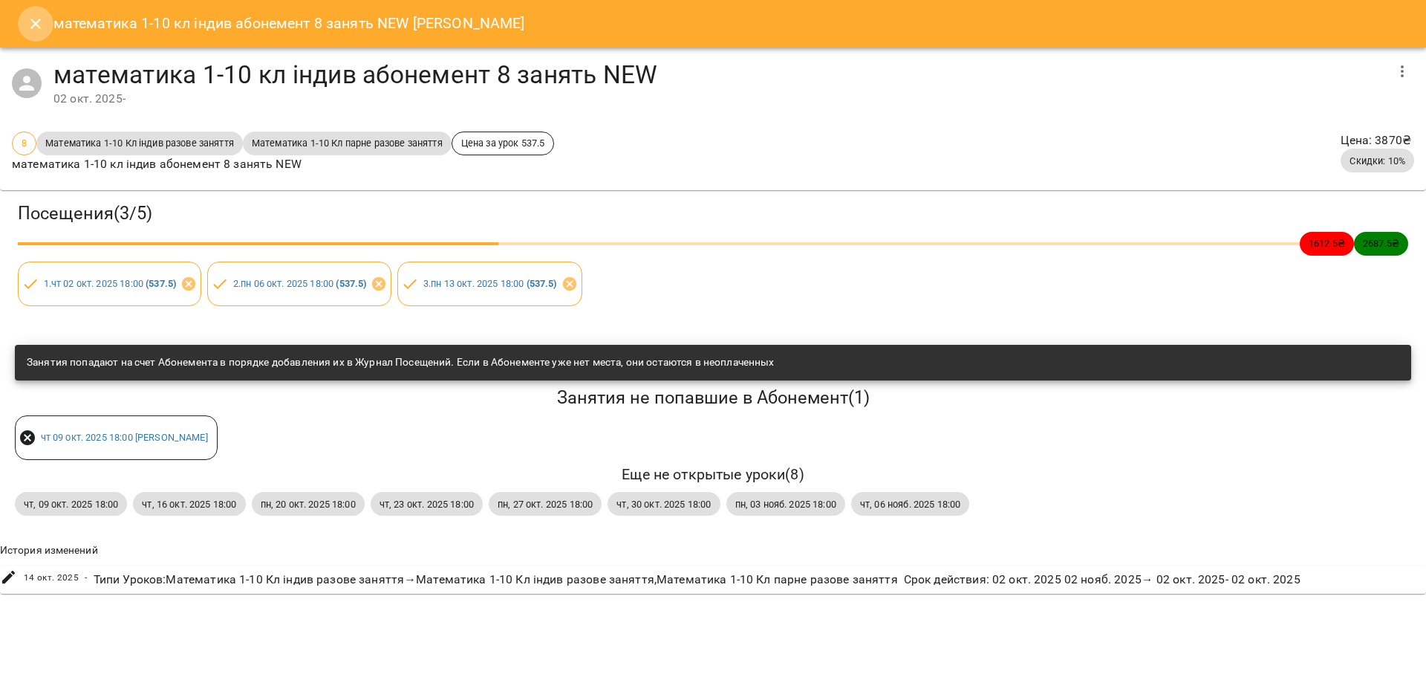
click at [31, 16] on icon "Close" at bounding box center [36, 24] width 18 height 18
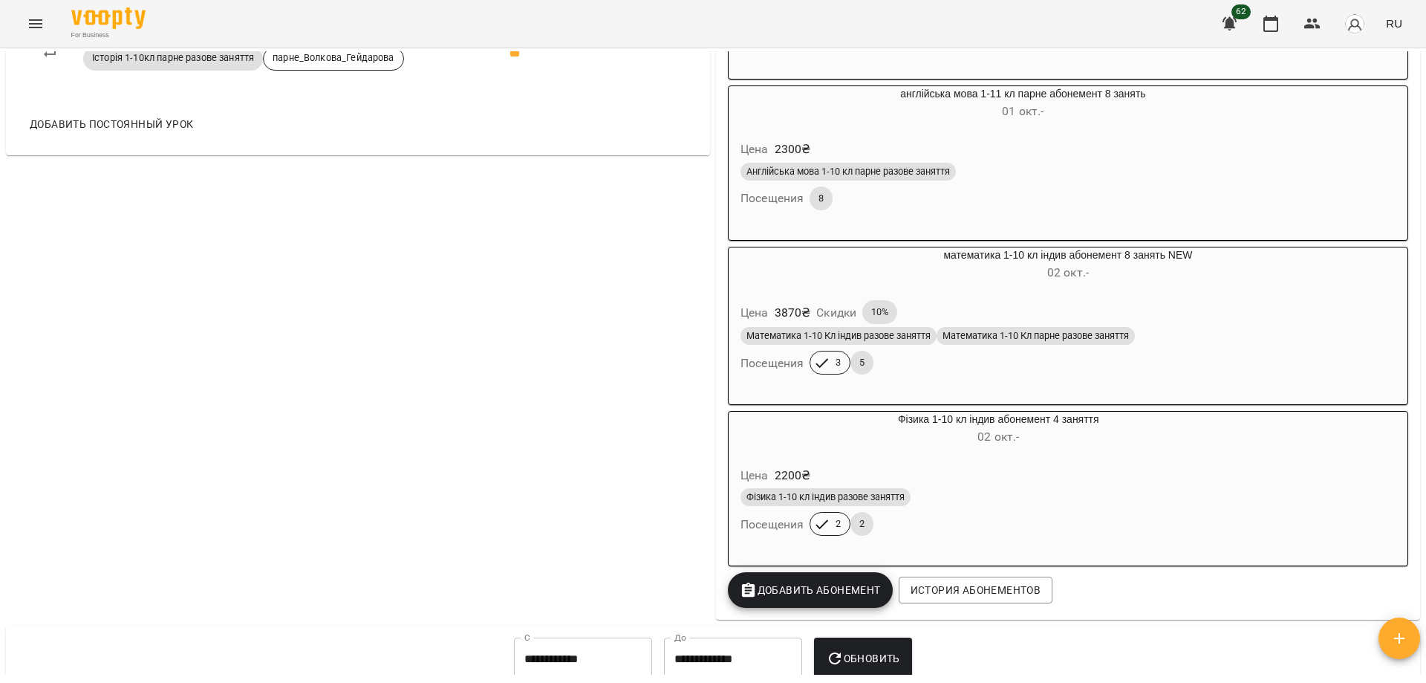
scroll to position [973, 0]
